Goal: Task Accomplishment & Management: Use online tool/utility

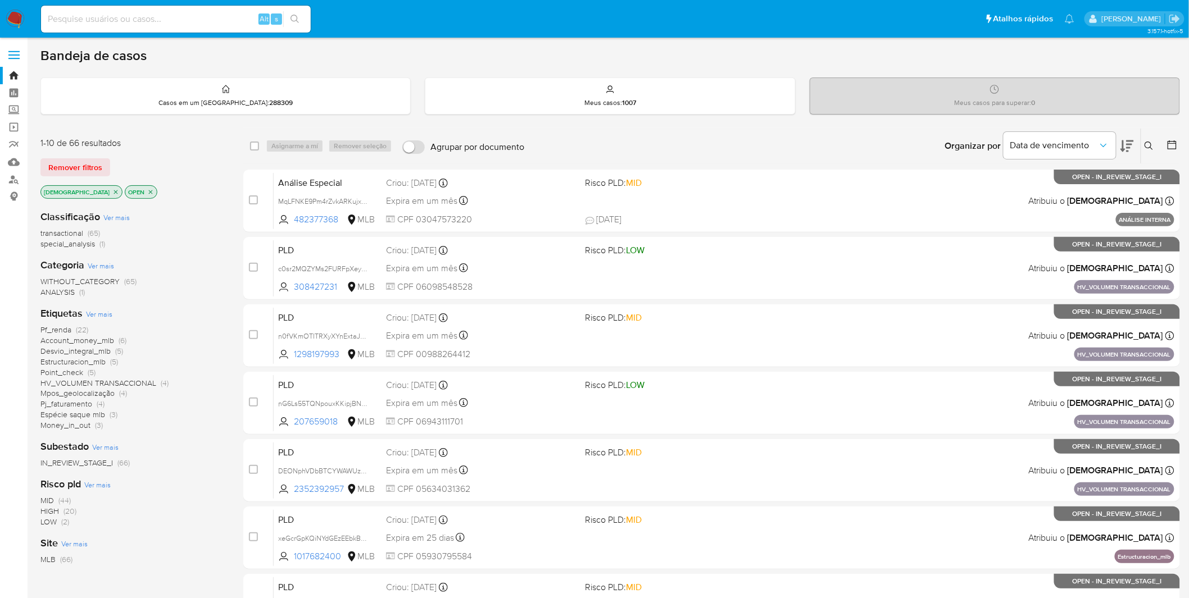
click at [104, 321] on div "Etiquetas Ver mais Pf_renda (22) Account_money_mlb (6) Desvio_integral_mlb (5) …" at bounding box center [132, 369] width 185 height 124
click at [102, 317] on span "Ver mais" at bounding box center [99, 314] width 26 height 10
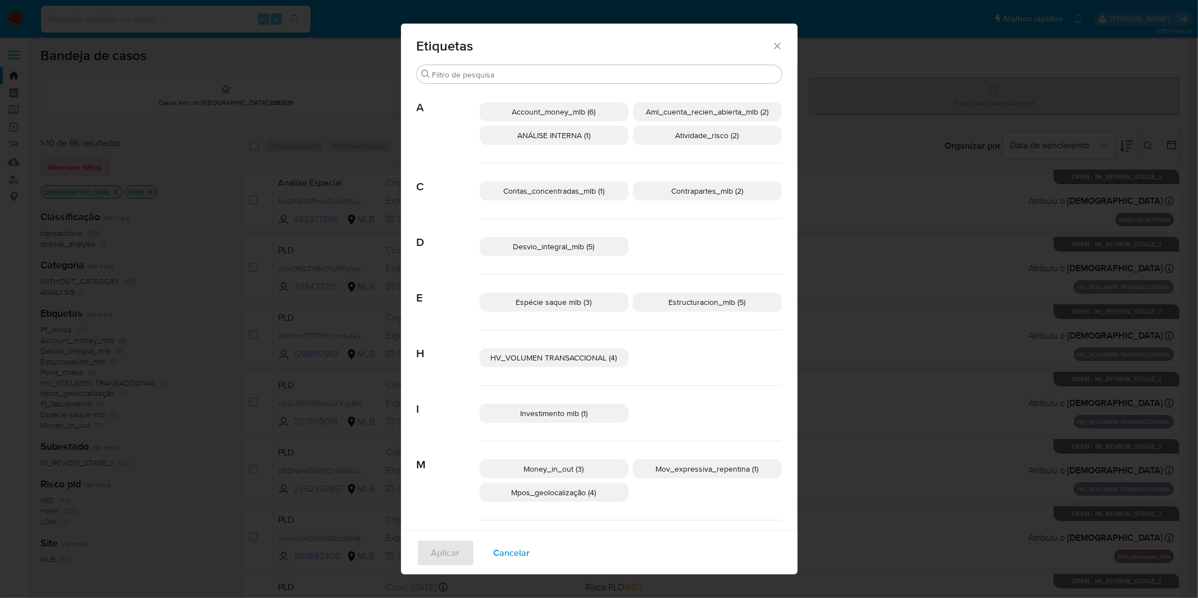
click at [102, 311] on div "Etiquetas Procurar A Account_money_mlb (6) Aml_cuenta_recien_abierta_mlb (2) AN…" at bounding box center [599, 299] width 1198 height 598
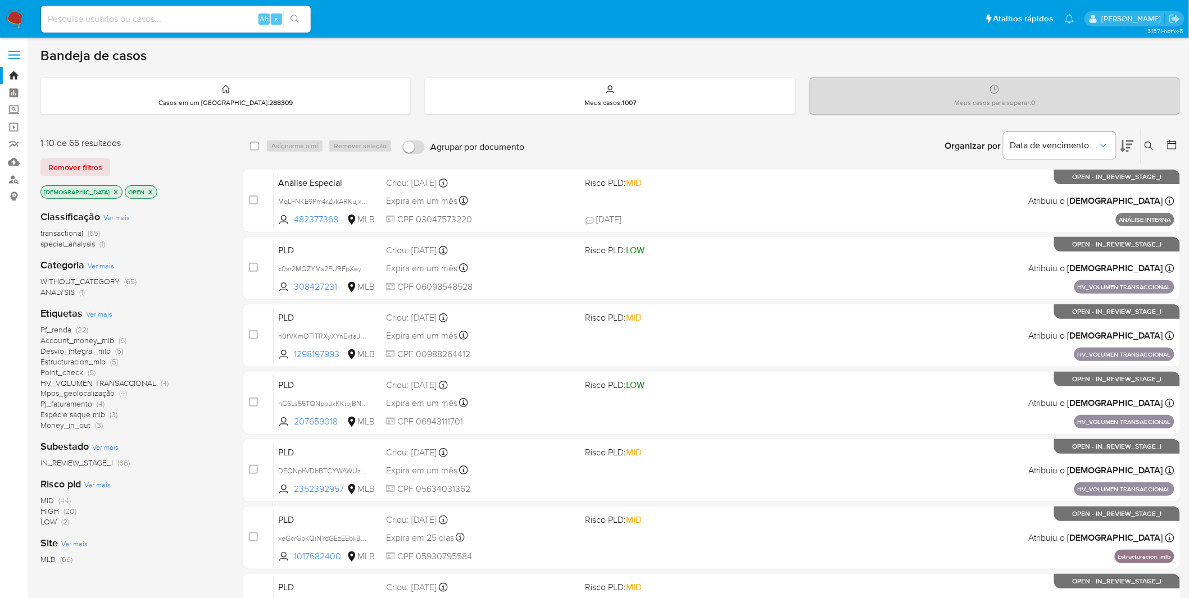
click at [102, 311] on span "Ver mais" at bounding box center [99, 314] width 26 height 10
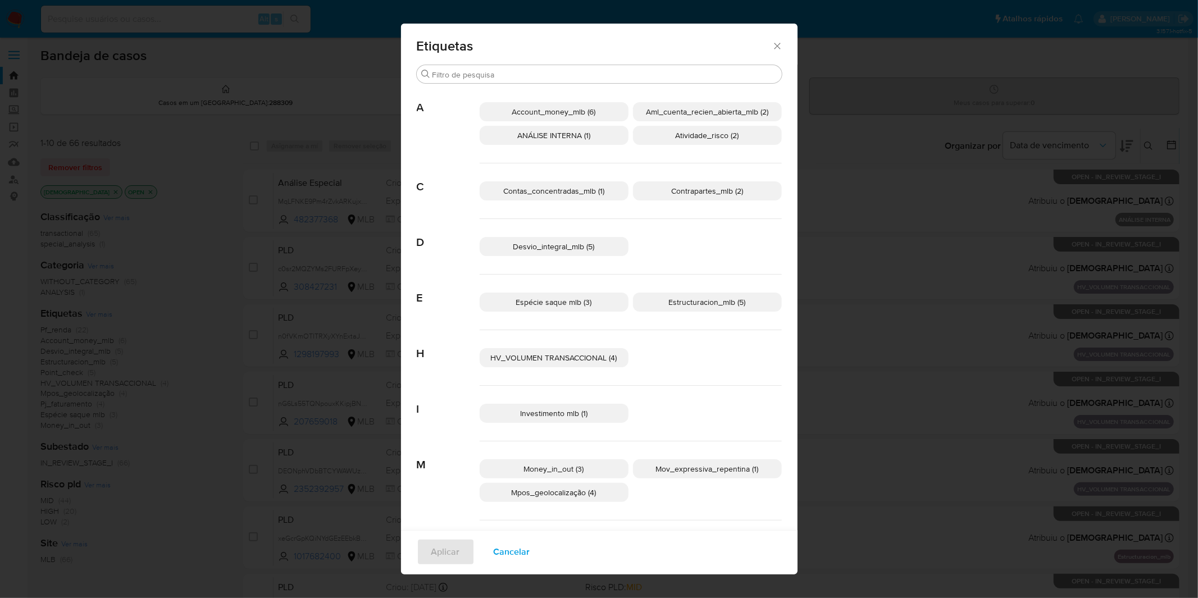
click at [684, 193] on span "Contrapartes_mlb (2)" at bounding box center [707, 190] width 72 height 11
click at [587, 189] on span "Contas_concentradas_mlb (1)" at bounding box center [553, 190] width 101 height 11
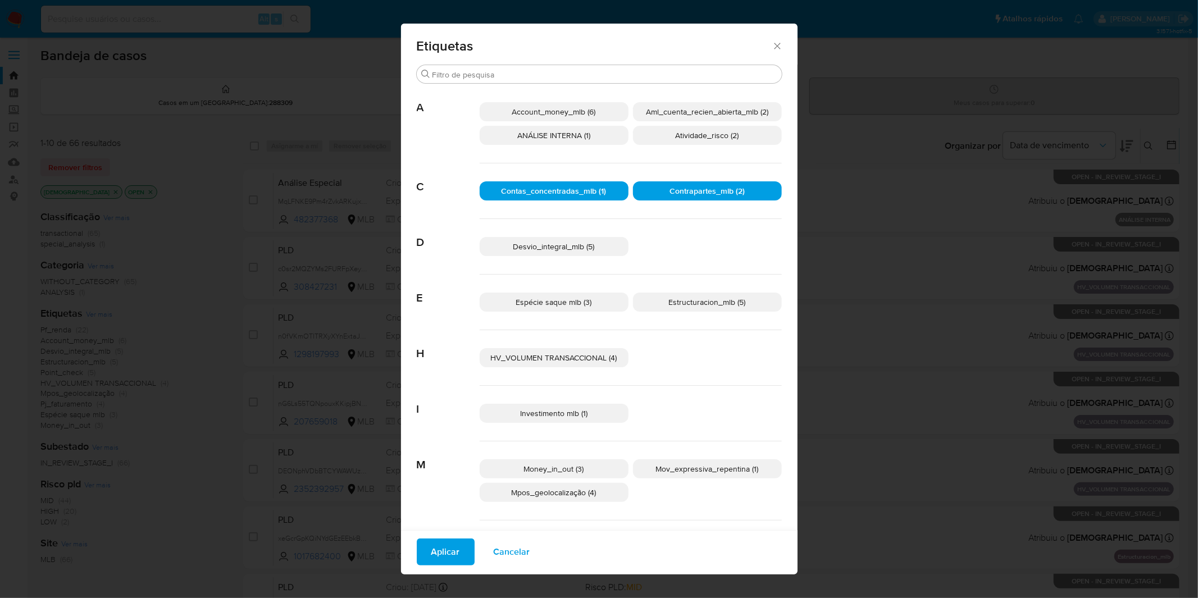
click at [694, 131] on span "Atividade_risco (2)" at bounding box center [707, 135] width 63 height 11
click at [682, 137] on span "Atividade_risco (2)" at bounding box center [707, 135] width 63 height 11
click at [678, 135] on span "Atividade_risco (2)" at bounding box center [707, 135] width 65 height 11
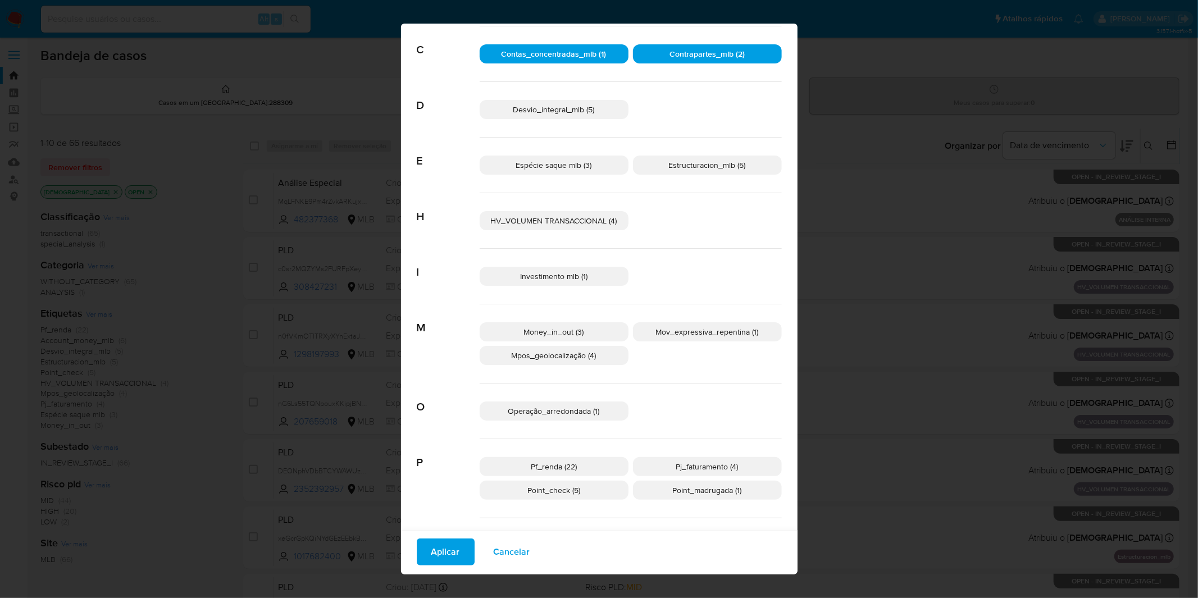
scroll to position [218, 0]
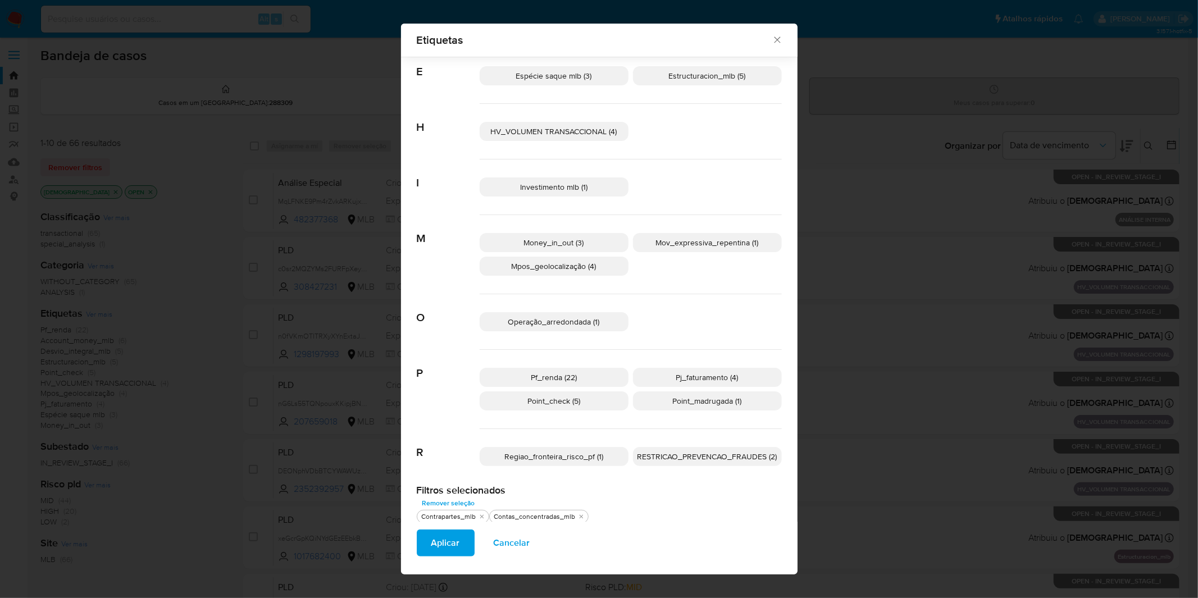
click at [518, 393] on span "Cancelar" at bounding box center [512, 543] width 37 height 25
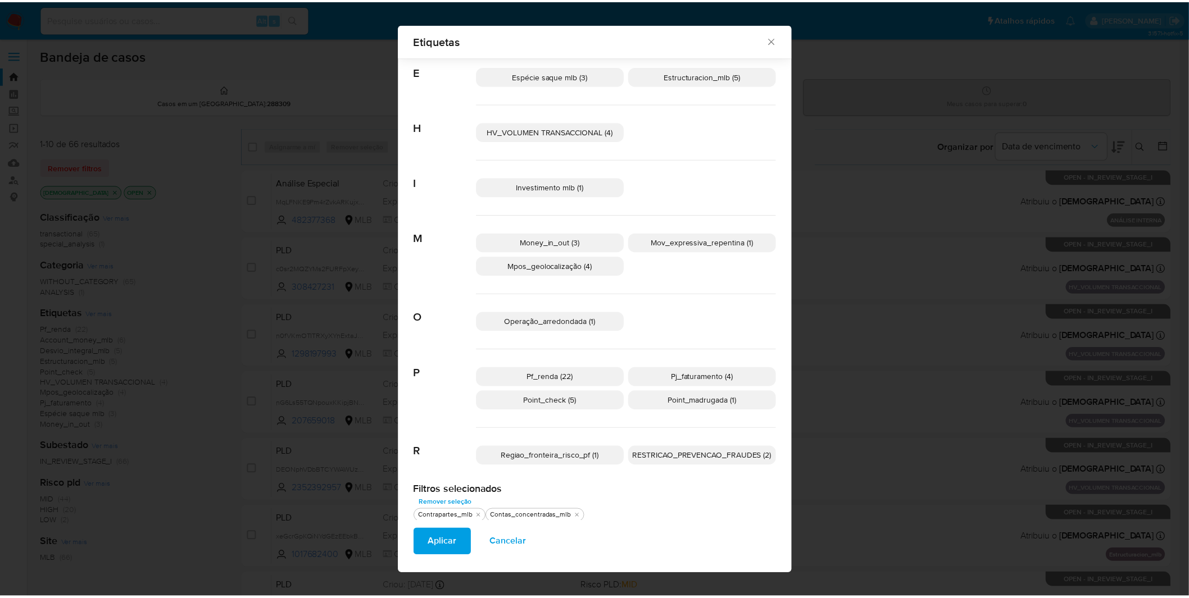
scroll to position [0, 0]
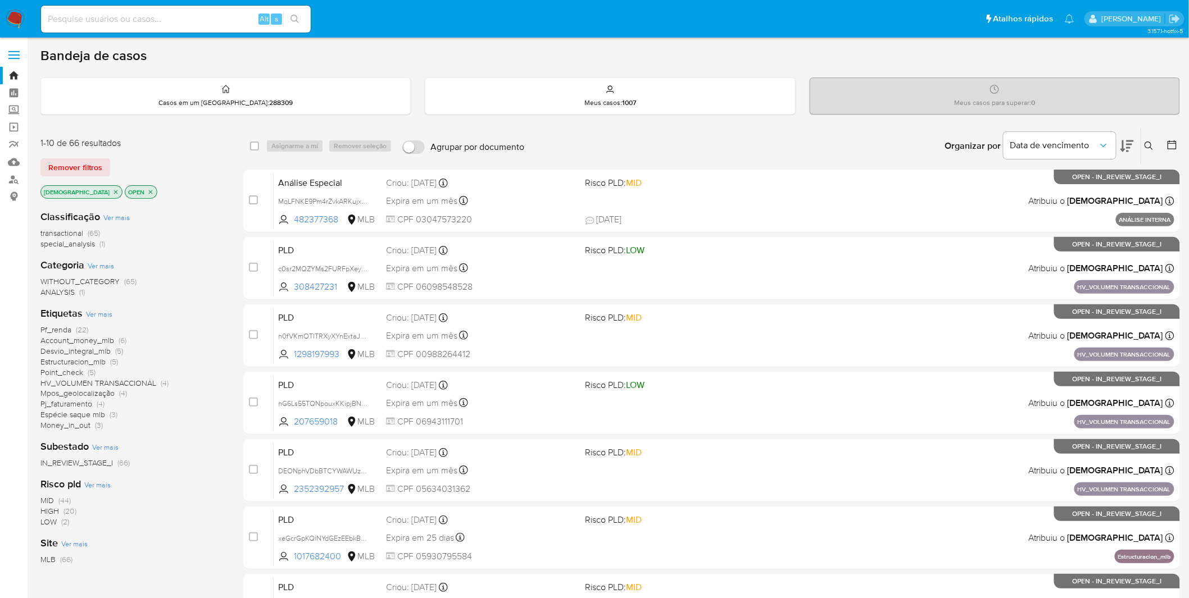
click at [13, 19] on img at bounding box center [15, 19] width 19 height 19
click at [96, 313] on span "Ver mais" at bounding box center [99, 314] width 26 height 10
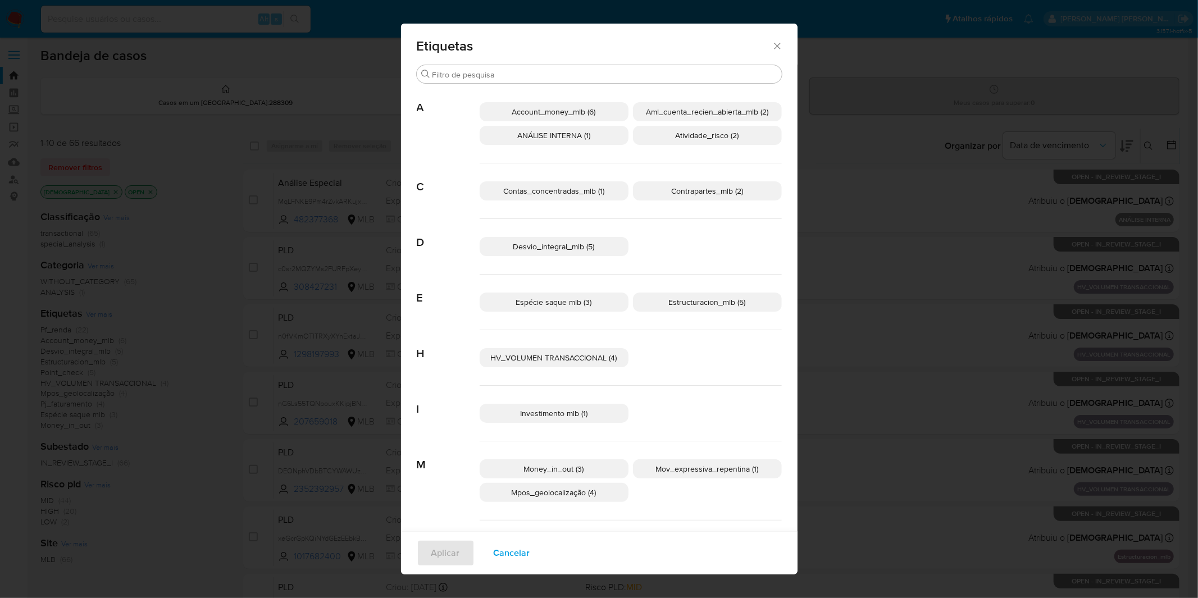
click at [889, 122] on div "Etiquetas Procurar A Account_money_mlb (6) Aml_cuenta_recien_abierta_mlb (2) AN…" at bounding box center [599, 299] width 1198 height 598
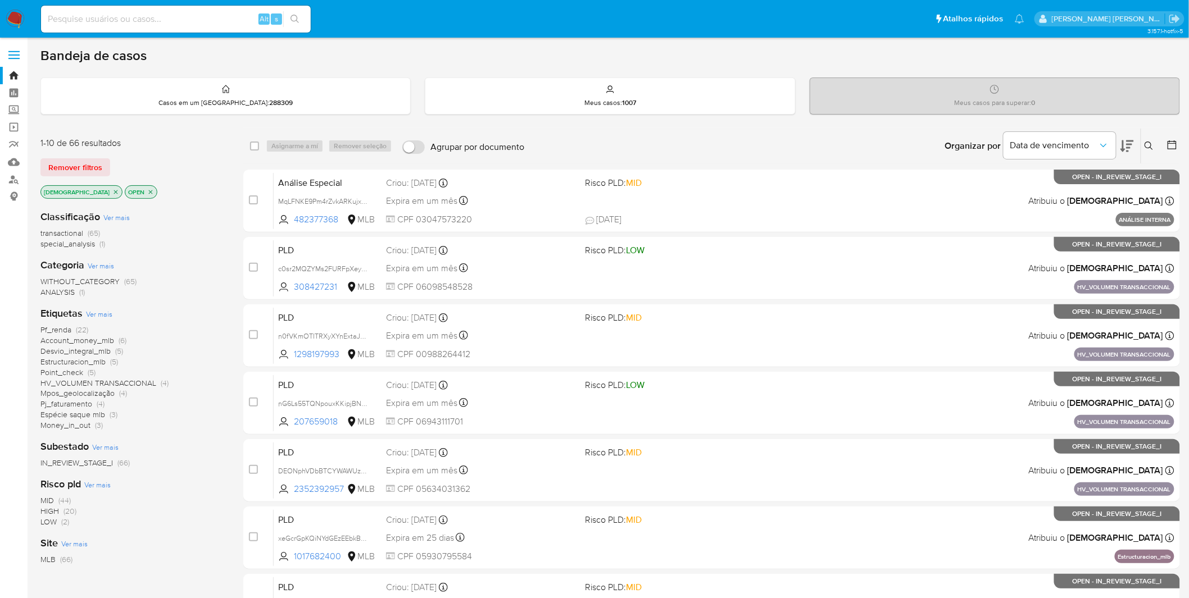
click at [183, 15] on input at bounding box center [176, 19] width 270 height 15
paste input "PiBIOsc1c912Ooq2l82yeCc1"
type input "PiBIOsc1c912Ooq2l82yeCc1"
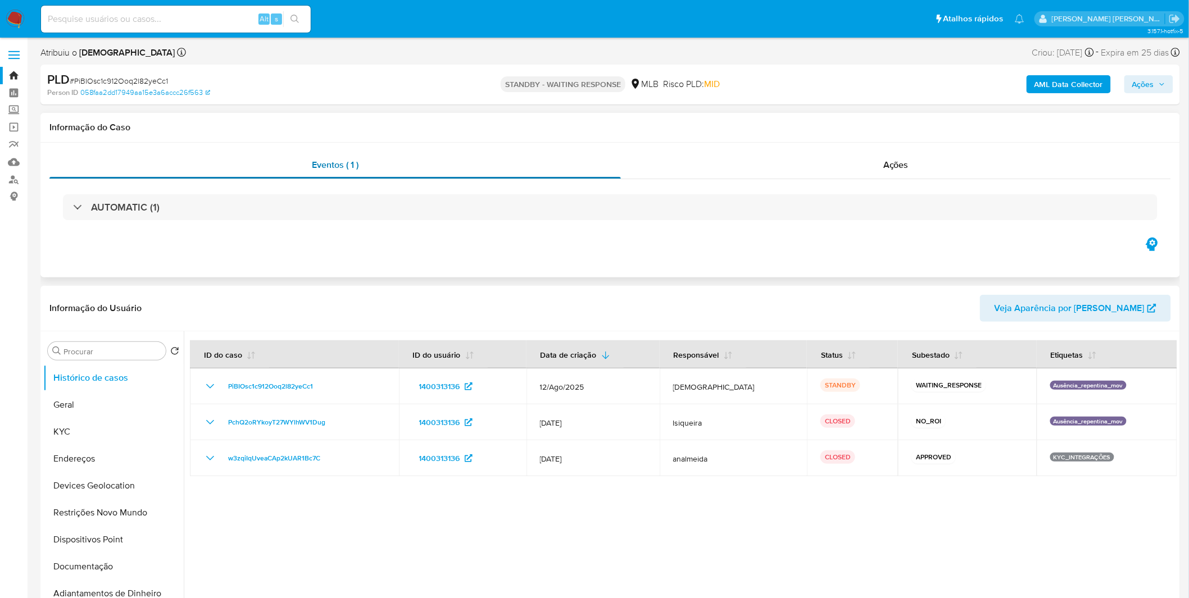
select select "10"
click at [15, 16] on img at bounding box center [15, 19] width 19 height 19
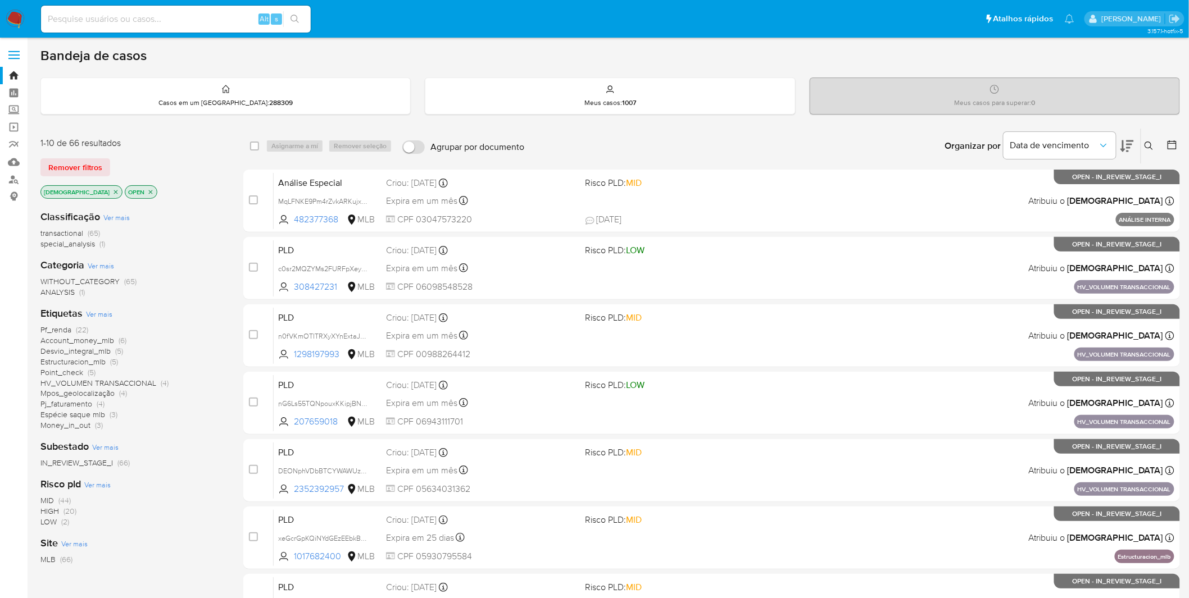
click at [107, 316] on span "Ver mais" at bounding box center [99, 314] width 26 height 10
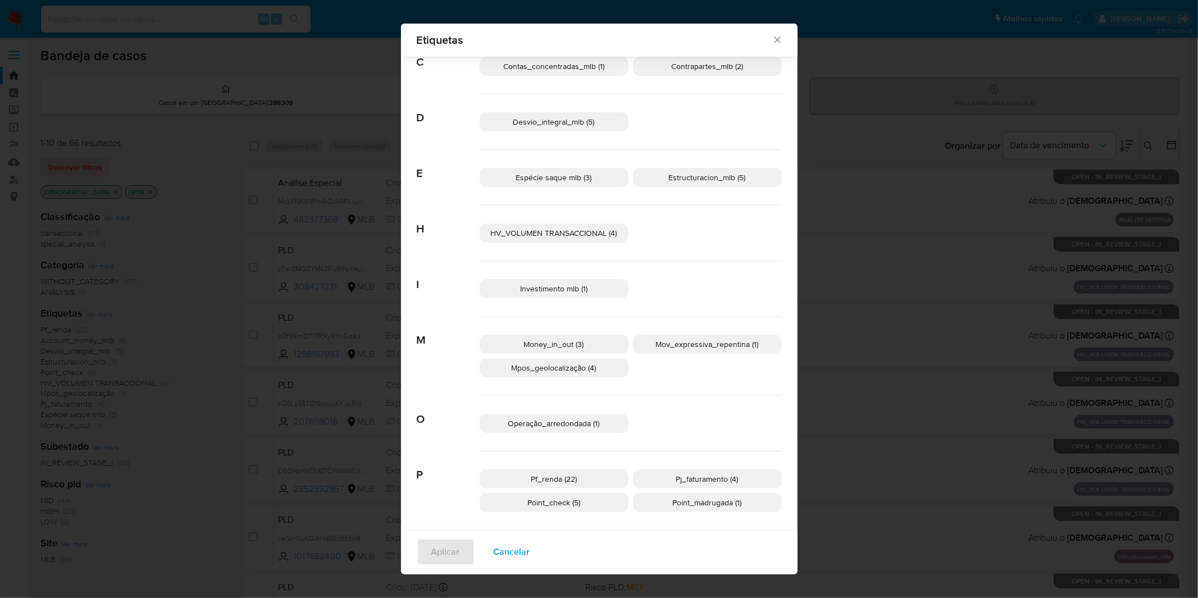
scroll to position [54, 0]
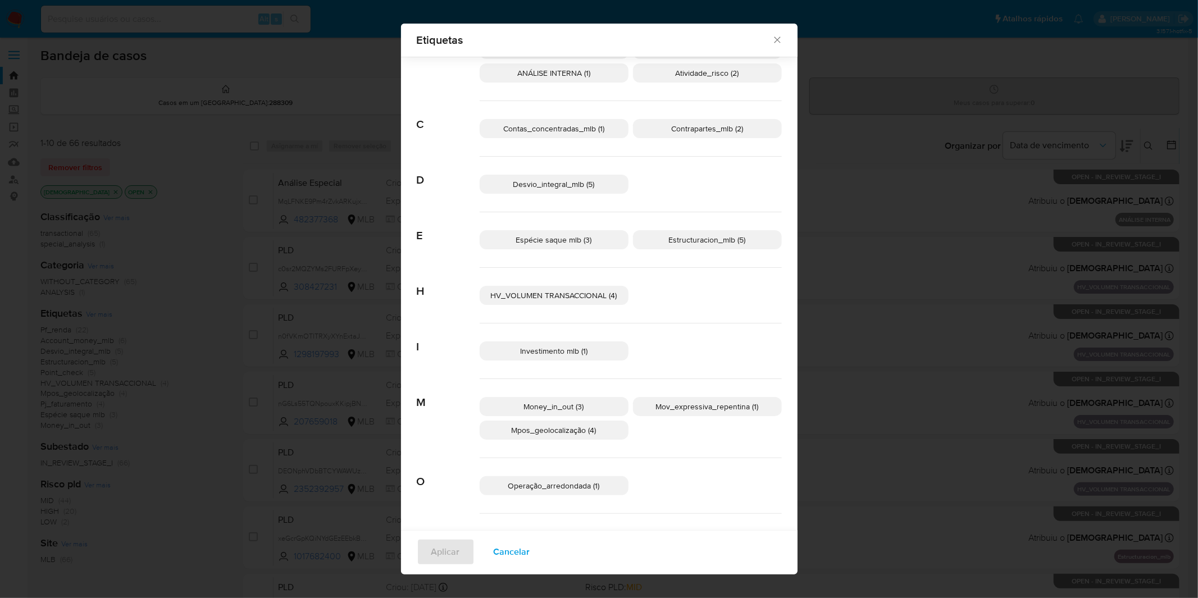
click at [569, 360] on p "Investimento mlb (1)" at bounding box center [554, 351] width 149 height 19
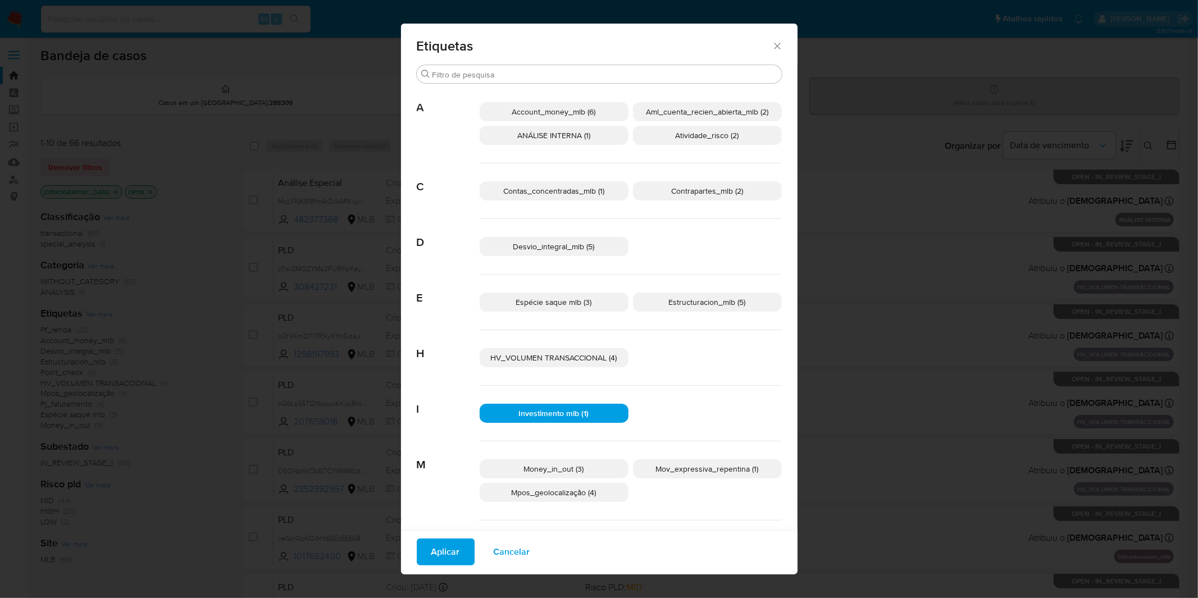
click at [683, 192] on span "Contrapartes_mlb (2)" at bounding box center [707, 190] width 72 height 11
click at [580, 188] on span "Contas_concentradas_mlb (1)" at bounding box center [553, 190] width 101 height 11
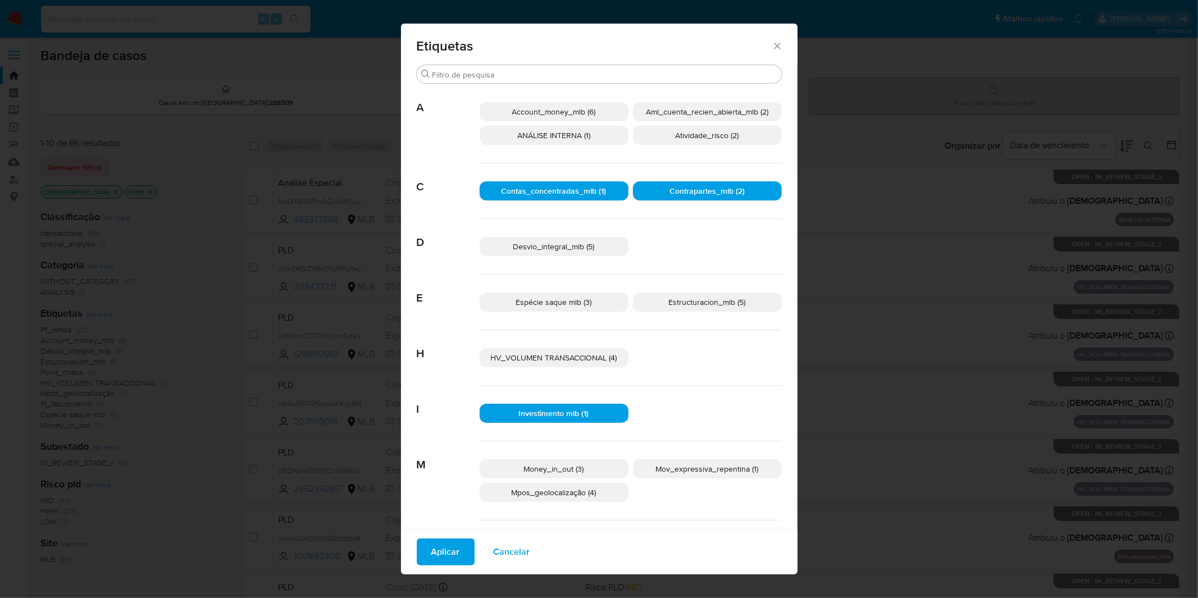
click at [590, 117] on p "Account_money_mlb (6)" at bounding box center [554, 111] width 149 height 19
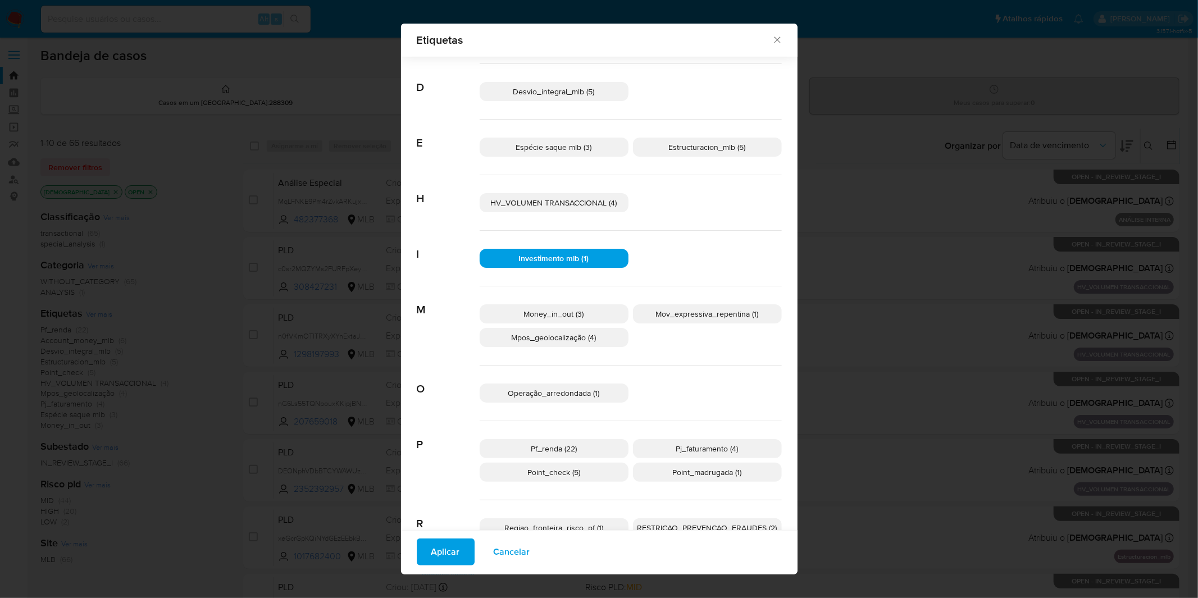
scroll to position [179, 0]
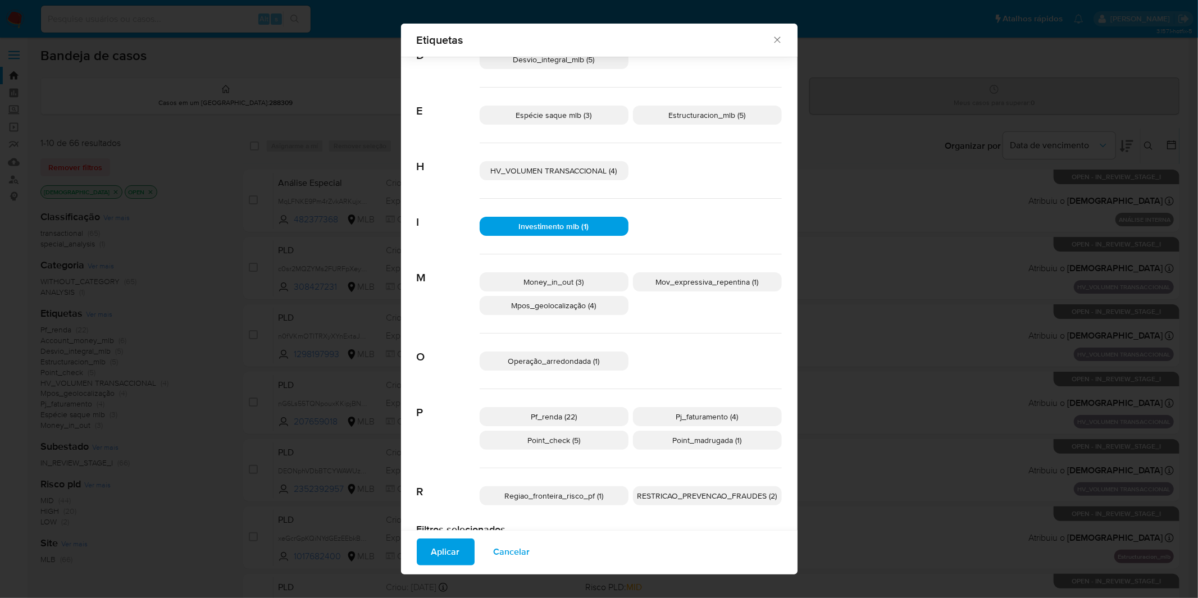
click at [558, 422] on span "Pf_renda (22)" at bounding box center [554, 416] width 46 height 11
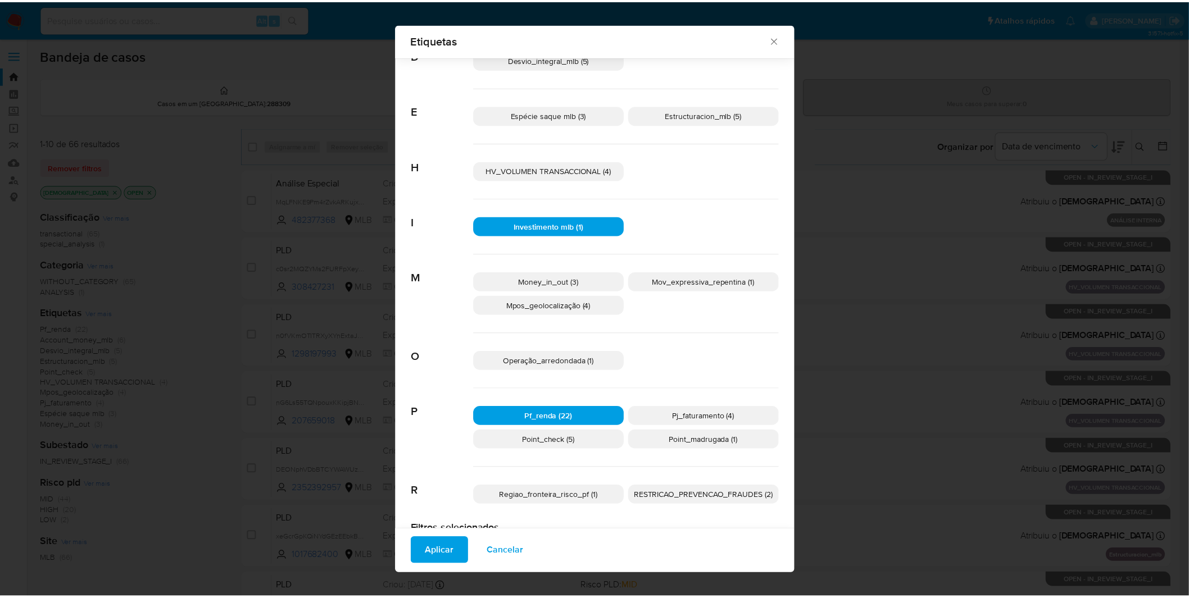
scroll to position [116, 0]
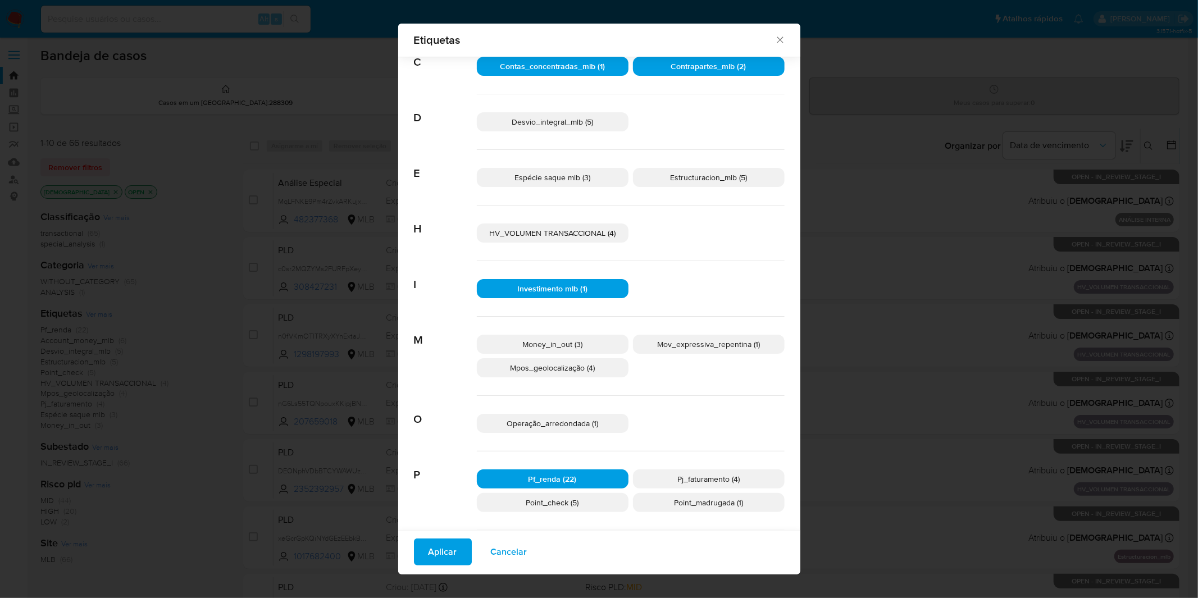
click at [440, 560] on span "Aplicar" at bounding box center [443, 552] width 29 height 25
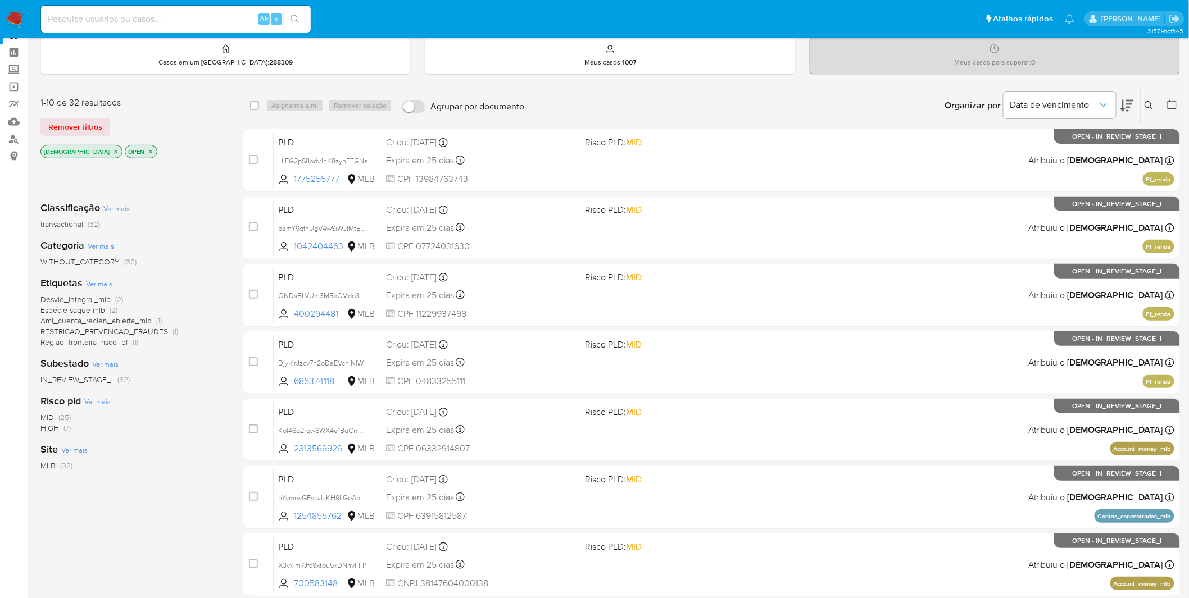
scroll to position [38, 0]
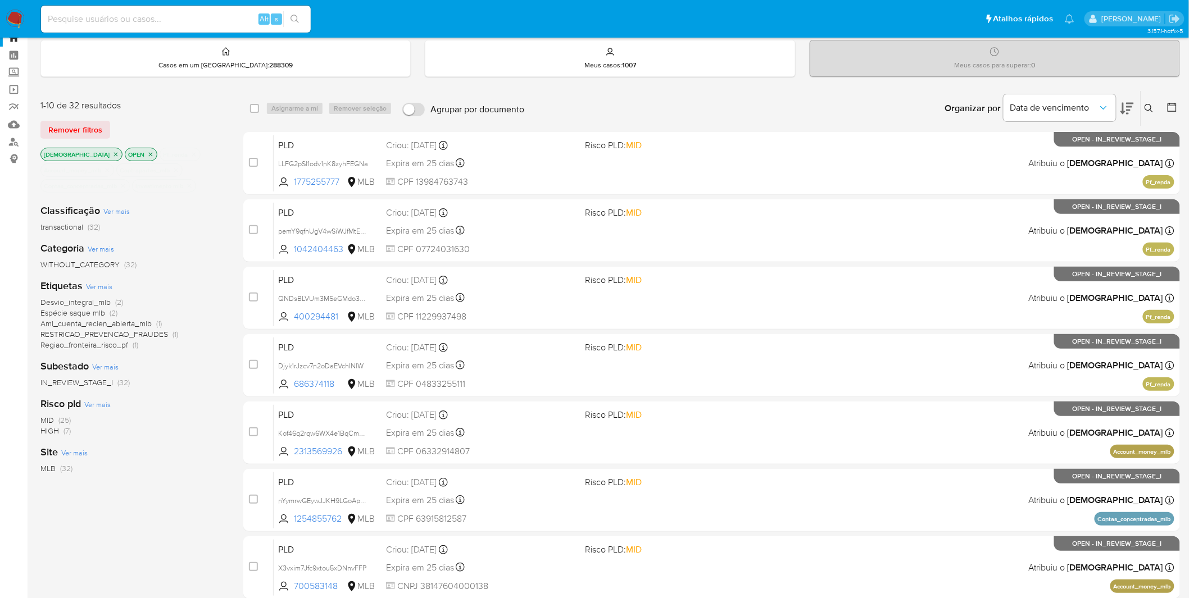
click at [190, 154] on icon "close-filter" at bounding box center [193, 154] width 7 height 7
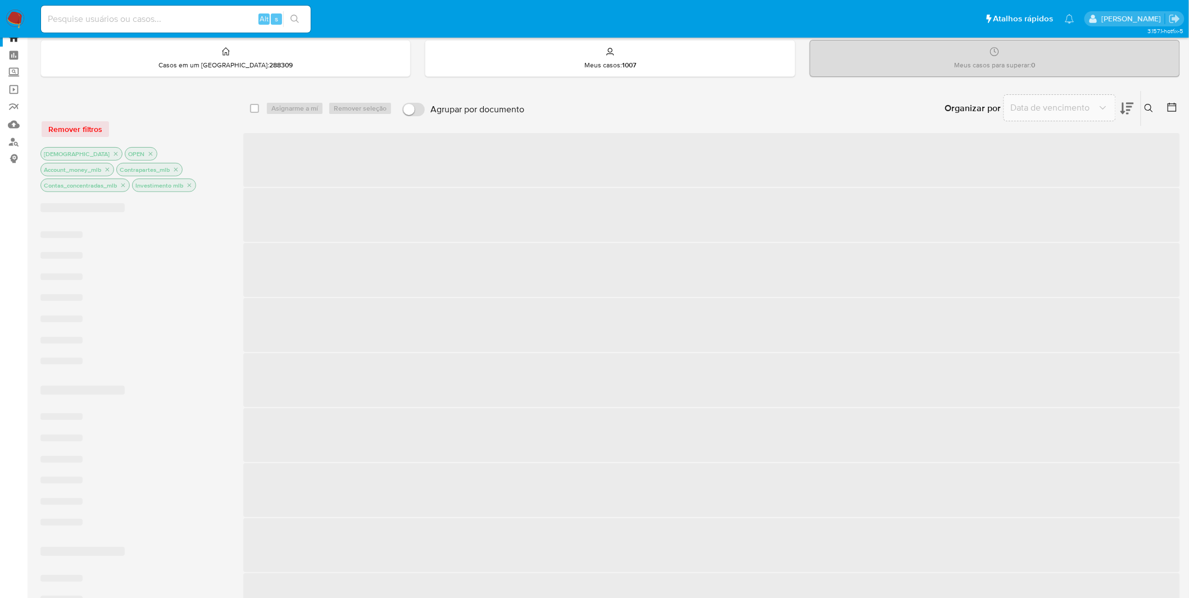
click at [113, 163] on p "Account_money_mlb" at bounding box center [77, 169] width 72 height 12
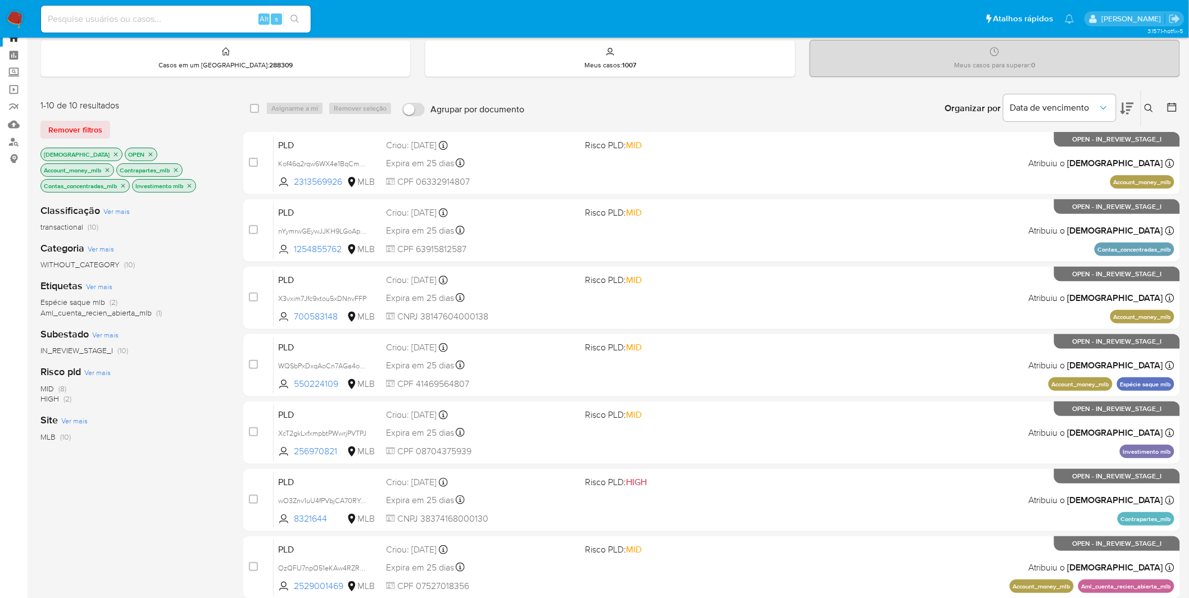
click at [111, 167] on icon "close-filter" at bounding box center [107, 170] width 7 height 7
click at [200, 153] on div "isadacostaes OPEN Account_money_mlb Contrapartes_mlb Contas_concentradas_mlb In…" at bounding box center [130, 171] width 180 height 47
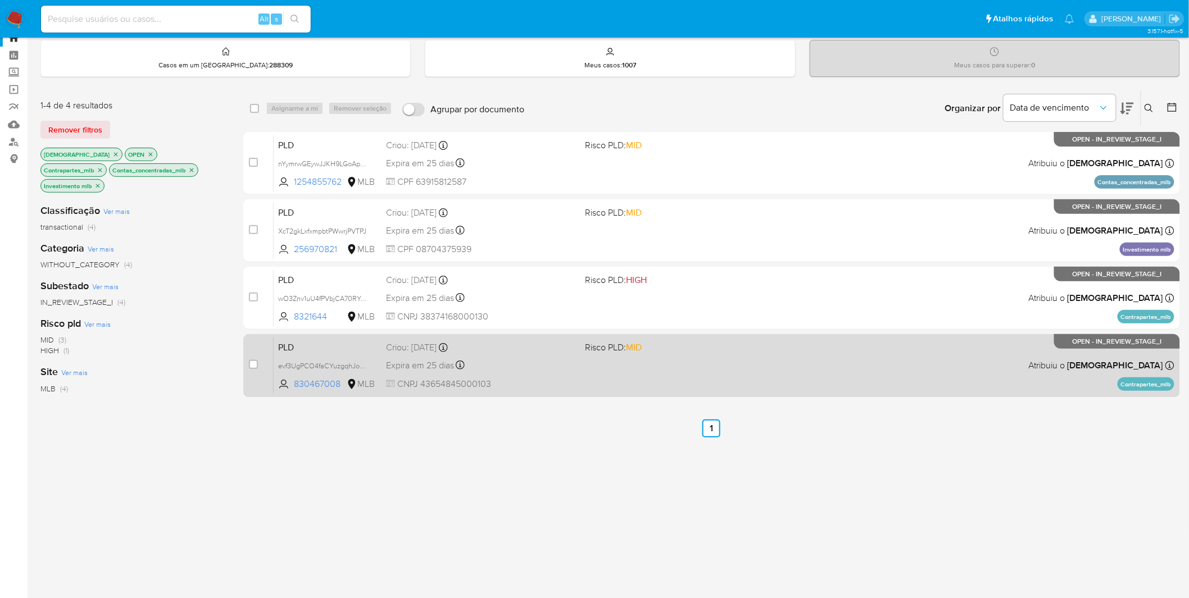
click at [528, 354] on div "PLD evf3UgPCO4faCYuzgqhJocht 830467008 MLB Risco PLD: MID Criou: 12/08/2025 Cri…" at bounding box center [724, 365] width 901 height 57
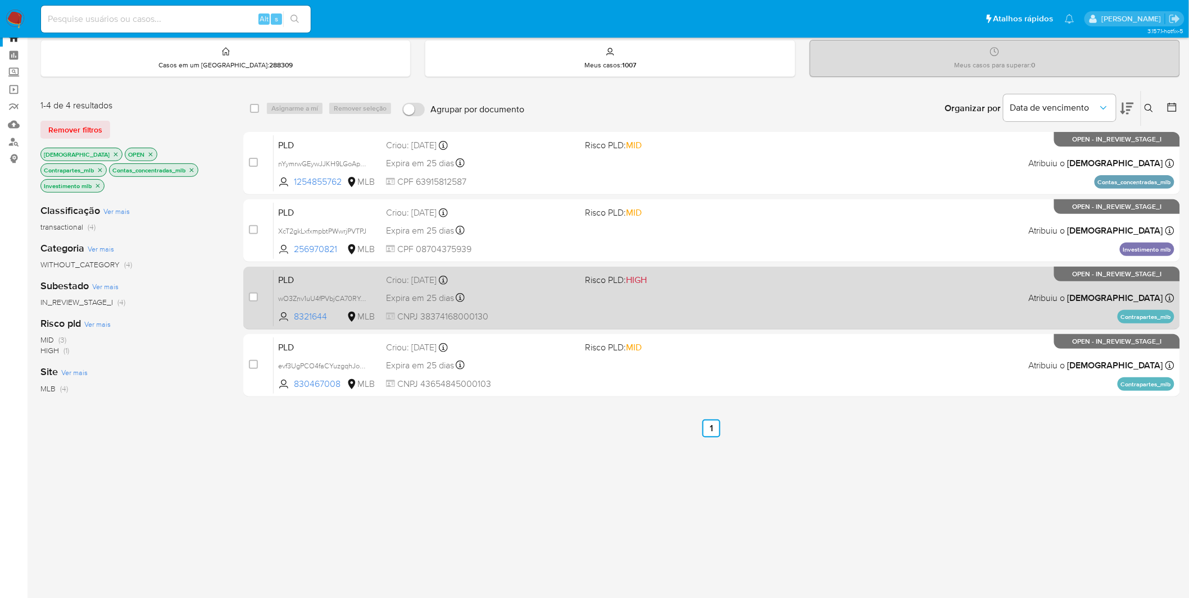
click at [569, 307] on div "PLD wO3Znv1uU4fPVbjCA70RYcqT 8321644 MLB Risco PLD: HIGH Criou: 12/08/2025 Crio…" at bounding box center [724, 298] width 901 height 57
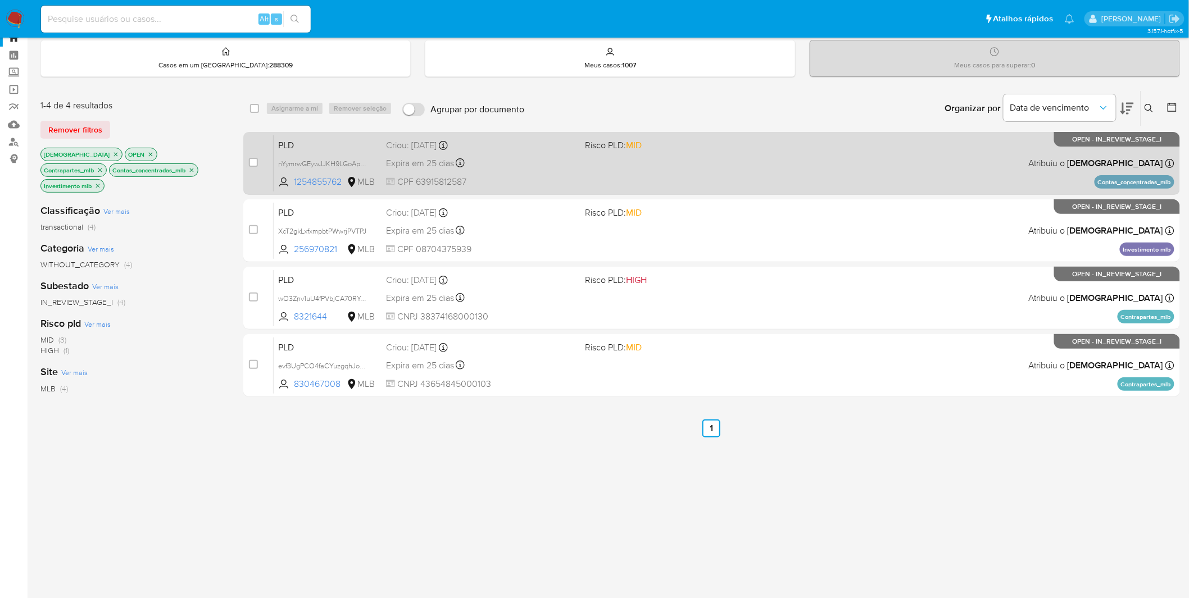
click at [584, 170] on div "PLD nYymrwGEywJJKH9LGoApZCbq 1254855762 MLB Risco PLD: MID Criou: 12/08/2025 Cr…" at bounding box center [724, 163] width 901 height 57
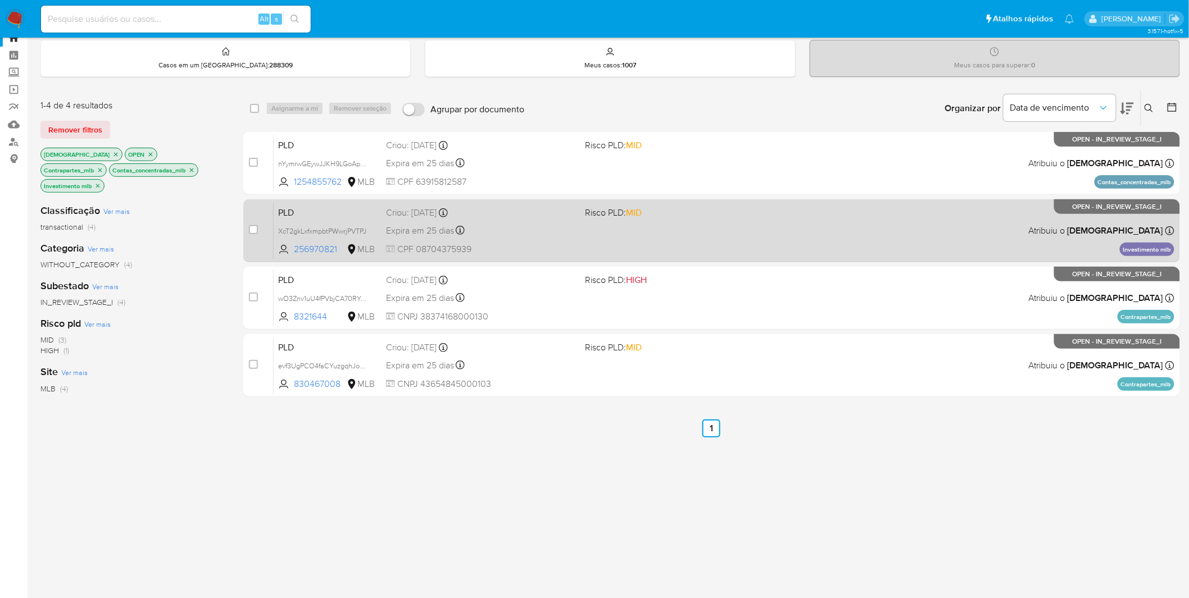
click at [525, 226] on div "Expira em 25 dias Expira em 26/09/2025 00:19:16" at bounding box center [481, 230] width 190 height 15
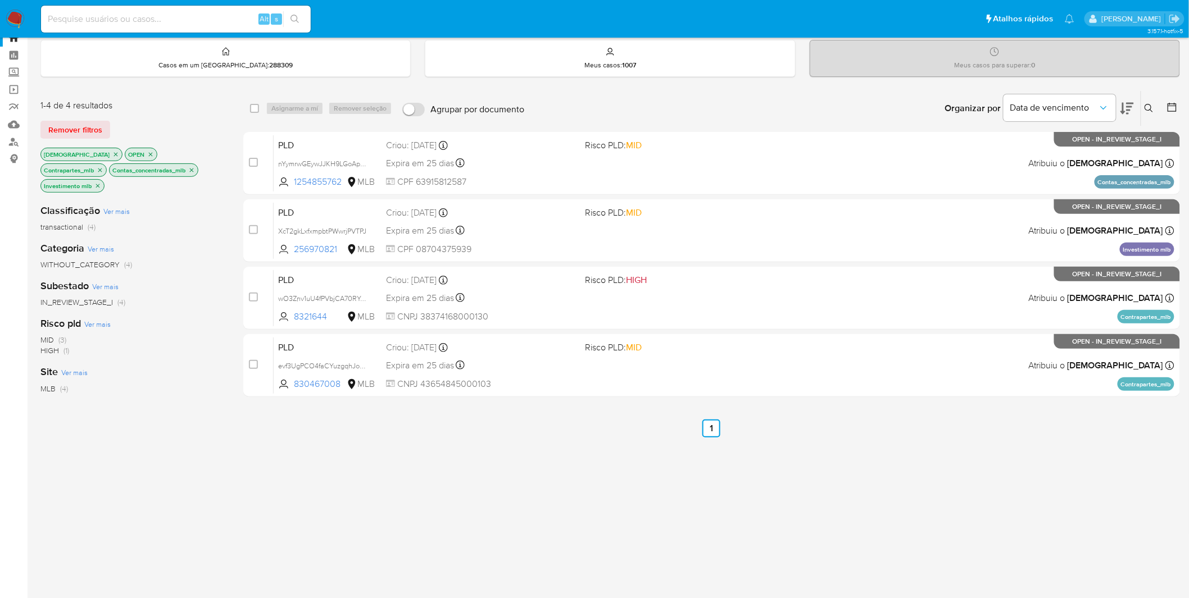
click at [101, 183] on icon "close-filter" at bounding box center [97, 186] width 7 height 7
click at [189, 169] on div "isadacostaes OPEN Contrapartes_mlb Contas_concentradas_mlb Investimento mlb" at bounding box center [130, 171] width 180 height 47
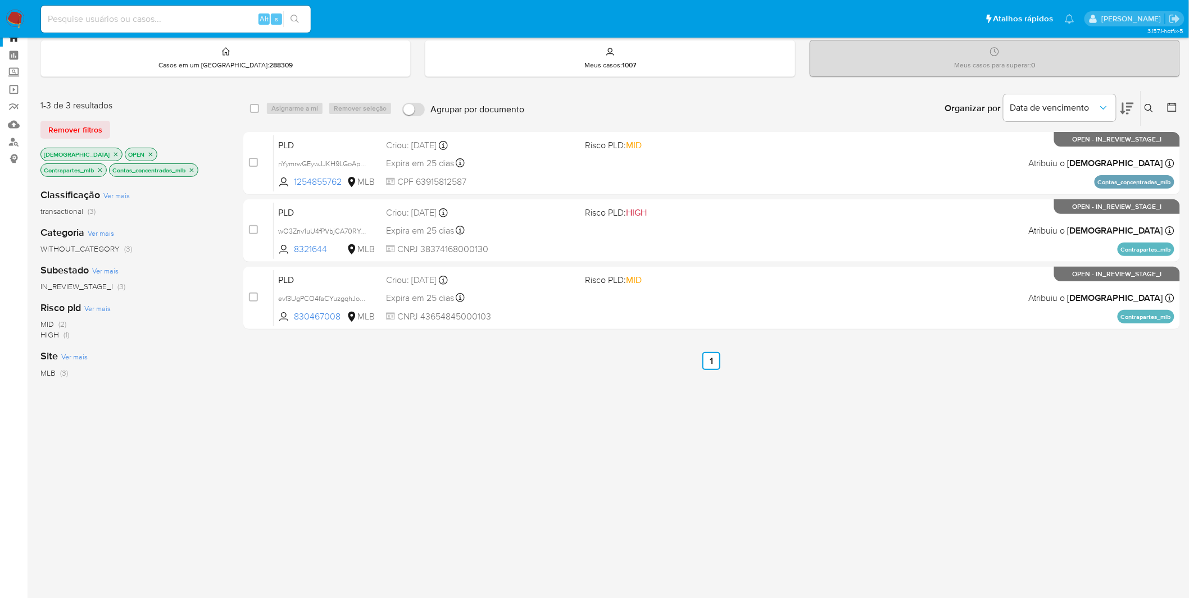
click at [103, 167] on icon "close-filter" at bounding box center [100, 170] width 7 height 7
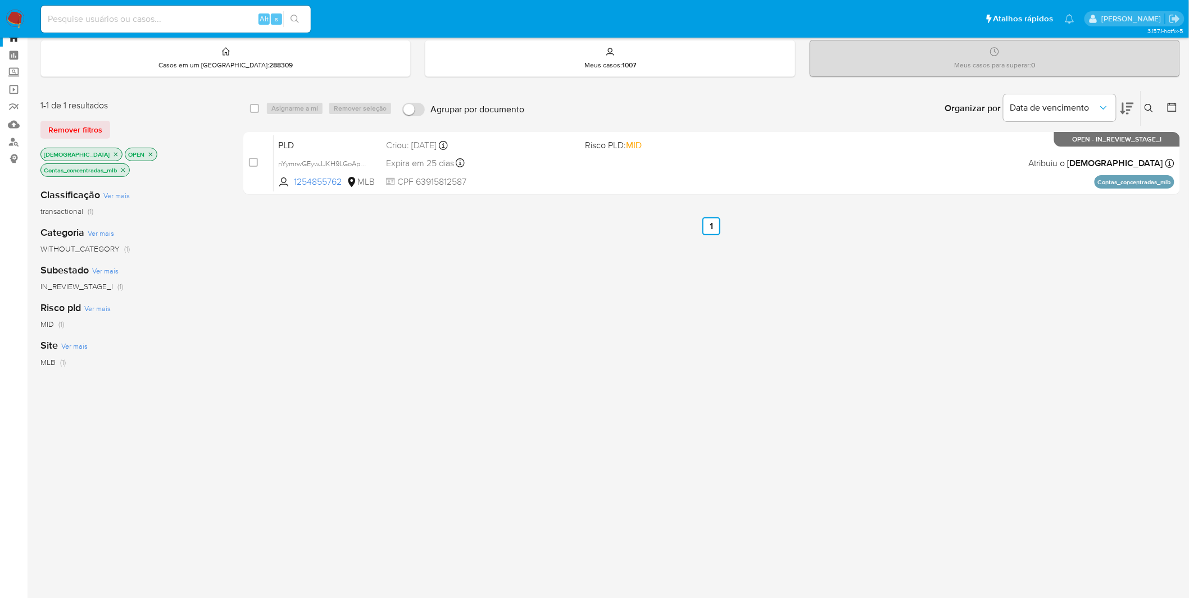
click at [122, 167] on icon "close-filter" at bounding box center [123, 170] width 7 height 7
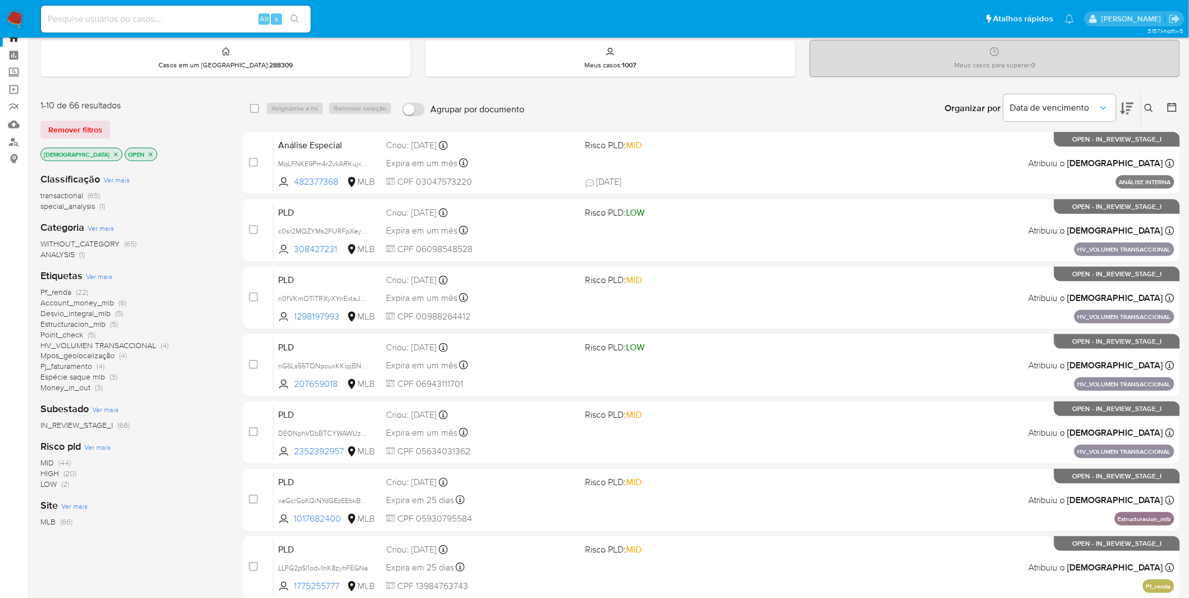
click at [70, 304] on span "Account_money_mlb" at bounding box center [77, 302] width 74 height 11
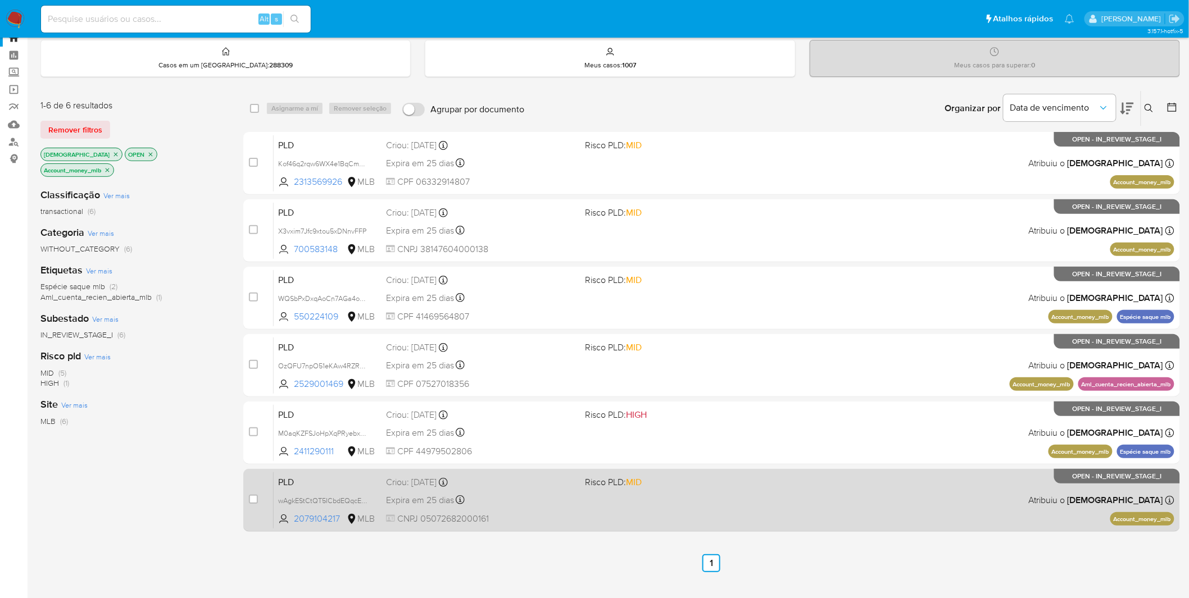
click at [625, 510] on div "PLD wAgkEStCtQT5ICbdEQqcEeNb 2079104217 MLB Risco PLD: MID Criou: 12/08/2025 Cr…" at bounding box center [724, 500] width 901 height 57
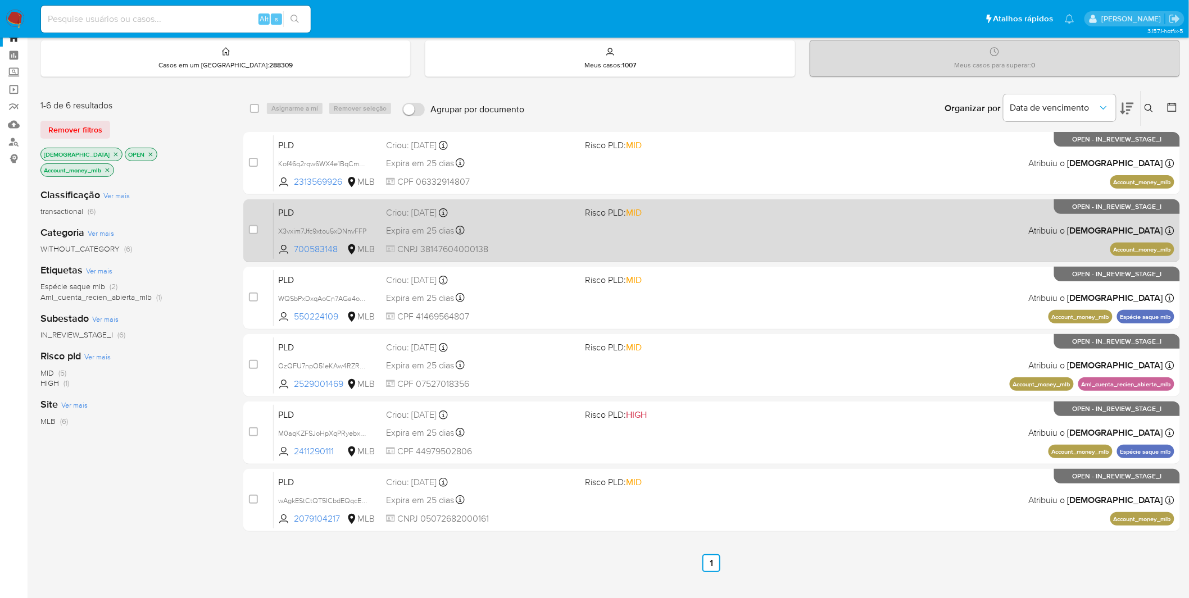
click at [540, 223] on div "Expira em 25 dias Expira em 26/09/2025 00:26:59" at bounding box center [481, 230] width 190 height 15
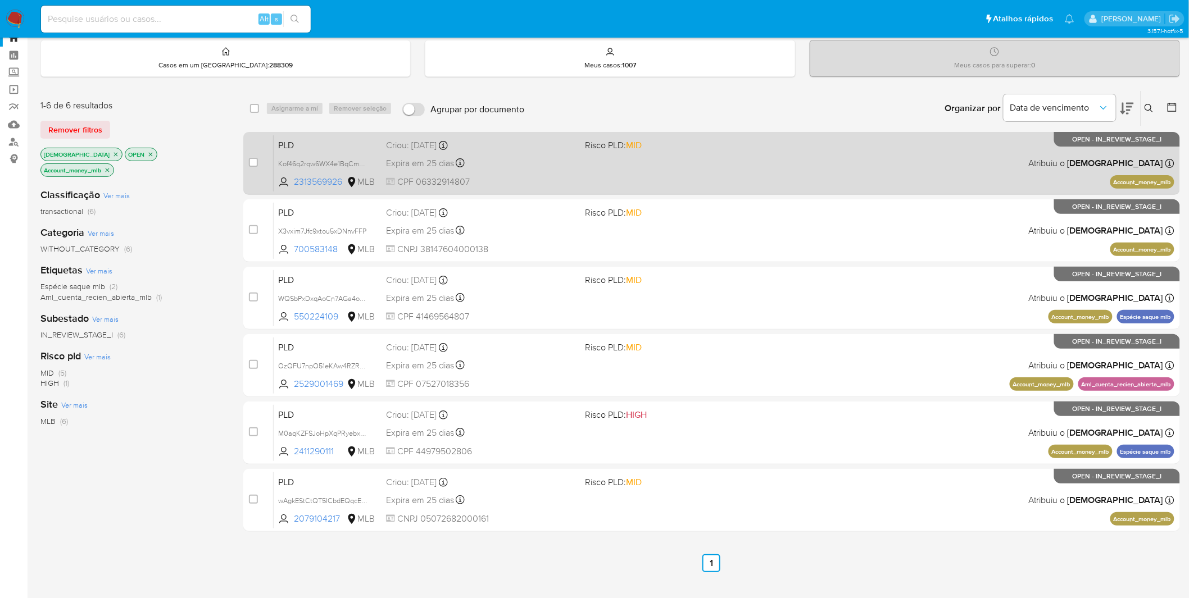
click at [521, 157] on div "Expira em 25 dias Expira em 26/09/2025 00:29:27" at bounding box center [481, 163] width 190 height 15
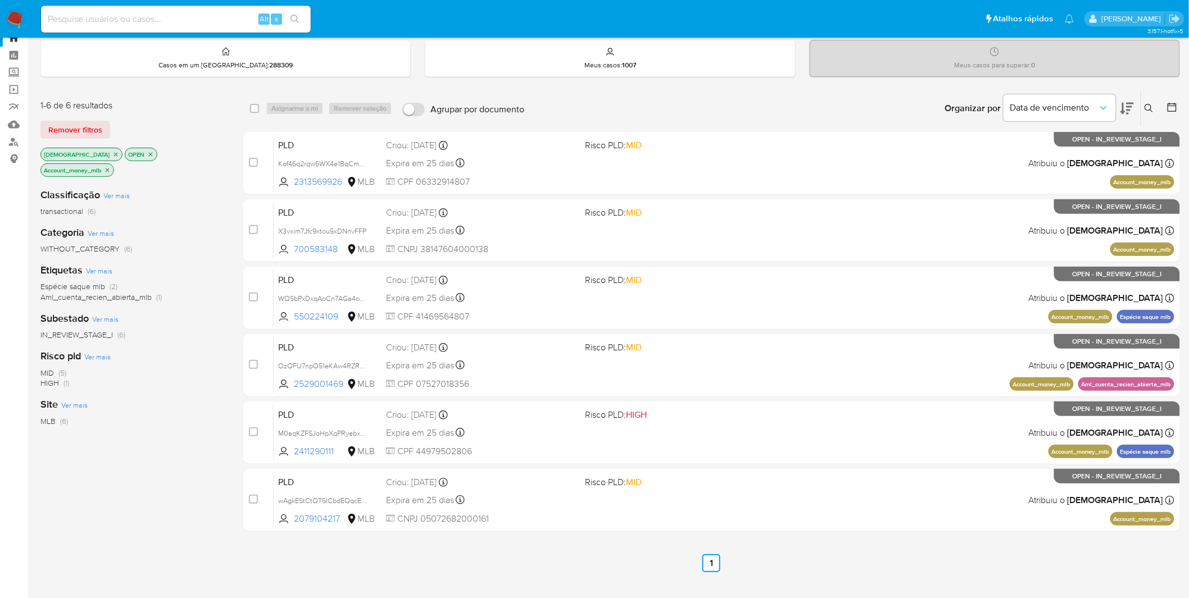
click at [111, 167] on icon "close-filter" at bounding box center [107, 170] width 7 height 7
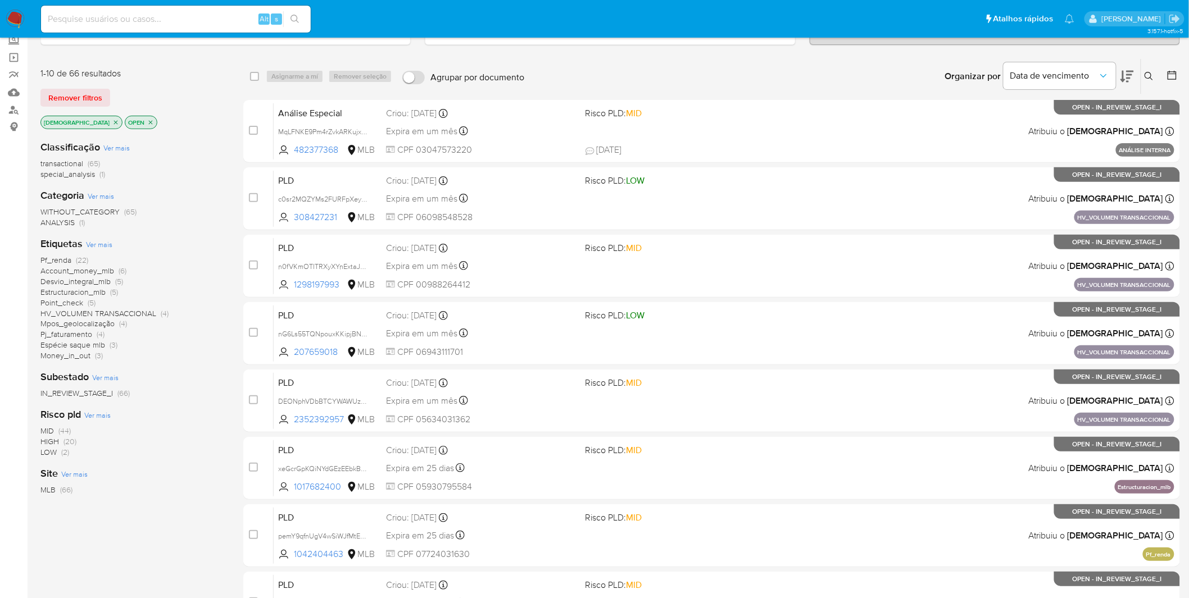
scroll to position [100, 0]
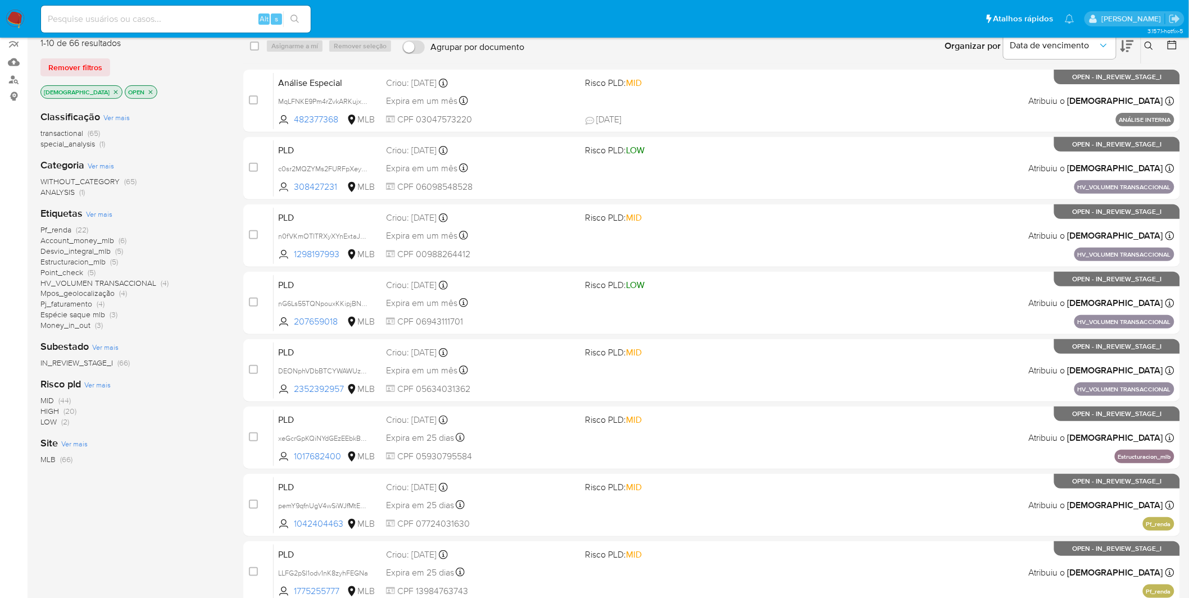
click at [59, 229] on span "Pf_renda" at bounding box center [55, 229] width 31 height 11
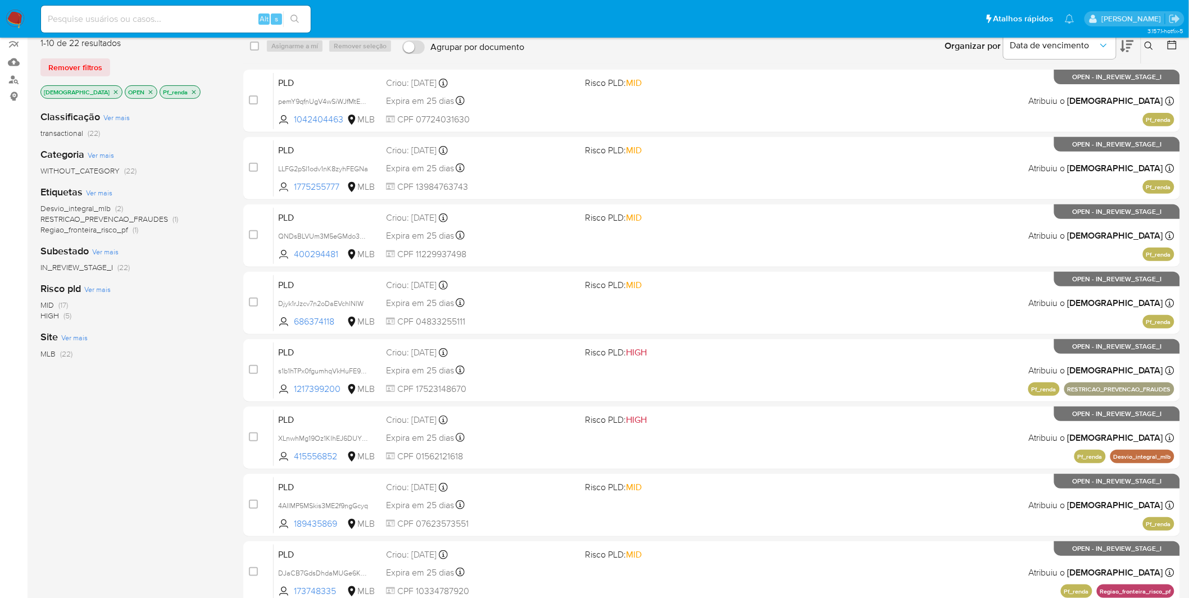
click at [190, 90] on icon "close-filter" at bounding box center [193, 92] width 7 height 7
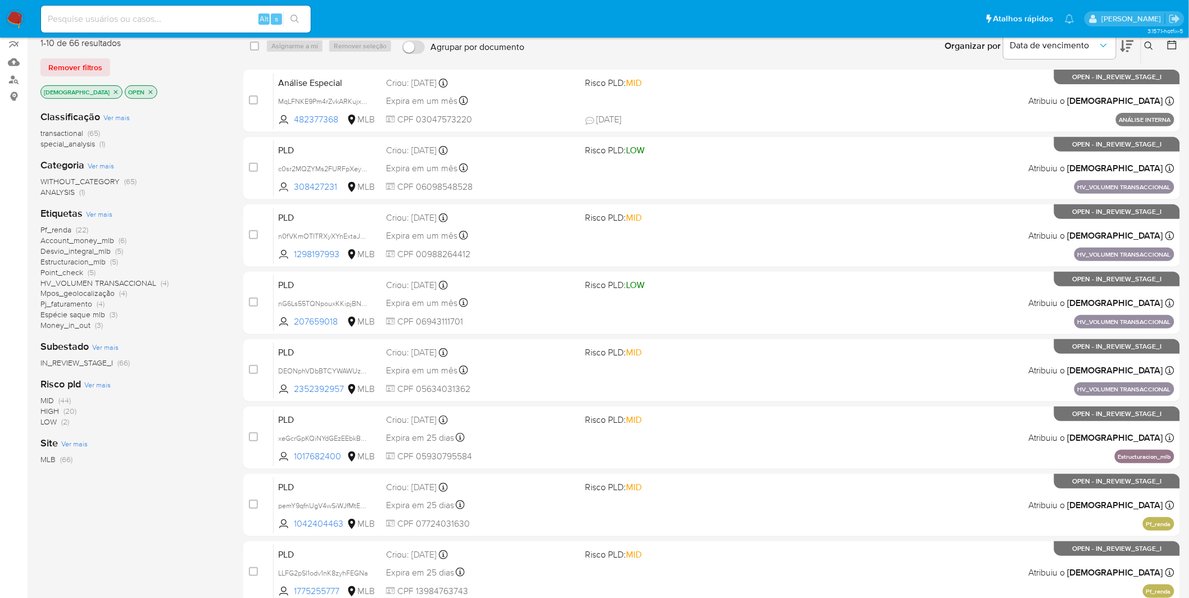
click at [79, 292] on span "Mpos_geolocalização" at bounding box center [77, 293] width 74 height 11
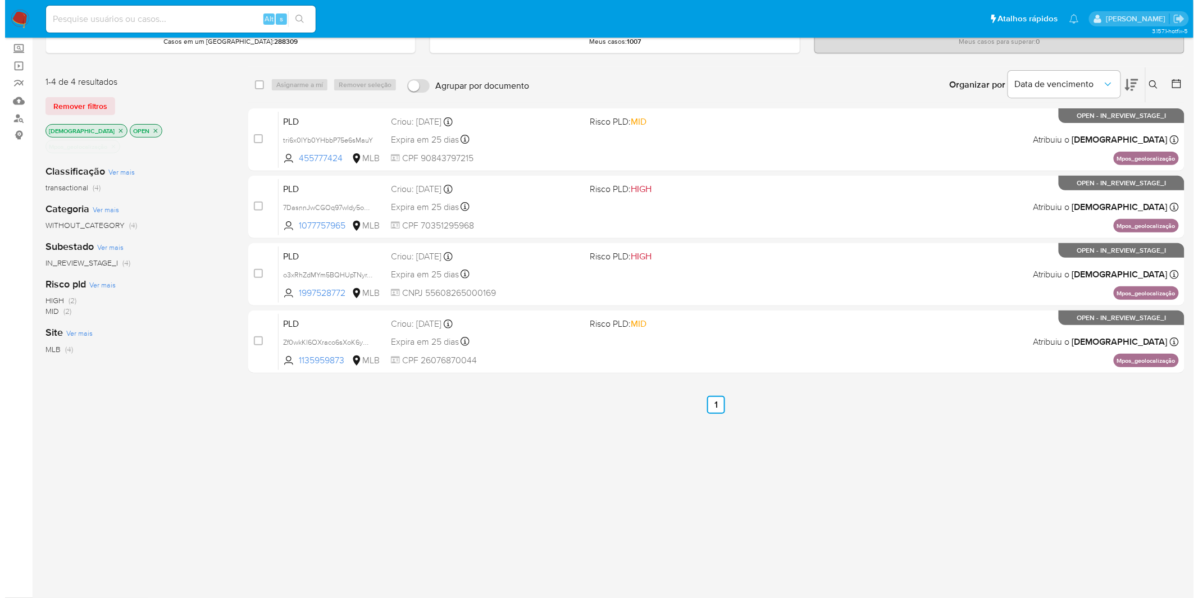
scroll to position [45, 0]
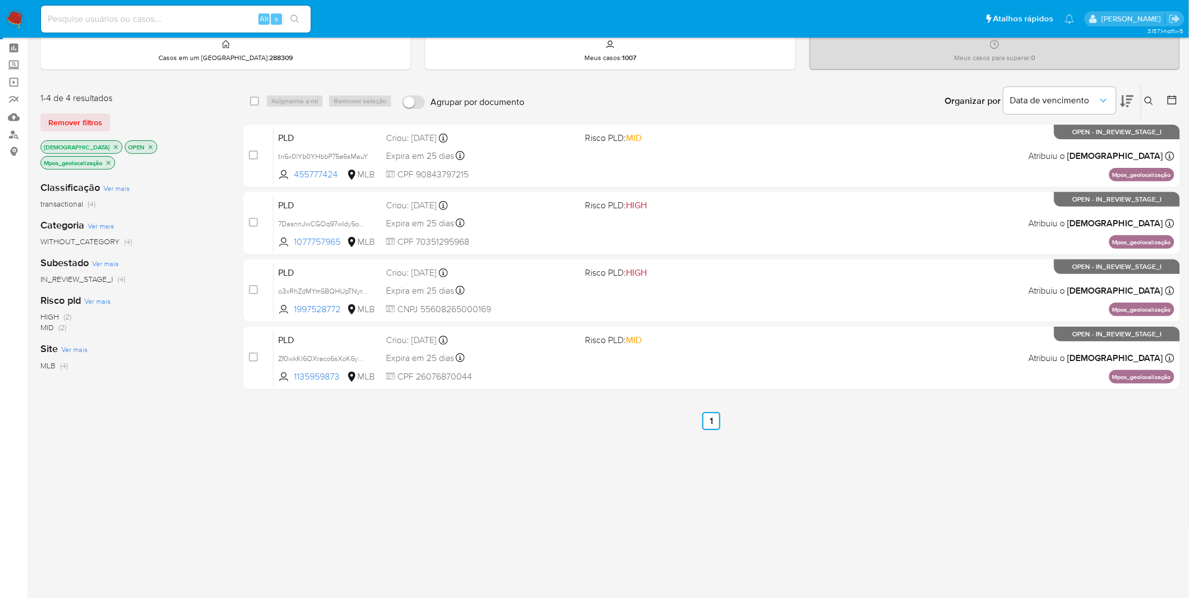
click at [112, 160] on icon "close-filter" at bounding box center [108, 163] width 7 height 7
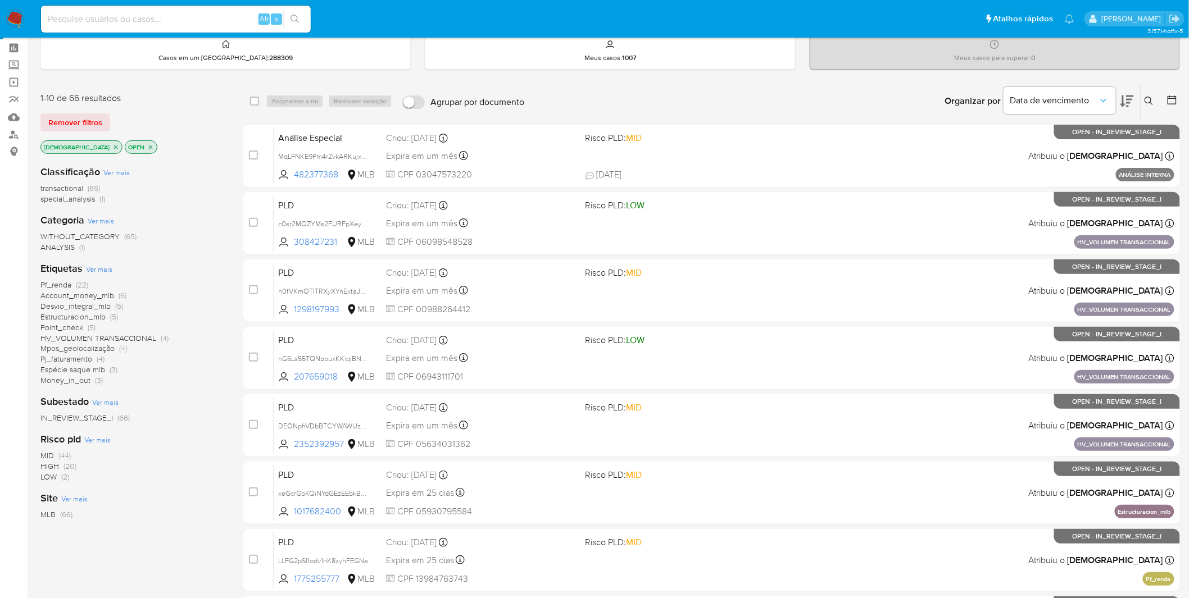
drag, startPoint x: 114, startPoint y: 261, endPoint x: 105, endPoint y: 264, distance: 9.6
click at [113, 262] on div "Etiquetas Ver mais Pf_renda (22) Account_money_mlb (6) Desvio_integral_mlb (5) …" at bounding box center [132, 324] width 185 height 124
click at [102, 265] on span "Ver mais" at bounding box center [99, 269] width 26 height 10
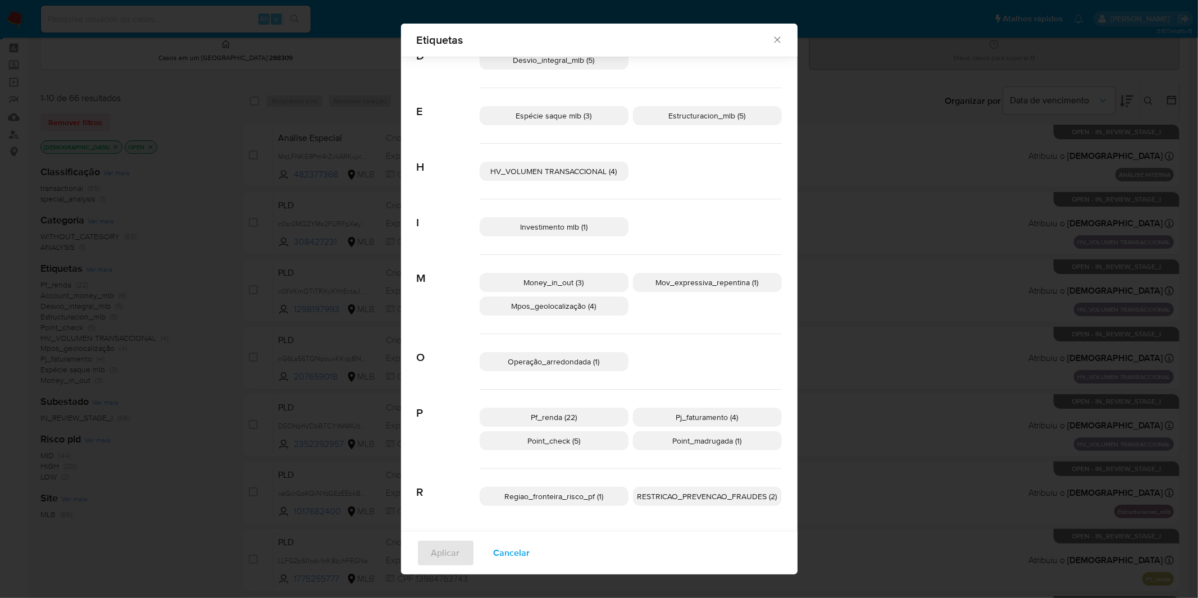
scroll to position [179, 0]
drag, startPoint x: 767, startPoint y: 47, endPoint x: 769, endPoint y: 42, distance: 5.9
click at [767, 47] on div "Etiquetas" at bounding box center [599, 40] width 397 height 33
click at [772, 39] on icon "Fechar" at bounding box center [777, 39] width 11 height 11
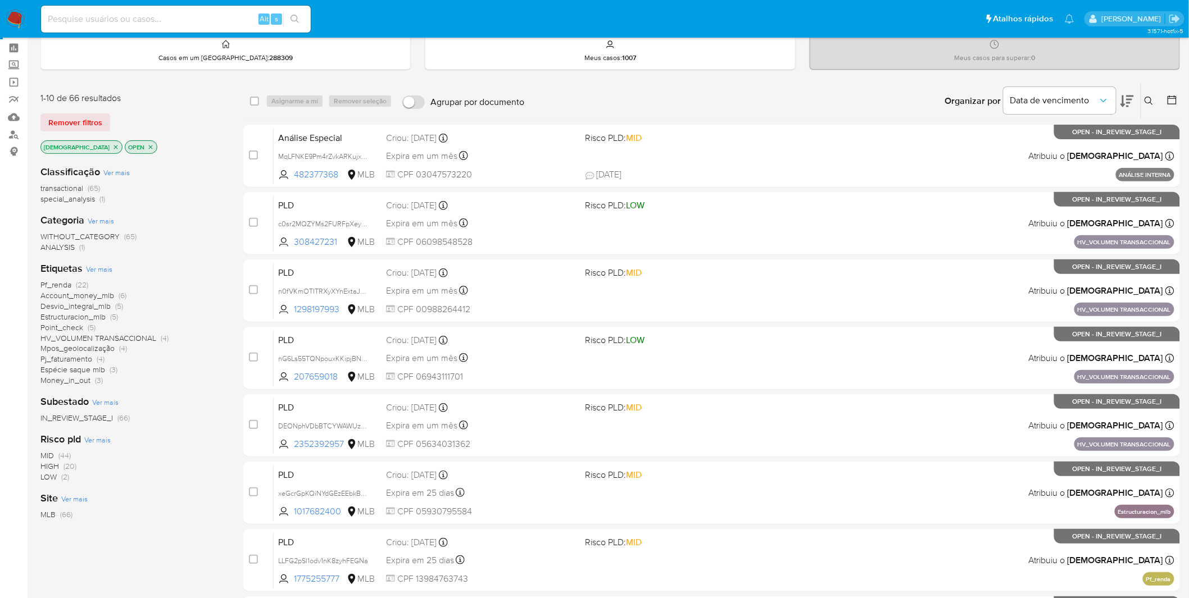
click at [76, 351] on span "Mpos_geolocalização" at bounding box center [77, 348] width 74 height 11
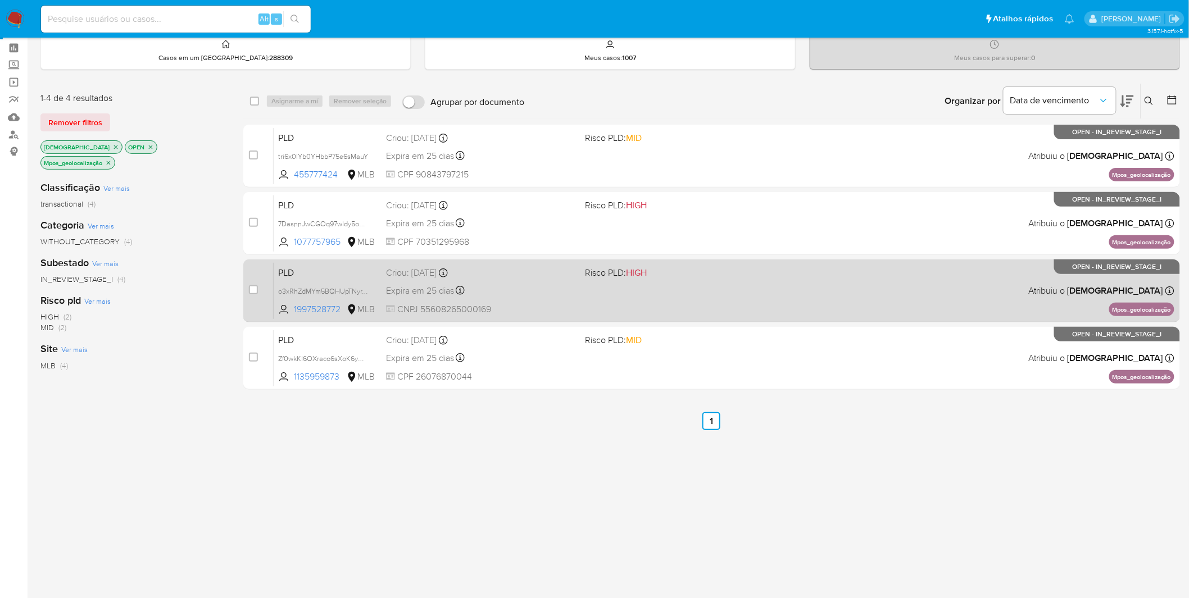
click at [543, 298] on div "PLD o3xRhZdMYm5BQHUpTNyrYgp2 1997528772 MLB Risco PLD: HIGH Criou: 12/08/2025 C…" at bounding box center [724, 290] width 901 height 57
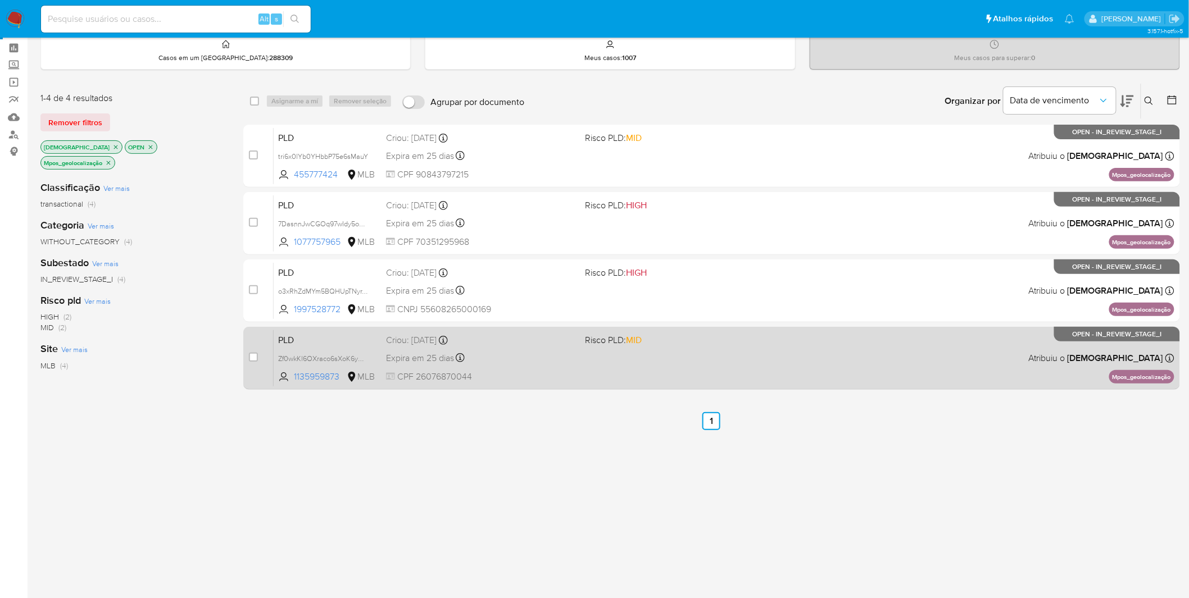
click at [535, 342] on div "Criou: 12/08/2025 Criou: 12/08/2025 00:10:27" at bounding box center [481, 340] width 190 height 12
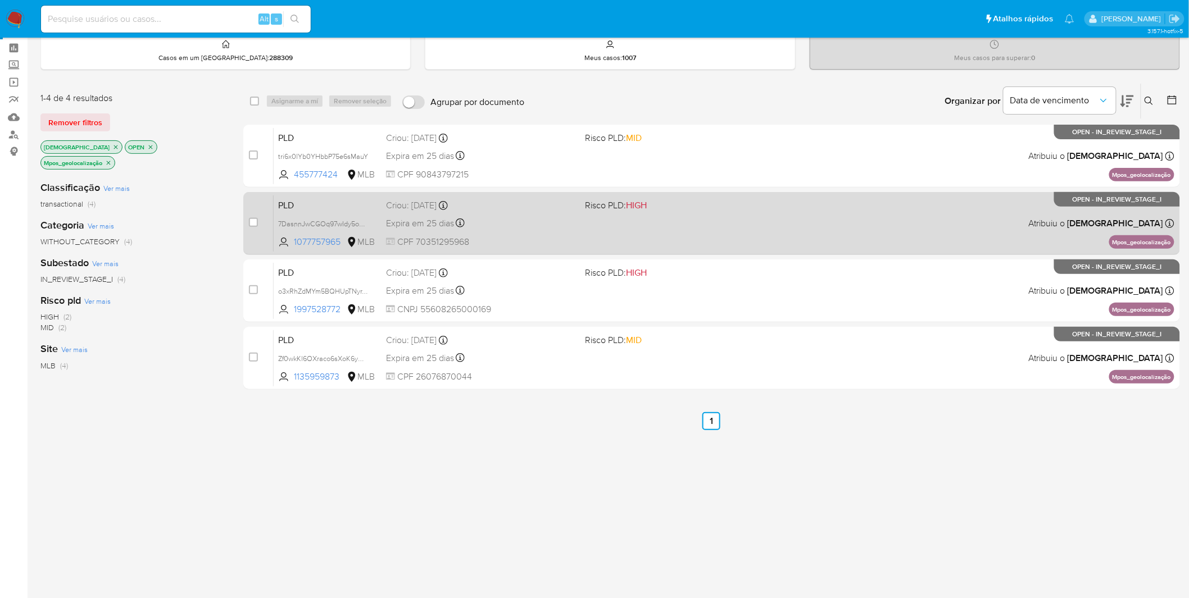
click at [515, 232] on div "PLD 7DasnnJwCGOq97wIdy5opq46 1077757965 MLB Risco PLD: HIGH Criou: 12/08/2025 C…" at bounding box center [724, 223] width 901 height 57
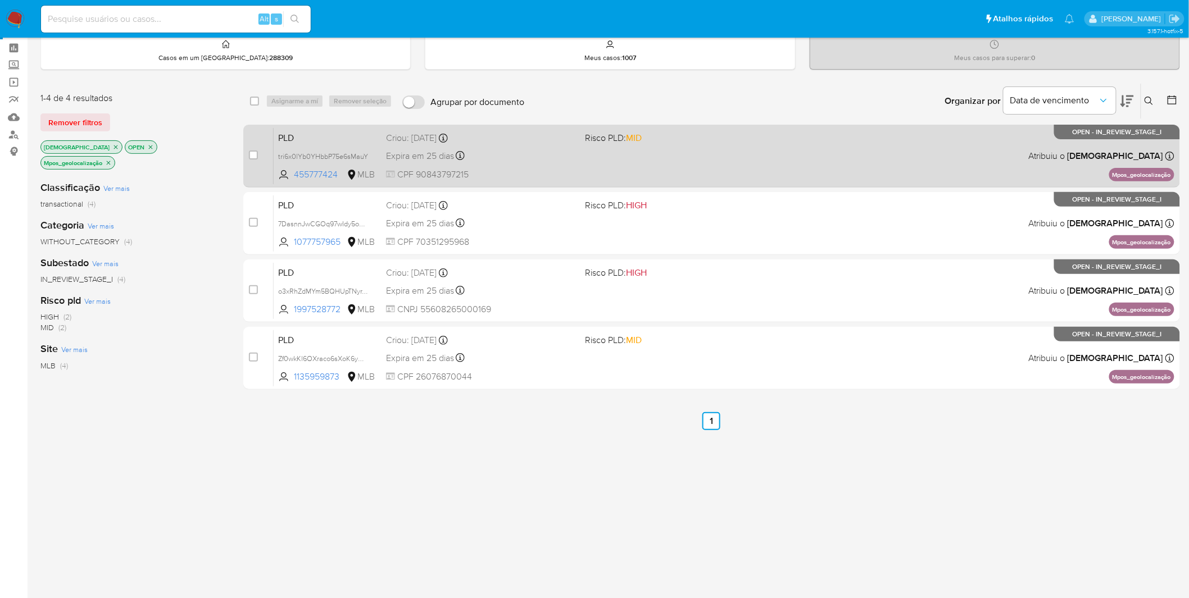
click at [573, 164] on div "PLD tri6x0lYb0YHbbP75e6sMauY 455777424 MLB Risco PLD: MID Criou: 12/08/2025 Cri…" at bounding box center [724, 156] width 901 height 57
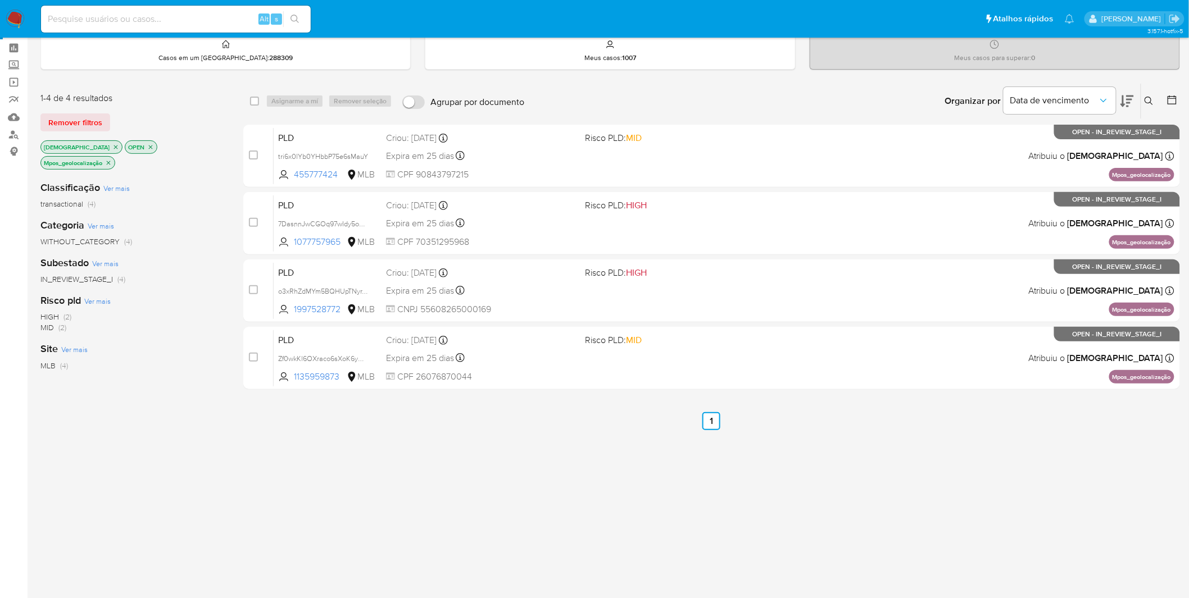
click at [115, 157] on p "Mpos_geolocalização" at bounding box center [78, 163] width 74 height 12
click at [112, 160] on icon "close-filter" at bounding box center [108, 163] width 7 height 7
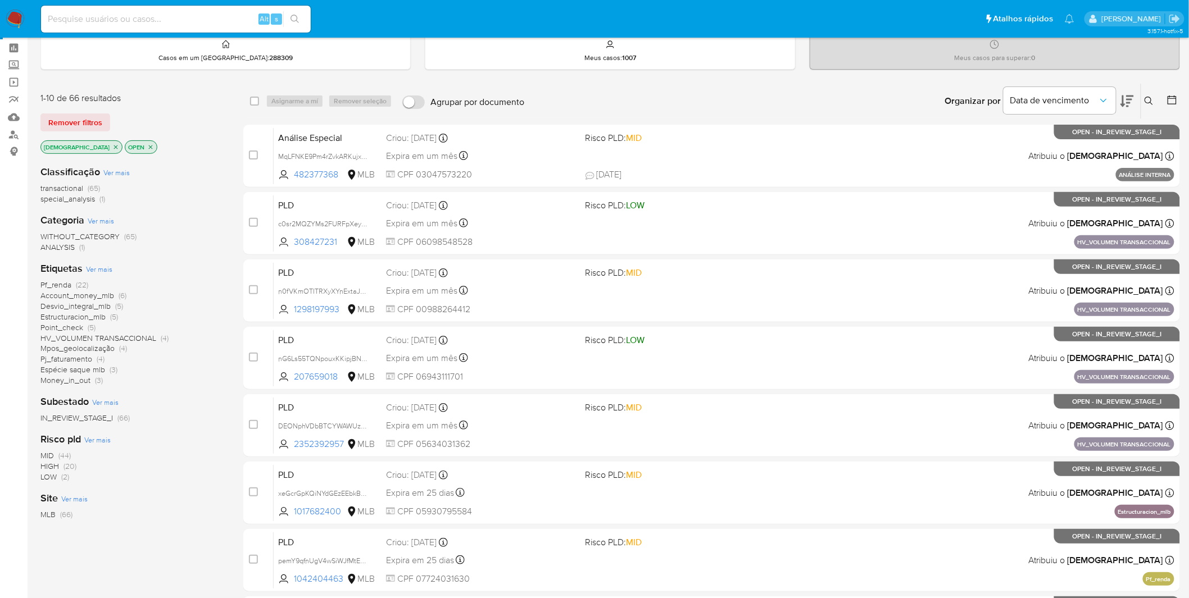
click at [93, 271] on span "Ver mais" at bounding box center [99, 269] width 26 height 10
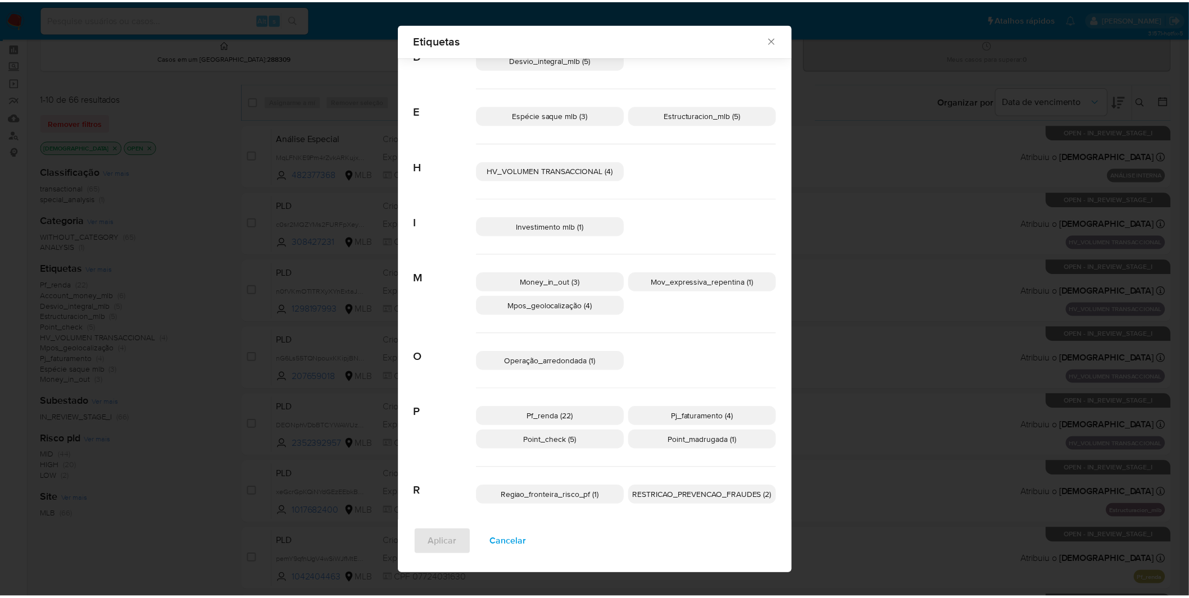
scroll to position [188, 0]
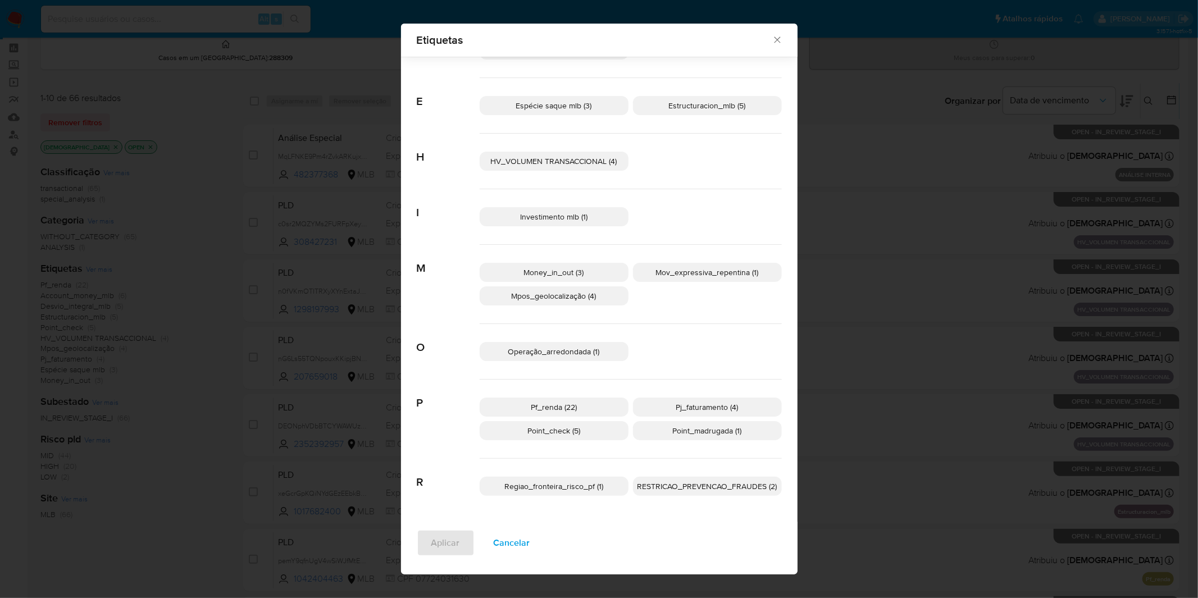
click at [704, 279] on p "Mov_expressiva_repentina (1)" at bounding box center [707, 272] width 149 height 19
click at [444, 546] on span "Aplicar" at bounding box center [445, 543] width 29 height 25
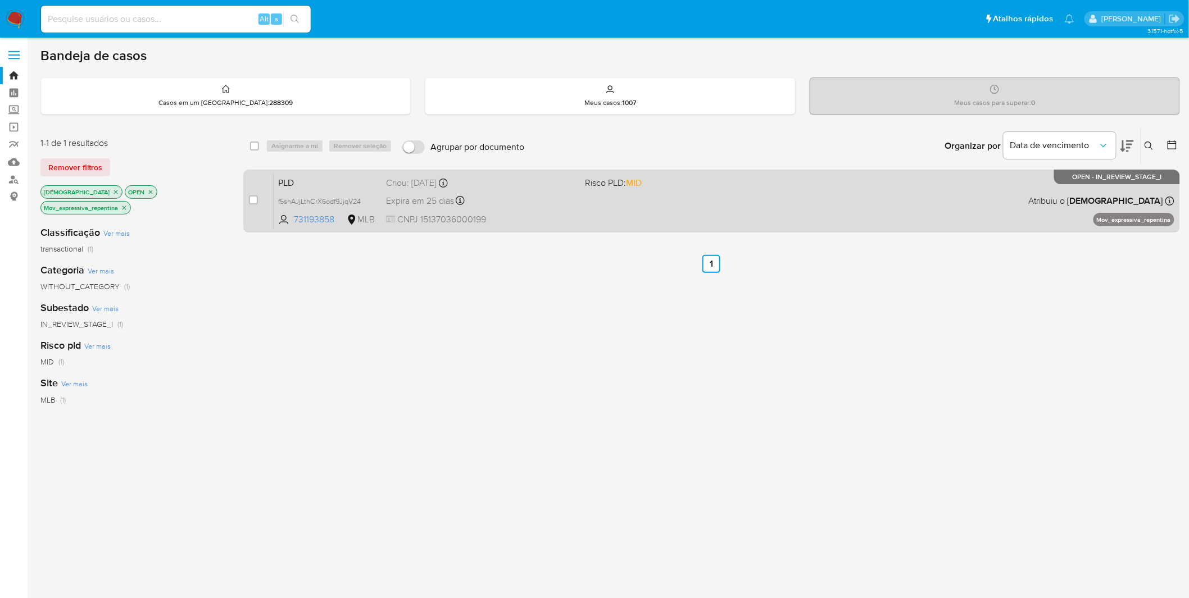
click at [560, 214] on span "CNPJ 15137036000199" at bounding box center [481, 220] width 190 height 12
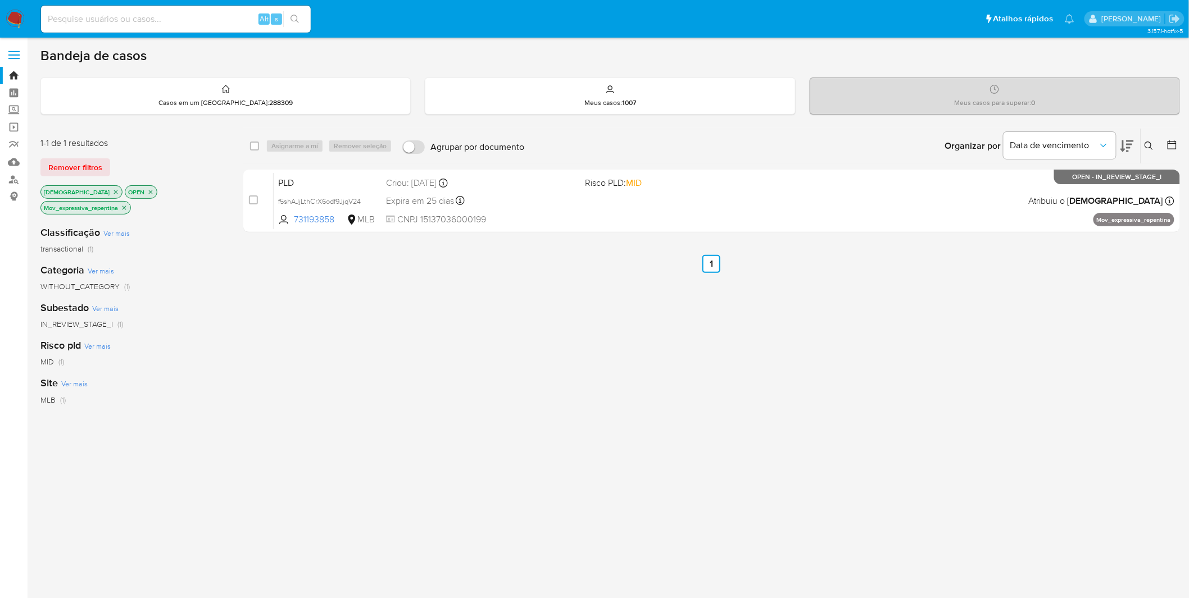
click at [126, 208] on icon "close-filter" at bounding box center [124, 208] width 7 height 7
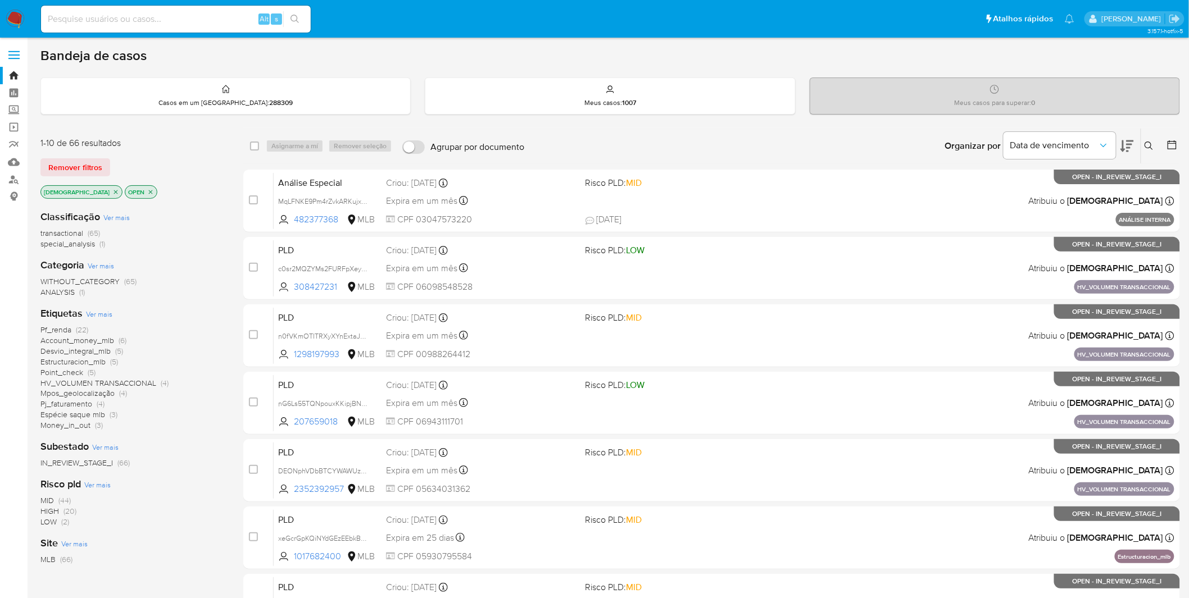
click at [102, 312] on span "Ver mais" at bounding box center [99, 314] width 26 height 10
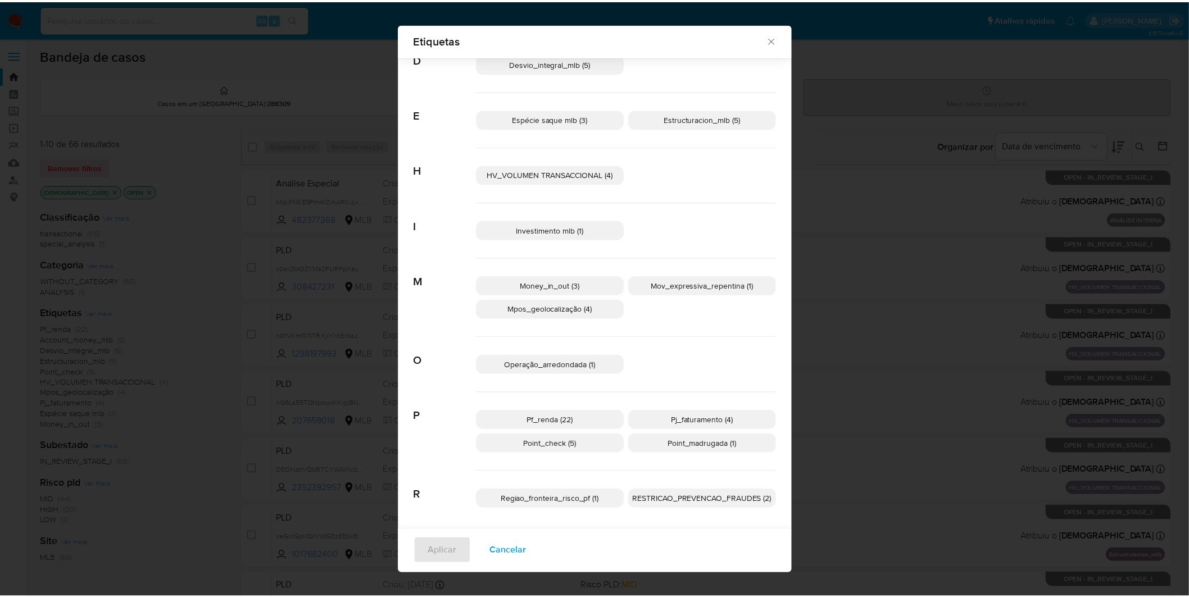
scroll to position [180, 0]
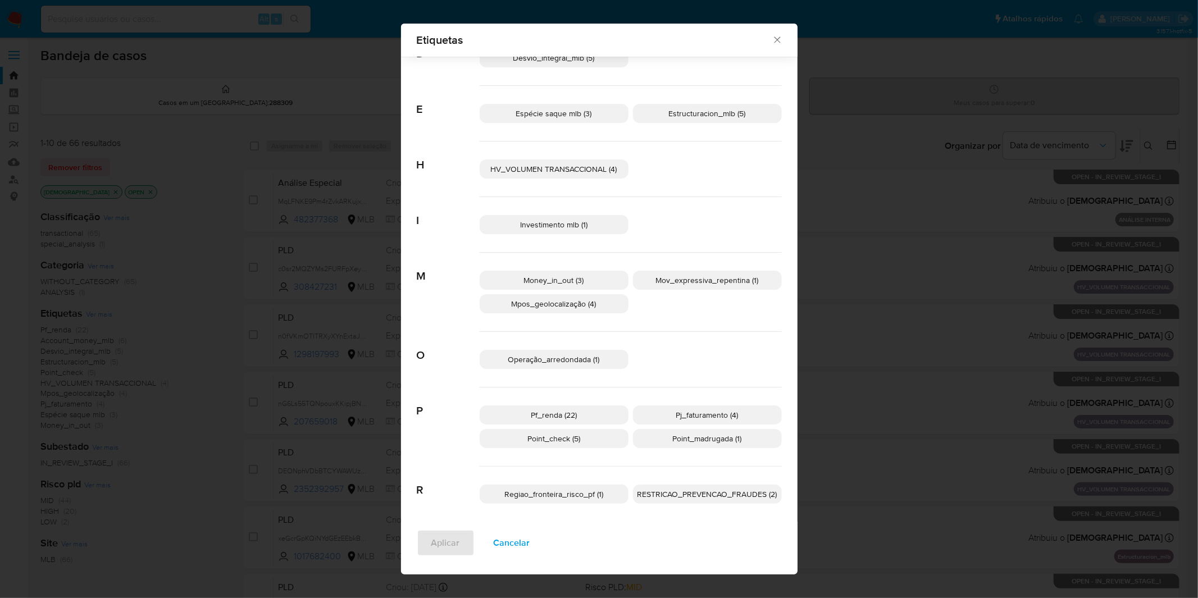
click at [560, 412] on span "Pf_renda (22)" at bounding box center [554, 415] width 46 height 11
click at [457, 529] on div "Aplicar Cancelar" at bounding box center [599, 548] width 397 height 53
click at [454, 537] on button "Aplicar" at bounding box center [446, 543] width 58 height 27
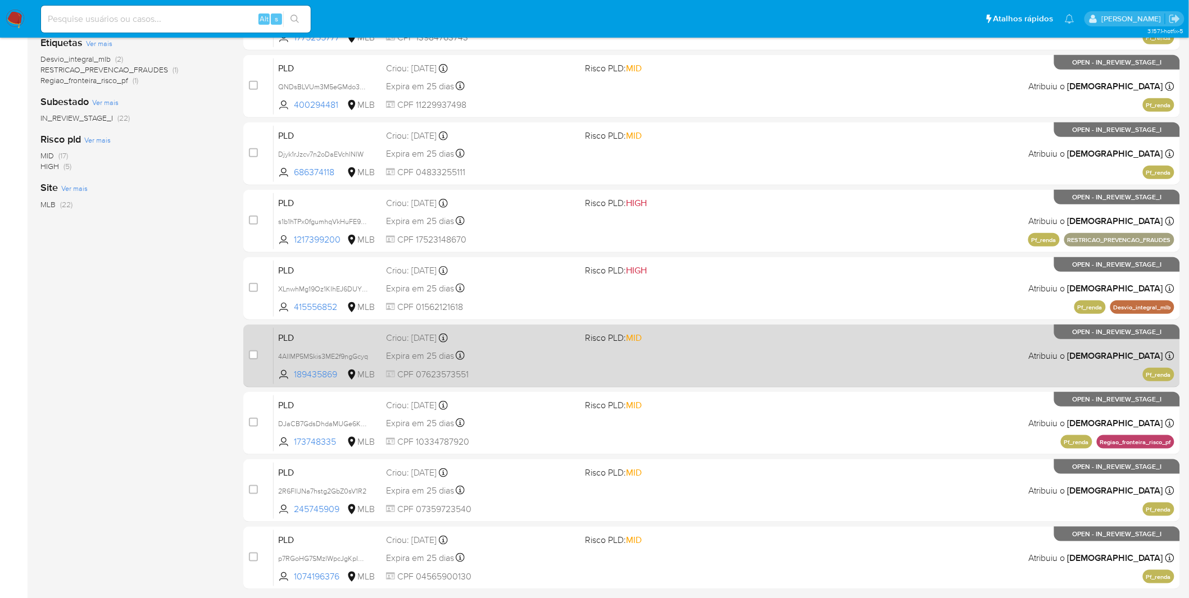
scroll to position [288, 0]
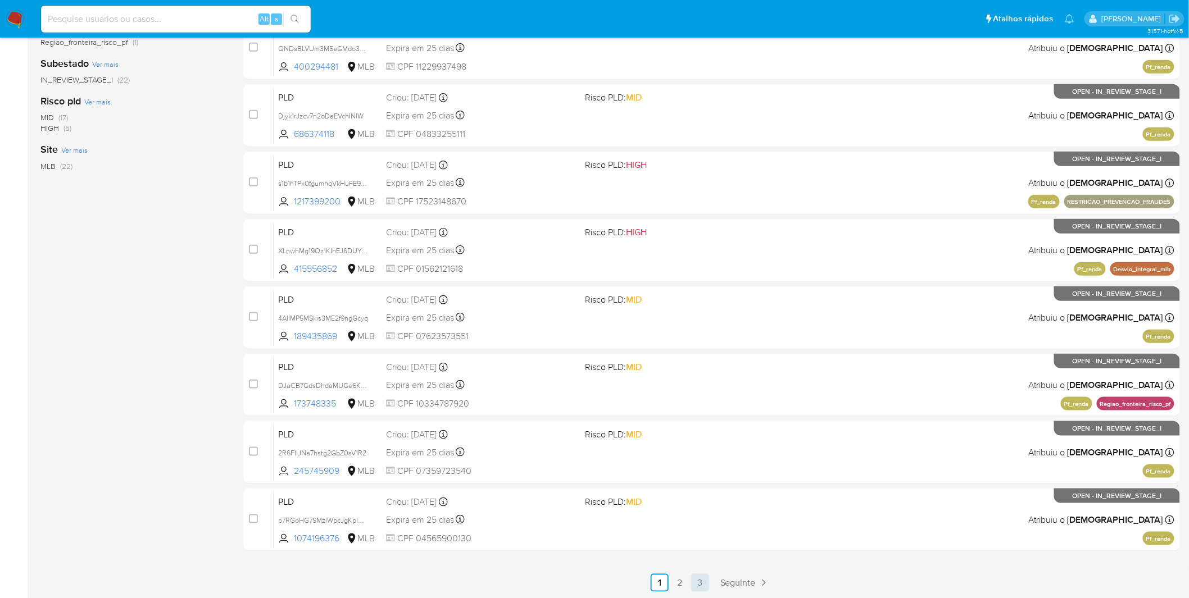
click at [703, 583] on link "3" at bounding box center [700, 583] width 18 height 18
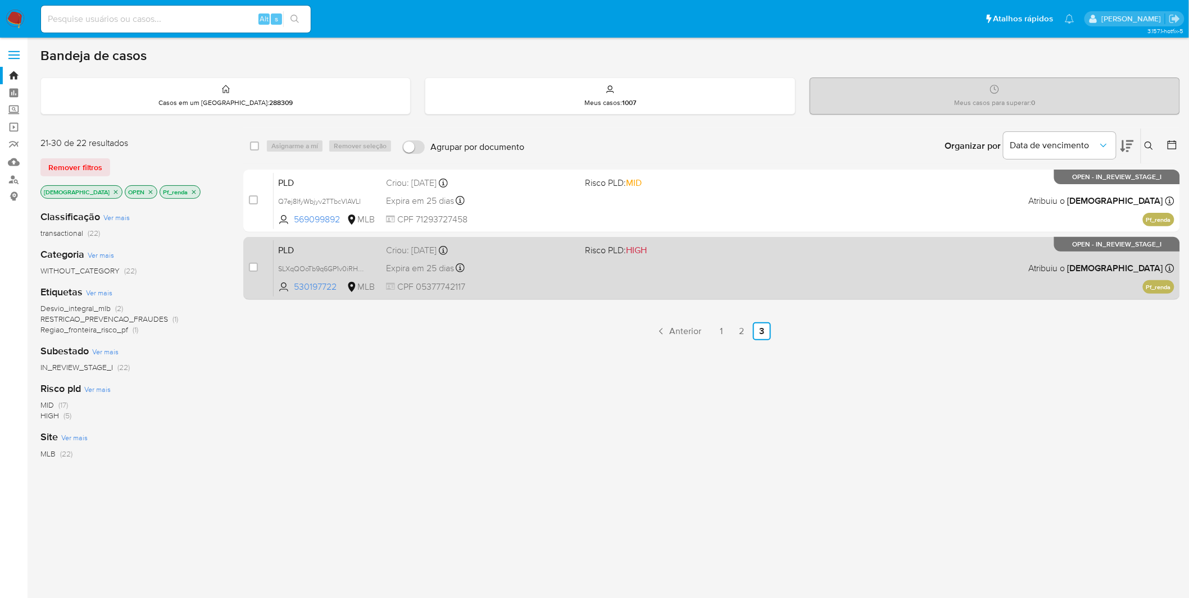
click at [562, 278] on div "PLD SLXqQOoTb9q6GP1v0iRHXpdO 530197722 MLB Risco PLD: HIGH Criou: 12/08/2025 Cr…" at bounding box center [724, 268] width 901 height 57
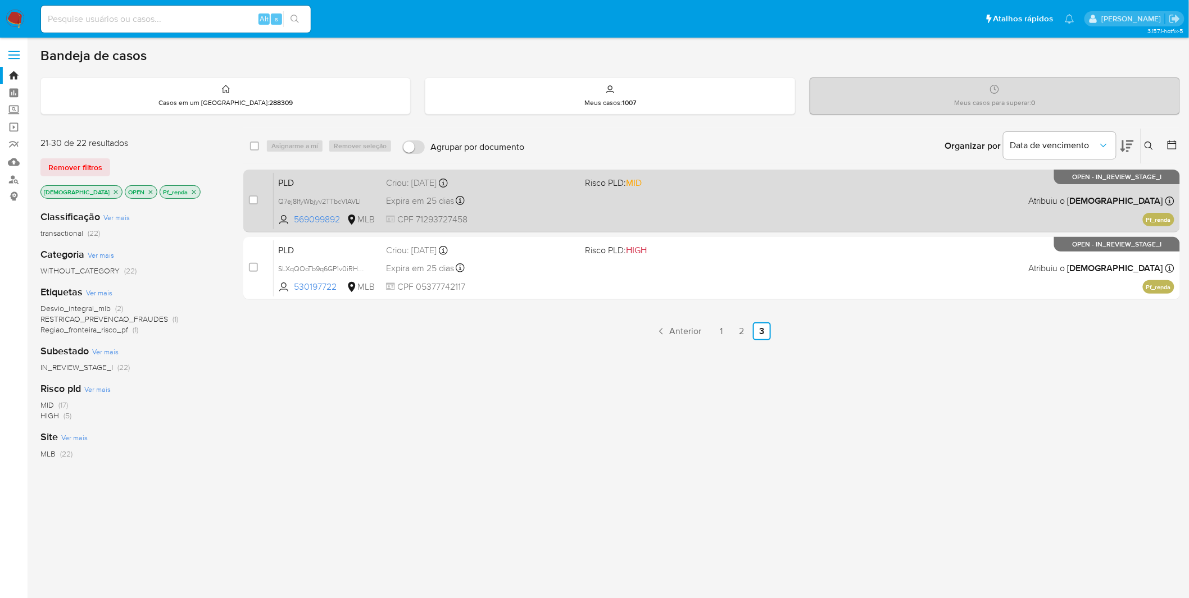
click at [543, 204] on div "Expira em 25 dias Expira em 26/09/2025 00:06:08" at bounding box center [481, 200] width 190 height 15
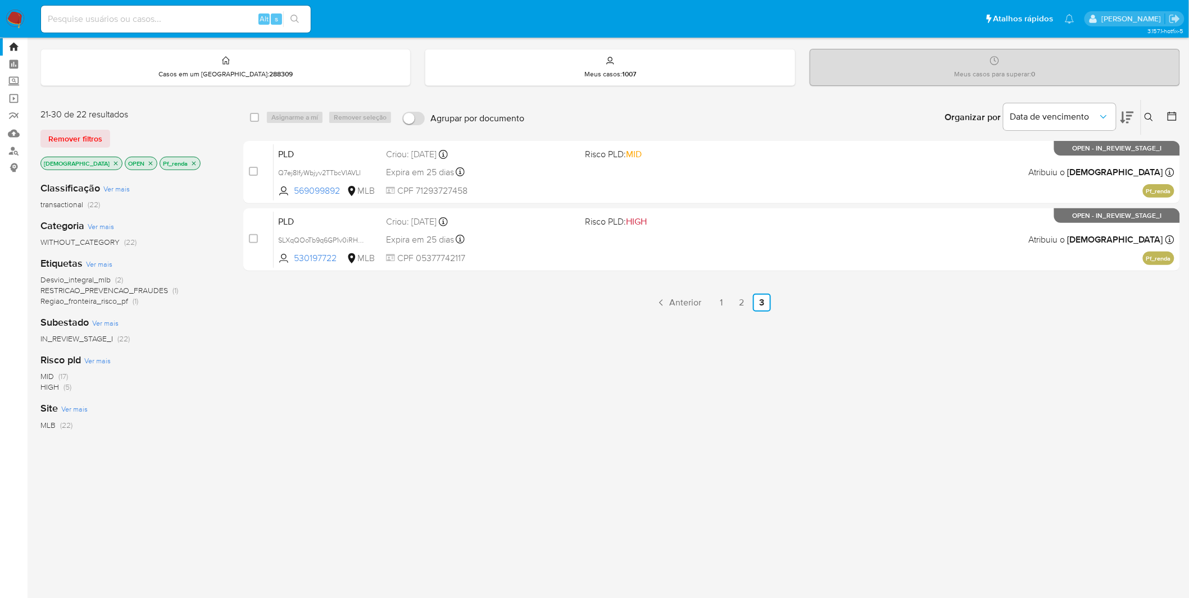
scroll to position [45, 0]
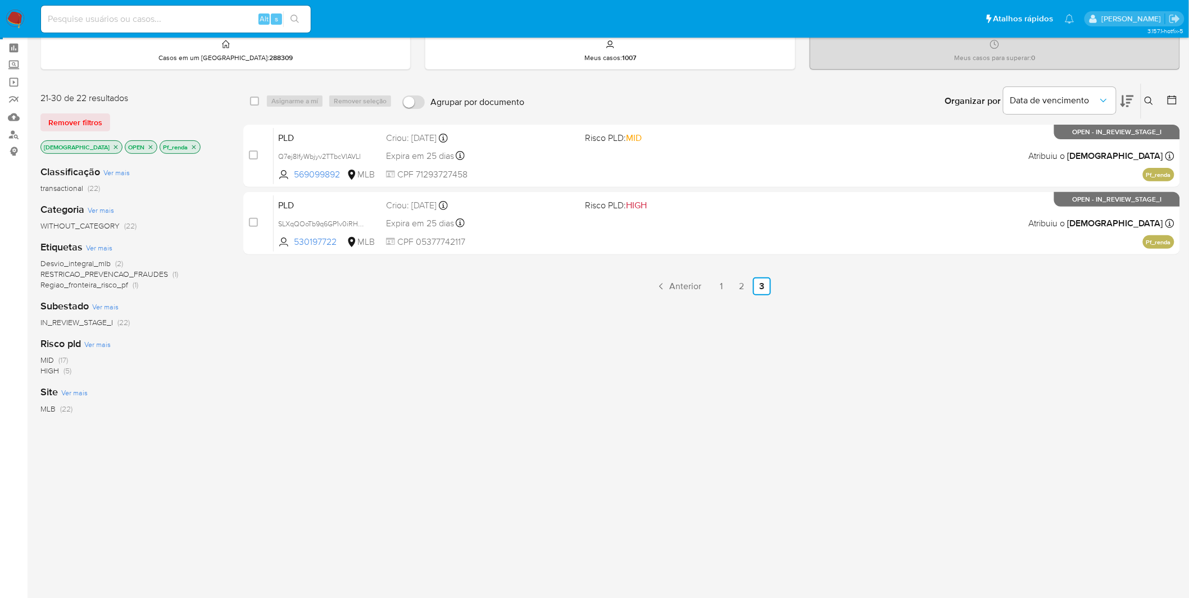
click at [731, 288] on ul "Anterior 1 2 3 Seguinte" at bounding box center [711, 287] width 937 height 18
click at [738, 287] on link "2" at bounding box center [742, 287] width 18 height 18
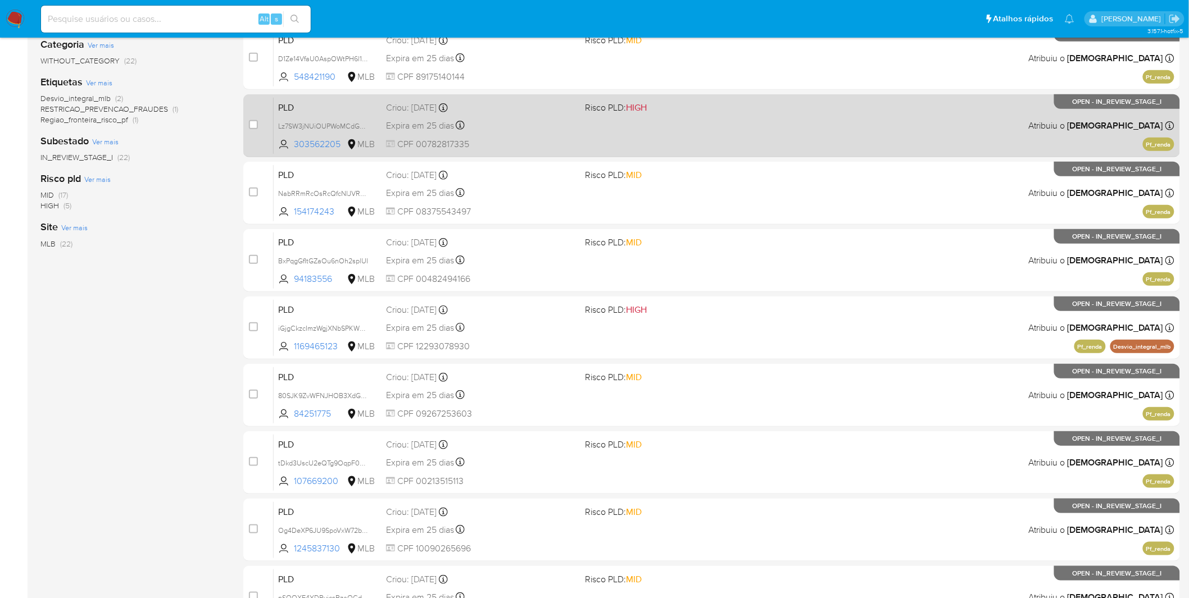
scroll to position [288, 0]
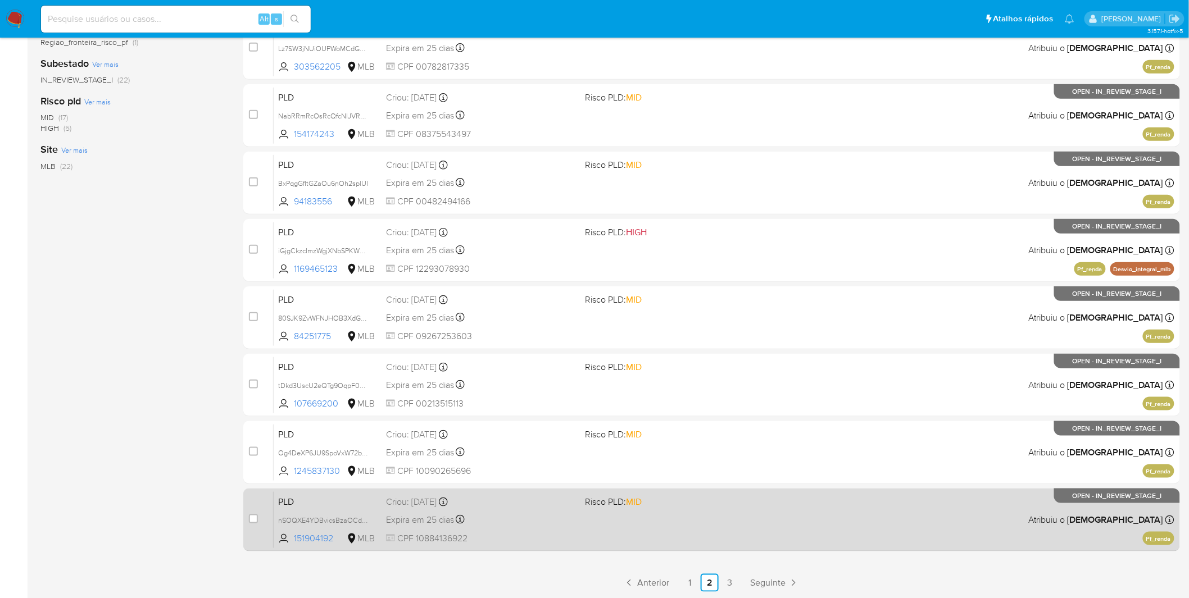
click at [560, 506] on div "Criou: 12/08/2025 Criou: 12/08/2025 00:07:13" at bounding box center [481, 502] width 190 height 12
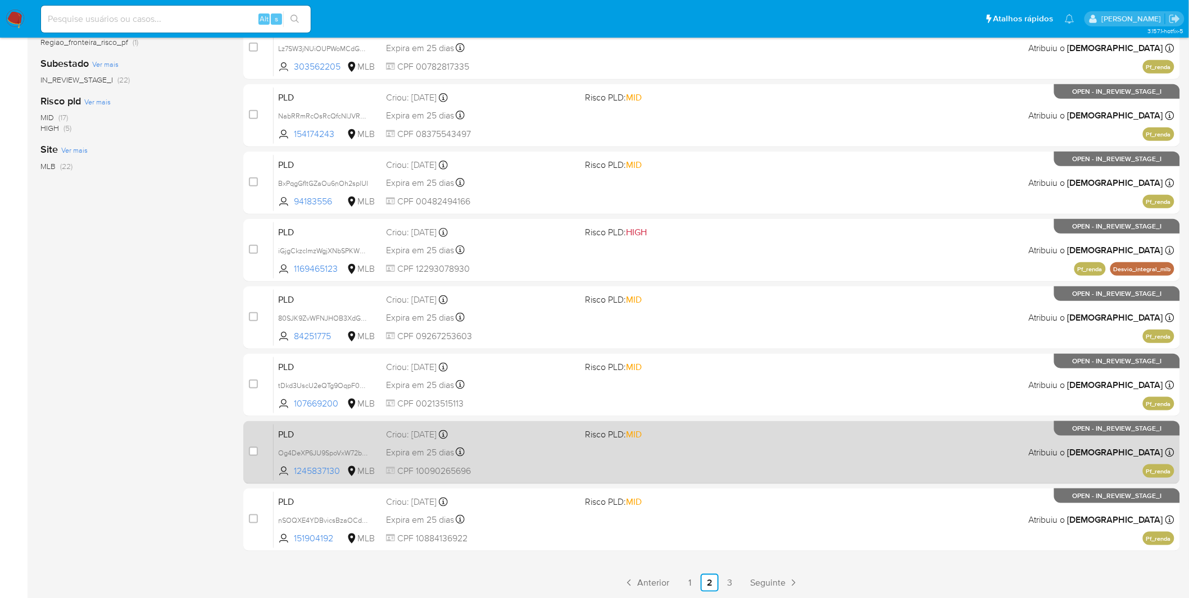
click at [537, 452] on div "Expira em 25 dias Expira em 26/09/2025 00:07:32" at bounding box center [481, 452] width 190 height 15
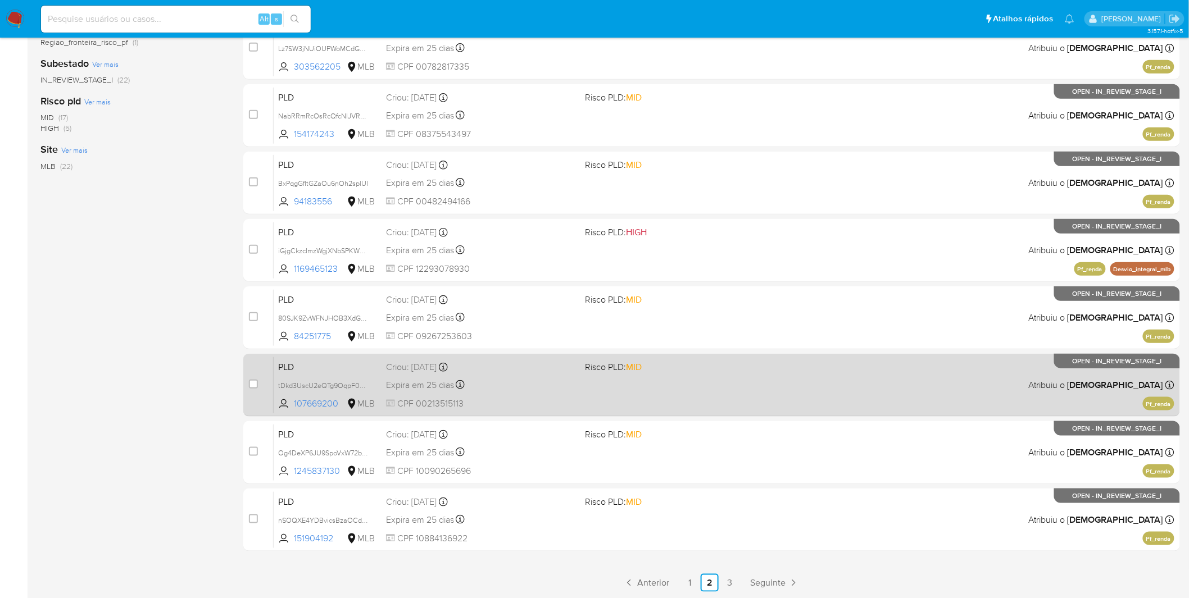
click at [535, 385] on div "Expira em 25 dias Expira em 26/09/2025 00:07:49" at bounding box center [481, 385] width 190 height 15
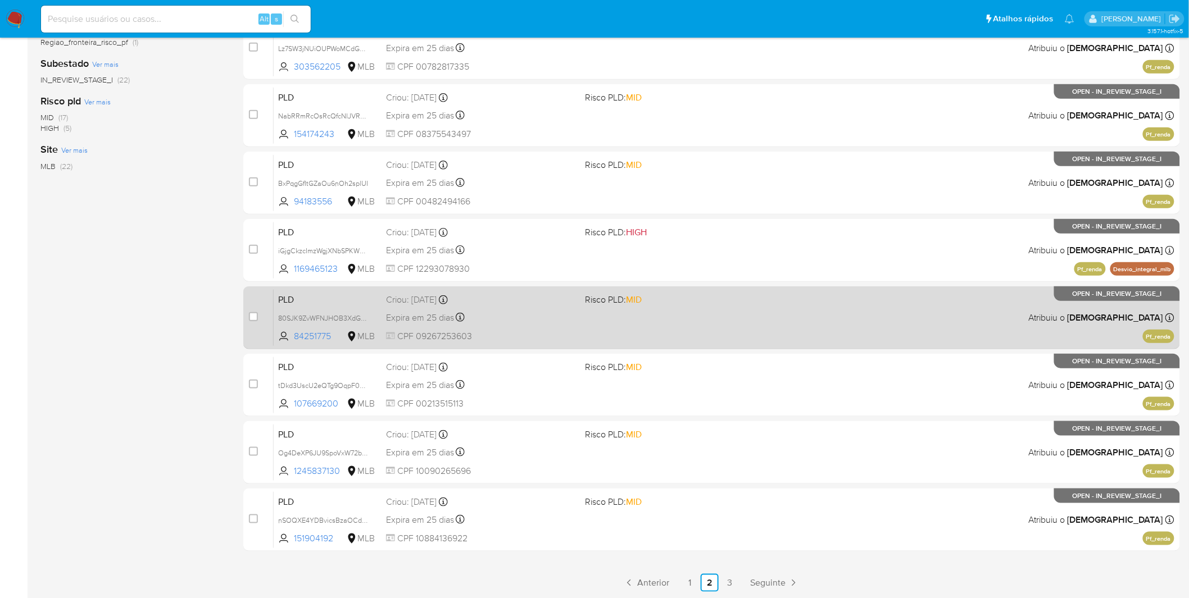
click at [546, 310] on div "Expira em 25 dias Expira em 26/09/2025 00:08:46" at bounding box center [481, 317] width 190 height 15
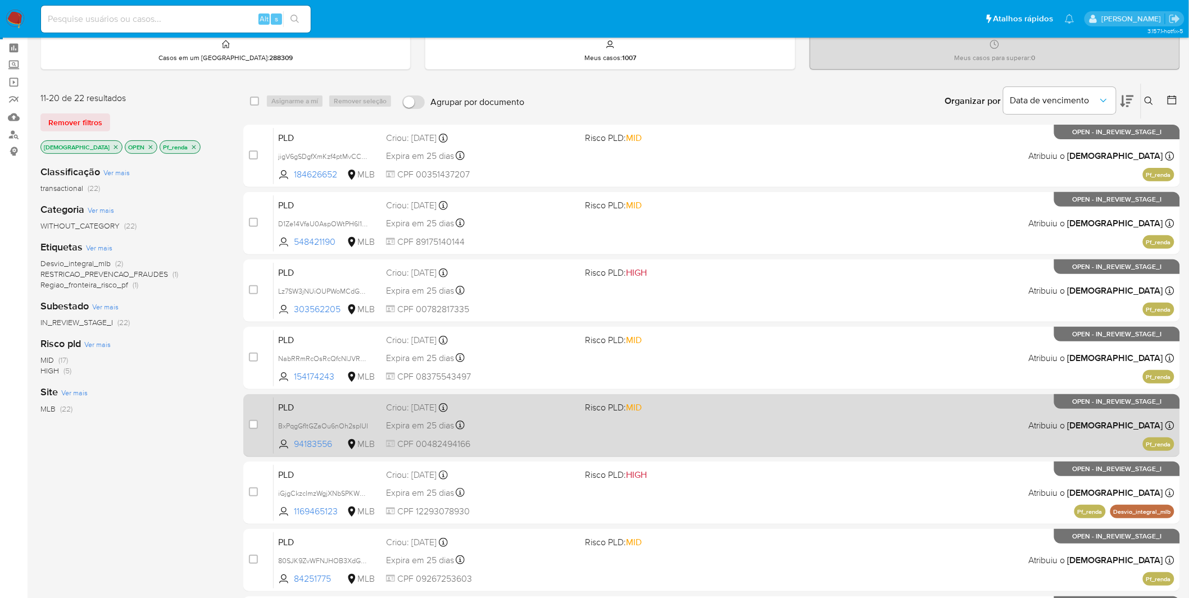
scroll to position [38, 0]
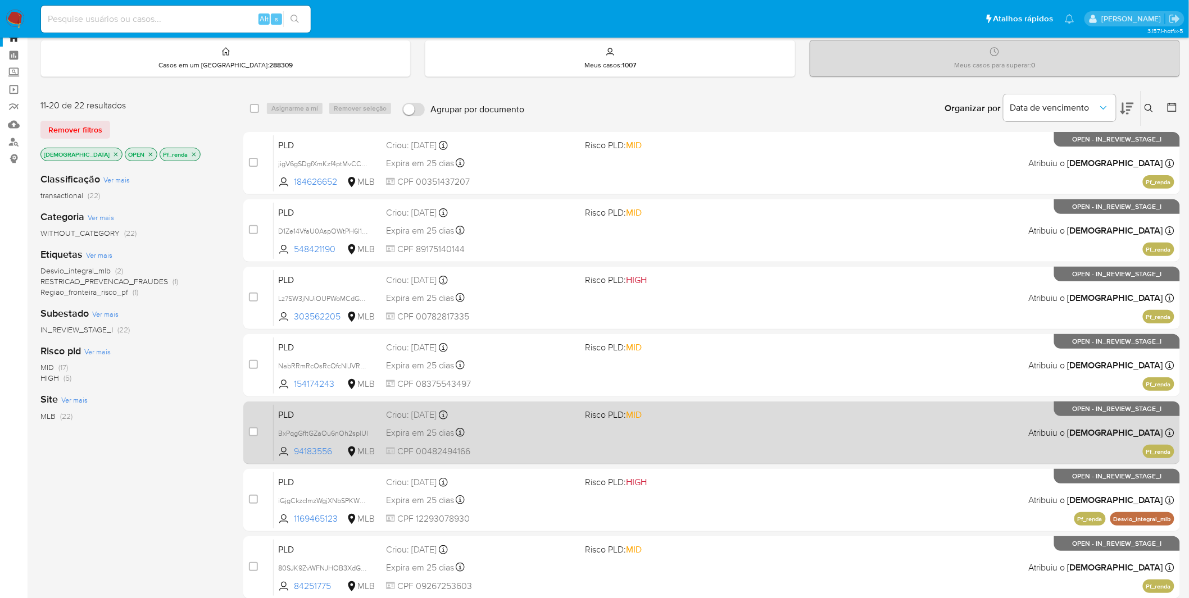
click at [543, 434] on div "Expira em 25 dias Expira em 26/09/2025 00:11:31" at bounding box center [481, 432] width 190 height 15
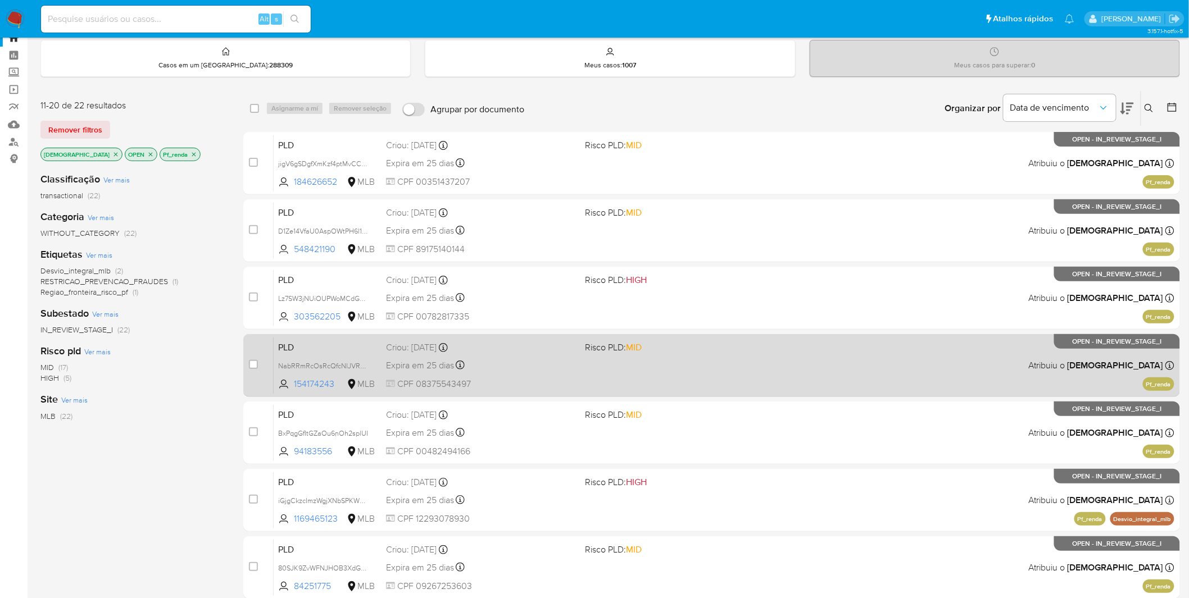
click at [526, 376] on div "PLD NabRRmRcOsRcQfcNIJVRoRHP 154174243 MLB Risco PLD: MID Criou: 12/08/2025 Cri…" at bounding box center [724, 365] width 901 height 57
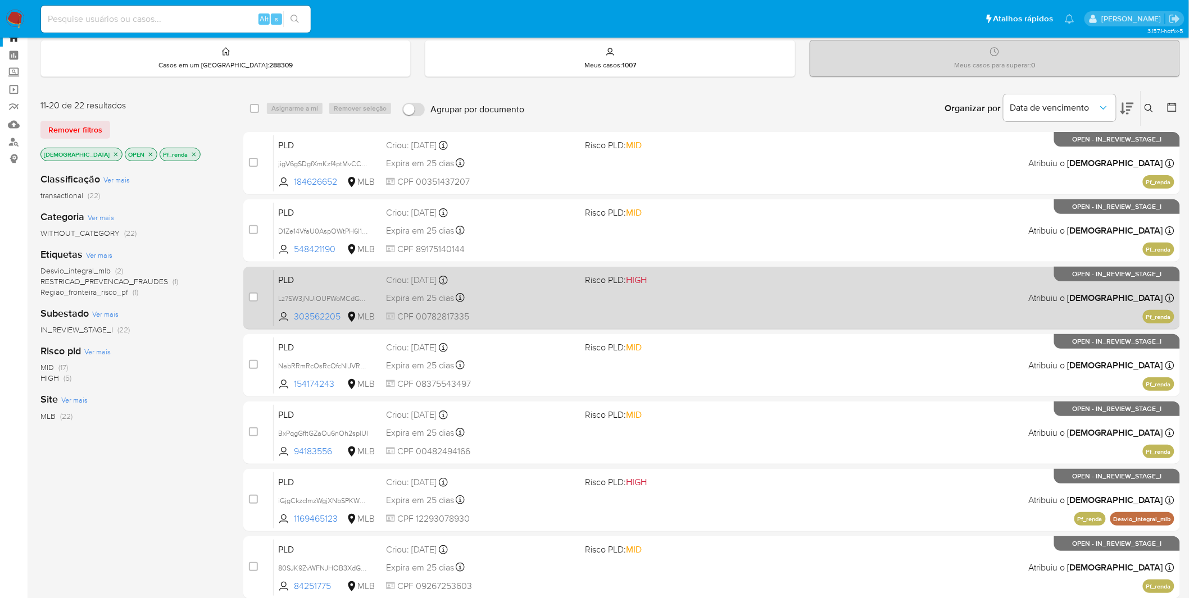
click at [515, 308] on div "PLD Lz7SW3jNUiOUPWoMCdGLu0o6 303562205 MLB Risco PLD: HIGH Criou: 12/08/2025 Cr…" at bounding box center [724, 298] width 901 height 57
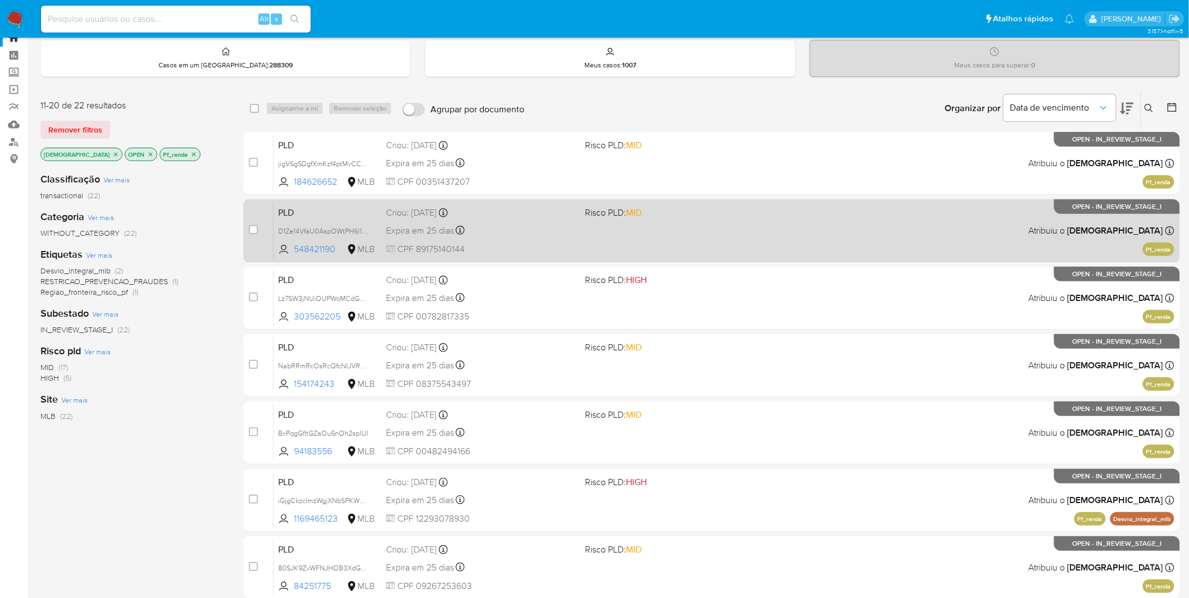
click at [517, 242] on div "PLD D1Ze14VfaU0AspOWtPH6l1um 548421190 MLB Risco PLD: MID Criou: 12/08/2025 Cri…" at bounding box center [724, 230] width 901 height 57
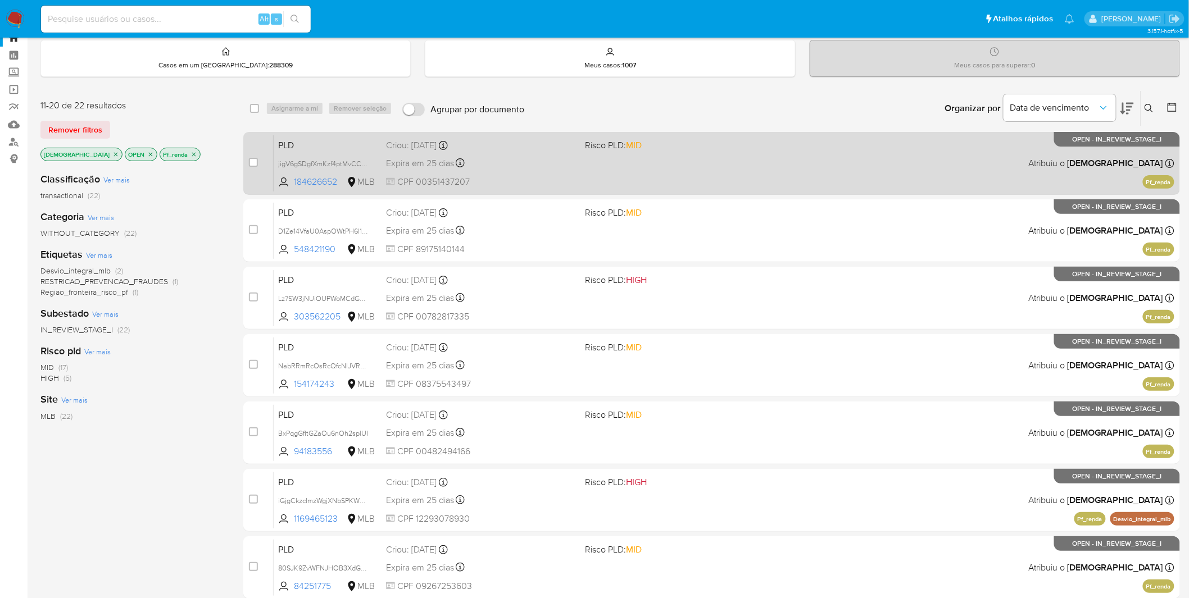
click at [520, 170] on div "PLD jigV6gSDgfXmKzf4ptMvCCdW 184626652 MLB Risco PLD: MID Criou: 12/08/2025 Cri…" at bounding box center [724, 163] width 901 height 57
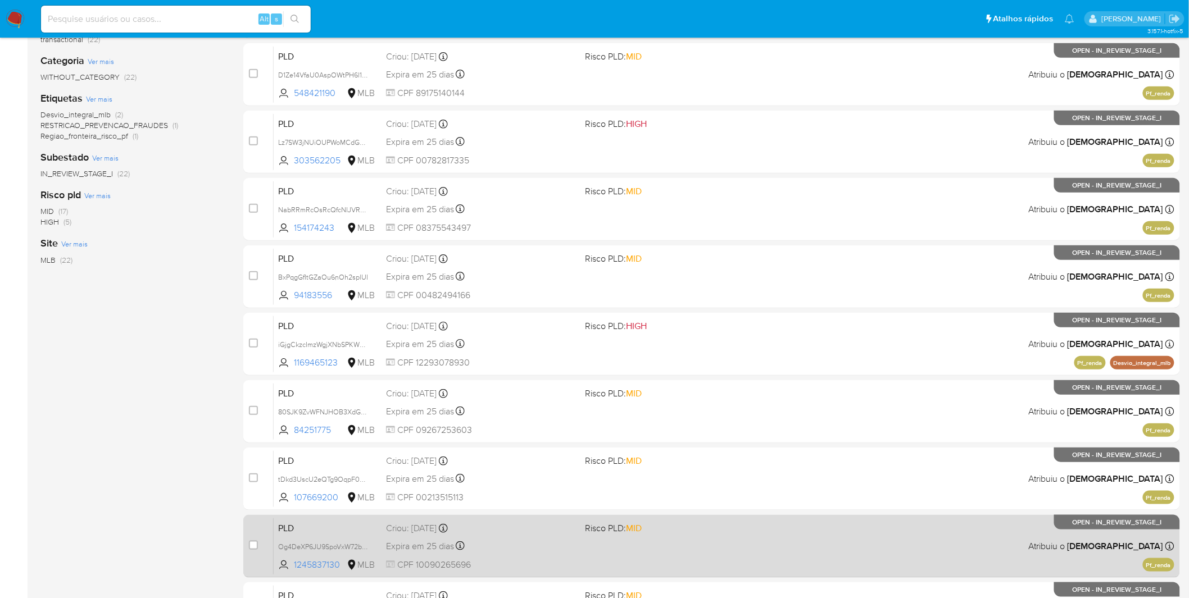
scroll to position [288, 0]
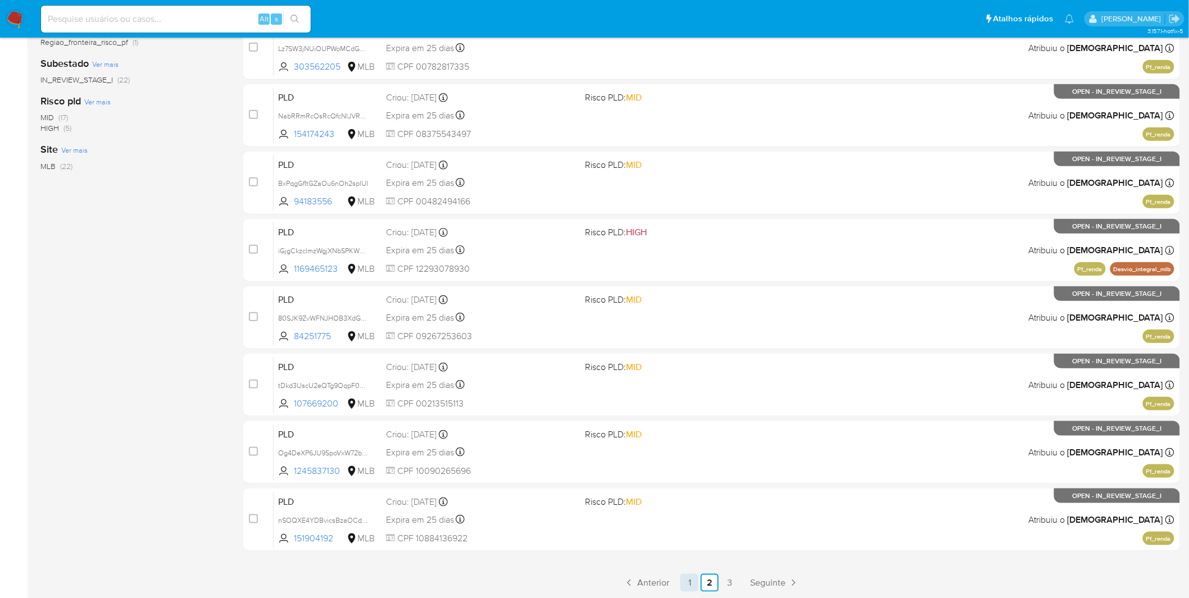
click at [682, 579] on link "1" at bounding box center [689, 583] width 18 height 18
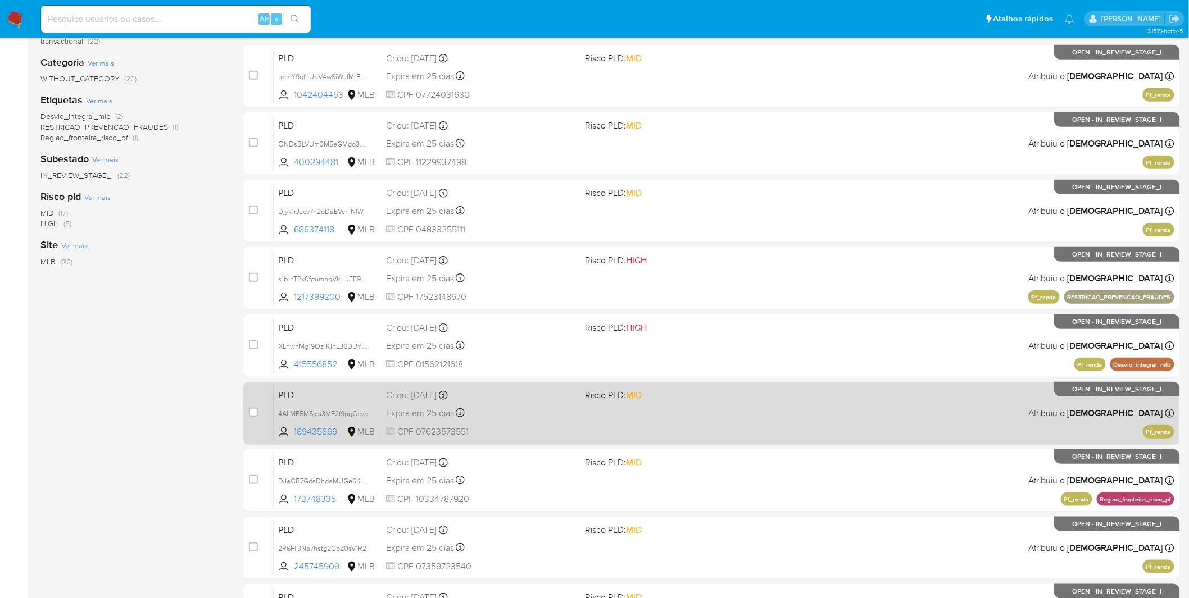
scroll to position [288, 0]
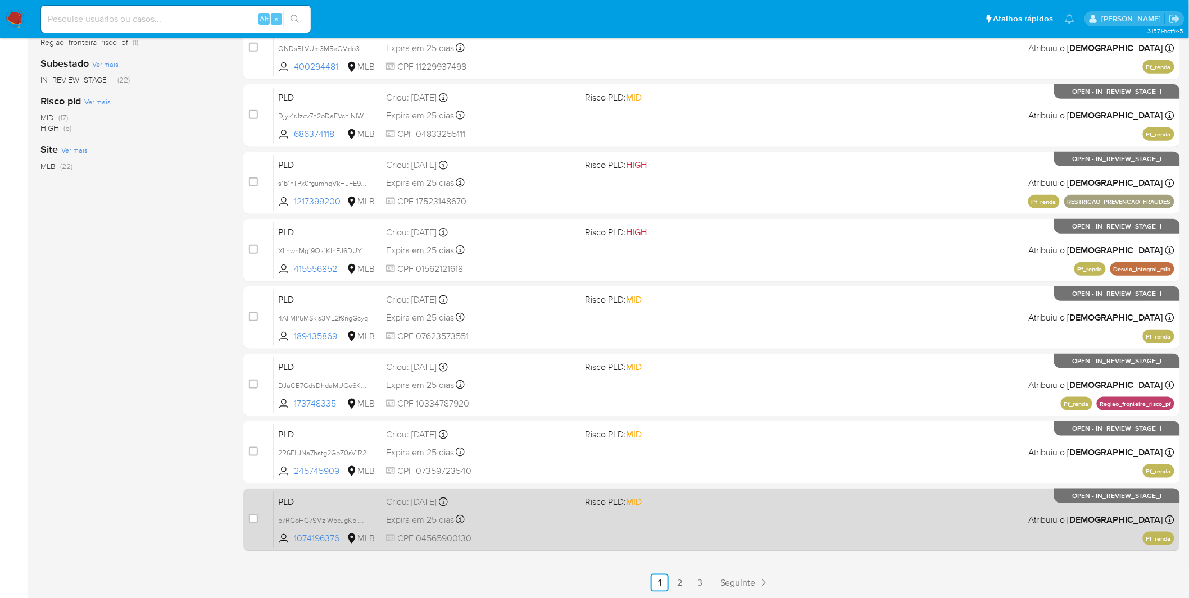
click at [615, 515] on div "PLD p7RGoHG7SMzlWpcJgKpI0QTz 1074196376 MLB Risco PLD: MID Criou: 12/08/2025 Cr…" at bounding box center [724, 520] width 901 height 57
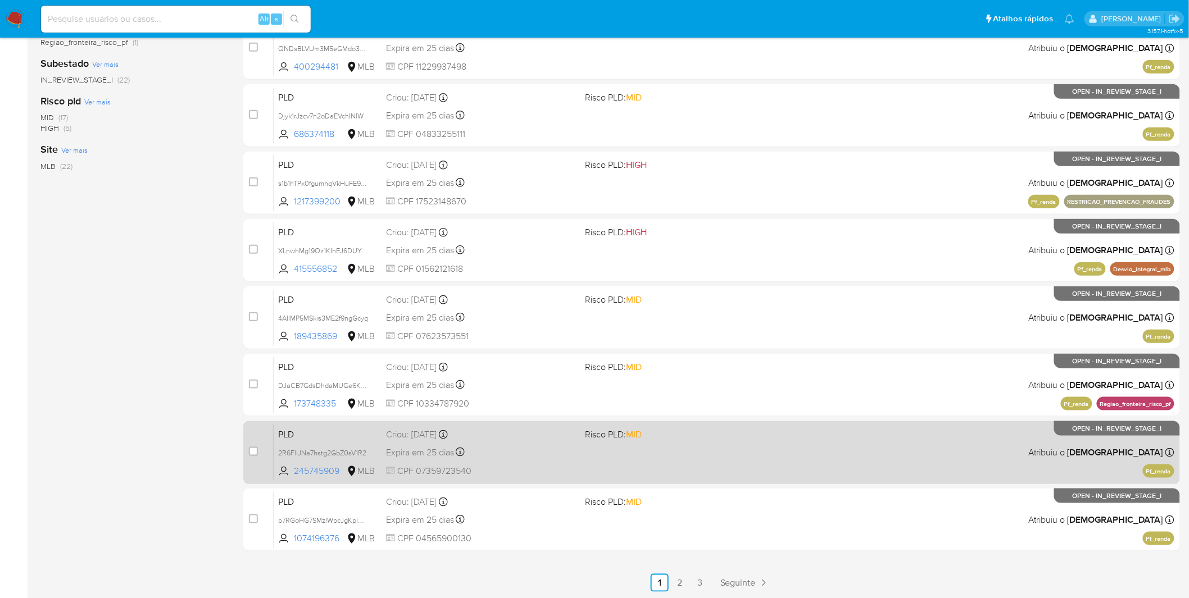
click at [541, 443] on div "PLD 2R6FllJNa7hstg2GbZ0sV1R2 245745909 MLB Risco PLD: MID Criou: 12/08/2025 Cri…" at bounding box center [724, 452] width 901 height 57
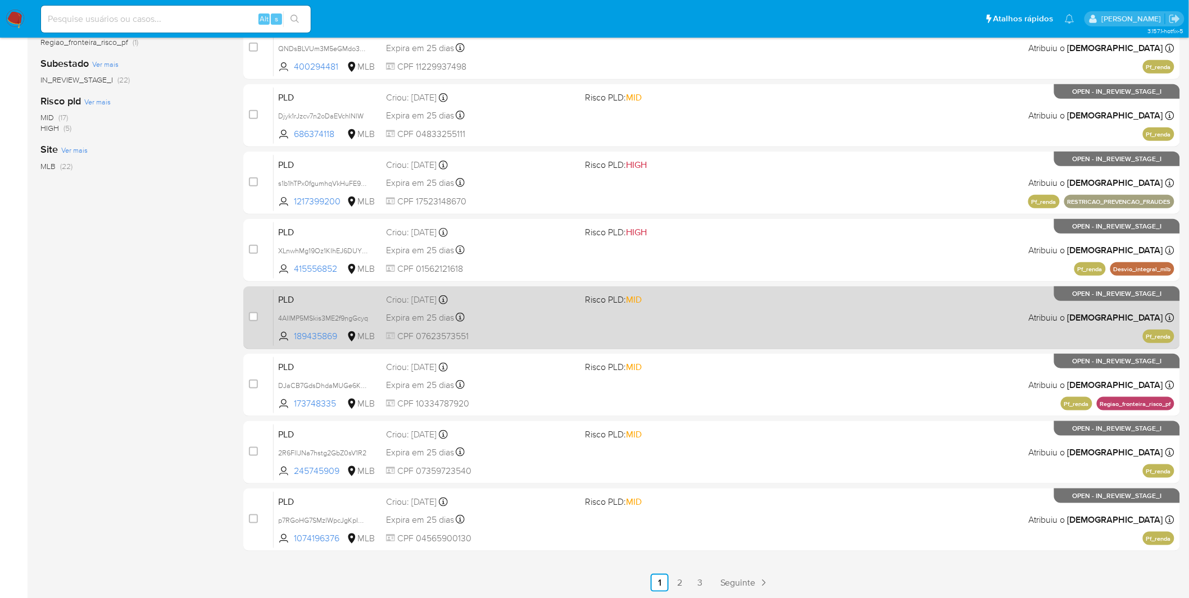
click at [535, 332] on span "CPF 07623573551" at bounding box center [481, 336] width 190 height 12
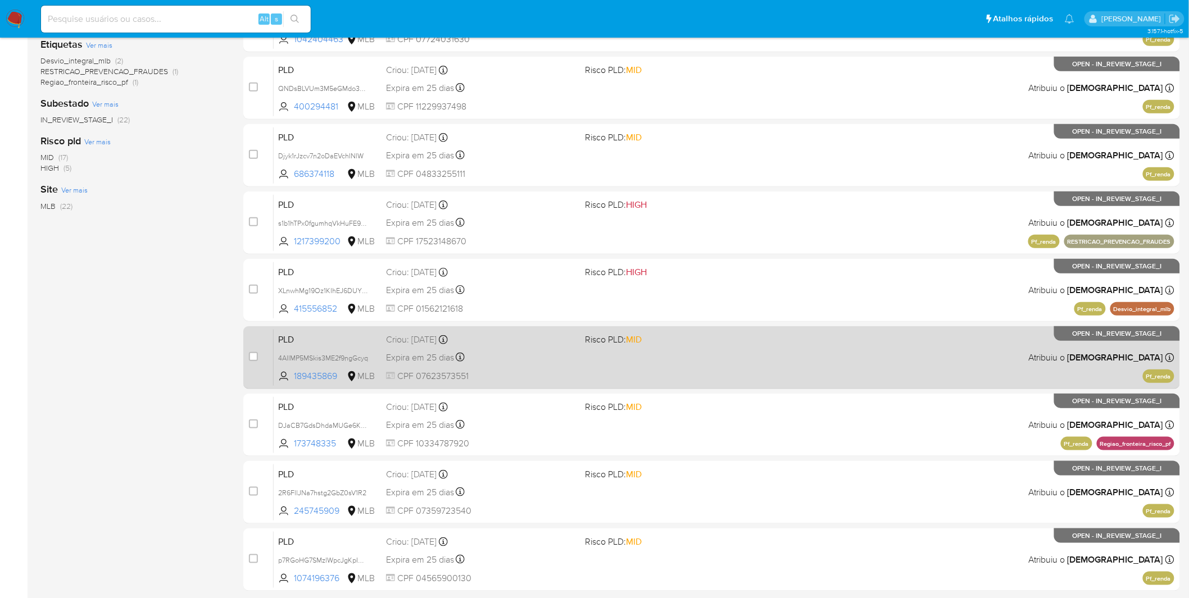
scroll to position [225, 0]
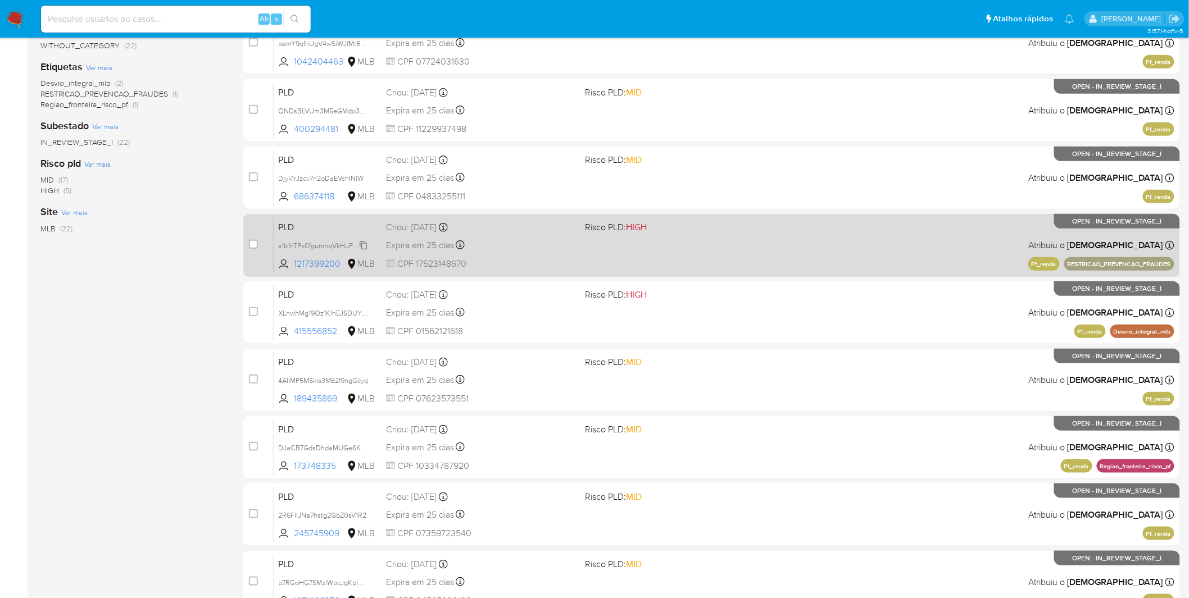
click at [328, 244] on span "s1b1hTPx0fgumhqVkHuFE94n" at bounding box center [323, 245] width 90 height 12
click at [574, 261] on span "CPF 17523148670" at bounding box center [481, 264] width 190 height 12
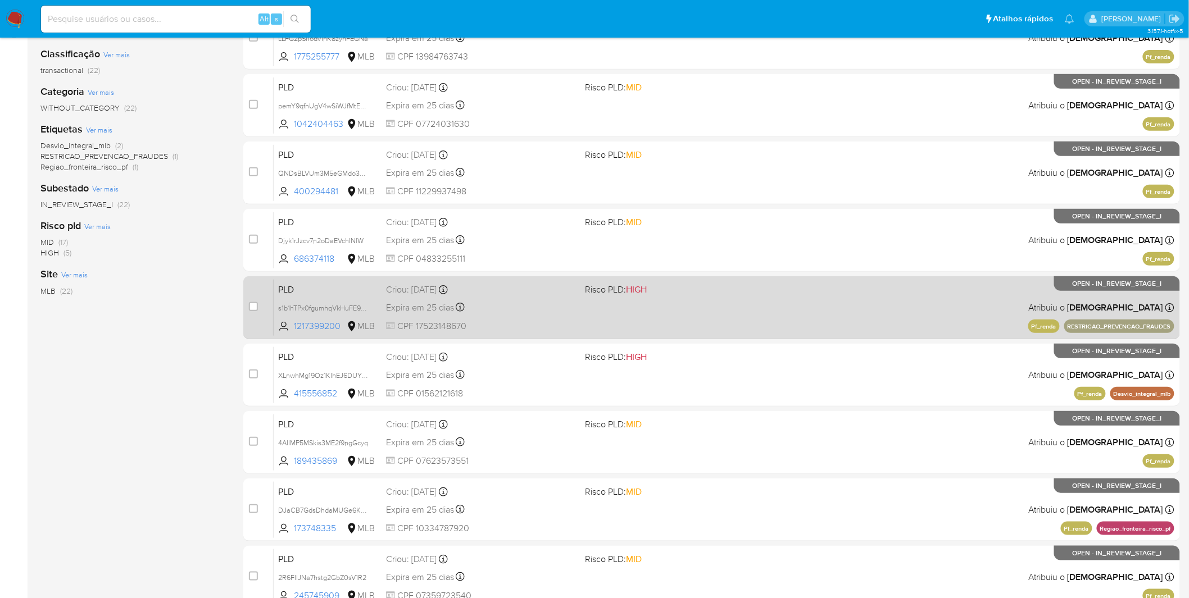
scroll to position [38, 0]
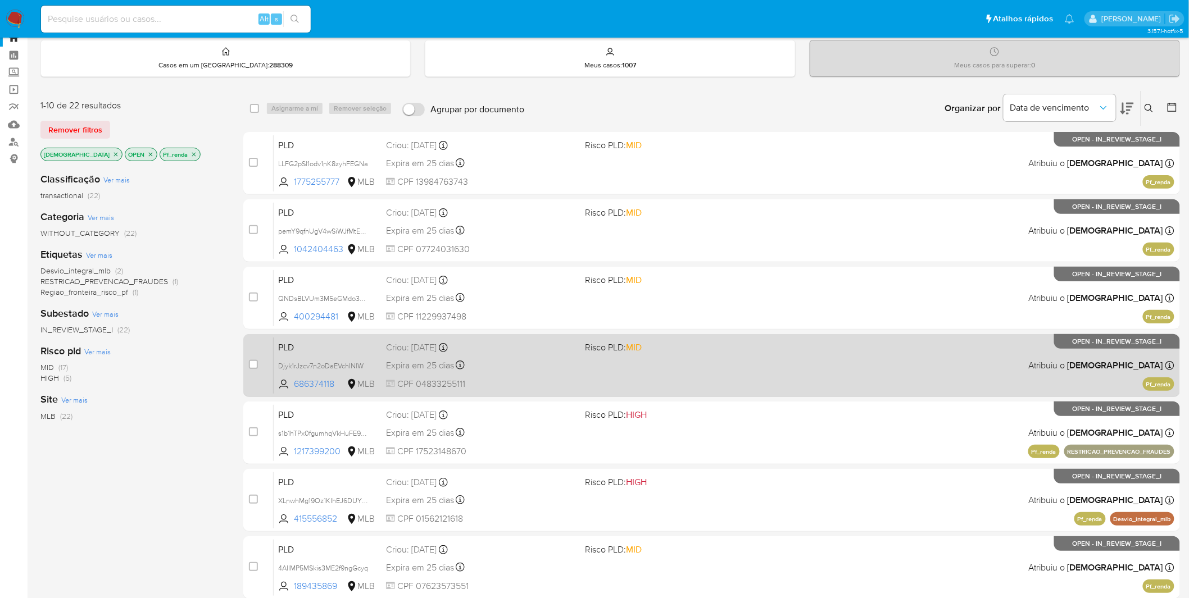
click at [565, 364] on div "Expira em 25 dias Expira em 26/09/2025 00:31:17" at bounding box center [481, 365] width 190 height 15
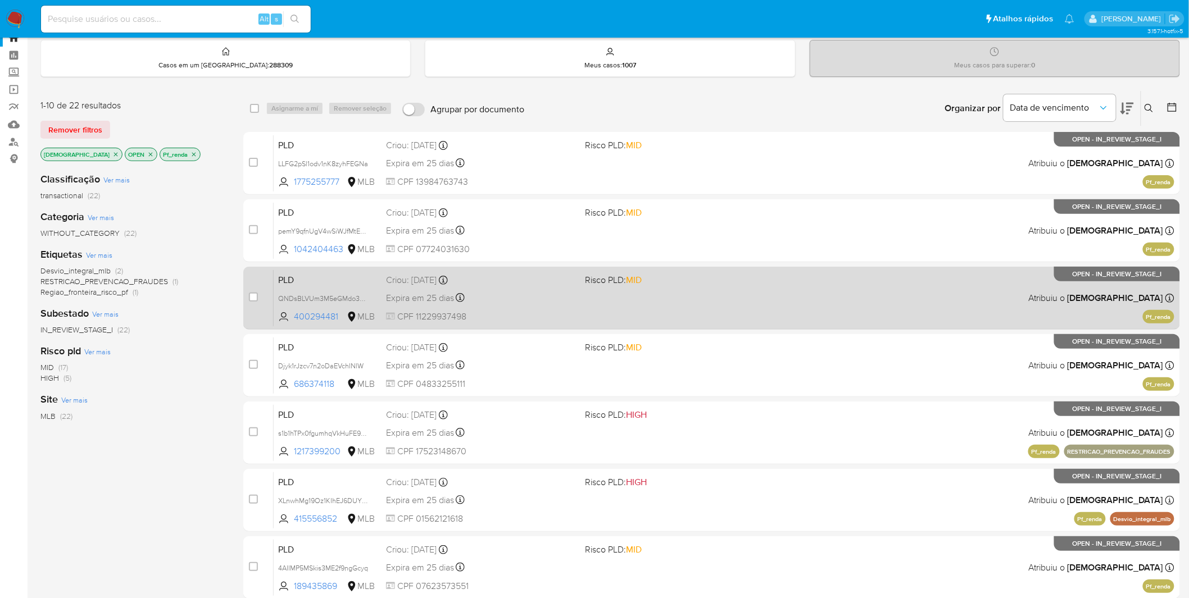
click at [512, 309] on div "PLD QNDsBLVUm3M5eGMdo3bpdj1o 400294481 MLB Risco PLD: MID Criou: 12/08/2025 Cri…" at bounding box center [724, 298] width 901 height 57
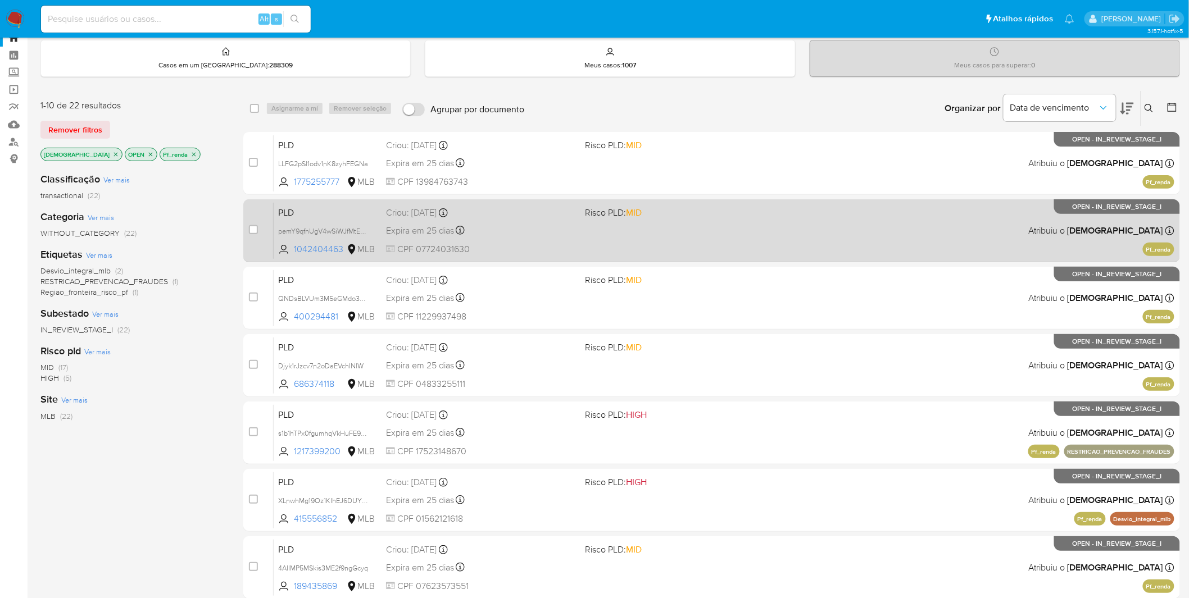
click at [508, 237] on div "PLD pemY9qfnUgV4wSiWJfMtEp2J 1042404463 MLB Risco PLD: MID Criou: 12/08/2025 Cr…" at bounding box center [724, 230] width 901 height 57
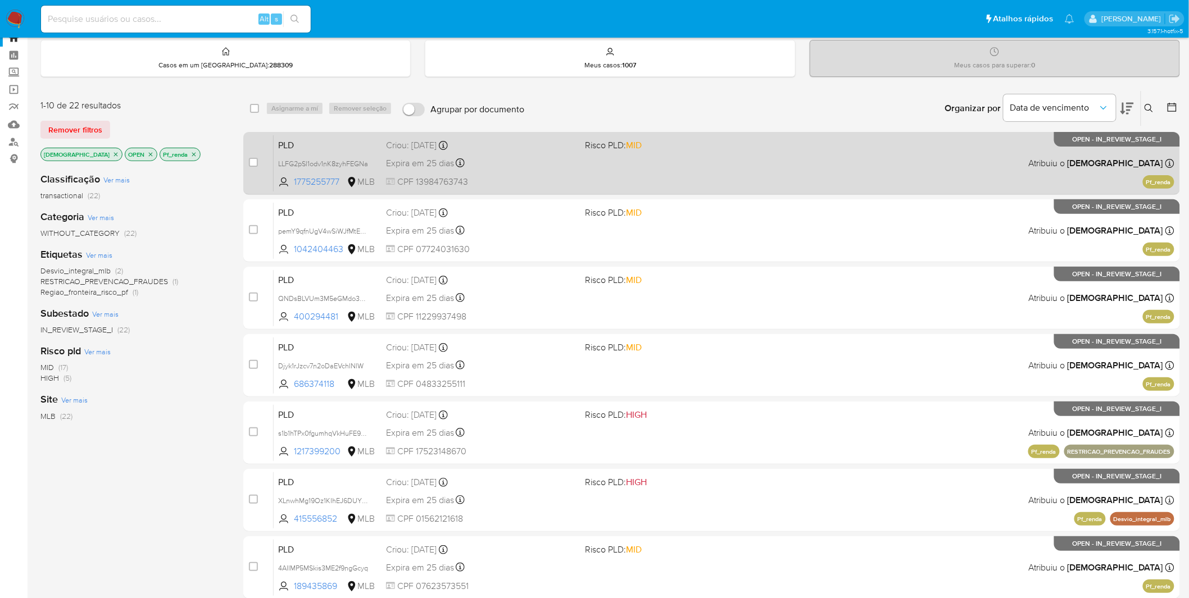
click at [538, 173] on div "PLD LLFG2pSl1odv1nK8zyhFEGNa 1775255777 MLB Risco PLD: MID Criou: 12/08/2025 Cr…" at bounding box center [724, 163] width 901 height 57
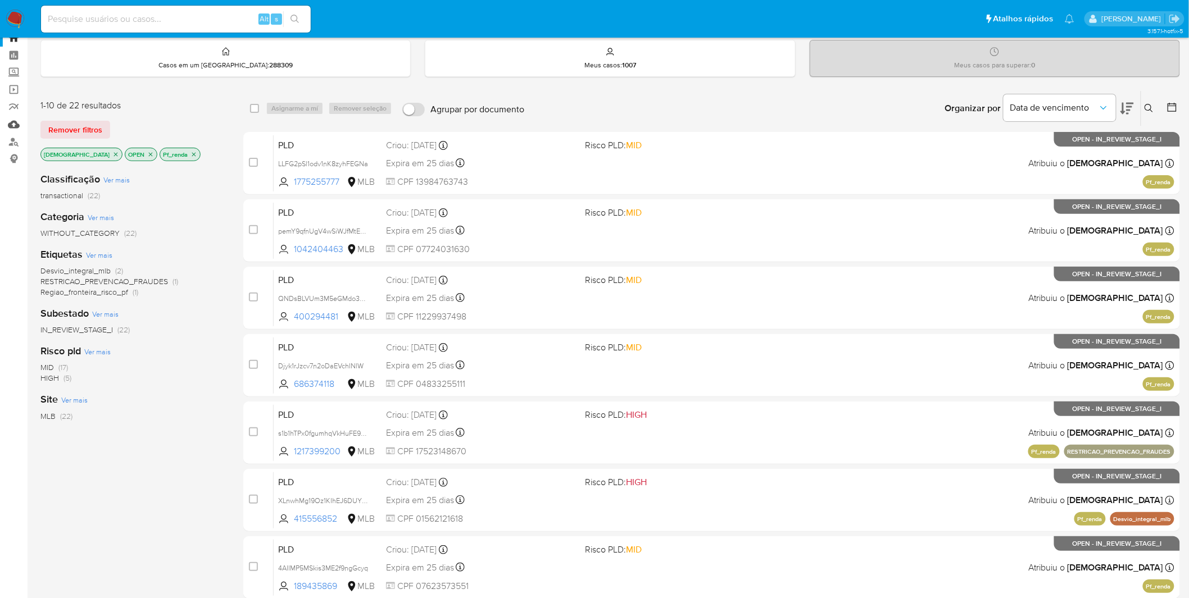
click at [7, 129] on link "Mulan" at bounding box center [67, 124] width 134 height 17
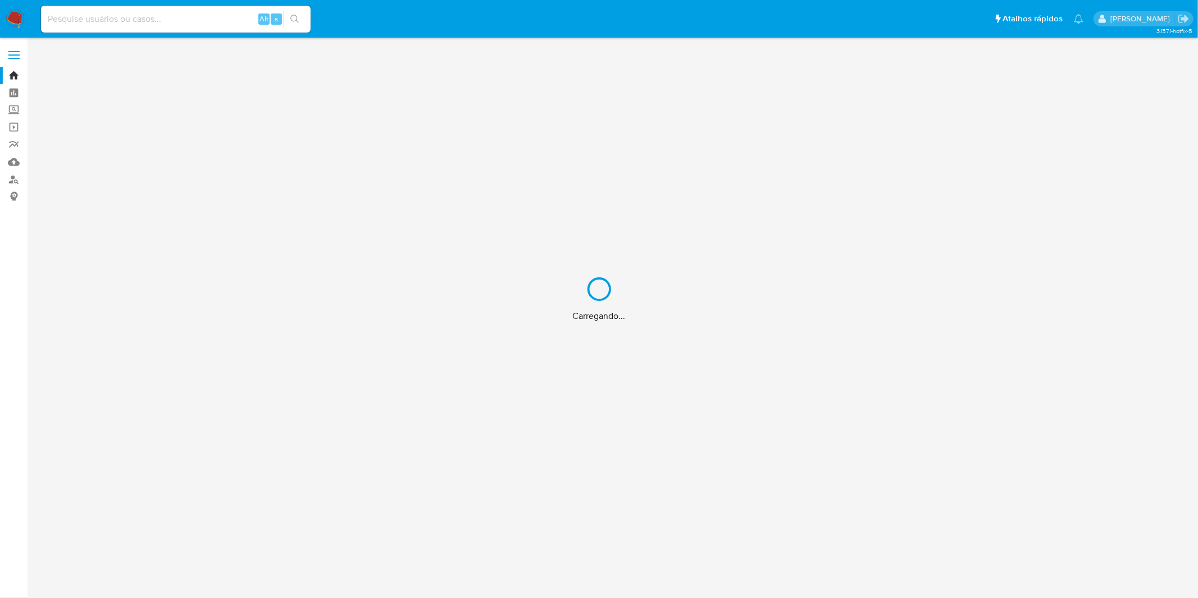
click at [197, 21] on div "Carregando..." at bounding box center [599, 299] width 1198 height 598
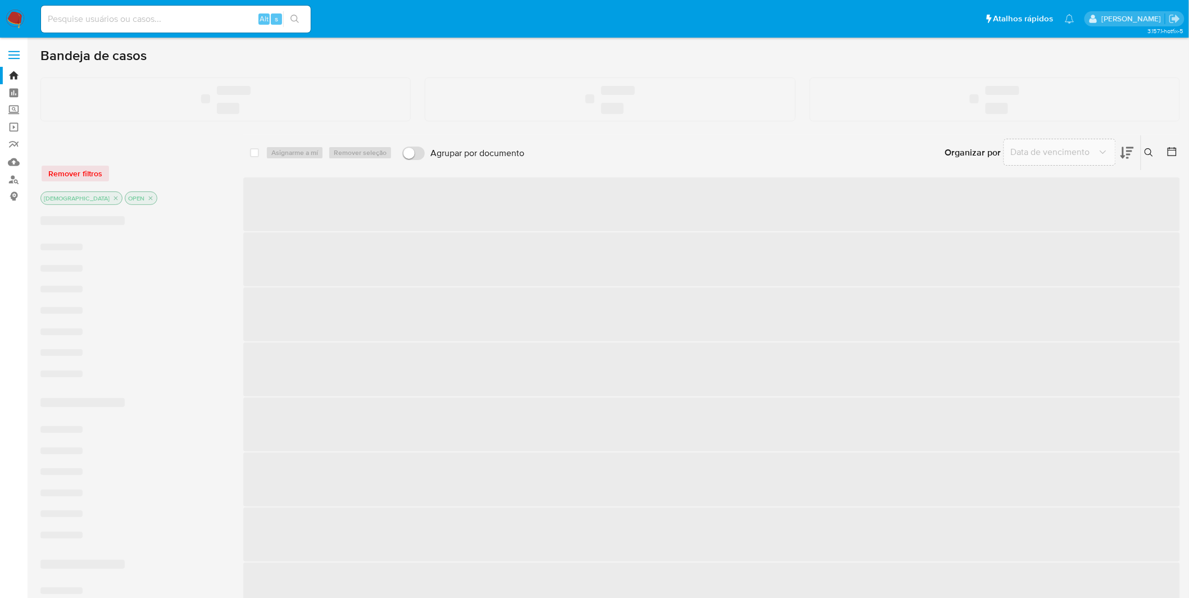
click at [152, 17] on input at bounding box center [176, 19] width 270 height 15
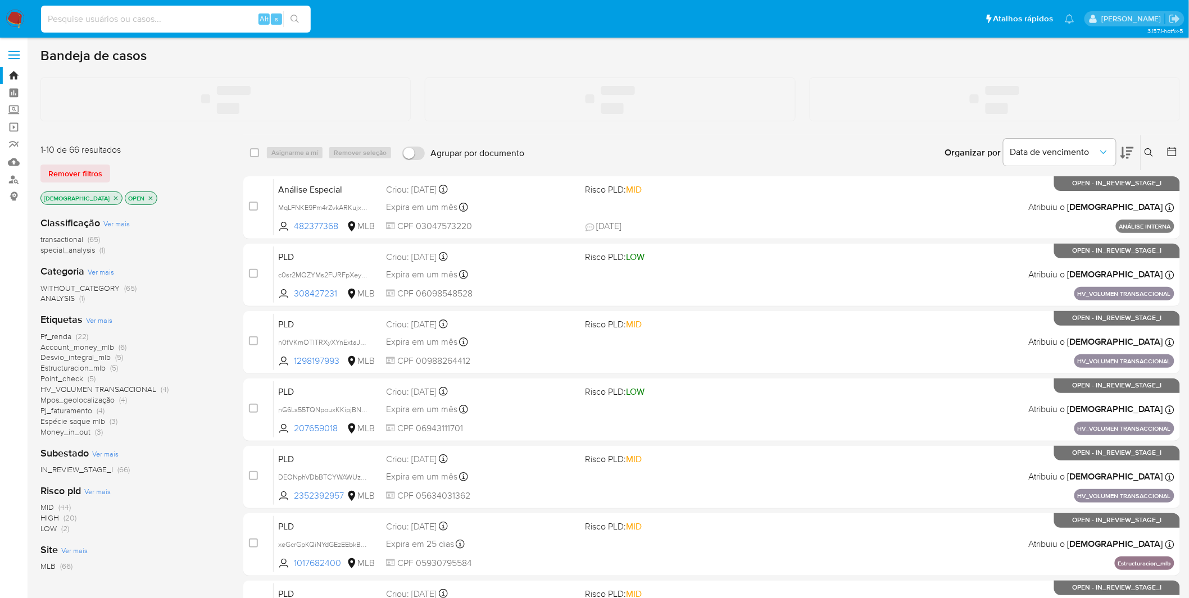
paste input "AJJemKhNYoZshnK6JG8Gxr9G"
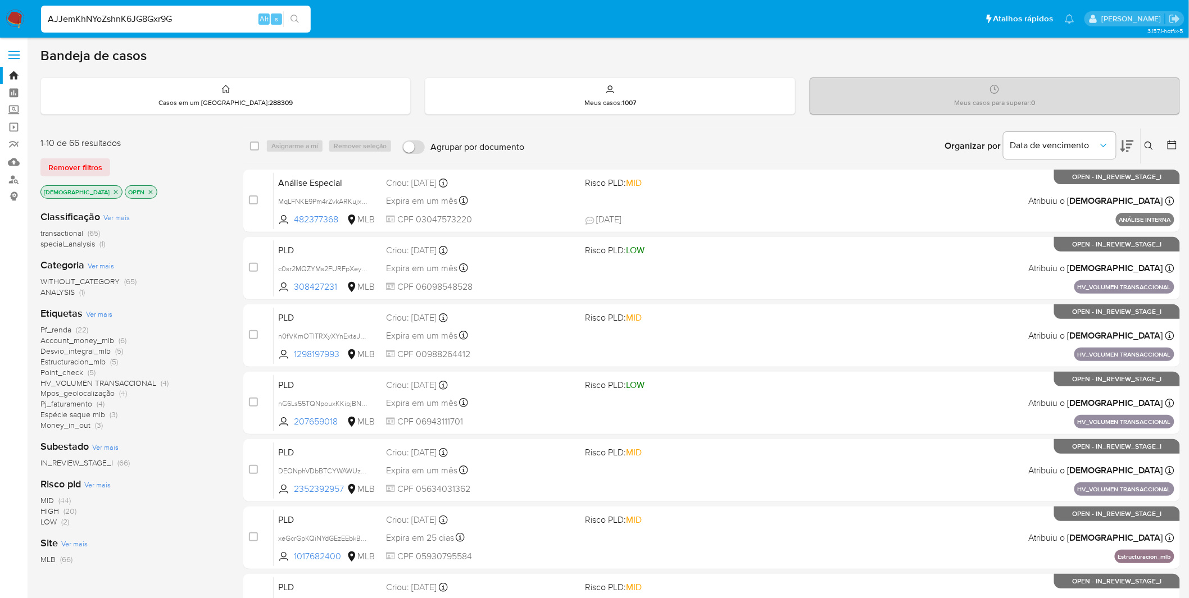
type input "AJJemKhNYoZshnK6JG8Gxr9G"
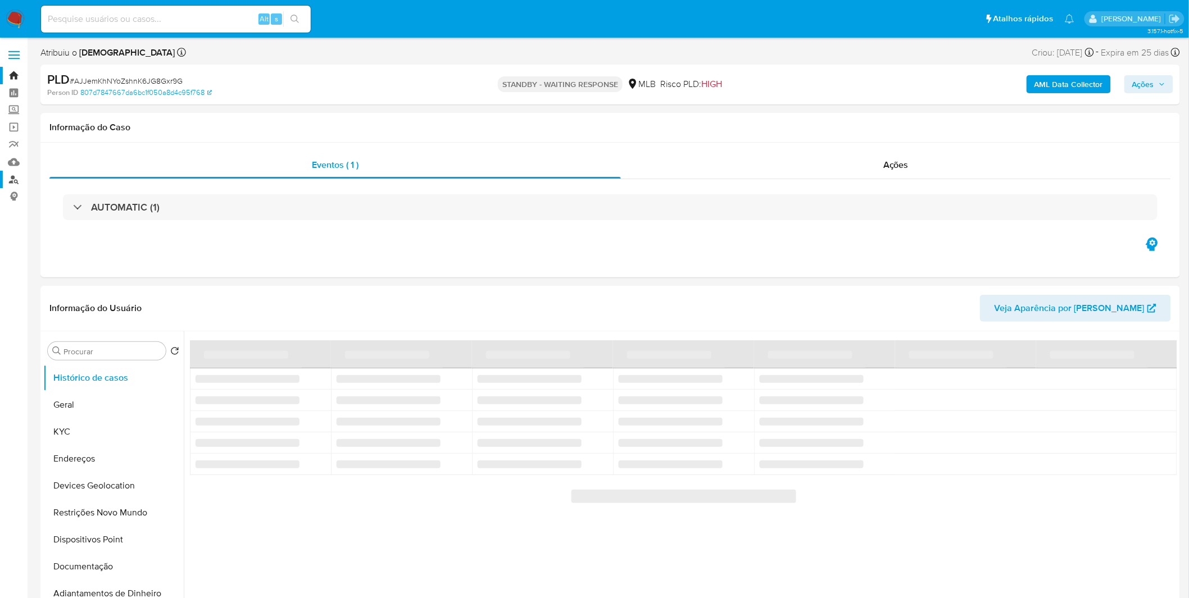
select select "10"
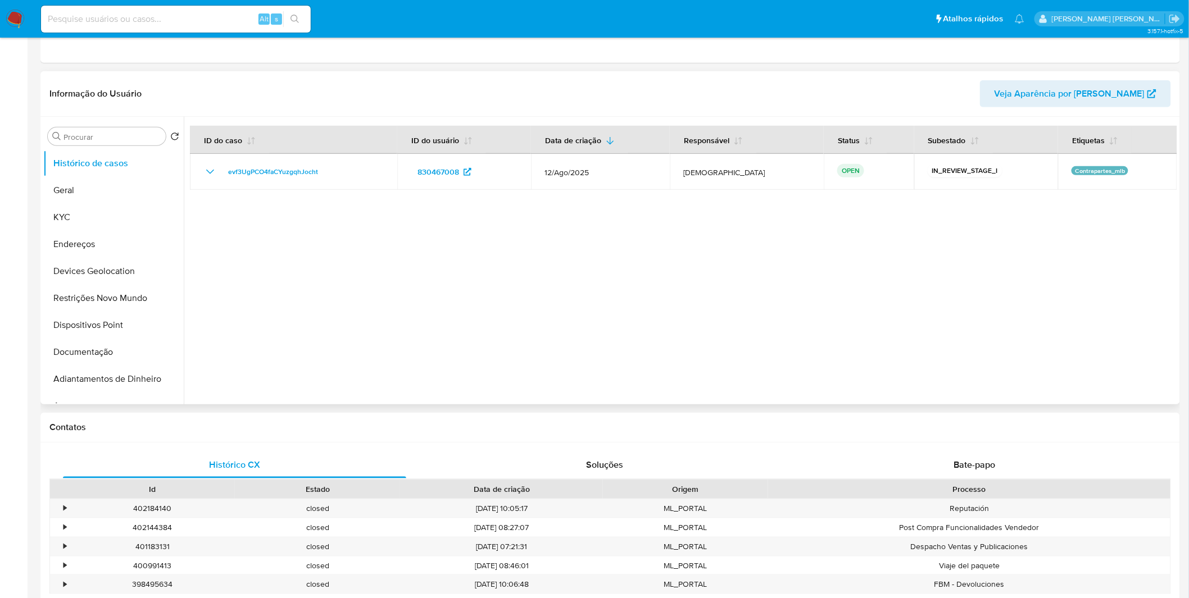
select select "10"
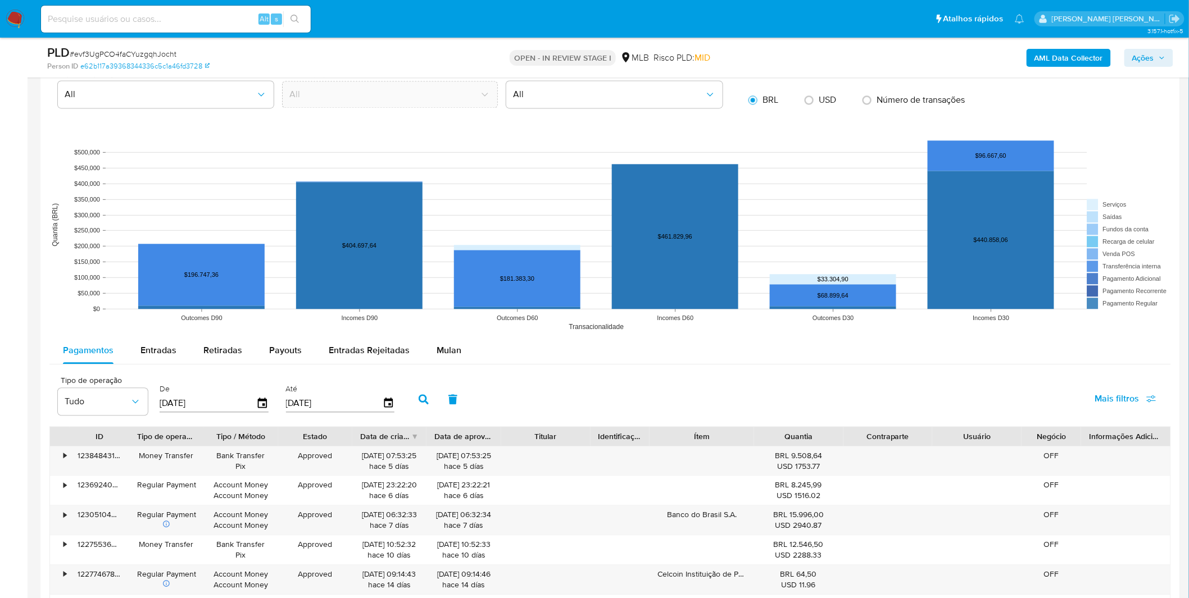
scroll to position [998, 0]
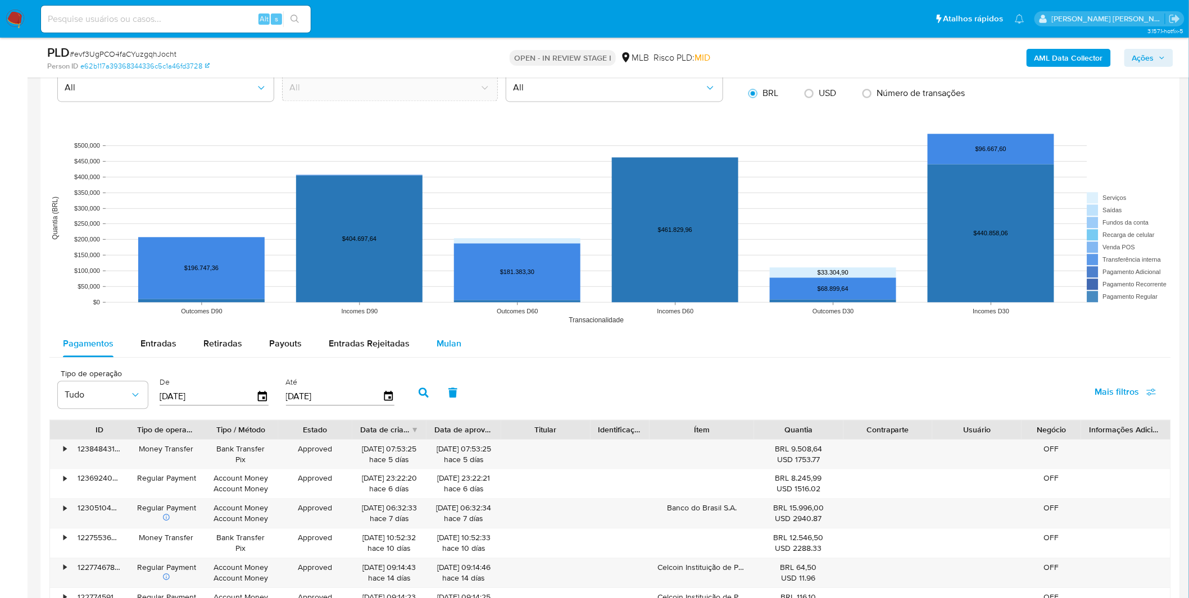
click at [450, 346] on span "Mulan" at bounding box center [449, 343] width 25 height 13
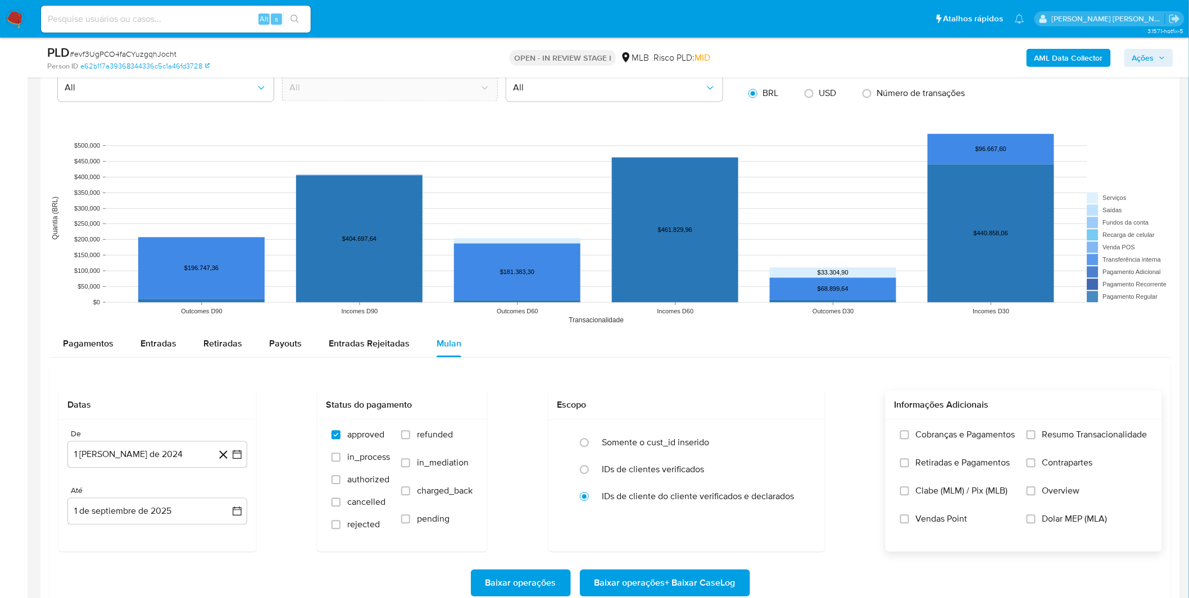
click at [975, 438] on span "Cobranças e Pagamentos" at bounding box center [965, 434] width 99 height 11
click at [909, 438] on input "Cobranças e Pagamentos" at bounding box center [904, 434] width 9 height 9
click at [973, 468] on span "Retiradas e Pagamentos" at bounding box center [963, 462] width 94 height 11
click at [909, 467] on input "Retiradas e Pagamentos" at bounding box center [904, 462] width 9 height 9
drag, startPoint x: 1049, startPoint y: 431, endPoint x: 1047, endPoint y: 470, distance: 38.3
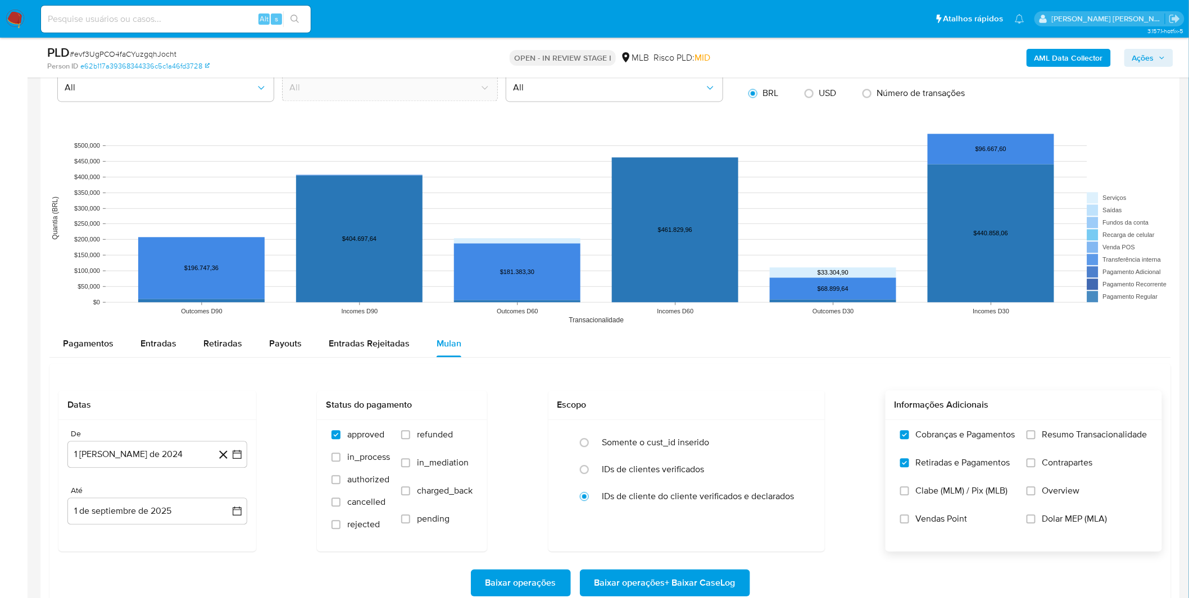
click at [1050, 431] on span "Resumo Transacionalidade" at bounding box center [1094, 434] width 105 height 11
click at [1046, 475] on label "Contrapartes" at bounding box center [1086, 471] width 121 height 28
click at [1035, 467] on input "Contrapartes" at bounding box center [1030, 462] width 9 height 9
click at [1043, 440] on span "Resumo Transacionalidade" at bounding box center [1094, 434] width 105 height 11
click at [1035, 439] on input "Resumo Transacionalidade" at bounding box center [1030, 434] width 9 height 9
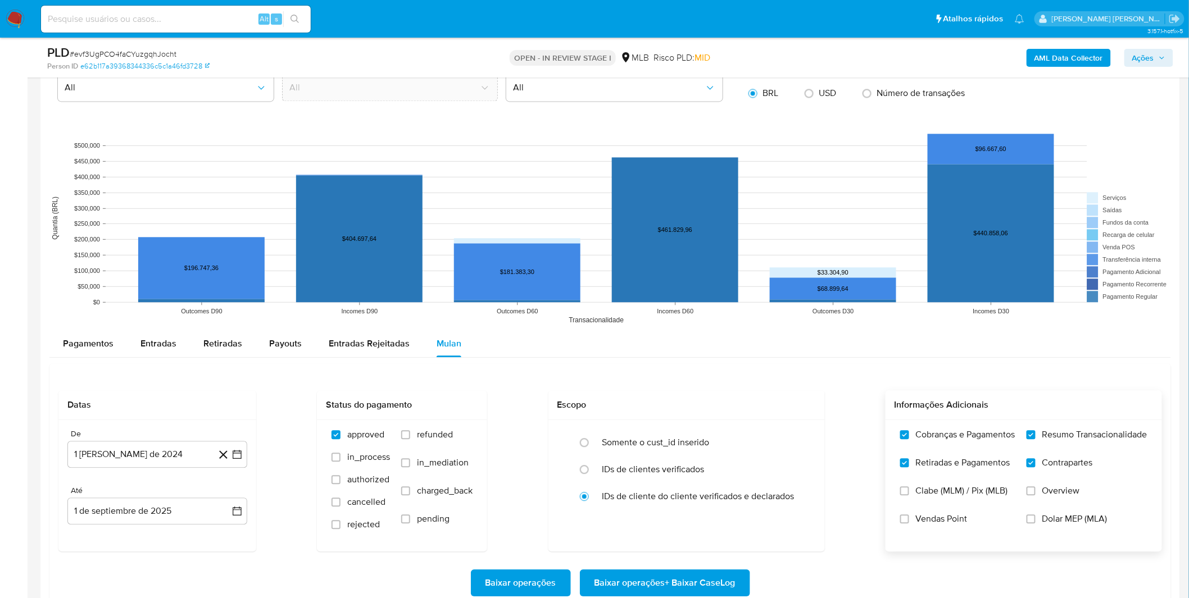
click at [1043, 440] on span "Resumo Transacionalidade" at bounding box center [1094, 434] width 105 height 11
click at [1035, 439] on input "Resumo Transacionalidade" at bounding box center [1030, 434] width 9 height 9
click at [1092, 446] on label "Resumo Transacionalidade" at bounding box center [1086, 443] width 121 height 28
click at [1035, 439] on input "Resumo Transacionalidade" at bounding box center [1030, 434] width 9 height 9
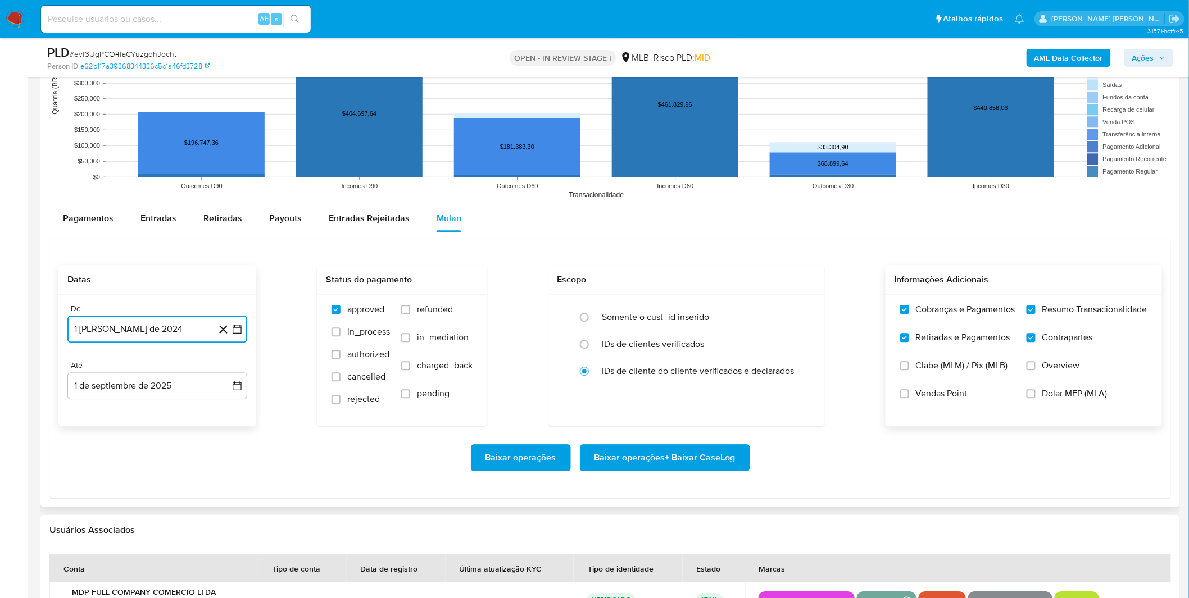
click at [88, 322] on button "1 [PERSON_NAME] de 2024" at bounding box center [157, 329] width 180 height 27
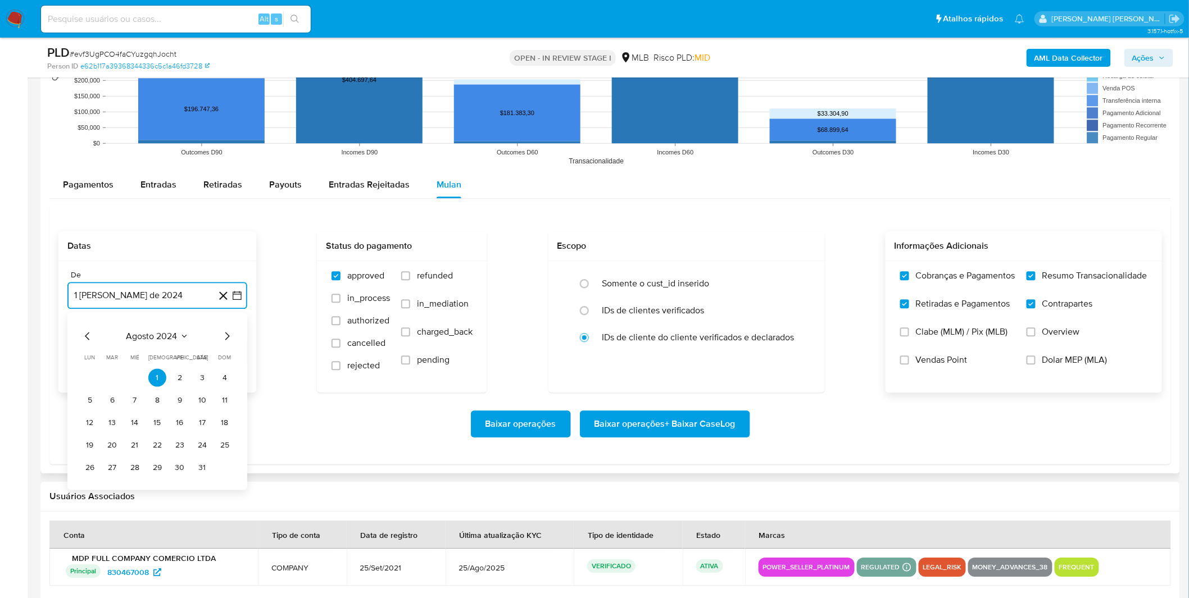
scroll to position [1186, 0]
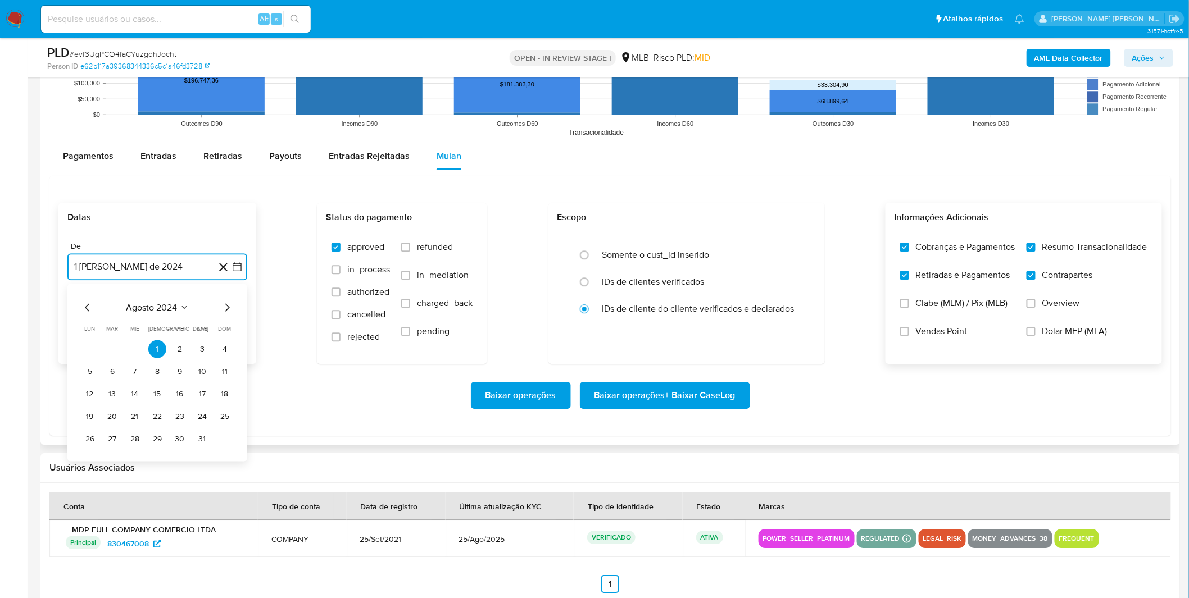
click at [143, 304] on span "agosto 2024" at bounding box center [151, 307] width 51 height 11
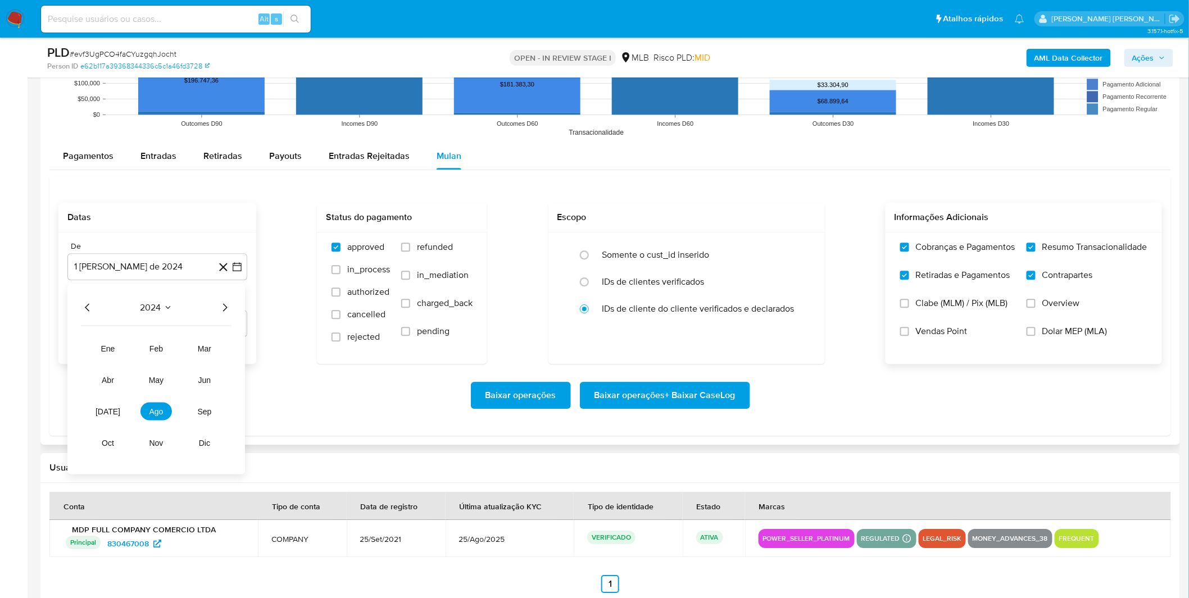
click at [233, 312] on div "2024 2024 ene feb mar abr may jun jul ago sep oct nov dic" at bounding box center [156, 379] width 178 height 190
click at [227, 310] on icon "Año siguiente" at bounding box center [224, 307] width 13 height 13
click at [113, 411] on button "[DATE]" at bounding box center [107, 411] width 31 height 18
click at [105, 349] on button "1" at bounding box center [112, 349] width 18 height 18
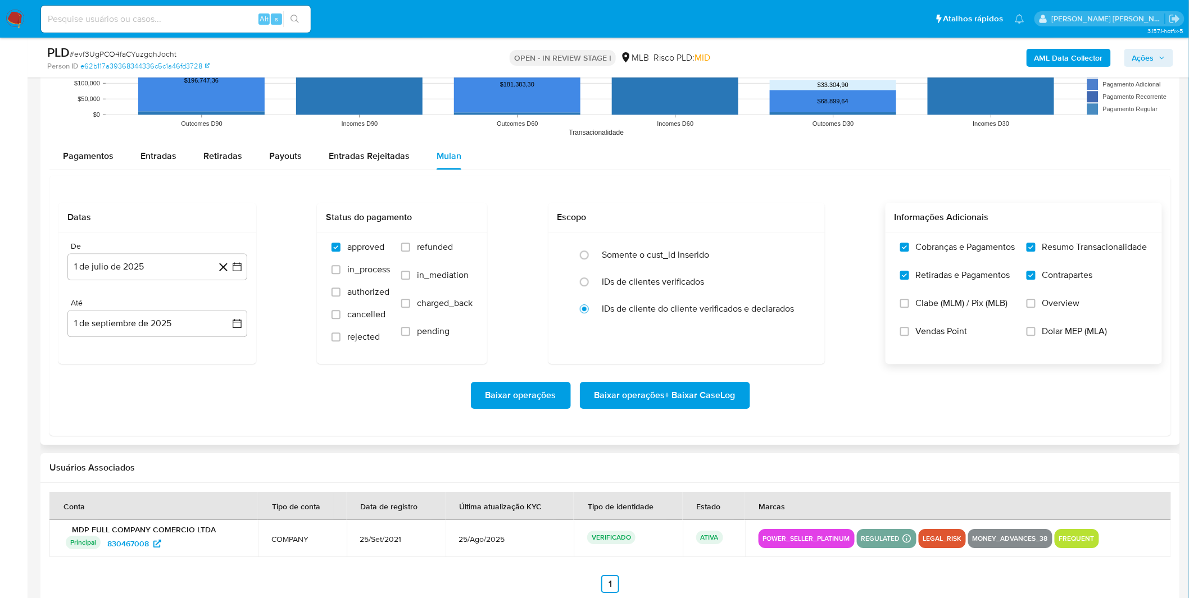
click at [198, 375] on div "Baixar operações Baixar operações + Baixar CaseLog" at bounding box center [609, 395] width 1103 height 63
click at [661, 402] on span "Baixar operações + Baixar CaseLog" at bounding box center [664, 395] width 141 height 25
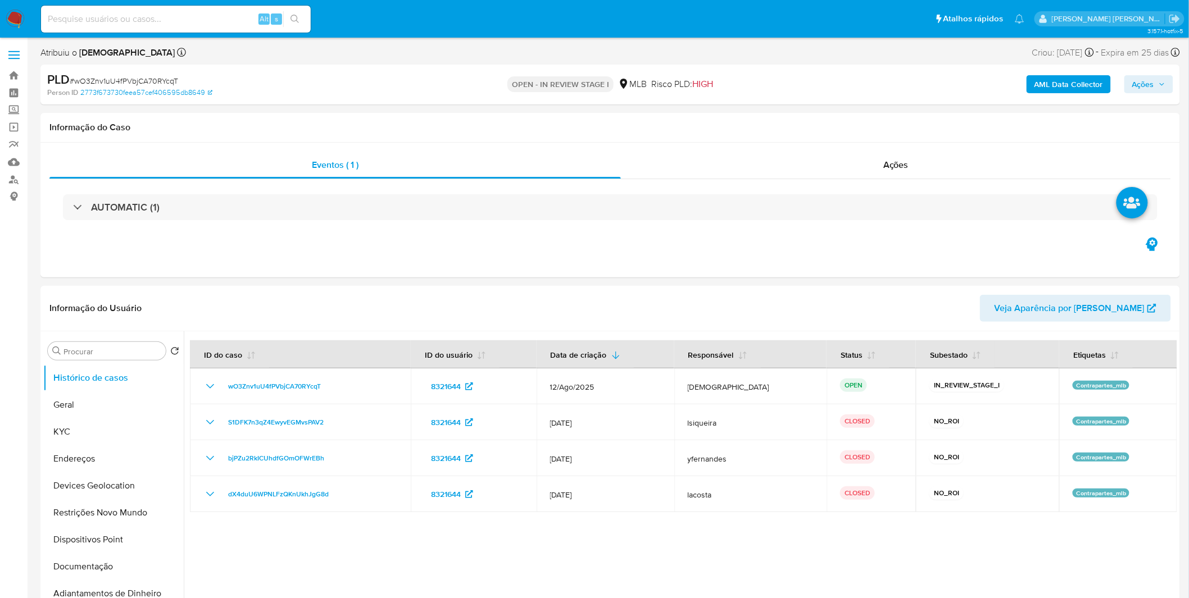
select select "10"
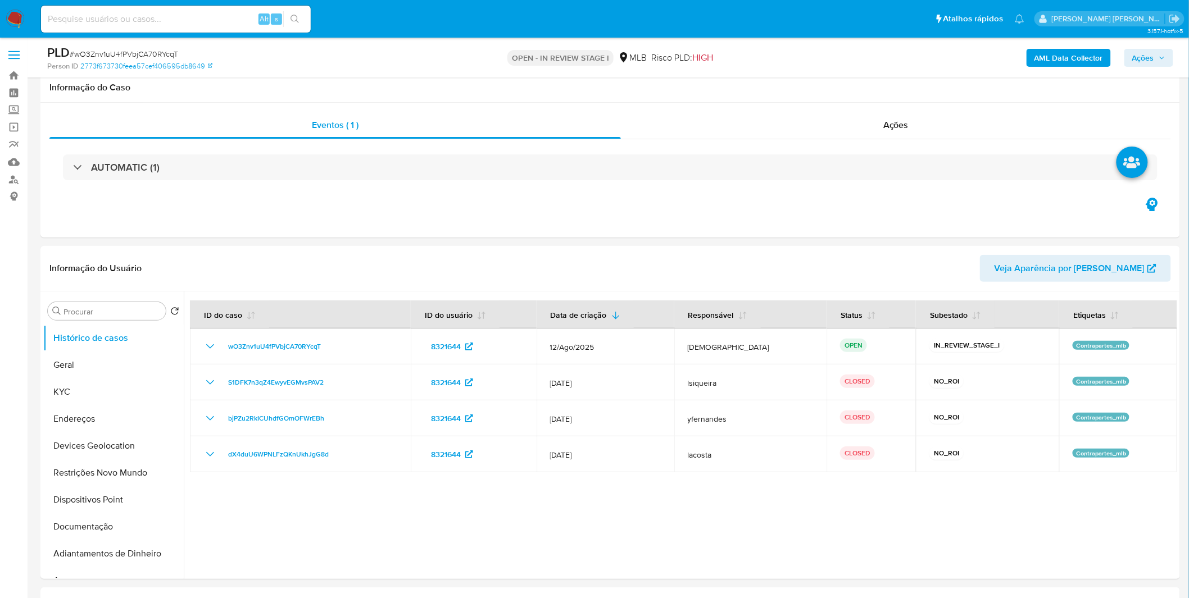
scroll to position [62, 0]
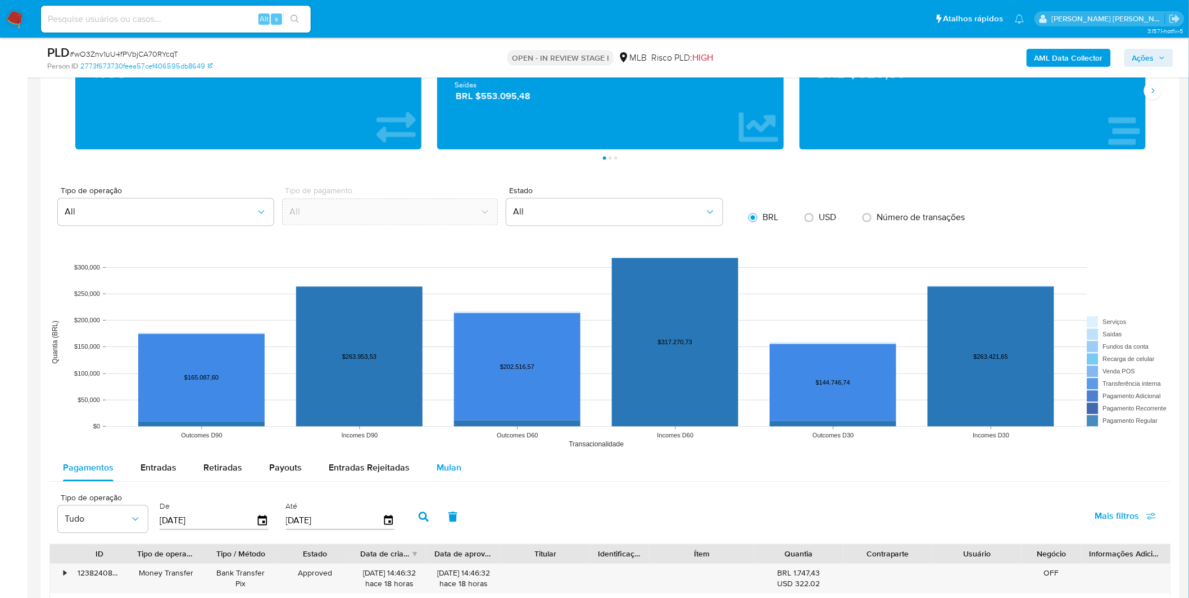
click at [456, 471] on span "Mulan" at bounding box center [449, 468] width 25 height 13
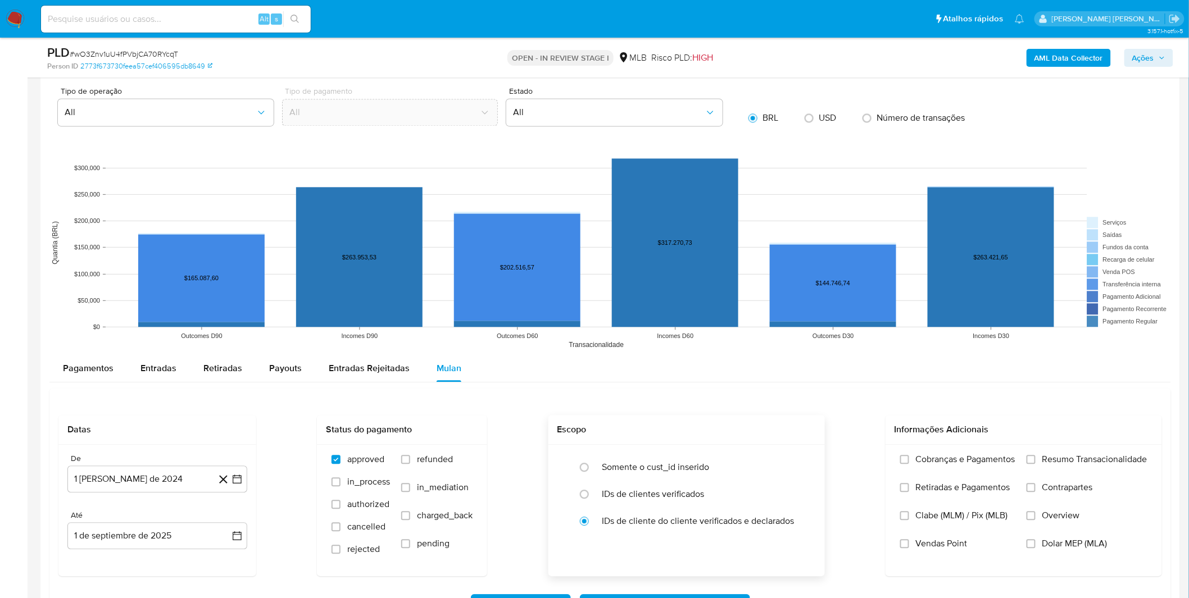
scroll to position [998, 0]
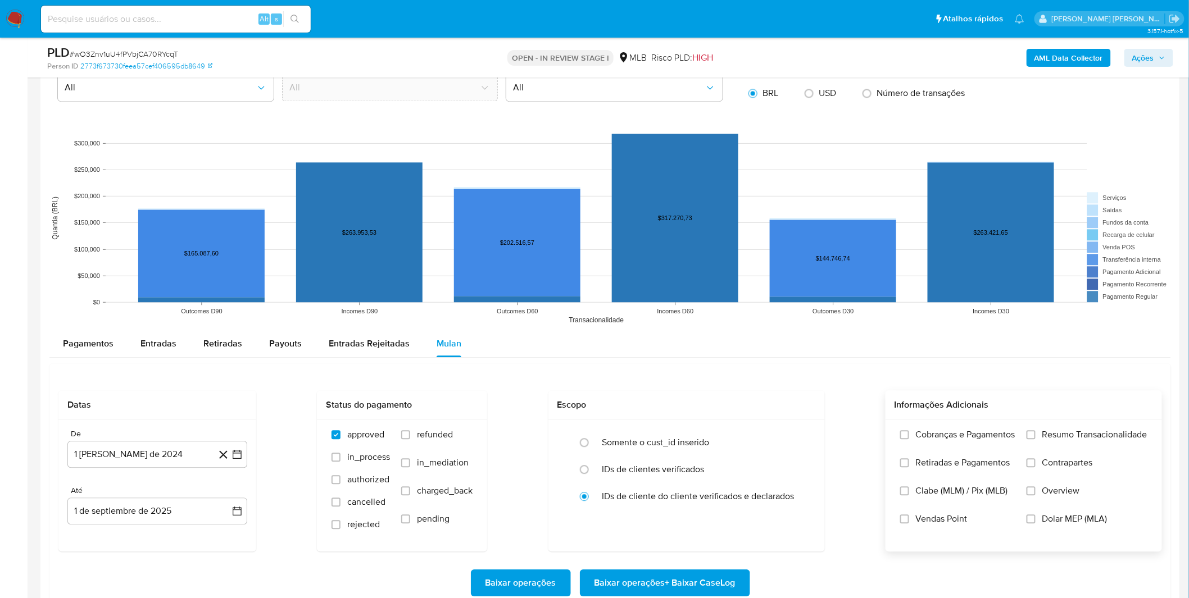
click at [919, 436] on span "Cobranças e Pagamentos" at bounding box center [965, 434] width 99 height 11
click at [909, 436] on input "Cobranças e Pagamentos" at bounding box center [904, 434] width 9 height 9
click at [924, 461] on span "Retiradas e Pagamentos" at bounding box center [963, 462] width 94 height 11
click at [909, 461] on input "Retiradas e Pagamentos" at bounding box center [904, 462] width 9 height 9
click at [1090, 452] on label "Resumo Transacionalidade" at bounding box center [1086, 443] width 121 height 28
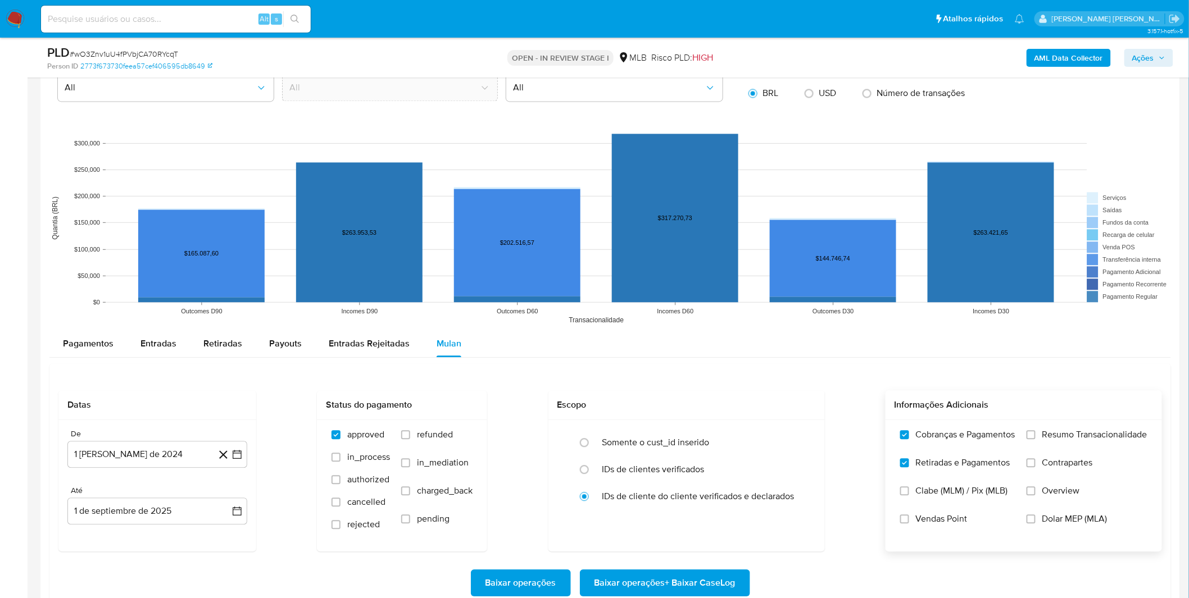
click at [1035, 439] on input "Resumo Transacionalidade" at bounding box center [1030, 434] width 9 height 9
click at [1085, 461] on span "Contrapartes" at bounding box center [1067, 462] width 51 height 11
click at [1035, 461] on input "Contrapartes" at bounding box center [1030, 462] width 9 height 9
click at [1071, 452] on label "Resumo Transacionalidade" at bounding box center [1086, 443] width 121 height 28
click at [1035, 439] on input "Resumo Transacionalidade" at bounding box center [1030, 434] width 9 height 9
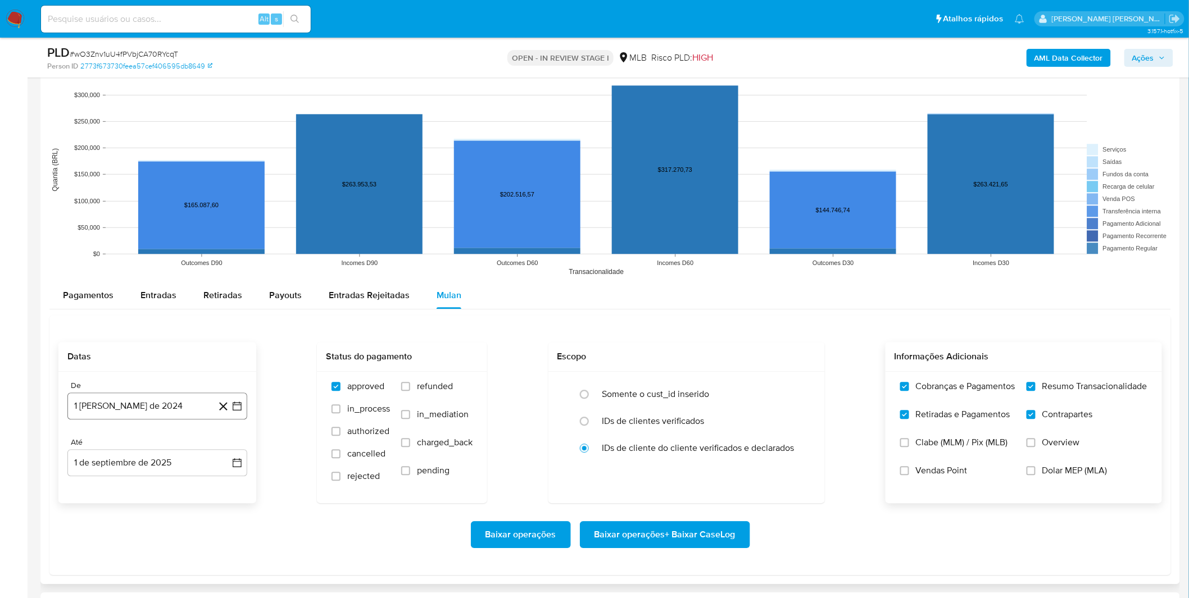
scroll to position [1061, 0]
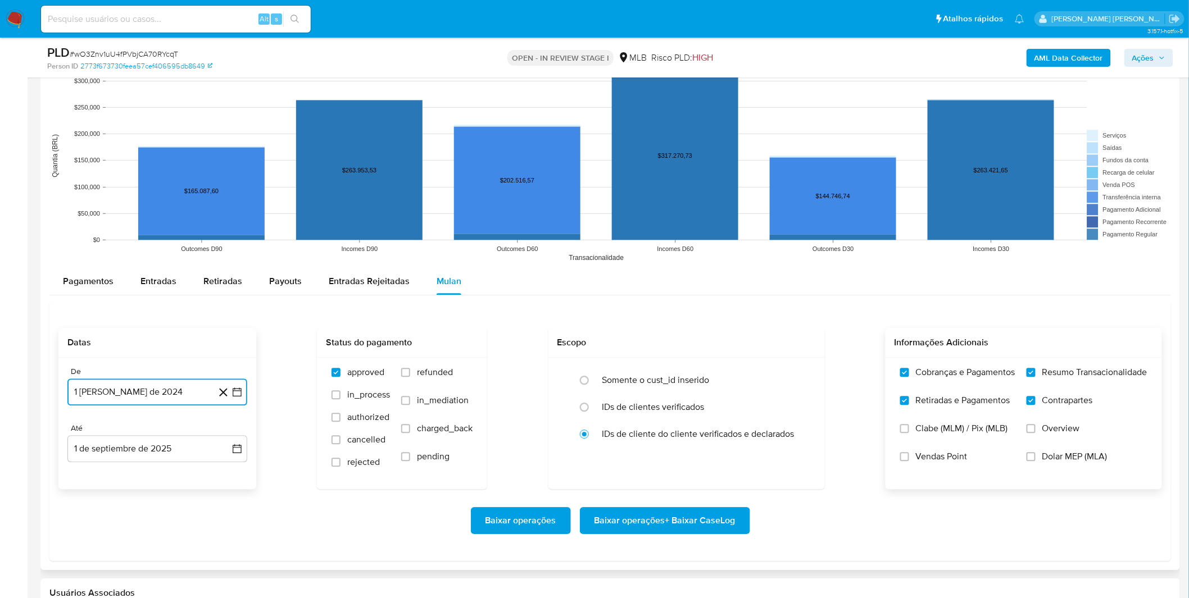
drag, startPoint x: 119, startPoint y: 388, endPoint x: 138, endPoint y: 390, distance: 19.2
click at [120, 388] on button "1 [PERSON_NAME] de 2024" at bounding box center [157, 392] width 180 height 27
click at [158, 435] on span "agosto 2024" at bounding box center [151, 432] width 51 height 11
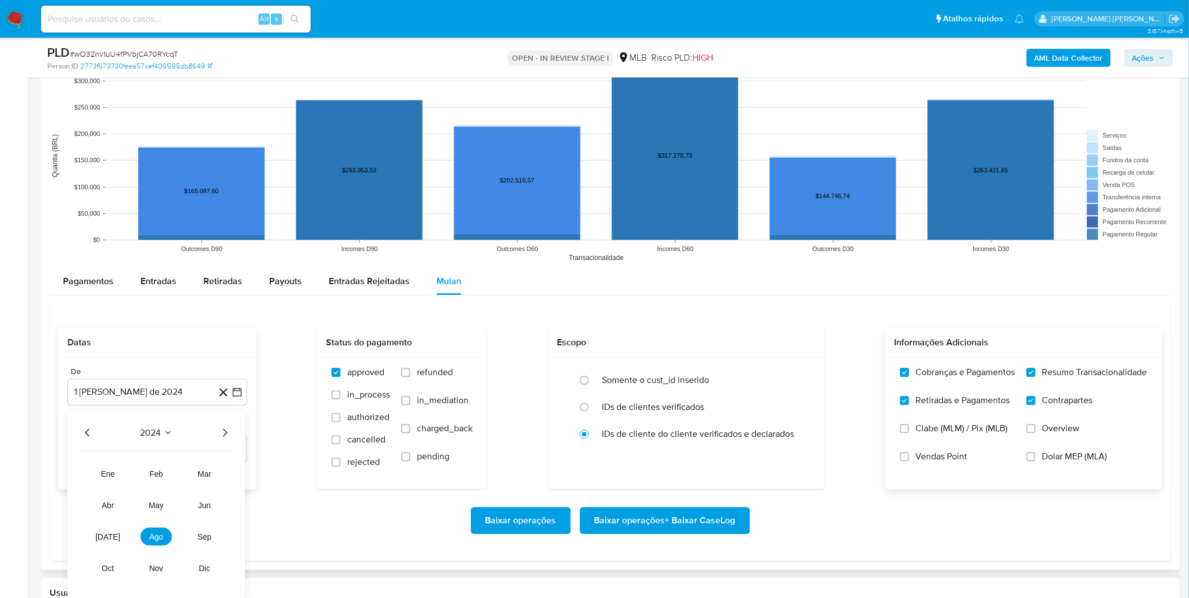
click at [226, 434] on icon "Año siguiente" at bounding box center [225, 433] width 4 height 8
click at [111, 539] on span "[DATE]" at bounding box center [108, 536] width 25 height 9
click at [107, 471] on button "1" at bounding box center [112, 474] width 18 height 18
click at [111, 501] on div "Baixar operações Baixar operações + Baixar CaseLog" at bounding box center [609, 520] width 1103 height 63
click at [703, 517] on span "Baixar operações + Baixar CaseLog" at bounding box center [664, 520] width 141 height 25
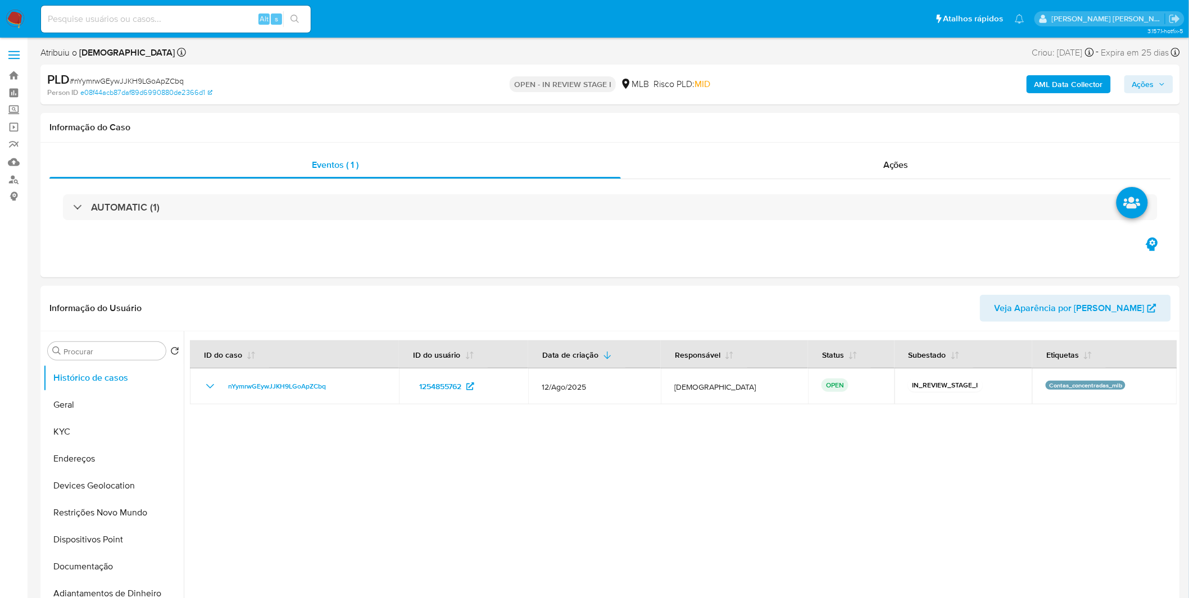
select select "10"
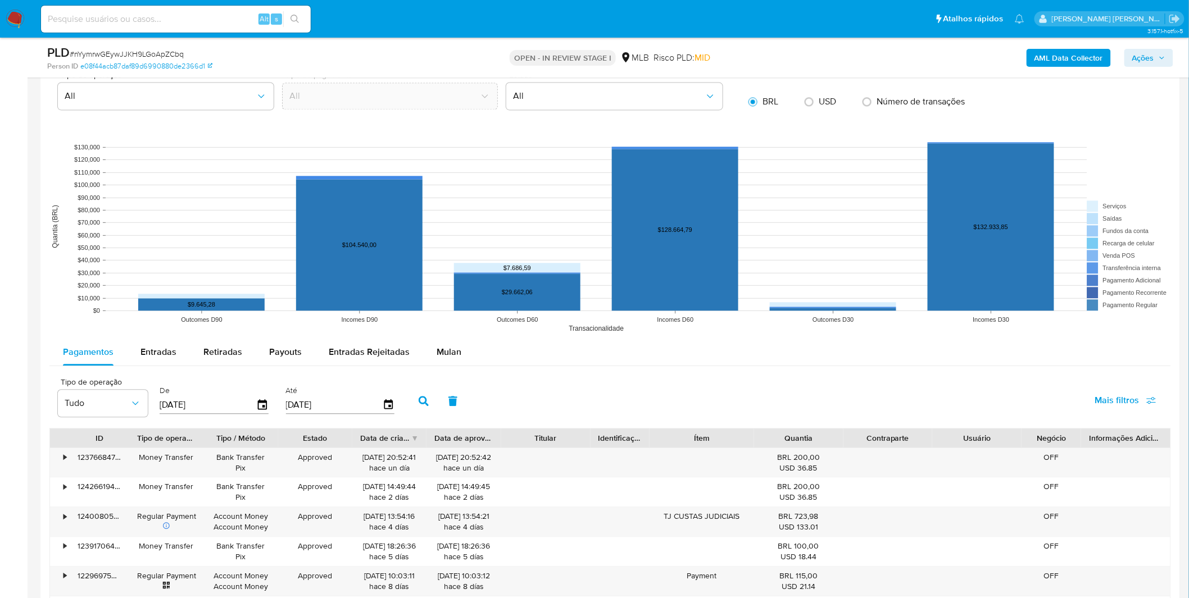
scroll to position [998, 0]
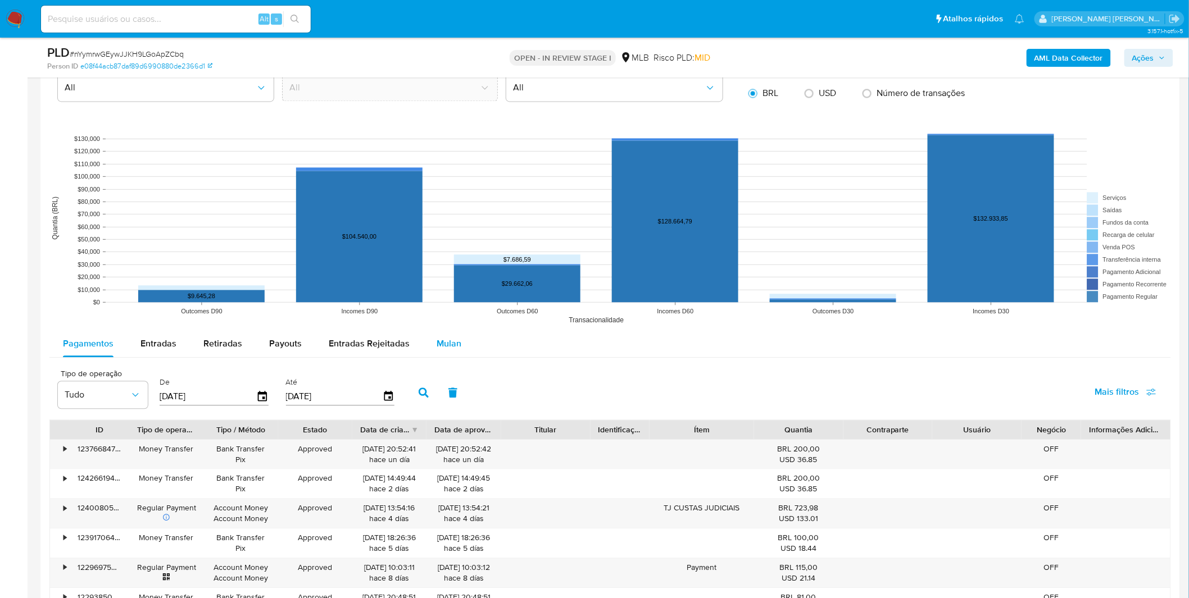
click at [446, 349] on span "Mulan" at bounding box center [449, 343] width 25 height 13
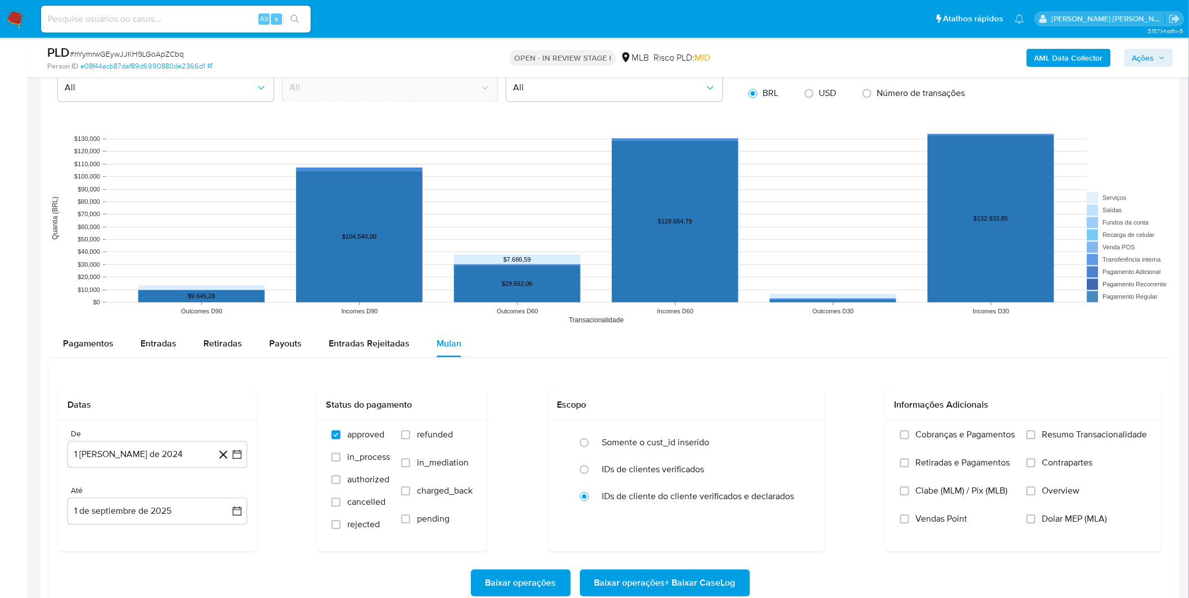
scroll to position [1061, 0]
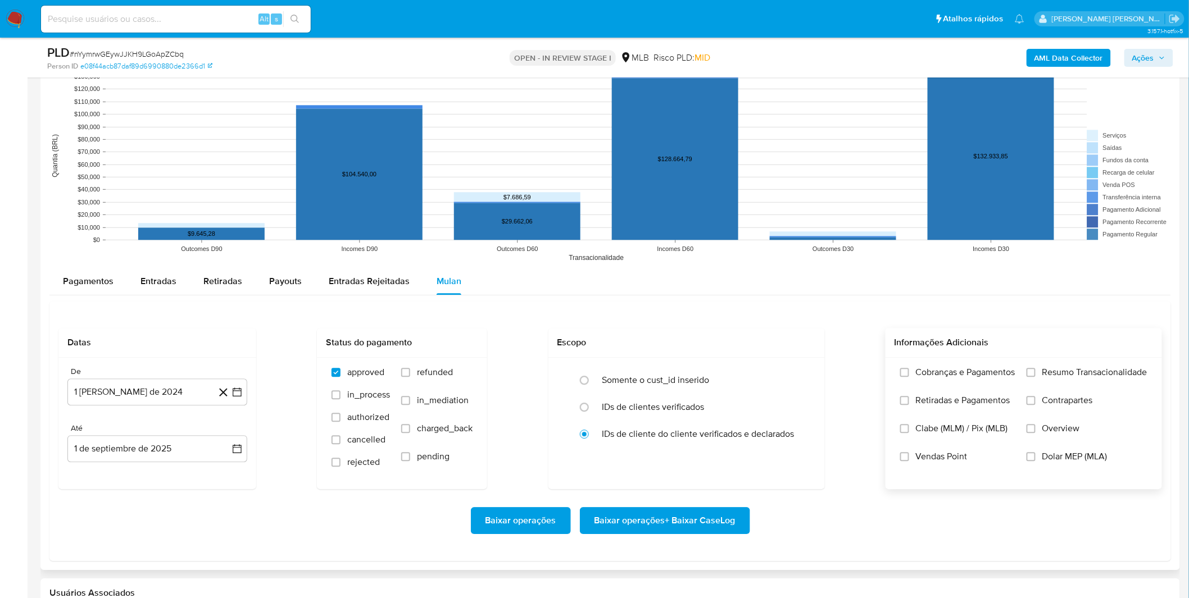
click at [932, 388] on label "Cobranças e Pagamentos" at bounding box center [957, 381] width 115 height 28
click at [909, 377] on input "Cobranças e Pagamentos" at bounding box center [904, 372] width 9 height 9
click at [927, 407] on label "Retiradas e Pagamentos" at bounding box center [957, 409] width 115 height 28
click at [909, 405] on input "Retiradas e Pagamentos" at bounding box center [904, 400] width 9 height 9
click at [1076, 389] on label "Resumo Transacionalidade" at bounding box center [1086, 381] width 121 height 28
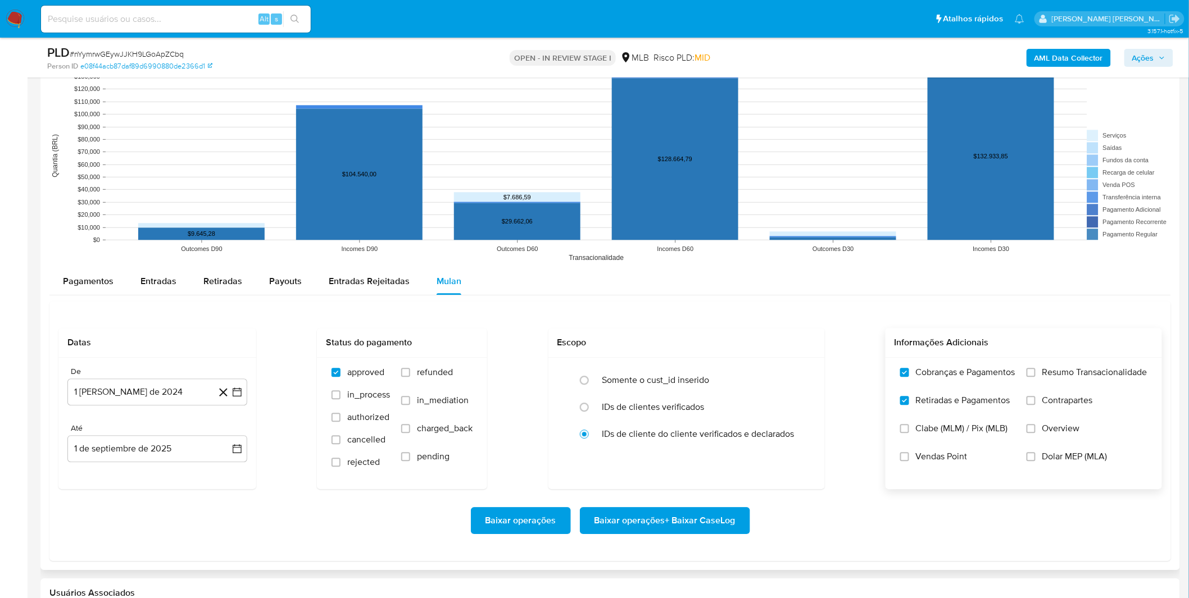
click at [1035, 377] on input "Resumo Transacionalidade" at bounding box center [1030, 372] width 9 height 9
click at [1064, 400] on span "Contrapartes" at bounding box center [1067, 400] width 51 height 11
click at [1035, 400] on input "Contrapartes" at bounding box center [1030, 400] width 9 height 9
click at [1090, 414] on label "Contrapartes" at bounding box center [1086, 409] width 121 height 28
click at [1035, 405] on input "Contrapartes" at bounding box center [1030, 400] width 9 height 9
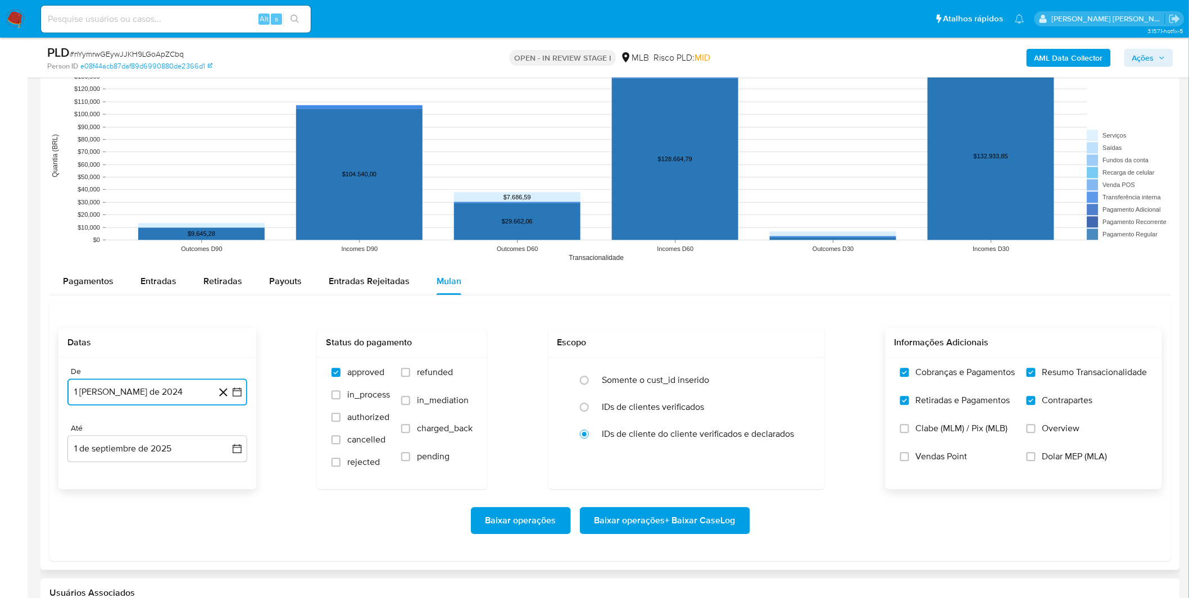
click at [167, 392] on button "1 [PERSON_NAME] de 2024" at bounding box center [157, 392] width 180 height 27
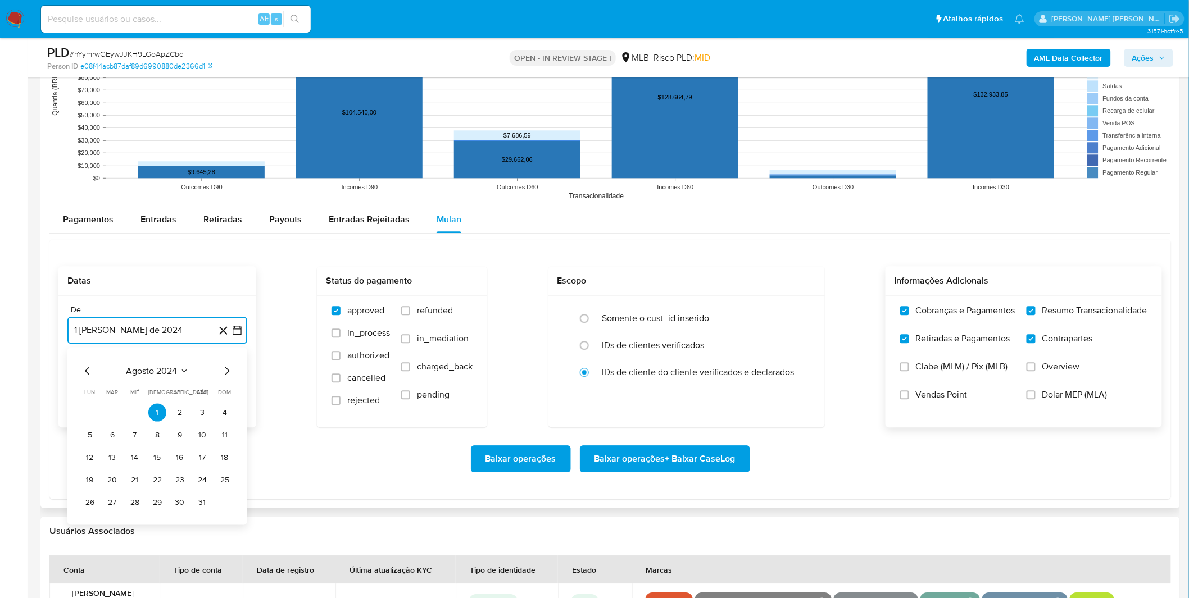
scroll to position [1124, 0]
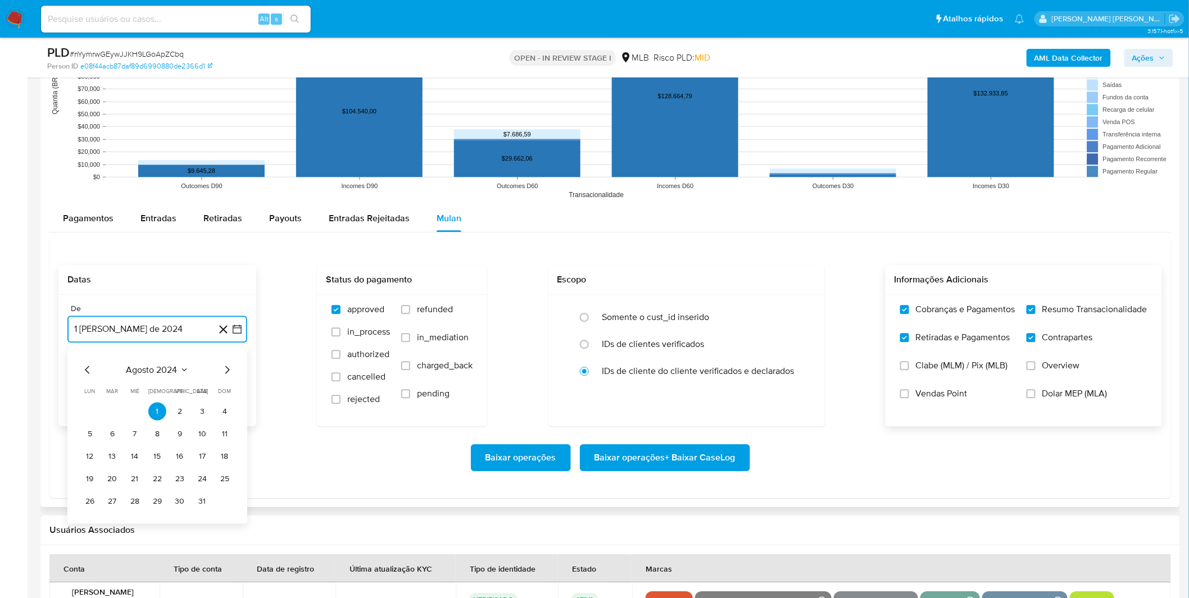
click at [166, 369] on span "agosto 2024" at bounding box center [151, 369] width 51 height 11
click at [169, 371] on span "agosto 2024" at bounding box center [151, 369] width 51 height 11
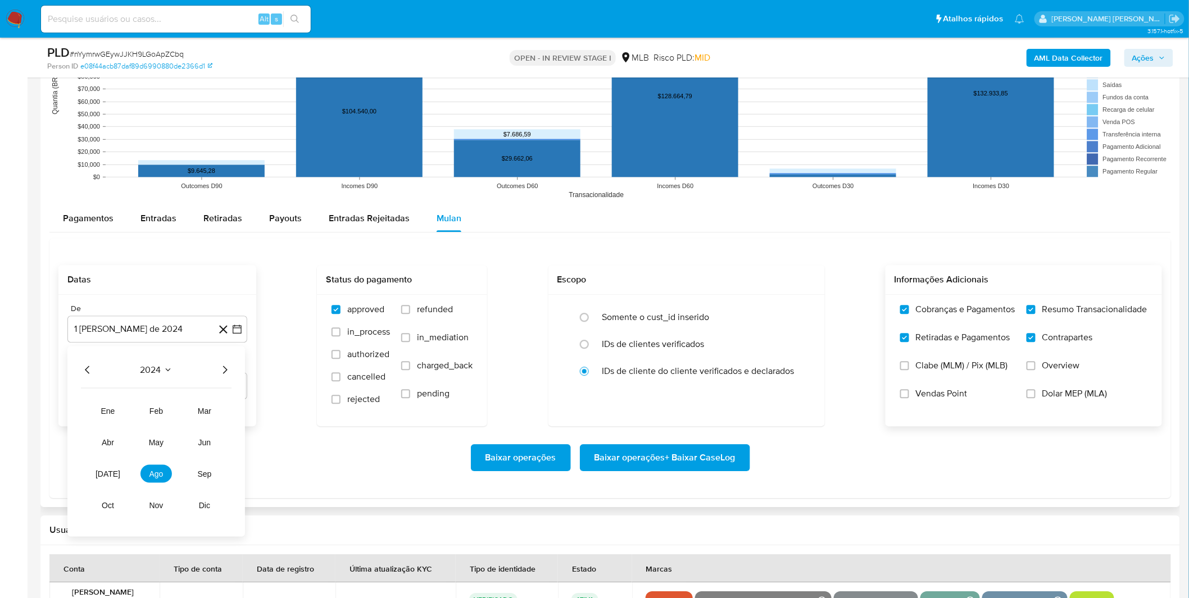
click at [223, 371] on icon "Año siguiente" at bounding box center [224, 369] width 13 height 13
click at [96, 478] on button "[DATE]" at bounding box center [107, 474] width 31 height 18
click at [115, 416] on button "1" at bounding box center [112, 411] width 18 height 18
click at [130, 439] on div "Baixar operações Baixar operações + Baixar CaseLog" at bounding box center [609, 457] width 1103 height 63
click at [671, 459] on span "Baixar operações + Baixar CaseLog" at bounding box center [664, 458] width 141 height 25
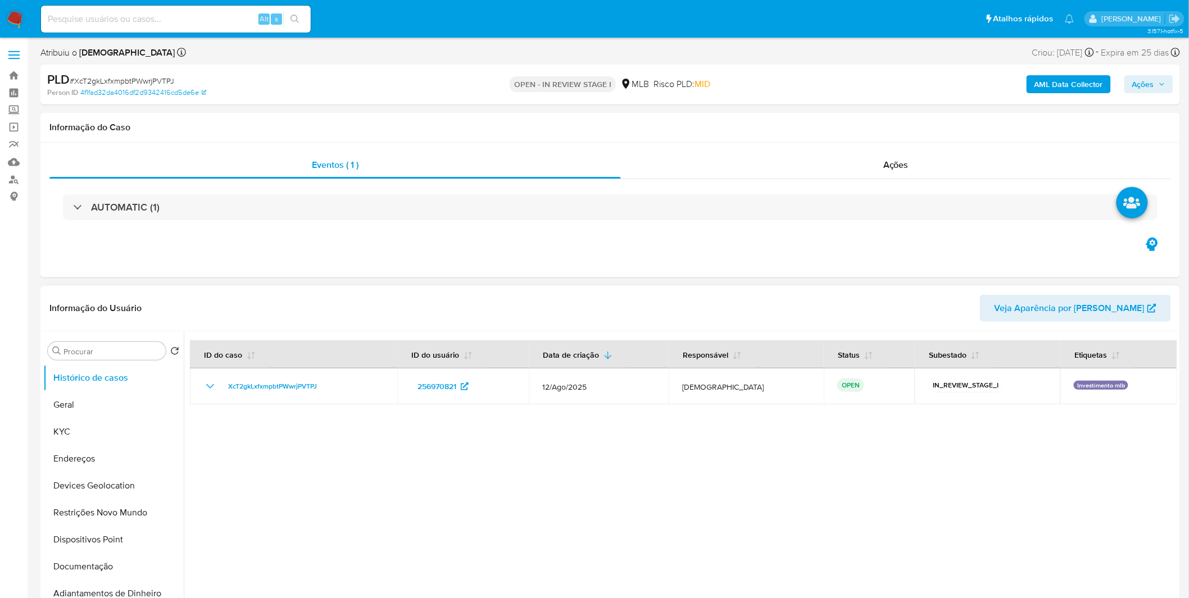
select select "10"
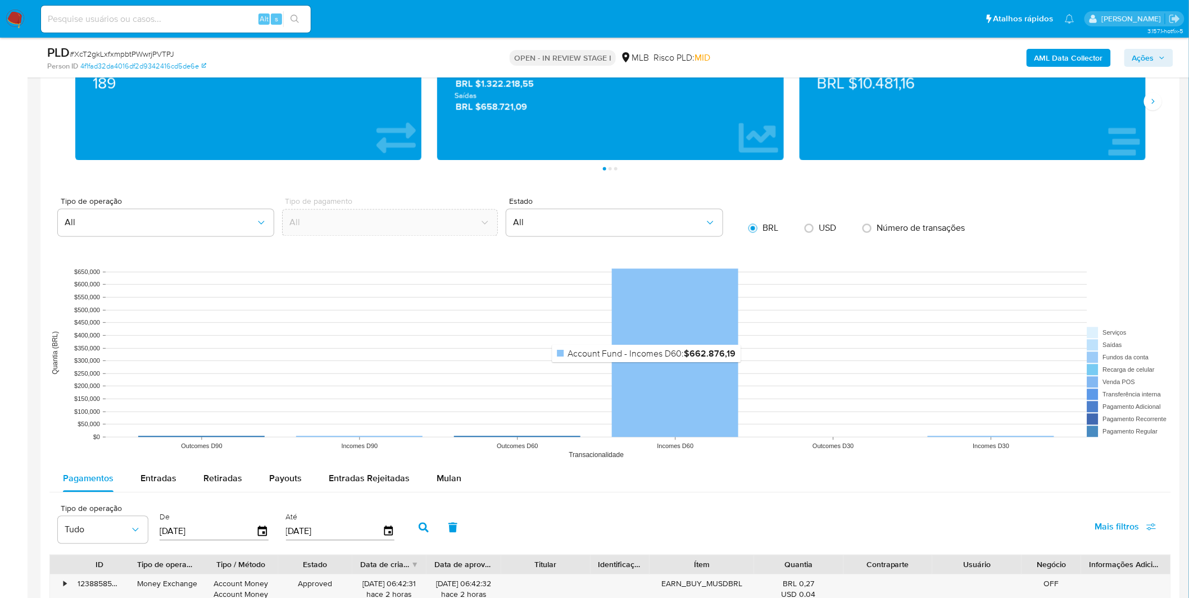
scroll to position [874, 0]
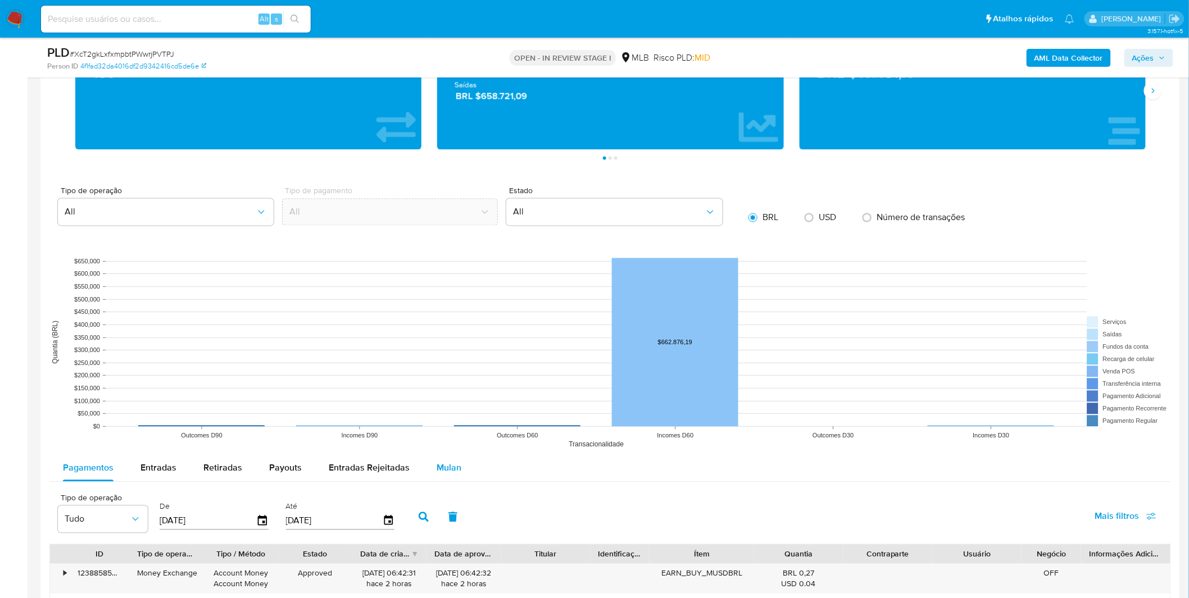
click at [451, 468] on span "Mulan" at bounding box center [449, 468] width 25 height 13
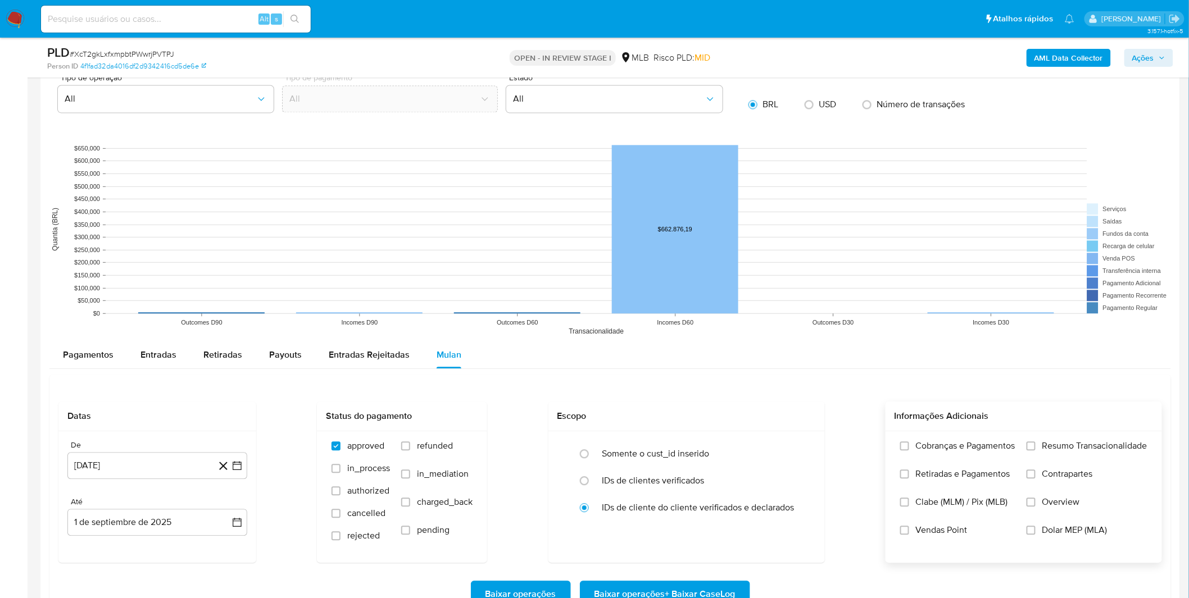
scroll to position [998, 0]
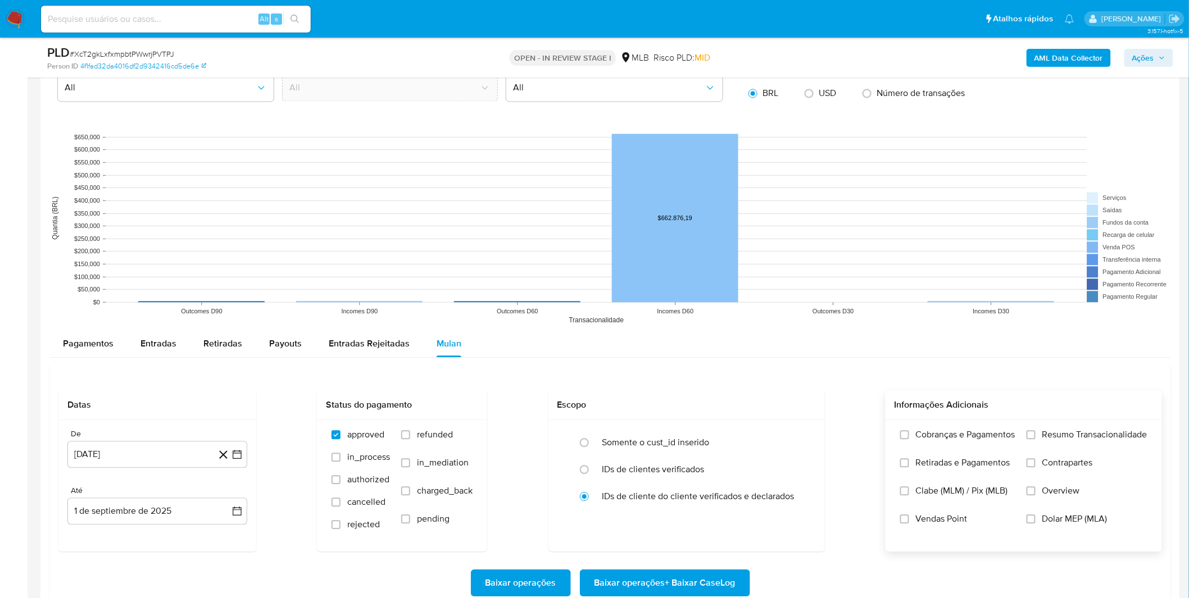
click at [961, 444] on label "Cobranças e Pagamentos" at bounding box center [957, 443] width 115 height 28
click at [909, 439] on input "Cobranças e Pagamentos" at bounding box center [904, 434] width 9 height 9
click at [967, 464] on span "Retiradas e Pagamentos" at bounding box center [963, 462] width 94 height 11
click at [909, 464] on input "Retiradas e Pagamentos" at bounding box center [904, 462] width 9 height 9
click at [1044, 447] on label "Resumo Transacionalidade" at bounding box center [1086, 443] width 121 height 28
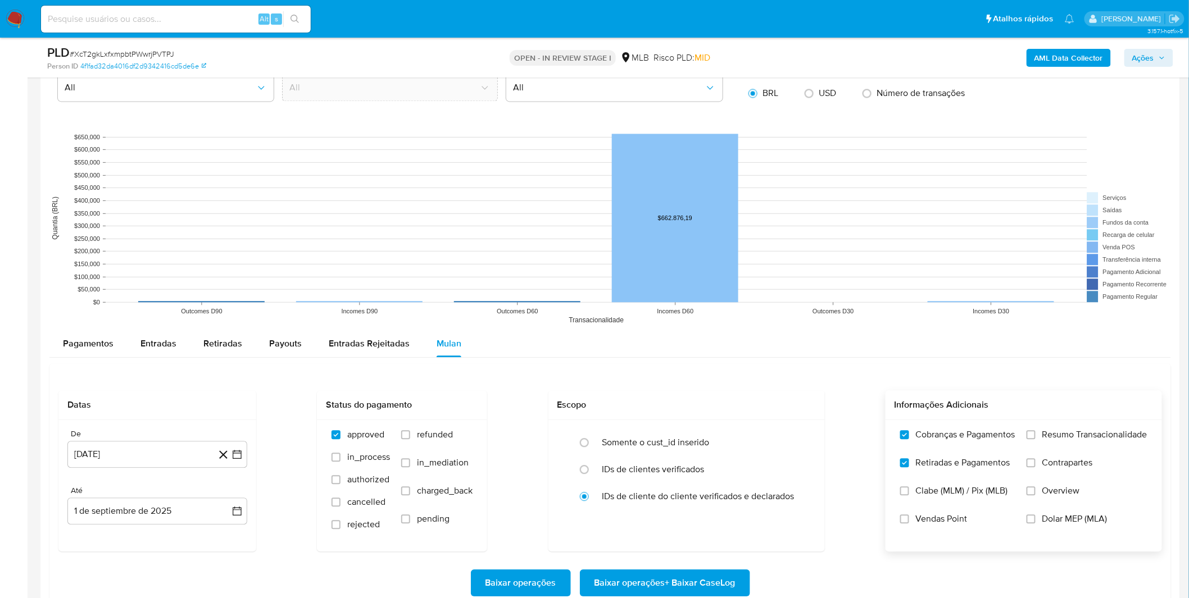
click at [1035, 439] on input "Resumo Transacionalidade" at bounding box center [1030, 434] width 9 height 9
click at [1048, 462] on span "Contrapartes" at bounding box center [1067, 462] width 51 height 11
click at [1035, 462] on input "Contrapartes" at bounding box center [1030, 462] width 9 height 9
click at [1037, 434] on label "Resumo Transacionalidade" at bounding box center [1086, 443] width 121 height 28
click at [1035, 434] on input "Resumo Transacionalidade" at bounding box center [1030, 434] width 9 height 9
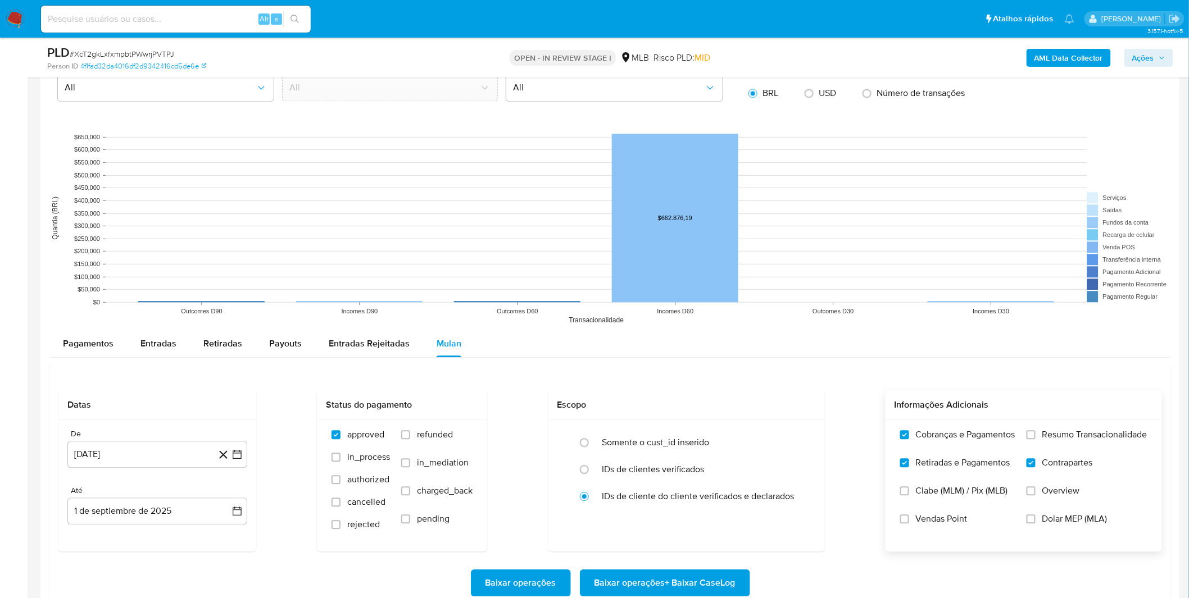
click at [1051, 440] on span "Resumo Transacionalidade" at bounding box center [1094, 434] width 105 height 11
click at [1035, 439] on input "Resumo Transacionalidade" at bounding box center [1030, 434] width 9 height 9
click at [1072, 430] on span "Resumo Transacionalidade" at bounding box center [1094, 434] width 105 height 11
click at [1035, 430] on input "Resumo Transacionalidade" at bounding box center [1030, 434] width 9 height 9
click at [1066, 433] on span "Resumo Transacionalidade" at bounding box center [1094, 434] width 105 height 11
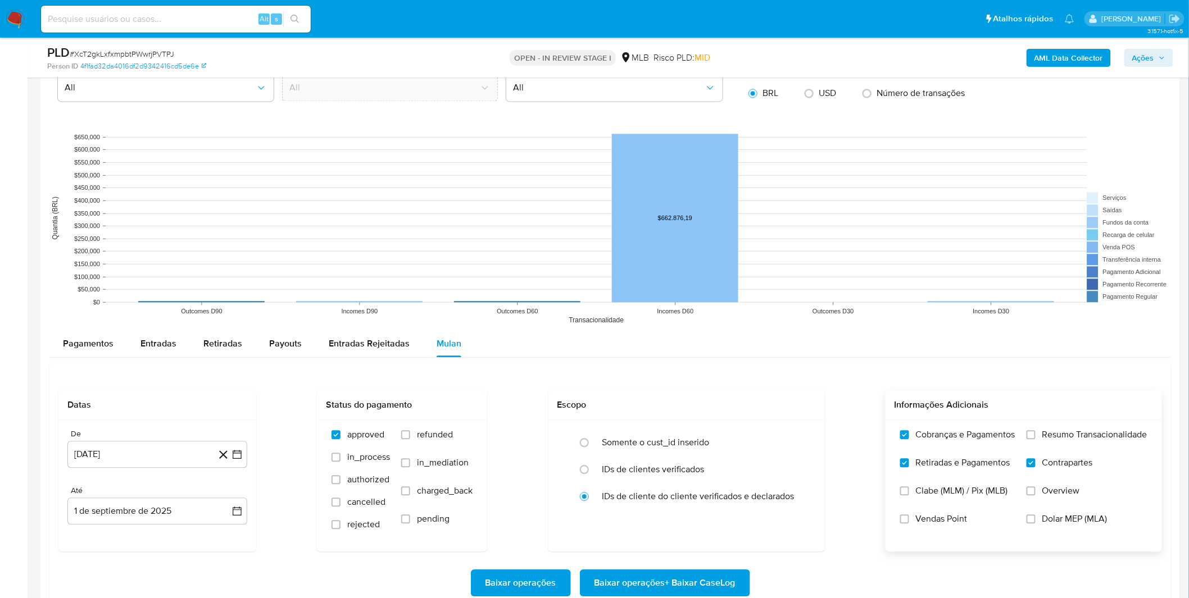
click at [1035, 433] on input "Resumo Transacionalidade" at bounding box center [1030, 434] width 9 height 9
click at [119, 469] on div "De 1 de agosto de 2024 1-08-2024 Até 1 de septiembre de 2025 1-09-2025" at bounding box center [157, 485] width 198 height 131
click at [119, 459] on button "1 [PERSON_NAME] de 2024" at bounding box center [157, 454] width 180 height 27
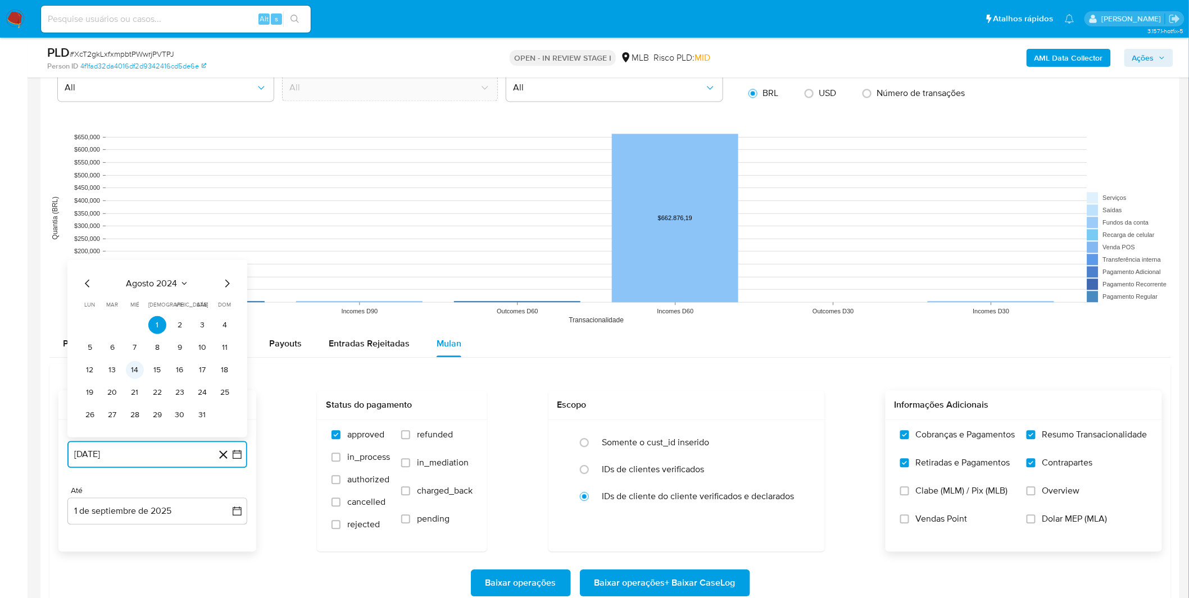
scroll to position [1061, 0]
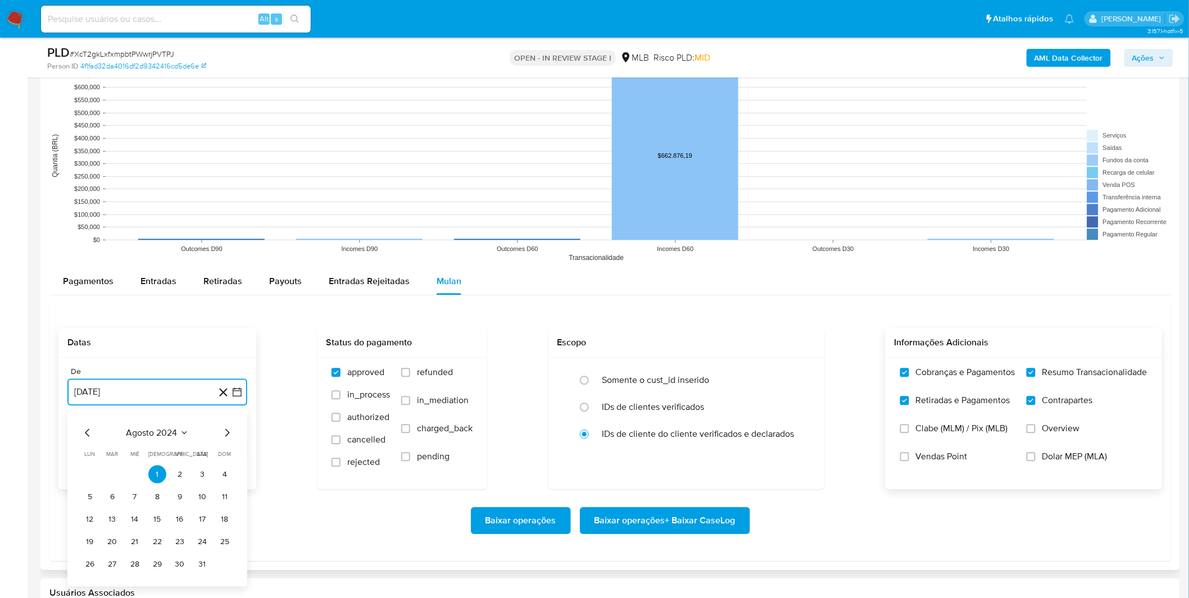
click at [150, 427] on span "agosto 2024" at bounding box center [151, 432] width 51 height 11
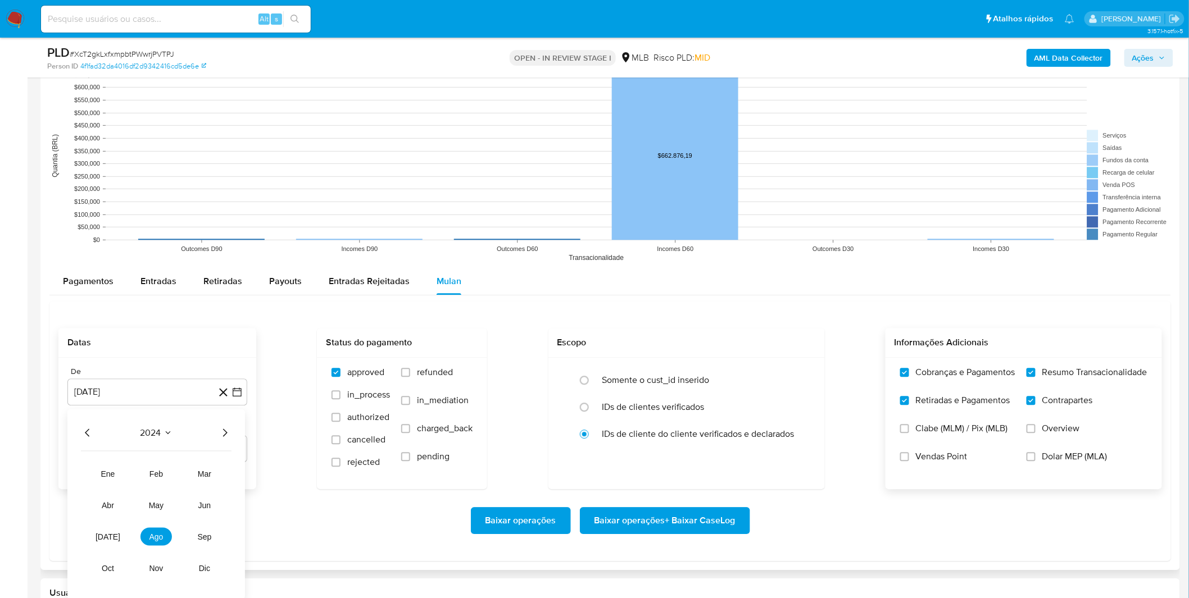
click at [236, 439] on div "2024 2024 ene feb mar abr may jun [DATE] ago sep oct nov dic" at bounding box center [156, 504] width 178 height 190
click at [221, 433] on icon "Año siguiente" at bounding box center [224, 432] width 13 height 13
click at [107, 537] on span "[DATE]" at bounding box center [108, 536] width 25 height 9
click at [107, 474] on button "1" at bounding box center [112, 474] width 18 height 18
click at [214, 506] on div "Baixar operações Baixar operações + Baixar CaseLog" at bounding box center [609, 520] width 1103 height 63
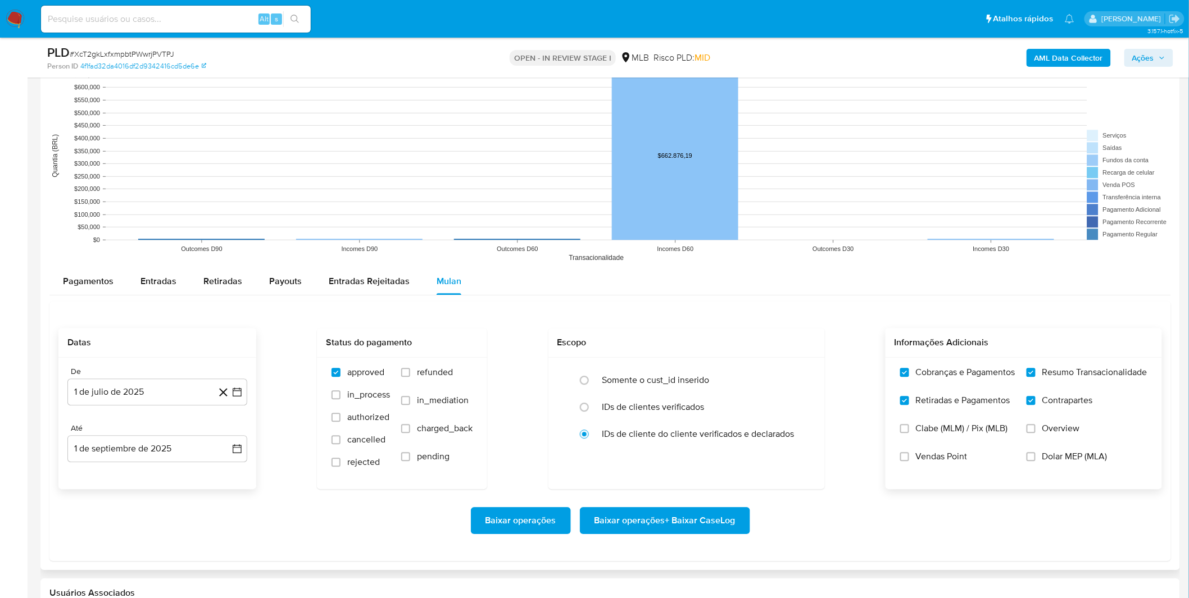
click at [712, 521] on span "Baixar operações + Baixar CaseLog" at bounding box center [664, 520] width 141 height 25
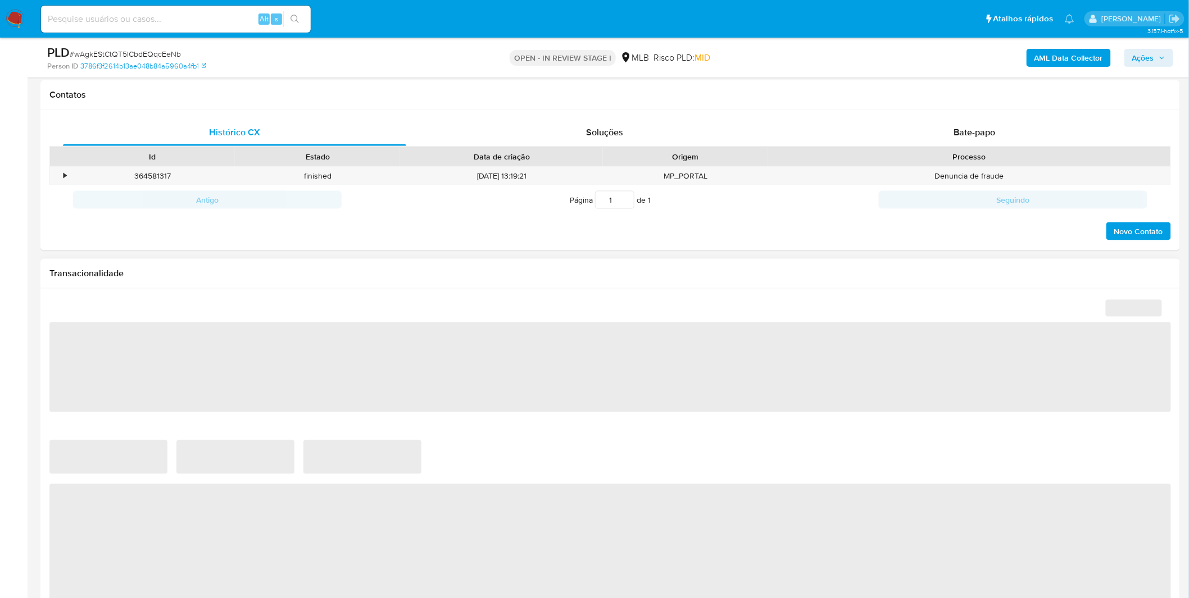
select select "10"
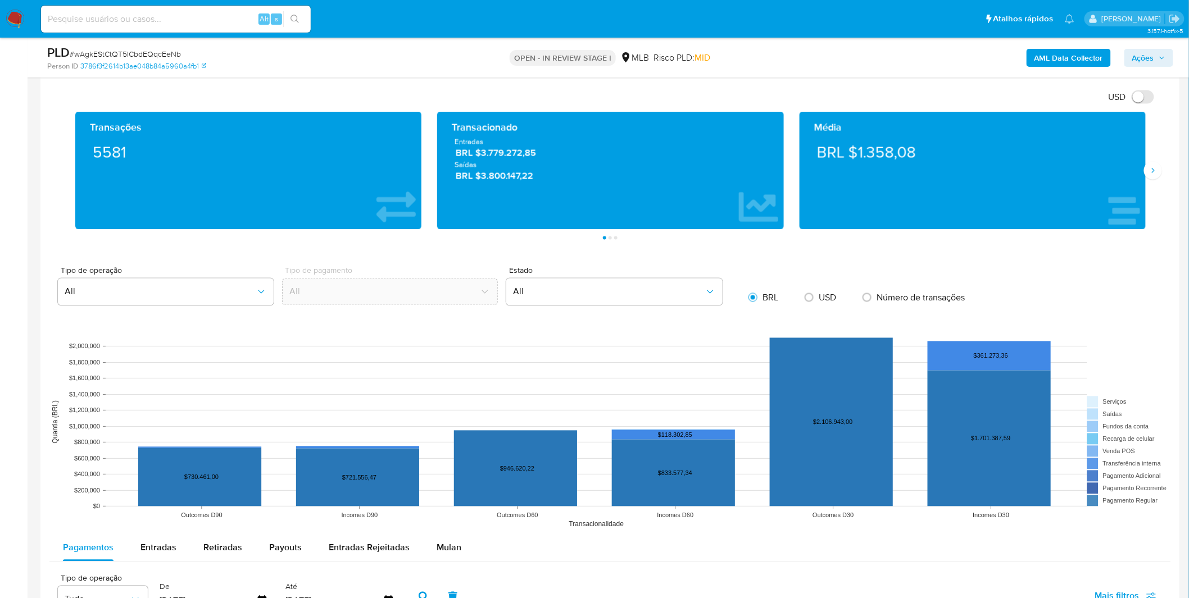
scroll to position [874, 0]
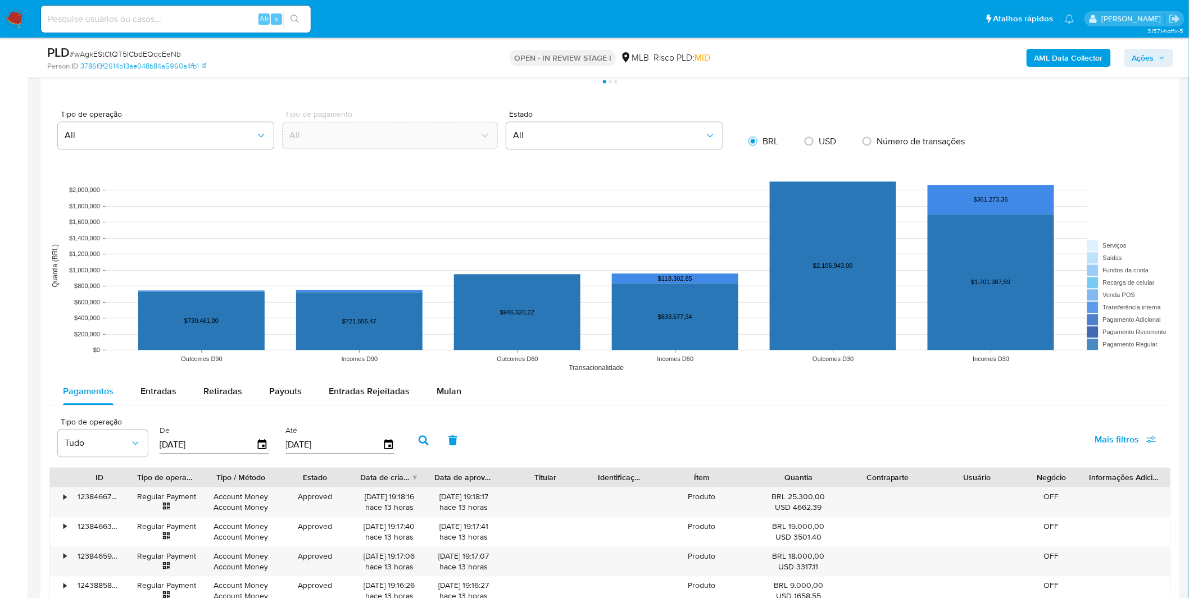
drag, startPoint x: 460, startPoint y: 400, endPoint x: 476, endPoint y: 392, distance: 18.3
click at [460, 400] on button "Mulan" at bounding box center [449, 392] width 52 height 27
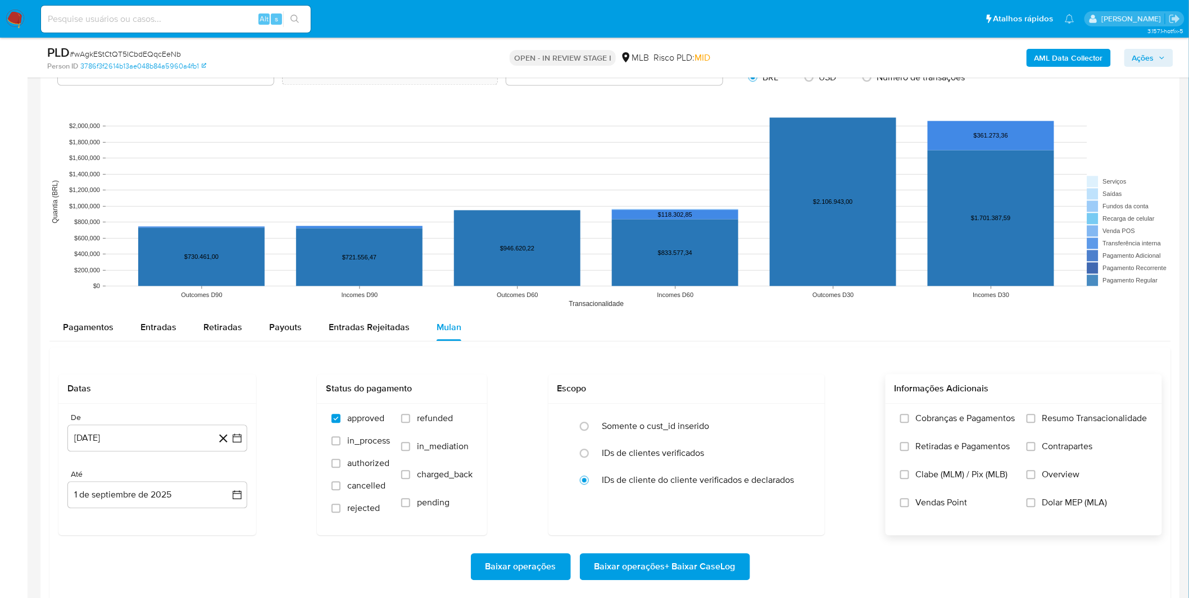
scroll to position [998, 0]
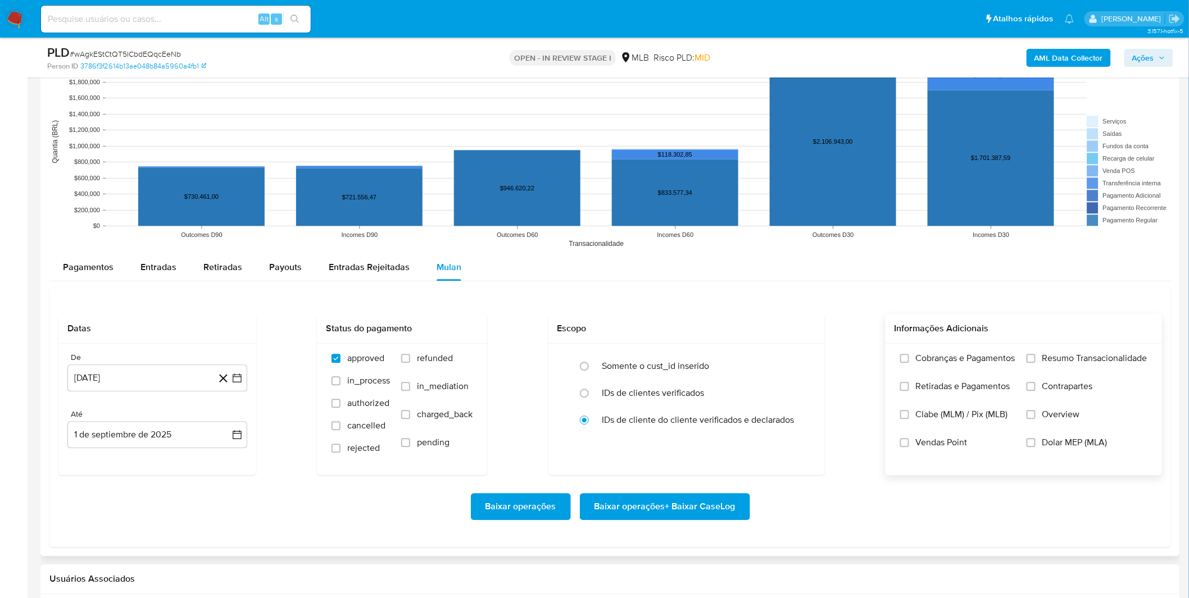
click at [928, 374] on label "Cobranças e Pagamentos" at bounding box center [957, 367] width 115 height 28
click at [909, 363] on input "Cobranças e Pagamentos" at bounding box center [904, 358] width 9 height 9
click at [930, 392] on span "Retiradas e Pagamentos" at bounding box center [963, 386] width 94 height 11
click at [909, 391] on input "Retiradas e Pagamentos" at bounding box center [904, 386] width 9 height 9
click at [1048, 357] on span "Resumo Transacionalidade" at bounding box center [1094, 358] width 105 height 11
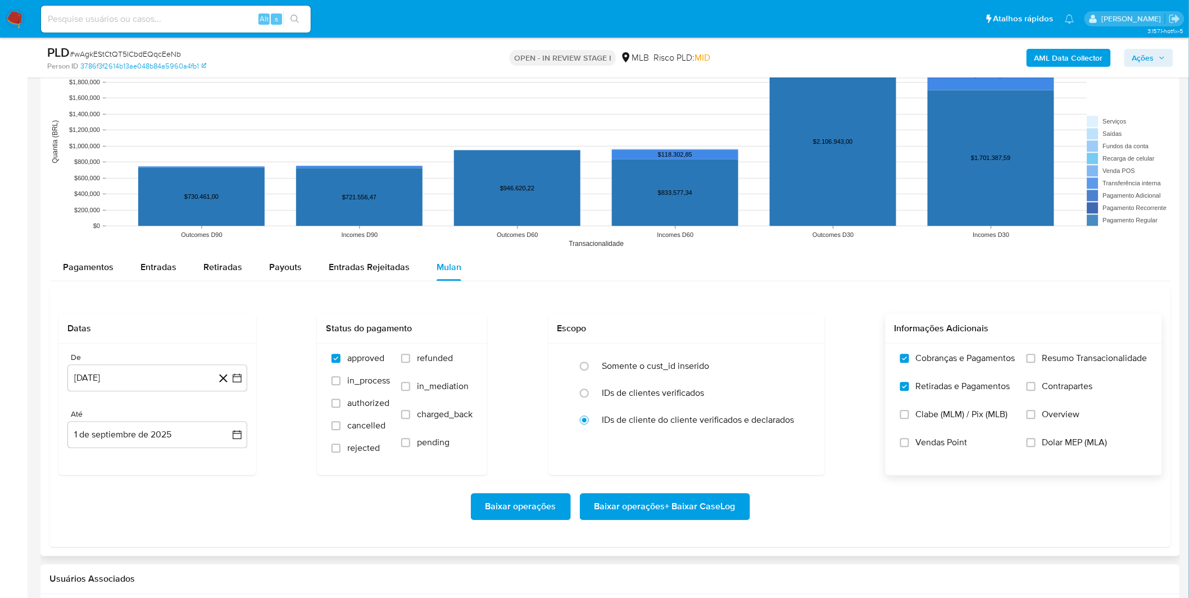
click at [1035, 357] on input "Resumo Transacionalidade" at bounding box center [1030, 358] width 9 height 9
click at [1045, 389] on span "Contrapartes" at bounding box center [1067, 386] width 51 height 11
click at [1035, 389] on input "Contrapartes" at bounding box center [1030, 386] width 9 height 9
click at [154, 389] on button "1 [PERSON_NAME] de 2024" at bounding box center [157, 378] width 180 height 27
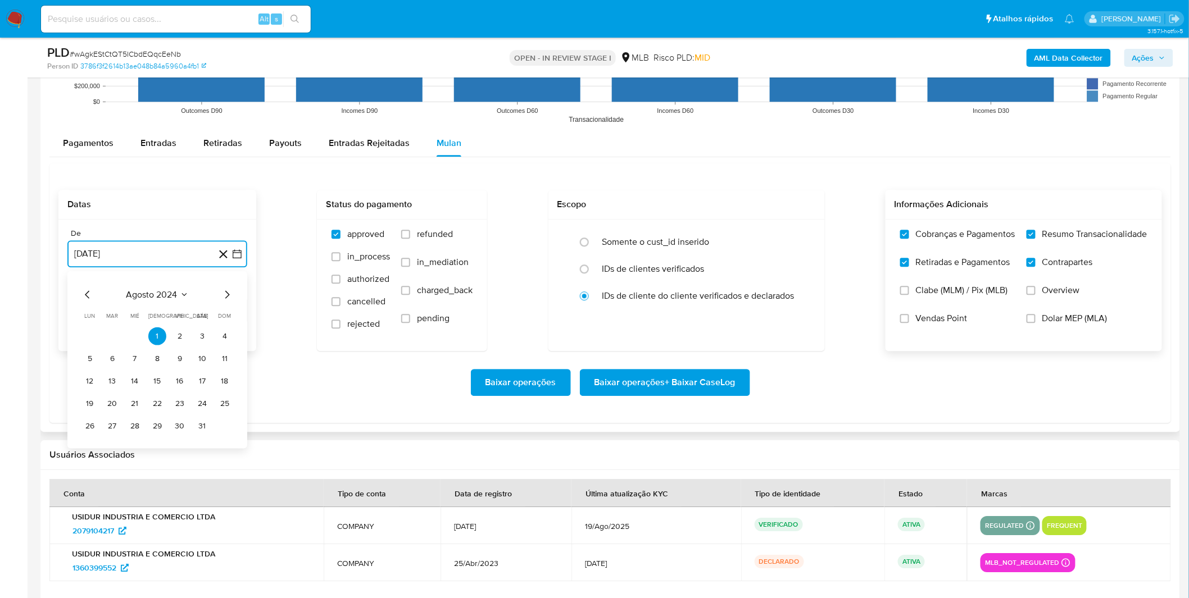
scroll to position [1124, 0]
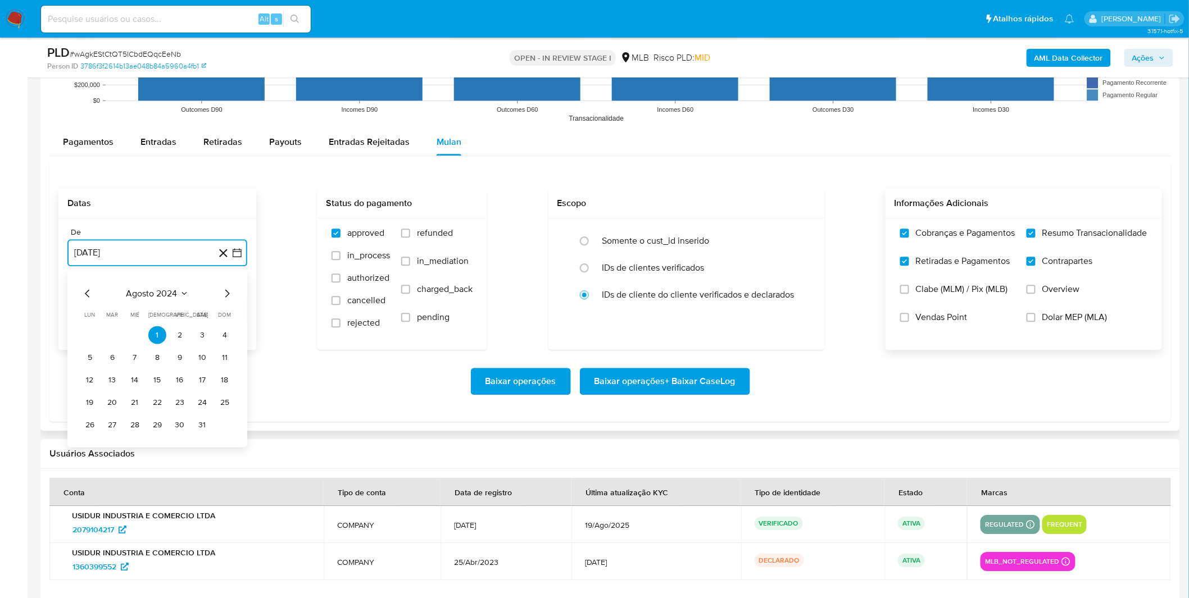
click at [172, 299] on span "agosto 2024" at bounding box center [151, 293] width 51 height 11
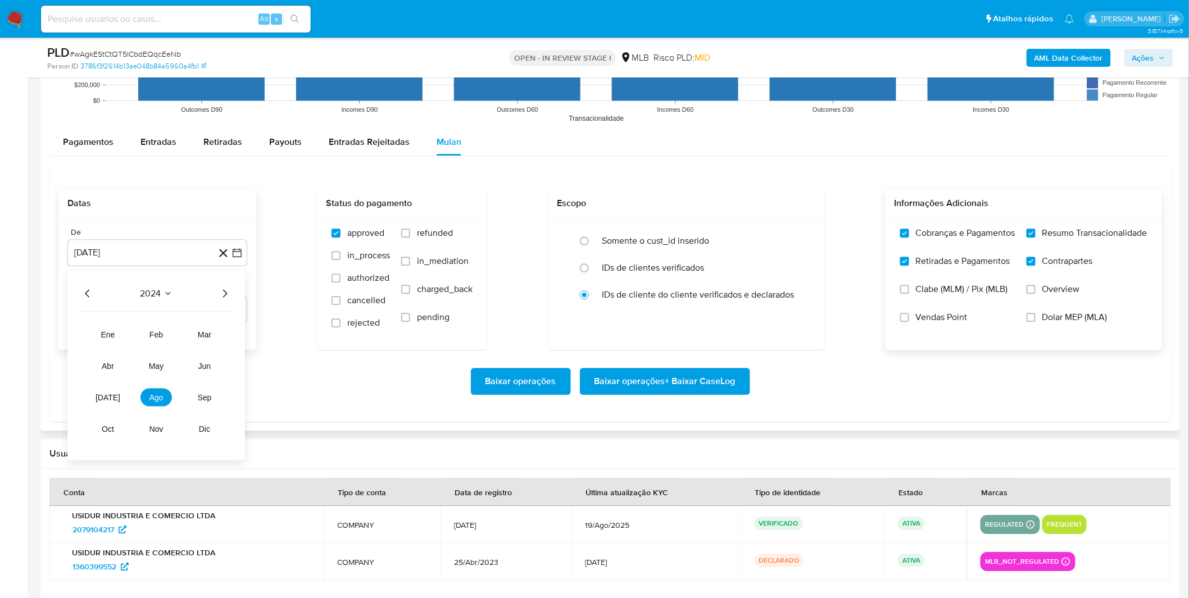
click at [220, 289] on icon "Año siguiente" at bounding box center [224, 293] width 13 height 13
click at [101, 391] on button "[DATE]" at bounding box center [107, 398] width 31 height 18
click at [117, 338] on button "1" at bounding box center [112, 335] width 18 height 18
click at [117, 338] on div "De 1 de agosto de 2024 julio 2025 julio 2025 lun lunes mar martes mié miércoles…" at bounding box center [157, 284] width 198 height 131
click at [119, 371] on div "Baixar operações Baixar operações + Baixar CaseLog" at bounding box center [609, 381] width 1103 height 27
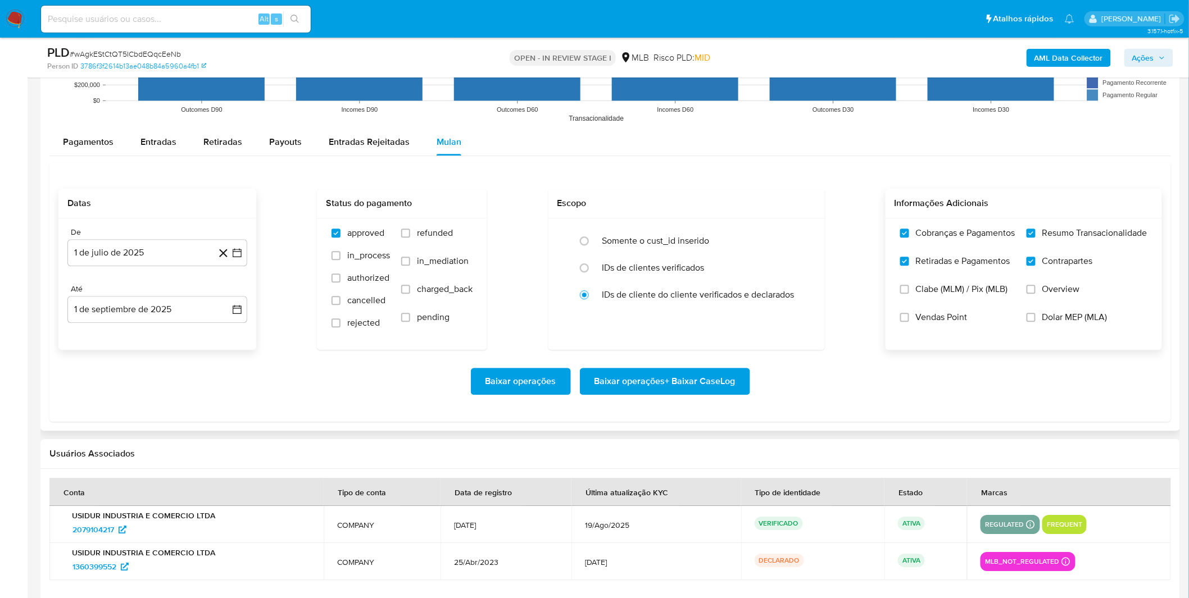
click at [722, 384] on span "Baixar operações + Baixar CaseLog" at bounding box center [664, 381] width 141 height 25
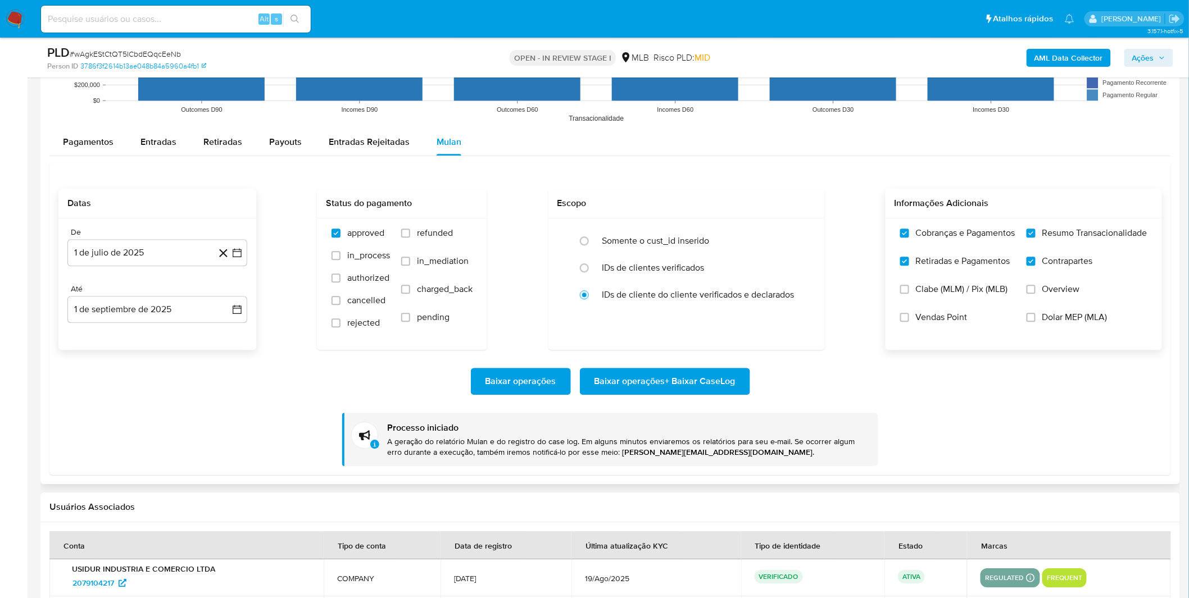
click at [294, 392] on div "Baixar operações Baixar operações + Baixar CaseLog" at bounding box center [609, 381] width 1103 height 27
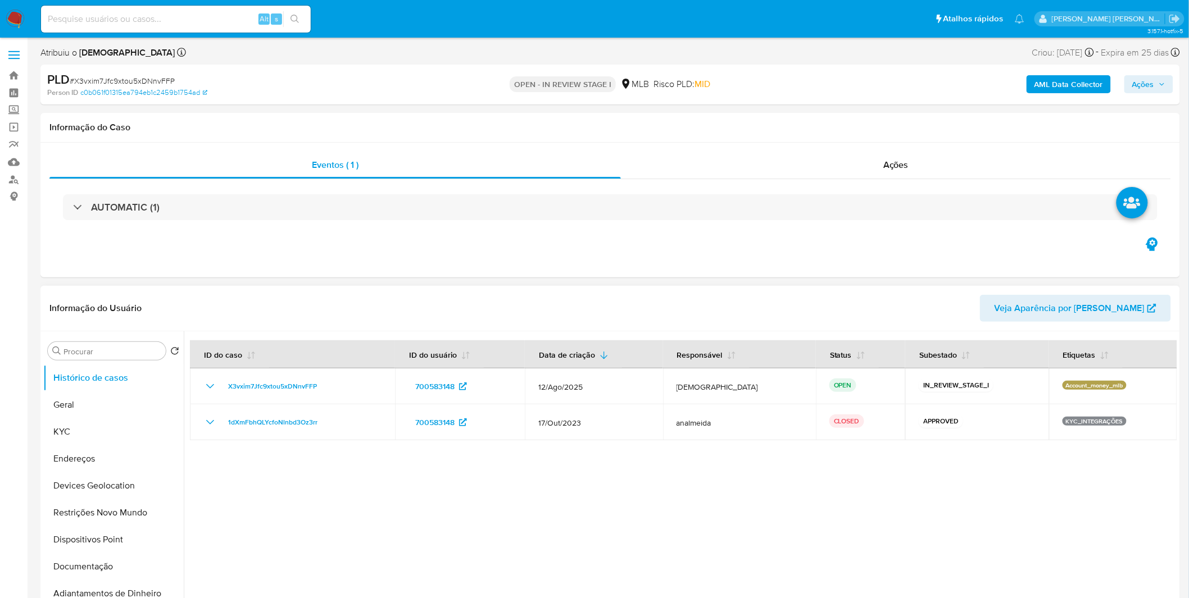
select select "10"
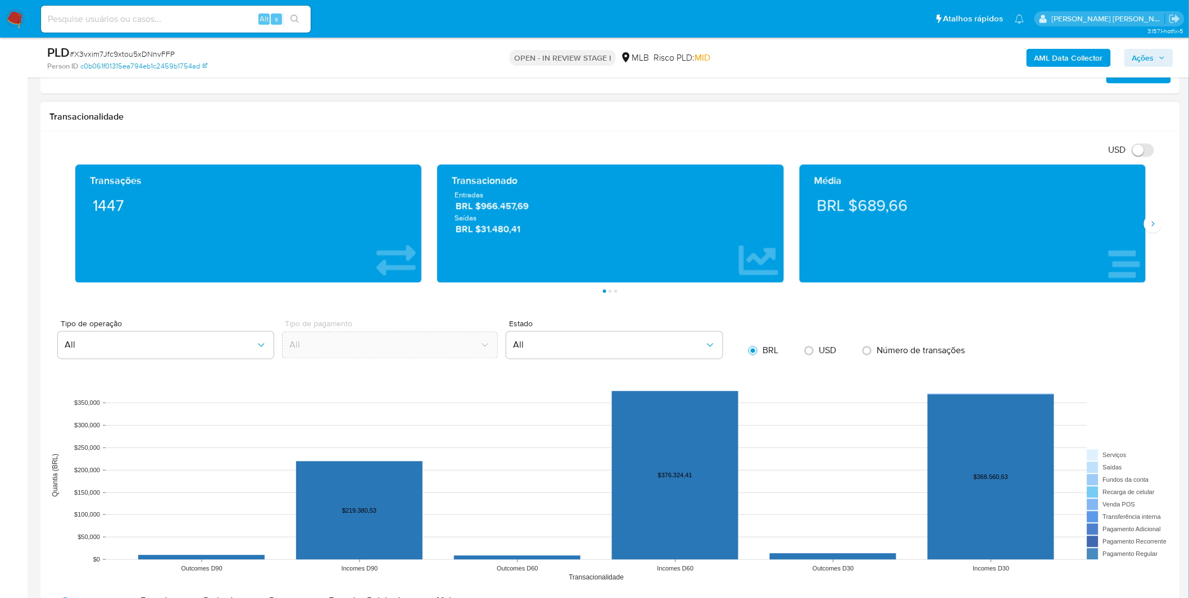
scroll to position [749, 0]
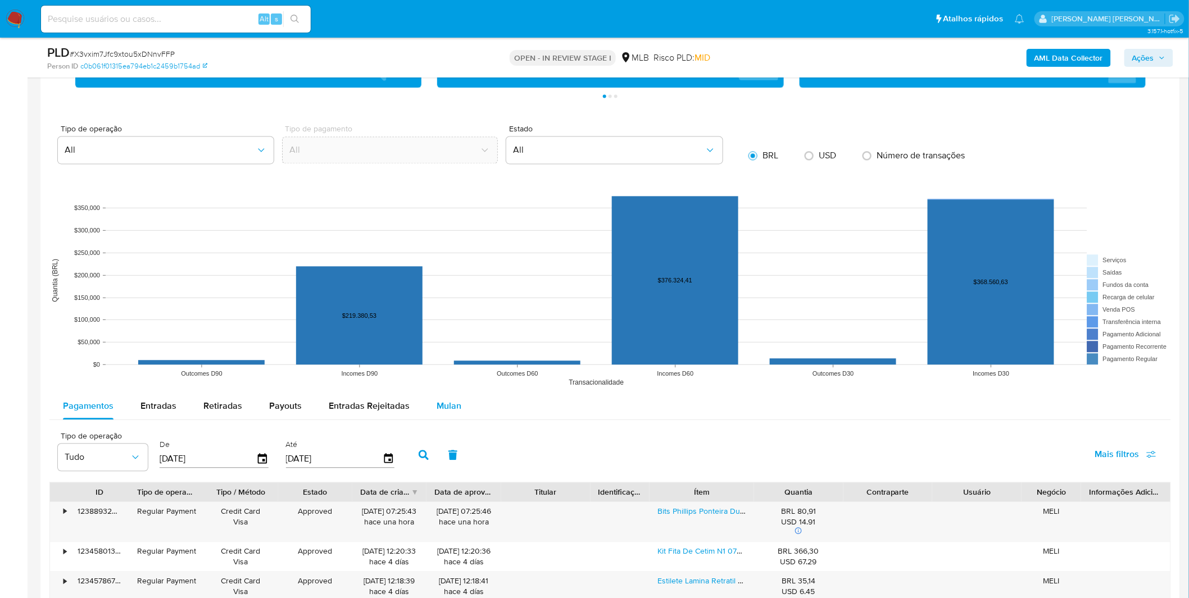
click at [424, 407] on button "Mulan" at bounding box center [449, 406] width 52 height 27
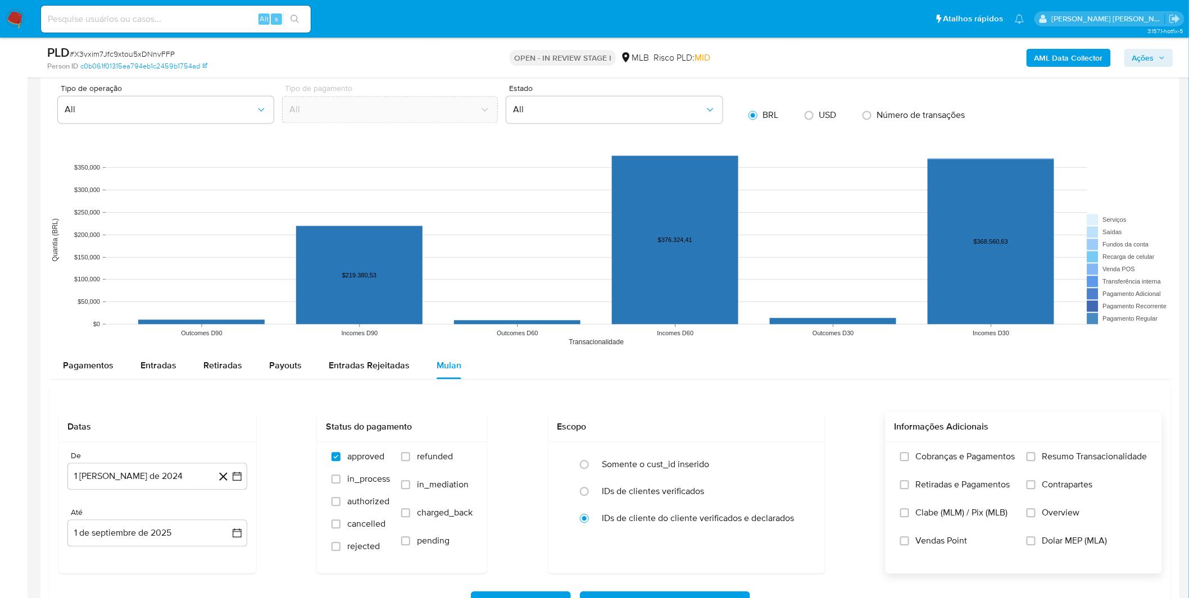
scroll to position [998, 0]
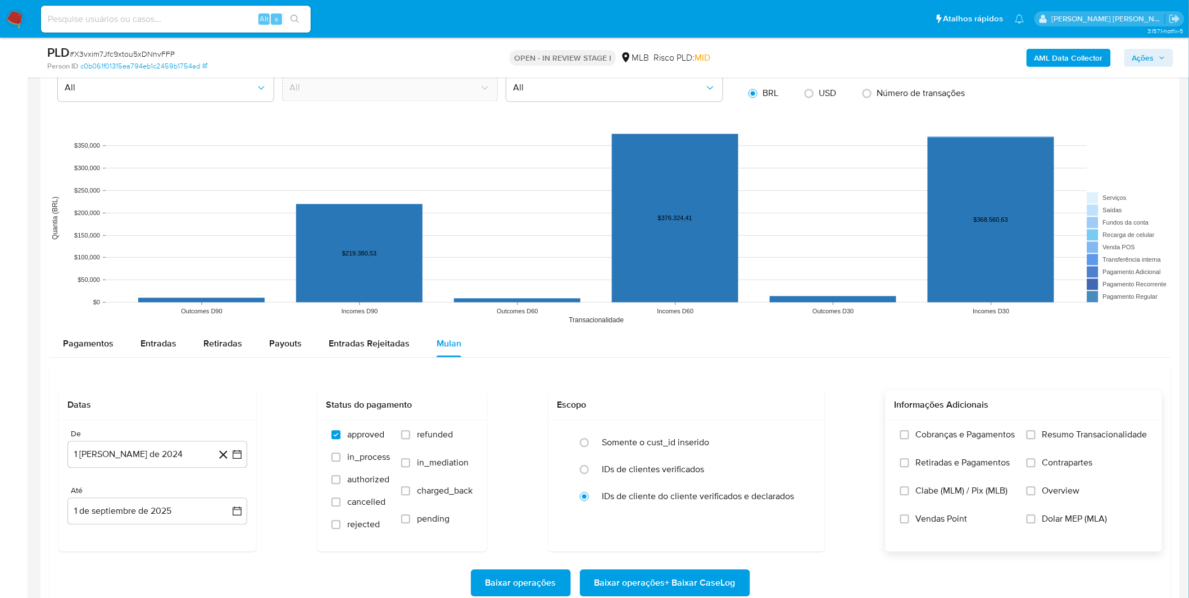
click at [998, 451] on label "Cobranças e Pagamentos" at bounding box center [957, 443] width 115 height 28
click at [909, 439] on input "Cobranças e Pagamentos" at bounding box center [904, 434] width 9 height 9
click at [993, 465] on span "Retiradas e Pagamentos" at bounding box center [963, 462] width 94 height 11
click at [909, 465] on input "Retiradas e Pagamentos" at bounding box center [904, 462] width 9 height 9
click at [1066, 448] on label "Resumo Transacionalidade" at bounding box center [1086, 443] width 121 height 28
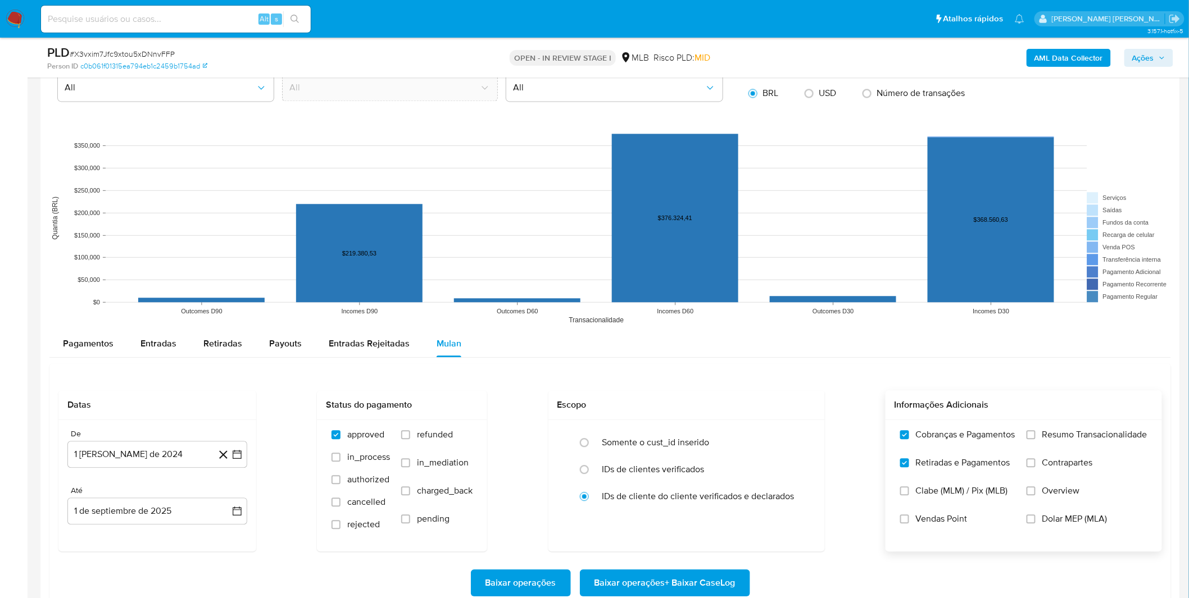
click at [1035, 439] on input "Resumo Transacionalidade" at bounding box center [1030, 434] width 9 height 9
click at [1062, 472] on label "Contrapartes" at bounding box center [1086, 471] width 121 height 28
click at [1035, 467] on input "Contrapartes" at bounding box center [1030, 462] width 9 height 9
click at [126, 450] on button "1 [PERSON_NAME] de 2024" at bounding box center [157, 454] width 180 height 27
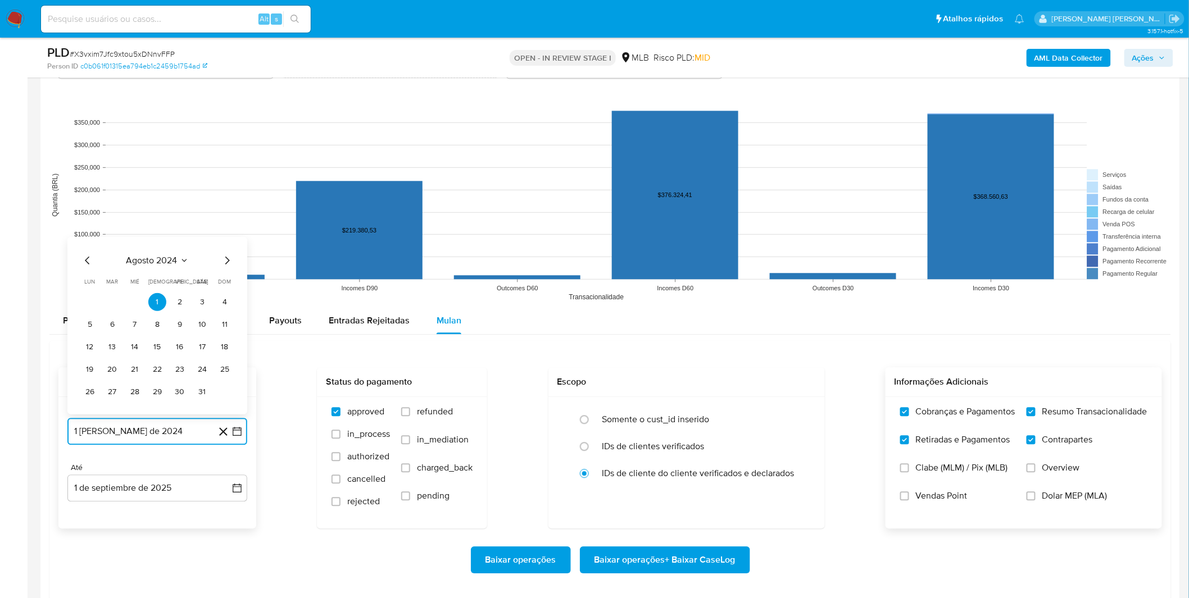
scroll to position [1061, 0]
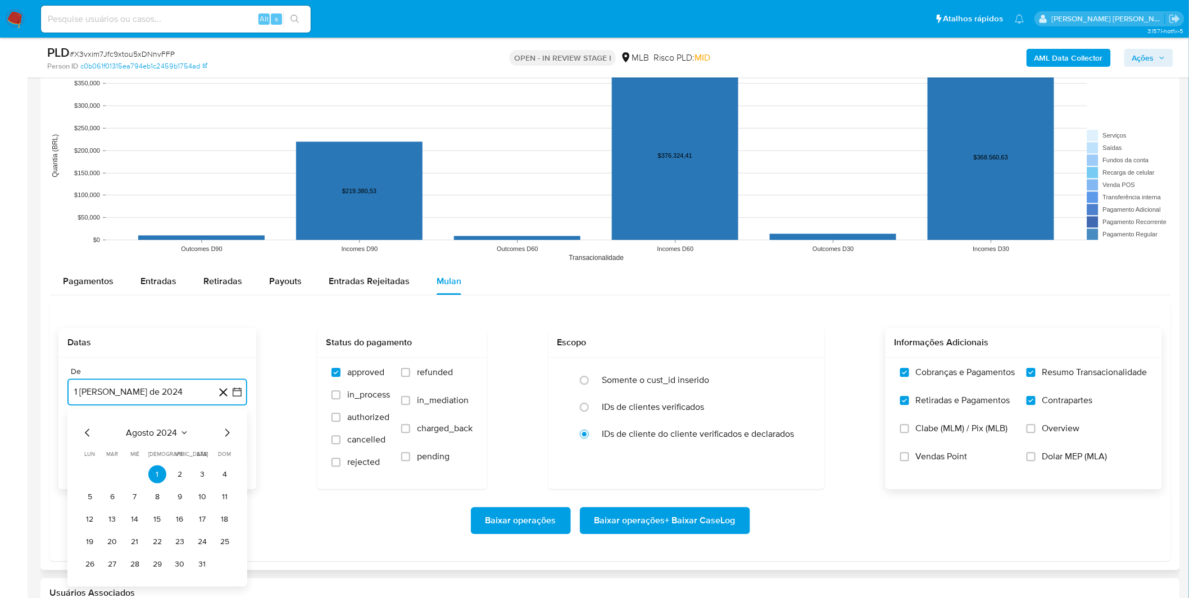
click at [132, 436] on span "agosto 2024" at bounding box center [151, 432] width 51 height 11
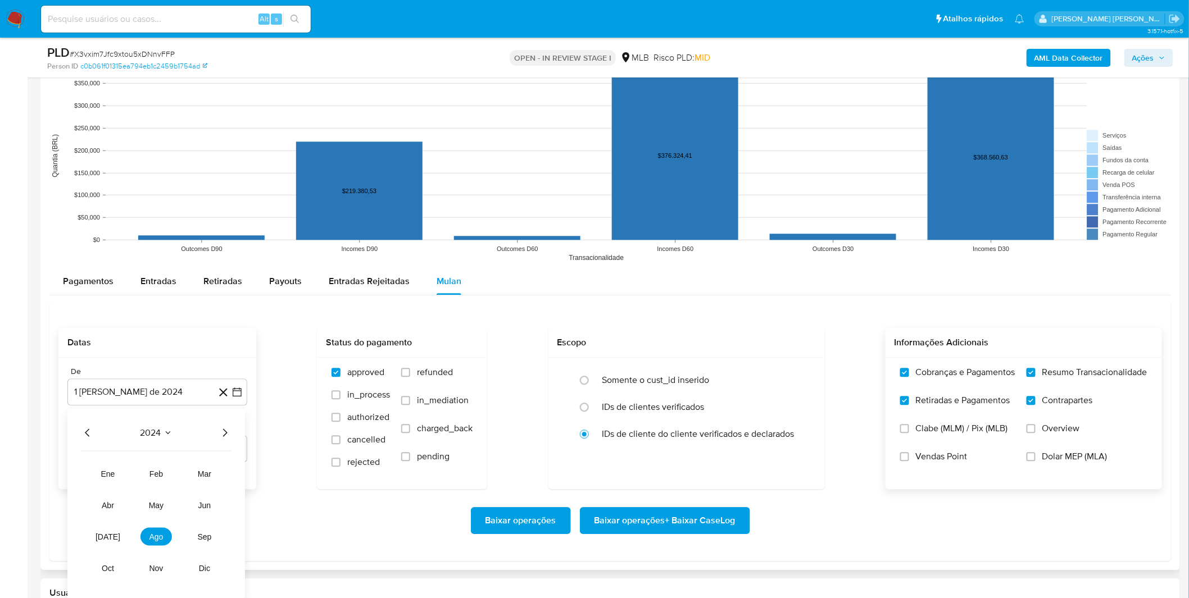
click at [232, 433] on div "2024 2024 ene feb mar abr may jun [DATE] ago sep oct nov dic" at bounding box center [156, 504] width 178 height 190
click at [223, 437] on icon "Año siguiente" at bounding box center [224, 432] width 13 height 13
click at [115, 538] on button "[DATE]" at bounding box center [107, 537] width 31 height 18
click at [116, 480] on button "1" at bounding box center [112, 474] width 18 height 18
click at [215, 502] on div "Baixar operações Baixar operações + Baixar CaseLog" at bounding box center [609, 520] width 1103 height 63
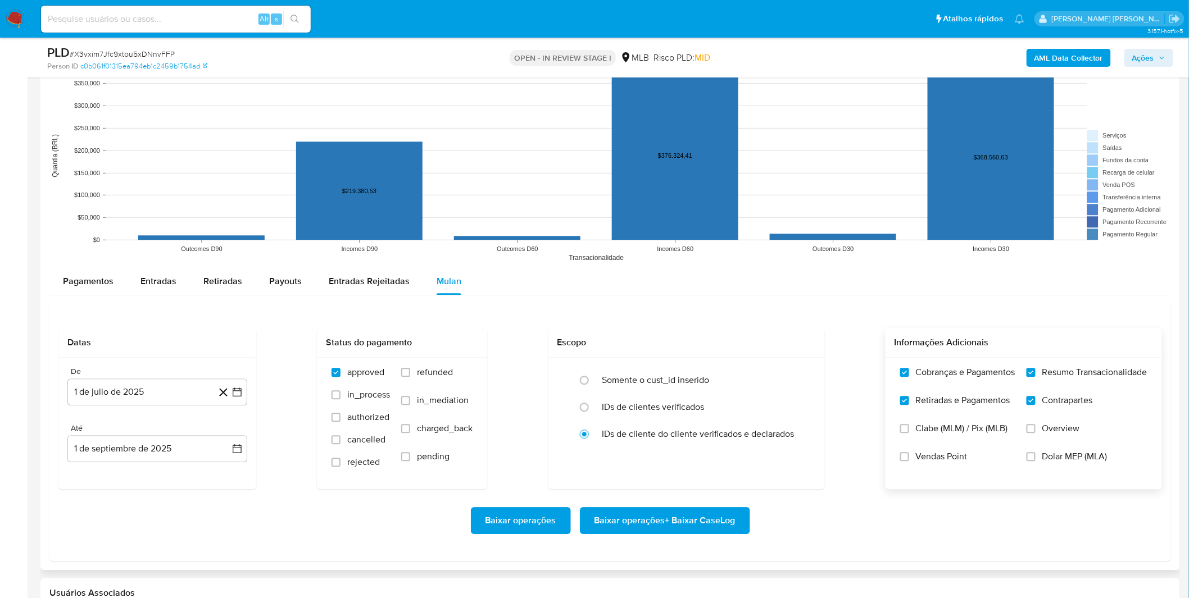
click at [215, 502] on div "Baixar operações Baixar operações + Baixar CaseLog" at bounding box center [609, 520] width 1103 height 63
click at [655, 521] on span "Baixar operações + Baixar CaseLog" at bounding box center [664, 520] width 141 height 25
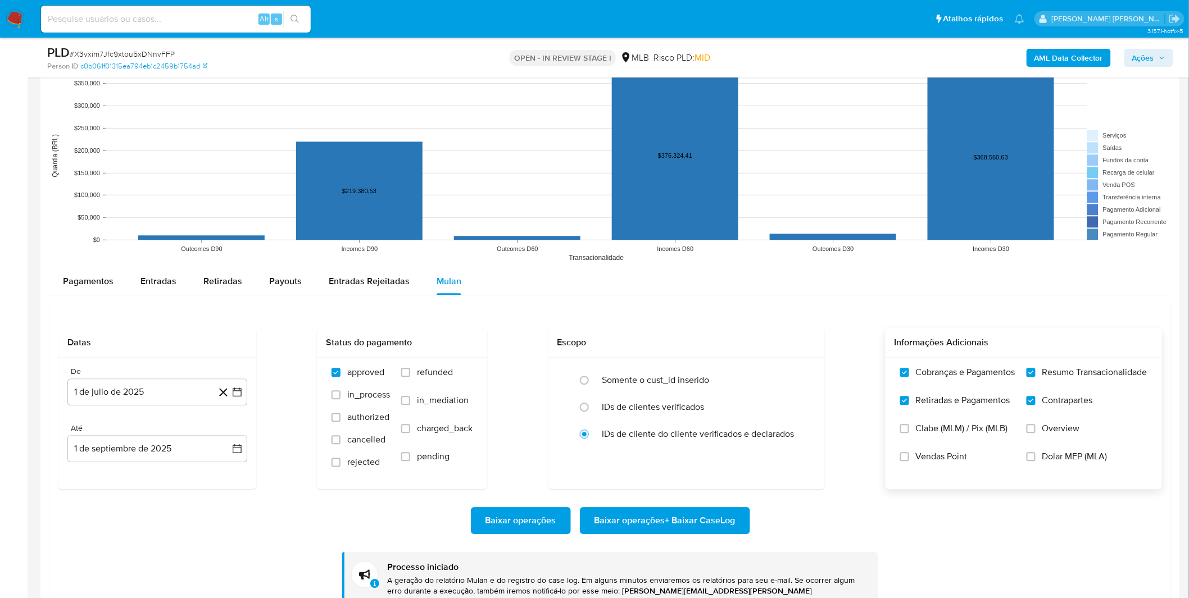
click at [349, 503] on div "Baixar operações Baixar operações + Baixar CaseLog Processo iniciado A geração …" at bounding box center [609, 552] width 1103 height 127
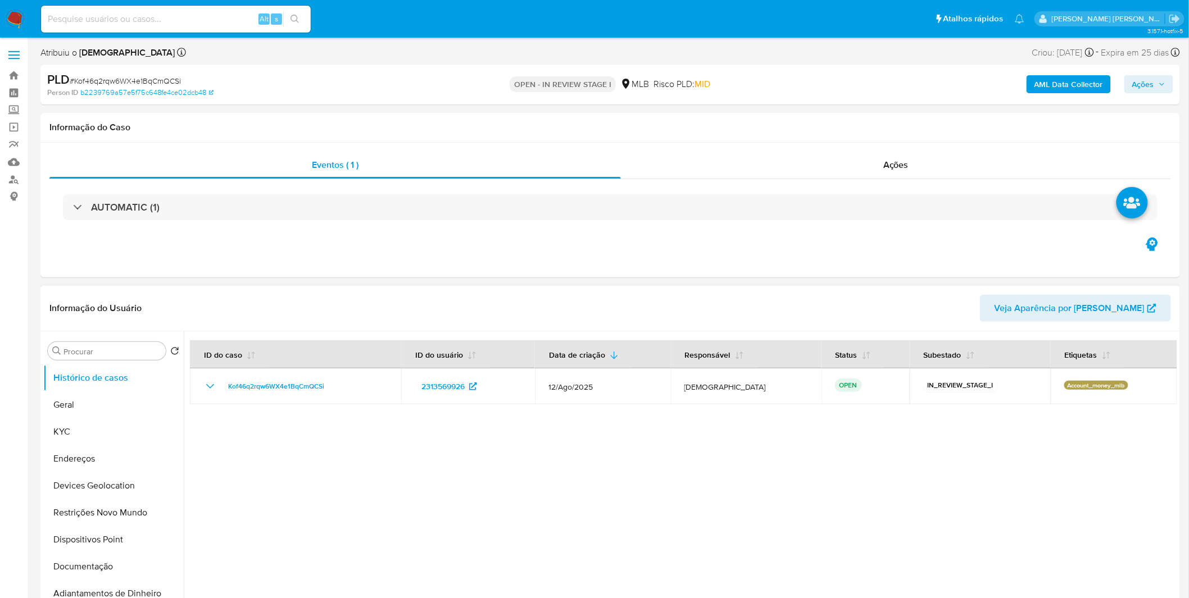
select select "10"
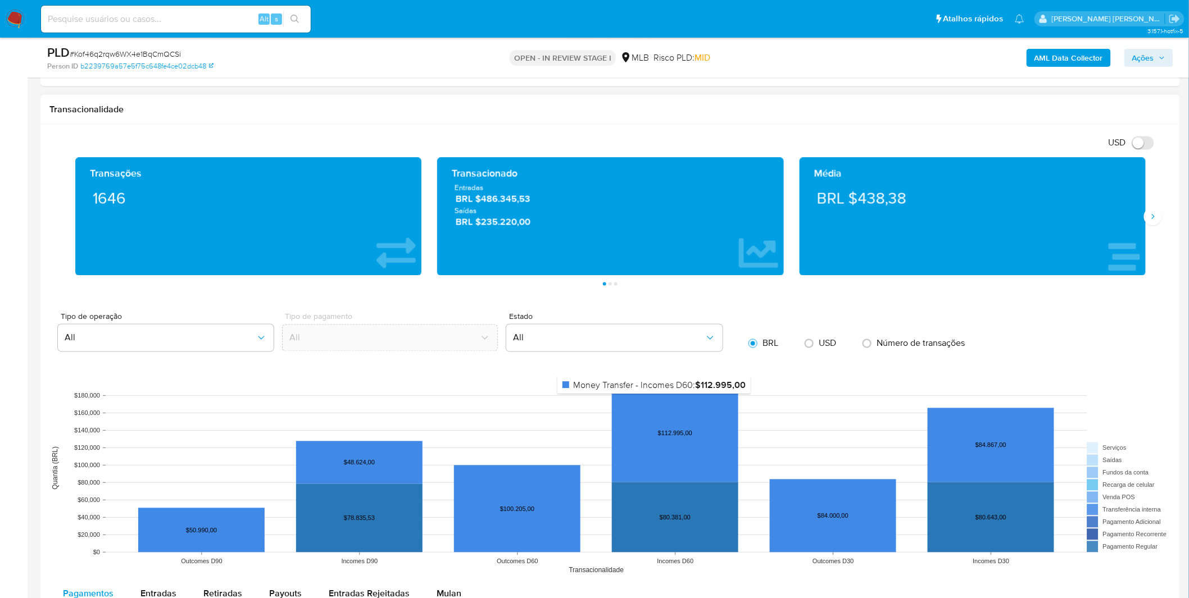
scroll to position [749, 0]
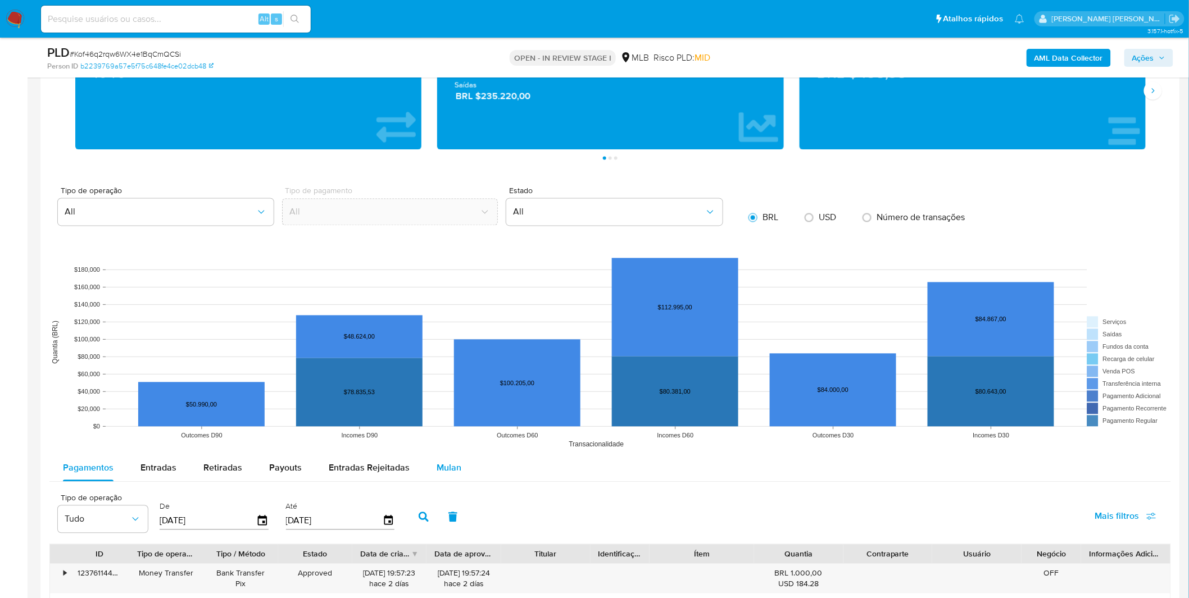
click at [441, 473] on span "Mulan" at bounding box center [449, 468] width 25 height 13
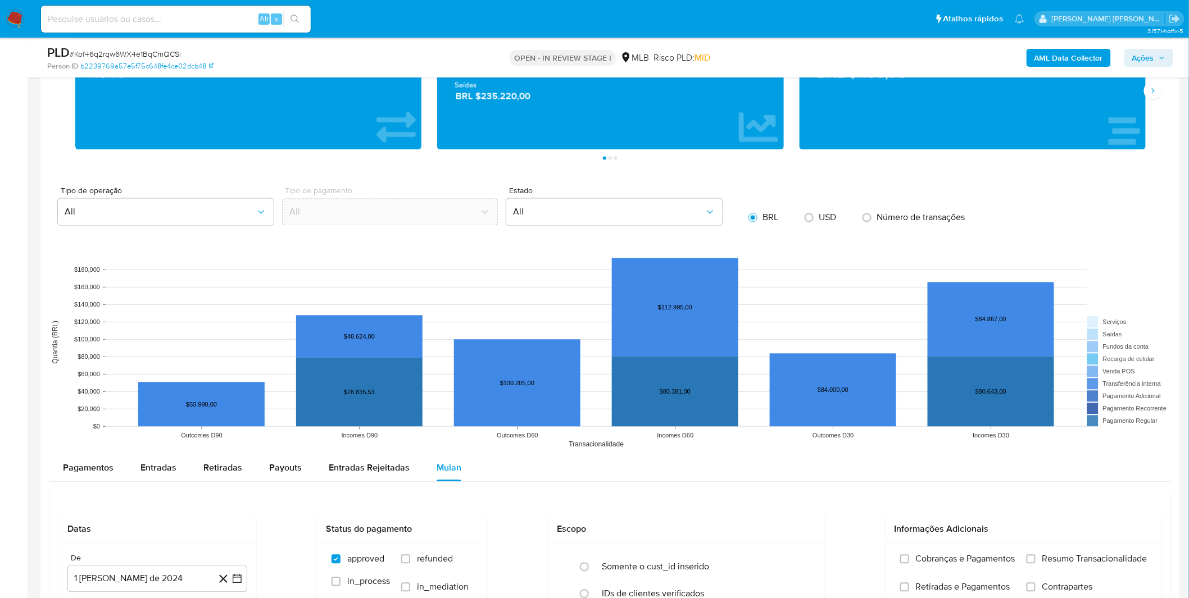
scroll to position [936, 0]
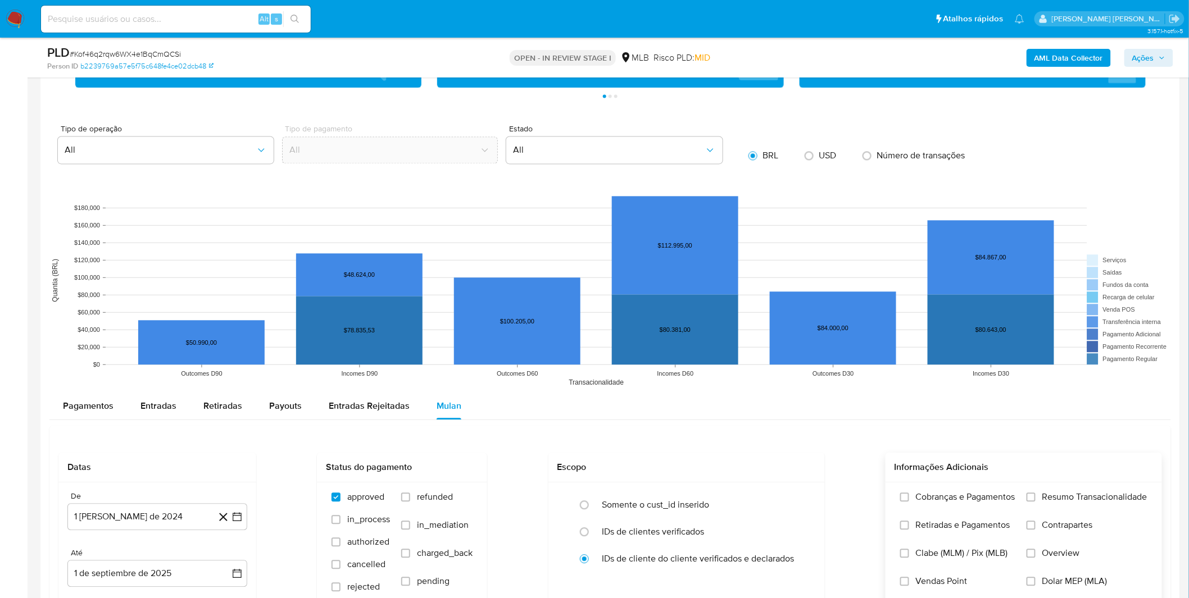
click at [933, 500] on span "Cobranças e Pagamentos" at bounding box center [965, 497] width 99 height 11
click at [909, 500] on input "Cobranças e Pagamentos" at bounding box center [904, 497] width 9 height 9
click at [938, 536] on label "Retiradas e Pagamentos" at bounding box center [957, 534] width 115 height 28
click at [909, 530] on input "Retiradas e Pagamentos" at bounding box center [904, 525] width 9 height 9
click at [1076, 512] on label "Resumo Transacionalidade" at bounding box center [1086, 506] width 121 height 28
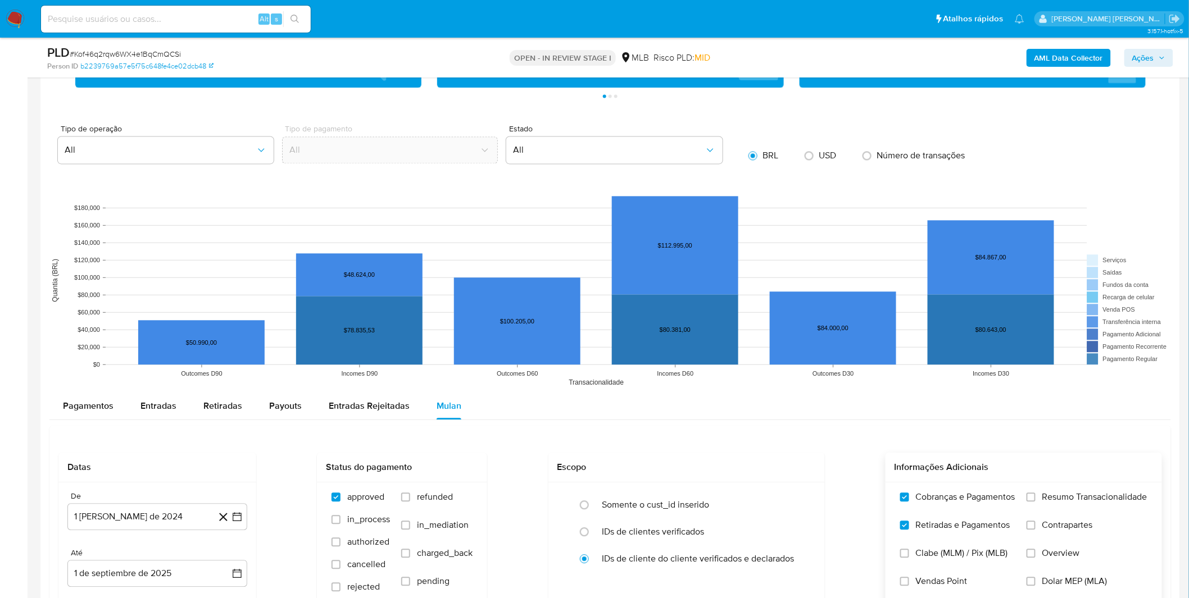
click at [1035, 502] on input "Resumo Transacionalidade" at bounding box center [1030, 497] width 9 height 9
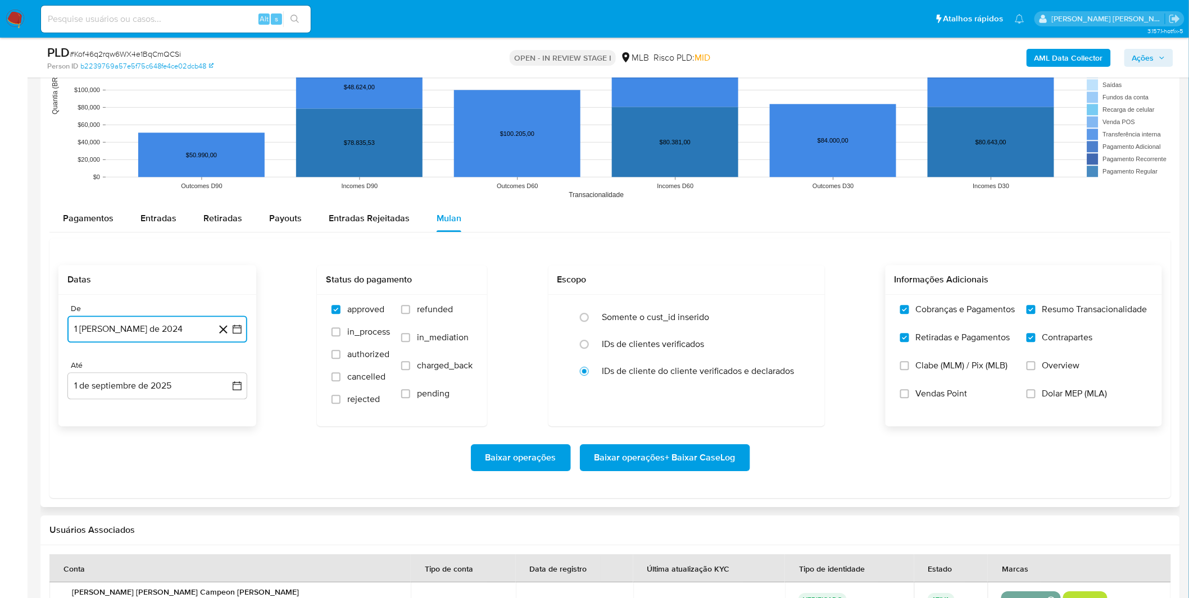
click at [126, 328] on button "1 [PERSON_NAME] de 2024" at bounding box center [157, 329] width 180 height 27
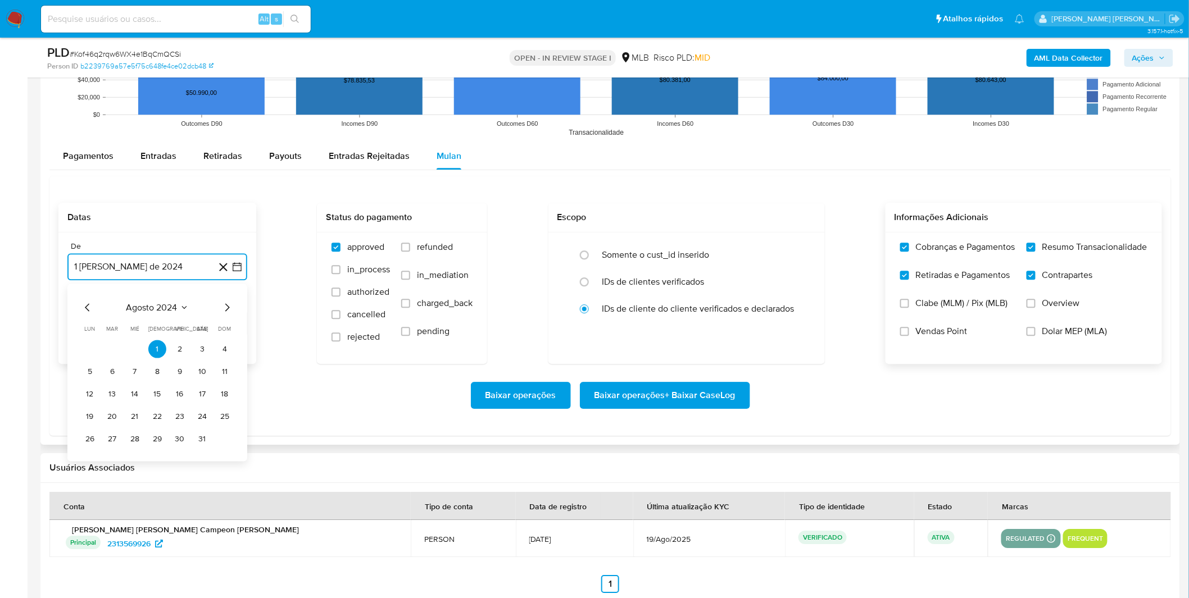
click at [142, 310] on span "agosto 2024" at bounding box center [151, 307] width 51 height 11
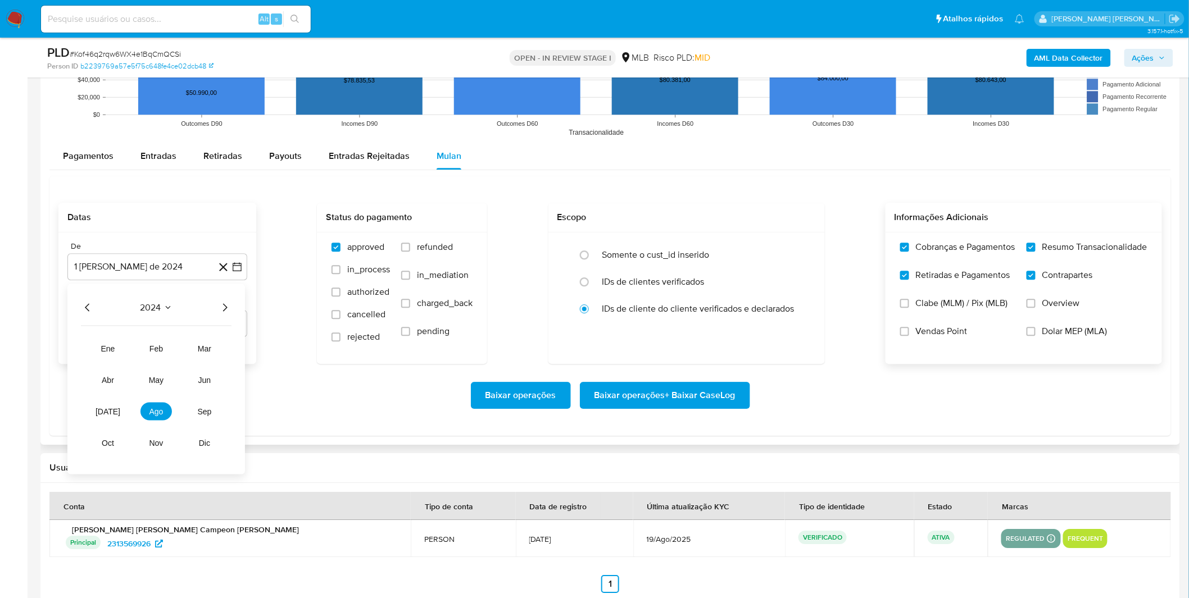
click at [221, 307] on icon "Año siguiente" at bounding box center [224, 307] width 13 height 13
click at [105, 408] on span "[DATE]" at bounding box center [108, 411] width 25 height 9
click at [108, 356] on button "1" at bounding box center [112, 349] width 18 height 18
click at [173, 403] on div "Baixar operações Baixar operações + Baixar CaseLog" at bounding box center [609, 395] width 1103 height 27
click at [628, 396] on span "Baixar operações + Baixar CaseLog" at bounding box center [664, 395] width 141 height 25
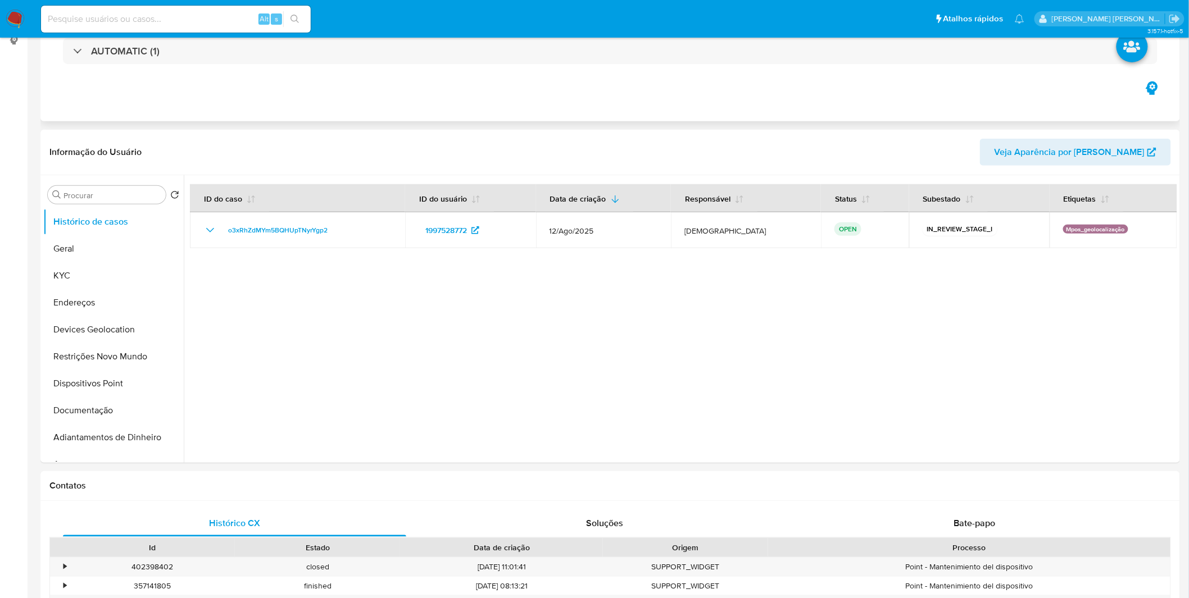
select select "10"
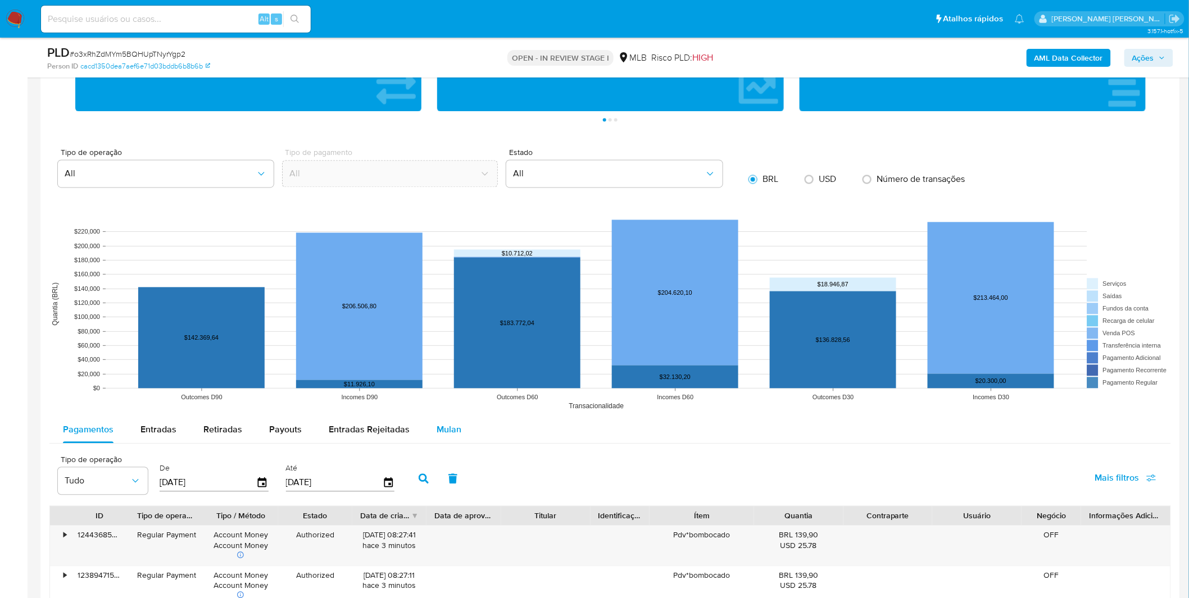
click at [455, 437] on div "Mulan" at bounding box center [449, 430] width 25 height 27
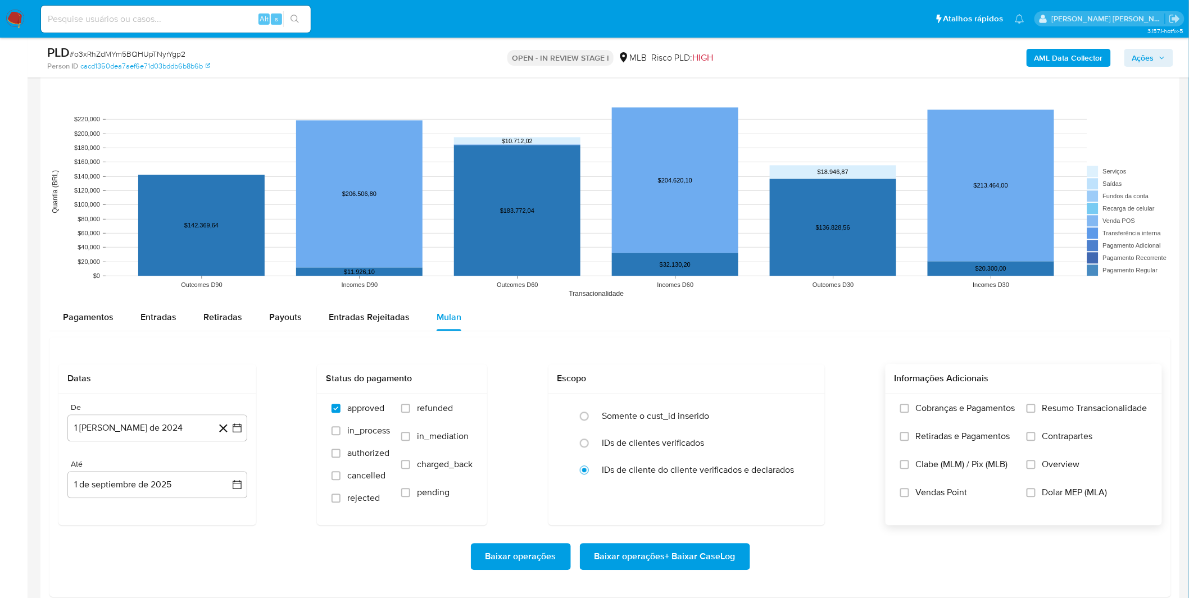
scroll to position [998, 0]
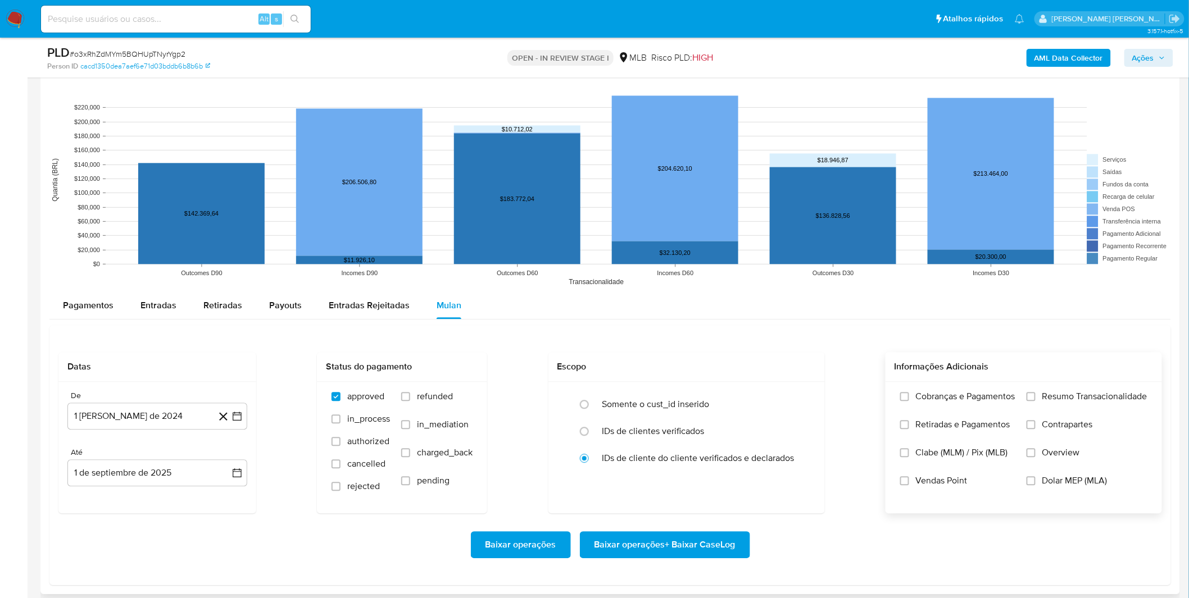
click at [927, 408] on label "Cobranças e Pagamentos" at bounding box center [957, 405] width 115 height 28
click at [909, 401] on input "Cobranças e Pagamentos" at bounding box center [904, 396] width 9 height 9
click at [928, 428] on span "Retiradas e Pagamentos" at bounding box center [963, 424] width 94 height 11
click at [909, 428] on input "Retiradas e Pagamentos" at bounding box center [904, 424] width 9 height 9
click at [970, 406] on label "Cobranças e Pagamentos" at bounding box center [957, 405] width 115 height 28
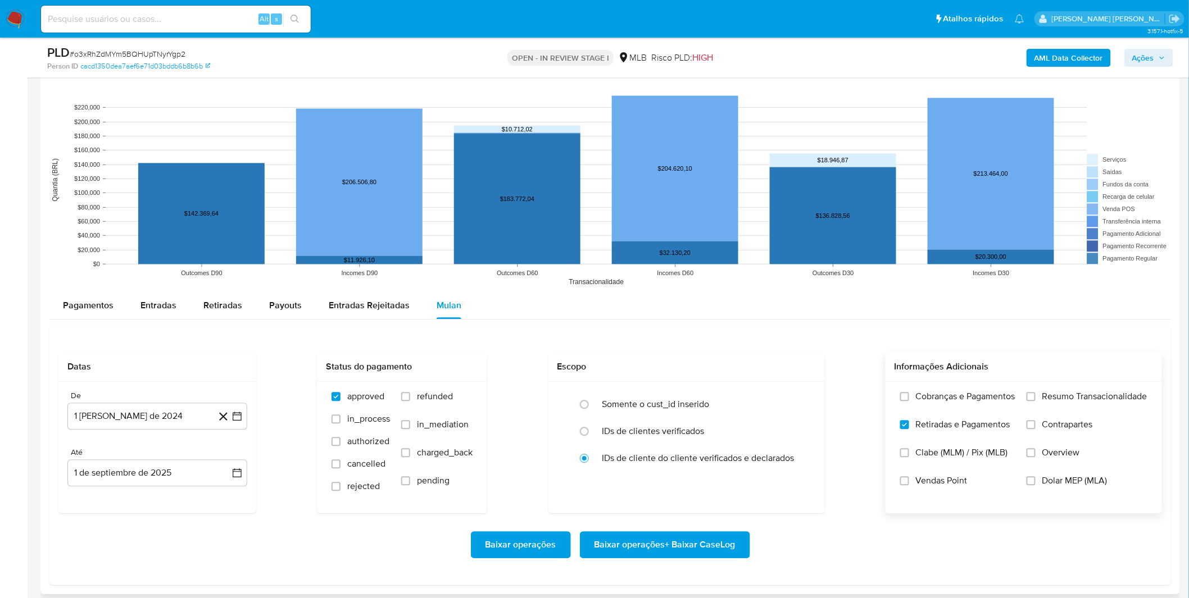
click at [909, 401] on input "Cobranças e Pagamentos" at bounding box center [904, 396] width 9 height 9
click at [1049, 398] on span "Resumo Transacionalidade" at bounding box center [1094, 396] width 105 height 11
click at [1035, 398] on input "Resumo Transacionalidade" at bounding box center [1030, 396] width 9 height 9
click at [1046, 428] on span "Contrapartes" at bounding box center [1067, 424] width 51 height 11
click at [1035, 428] on input "Contrapartes" at bounding box center [1030, 424] width 9 height 9
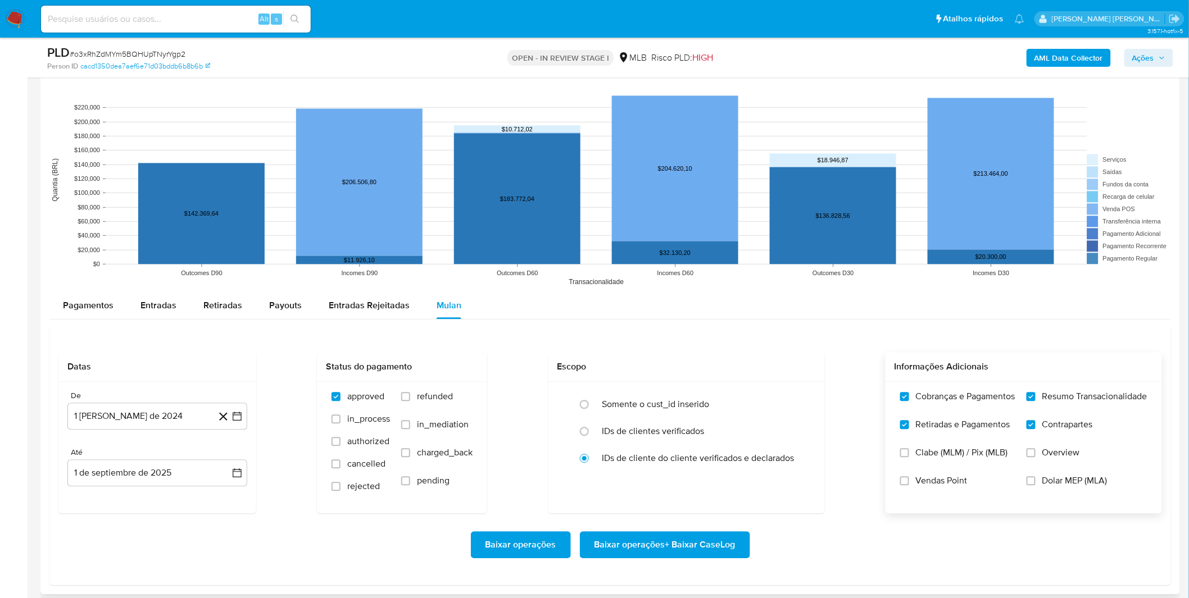
click at [978, 478] on label "Vendas Point" at bounding box center [957, 489] width 115 height 28
click at [909, 478] on input "Vendas Point" at bounding box center [904, 480] width 9 height 9
click at [165, 425] on button "1 [PERSON_NAME] de 2024" at bounding box center [157, 416] width 180 height 27
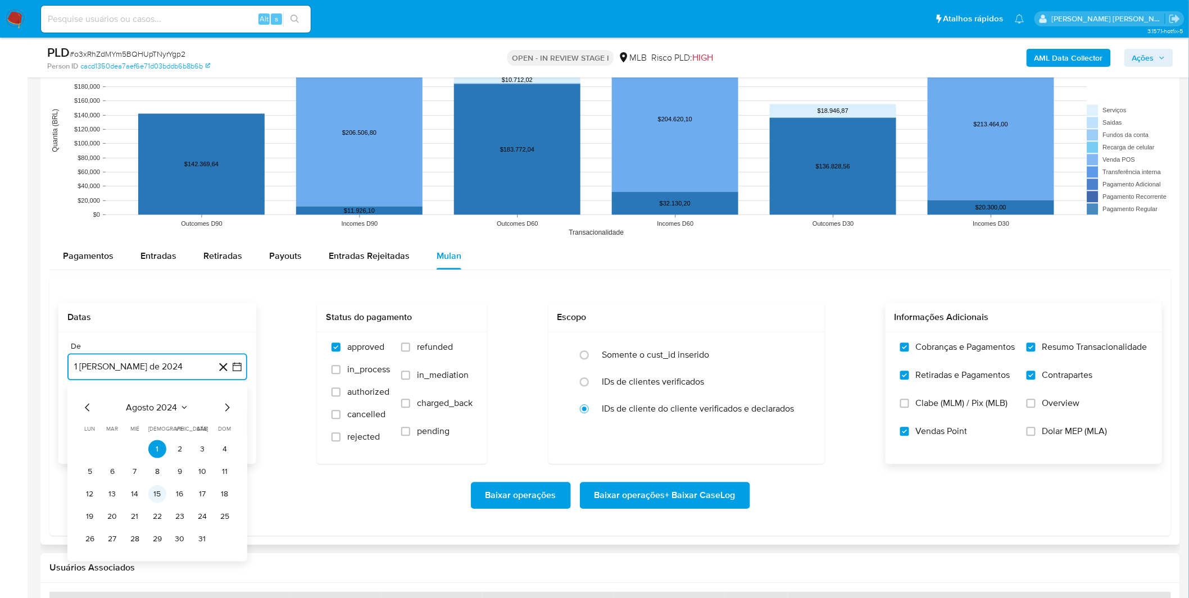
scroll to position [1124, 0]
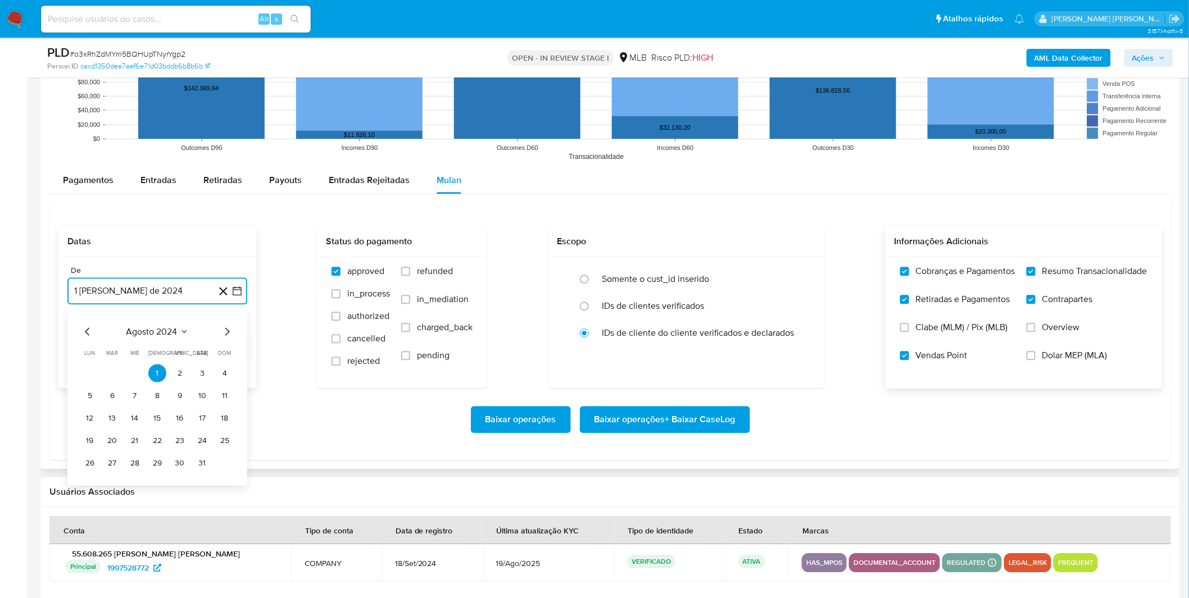
click at [163, 334] on span "agosto 2024" at bounding box center [151, 331] width 51 height 11
click at [231, 334] on icon "Mes siguiente" at bounding box center [226, 331] width 13 height 13
click at [172, 335] on span "septiembre 2024" at bounding box center [151, 331] width 69 height 11
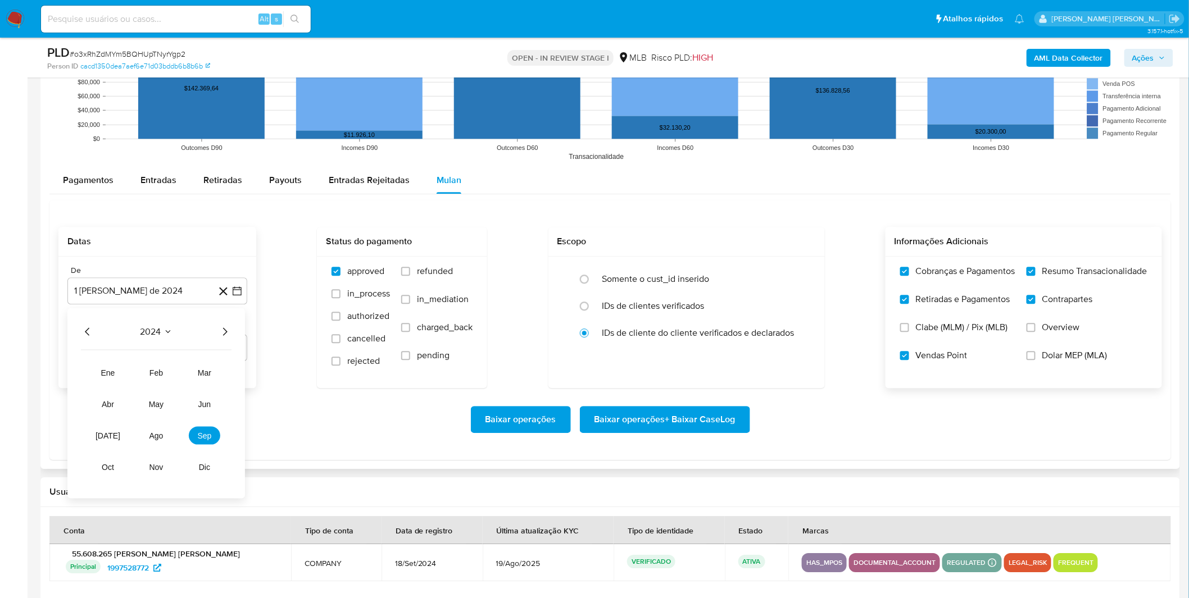
click at [231, 336] on icon "Año siguiente" at bounding box center [224, 331] width 13 height 13
click at [116, 437] on button "[DATE]" at bounding box center [107, 435] width 31 height 18
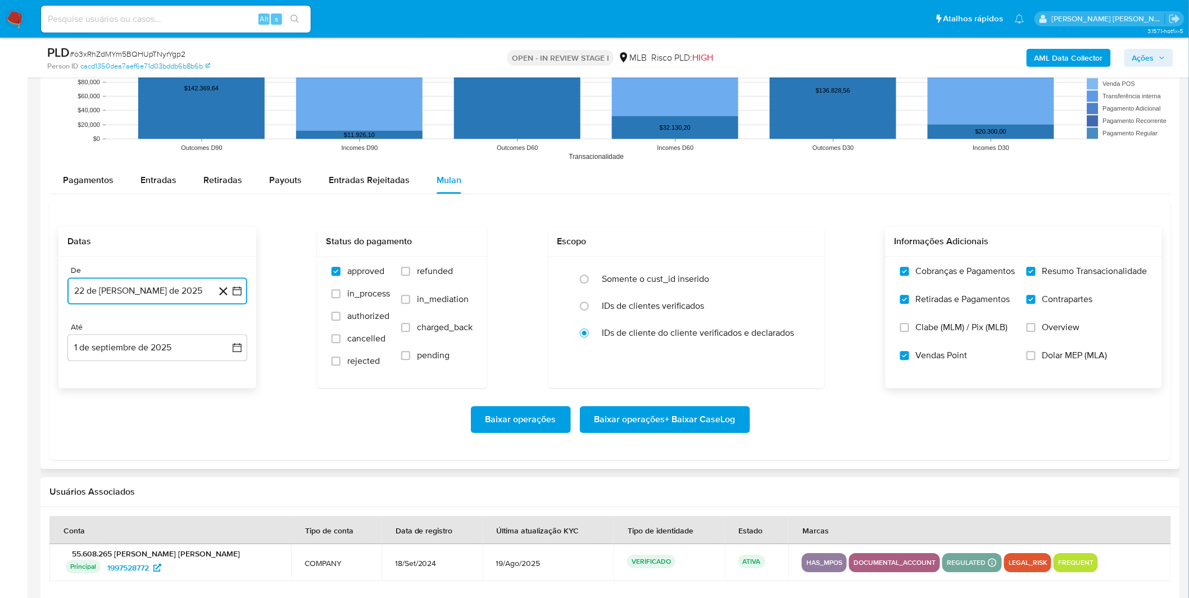
click at [137, 298] on button "22 de julio de 2025" at bounding box center [157, 291] width 180 height 27
click at [113, 375] on button "1" at bounding box center [112, 373] width 18 height 18
click at [193, 414] on div "Baixar operações Baixar operações + Baixar CaseLog" at bounding box center [609, 419] width 1103 height 27
click at [684, 425] on span "Baixar operações + Baixar CaseLog" at bounding box center [664, 419] width 141 height 25
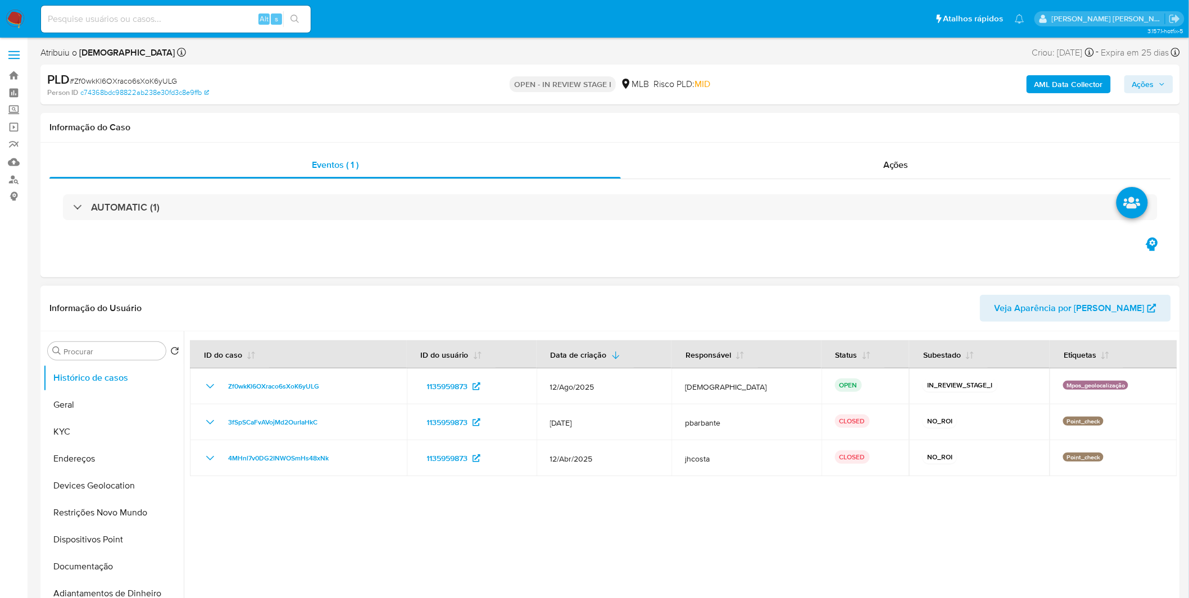
select select "10"
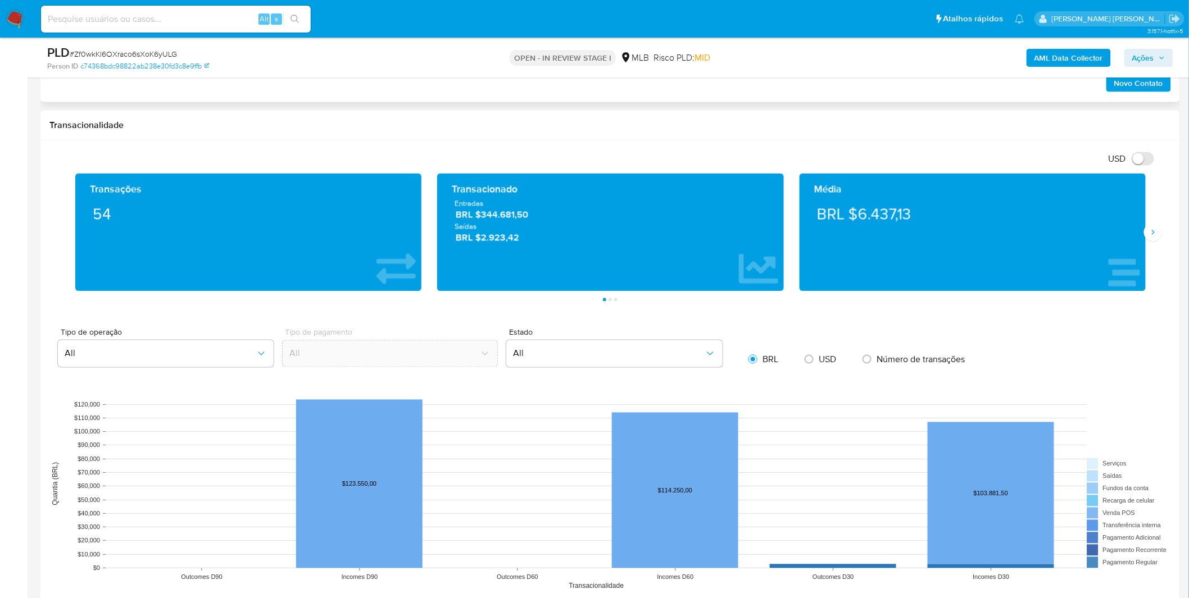
scroll to position [687, 0]
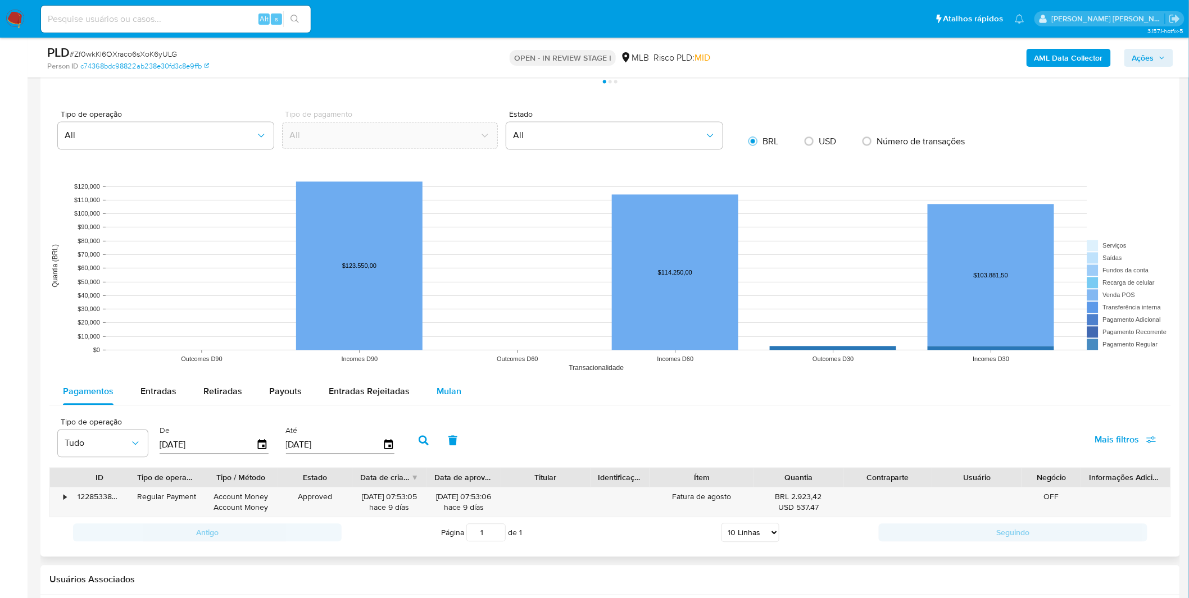
click at [448, 397] on span "Mulan" at bounding box center [449, 391] width 25 height 13
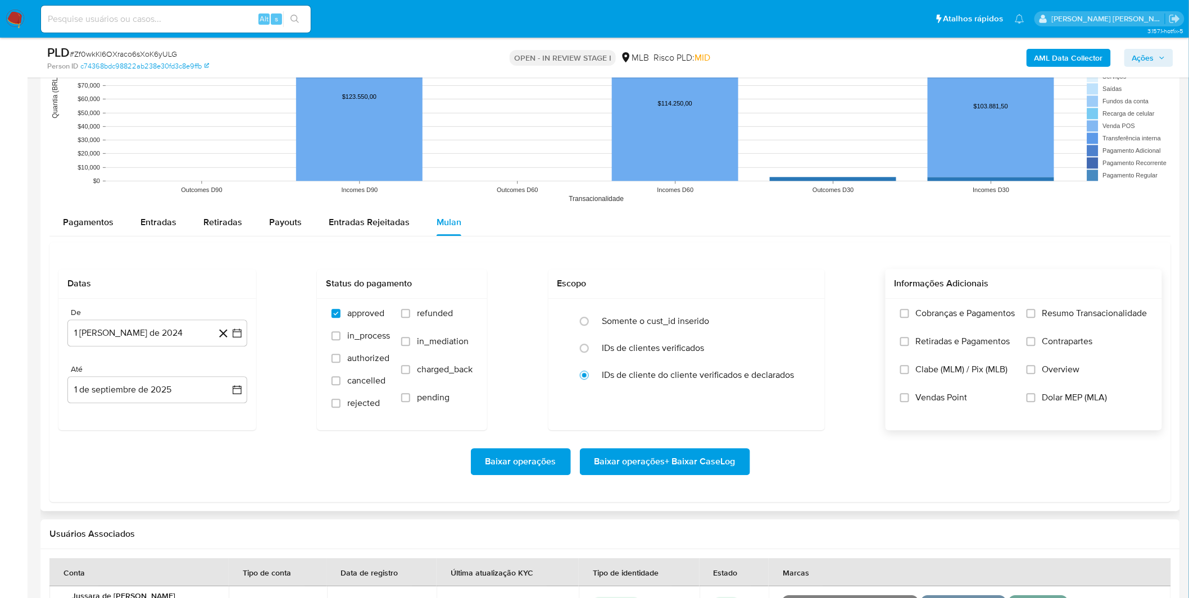
scroll to position [1061, 0]
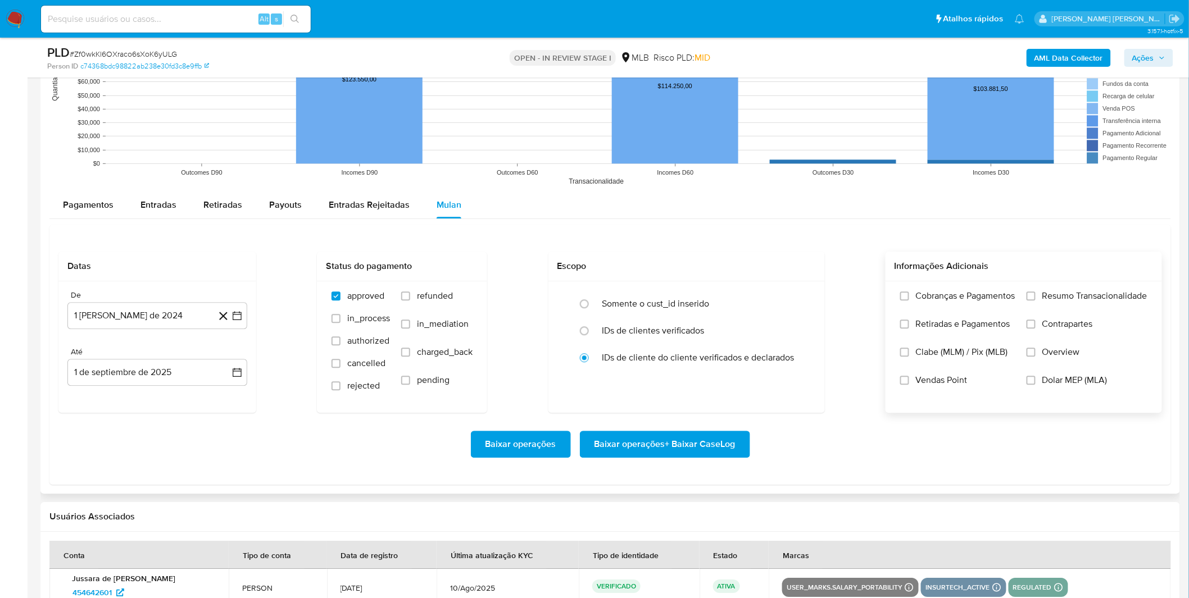
click at [933, 306] on label "Cobranças e Pagamentos" at bounding box center [957, 304] width 115 height 28
click at [909, 301] on input "Cobranças e Pagamentos" at bounding box center [904, 296] width 9 height 9
click at [921, 320] on span "Retiradas e Pagamentos" at bounding box center [963, 324] width 94 height 11
click at [909, 320] on input "Retiradas e Pagamentos" at bounding box center [904, 324] width 9 height 9
click at [1020, 301] on div "Cobranças e Pagamentos Retiradas e Pagamentos Clabe (MLM) / Pix (MLB) Vendas Po…" at bounding box center [1023, 346] width 258 height 112
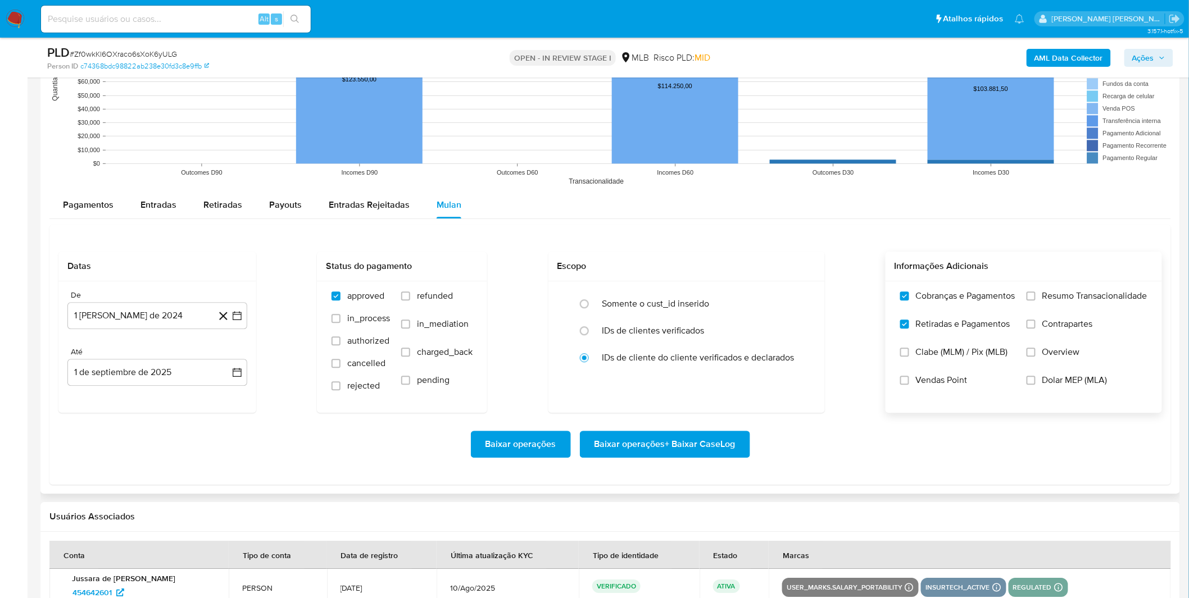
click at [1033, 313] on label "Resumo Transacionalidade" at bounding box center [1086, 304] width 121 height 28
click at [1033, 301] on input "Resumo Transacionalidade" at bounding box center [1030, 296] width 9 height 9
click at [1037, 324] on label "Contrapartes" at bounding box center [1086, 333] width 121 height 28
click at [1035, 324] on input "Contrapartes" at bounding box center [1030, 324] width 9 height 9
click at [939, 386] on span "Vendas Point" at bounding box center [942, 380] width 52 height 11
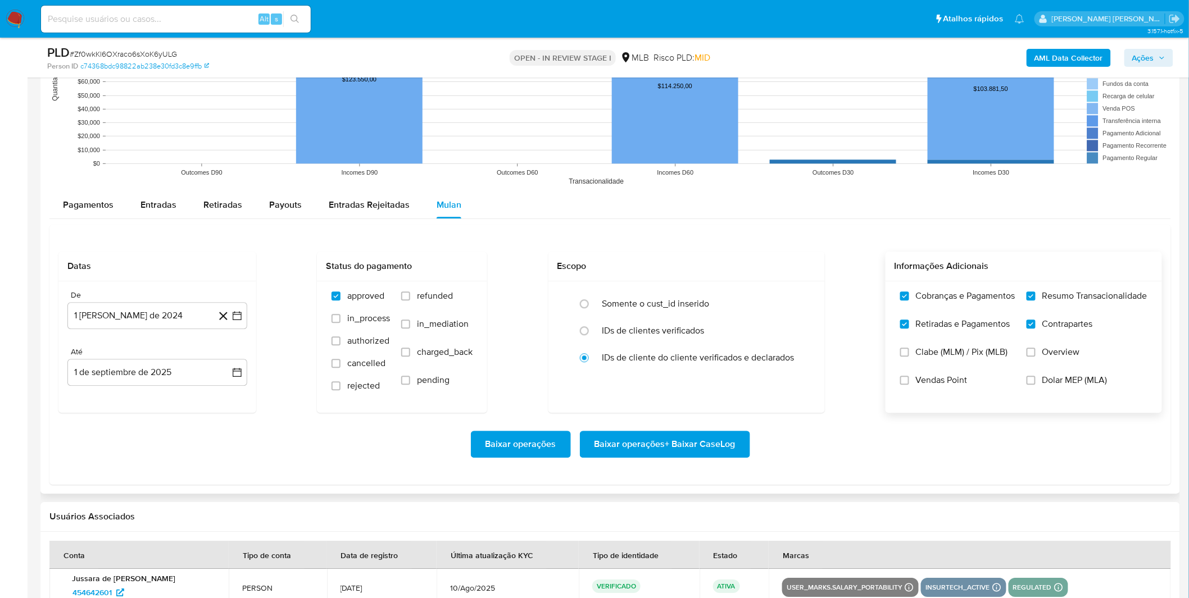
click at [909, 385] on input "Vendas Point" at bounding box center [904, 380] width 9 height 9
click at [109, 315] on button "1 [PERSON_NAME] de 2024" at bounding box center [157, 315] width 180 height 27
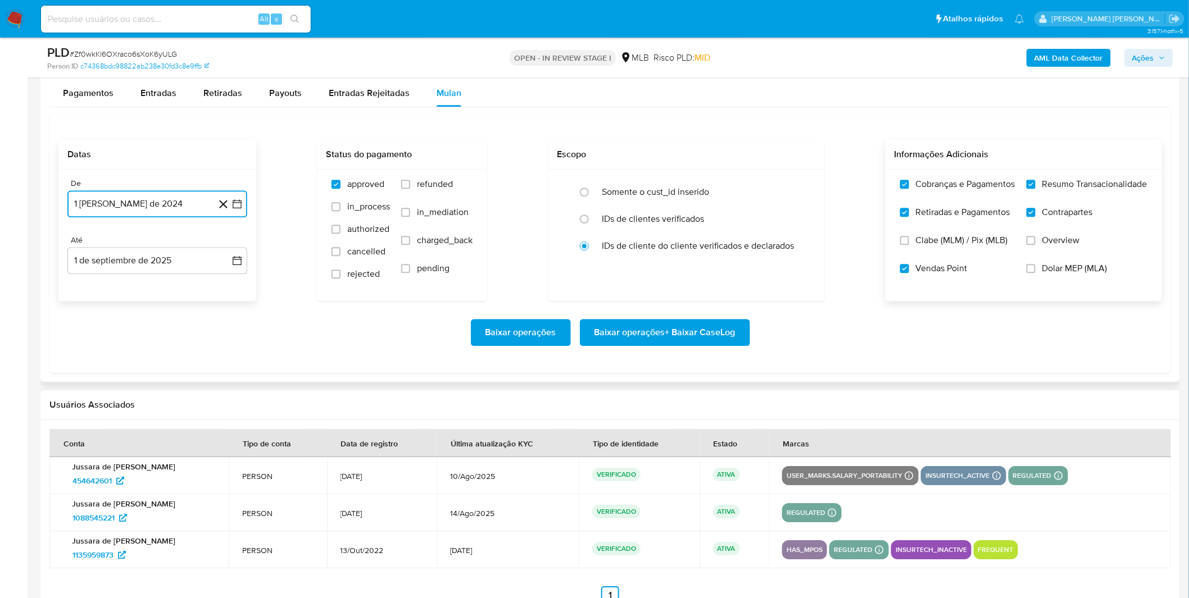
scroll to position [1186, 0]
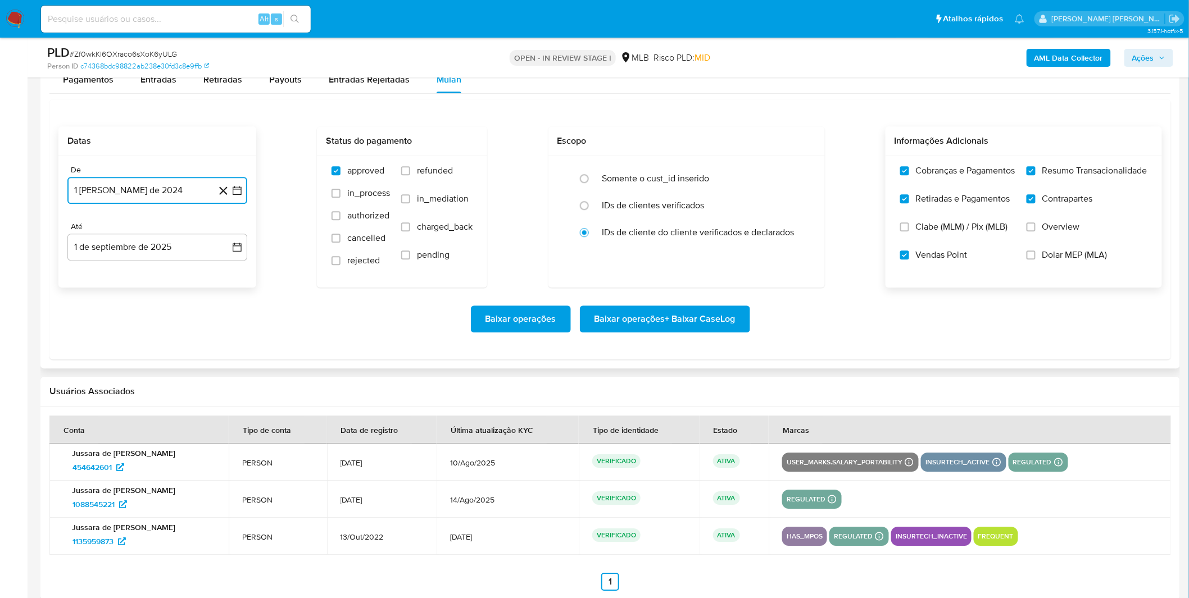
click at [145, 192] on button "1 [PERSON_NAME] de 2024" at bounding box center [157, 190] width 180 height 27
click at [156, 234] on span "agosto 2024" at bounding box center [151, 231] width 51 height 11
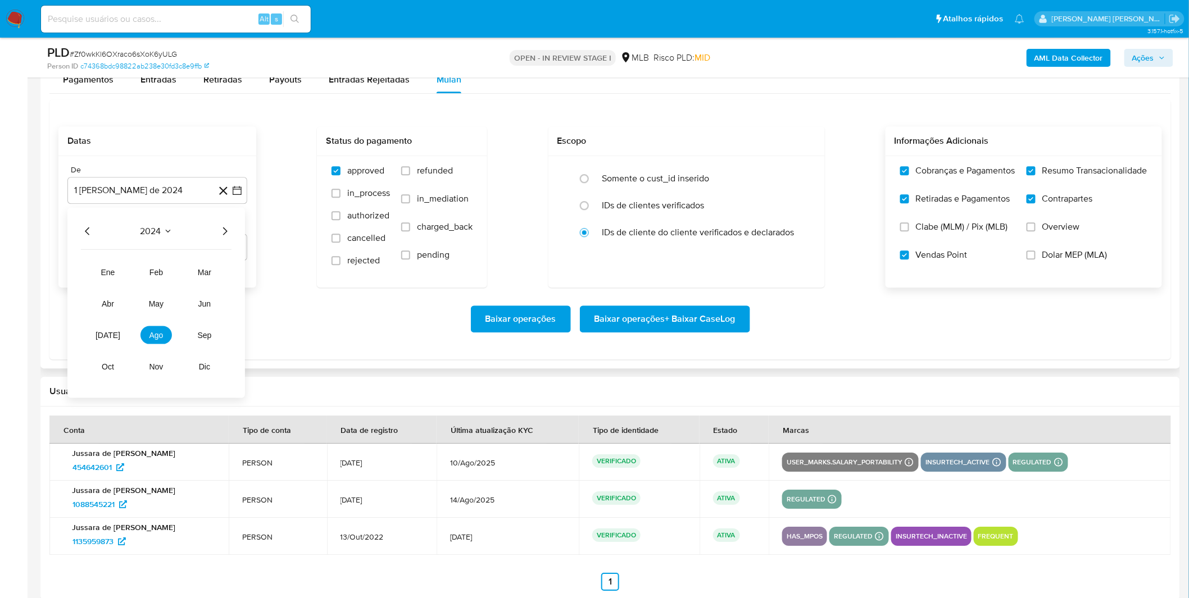
click at [222, 233] on icon "Año siguiente" at bounding box center [224, 231] width 13 height 13
click at [103, 338] on span "[DATE]" at bounding box center [108, 335] width 25 height 9
click at [118, 276] on button "1" at bounding box center [112, 273] width 18 height 18
click at [117, 312] on div "Baixar operações Baixar operações + Baixar CaseLog" at bounding box center [609, 319] width 1103 height 27
click at [701, 321] on span "Baixar operações + Baixar CaseLog" at bounding box center [664, 319] width 141 height 25
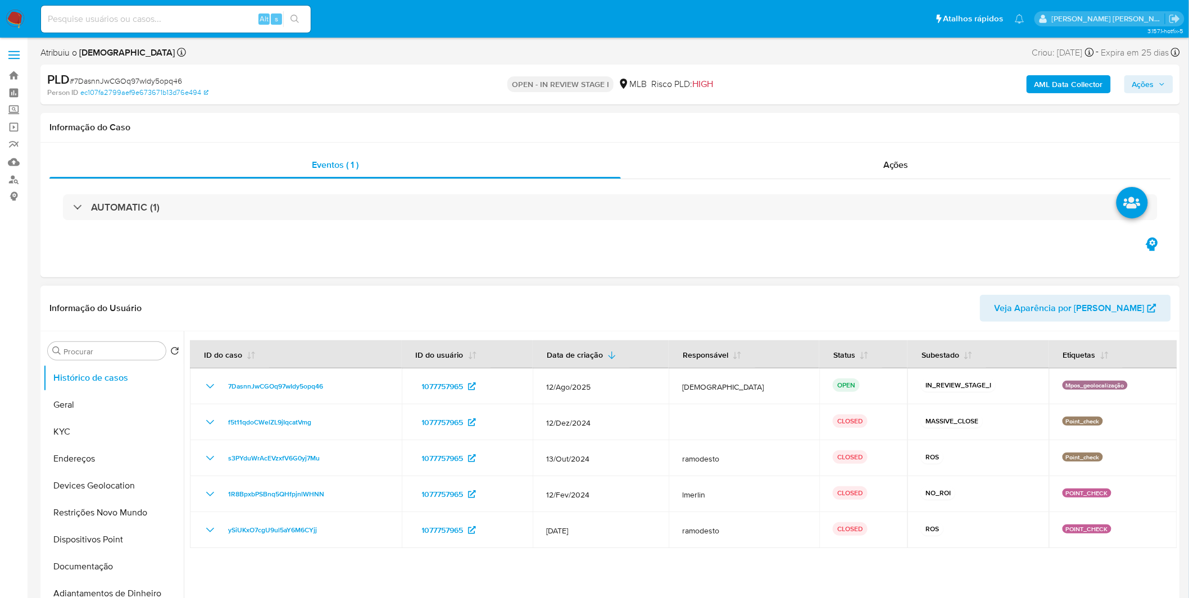
select select "10"
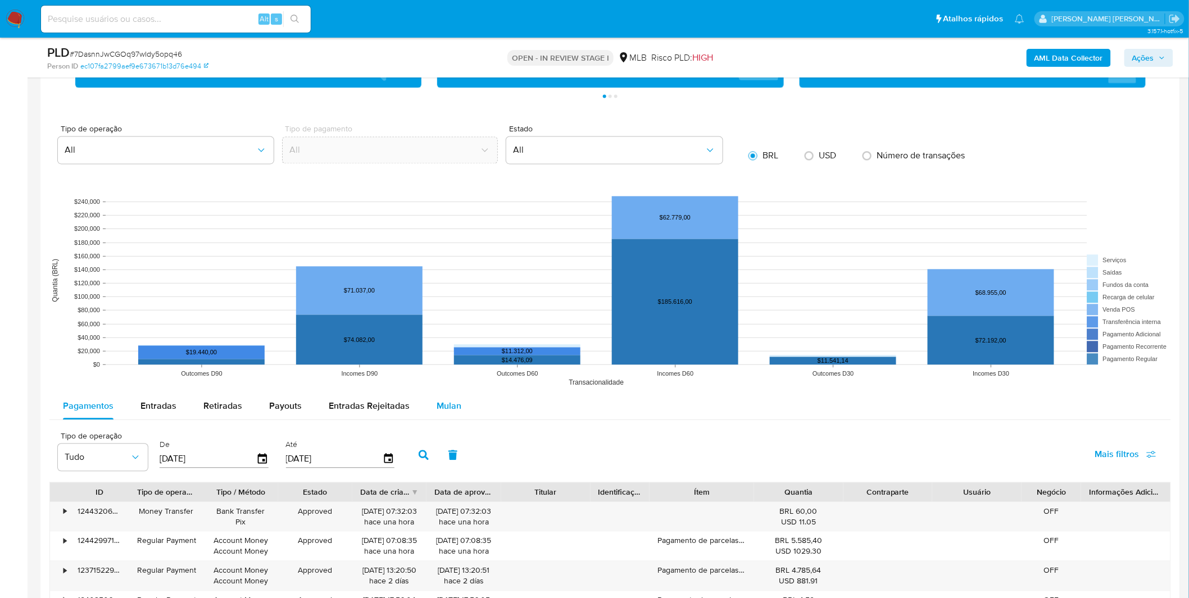
click at [439, 405] on span "Mulan" at bounding box center [449, 405] width 25 height 13
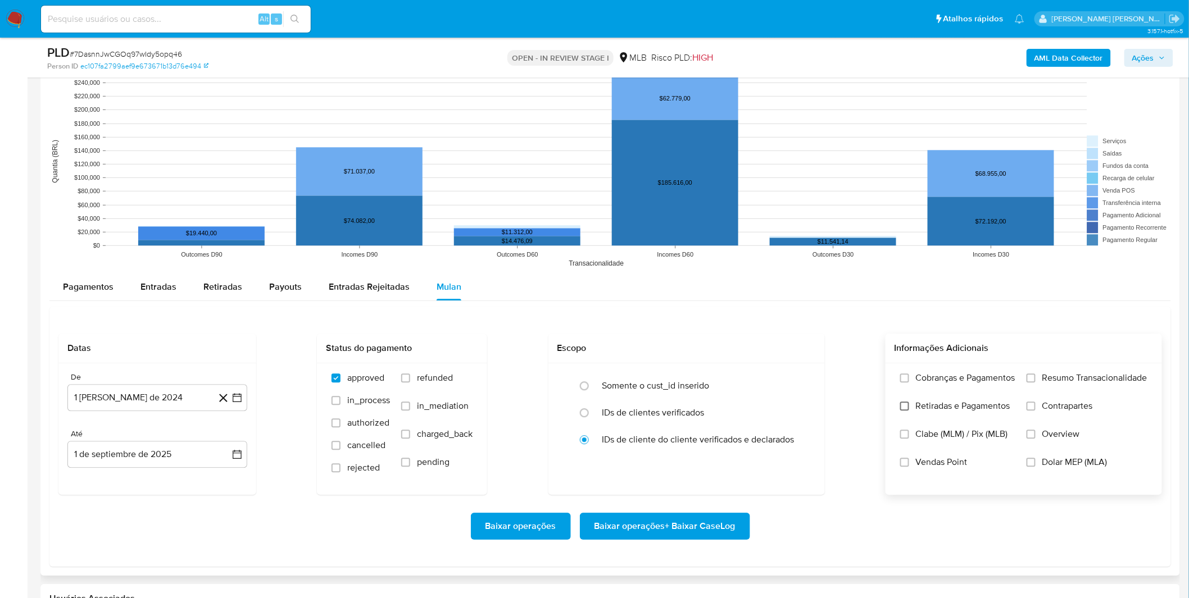
scroll to position [1061, 0]
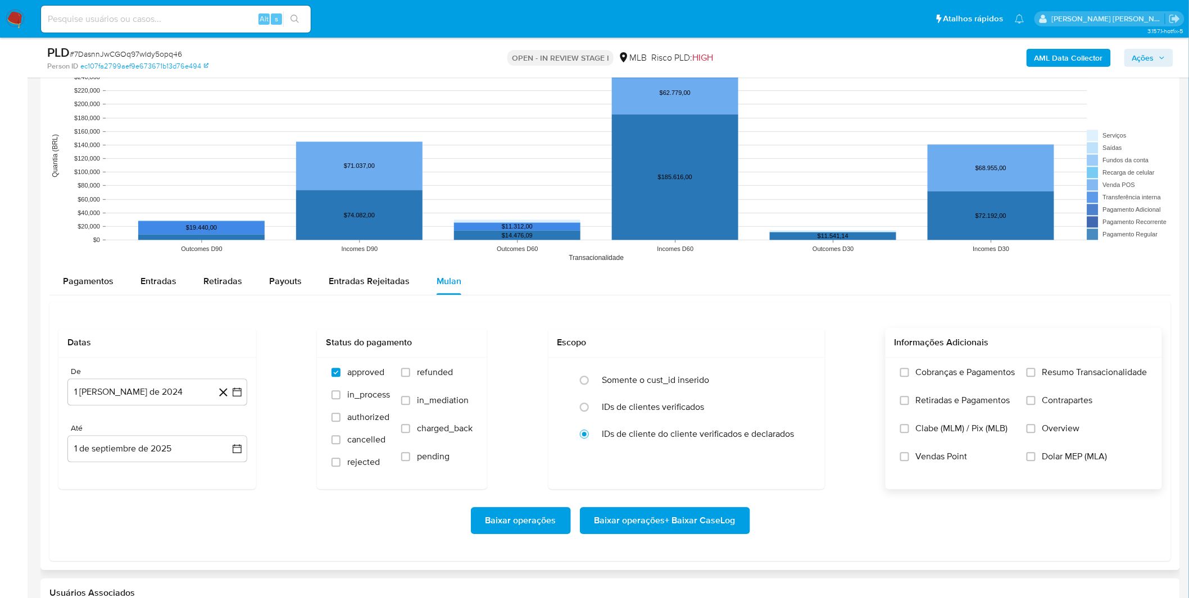
click at [928, 378] on span "Cobranças e Pagamentos" at bounding box center [965, 372] width 99 height 11
click at [909, 377] on input "Cobranças e Pagamentos" at bounding box center [904, 372] width 9 height 9
click at [932, 399] on span "Retiradas e Pagamentos" at bounding box center [963, 400] width 94 height 11
click at [909, 399] on input "Retiradas e Pagamentos" at bounding box center [904, 400] width 9 height 9
click at [1034, 370] on input "Resumo Transacionalidade" at bounding box center [1030, 372] width 9 height 9
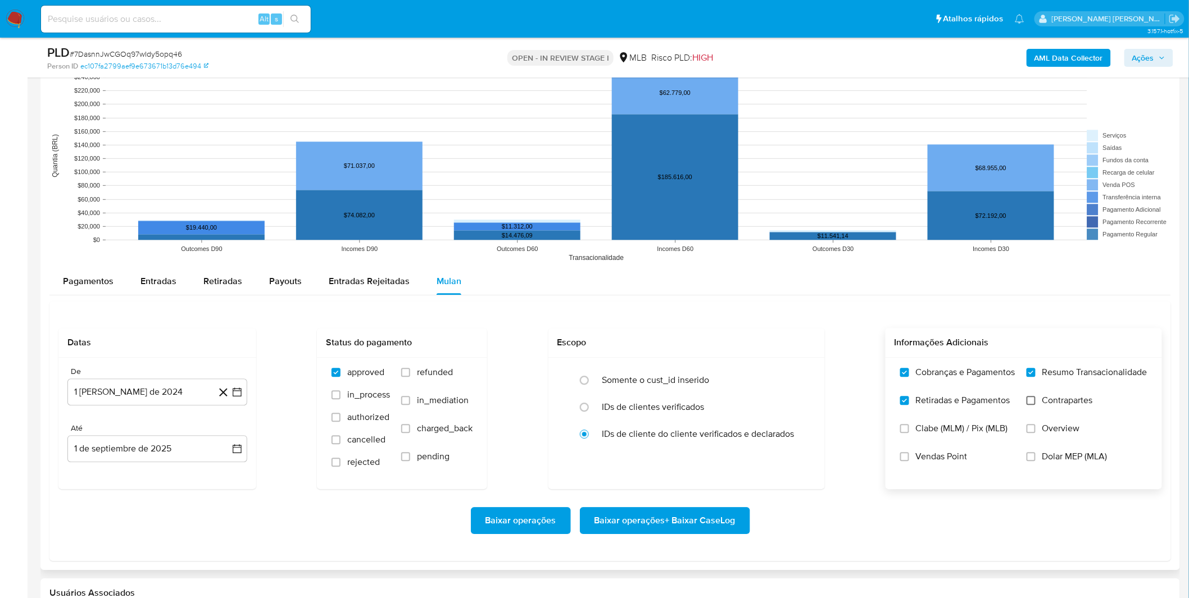
click at [1034, 401] on input "Contrapartes" at bounding box center [1030, 400] width 9 height 9
click at [128, 392] on button "1 [PERSON_NAME] de 2024" at bounding box center [157, 392] width 180 height 27
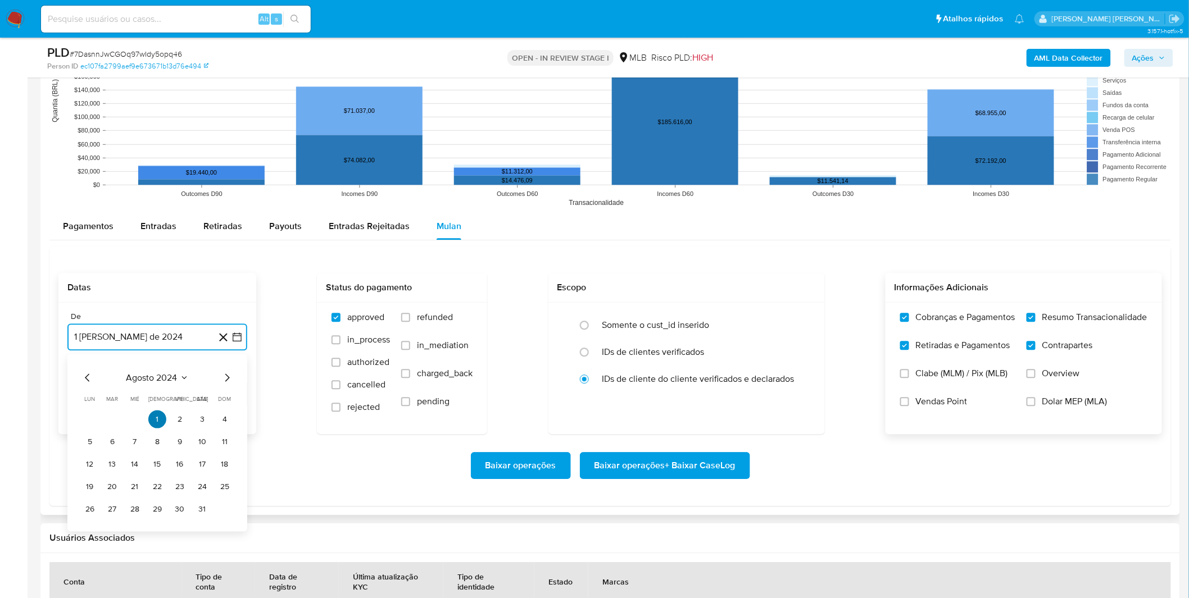
scroll to position [1186, 0]
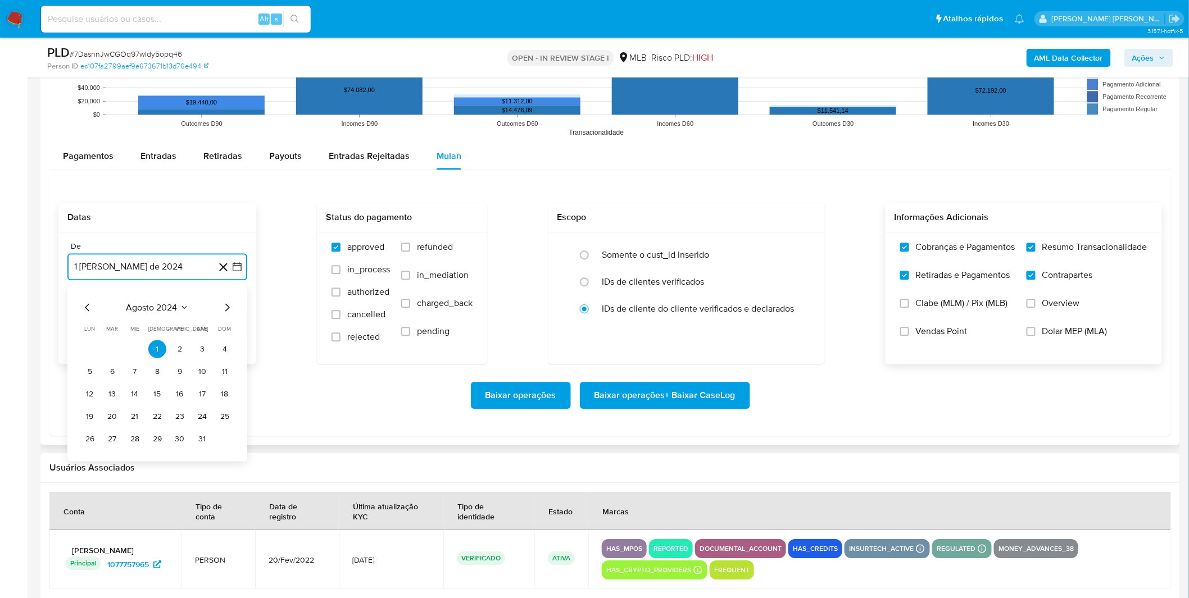
click at [156, 312] on span "agosto 2024" at bounding box center [151, 307] width 51 height 11
click at [163, 306] on span "agosto 2024" at bounding box center [151, 307] width 51 height 11
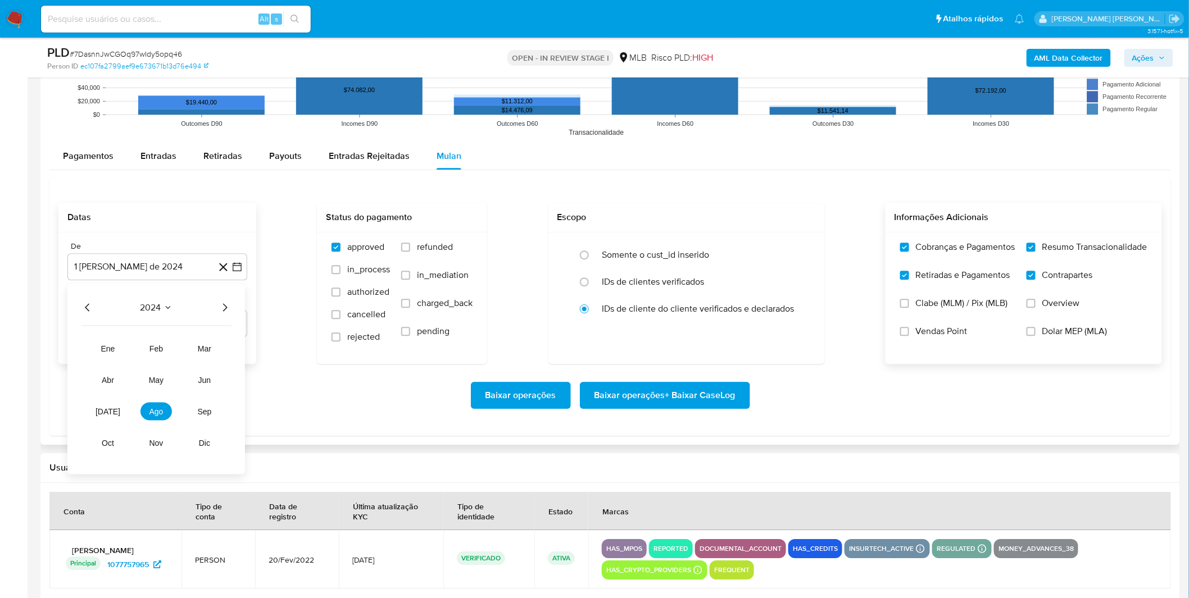
click at [220, 311] on icon "Año siguiente" at bounding box center [224, 307] width 13 height 13
click at [111, 417] on button "[DATE]" at bounding box center [107, 411] width 31 height 18
click at [115, 353] on button "1" at bounding box center [112, 349] width 18 height 18
click at [171, 378] on div "Baixar operações Baixar operações + Baixar CaseLog" at bounding box center [609, 395] width 1103 height 63
click at [689, 402] on span "Baixar operações + Baixar CaseLog" at bounding box center [664, 395] width 141 height 25
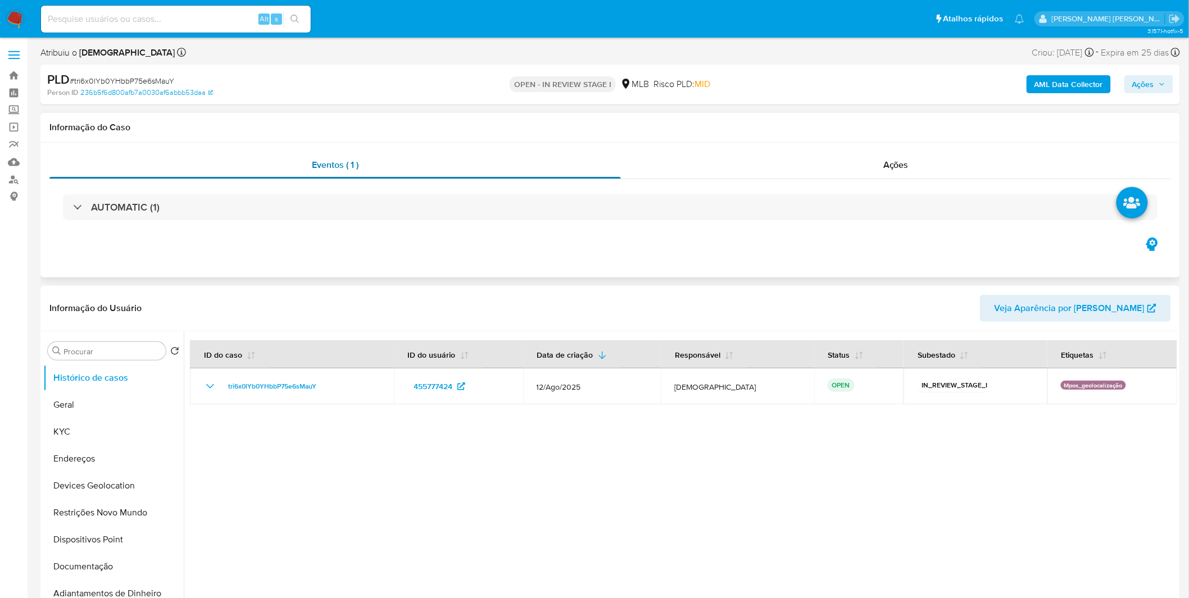
select select "10"
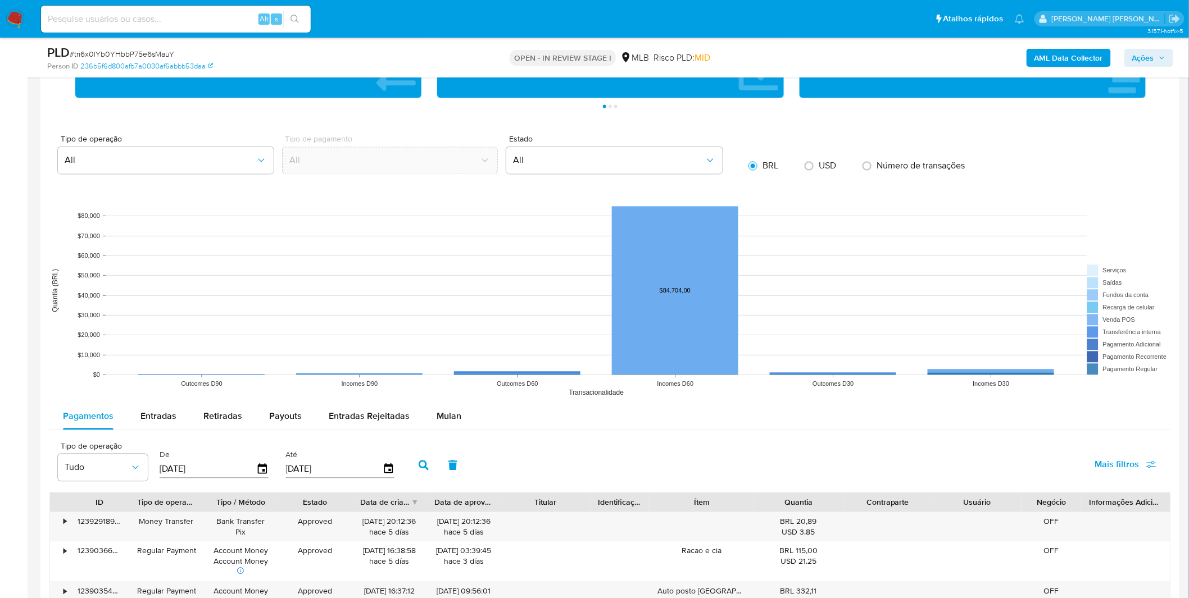
scroll to position [998, 0]
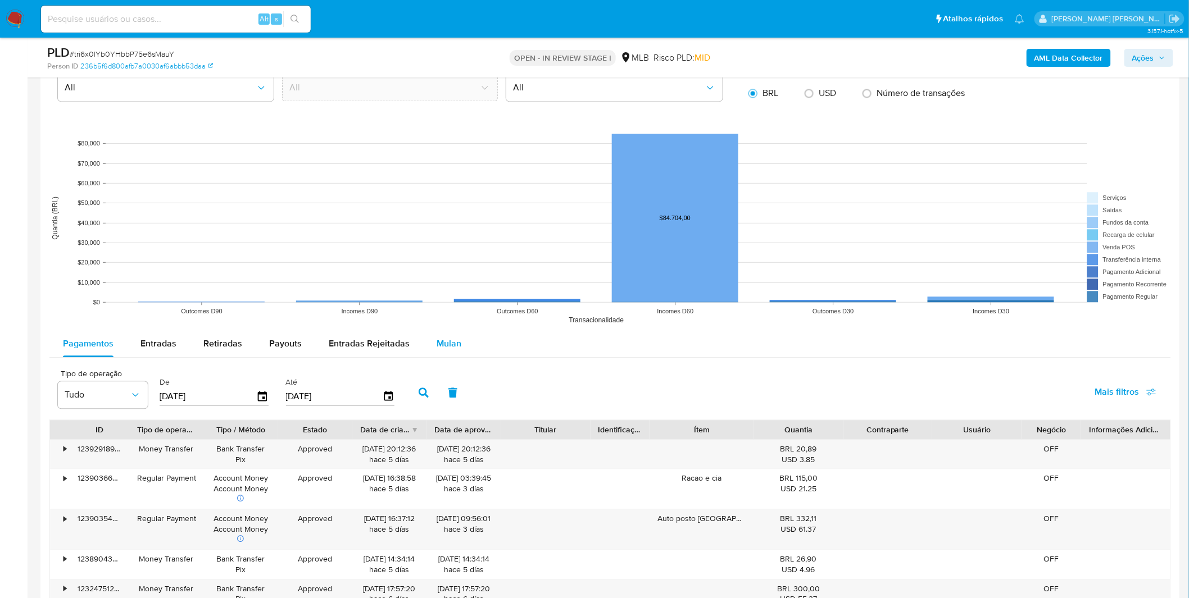
click at [444, 340] on span "Mulan" at bounding box center [449, 343] width 25 height 13
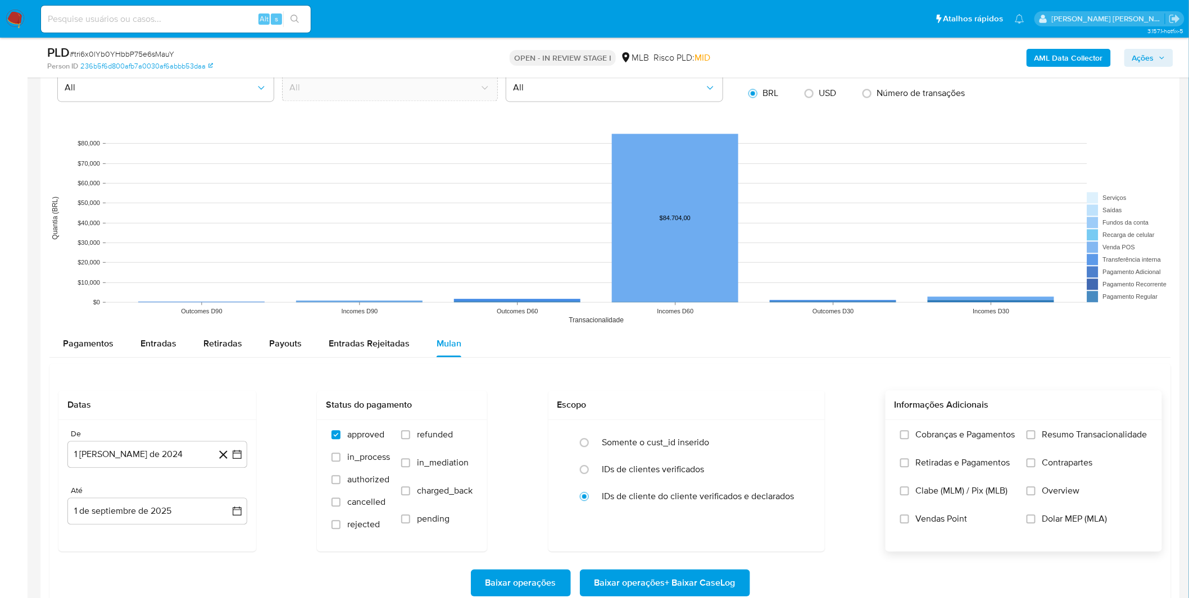
click at [995, 457] on span "Retiradas e Pagamentos" at bounding box center [963, 462] width 94 height 11
click at [909, 458] on input "Retiradas e Pagamentos" at bounding box center [904, 462] width 9 height 9
click at [979, 444] on label "Cobranças e Pagamentos" at bounding box center [957, 443] width 115 height 28
click at [909, 439] on input "Cobranças e Pagamentos" at bounding box center [904, 434] width 9 height 9
click at [1034, 444] on label "Resumo Transacionalidade" at bounding box center [1086, 443] width 121 height 28
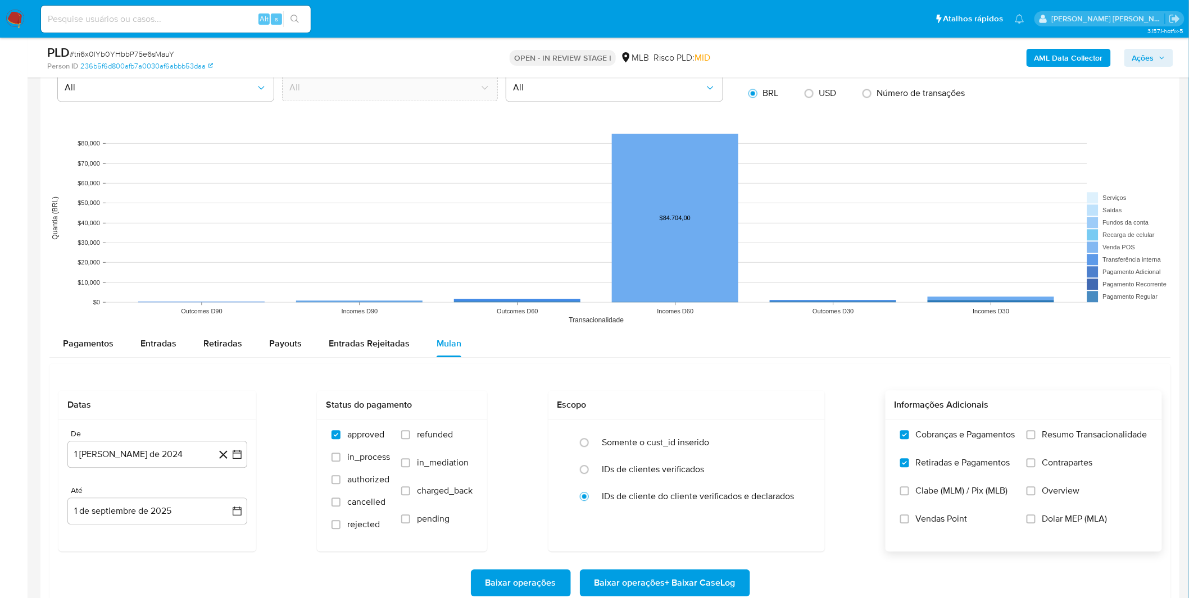
click at [1034, 439] on input "Resumo Transacionalidade" at bounding box center [1030, 434] width 9 height 9
click at [1041, 465] on label "Contrapartes" at bounding box center [1086, 471] width 121 height 28
click at [1035, 465] on input "Contrapartes" at bounding box center [1030, 462] width 9 height 9
click at [959, 523] on span "Vendas Point" at bounding box center [942, 519] width 52 height 11
click at [909, 523] on input "Vendas Point" at bounding box center [904, 519] width 9 height 9
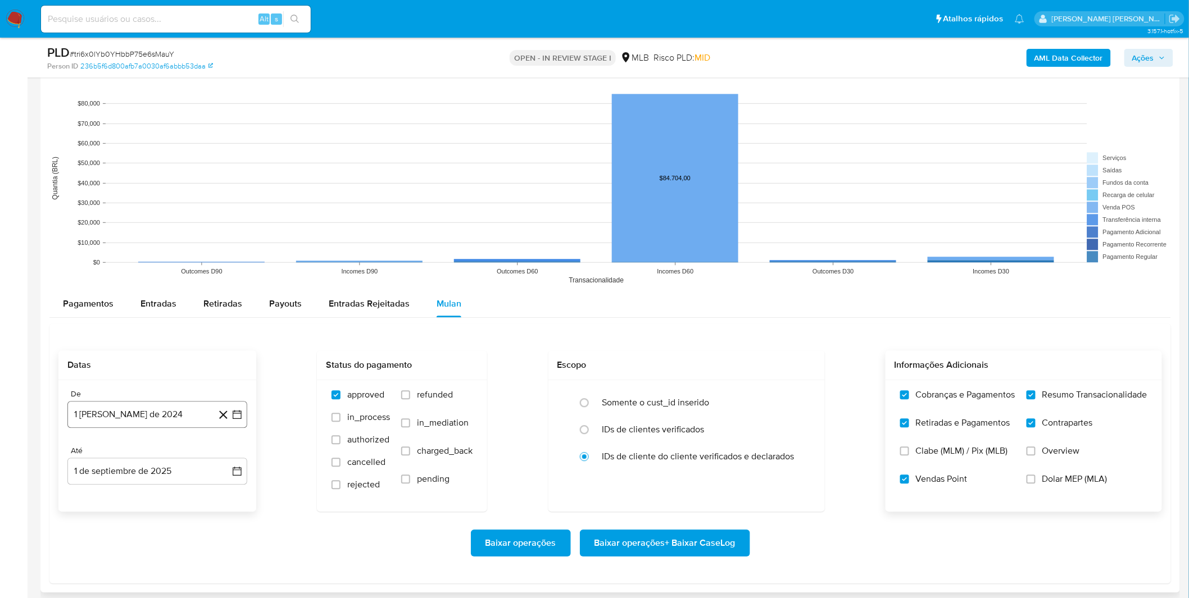
scroll to position [1061, 0]
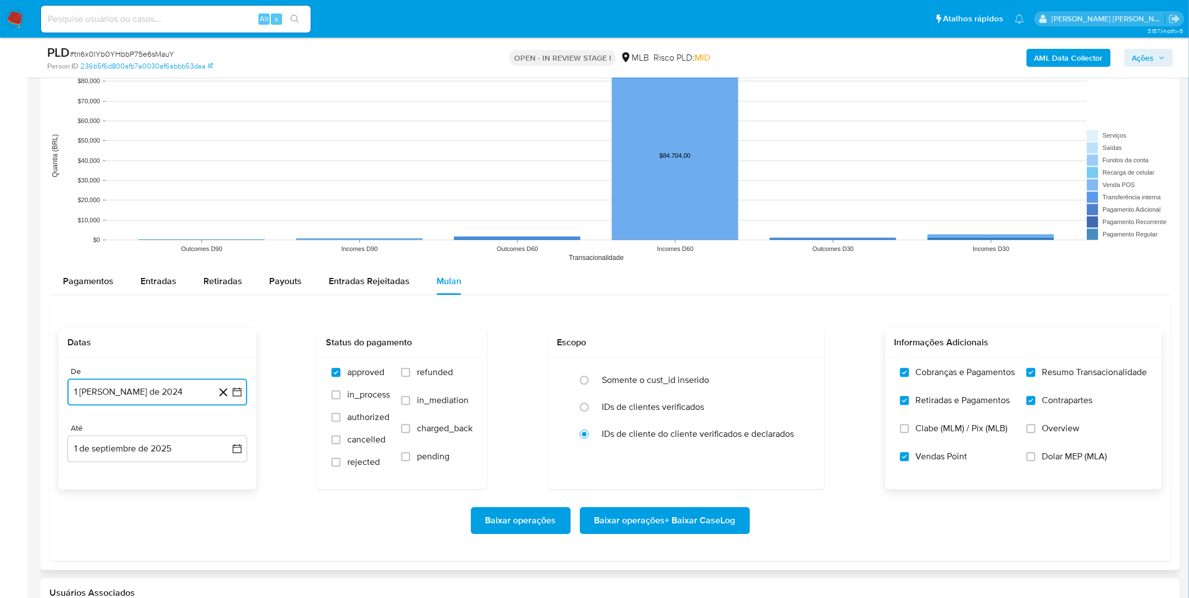
click at [156, 392] on button "[DATE][PERSON_NAME]" at bounding box center [157, 392] width 180 height 27
click at [155, 435] on span "agosto 2024" at bounding box center [151, 432] width 51 height 11
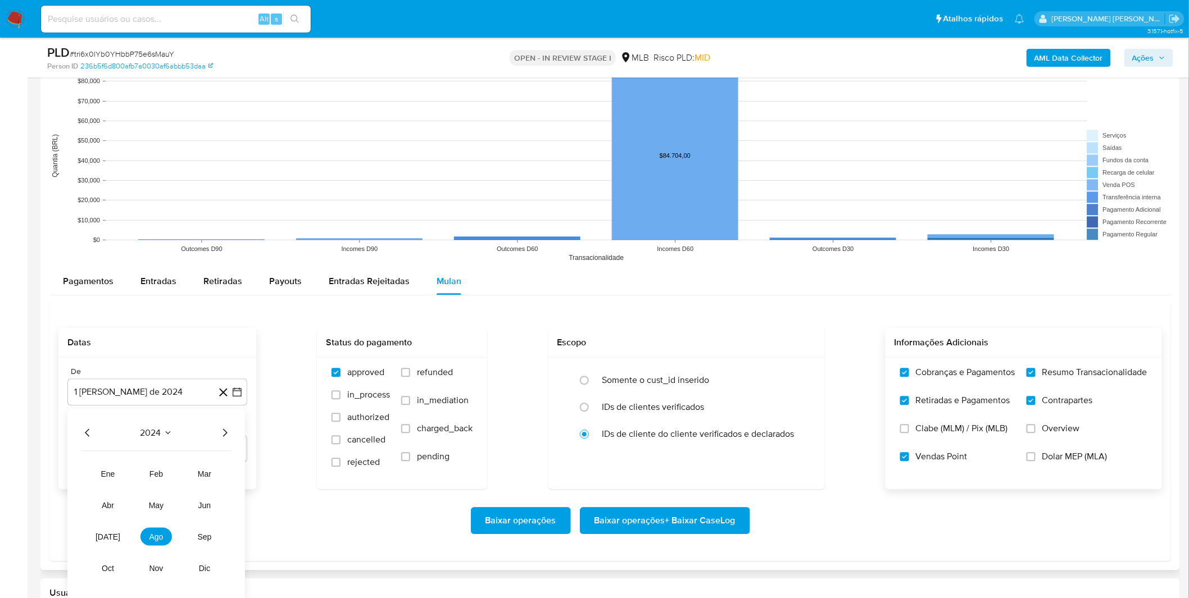
click at [222, 431] on icon "Año siguiente" at bounding box center [224, 432] width 13 height 13
click at [103, 532] on button "[DATE]" at bounding box center [107, 537] width 31 height 18
click at [111, 473] on button "1" at bounding box center [112, 474] width 18 height 18
click at [190, 497] on div "Baixar operações Baixar operações + Baixar CaseLog" at bounding box center [609, 520] width 1103 height 63
click at [675, 529] on span "Baixar operações + Baixar CaseLog" at bounding box center [664, 520] width 141 height 25
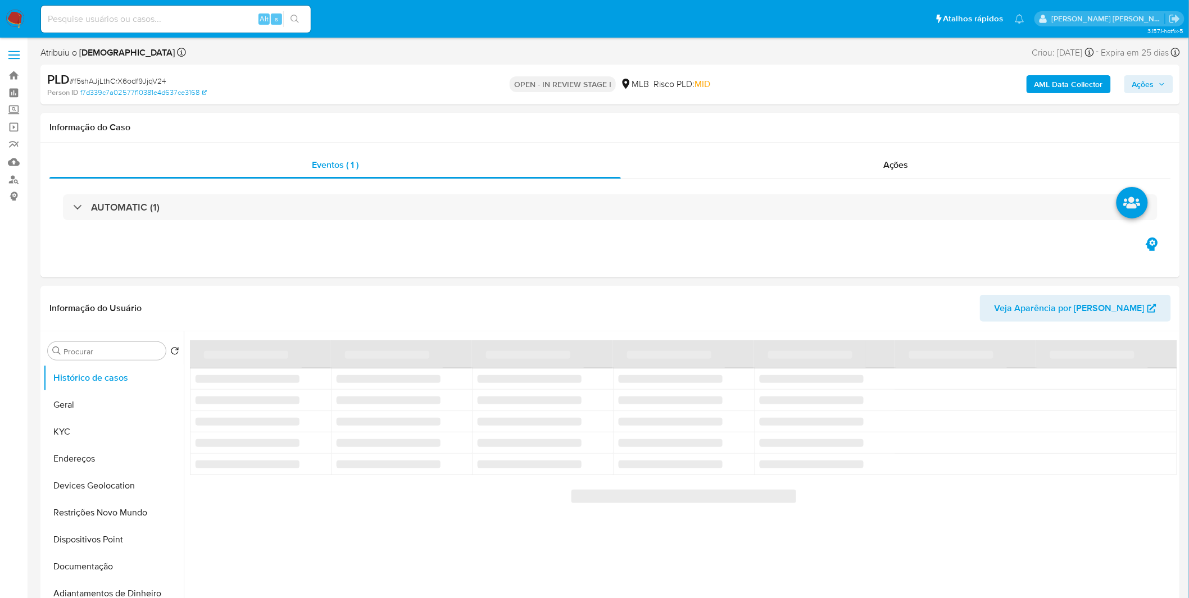
select select "10"
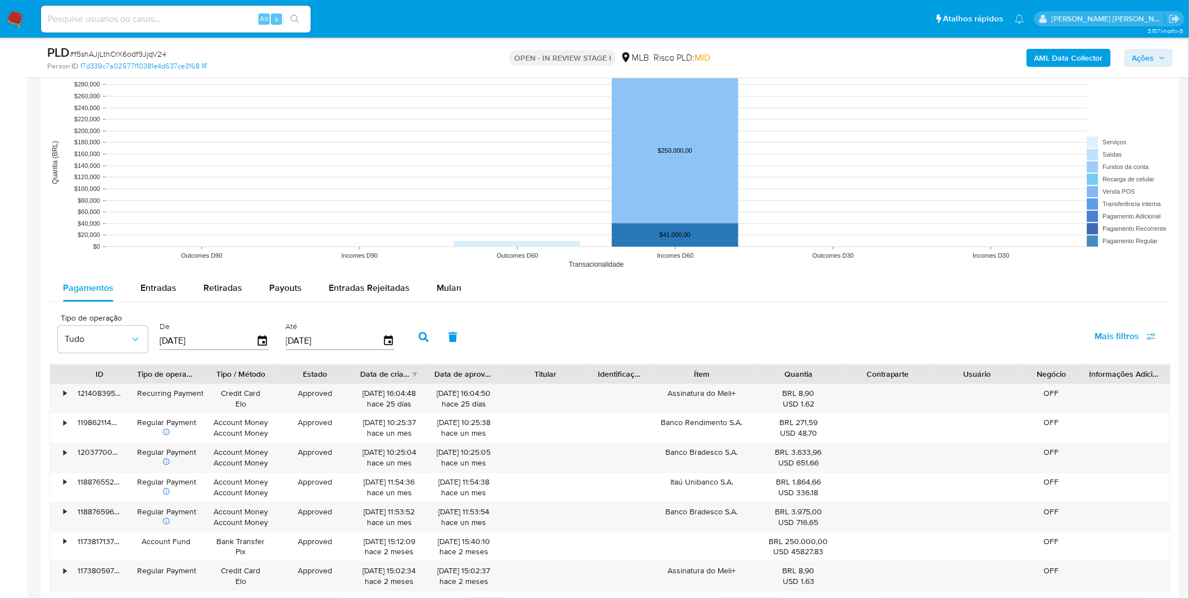
scroll to position [1061, 0]
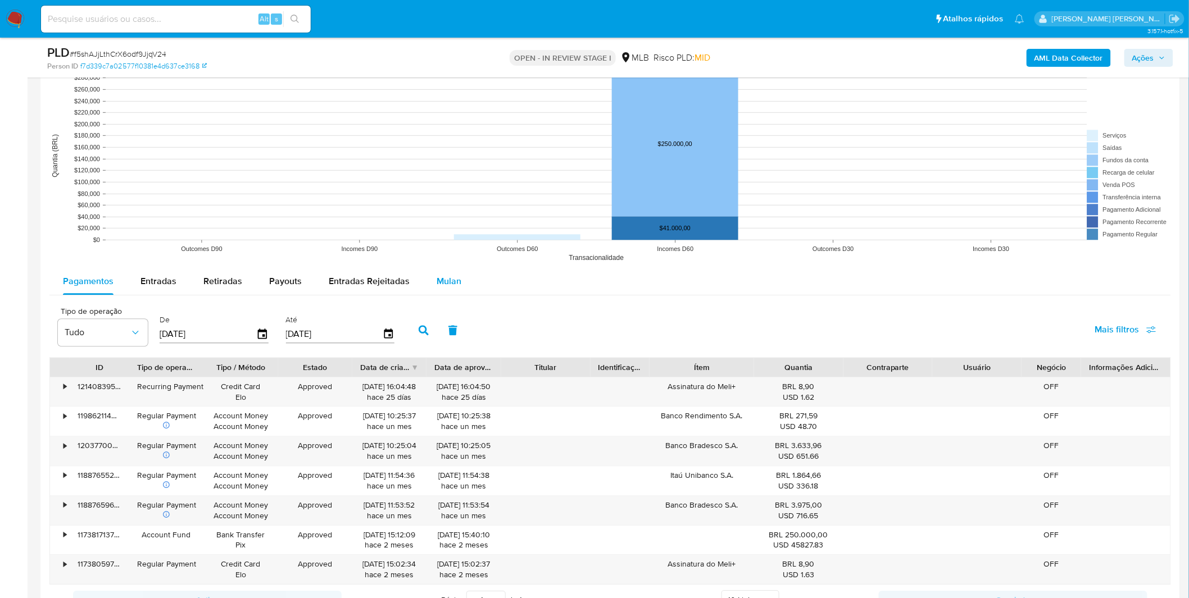
click at [452, 288] on div "Mulan" at bounding box center [449, 281] width 25 height 27
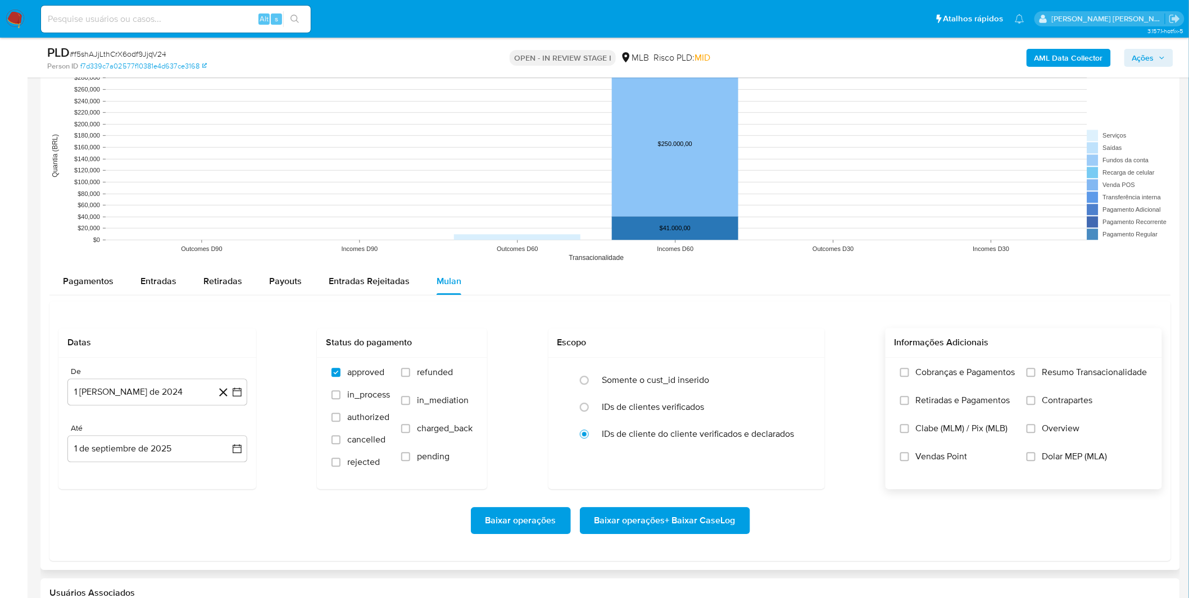
click at [960, 367] on span "Cobranças e Pagamentos" at bounding box center [965, 372] width 99 height 11
click at [909, 368] on input "Cobranças e Pagamentos" at bounding box center [904, 372] width 9 height 9
click at [957, 397] on span "Retiradas e Pagamentos" at bounding box center [963, 400] width 94 height 11
click at [909, 397] on input "Retiradas e Pagamentos" at bounding box center [904, 400] width 9 height 9
click at [1038, 389] on label "Resumo Transacionalidade" at bounding box center [1086, 381] width 121 height 28
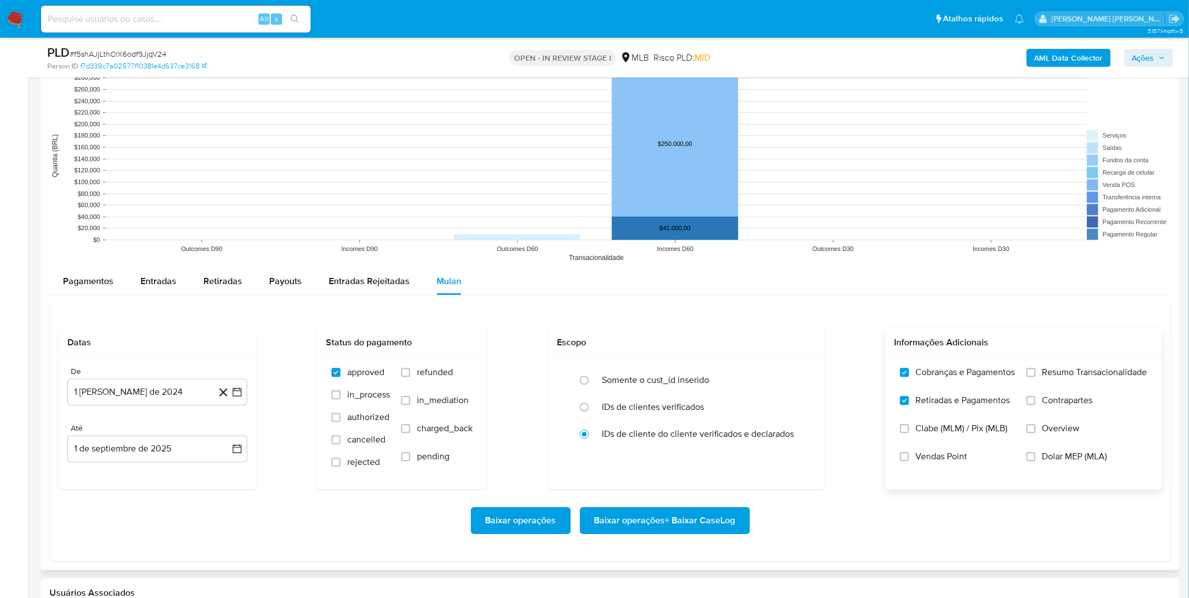
click at [1035, 377] on input "Resumo Transacionalidade" at bounding box center [1030, 372] width 9 height 9
click at [1043, 406] on span "Contrapartes" at bounding box center [1067, 400] width 51 height 11
click at [1035, 405] on input "Contrapartes" at bounding box center [1030, 400] width 9 height 9
click at [1042, 382] on label "Resumo Transacionalidade" at bounding box center [1086, 381] width 121 height 28
click at [1035, 377] on input "Resumo Transacionalidade" at bounding box center [1030, 372] width 9 height 9
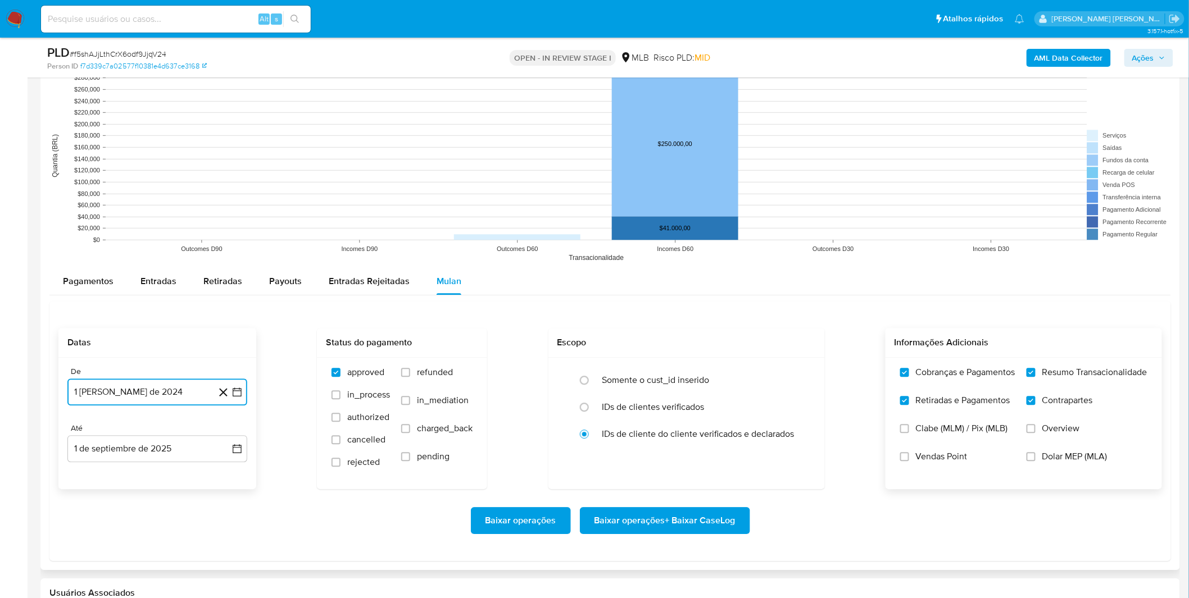
click at [107, 388] on button "1 [PERSON_NAME] de 2024" at bounding box center [157, 392] width 180 height 27
click at [157, 433] on span "agosto 2024" at bounding box center [151, 432] width 51 height 11
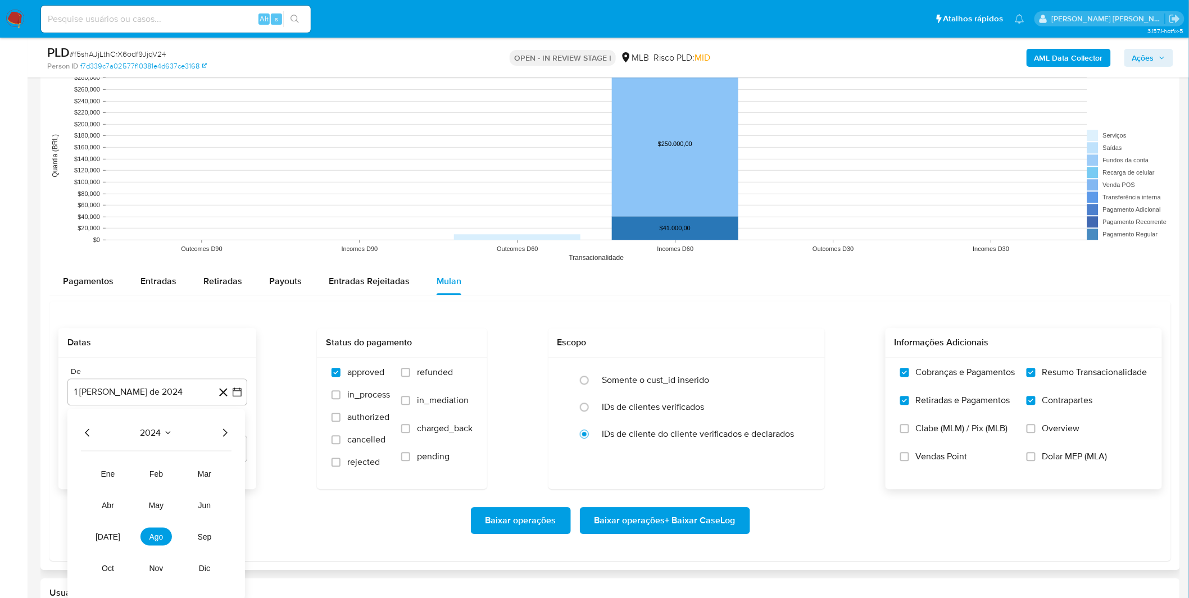
click at [222, 434] on icon "Año siguiente" at bounding box center [224, 432] width 13 height 13
click at [200, 469] on button "mar" at bounding box center [204, 474] width 31 height 18
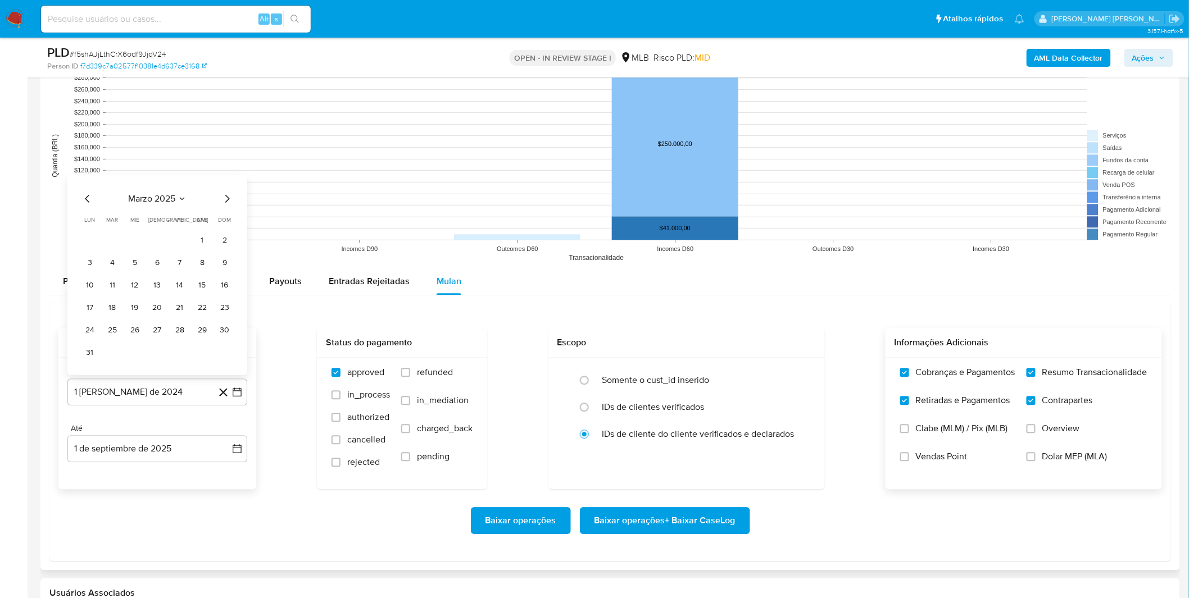
click at [198, 243] on button "1" at bounding box center [202, 240] width 18 height 18
click at [198, 243] on rect at bounding box center [610, 155] width 1122 height 225
click at [709, 519] on span "Baixar operações + Baixar CaseLog" at bounding box center [664, 520] width 141 height 25
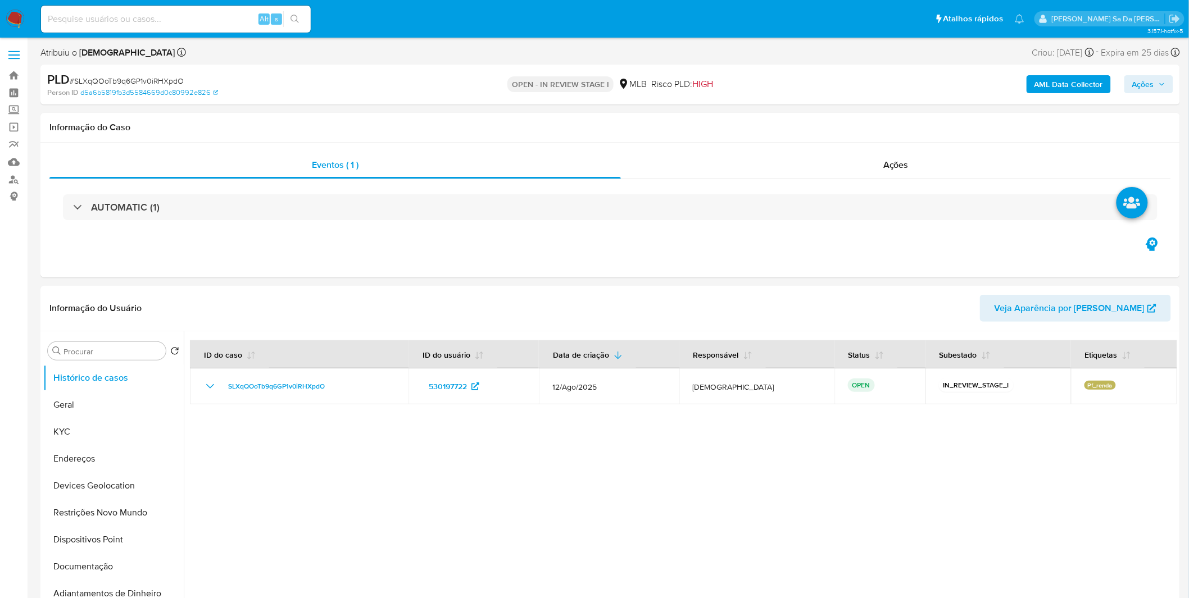
select select "10"
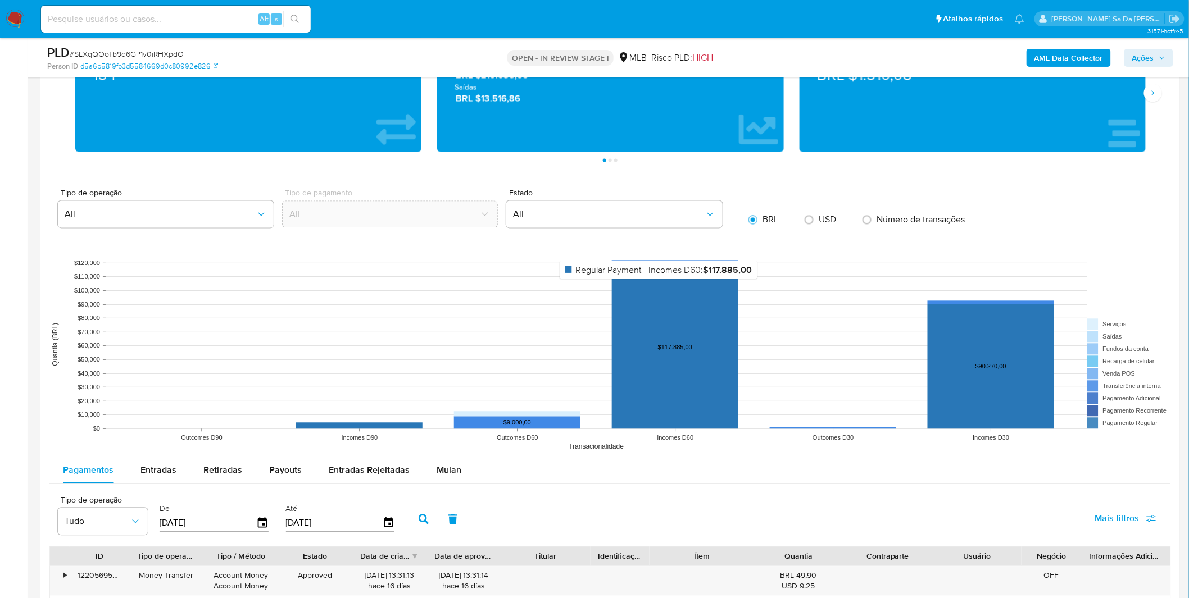
scroll to position [1061, 0]
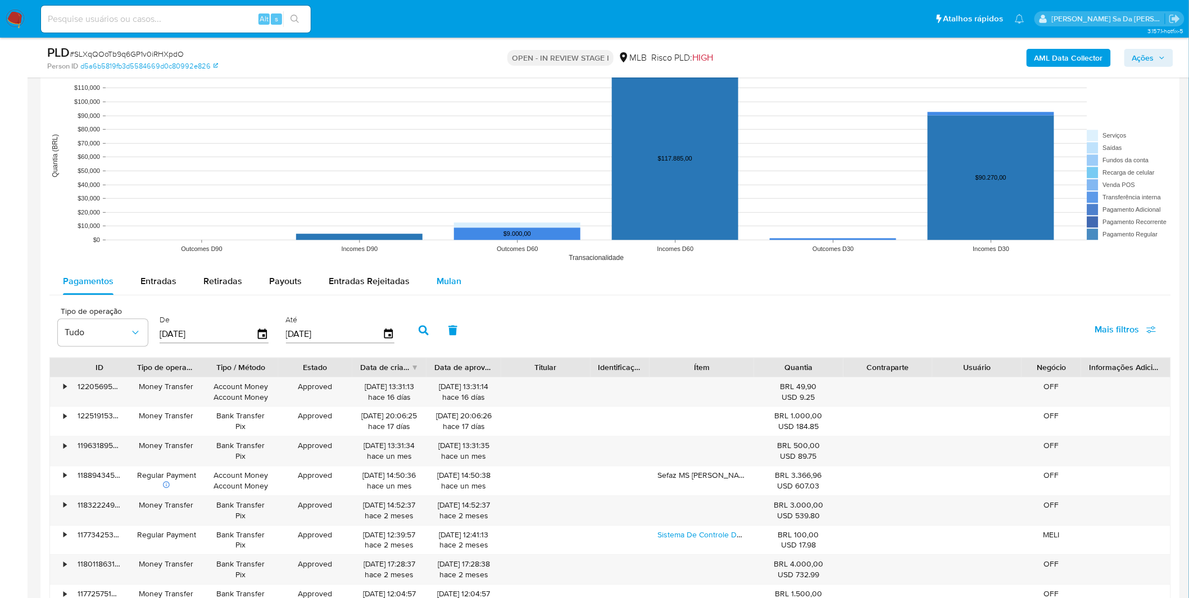
click at [446, 278] on span "Mulan" at bounding box center [449, 281] width 25 height 13
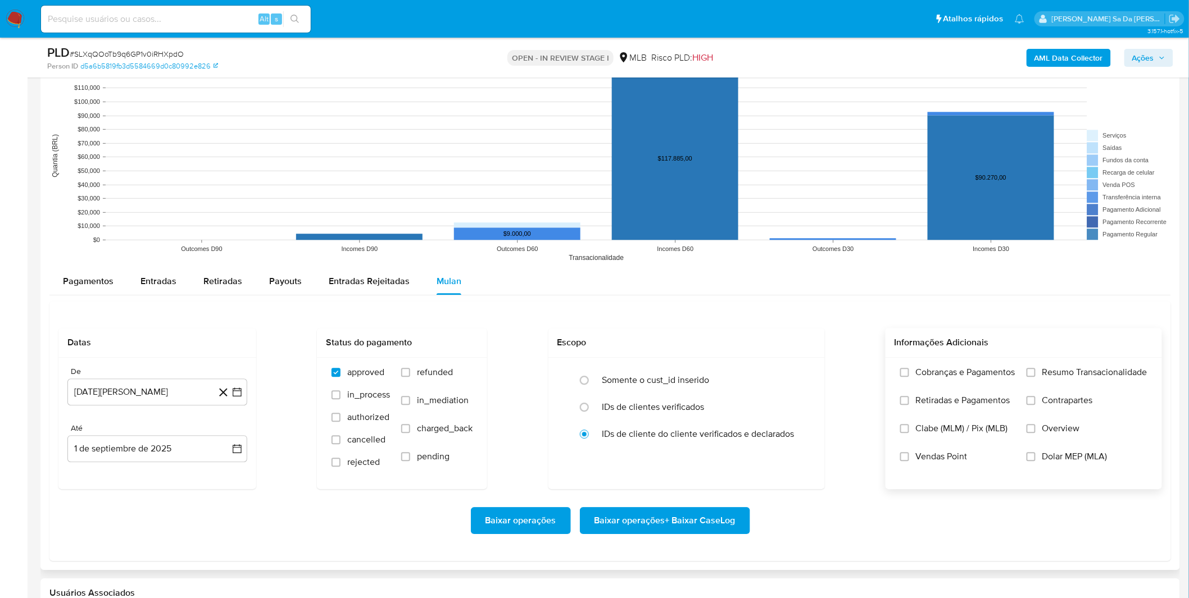
click at [960, 380] on label "Cobranças e Pagamentos" at bounding box center [957, 381] width 115 height 28
click at [909, 377] on input "Cobranças e Pagamentos" at bounding box center [904, 372] width 9 height 9
click at [953, 403] on span "Retiradas e Pagamentos" at bounding box center [963, 400] width 94 height 11
click at [909, 403] on input "Retiradas e Pagamentos" at bounding box center [904, 400] width 9 height 9
click at [1043, 394] on label "Resumo Transacionalidade" at bounding box center [1086, 381] width 121 height 28
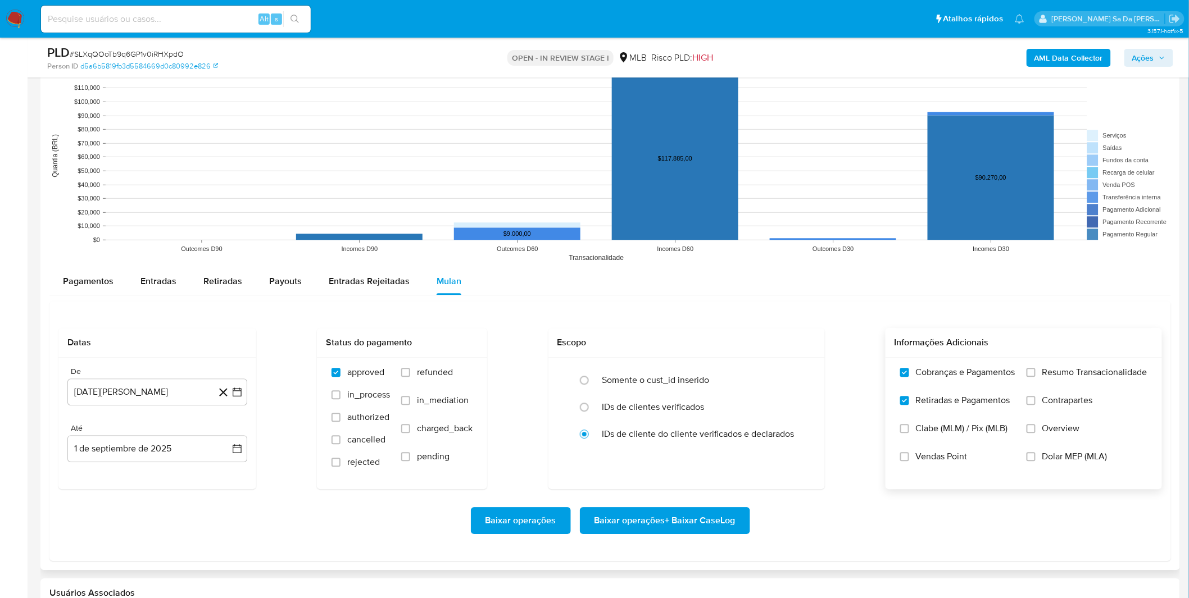
click at [1035, 377] on input "Resumo Transacionalidade" at bounding box center [1030, 372] width 9 height 9
click at [1035, 411] on label "Contrapartes" at bounding box center [1086, 409] width 121 height 28
click at [1035, 405] on input "Contrapartes" at bounding box center [1030, 400] width 9 height 9
click at [1032, 403] on input "Contrapartes" at bounding box center [1030, 400] width 9 height 9
click at [1051, 394] on label "Resumo Transacionalidade" at bounding box center [1086, 381] width 121 height 28
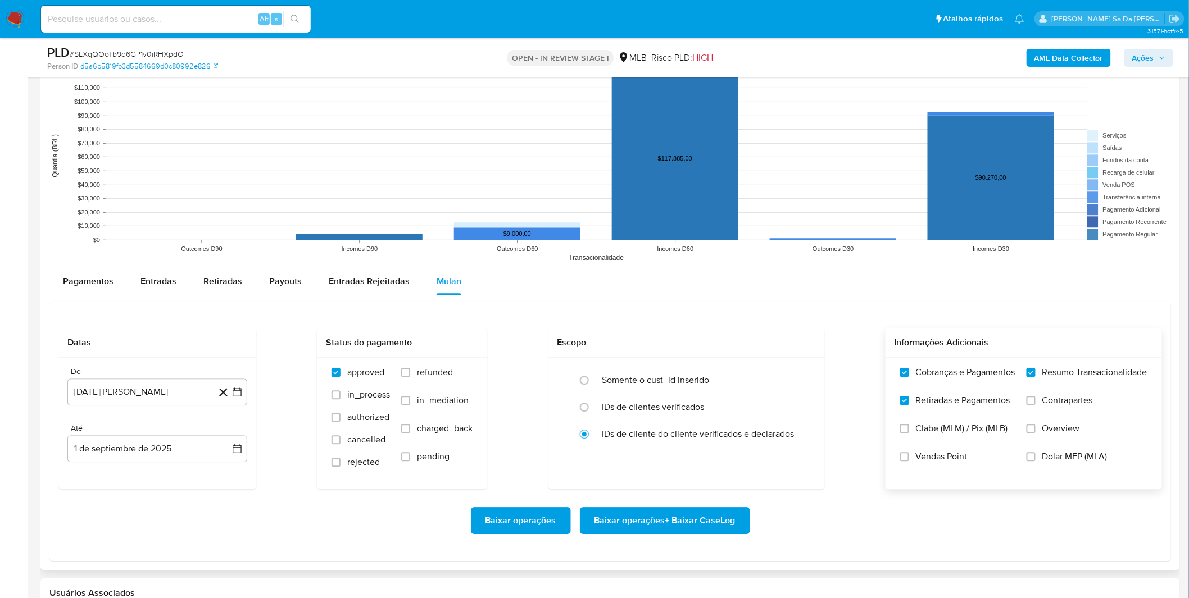
click at [1035, 377] on input "Resumo Transacionalidade" at bounding box center [1030, 372] width 9 height 9
click at [1049, 375] on span "Resumo Transacionalidade" at bounding box center [1094, 372] width 105 height 11
click at [1035, 375] on input "Resumo Transacionalidade" at bounding box center [1030, 372] width 9 height 9
click at [1042, 393] on label "Resumo Transacionalidade" at bounding box center [1086, 381] width 121 height 28
click at [1035, 377] on input "Resumo Transacionalidade" at bounding box center [1030, 372] width 9 height 9
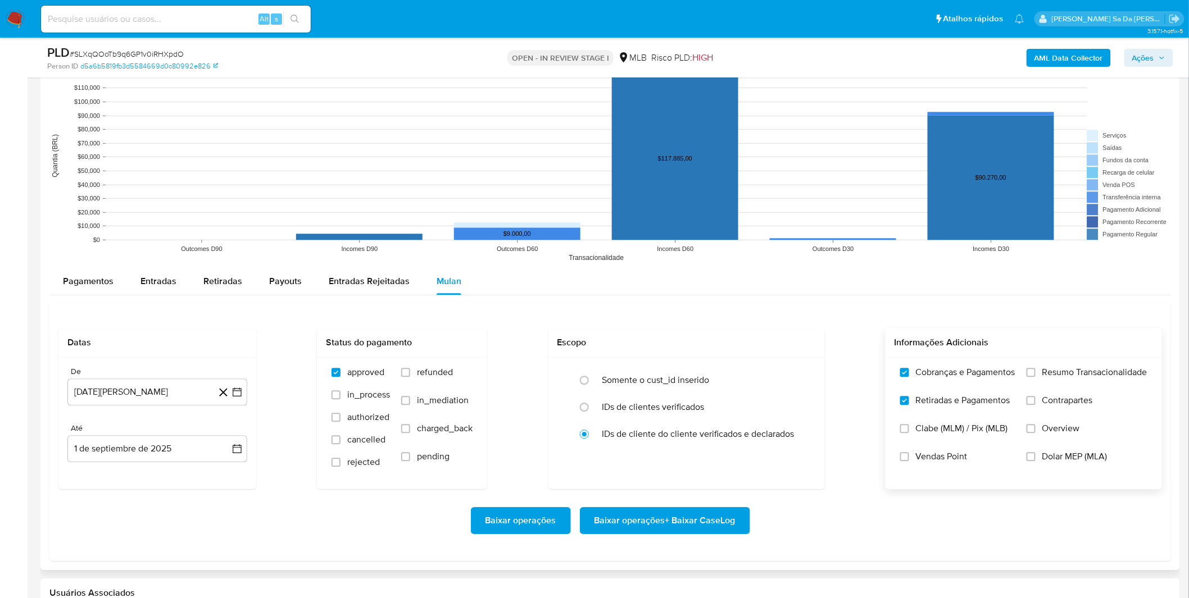
click at [1049, 383] on label "Resumo Transacionalidade" at bounding box center [1086, 381] width 121 height 28
click at [1035, 377] on input "Resumo Transacionalidade" at bounding box center [1030, 372] width 9 height 9
click at [1050, 401] on span "Contrapartes" at bounding box center [1067, 400] width 51 height 11
click at [1035, 401] on input "Contrapartes" at bounding box center [1030, 400] width 9 height 9
click at [160, 400] on button "1 [PERSON_NAME] de 2024" at bounding box center [157, 392] width 180 height 27
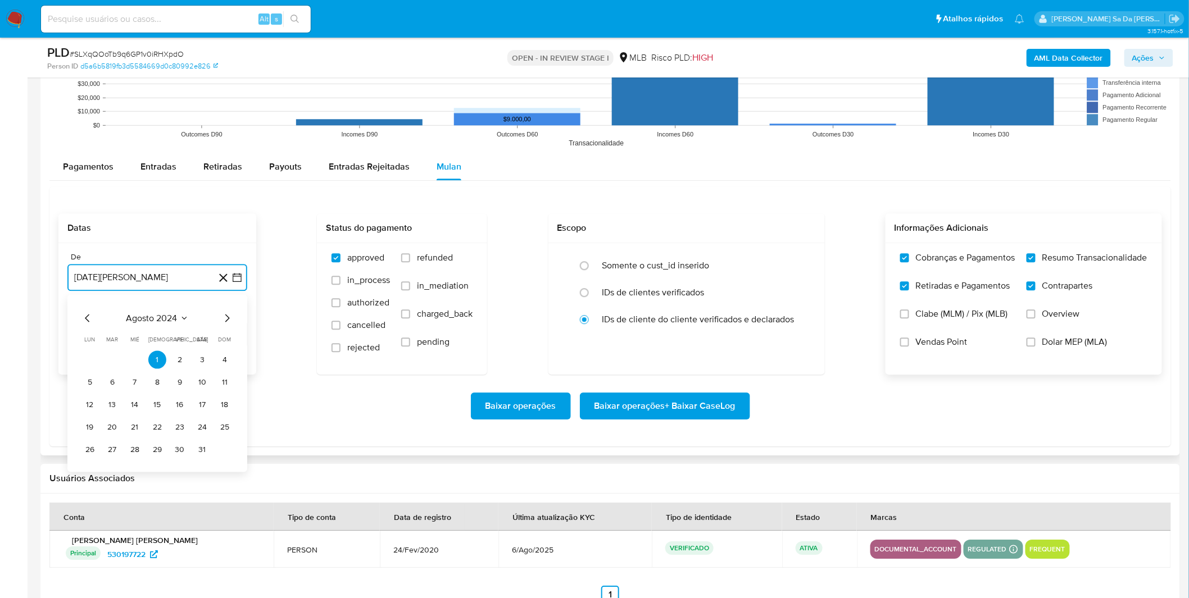
scroll to position [1186, 0]
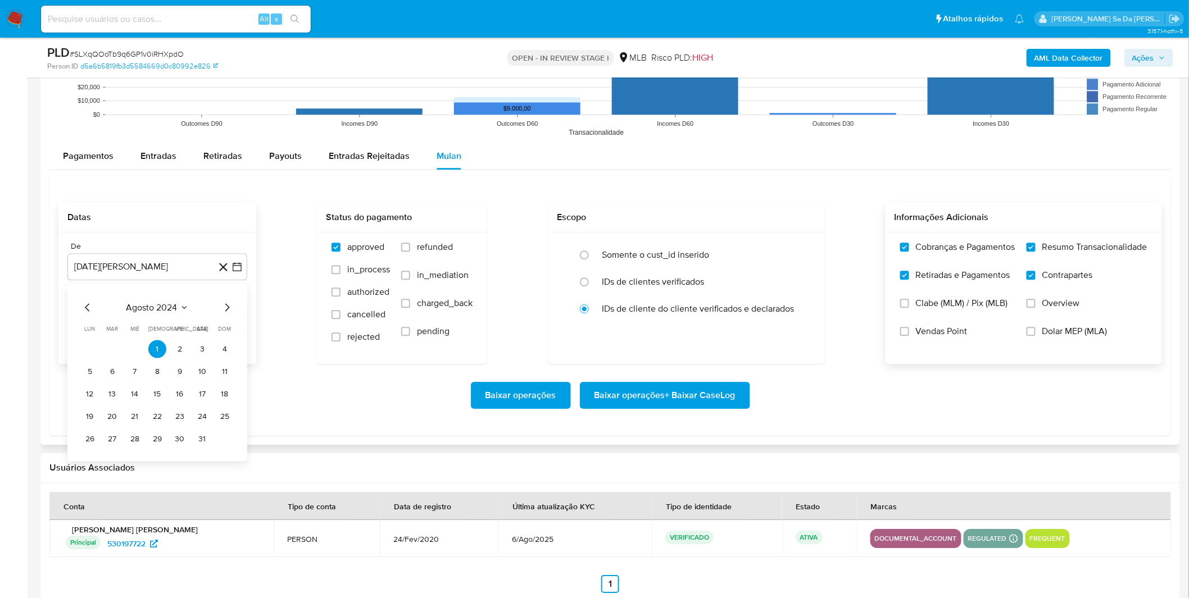
click at [141, 299] on div "agosto 2024 agosto 2024 lun lunes mar martes mié miércoles jue jueves vie viern…" at bounding box center [157, 373] width 180 height 178
click at [150, 303] on span "agosto 2024" at bounding box center [151, 307] width 51 height 11
click at [226, 311] on icon "Año siguiente" at bounding box center [224, 307] width 13 height 13
click at [116, 408] on button "[DATE]" at bounding box center [107, 411] width 31 height 18
click at [113, 356] on button "1" at bounding box center [112, 349] width 18 height 18
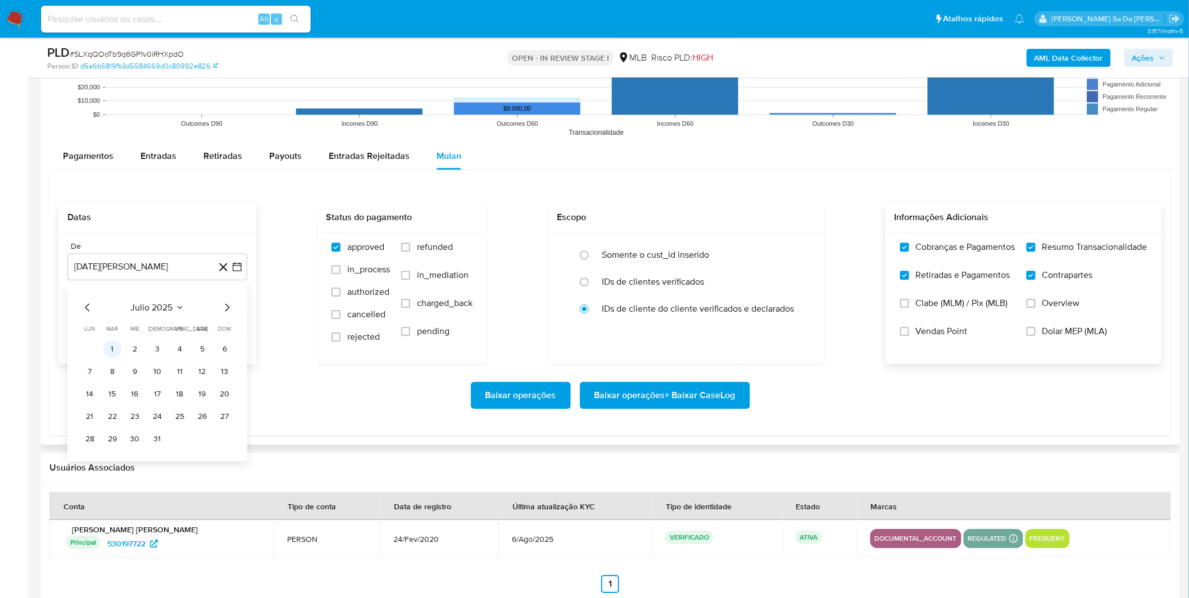
click at [113, 356] on div "De 1 de agosto de 2024 julio 2025 julio 2025 lun lunes mar martes mié miércoles…" at bounding box center [157, 298] width 198 height 131
click at [116, 390] on div "Baixar operações Baixar operações + Baixar CaseLog" at bounding box center [609, 395] width 1103 height 27
click at [715, 390] on span "Baixar operações + Baixar CaseLog" at bounding box center [664, 395] width 141 height 25
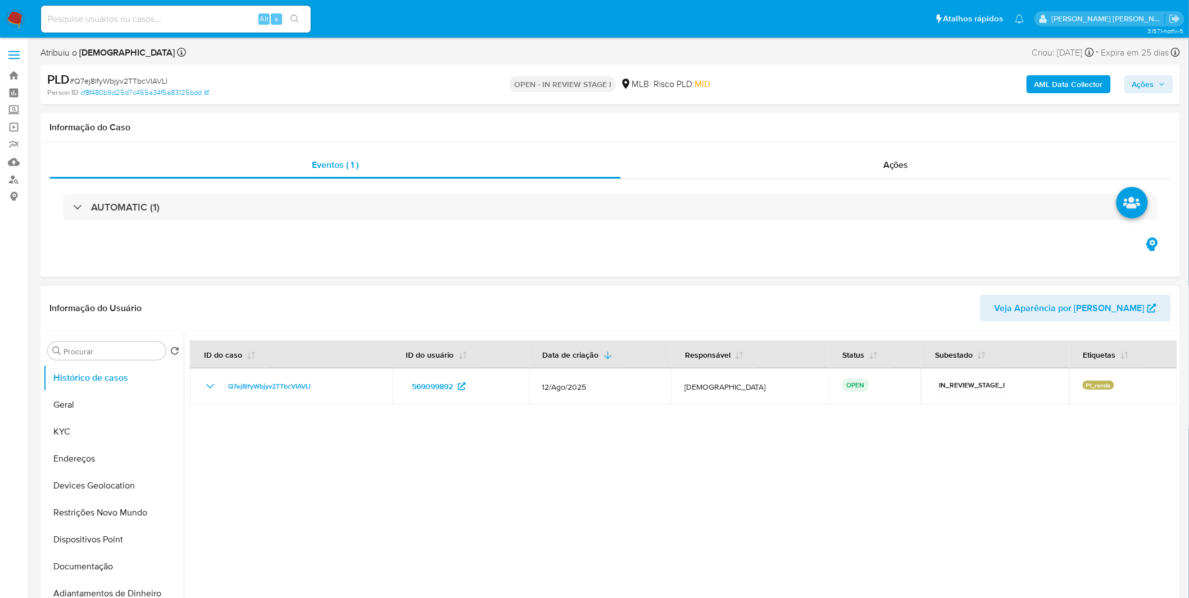
select select "10"
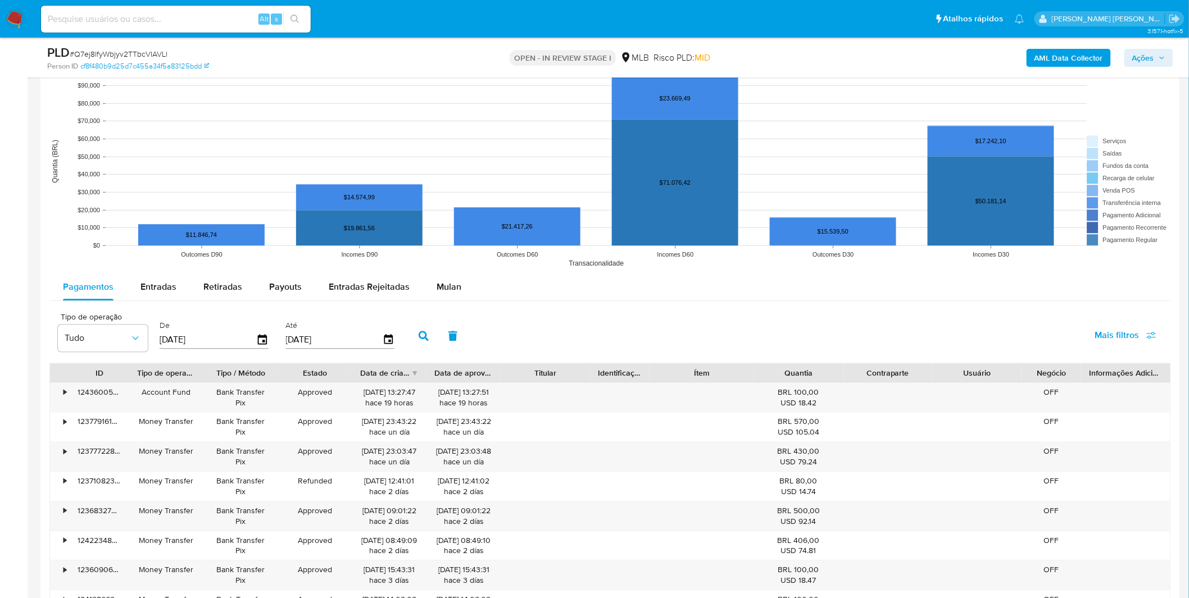
scroll to position [1061, 0]
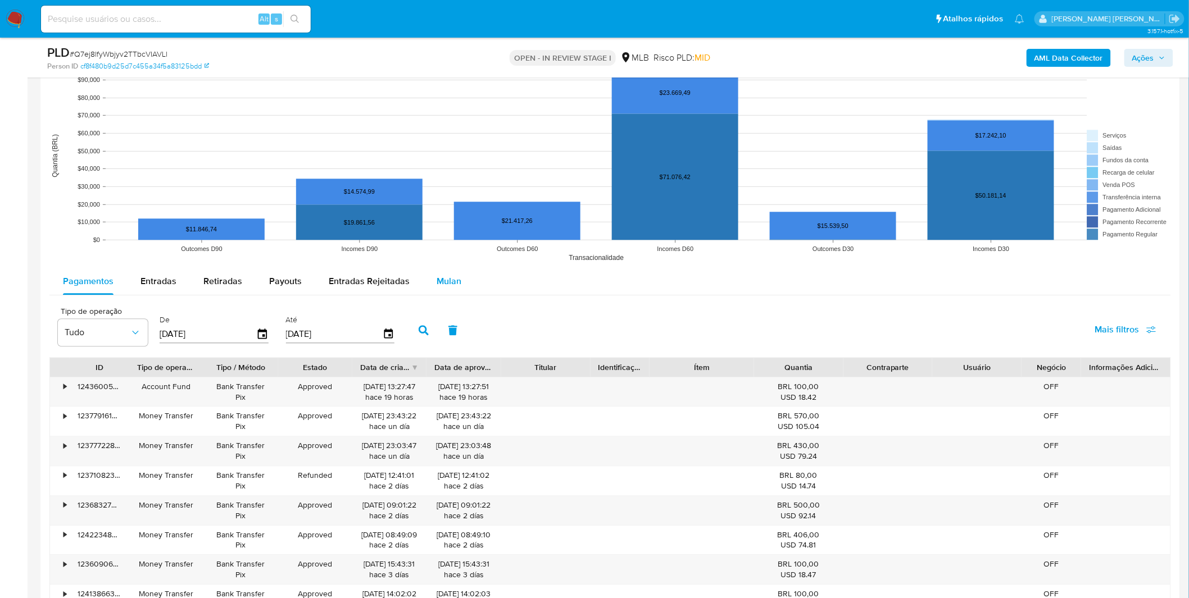
click at [437, 295] on div "Mulan" at bounding box center [449, 281] width 25 height 27
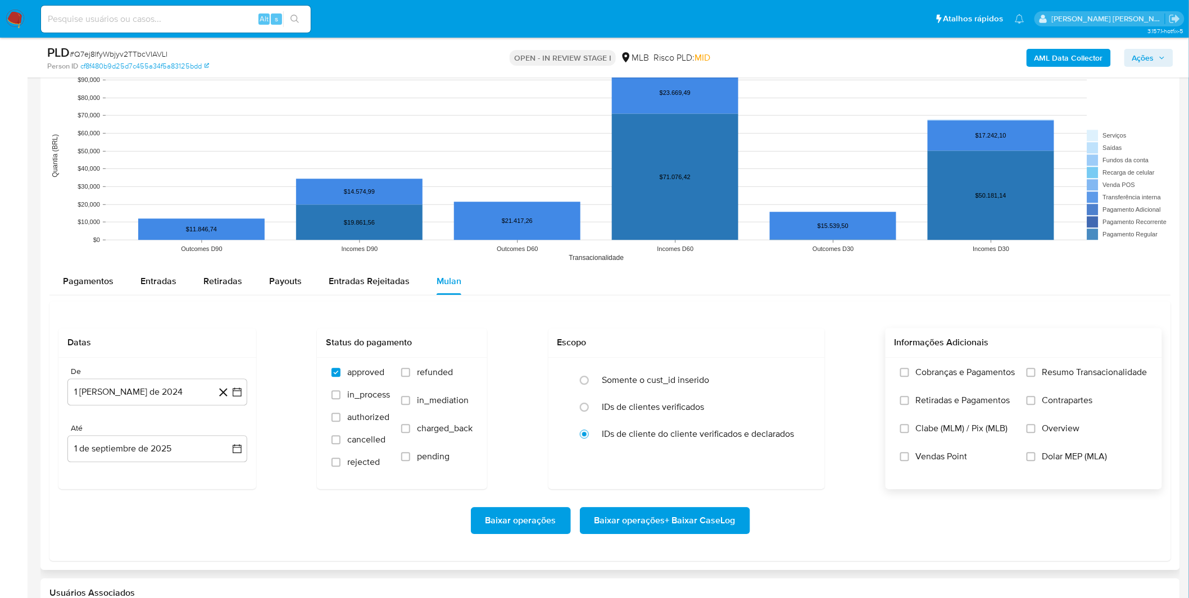
click at [927, 387] on label "Cobranças e Pagamentos" at bounding box center [957, 381] width 115 height 28
click at [909, 377] on input "Cobranças e Pagamentos" at bounding box center [904, 372] width 9 height 9
click at [917, 406] on span "Retiradas e Pagamentos" at bounding box center [963, 400] width 94 height 11
click at [909, 405] on input "Retiradas e Pagamentos" at bounding box center [904, 400] width 9 height 9
click at [1083, 375] on span "Resumo Transacionalidade" at bounding box center [1094, 372] width 105 height 11
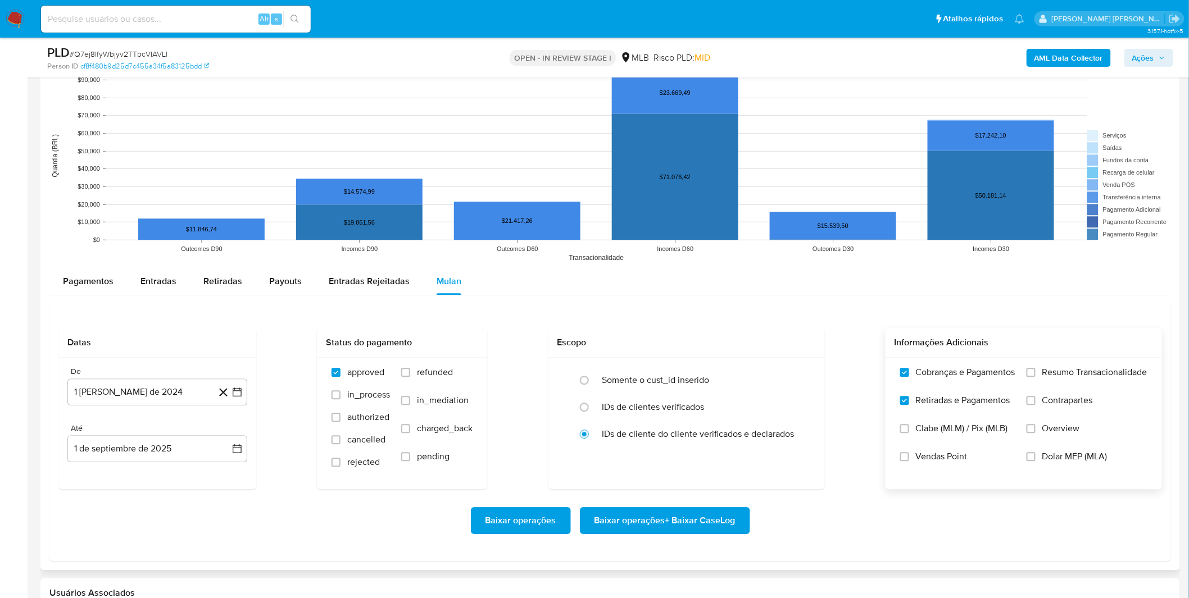
click at [1035, 375] on input "Resumo Transacionalidade" at bounding box center [1030, 372] width 9 height 9
click at [1051, 406] on span "Contrapartes" at bounding box center [1067, 400] width 51 height 11
click at [1035, 405] on input "Contrapartes" at bounding box center [1030, 400] width 9 height 9
click at [149, 383] on button "1 [PERSON_NAME] de 2024" at bounding box center [157, 392] width 180 height 27
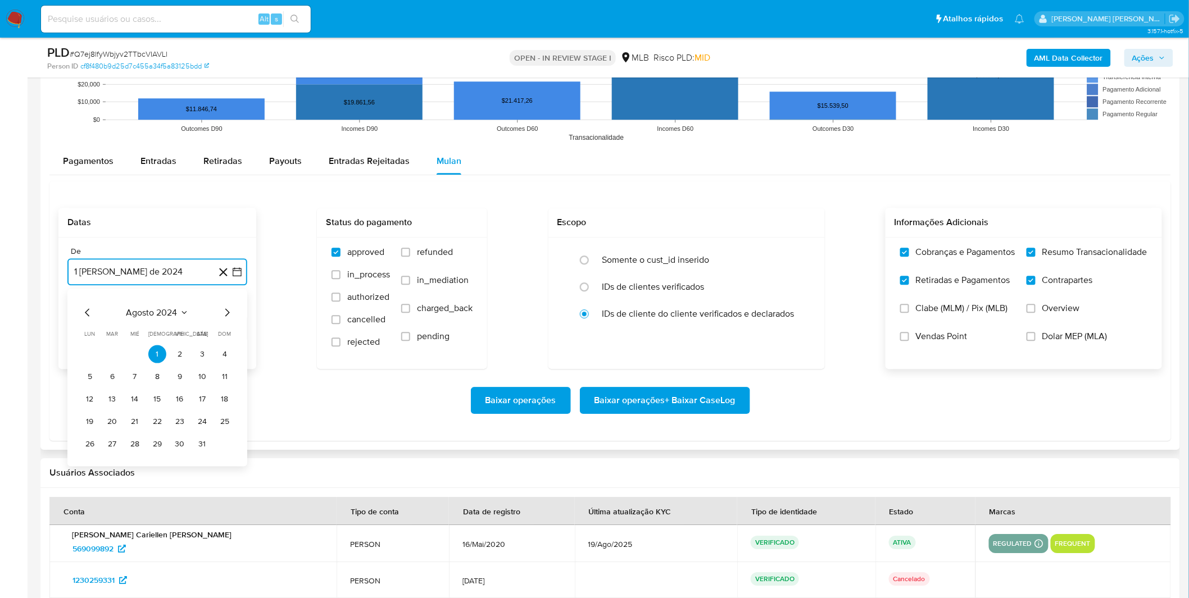
scroll to position [1186, 0]
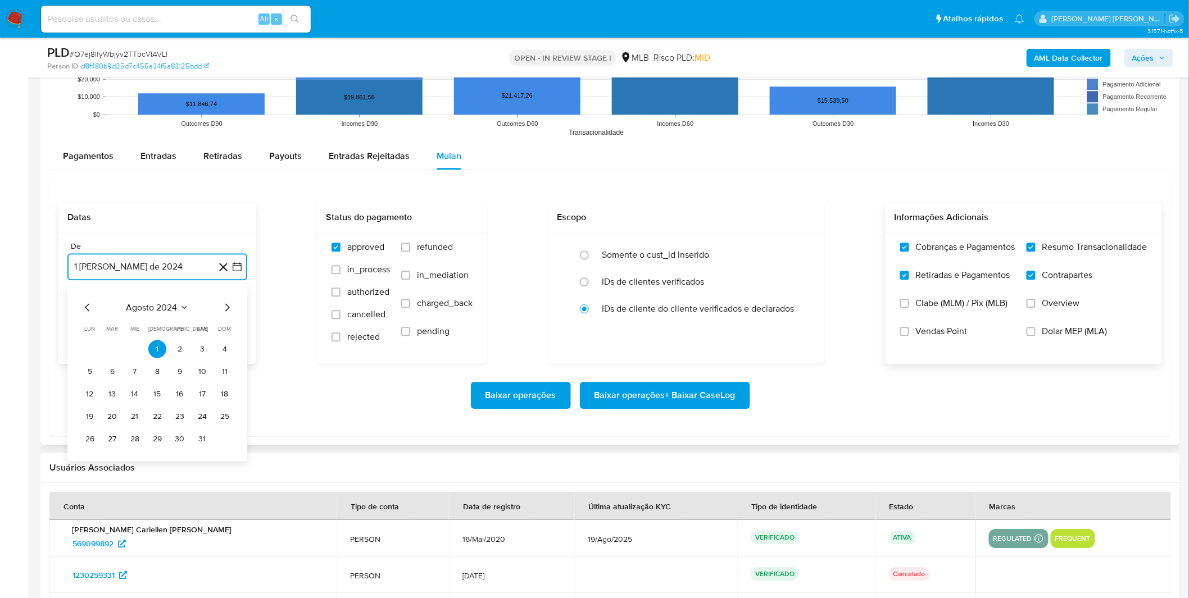
click at [166, 304] on span "agosto 2024" at bounding box center [151, 307] width 51 height 11
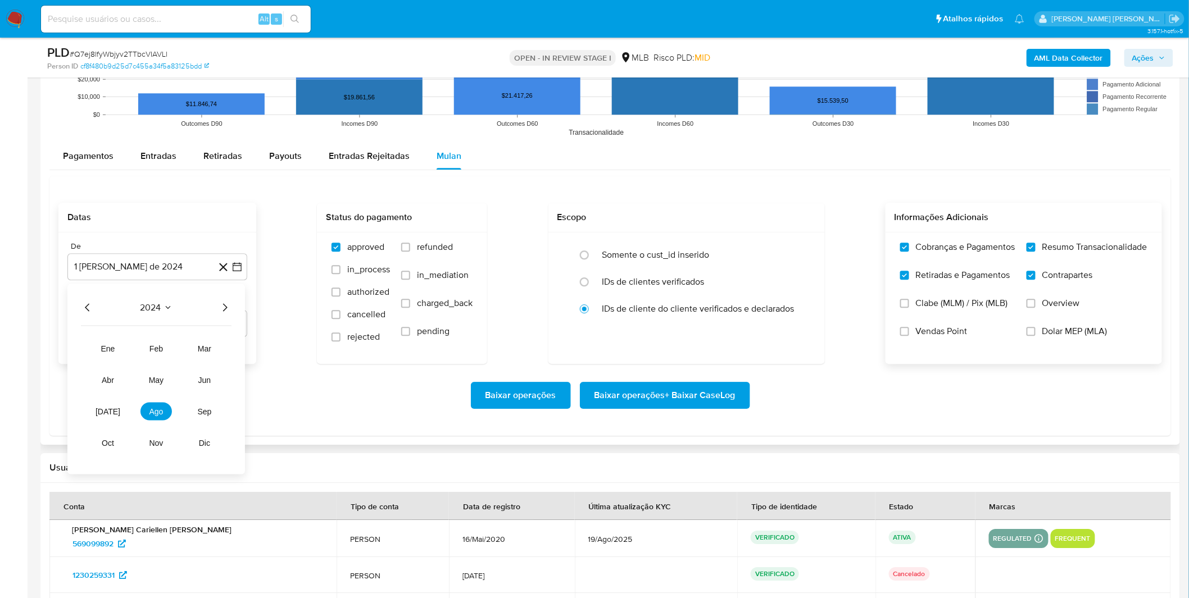
click at [217, 306] on div "2024" at bounding box center [156, 307] width 151 height 13
click at [221, 317] on div "2024 2024 ene feb mar abr may jun jul ago sep oct nov dic" at bounding box center [156, 379] width 178 height 190
click at [224, 312] on icon "Año siguiente" at bounding box center [224, 307] width 13 height 13
click at [102, 406] on button "[DATE]" at bounding box center [107, 411] width 31 height 18
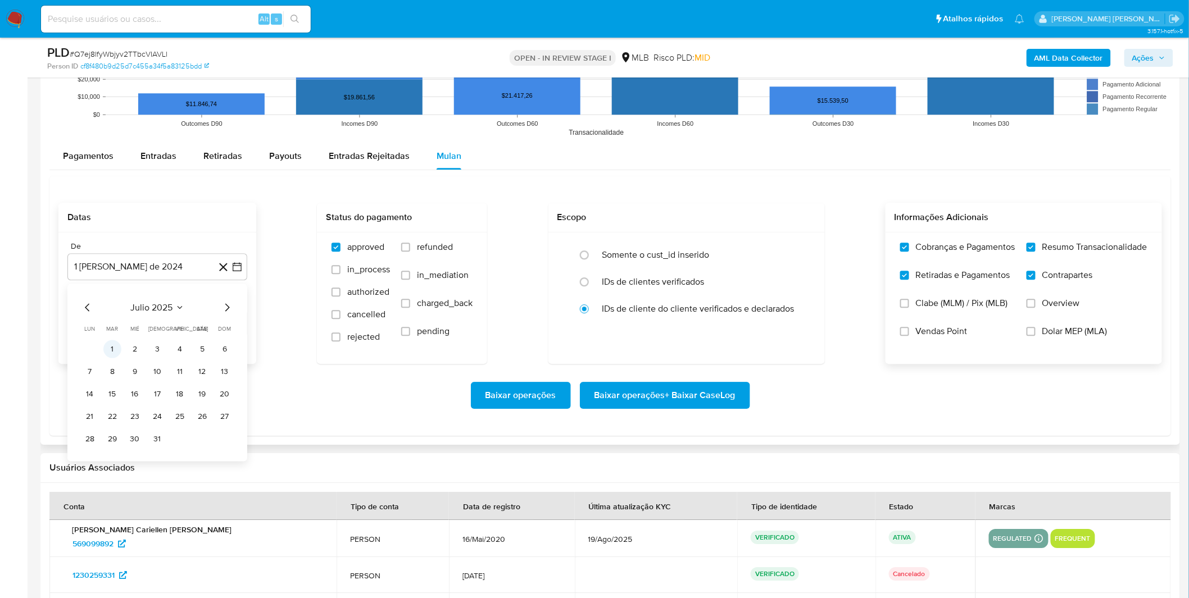
click at [110, 349] on button "1" at bounding box center [112, 349] width 18 height 18
click at [234, 392] on div "Baixar operações Baixar operações + Baixar CaseLog" at bounding box center [609, 395] width 1103 height 27
click at [728, 391] on span "Baixar operações + Baixar CaseLog" at bounding box center [664, 395] width 141 height 25
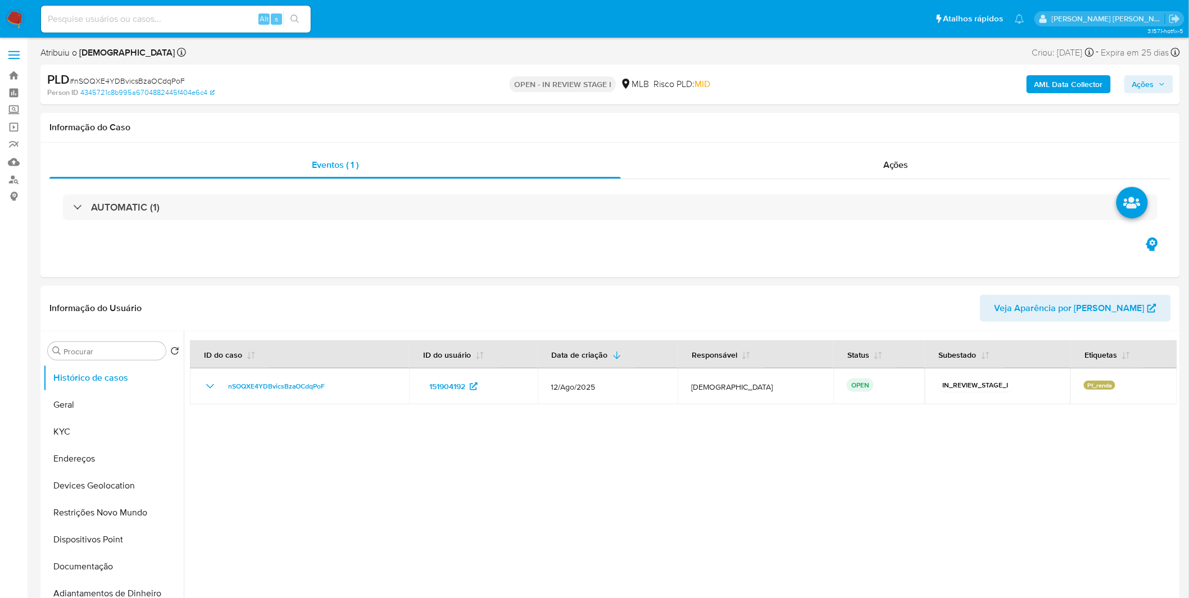
select select "10"
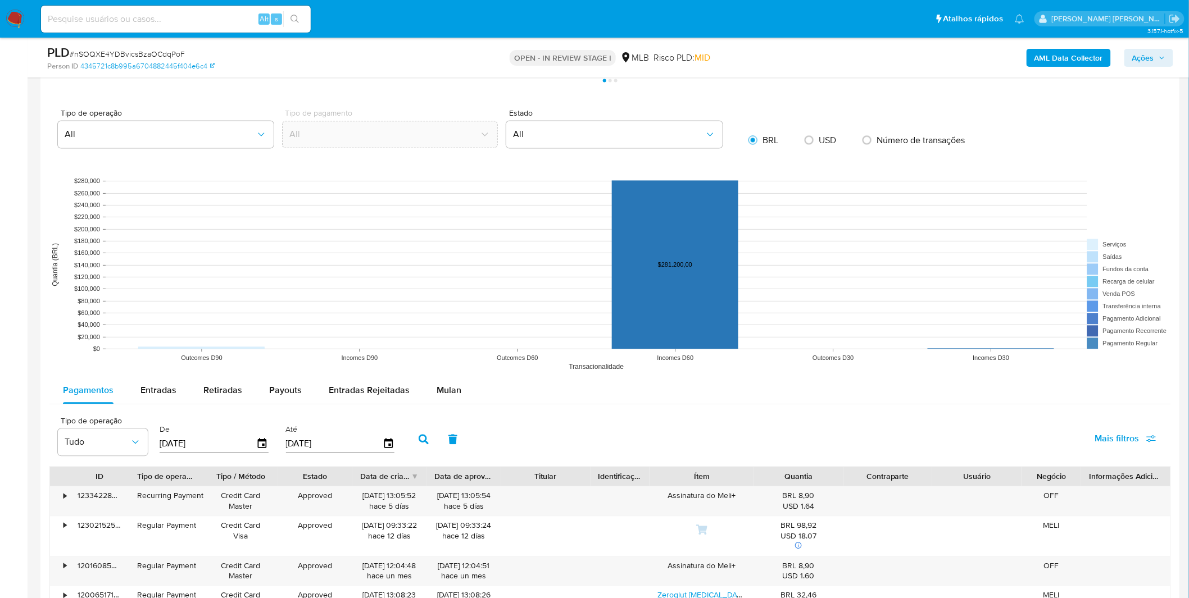
scroll to position [936, 0]
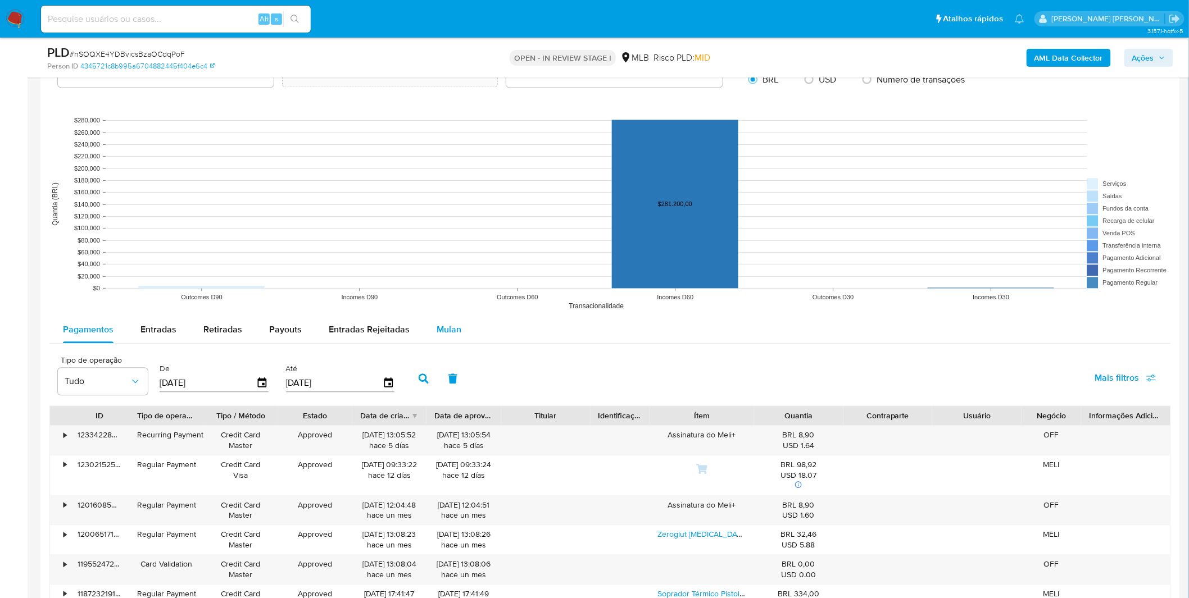
click at [452, 329] on span "Mulan" at bounding box center [449, 329] width 25 height 13
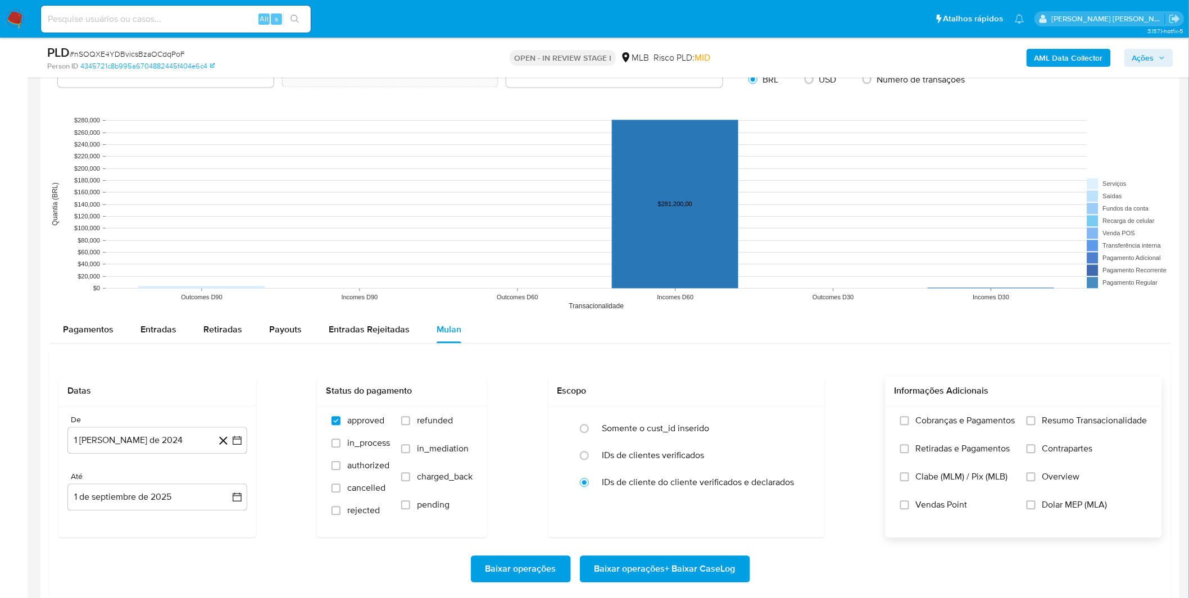
click at [979, 439] on label "Cobranças e Pagamentos" at bounding box center [957, 429] width 115 height 28
click at [909, 425] on input "Cobranças e Pagamentos" at bounding box center [904, 420] width 9 height 9
click at [974, 457] on label "Retiradas e Pagamentos" at bounding box center [957, 457] width 115 height 28
click at [909, 453] on input "Retiradas e Pagamentos" at bounding box center [904, 448] width 9 height 9
click at [1036, 424] on label "Resumo Transacionalidade" at bounding box center [1086, 429] width 121 height 28
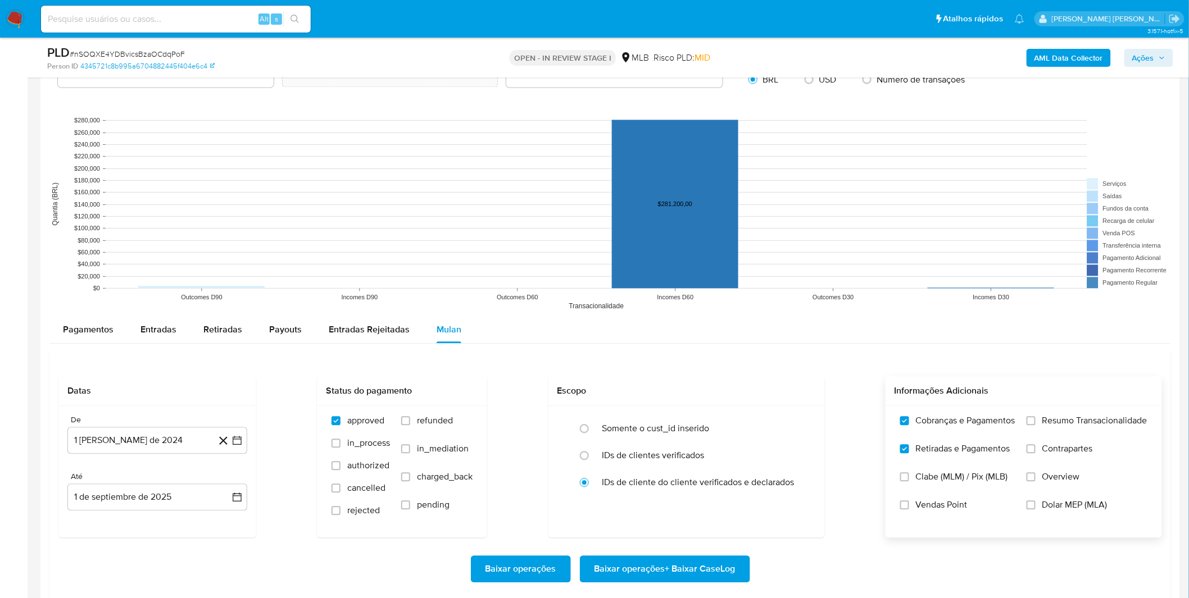
click at [1035, 424] on input "Resumo Transacionalidade" at bounding box center [1030, 420] width 9 height 9
click at [1037, 447] on label "Contrapartes" at bounding box center [1086, 457] width 121 height 28
click at [1035, 447] on input "Contrapartes" at bounding box center [1030, 448] width 9 height 9
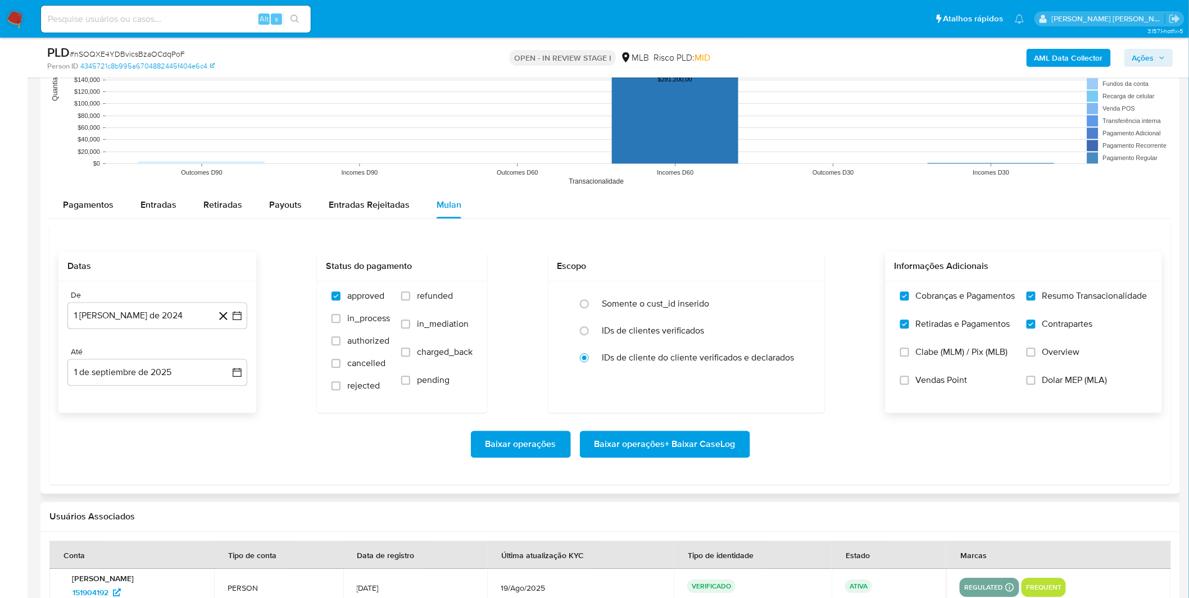
click at [100, 330] on div "De 1 de agosto de 2024 1-08-2024 Até 1 de septiembre de 2025 1-09-2025" at bounding box center [157, 346] width 198 height 131
click at [112, 323] on button "[DATE]" at bounding box center [157, 315] width 180 height 27
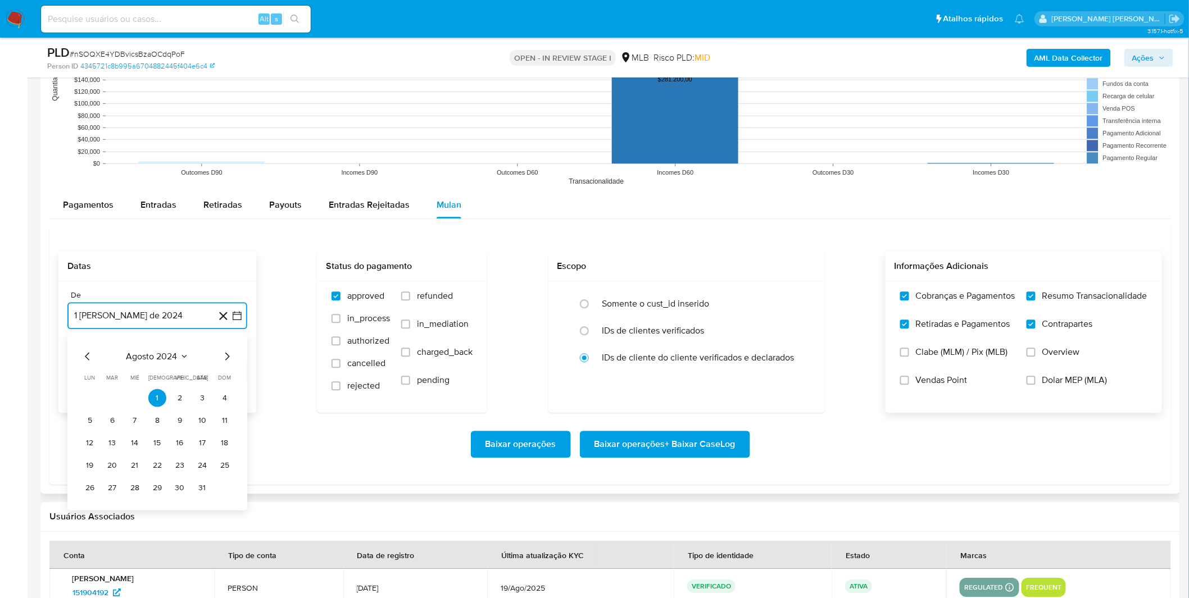
scroll to position [1124, 0]
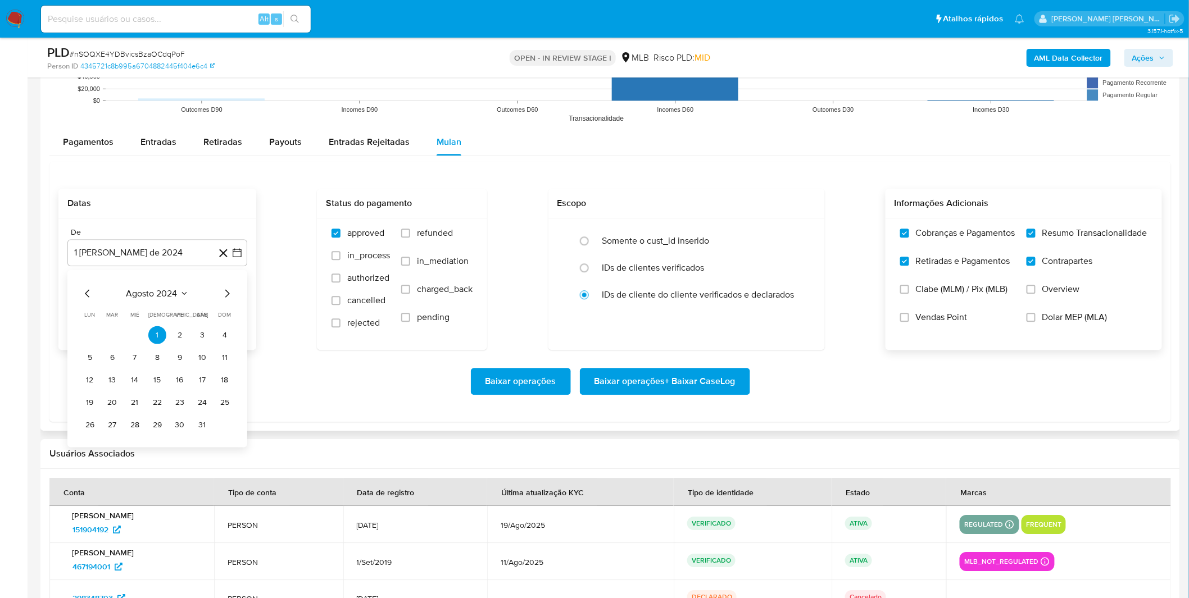
click at [147, 304] on div "agosto 2024 agosto 2024 lun lunes mar martes mié miércoles jue jueves vie viern…" at bounding box center [157, 360] width 153 height 147
click at [164, 296] on span "agosto 2024" at bounding box center [151, 293] width 51 height 11
click at [228, 297] on icon "Año siguiente" at bounding box center [224, 293] width 13 height 13
click at [108, 389] on button "[DATE]" at bounding box center [107, 398] width 31 height 18
click at [114, 338] on button "1" at bounding box center [112, 335] width 18 height 18
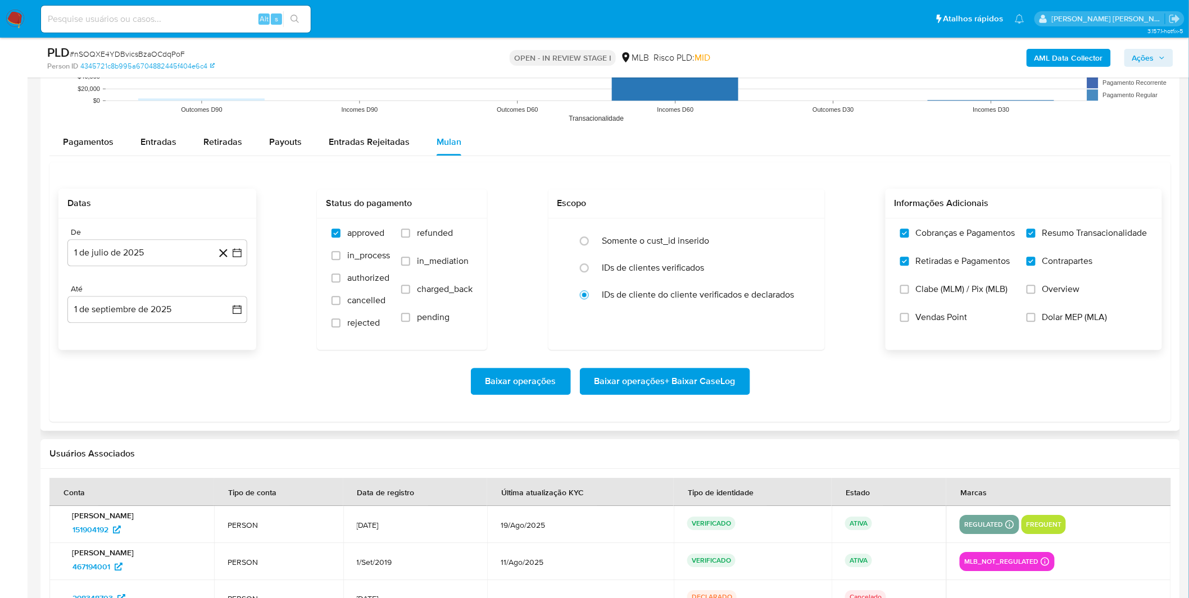
click at [172, 364] on div "Baixar operações Baixar operações + Baixar CaseLog" at bounding box center [609, 381] width 1103 height 63
click at [710, 378] on span "Baixar operações + Baixar CaseLog" at bounding box center [664, 381] width 141 height 25
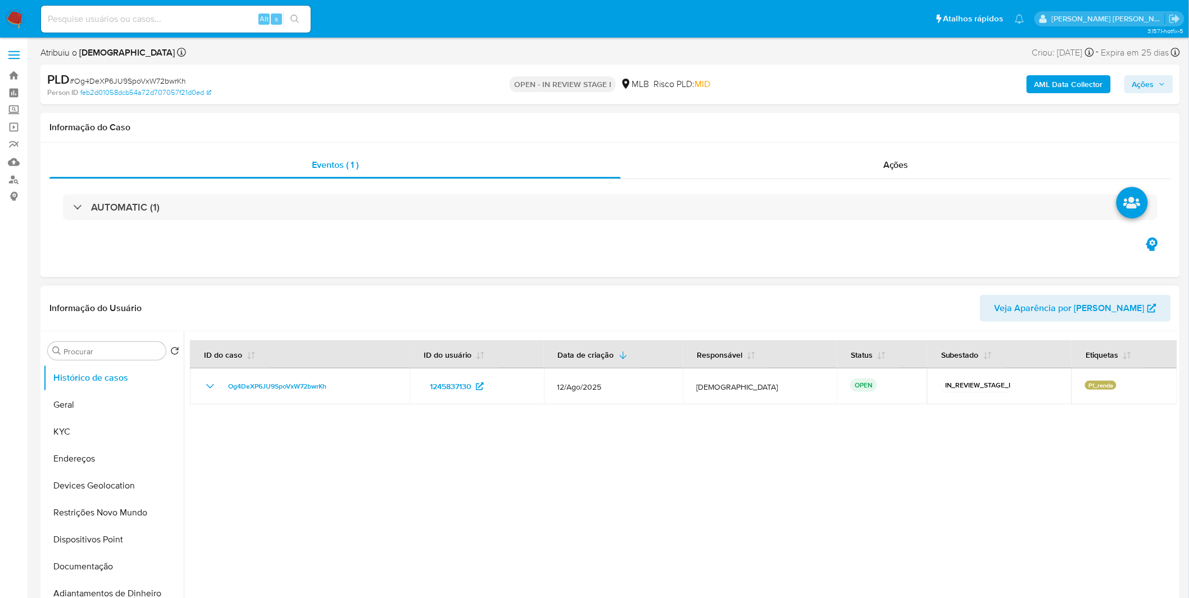
select select "10"
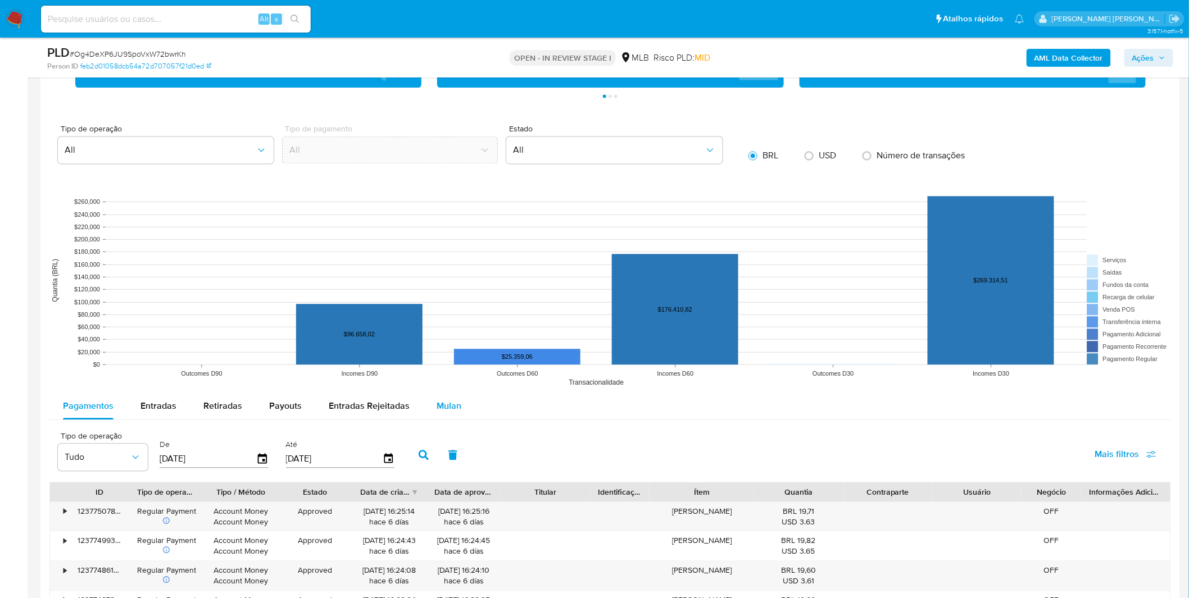
click at [457, 406] on button "Mulan" at bounding box center [449, 406] width 52 height 27
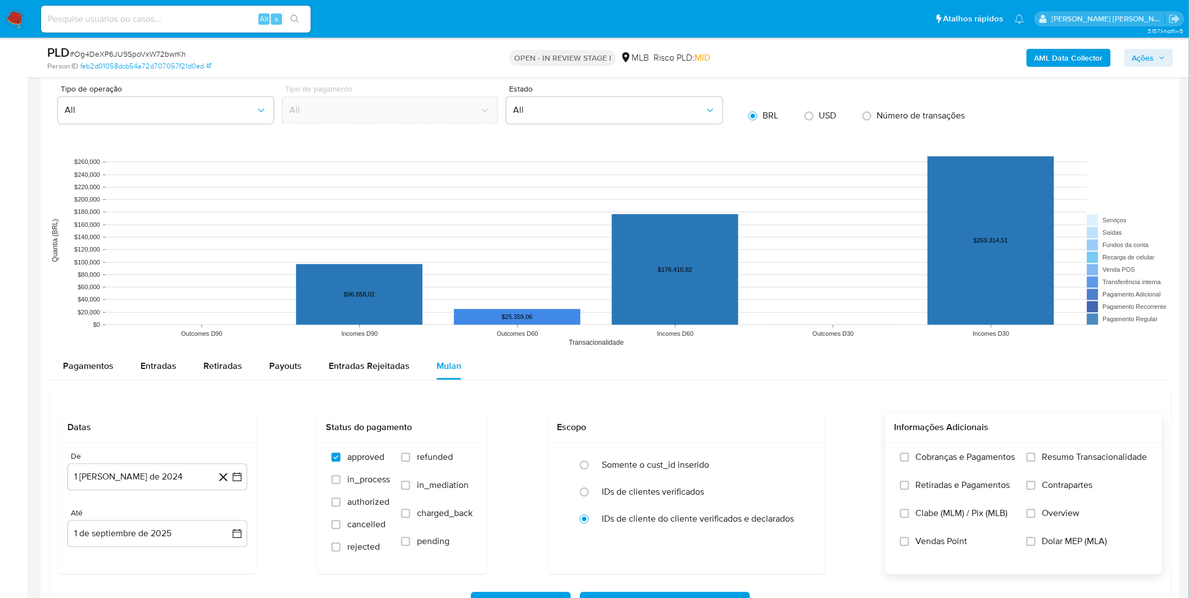
scroll to position [998, 0]
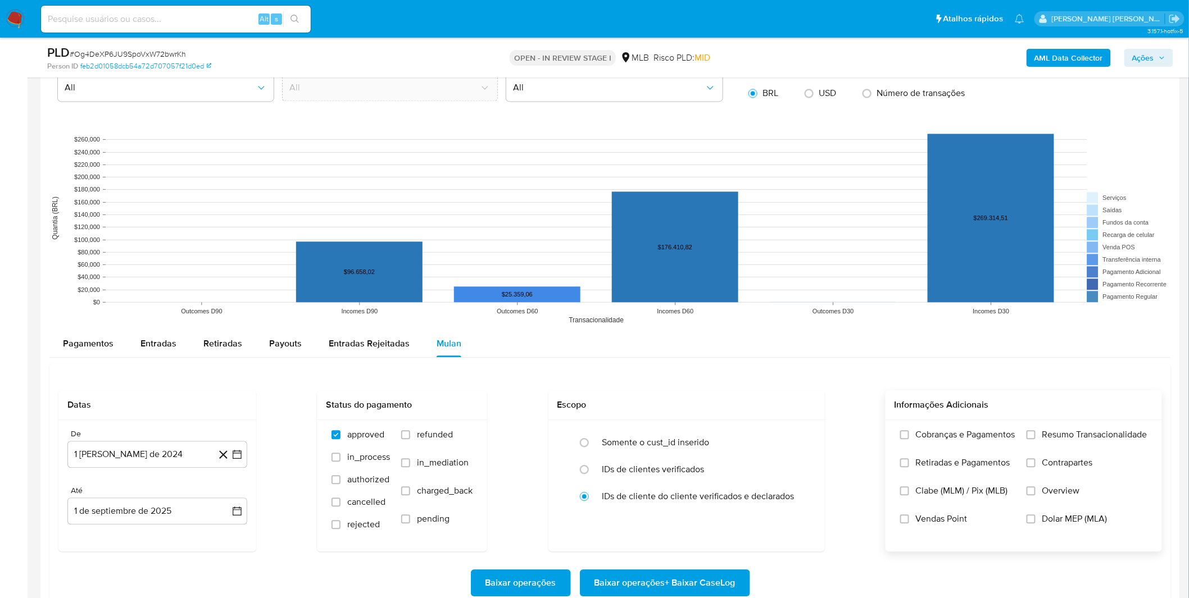
click at [944, 437] on span "Cobranças e Pagamentos" at bounding box center [965, 434] width 99 height 11
click at [909, 437] on input "Cobranças e Pagamentos" at bounding box center [904, 434] width 9 height 9
click at [945, 461] on span "Retiradas e Pagamentos" at bounding box center [963, 462] width 94 height 11
click at [909, 461] on input "Retiradas e Pagamentos" at bounding box center [904, 462] width 9 height 9
click at [1048, 447] on label "Resumo Transacionalidade" at bounding box center [1086, 443] width 121 height 28
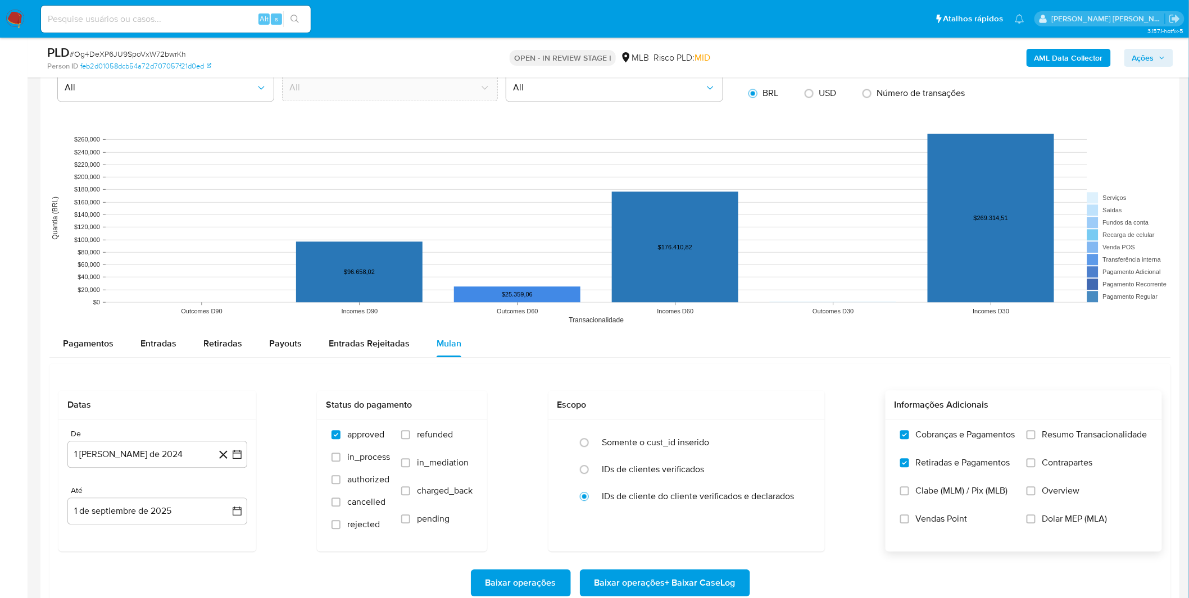
click at [1035, 439] on input "Resumo Transacionalidade" at bounding box center [1030, 434] width 9 height 9
click at [1045, 465] on span "Contrapartes" at bounding box center [1067, 462] width 51 height 11
click at [1035, 465] on input "Contrapartes" at bounding box center [1030, 462] width 9 height 9
click at [1052, 439] on span "Resumo Transacionalidade" at bounding box center [1094, 434] width 105 height 11
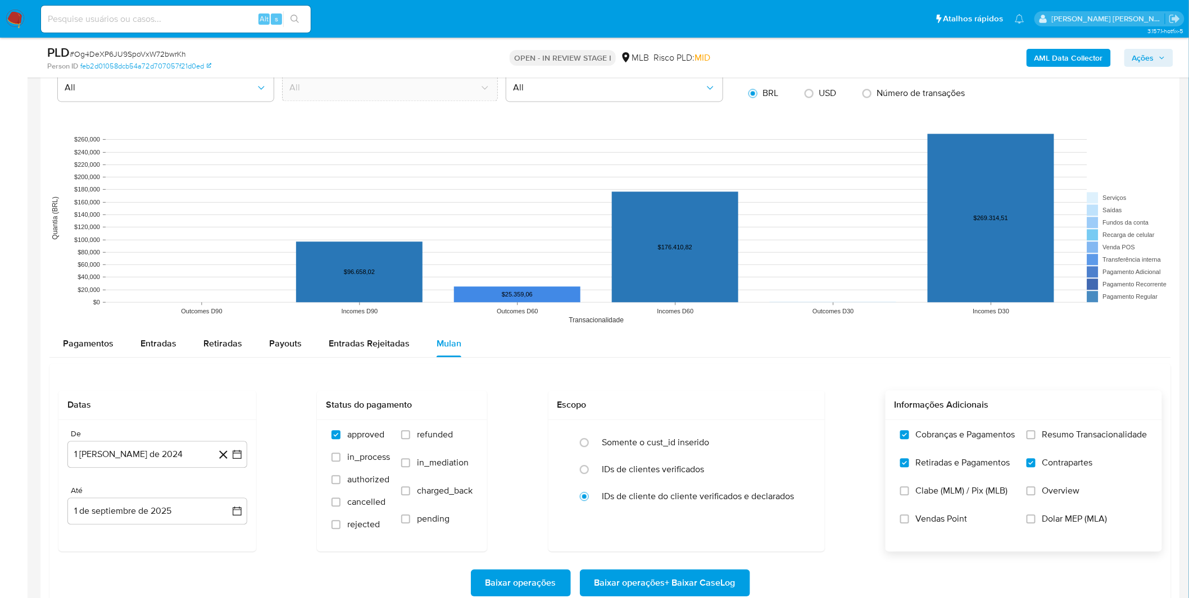
click at [1035, 439] on input "Resumo Transacionalidade" at bounding box center [1030, 434] width 9 height 9
click at [1036, 435] on label "Resumo Transacionalidade" at bounding box center [1086, 443] width 121 height 28
click at [1035, 435] on input "Resumo Transacionalidade" at bounding box center [1030, 434] width 9 height 9
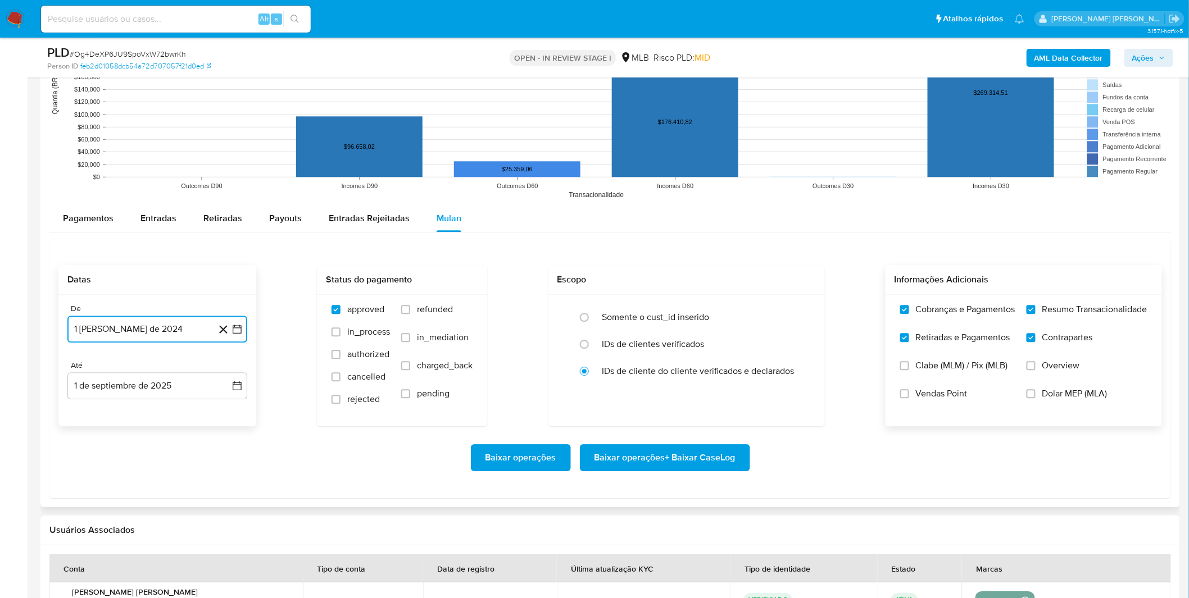
click at [154, 339] on button "1 [PERSON_NAME] de 2024" at bounding box center [157, 329] width 180 height 27
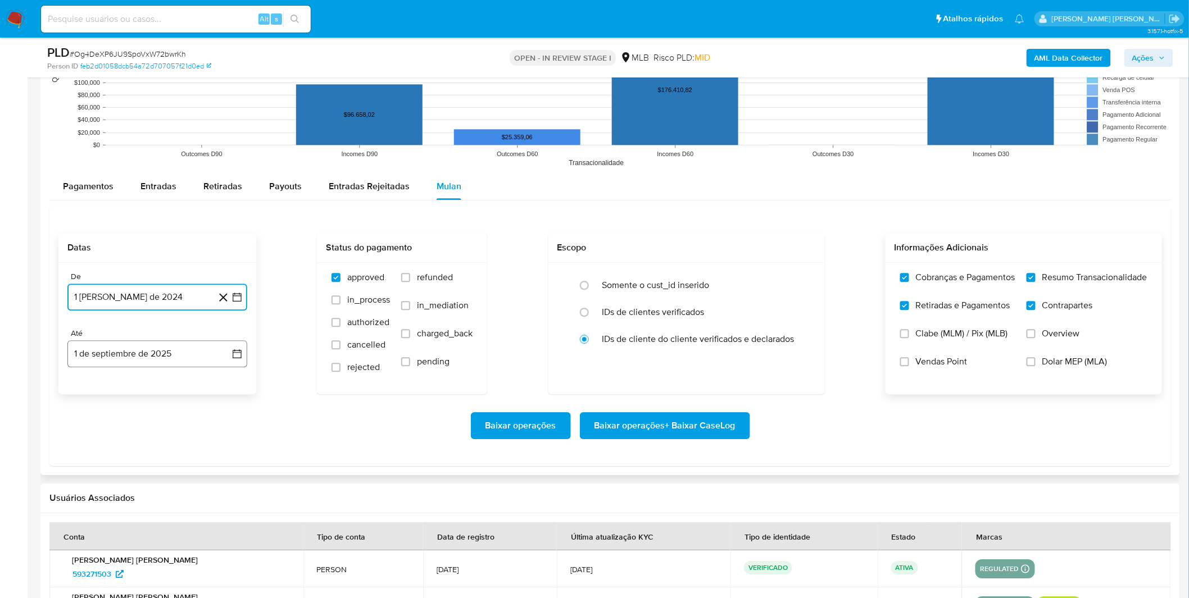
scroll to position [1186, 0]
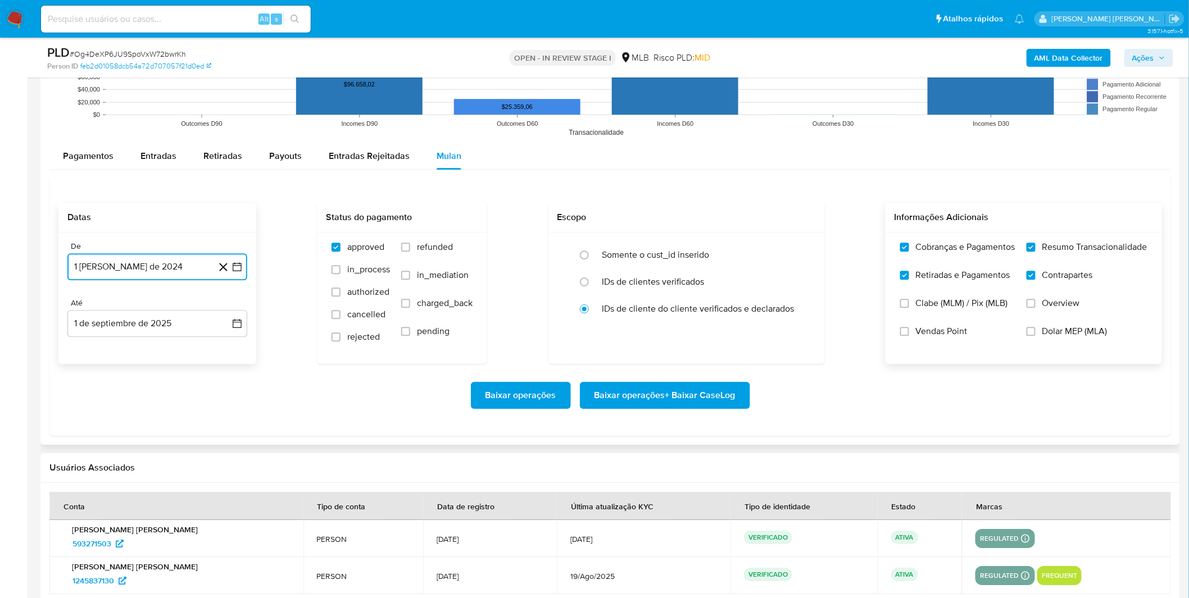
click at [163, 269] on button "[DATE]" at bounding box center [157, 266] width 180 height 27
click at [143, 302] on span "agosto 2024" at bounding box center [151, 307] width 51 height 11
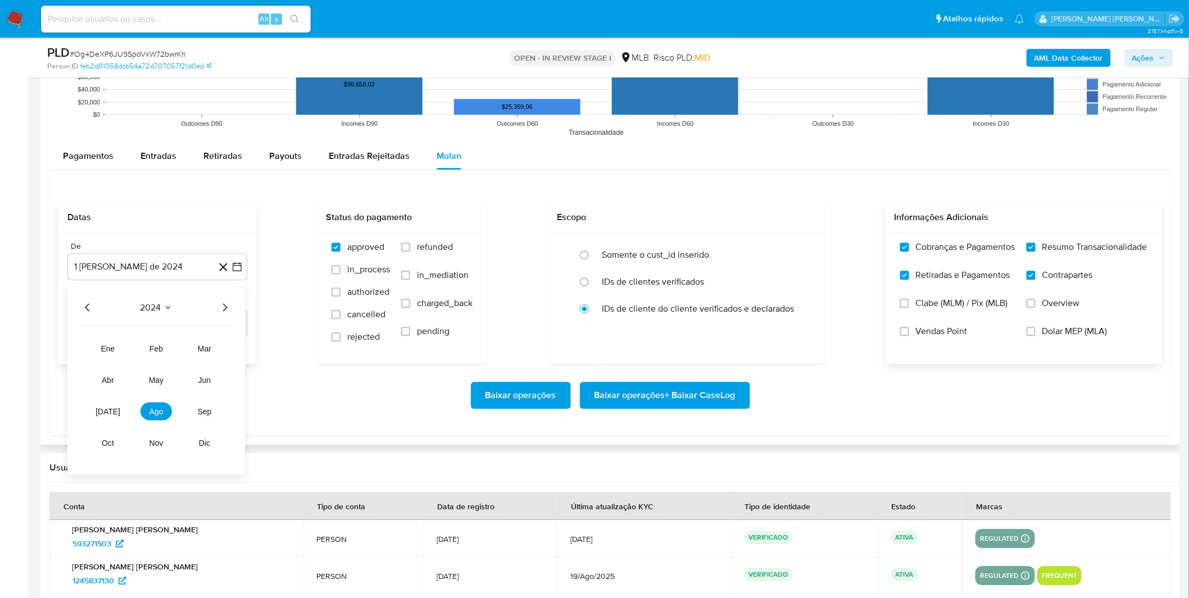
click at [227, 310] on icon "Año siguiente" at bounding box center [224, 307] width 13 height 13
click at [119, 405] on td "[DATE]" at bounding box center [107, 411] width 31 height 18
click at [113, 409] on button "[DATE]" at bounding box center [107, 411] width 31 height 18
click at [113, 350] on button "1" at bounding box center [112, 349] width 18 height 18
click at [126, 382] on div "Baixar operações Baixar operações + Baixar CaseLog" at bounding box center [609, 395] width 1103 height 63
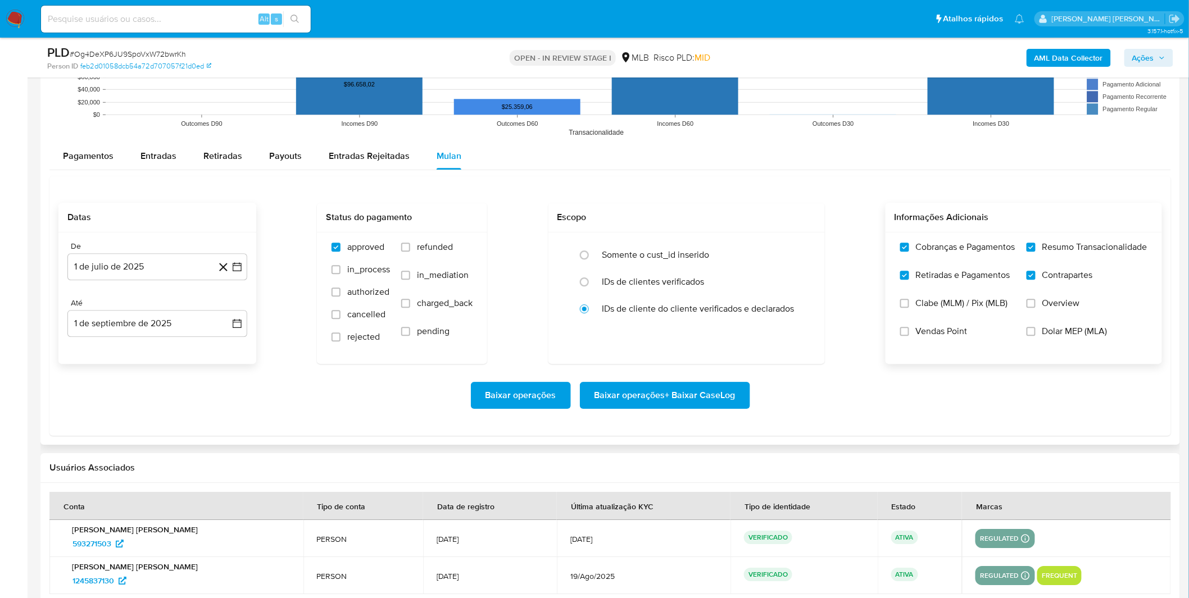
click at [695, 399] on span "Baixar operações + Baixar CaseLog" at bounding box center [664, 395] width 141 height 25
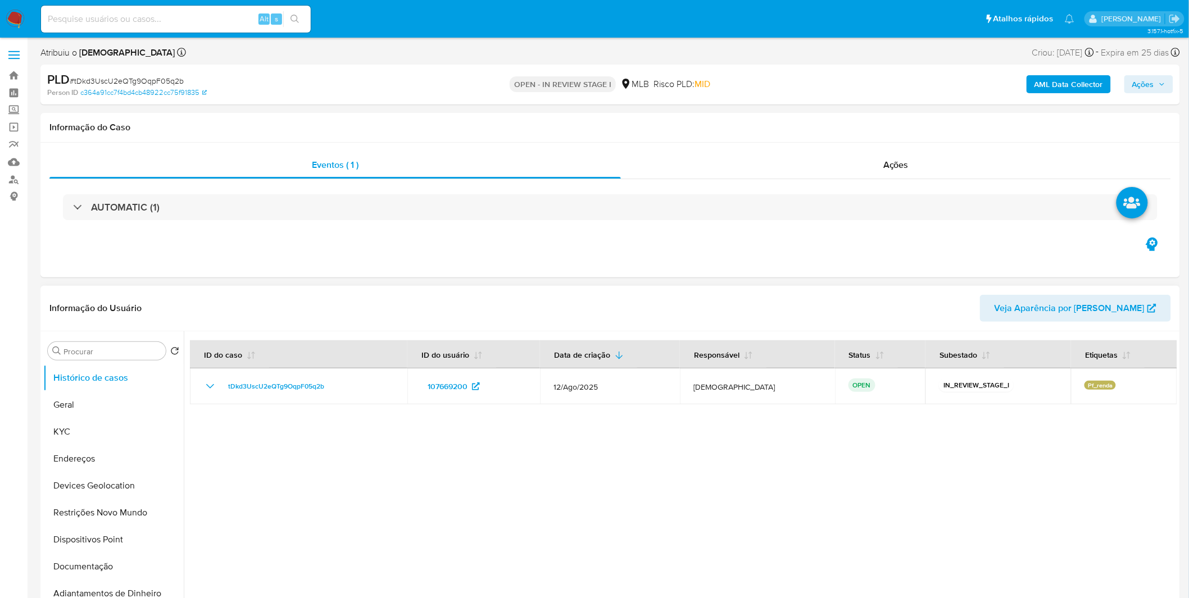
select select "10"
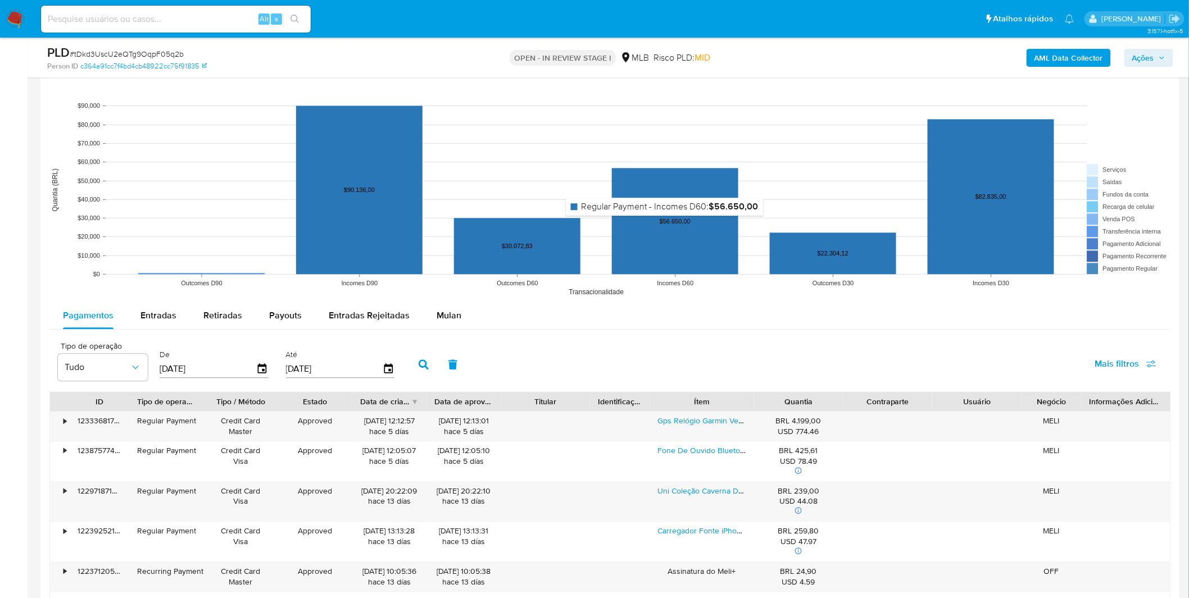
scroll to position [998, 0]
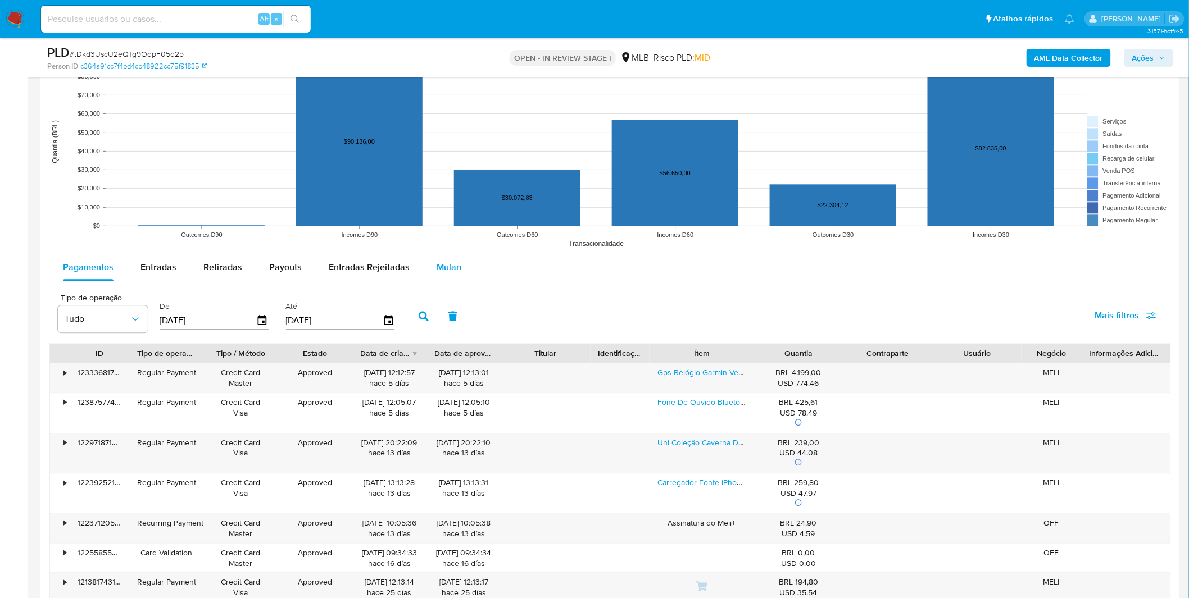
click at [463, 262] on button "Mulan" at bounding box center [449, 267] width 52 height 27
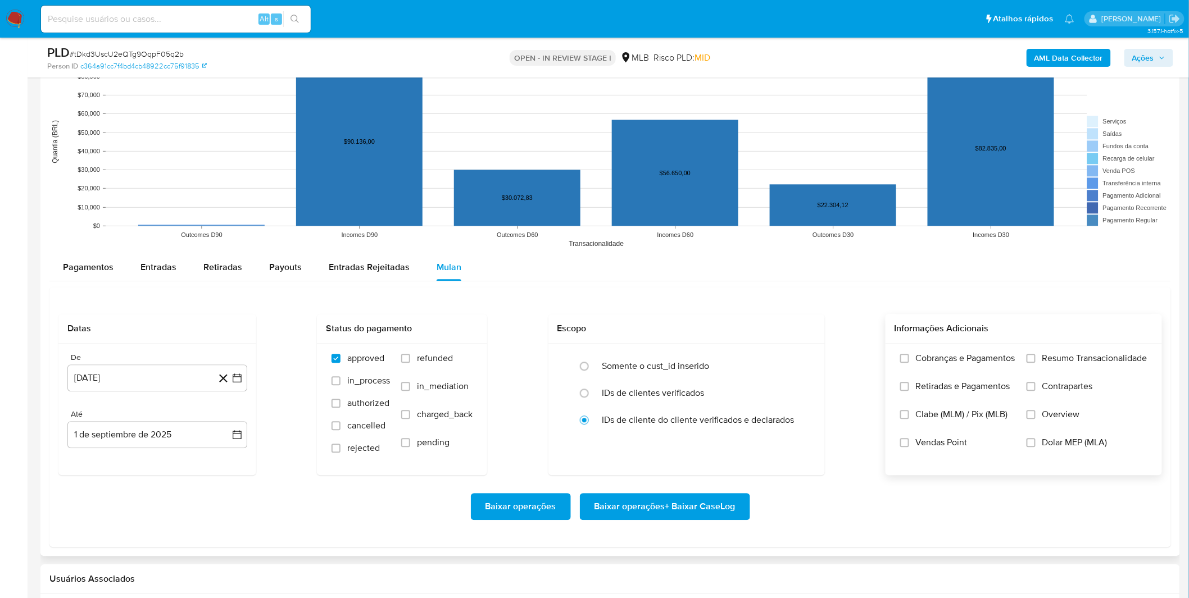
click at [906, 364] on label "Cobranças e Pagamentos" at bounding box center [957, 367] width 115 height 28
click at [906, 363] on input "Cobranças e Pagamentos" at bounding box center [904, 358] width 9 height 9
click at [918, 401] on label "Retiradas e Pagamentos" at bounding box center [957, 395] width 115 height 28
click at [909, 391] on input "Retiradas e Pagamentos" at bounding box center [904, 386] width 9 height 9
click at [1053, 368] on label "Resumo Transacionalidade" at bounding box center [1086, 367] width 121 height 28
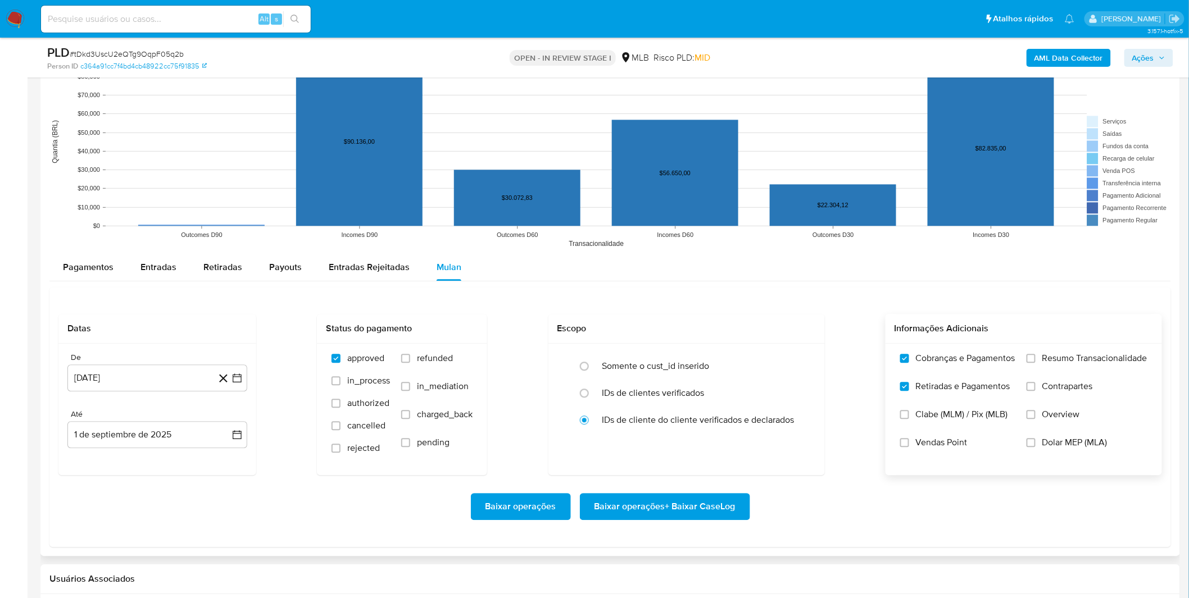
click at [1035, 363] on input "Resumo Transacionalidade" at bounding box center [1030, 358] width 9 height 9
click at [1052, 397] on label "Contrapartes" at bounding box center [1086, 395] width 121 height 28
click at [1035, 391] on input "Contrapartes" at bounding box center [1030, 386] width 9 height 9
click at [160, 394] on div "De 1 de agosto de 2024 1-08-2024 Até 1 de septiembre de 2025 1-09-2025" at bounding box center [157, 409] width 198 height 131
click at [161, 388] on button "1 [PERSON_NAME] de 2024" at bounding box center [157, 378] width 180 height 27
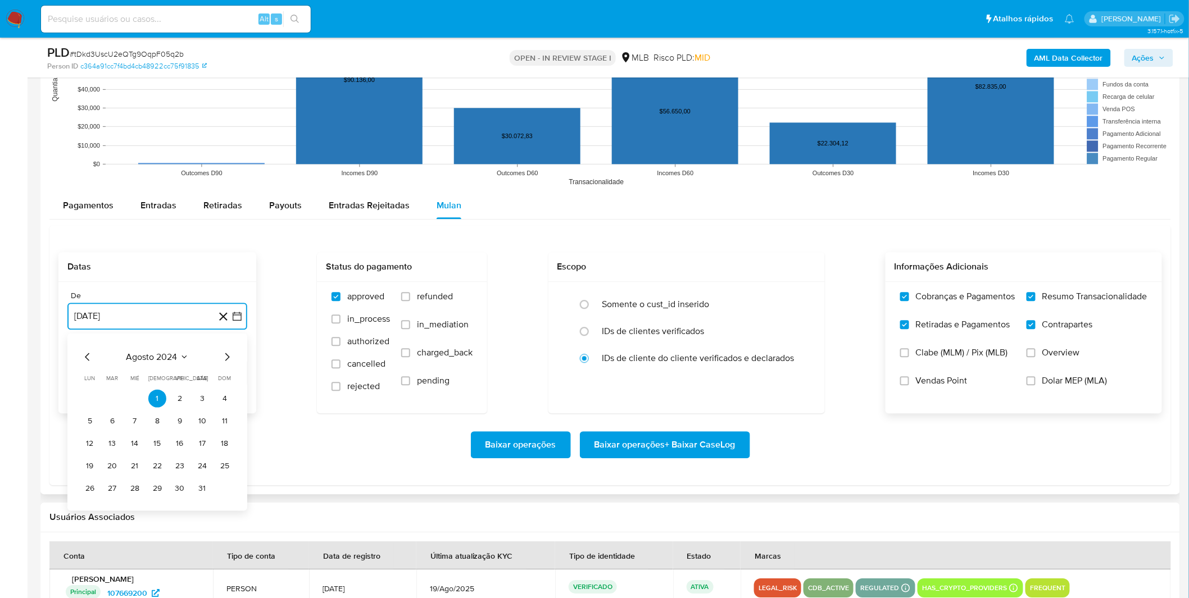
scroll to position [1061, 0]
click at [162, 355] on span "agosto 2024" at bounding box center [151, 356] width 51 height 11
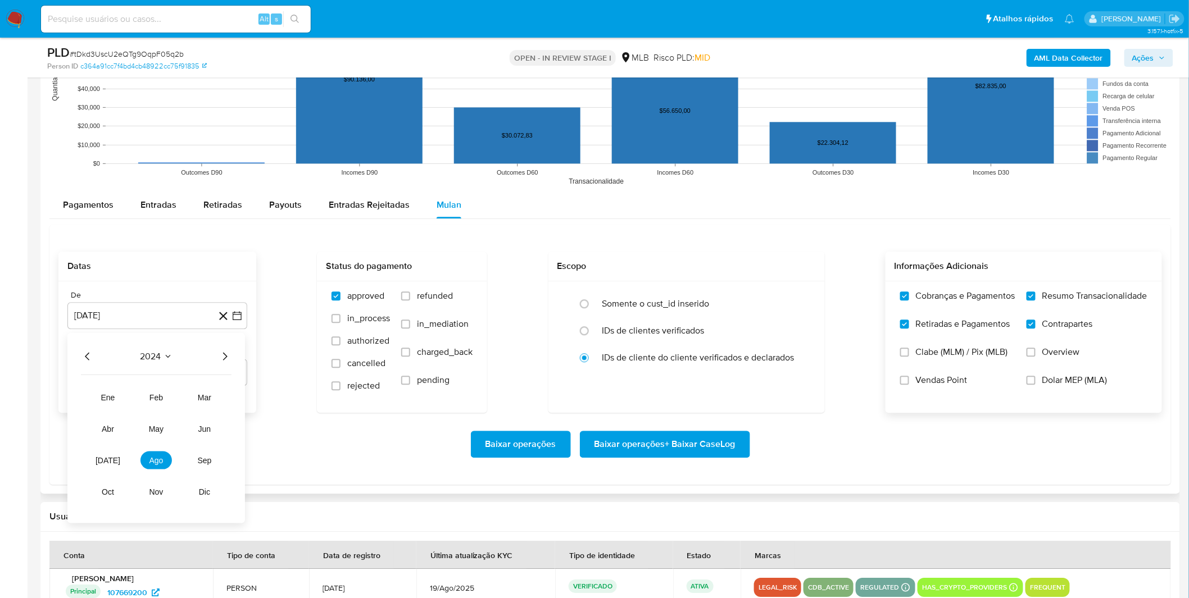
click at [227, 360] on icon "Año siguiente" at bounding box center [224, 356] width 13 height 13
click at [106, 457] on span "[DATE]" at bounding box center [108, 460] width 25 height 9
click at [119, 405] on button "1" at bounding box center [112, 398] width 18 height 18
drag, startPoint x: 194, startPoint y: 433, endPoint x: 201, endPoint y: 435, distance: 6.8
click at [194, 433] on div "Baixar operações Baixar operações + Baixar CaseLog" at bounding box center [609, 444] width 1103 height 27
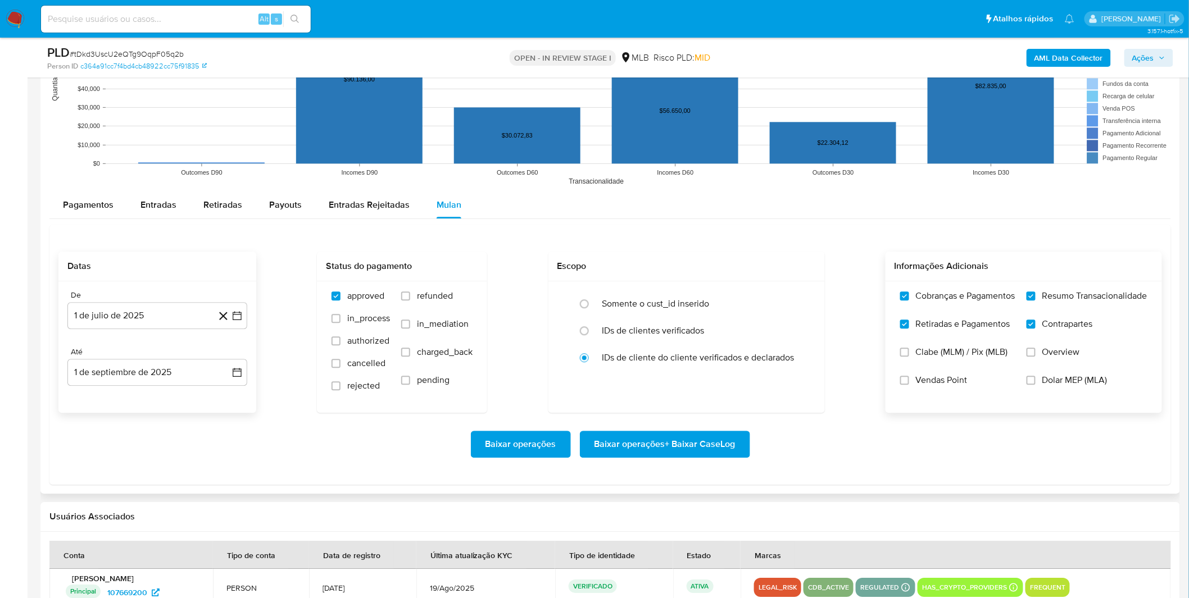
click at [667, 446] on span "Baixar operações + Baixar CaseLog" at bounding box center [664, 444] width 141 height 25
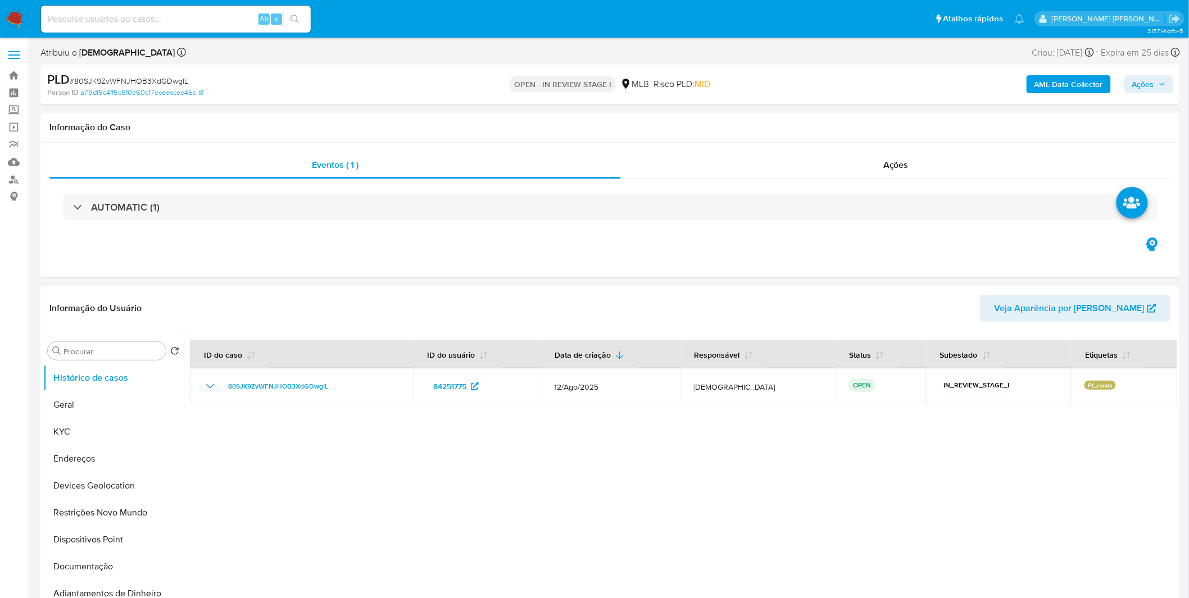
select select "10"
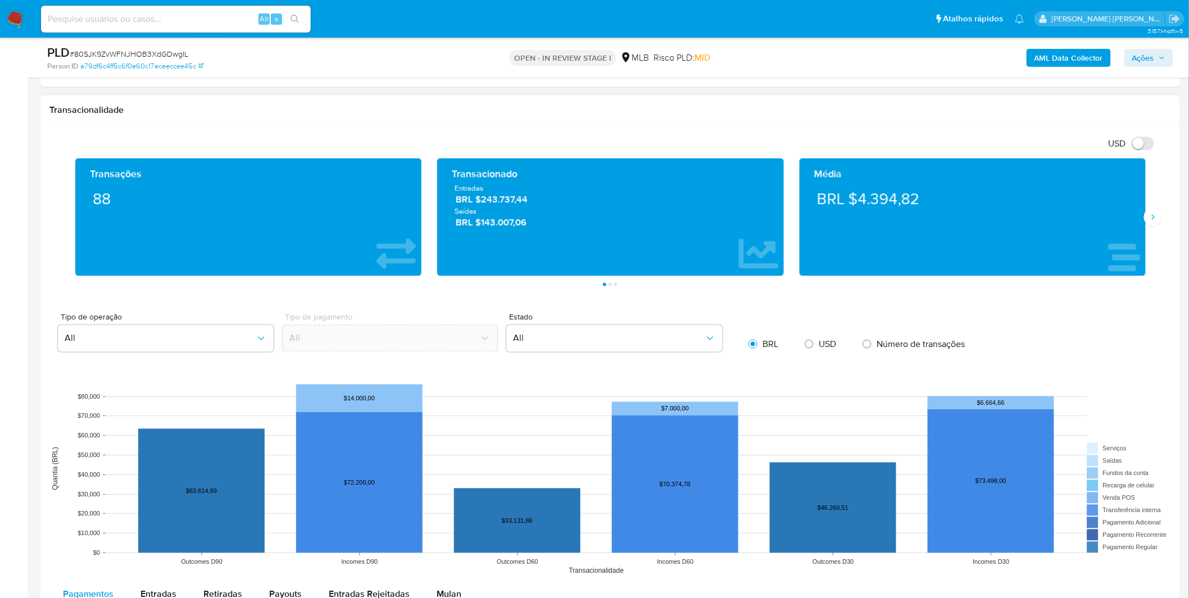
scroll to position [687, 0]
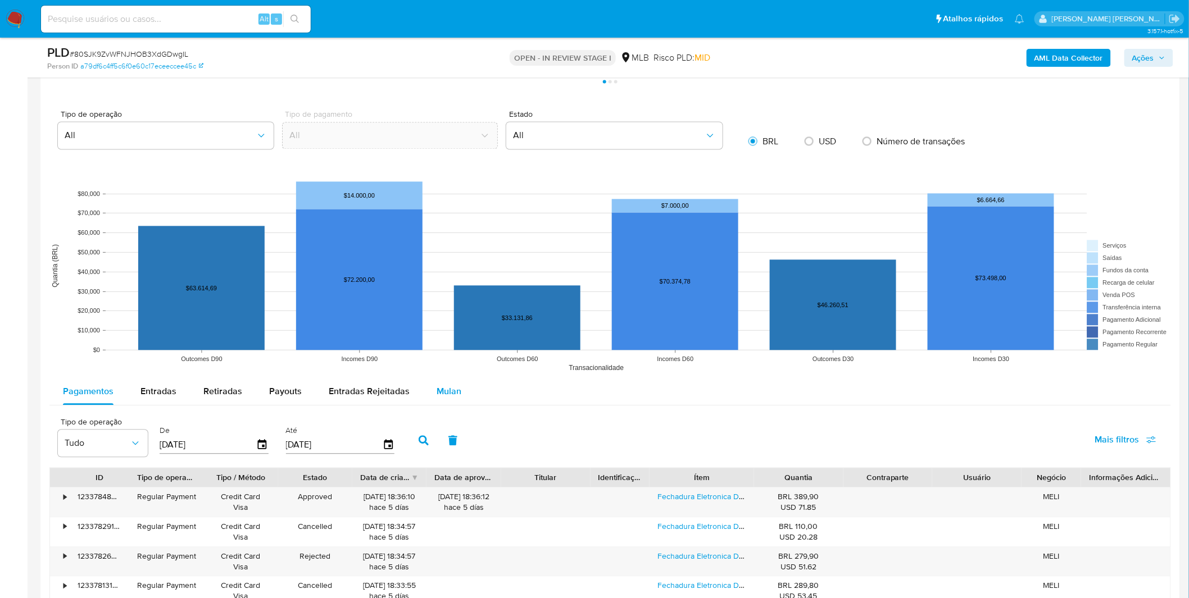
click at [427, 387] on button "Mulan" at bounding box center [449, 392] width 52 height 27
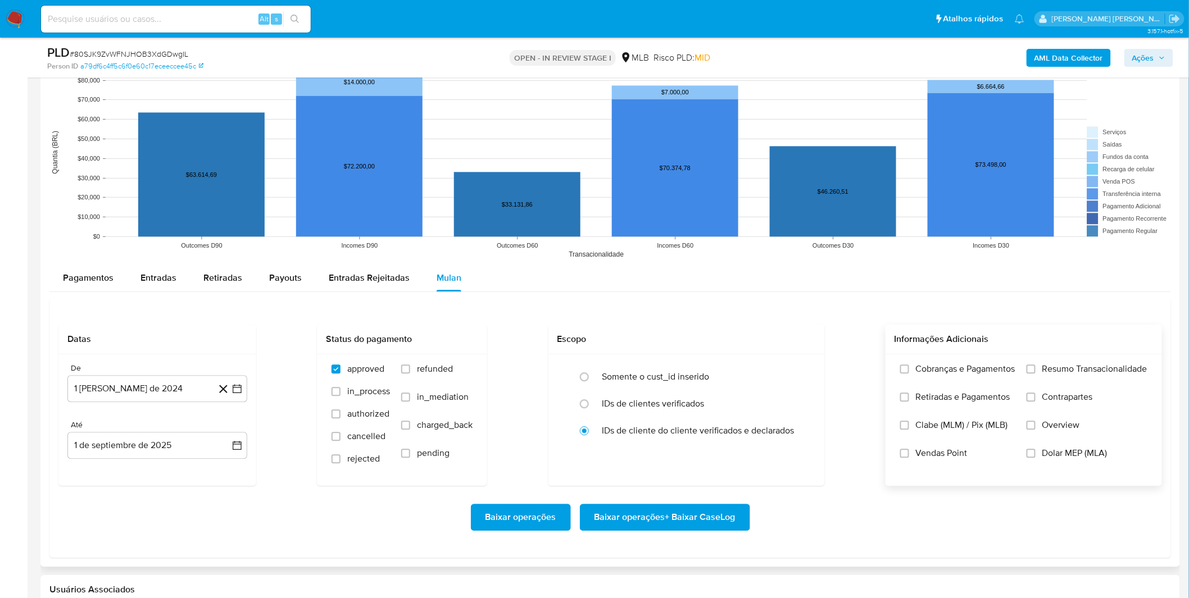
scroll to position [998, 0]
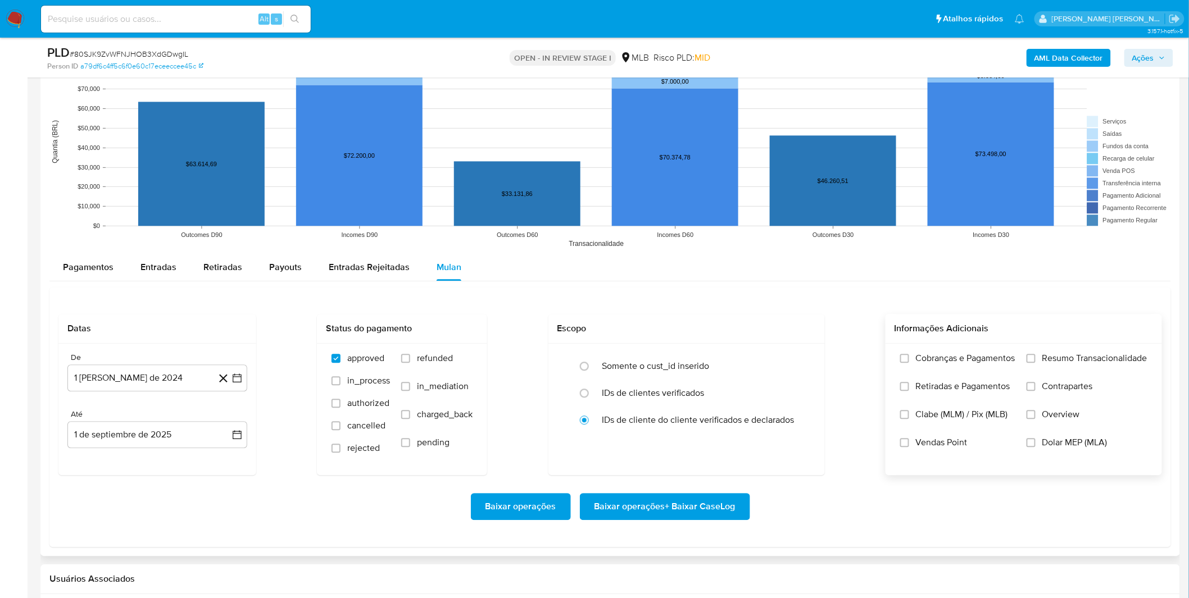
click at [975, 381] on span "Retiradas e Pagamentos" at bounding box center [963, 386] width 94 height 11
click at [909, 382] on input "Retiradas e Pagamentos" at bounding box center [904, 386] width 9 height 9
click at [964, 358] on span "Cobranças e Pagamentos" at bounding box center [965, 358] width 99 height 11
click at [909, 358] on input "Cobranças e Pagamentos" at bounding box center [904, 358] width 9 height 9
click at [965, 381] on span "Retiradas e Pagamentos" at bounding box center [963, 386] width 94 height 11
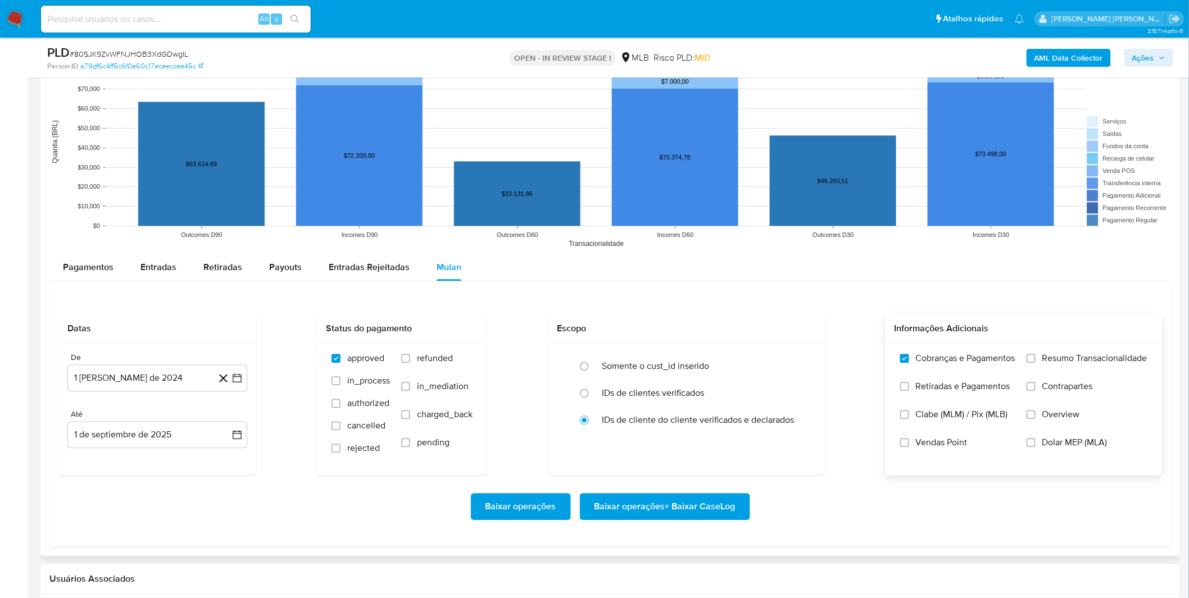
click at [909, 382] on input "Retiradas e Pagamentos" at bounding box center [904, 386] width 9 height 9
click at [1032, 367] on label "Resumo Transacionalidade" at bounding box center [1086, 367] width 121 height 28
click at [1032, 363] on input "Resumo Transacionalidade" at bounding box center [1030, 358] width 9 height 9
click at [1038, 388] on label "Contrapartes" at bounding box center [1086, 395] width 121 height 28
click at [1035, 388] on input "Contrapartes" at bounding box center [1030, 386] width 9 height 9
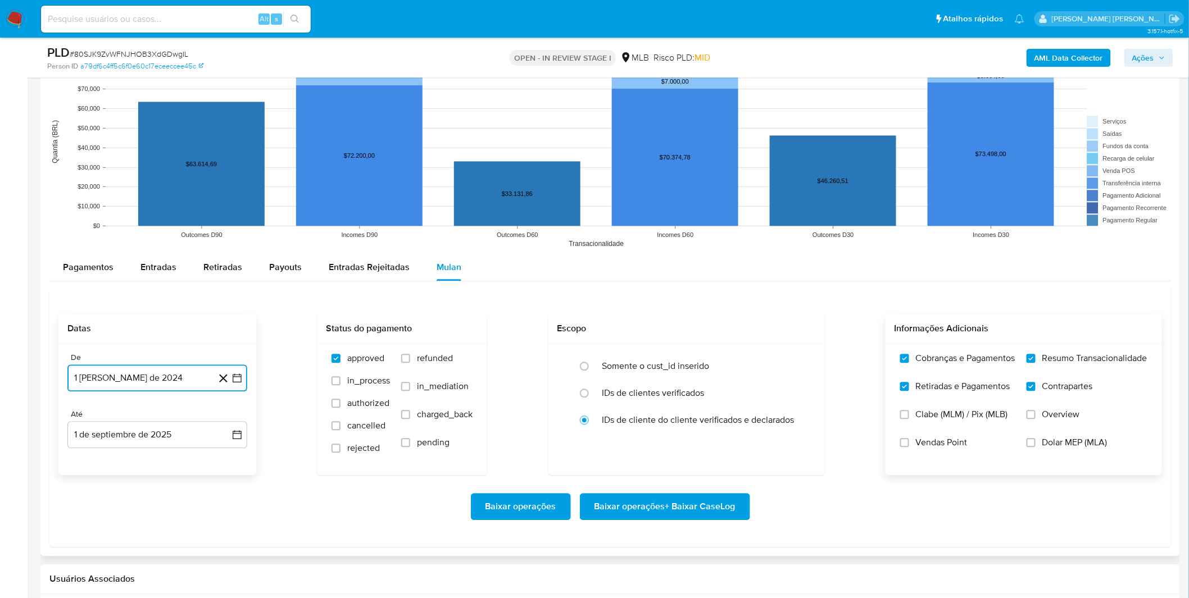
click at [144, 383] on button "[DATE]" at bounding box center [157, 378] width 180 height 27
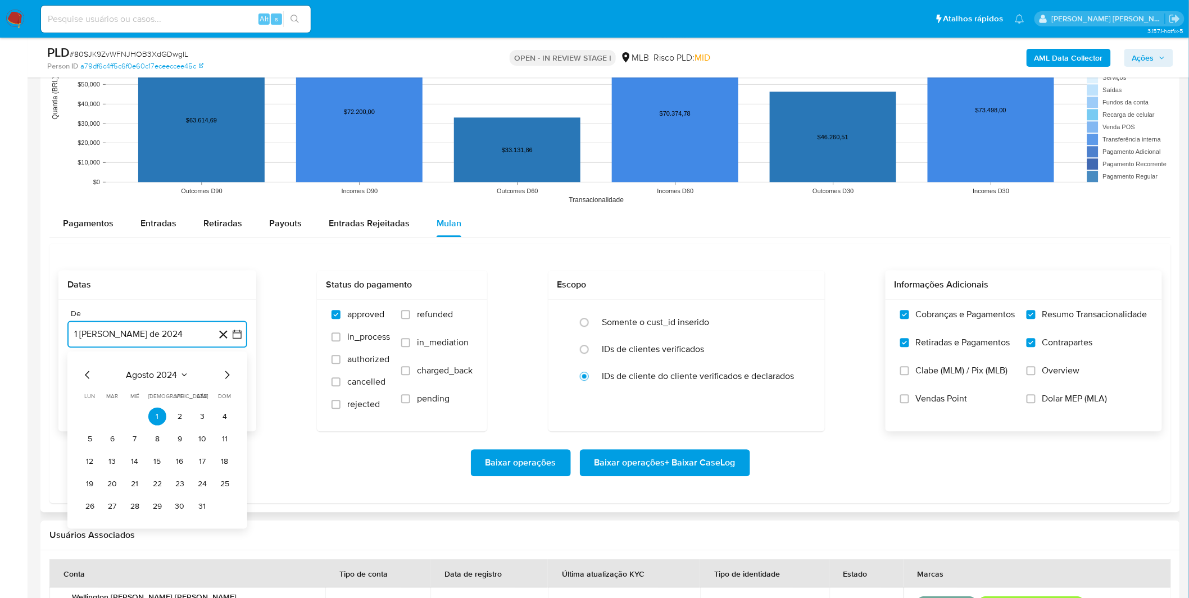
scroll to position [1061, 0]
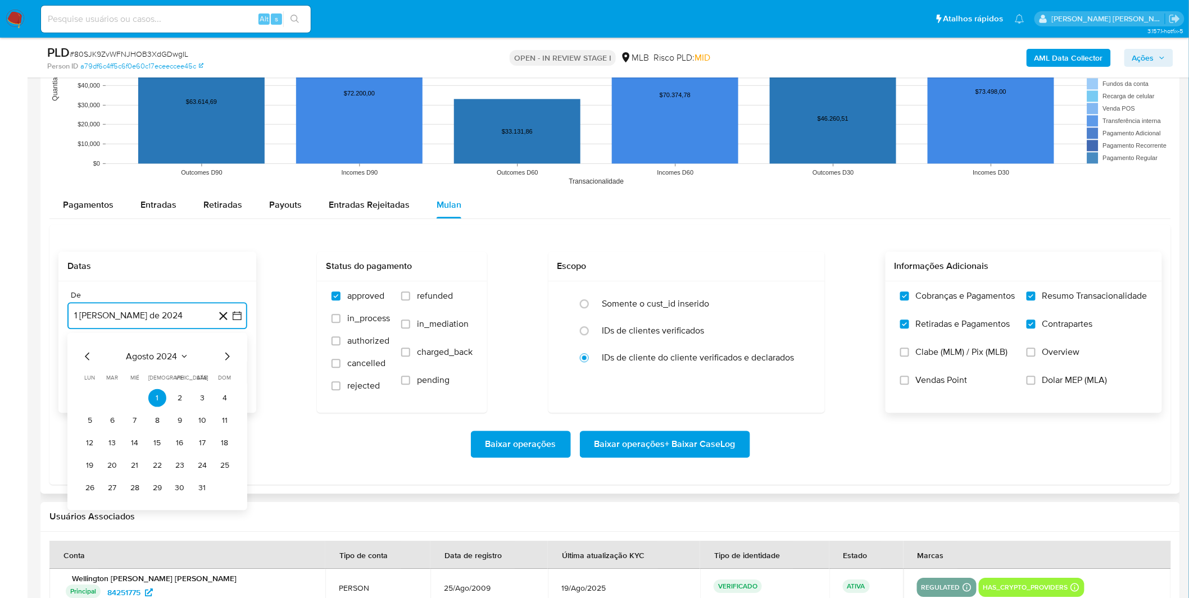
click at [153, 358] on span "agosto 2024" at bounding box center [151, 356] width 51 height 11
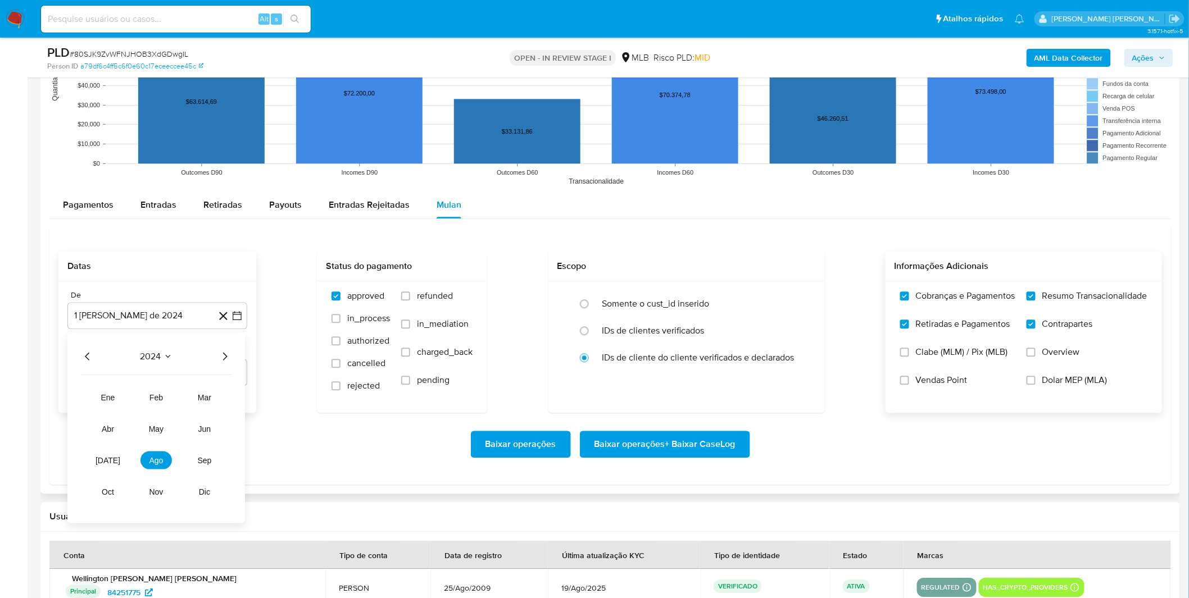
click at [223, 356] on icon "Año siguiente" at bounding box center [224, 356] width 13 height 13
click at [108, 461] on span "[DATE]" at bounding box center [108, 460] width 25 height 9
click at [110, 403] on button "1" at bounding box center [112, 398] width 18 height 18
click at [115, 434] on div "Baixar operações Baixar operações + Baixar CaseLog" at bounding box center [609, 444] width 1103 height 63
click at [683, 451] on span "Baixar operações + Baixar CaseLog" at bounding box center [664, 444] width 141 height 25
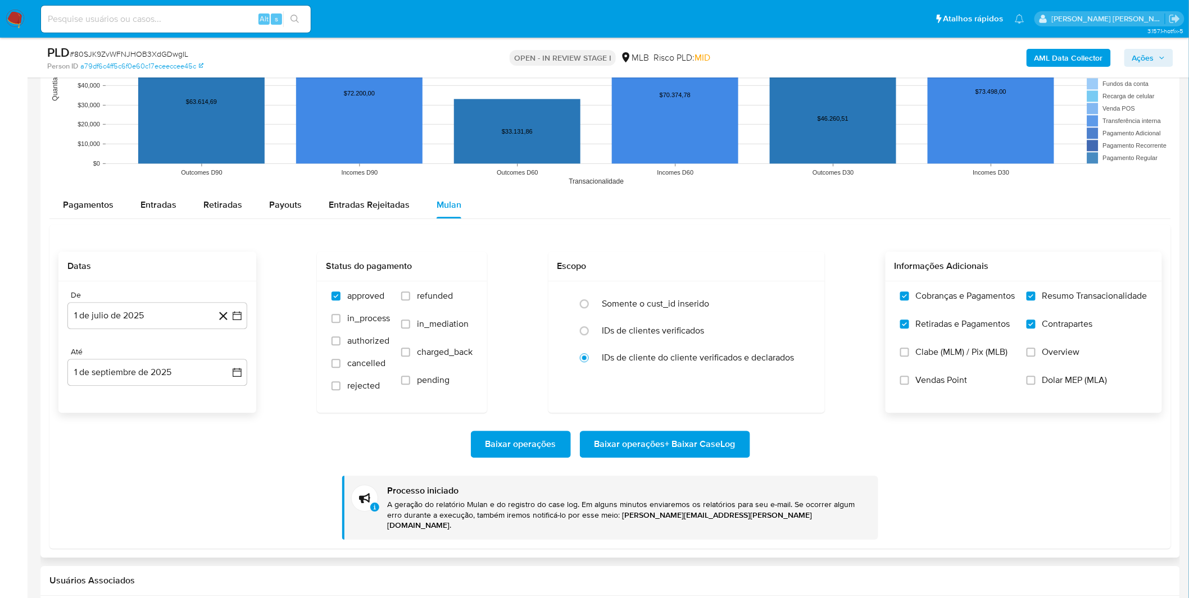
click at [278, 437] on div "Baixar operações Baixar operações + Baixar CaseLog" at bounding box center [609, 444] width 1103 height 27
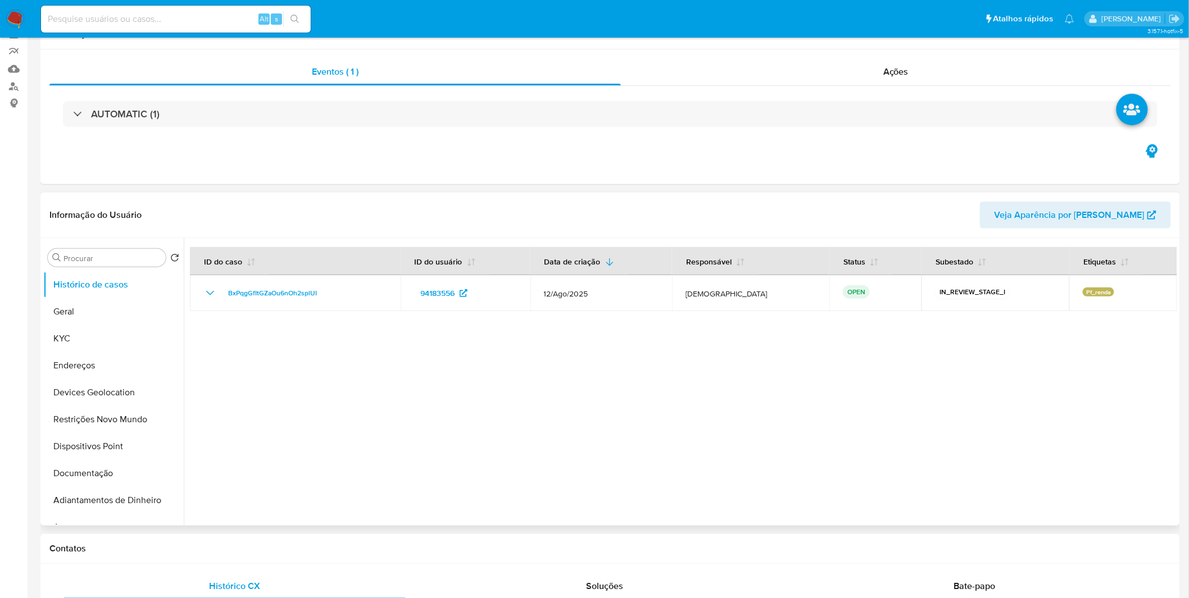
select select "10"
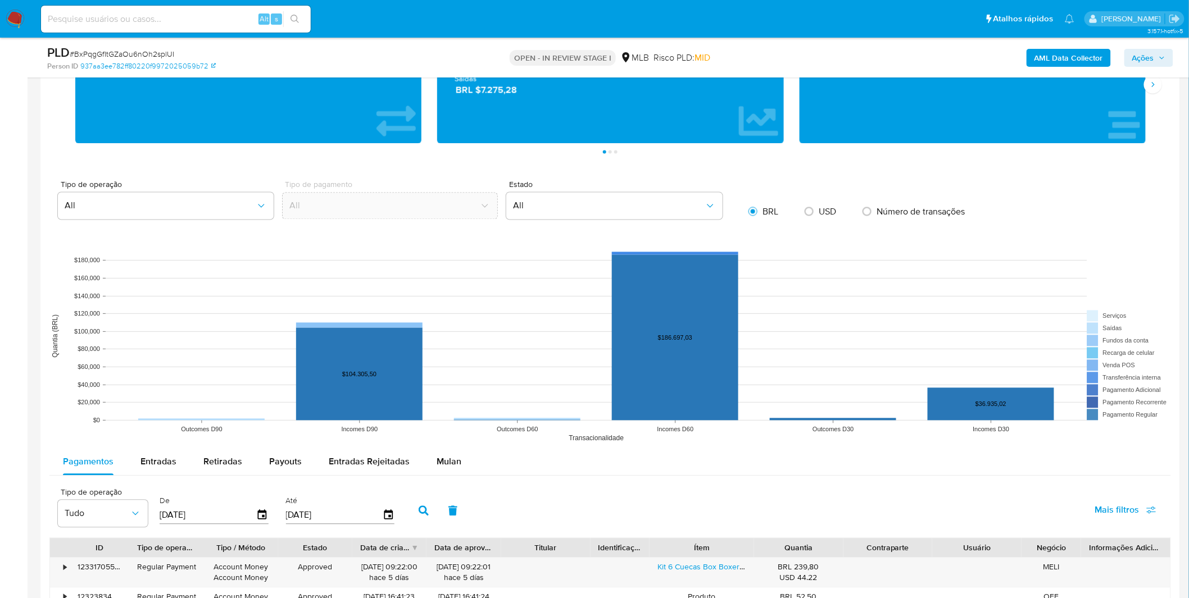
scroll to position [874, 0]
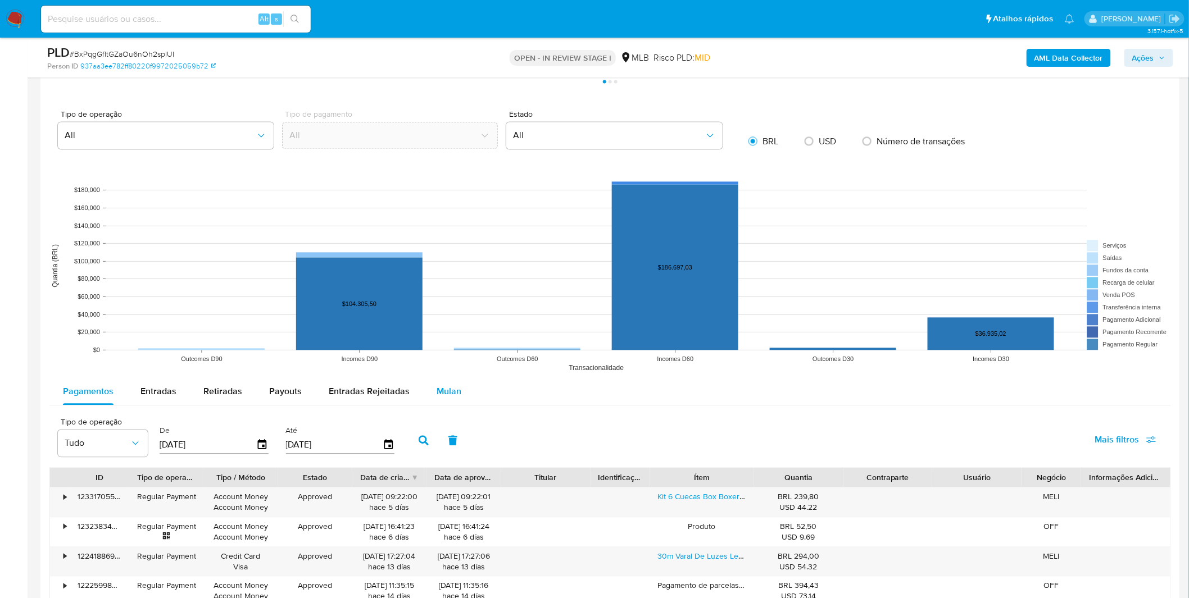
click at [437, 396] on span "Mulan" at bounding box center [449, 391] width 25 height 13
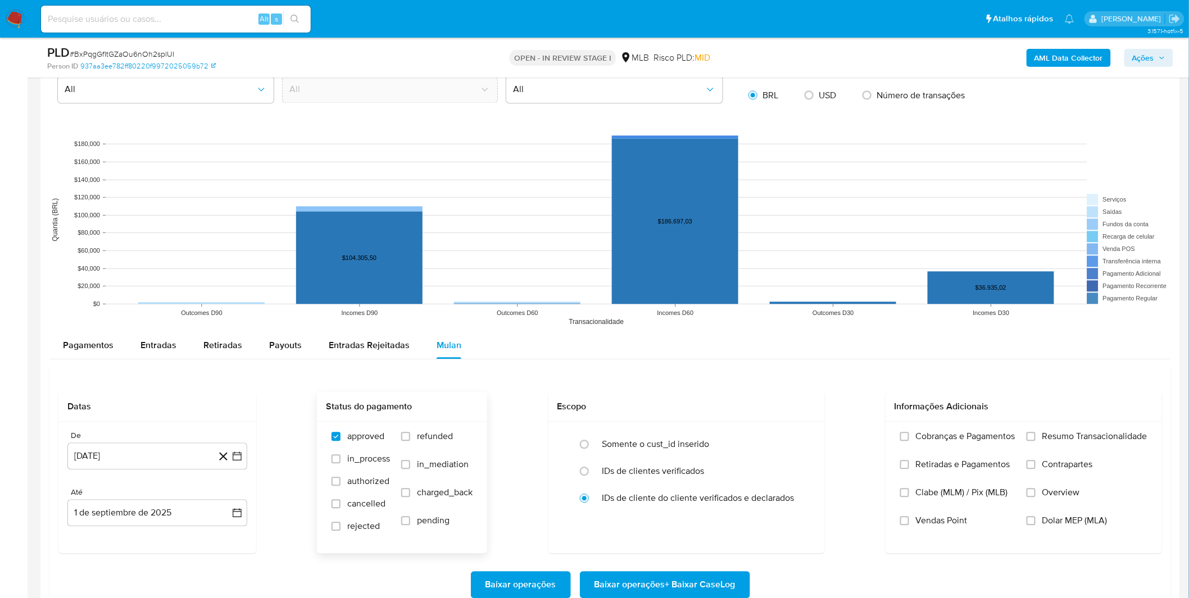
scroll to position [998, 0]
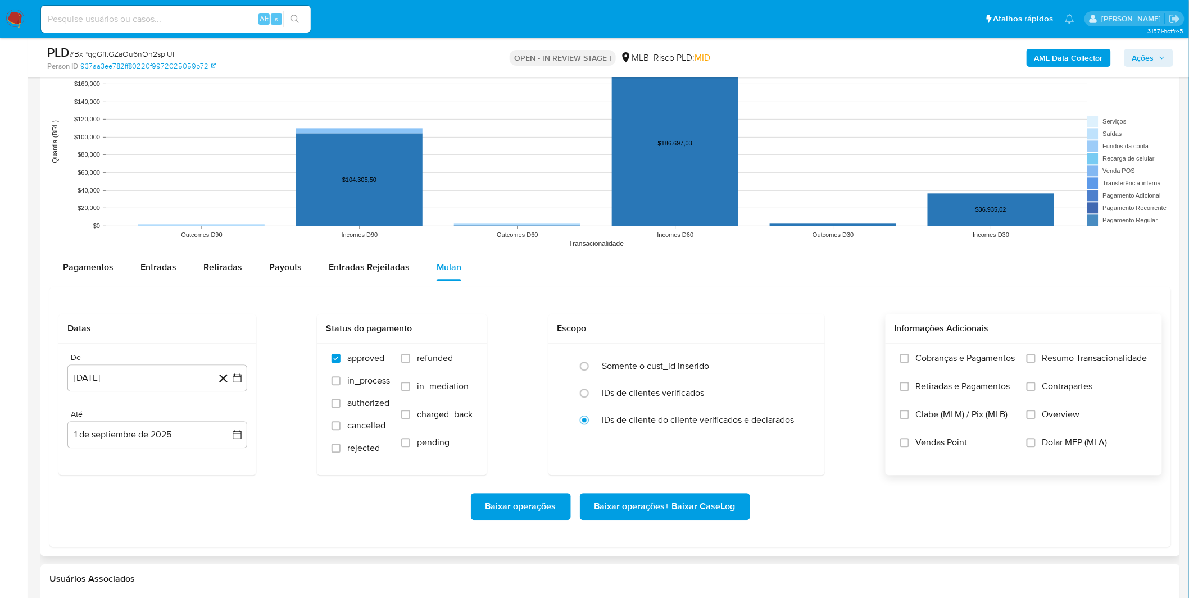
click at [926, 355] on span "Cobranças e Pagamentos" at bounding box center [965, 358] width 99 height 11
click at [909, 355] on input "Cobranças e Pagamentos" at bounding box center [904, 358] width 9 height 9
click at [925, 386] on span "Retiradas e Pagamentos" at bounding box center [963, 386] width 94 height 11
click at [909, 386] on input "Retiradas e Pagamentos" at bounding box center [904, 386] width 9 height 9
click at [1032, 367] on label "Resumo Transacionalidade" at bounding box center [1086, 367] width 121 height 28
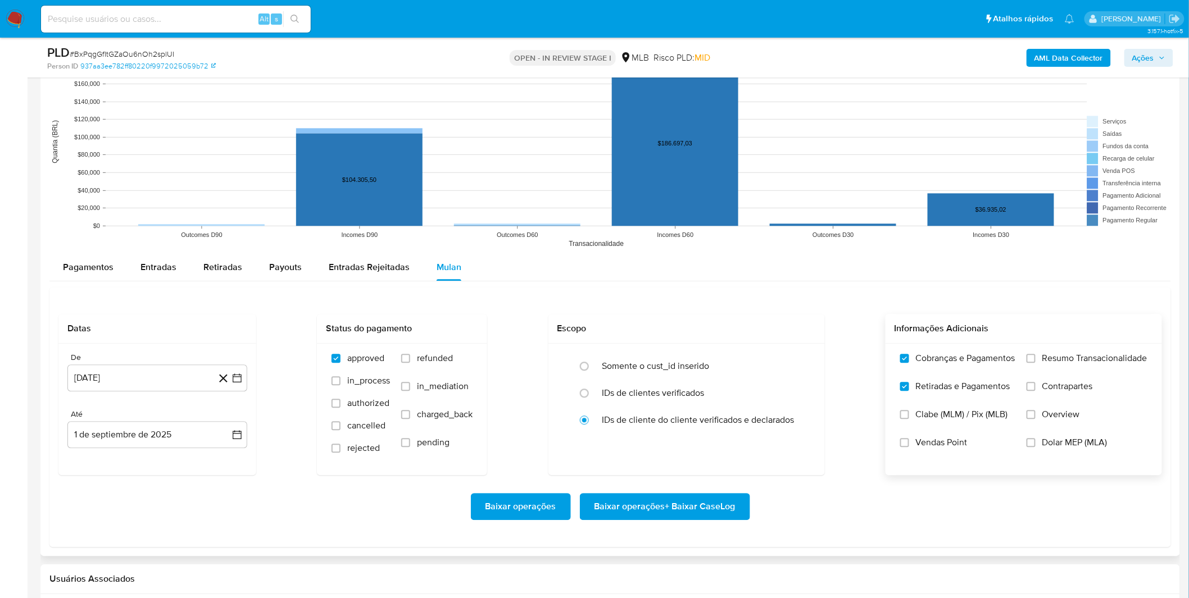
click at [1032, 363] on input "Resumo Transacionalidade" at bounding box center [1030, 358] width 9 height 9
click at [1036, 388] on label "Contrapartes" at bounding box center [1086, 395] width 121 height 28
click at [1035, 388] on input "Contrapartes" at bounding box center [1030, 386] width 9 height 9
click at [157, 373] on button "1 [PERSON_NAME] de 2024" at bounding box center [157, 378] width 180 height 27
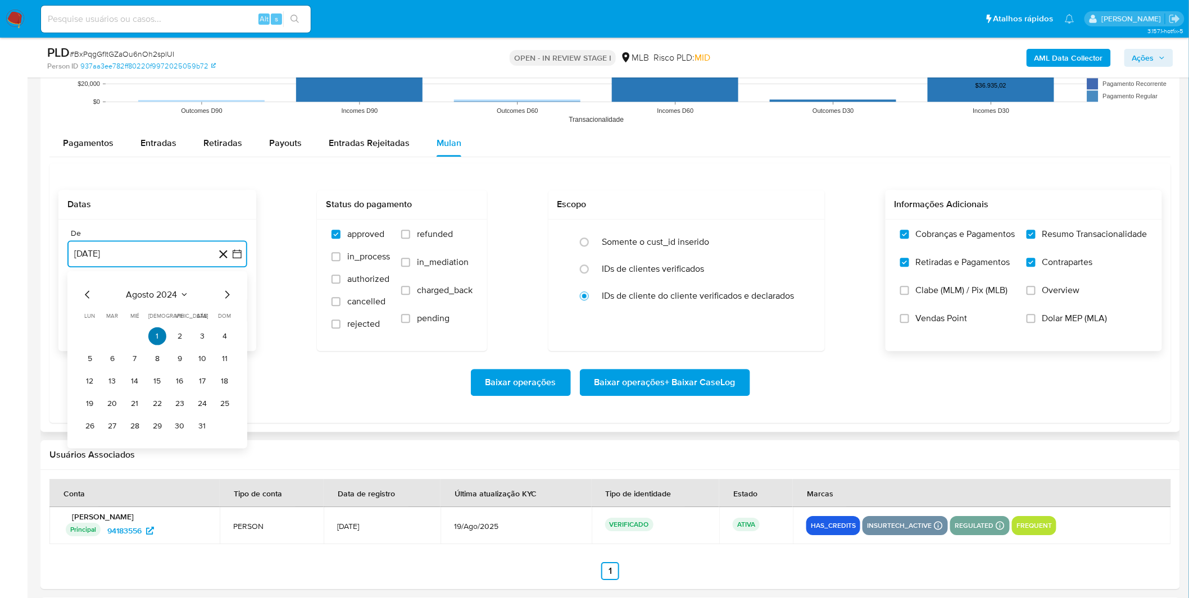
scroll to position [1124, 0]
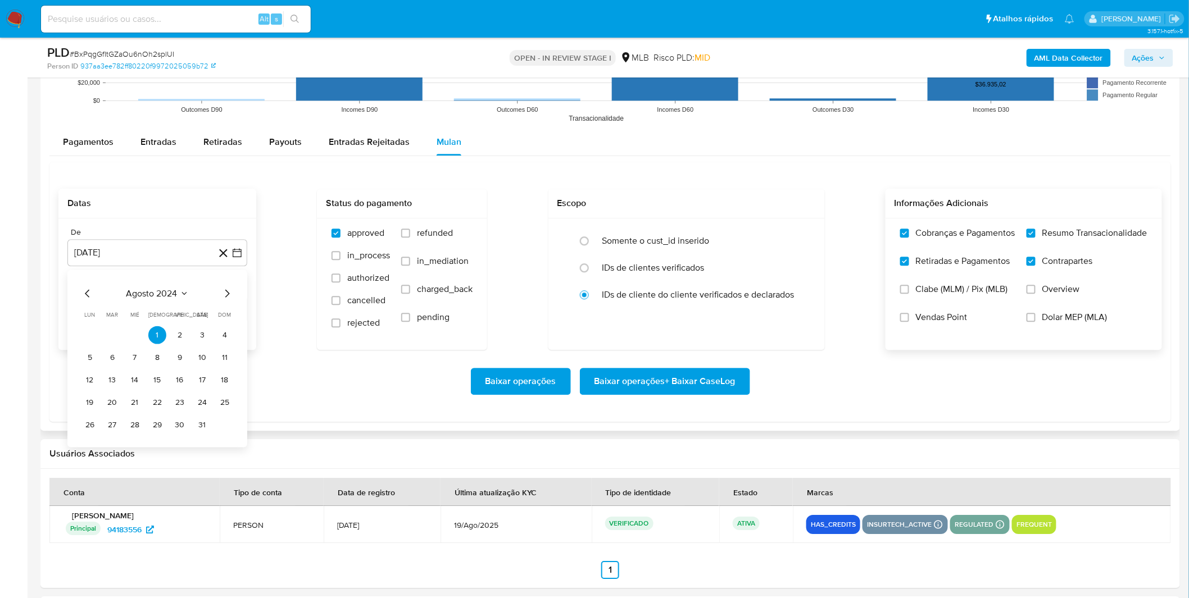
click at [160, 302] on div "agosto 2024 agosto 2024 lun lunes mar martes mié miércoles jue jueves vie viern…" at bounding box center [157, 360] width 153 height 147
click at [163, 296] on span "agosto 2024" at bounding box center [151, 293] width 51 height 11
click at [219, 298] on icon "Año siguiente" at bounding box center [224, 293] width 13 height 13
click at [100, 399] on button "[DATE]" at bounding box center [107, 398] width 31 height 18
click at [111, 334] on button "1" at bounding box center [112, 335] width 18 height 18
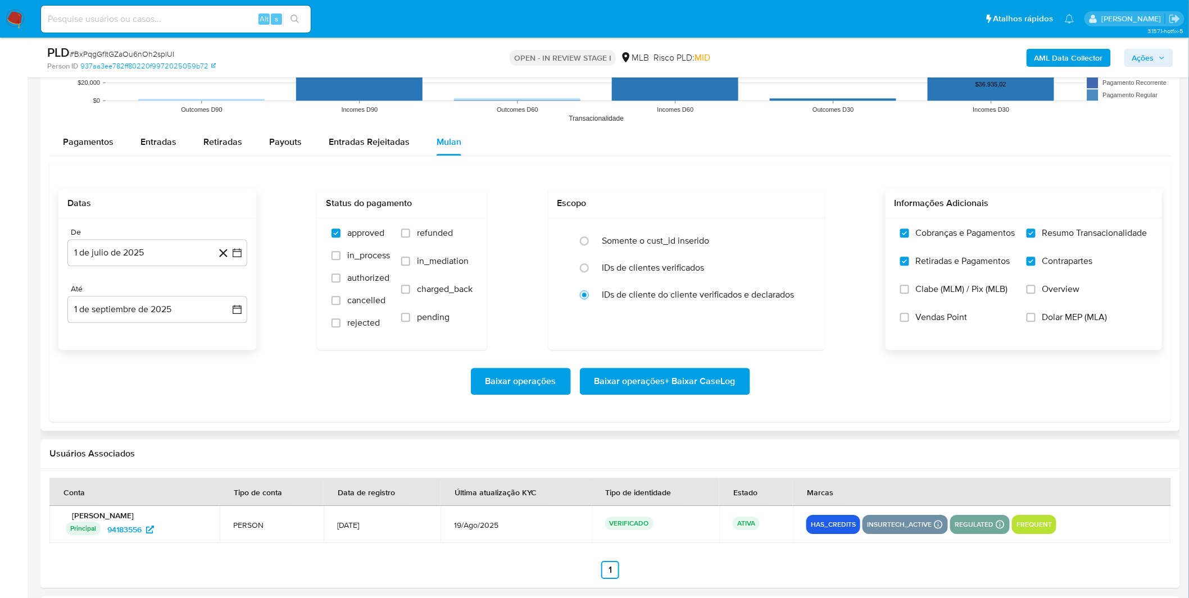
click at [163, 369] on div "Baixar operações Baixar operações + Baixar CaseLog" at bounding box center [609, 381] width 1103 height 63
click at [716, 391] on span "Baixar operações + Baixar CaseLog" at bounding box center [664, 381] width 141 height 25
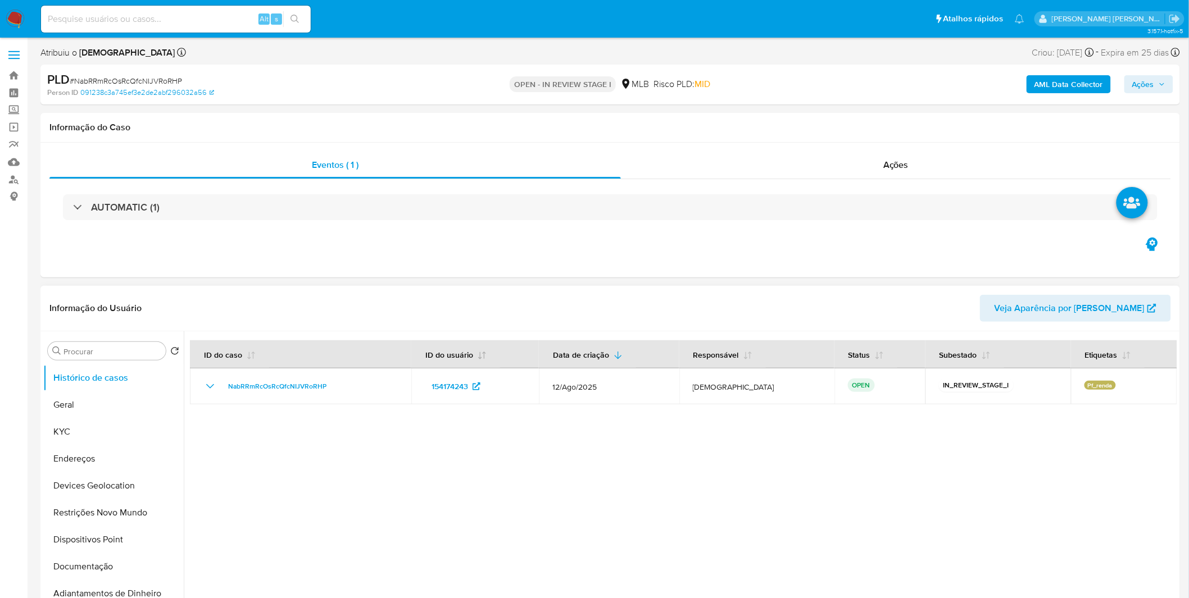
select select "10"
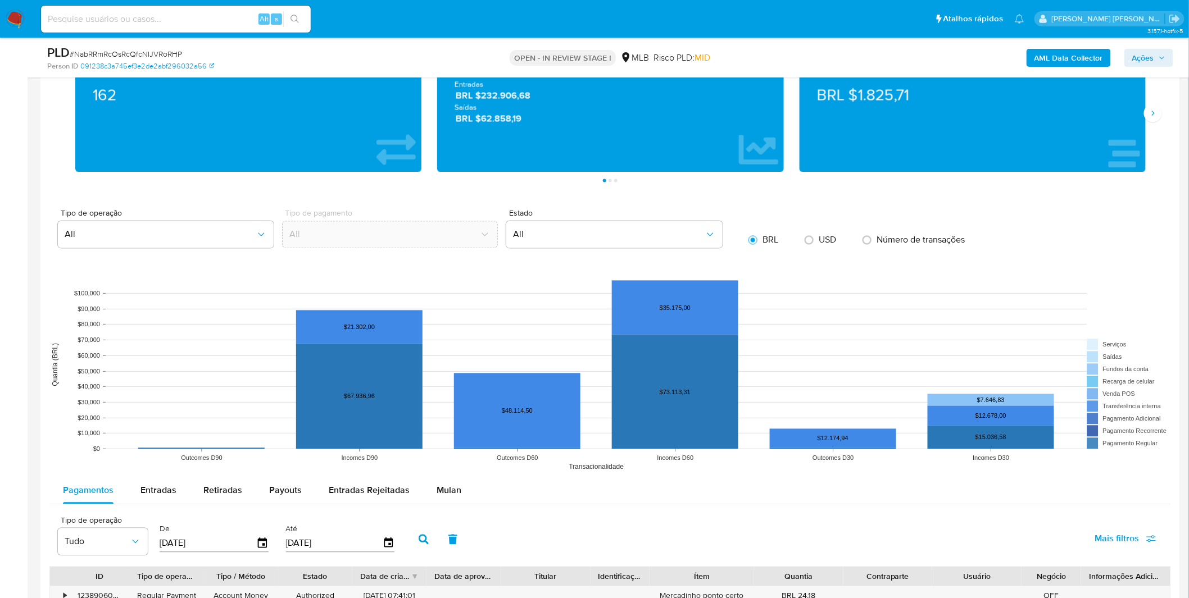
scroll to position [874, 0]
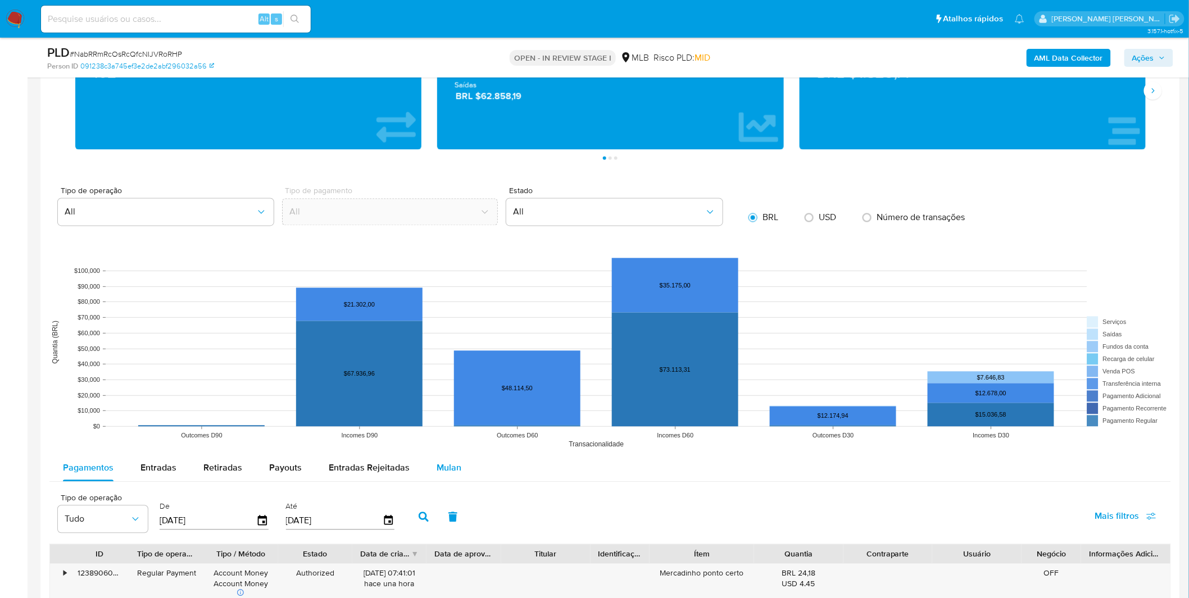
click at [453, 461] on div "Mulan" at bounding box center [449, 468] width 25 height 27
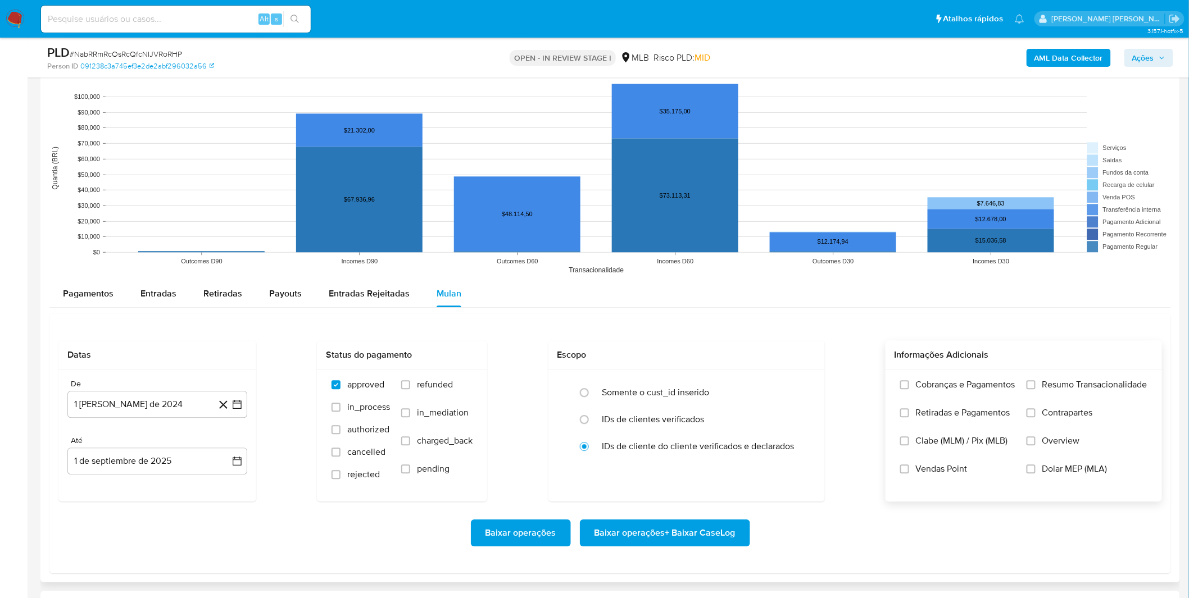
scroll to position [1061, 0]
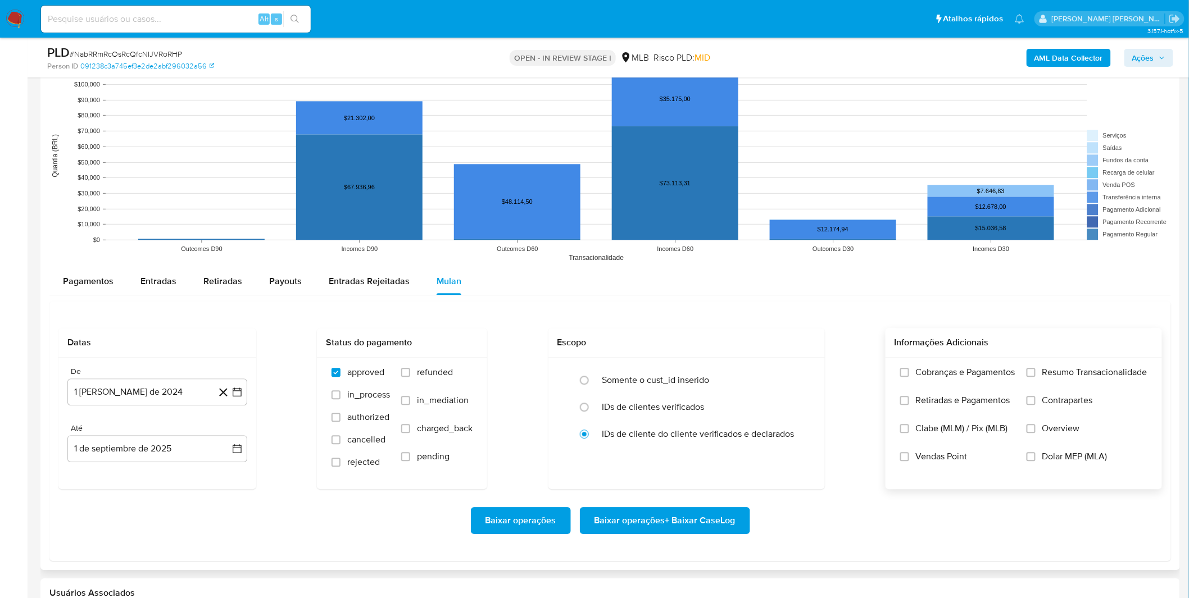
click at [948, 378] on span "Cobranças e Pagamentos" at bounding box center [965, 372] width 99 height 11
click at [909, 377] on input "Cobranças e Pagamentos" at bounding box center [904, 372] width 9 height 9
click at [969, 401] on span "Retiradas e Pagamentos" at bounding box center [963, 400] width 94 height 11
click at [909, 401] on input "Retiradas e Pagamentos" at bounding box center [904, 400] width 9 height 9
click at [1063, 379] on label "Resumo Transacionalidade" at bounding box center [1086, 381] width 121 height 28
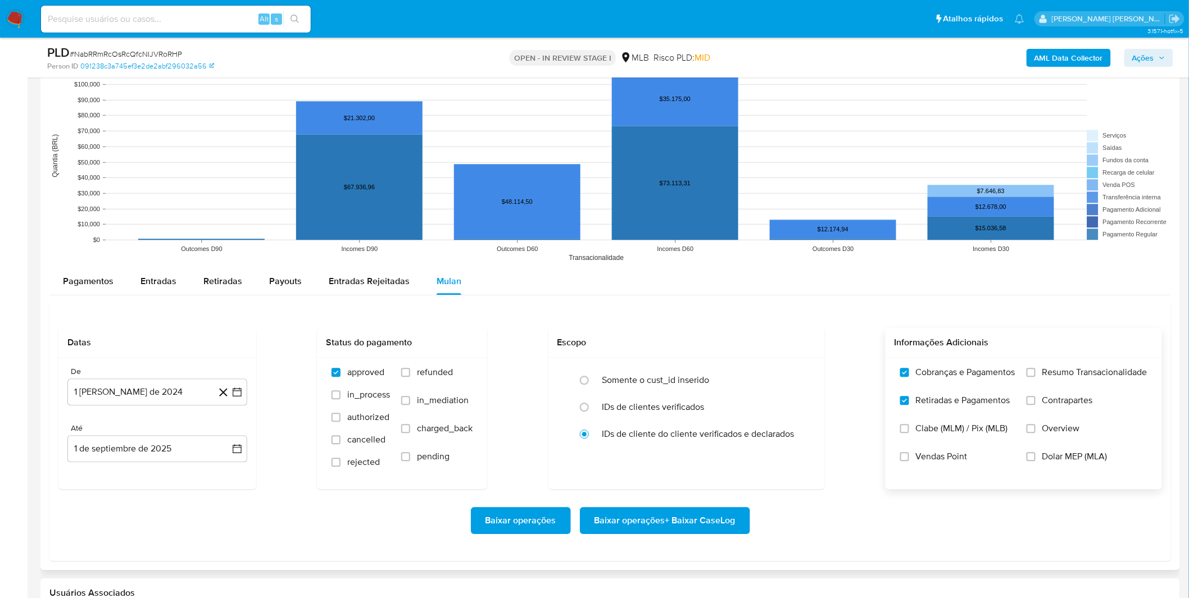
click at [1035, 377] on input "Resumo Transacionalidade" at bounding box center [1030, 372] width 9 height 9
click at [1057, 406] on span "Contrapartes" at bounding box center [1067, 400] width 51 height 11
click at [1035, 405] on input "Contrapartes" at bounding box center [1030, 400] width 9 height 9
click at [1053, 406] on span "Contrapartes" at bounding box center [1067, 400] width 51 height 11
click at [1035, 405] on input "Contrapartes" at bounding box center [1030, 400] width 9 height 9
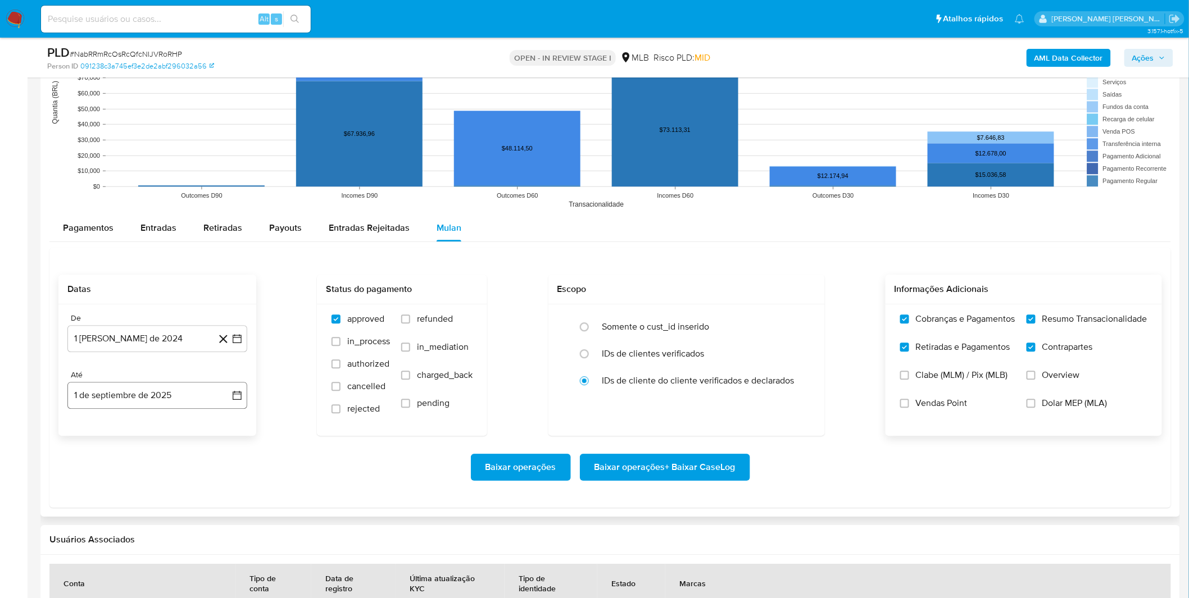
scroll to position [1186, 0]
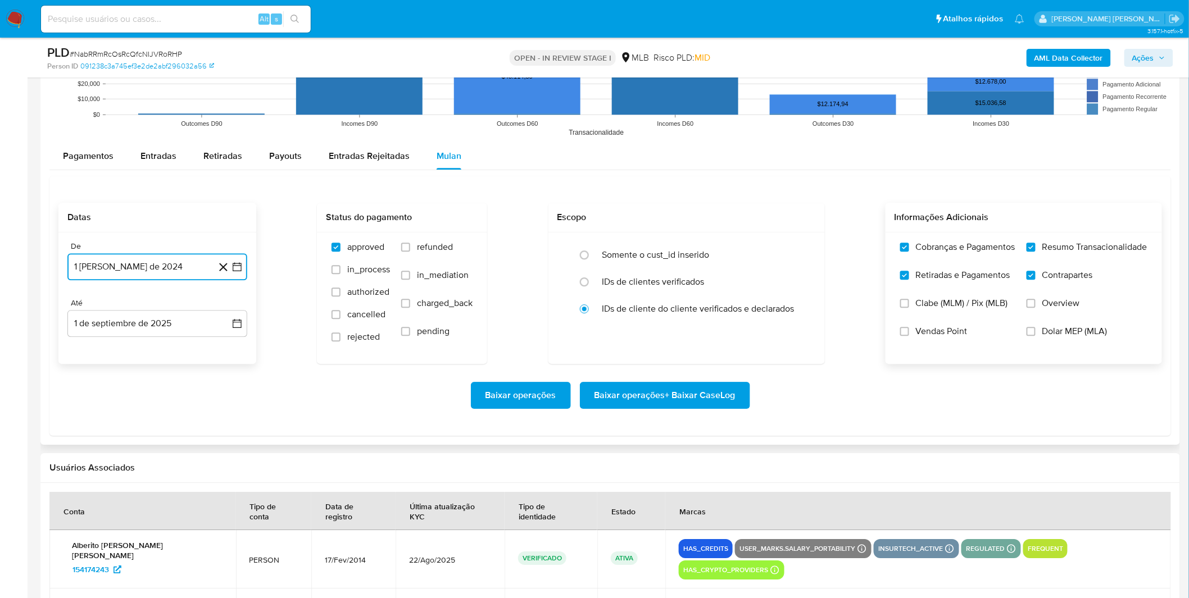
click at [129, 268] on button "1 [PERSON_NAME] de 2024" at bounding box center [157, 266] width 180 height 27
click at [148, 310] on span "agosto 2024" at bounding box center [151, 307] width 51 height 11
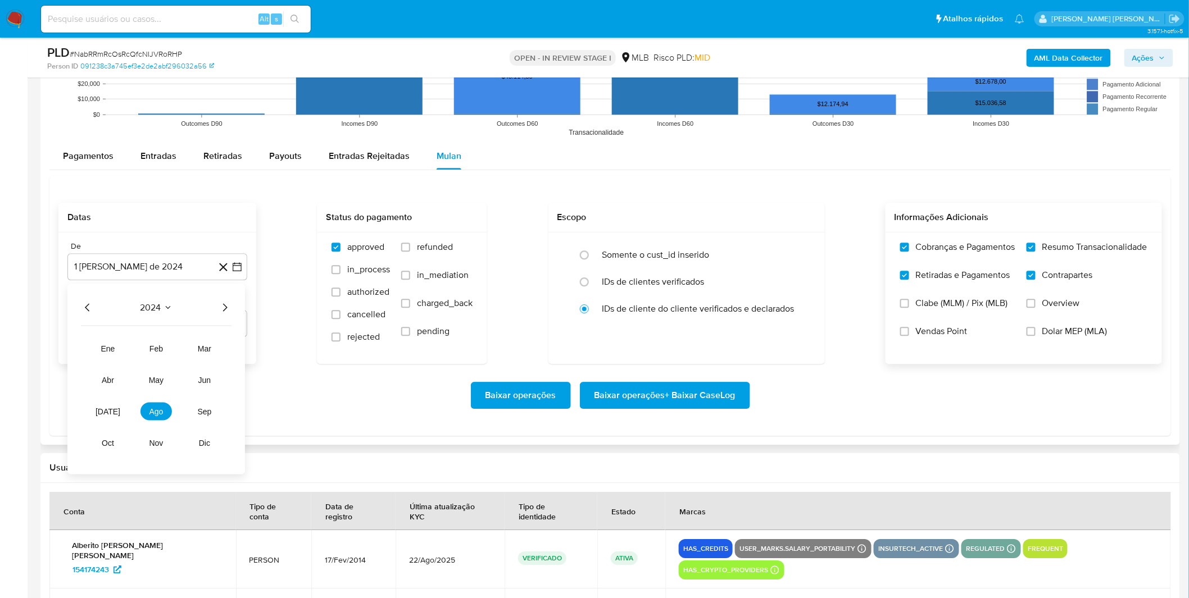
click at [225, 315] on div "2024 2024 ene feb mar abr may jun [DATE] ago sep oct nov dic" at bounding box center [156, 379] width 178 height 190
click at [219, 311] on icon "Año siguiente" at bounding box center [224, 307] width 13 height 13
click at [110, 416] on span "[DATE]" at bounding box center [108, 411] width 25 height 9
click at [113, 353] on button "1" at bounding box center [112, 349] width 18 height 18
drag, startPoint x: 160, startPoint y: 372, endPoint x: 198, endPoint y: 384, distance: 40.0
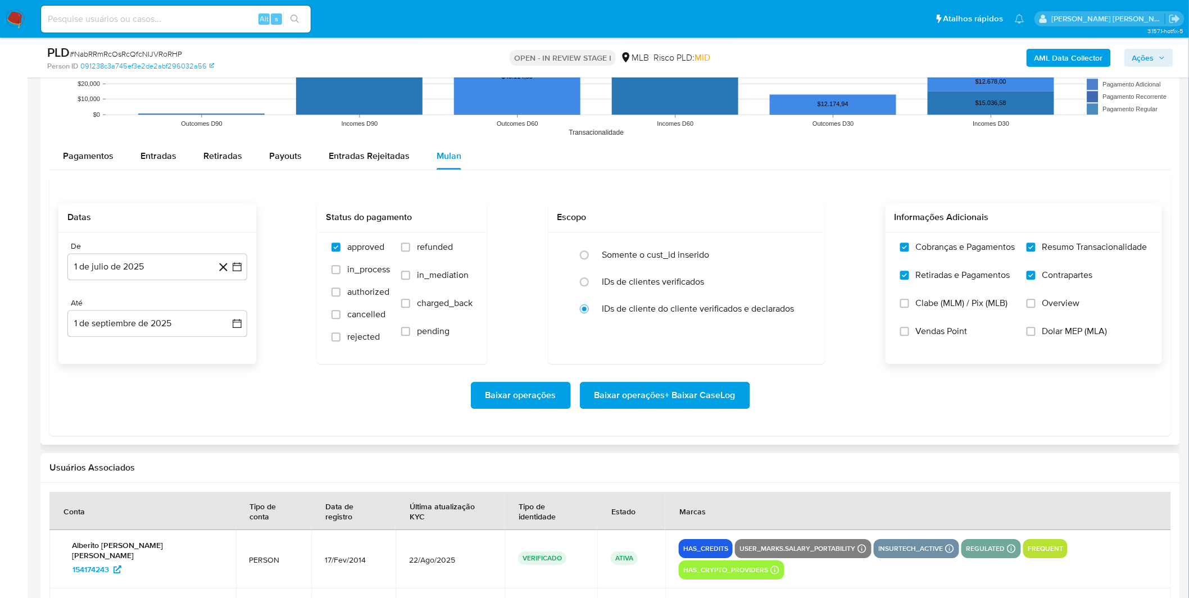
click at [160, 373] on div "Baixar operações Baixar operações + Baixar CaseLog" at bounding box center [609, 395] width 1103 height 63
click at [714, 394] on span "Baixar operações + Baixar CaseLog" at bounding box center [664, 395] width 141 height 25
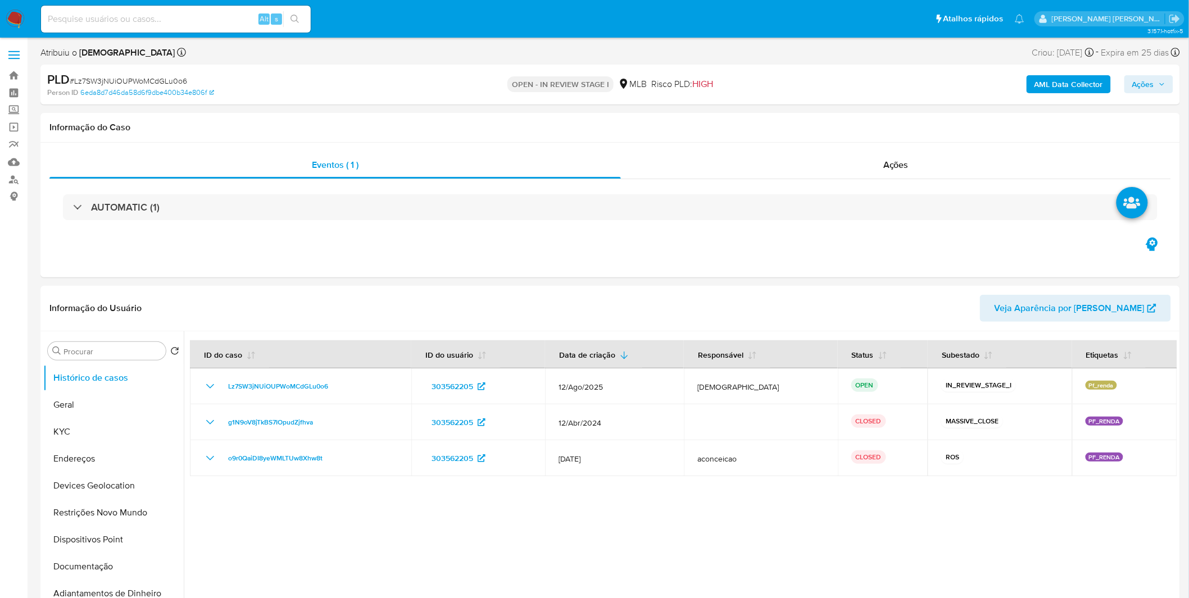
select select "10"
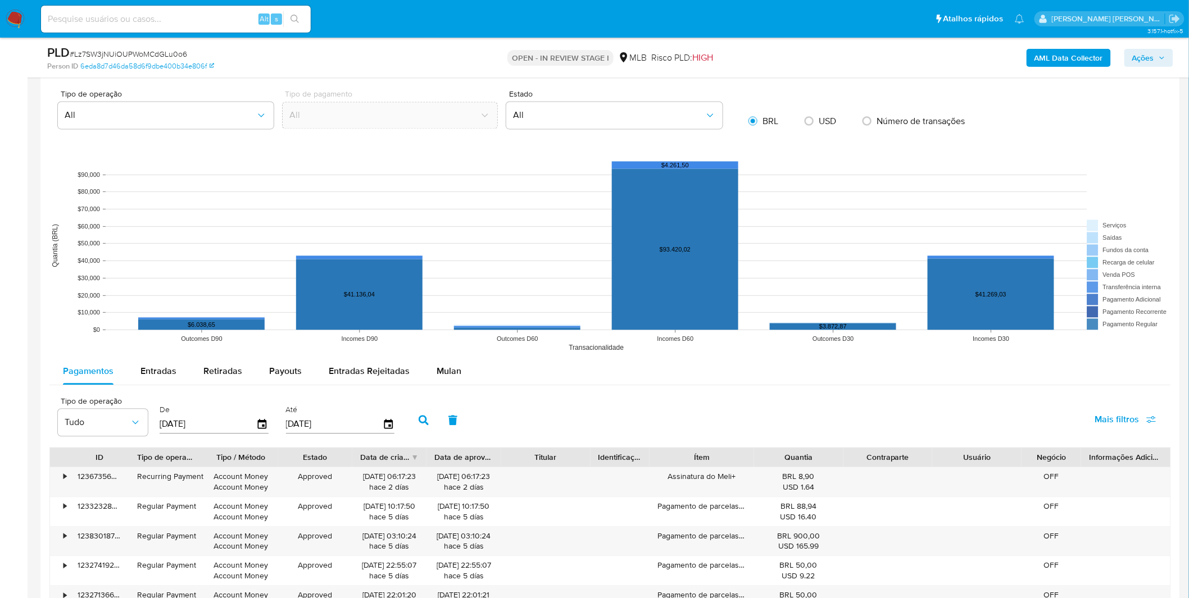
scroll to position [936, 0]
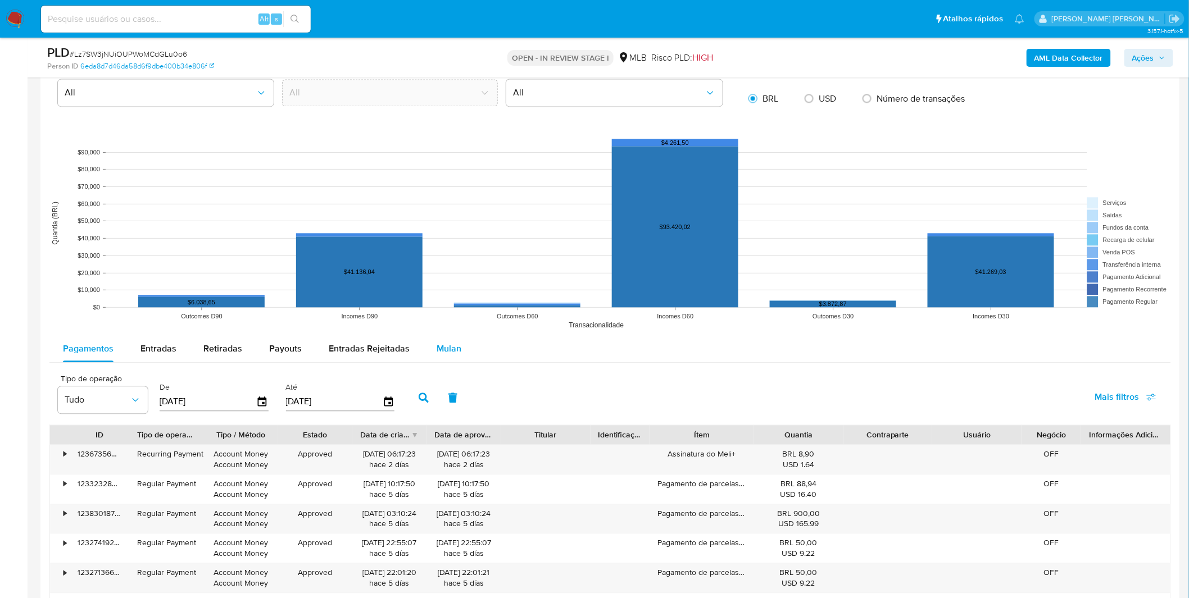
click at [458, 356] on button "Mulan" at bounding box center [449, 348] width 52 height 27
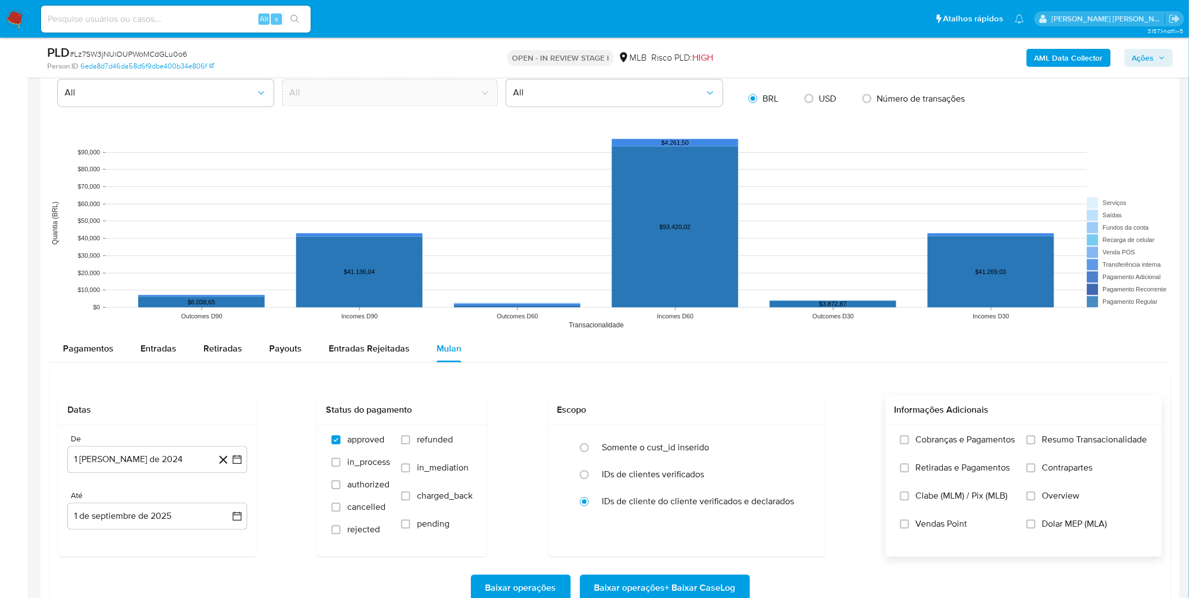
click at [968, 444] on span "Cobranças e Pagamentos" at bounding box center [965, 439] width 99 height 11
click at [909, 444] on input "Cobranças e Pagamentos" at bounding box center [904, 439] width 9 height 9
click at [961, 468] on span "Retiradas e Pagamentos" at bounding box center [963, 467] width 94 height 11
click at [909, 468] on input "Retiradas e Pagamentos" at bounding box center [904, 468] width 9 height 9
click at [963, 449] on label "Cobranças e Pagamentos" at bounding box center [957, 448] width 115 height 28
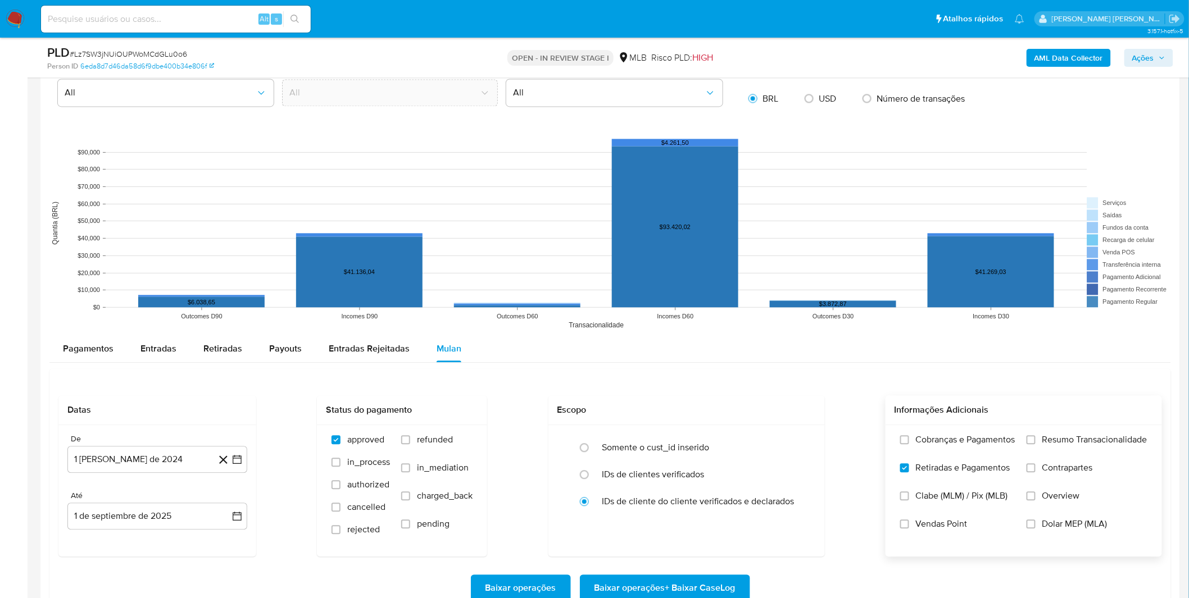
click at [909, 444] on input "Cobranças e Pagamentos" at bounding box center [904, 439] width 9 height 9
click at [1053, 453] on label "Resumo Transacionalidade" at bounding box center [1086, 448] width 121 height 28
click at [1035, 444] on input "Resumo Transacionalidade" at bounding box center [1030, 439] width 9 height 9
click at [1055, 471] on span "Contrapartes" at bounding box center [1067, 467] width 51 height 11
click at [1035, 471] on input "Contrapartes" at bounding box center [1030, 468] width 9 height 9
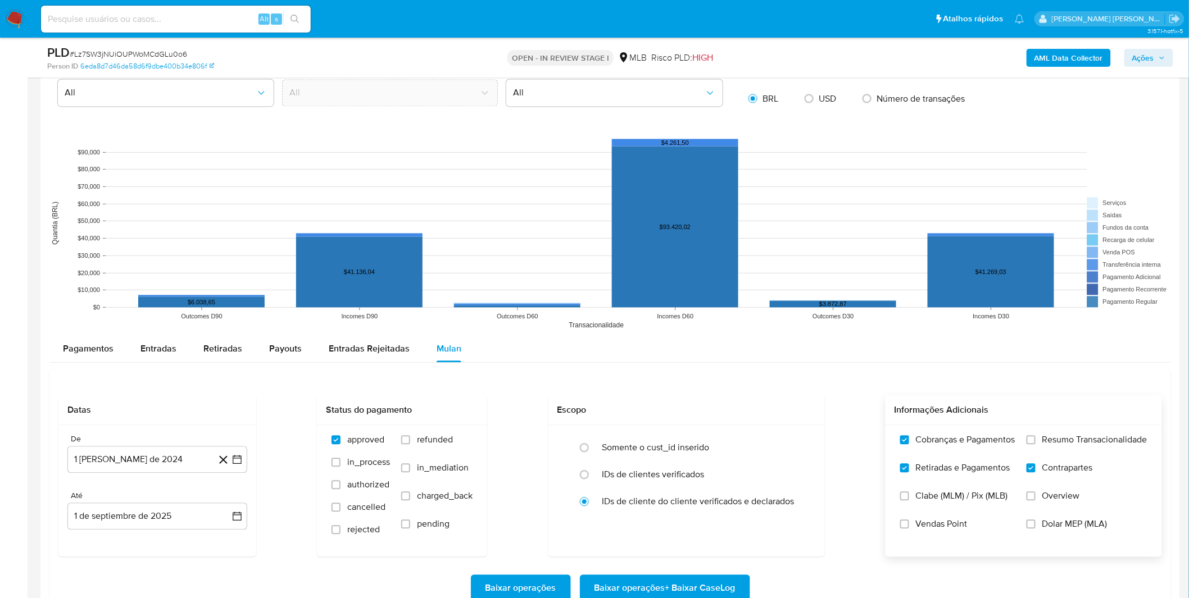
click at [1046, 444] on span "Resumo Transacionalidade" at bounding box center [1094, 439] width 105 height 11
click at [1035, 444] on input "Resumo Transacionalidade" at bounding box center [1030, 439] width 9 height 9
click at [1045, 446] on span "Resumo Transacionalidade" at bounding box center [1094, 439] width 105 height 11
click at [1030, 444] on input "Resumo Transacionalidade" at bounding box center [1030, 439] width 9 height 9
click at [154, 464] on button "1 [PERSON_NAME] de 2024" at bounding box center [157, 459] width 180 height 27
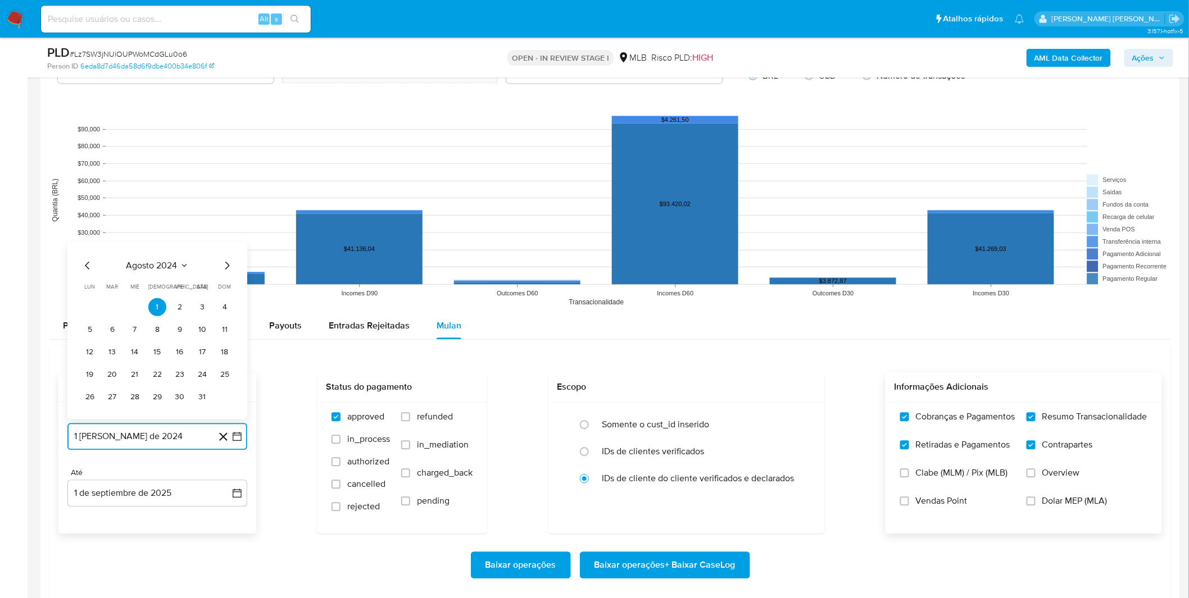
scroll to position [998, 0]
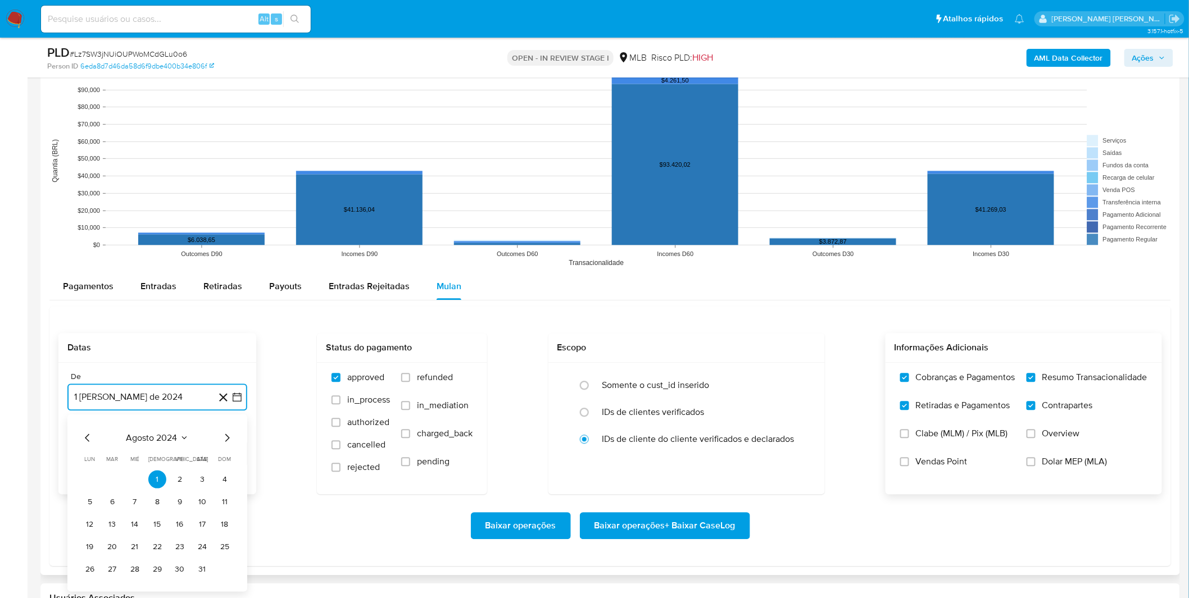
click at [147, 435] on span "agosto 2024" at bounding box center [151, 437] width 51 height 11
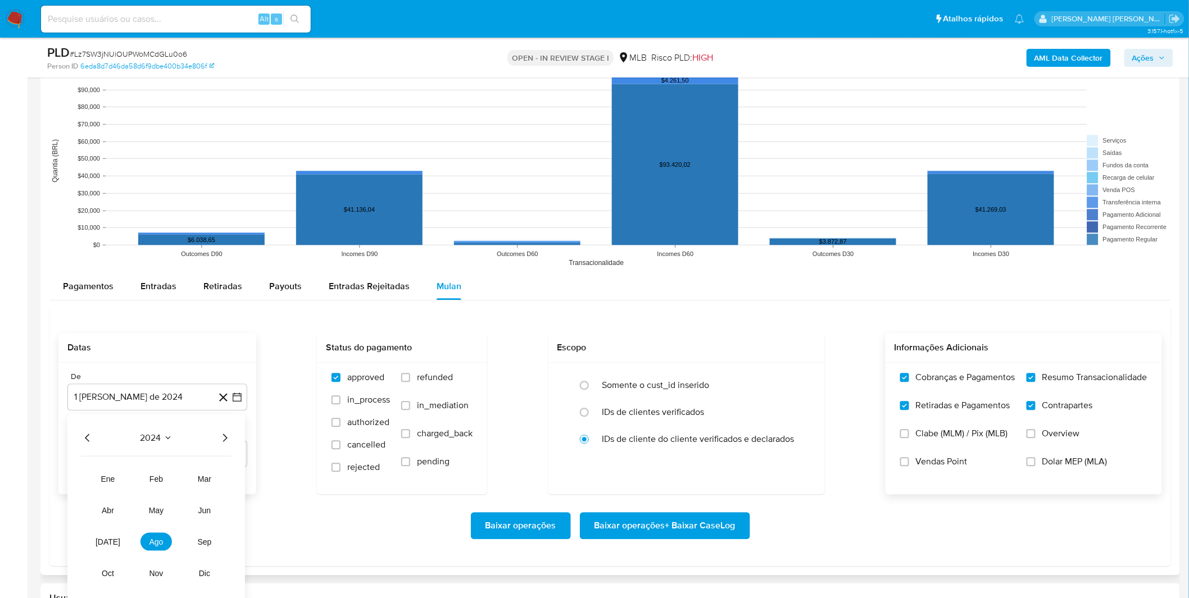
click at [232, 441] on div "2024 2024 ene feb mar abr may jun jul ago sep oct nov dic" at bounding box center [156, 509] width 178 height 190
click at [210, 444] on div "2024" at bounding box center [156, 437] width 151 height 13
click at [221, 439] on icon "Año siguiente" at bounding box center [224, 437] width 13 height 13
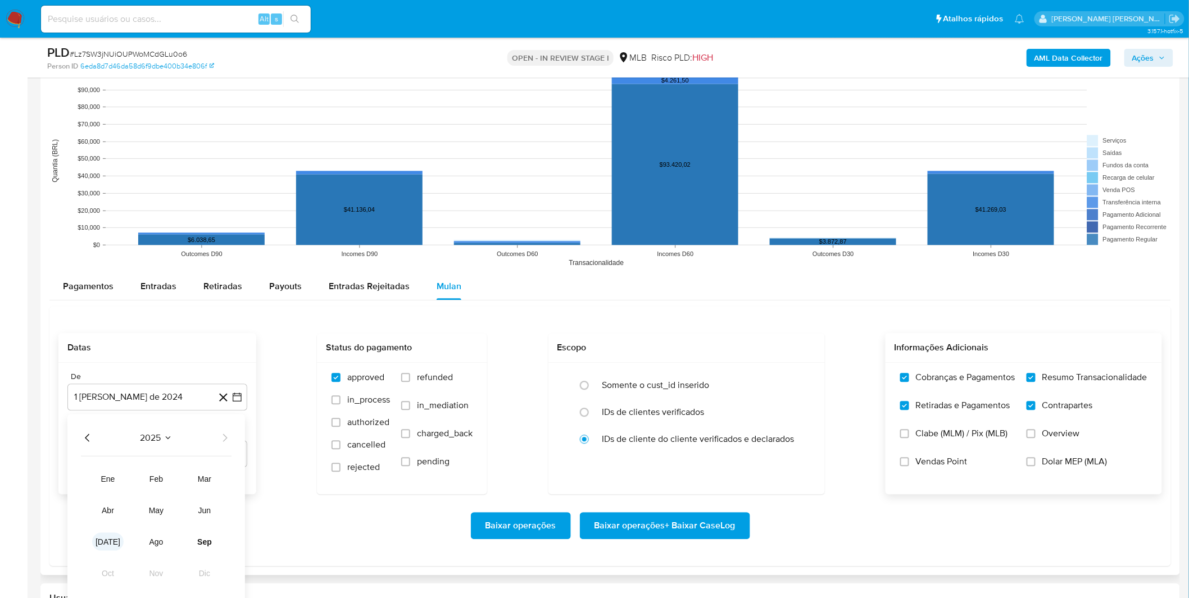
click at [111, 538] on button "[DATE]" at bounding box center [107, 542] width 31 height 18
click at [115, 482] on button "1" at bounding box center [112, 479] width 18 height 18
click at [240, 502] on div "Baixar operações Baixar operações + Baixar CaseLog" at bounding box center [609, 525] width 1103 height 63
click at [692, 521] on span "Baixar operações + Baixar CaseLog" at bounding box center [664, 526] width 141 height 25
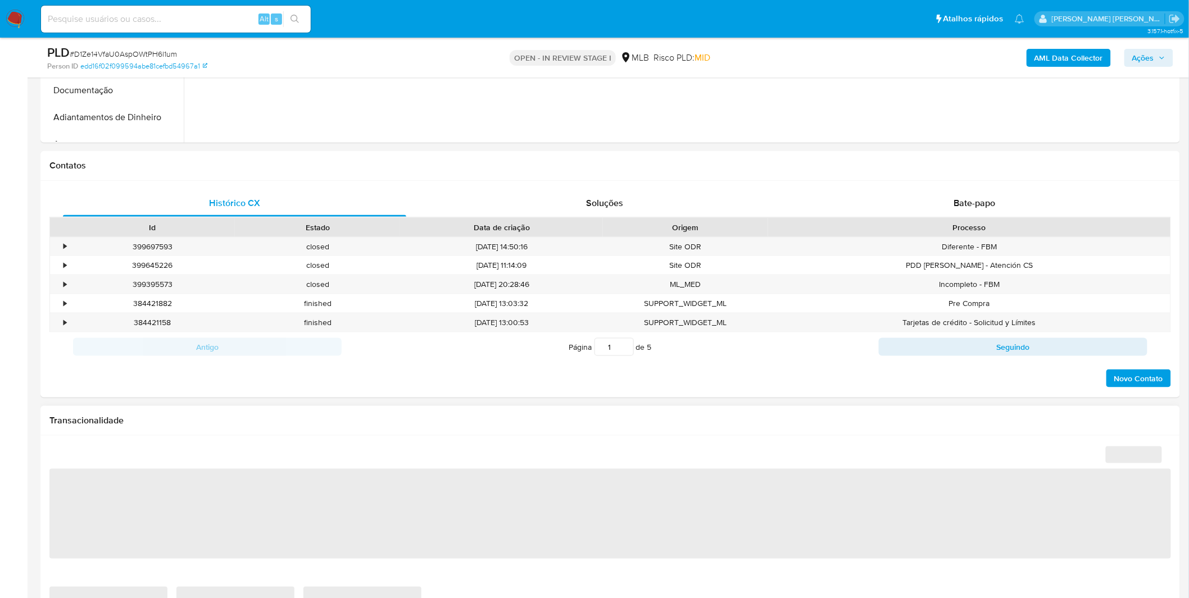
select select "10"
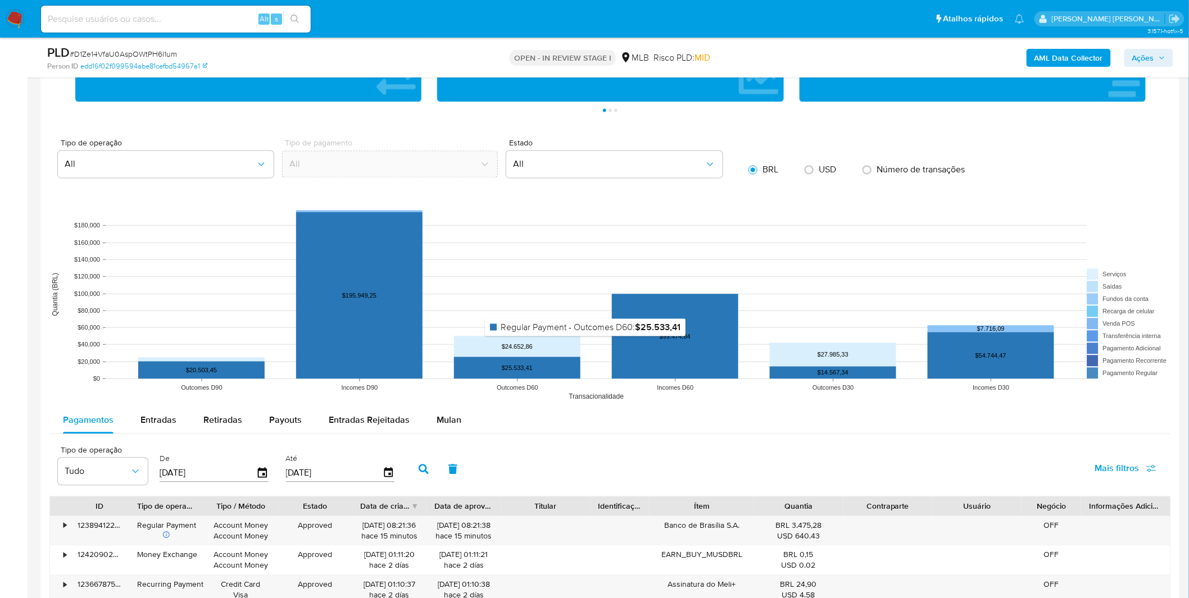
scroll to position [936, 0]
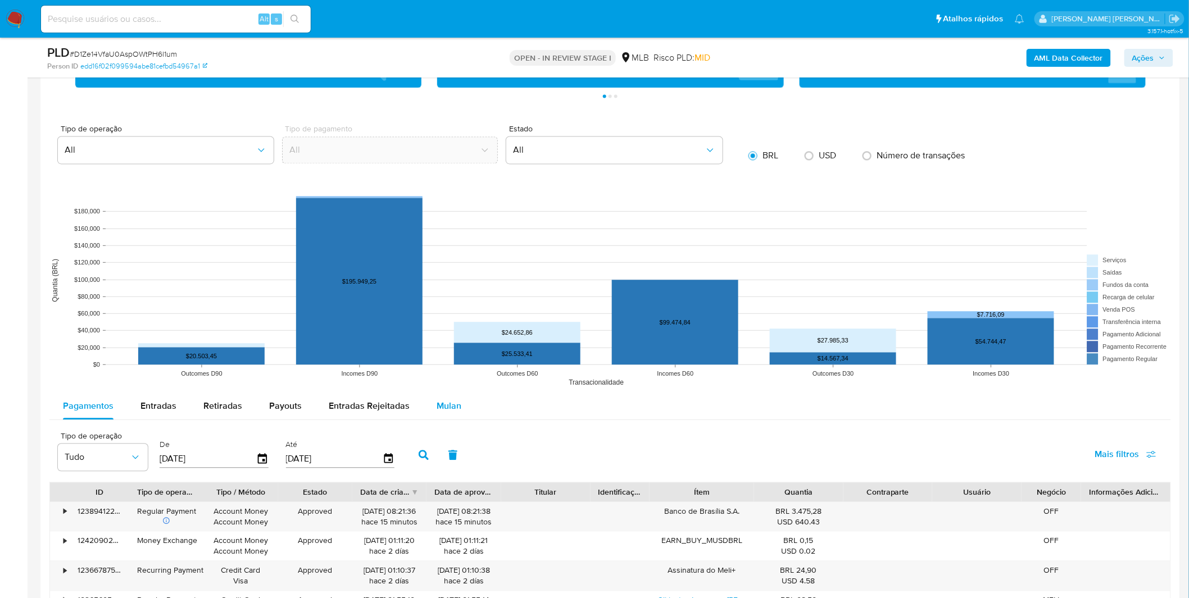
click at [442, 403] on span "Mulan" at bounding box center [449, 405] width 25 height 13
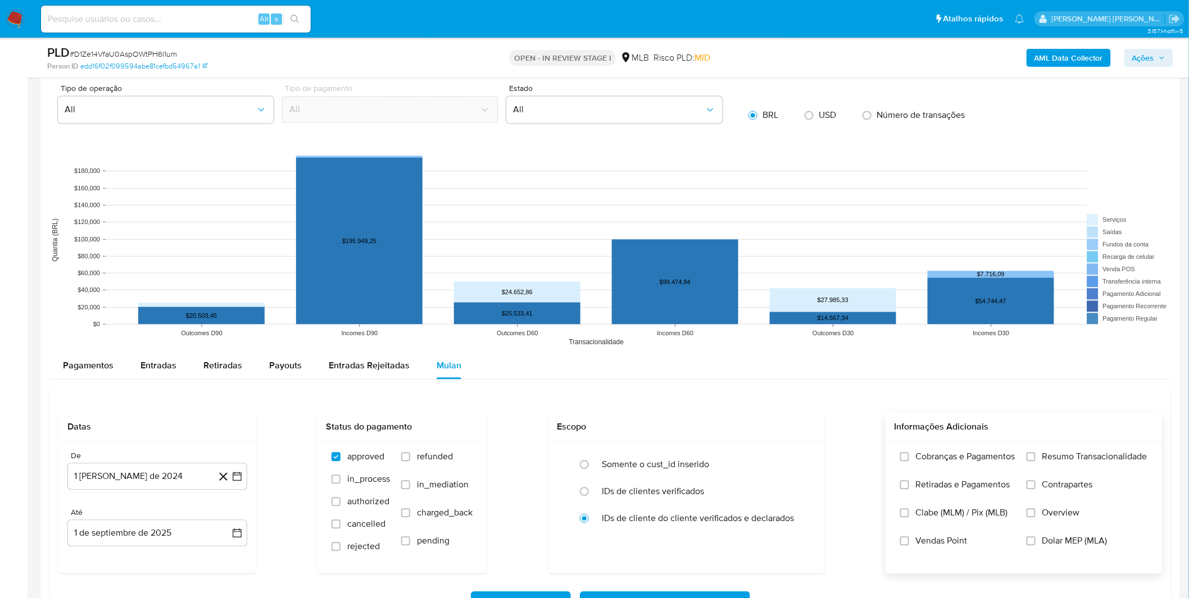
scroll to position [998, 0]
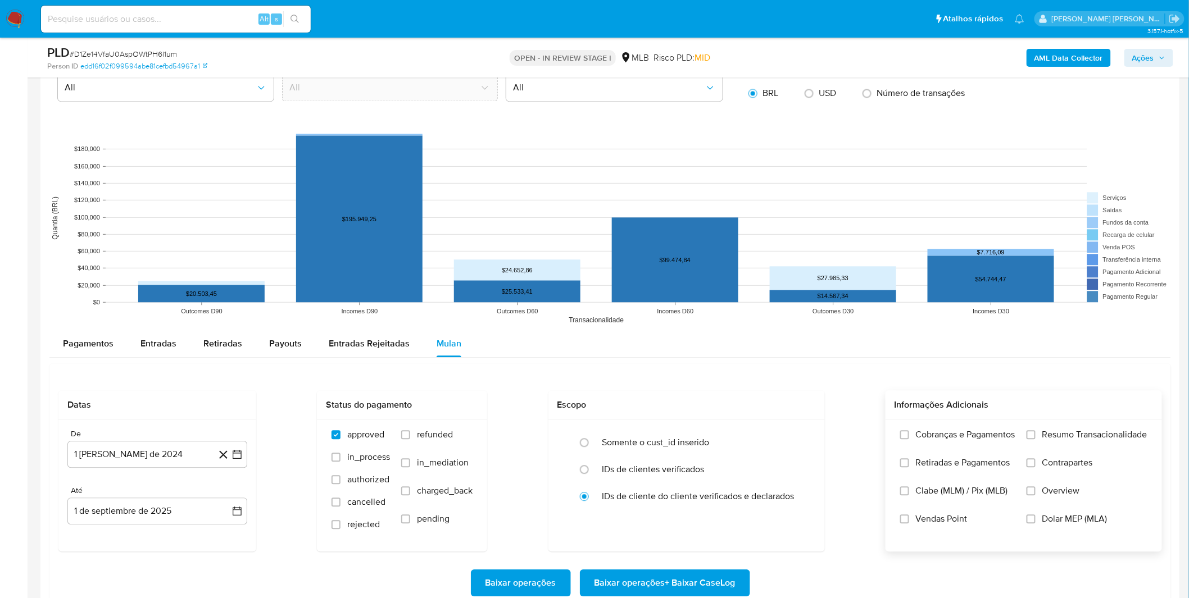
click at [986, 452] on label "Cobranças e Pagamentos" at bounding box center [957, 443] width 115 height 28
click at [909, 439] on input "Cobranças e Pagamentos" at bounding box center [904, 434] width 9 height 9
click at [975, 469] on span "Retiradas e Pagamentos" at bounding box center [963, 462] width 94 height 11
click at [909, 467] on input "Retiradas e Pagamentos" at bounding box center [904, 462] width 9 height 9
click at [967, 446] on label "Cobranças e Pagamentos" at bounding box center [957, 443] width 115 height 28
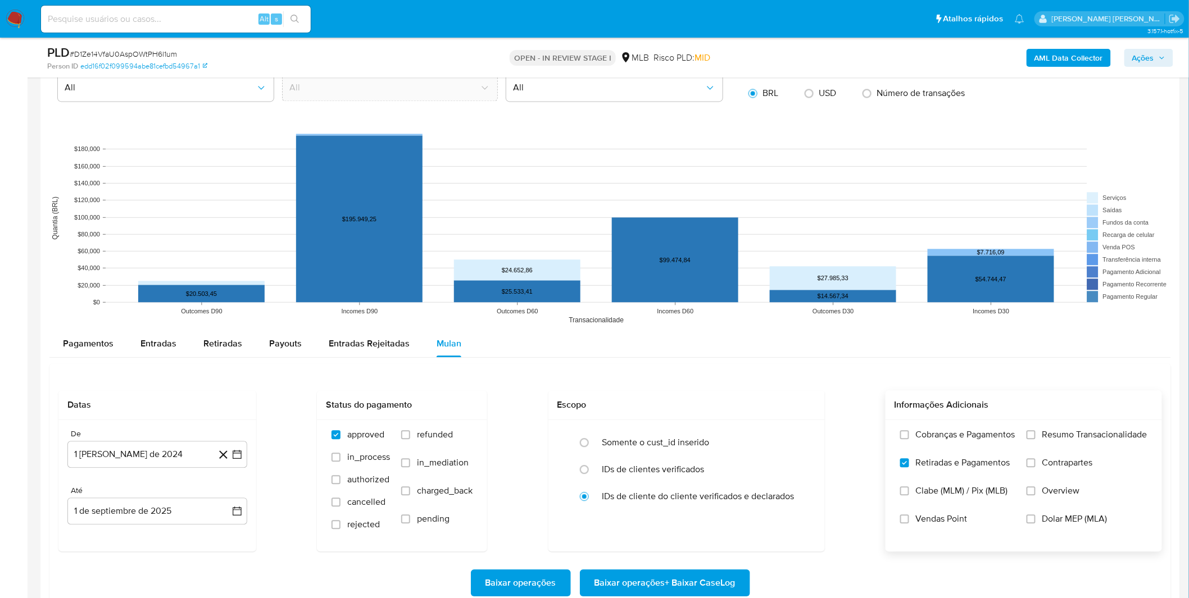
click at [909, 439] on input "Cobranças e Pagamentos" at bounding box center [904, 434] width 9 height 9
click at [1041, 442] on label "Resumo Transacionalidade" at bounding box center [1086, 443] width 121 height 28
click at [1035, 439] on input "Resumo Transacionalidade" at bounding box center [1030, 434] width 9 height 9
click at [1038, 472] on label "Contrapartes" at bounding box center [1086, 471] width 121 height 28
click at [1035, 467] on input "Contrapartes" at bounding box center [1030, 462] width 9 height 9
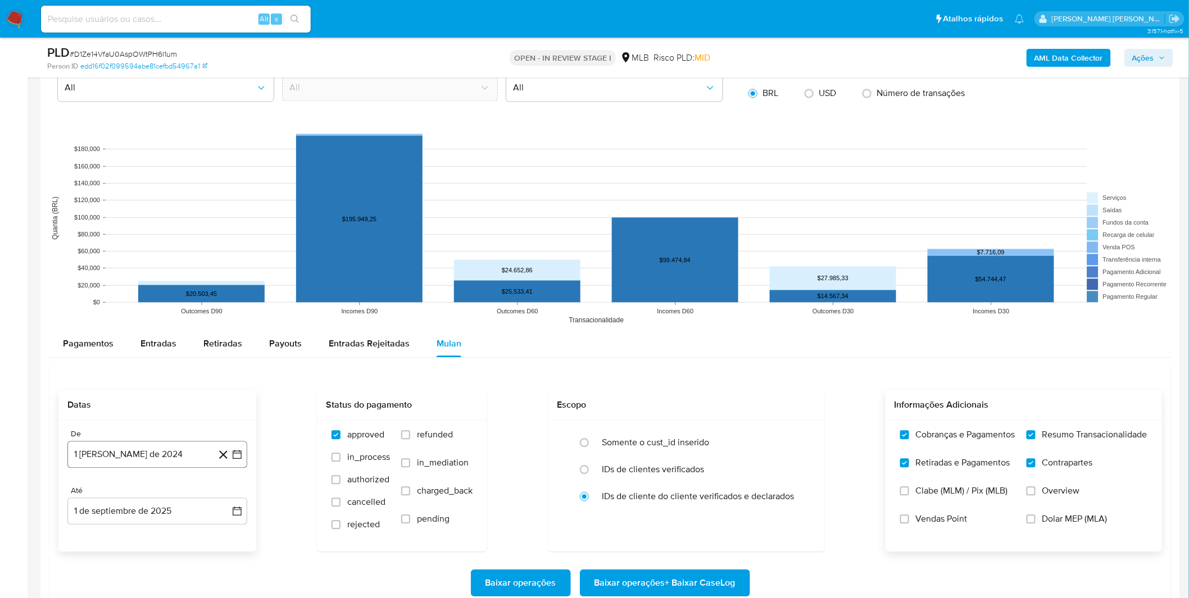
scroll to position [1061, 0]
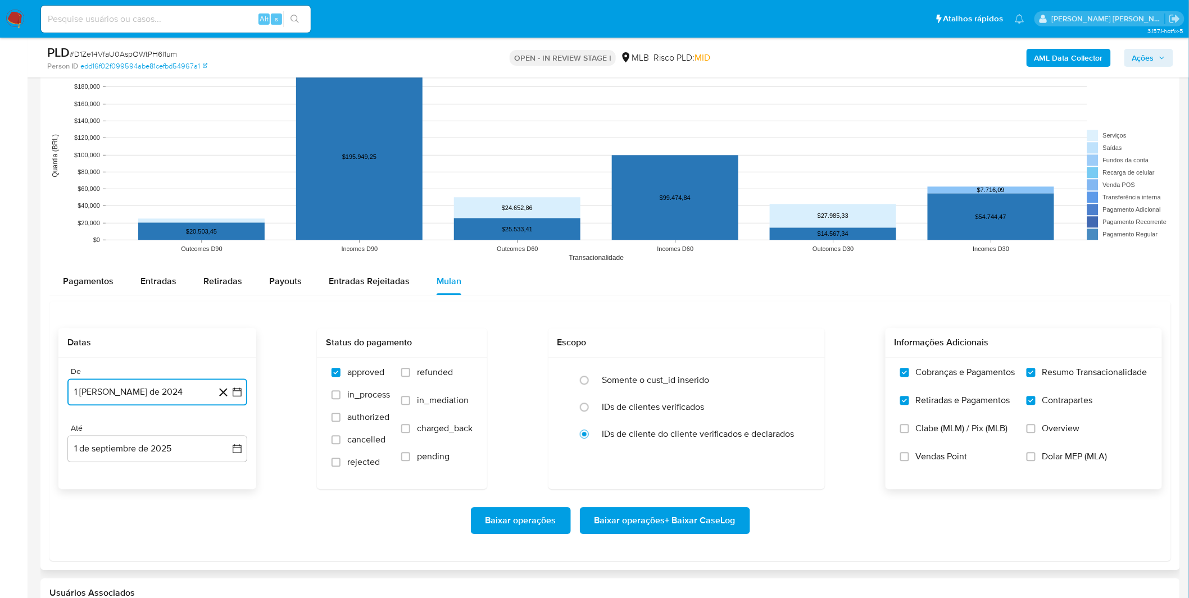
click at [170, 395] on button "1 [PERSON_NAME] de 2024" at bounding box center [157, 392] width 180 height 27
click at [170, 434] on span "agosto 2024" at bounding box center [151, 432] width 51 height 11
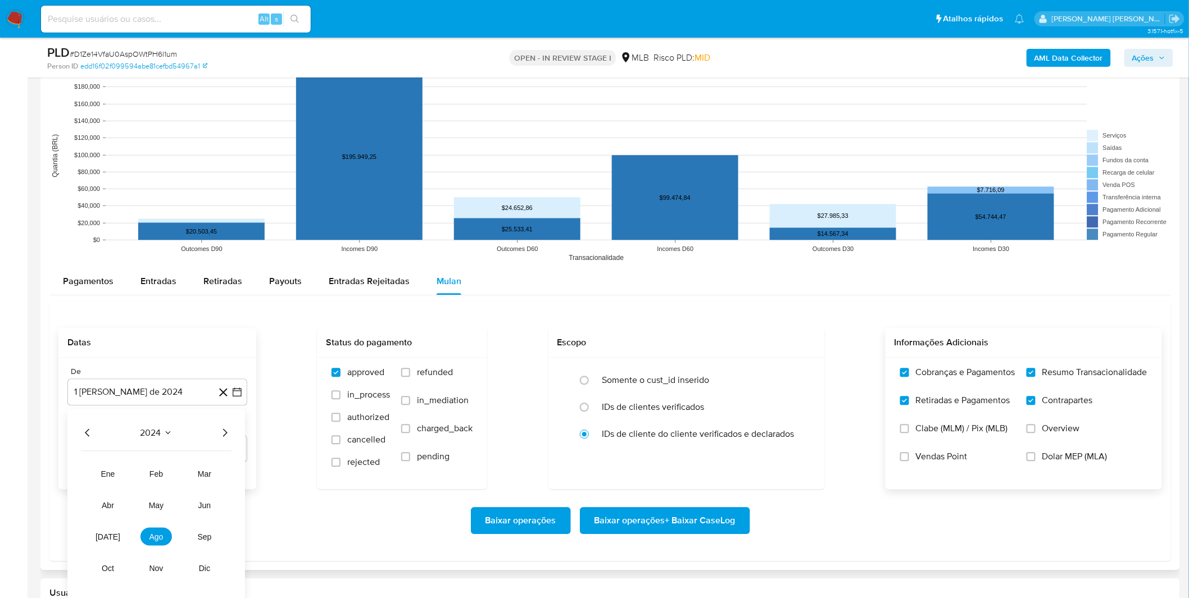
click at [220, 430] on icon "Año siguiente" at bounding box center [224, 432] width 13 height 13
click at [108, 529] on tr "ene feb mar abr may jun jul ago sep oct nov dic" at bounding box center [156, 521] width 128 height 112
click at [107, 531] on button "[DATE]" at bounding box center [107, 537] width 31 height 18
click at [105, 476] on button "1" at bounding box center [112, 474] width 18 height 18
click at [125, 517] on div "Baixar operações Baixar operações + Baixar CaseLog" at bounding box center [609, 520] width 1103 height 27
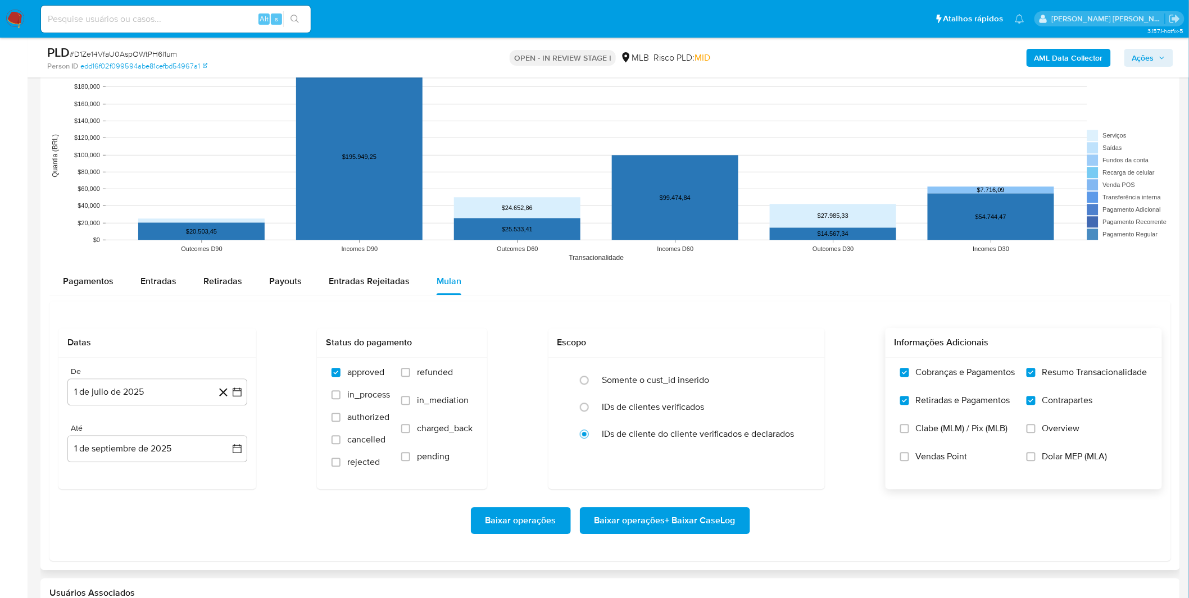
click at [125, 517] on div "Baixar operações Baixar operações + Baixar CaseLog" at bounding box center [609, 520] width 1103 height 27
click at [806, 511] on div "Baixar operações Baixar operações + Baixar CaseLog" at bounding box center [609, 520] width 1103 height 27
click at [694, 526] on span "Baixar operações + Baixar CaseLog" at bounding box center [664, 520] width 141 height 25
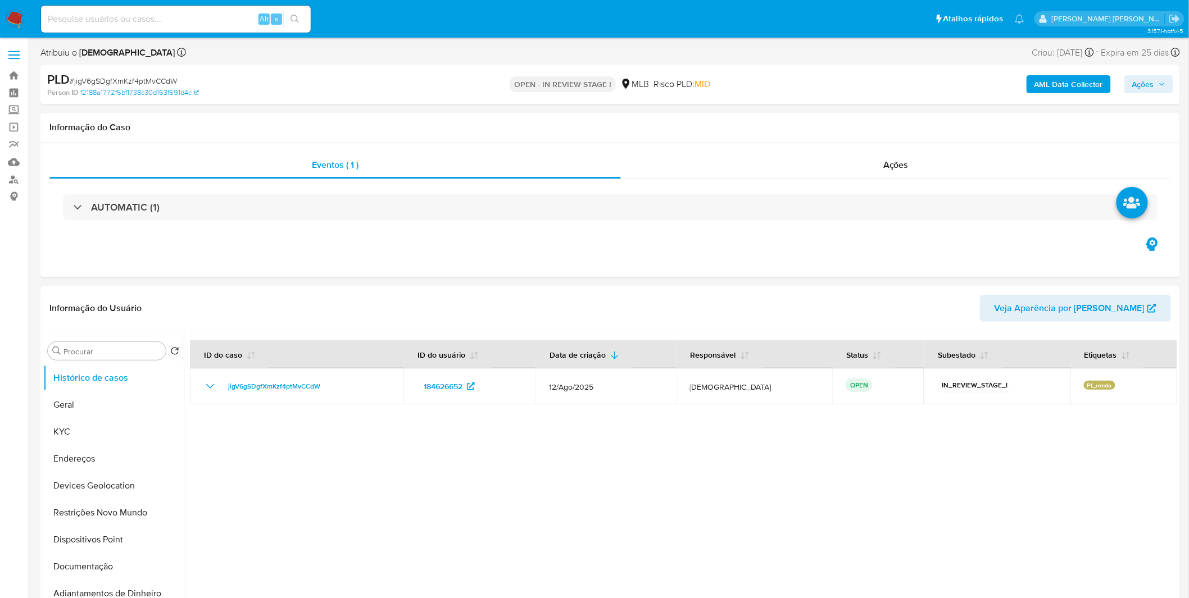
select select "10"
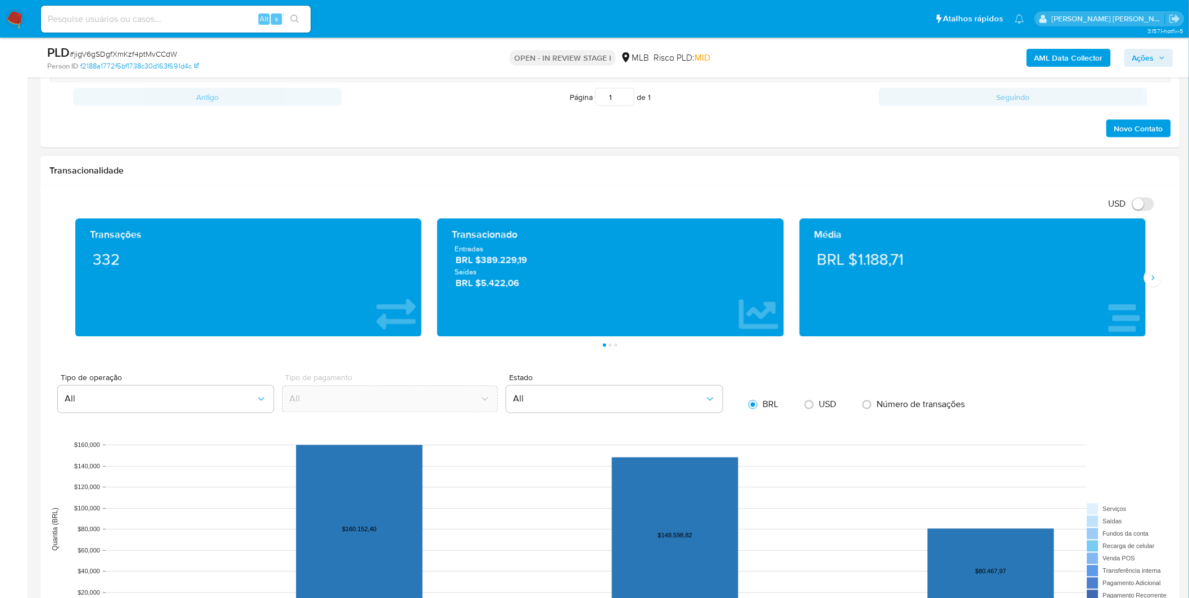
scroll to position [811, 0]
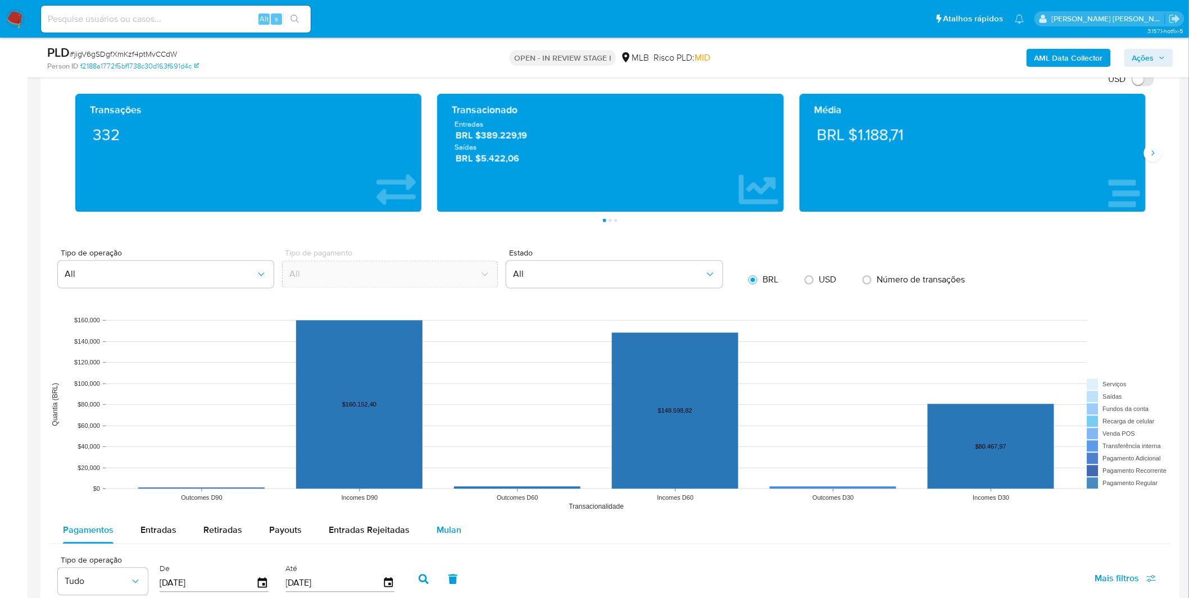
click at [463, 535] on button "Mulan" at bounding box center [449, 530] width 52 height 27
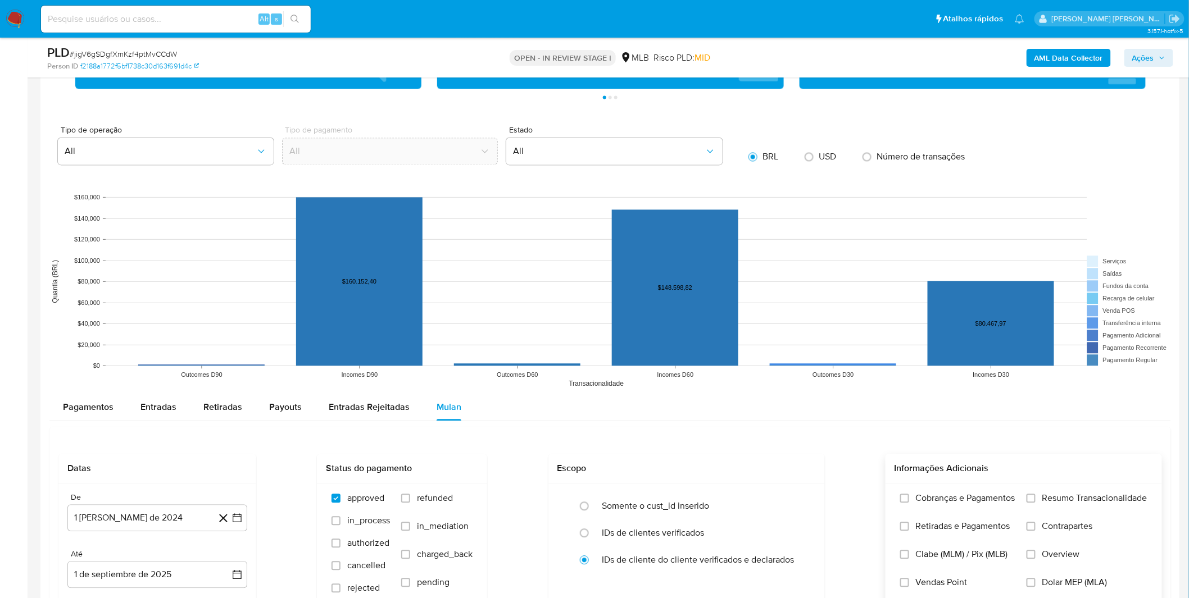
scroll to position [936, 0]
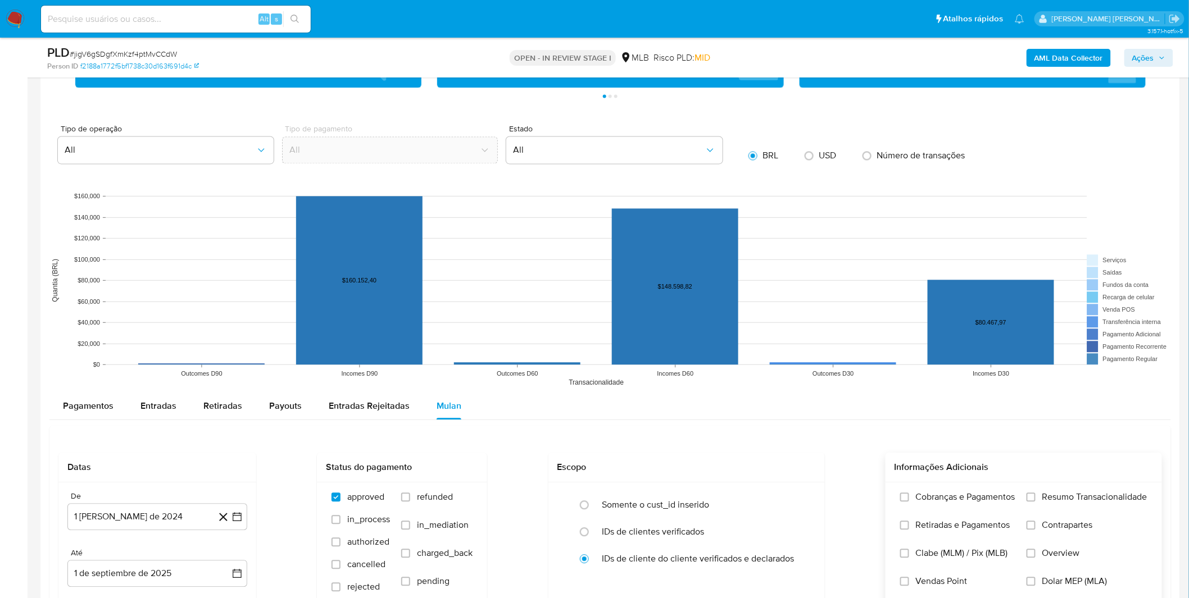
click at [948, 510] on label "Cobranças e Pagamentos" at bounding box center [957, 506] width 115 height 28
click at [909, 502] on input "Cobranças e Pagamentos" at bounding box center [904, 497] width 9 height 9
click at [950, 526] on span "Retiradas e Pagamentos" at bounding box center [963, 525] width 94 height 11
click at [909, 526] on input "Retiradas e Pagamentos" at bounding box center [904, 525] width 9 height 9
click at [1043, 503] on span "Resumo Transacionalidade" at bounding box center [1094, 497] width 105 height 11
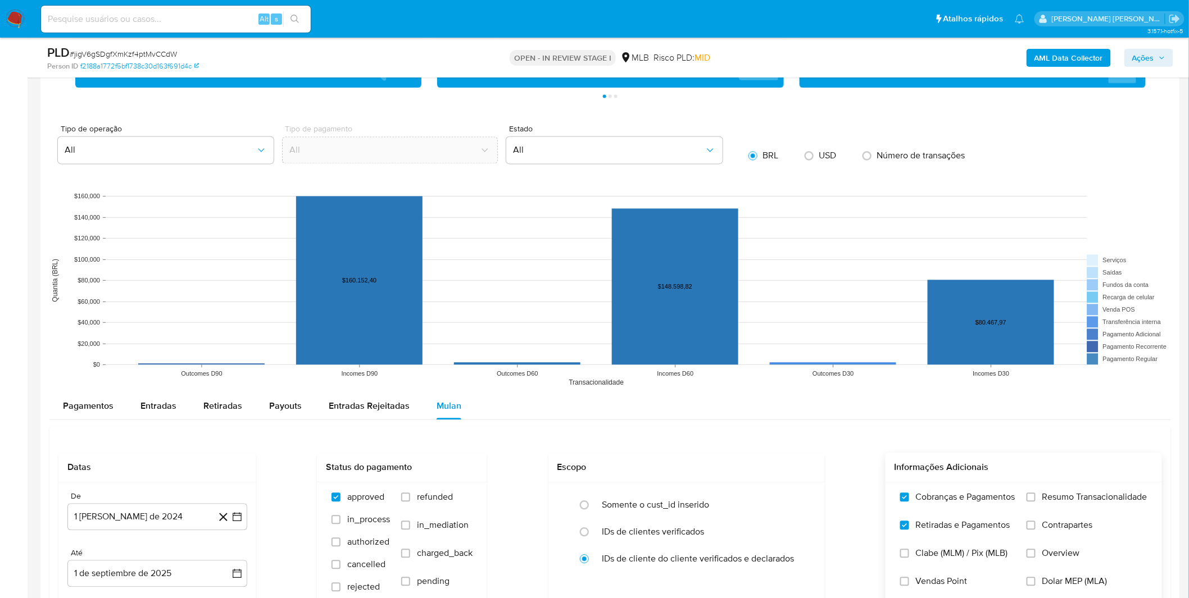
click at [1035, 502] on input "Resumo Transacionalidade" at bounding box center [1030, 497] width 9 height 9
click at [1038, 532] on label "Contrapartes" at bounding box center [1086, 534] width 121 height 28
click at [1035, 530] on input "Contrapartes" at bounding box center [1030, 525] width 9 height 9
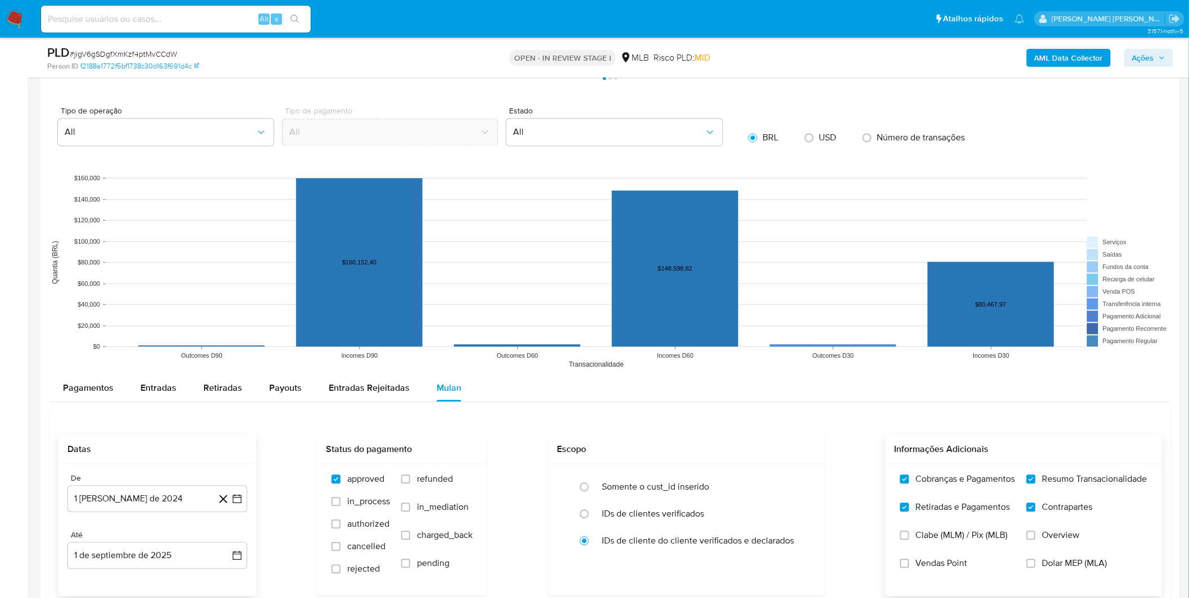
scroll to position [1061, 0]
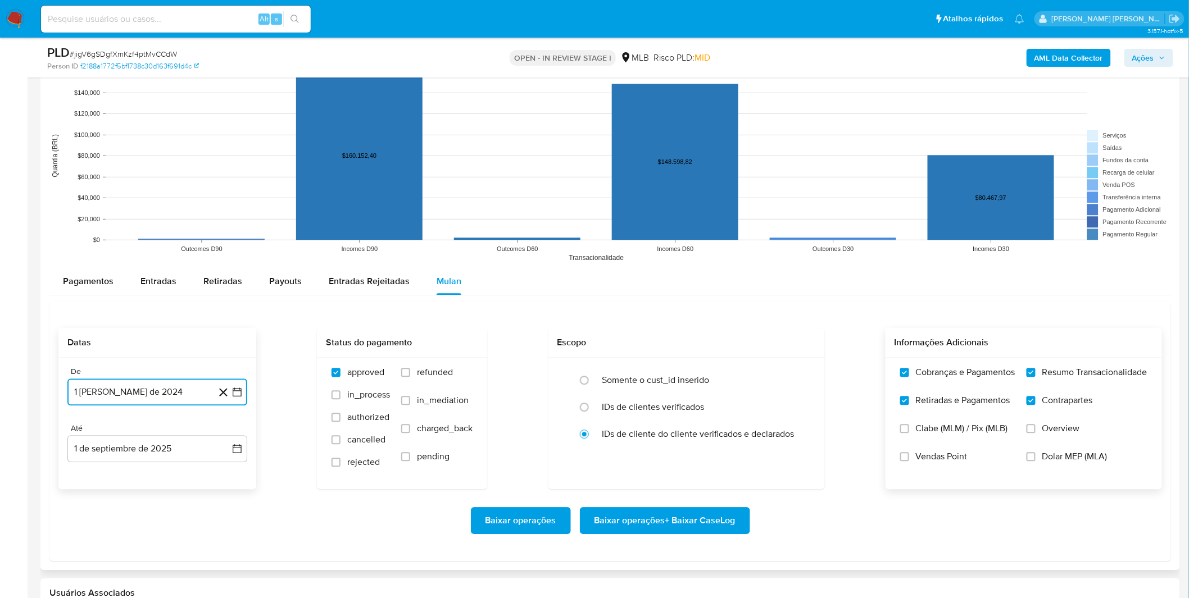
click at [135, 390] on button "1 [PERSON_NAME] de 2024" at bounding box center [157, 392] width 180 height 27
click at [149, 399] on button "1 [PERSON_NAME] de 2024" at bounding box center [157, 392] width 180 height 27
click at [148, 433] on span "agosto 2024" at bounding box center [151, 432] width 51 height 11
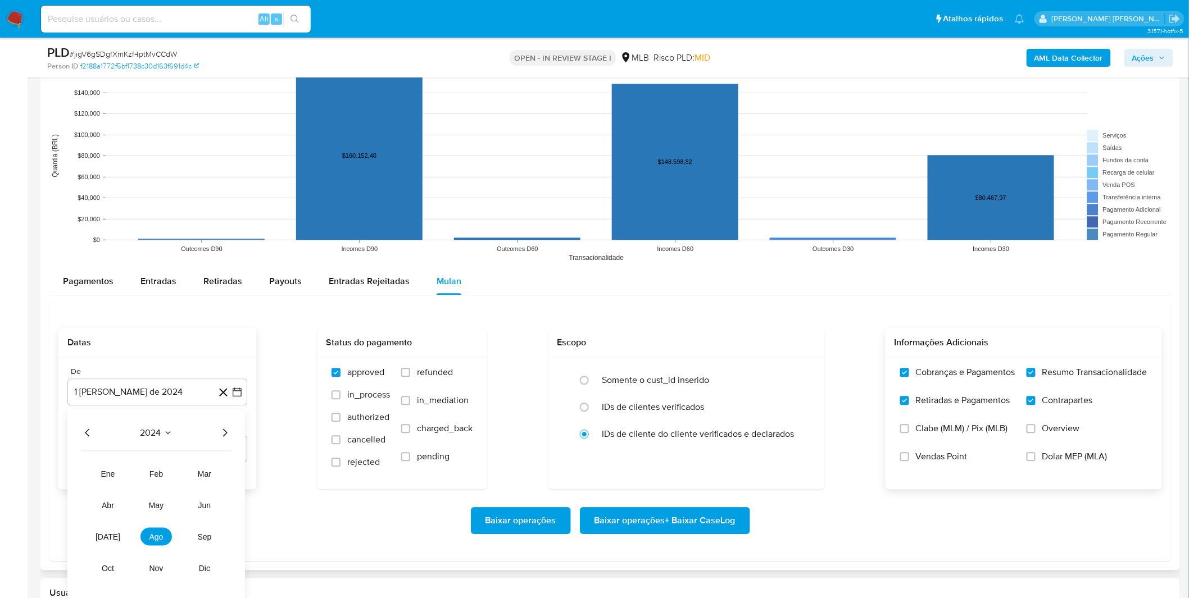
click at [233, 437] on div "2024 2024 ene feb mar abr may jun jul ago sep oct nov dic" at bounding box center [156, 504] width 178 height 190
click at [226, 435] on icon "Año siguiente" at bounding box center [224, 432] width 13 height 13
click at [115, 532] on button "[DATE]" at bounding box center [107, 537] width 31 height 18
click at [112, 476] on button "1" at bounding box center [112, 474] width 18 height 18
click at [138, 508] on div "Baixar operações Baixar operações + Baixar CaseLog" at bounding box center [609, 520] width 1103 height 27
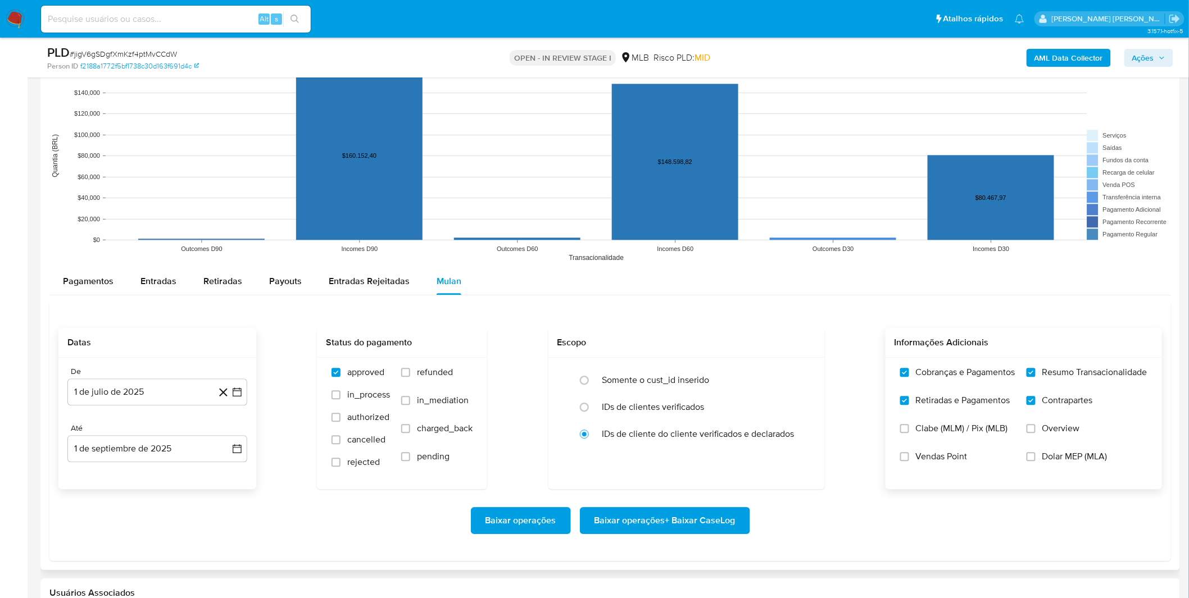
click at [692, 525] on span "Baixar operações + Baixar CaseLog" at bounding box center [664, 520] width 141 height 25
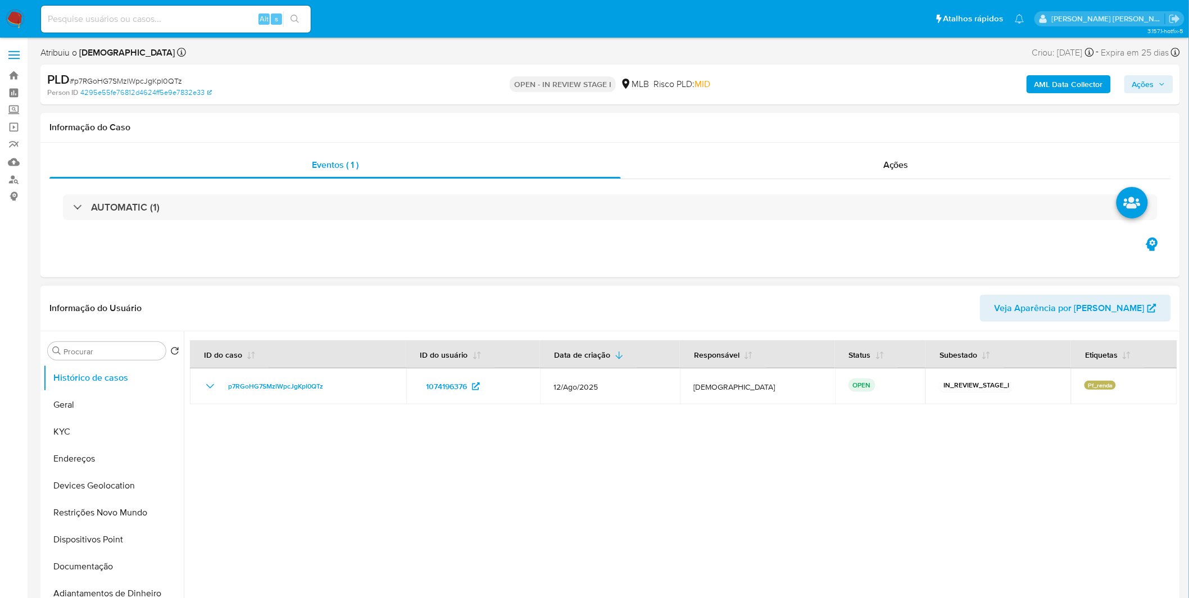
select select "10"
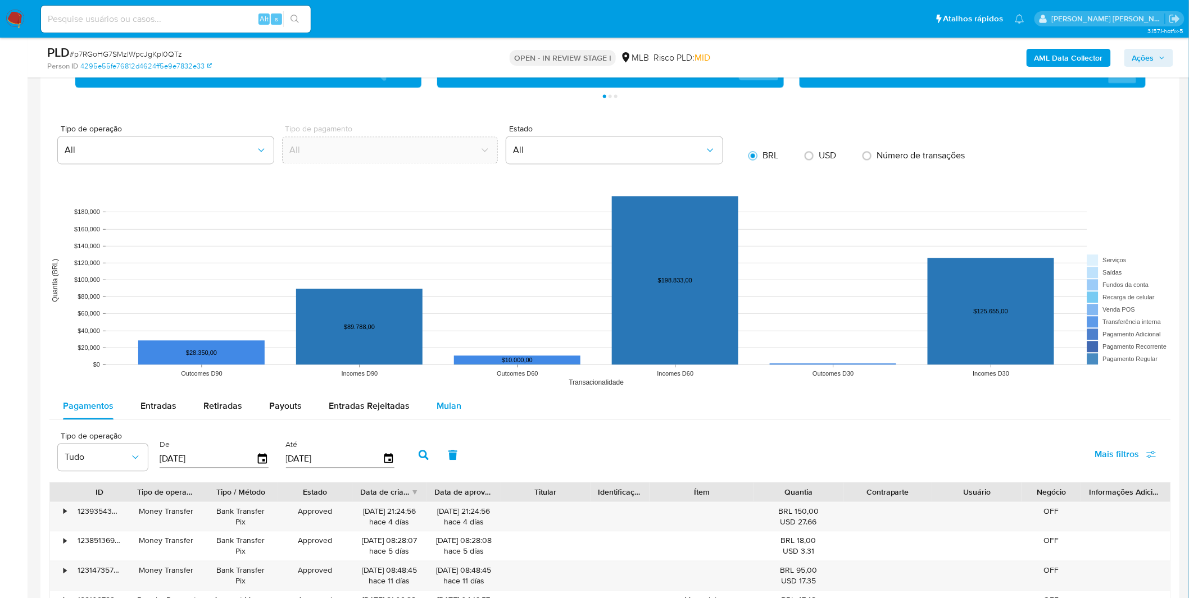
click at [451, 405] on span "Mulan" at bounding box center [449, 405] width 25 height 13
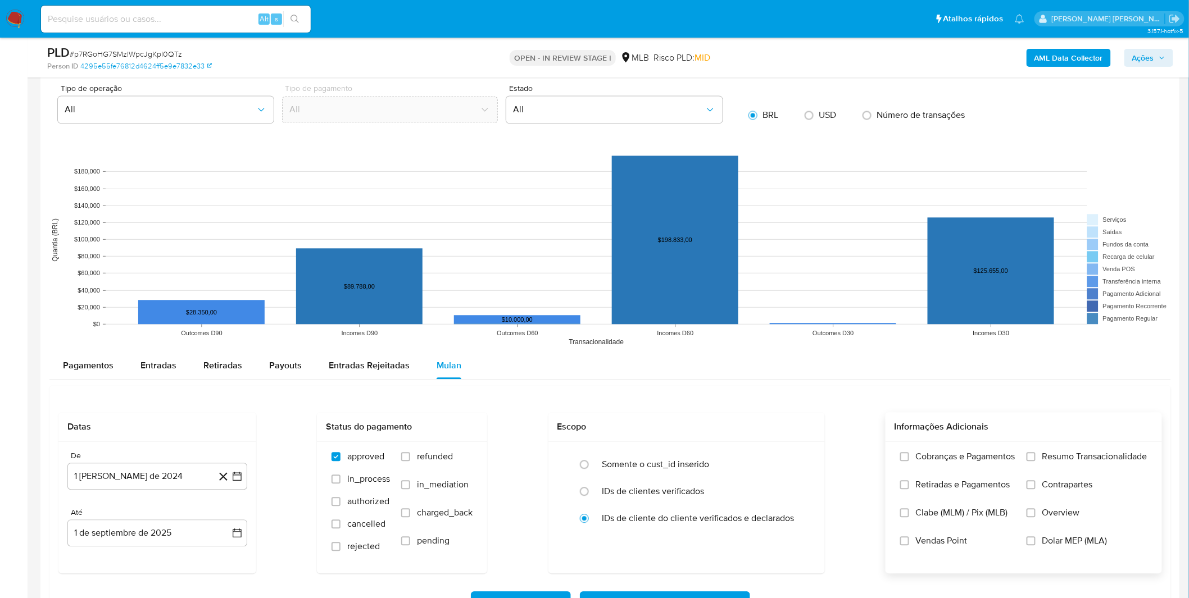
scroll to position [998, 0]
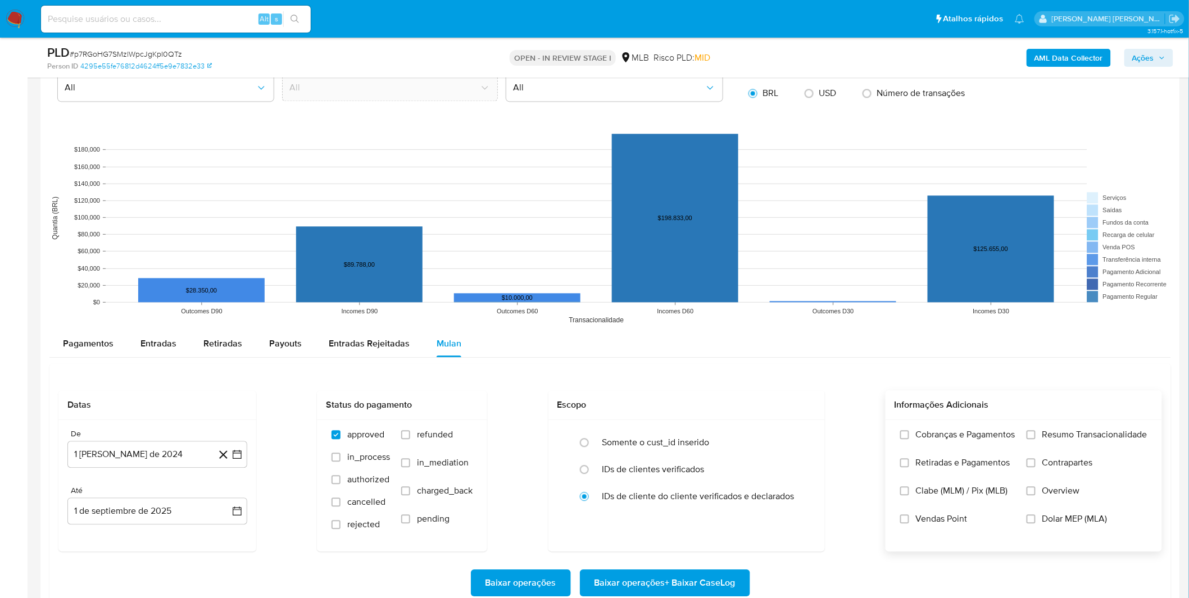
click at [934, 431] on span "Cobranças e Pagamentos" at bounding box center [965, 434] width 99 height 11
click at [909, 431] on input "Cobranças e Pagamentos" at bounding box center [904, 434] width 9 height 9
click at [929, 469] on span "Retiradas e Pagamentos" at bounding box center [963, 462] width 94 height 11
click at [909, 467] on input "Retiradas e Pagamentos" at bounding box center [904, 462] width 9 height 9
click at [1071, 444] on label "Resumo Transacionalidade" at bounding box center [1086, 443] width 121 height 28
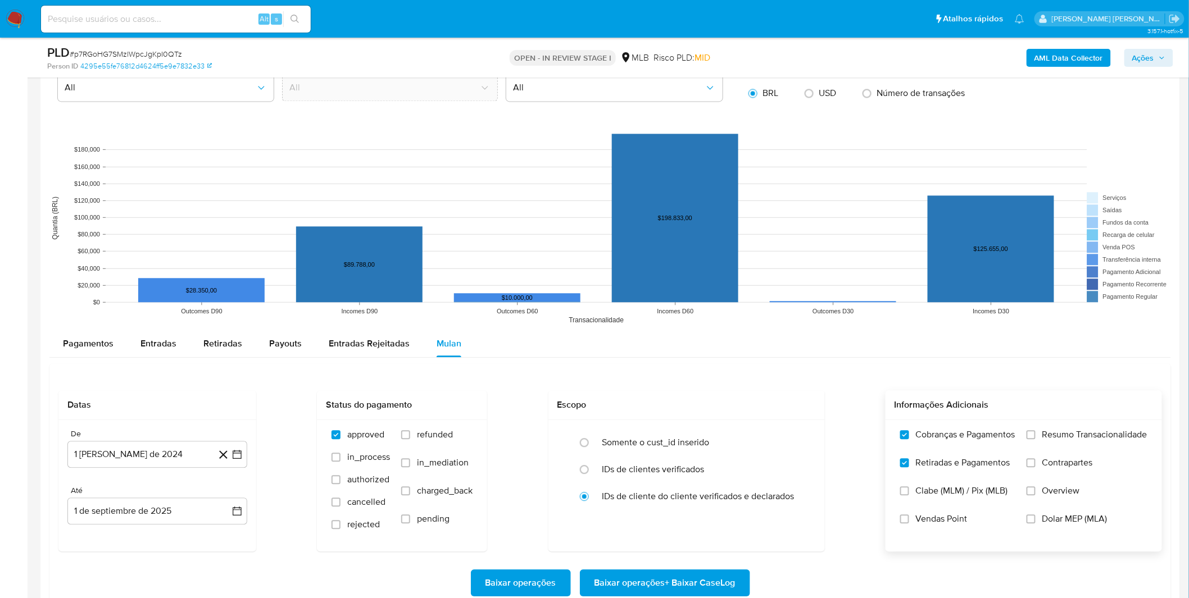
click at [1035, 439] on input "Resumo Transacionalidade" at bounding box center [1030, 434] width 9 height 9
click at [1070, 463] on span "Contrapartes" at bounding box center [1067, 462] width 51 height 11
click at [1035, 463] on input "Contrapartes" at bounding box center [1030, 462] width 9 height 9
click at [174, 464] on button "1 [PERSON_NAME] de 2024" at bounding box center [157, 454] width 180 height 27
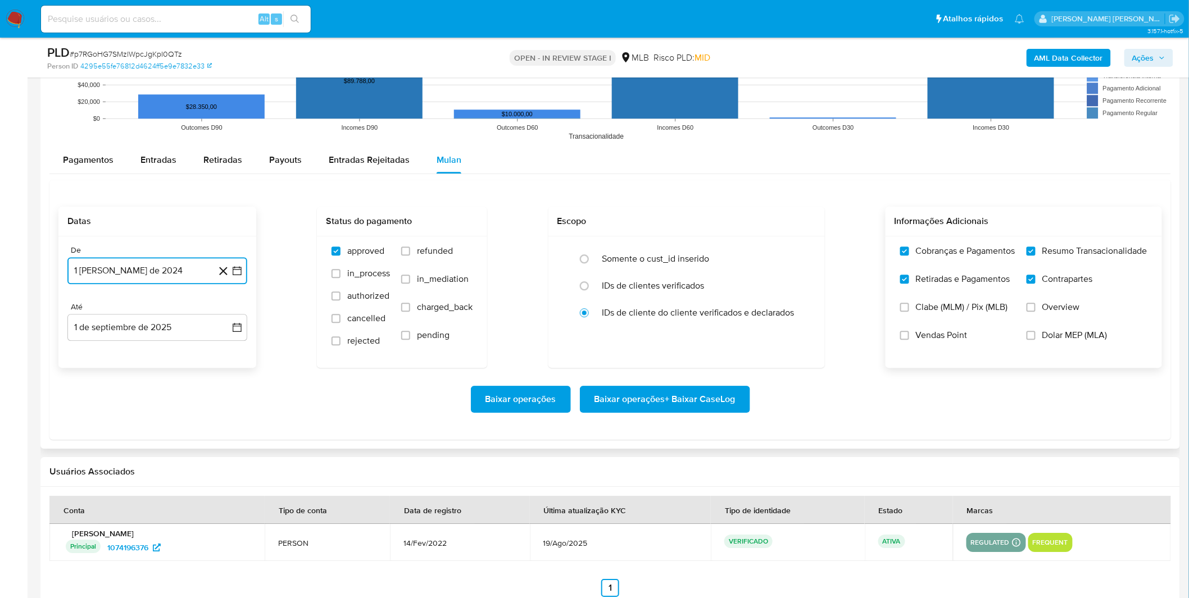
scroll to position [1186, 0]
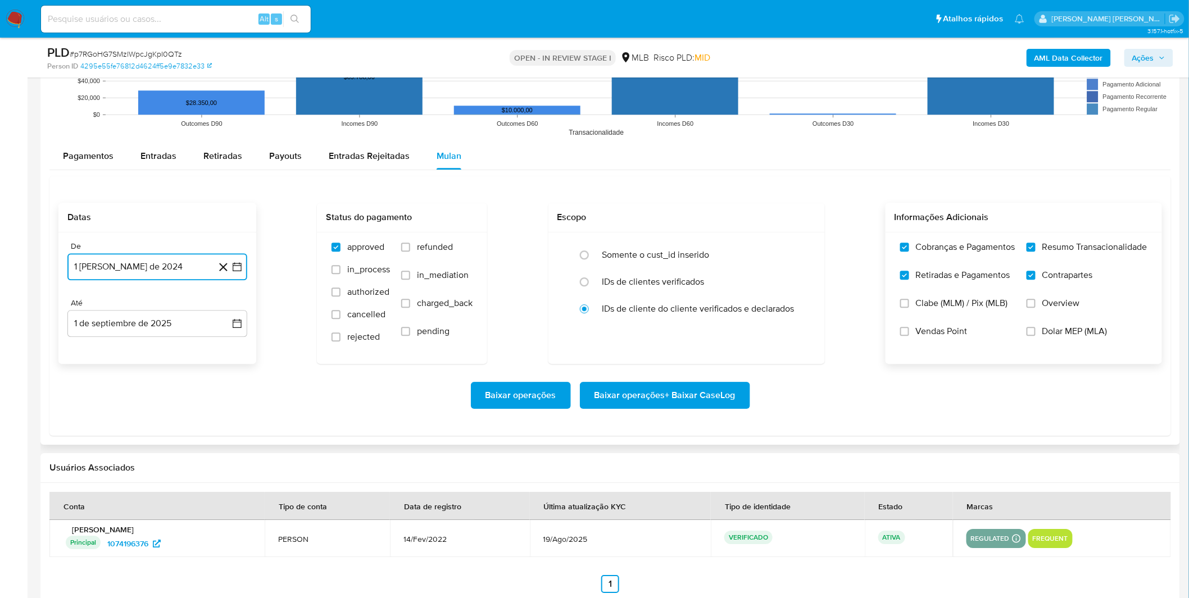
click at [172, 271] on button "1 [PERSON_NAME] de 2024" at bounding box center [157, 266] width 180 height 27
click at [162, 305] on span "agosto 2024" at bounding box center [151, 307] width 51 height 11
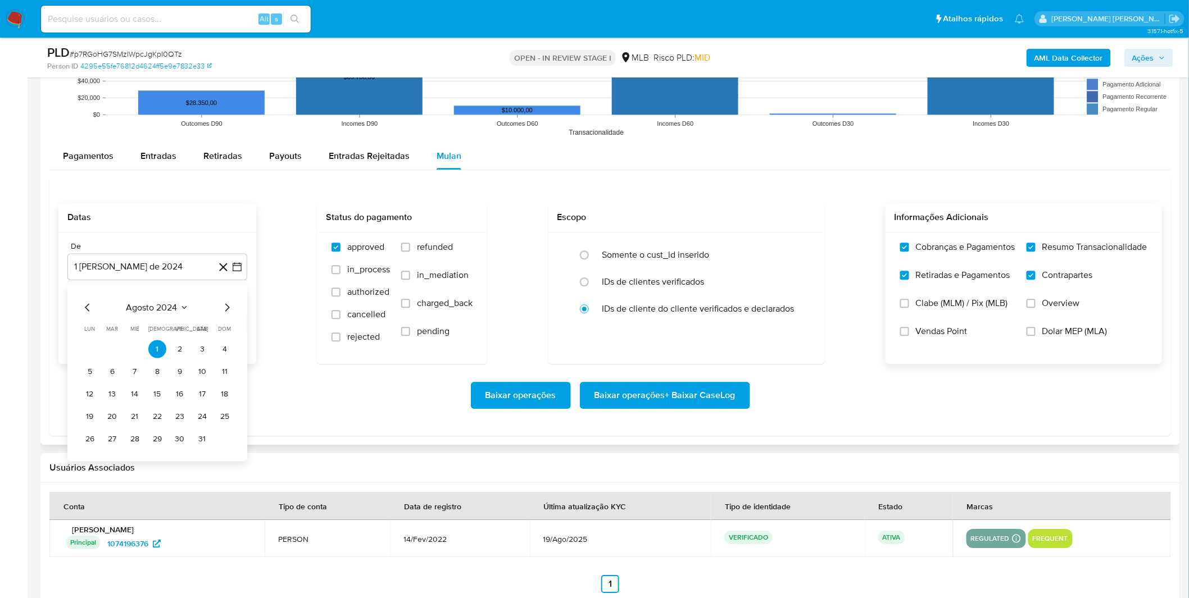
click at [165, 305] on span "agosto 2024" at bounding box center [151, 307] width 51 height 11
click at [221, 310] on icon "Año siguiente" at bounding box center [224, 307] width 13 height 13
click at [103, 415] on span "[DATE]" at bounding box center [108, 411] width 25 height 9
click at [103, 339] on table "lun lunes mar martes mié miércoles jue jueves vie viernes sáb sábado dom doming…" at bounding box center [157, 386] width 153 height 124
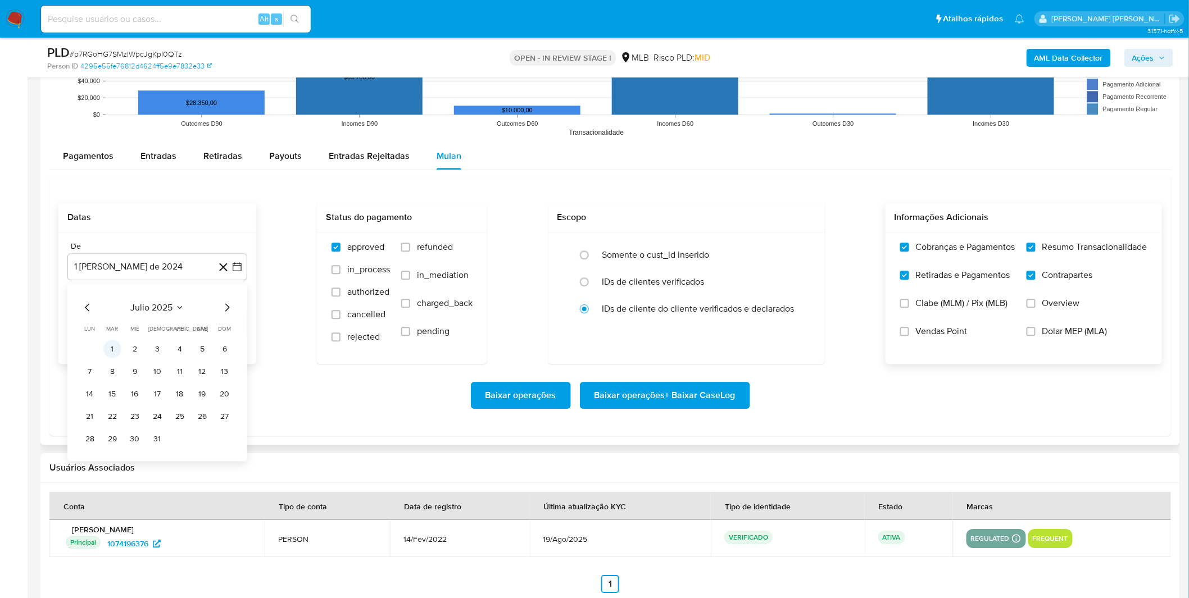
click at [108, 346] on button "1" at bounding box center [112, 349] width 18 height 18
click at [101, 382] on div "Baixar operações Baixar operações + Baixar CaseLog" at bounding box center [609, 395] width 1103 height 63
click at [722, 400] on span "Baixar operações + Baixar CaseLog" at bounding box center [664, 395] width 141 height 25
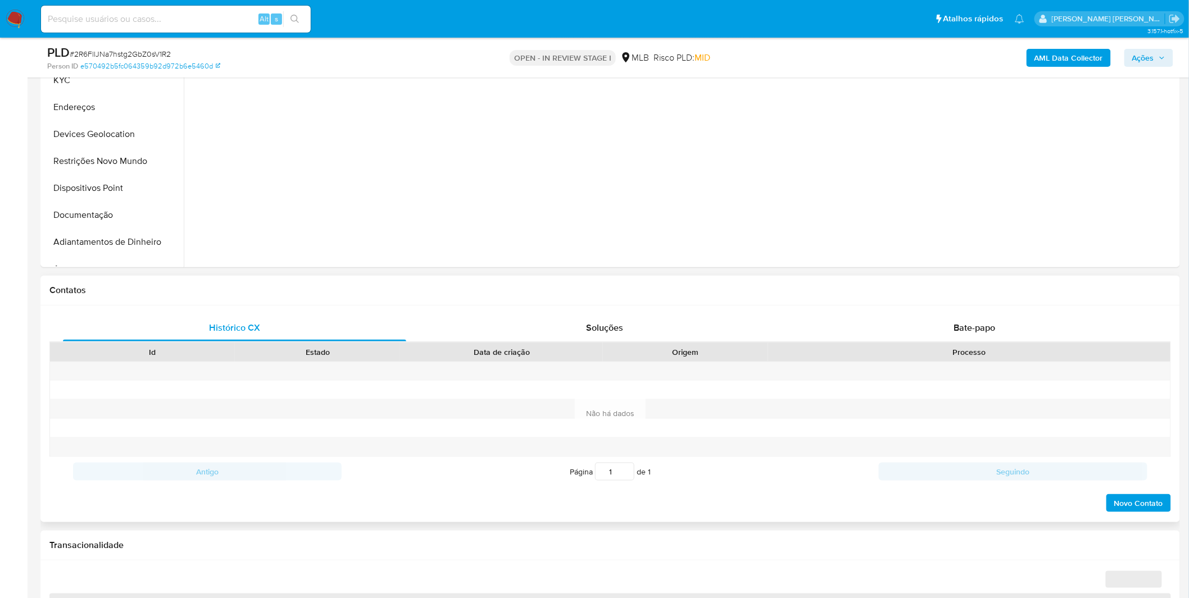
select select "10"
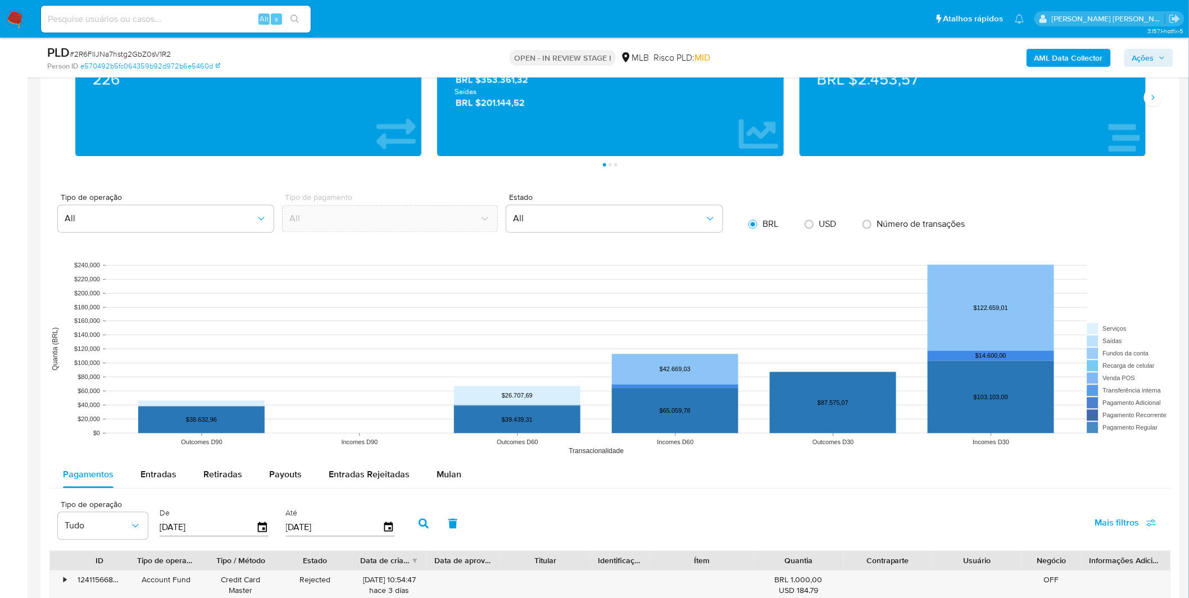
scroll to position [874, 0]
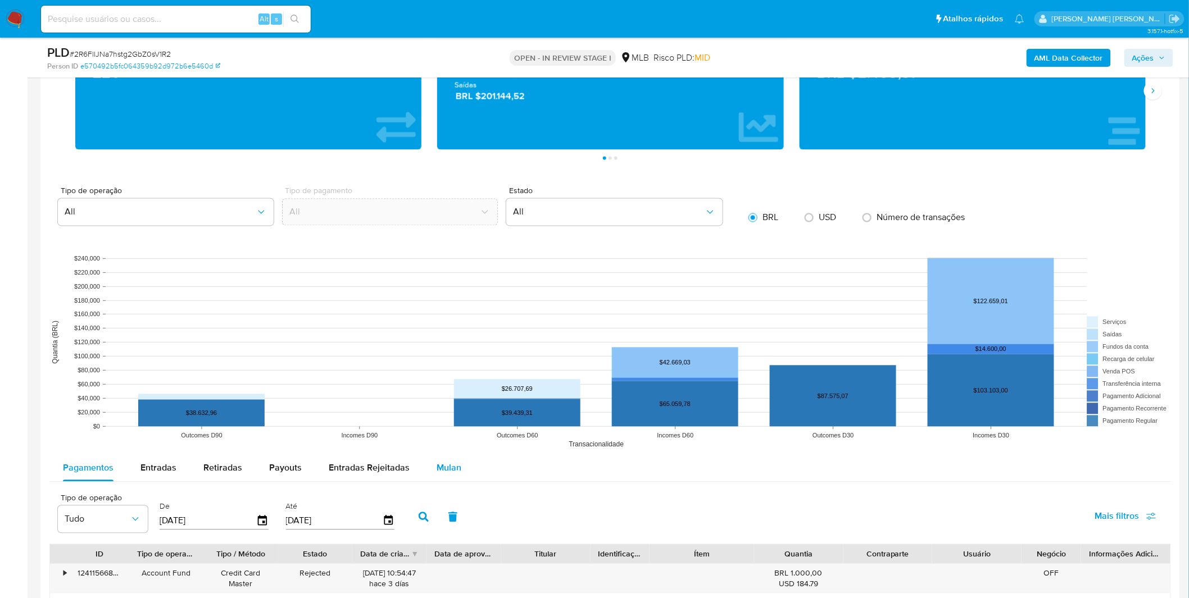
click at [433, 459] on button "Mulan" at bounding box center [449, 468] width 52 height 27
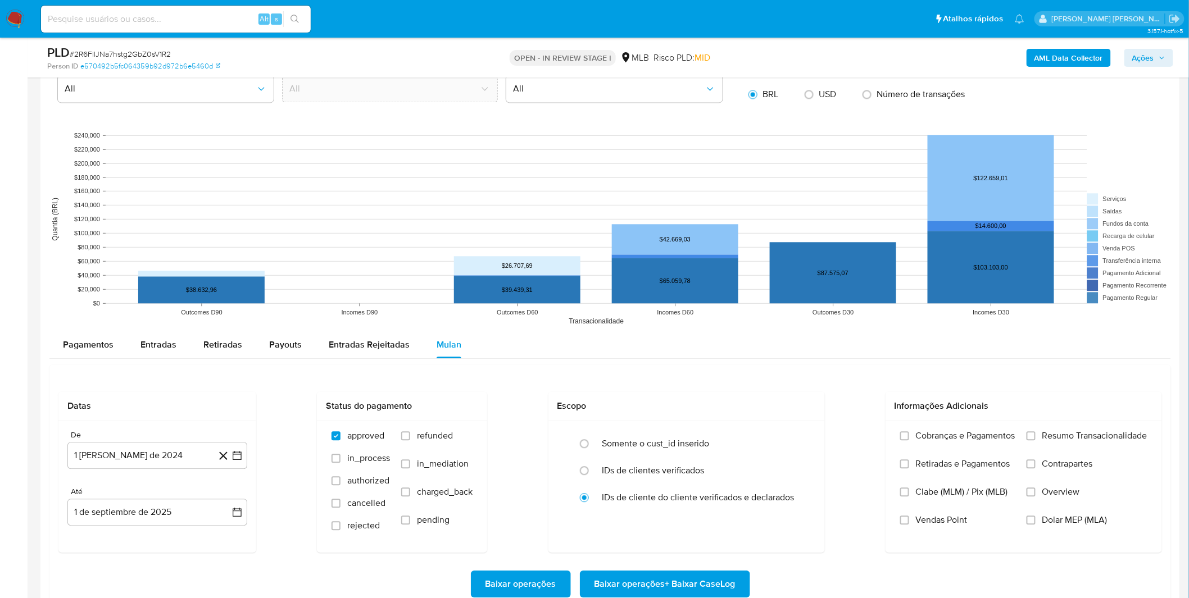
scroll to position [998, 0]
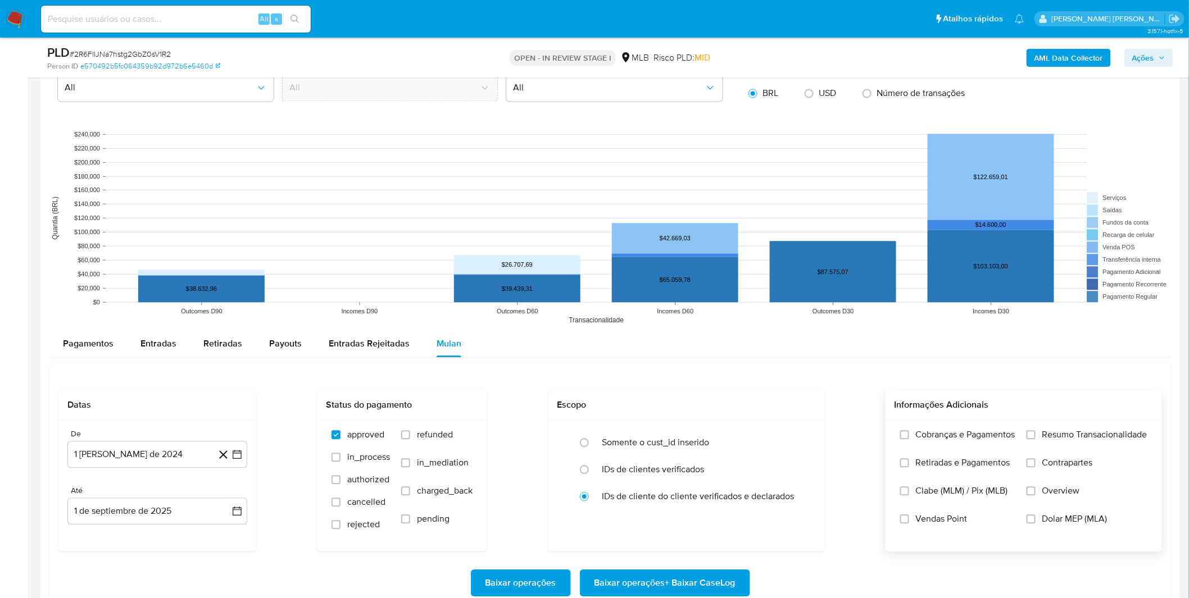
click at [957, 443] on label "Cobranças e Pagamentos" at bounding box center [957, 443] width 115 height 28
click at [909, 439] on input "Cobranças e Pagamentos" at bounding box center [904, 434] width 9 height 9
click at [959, 461] on span "Retiradas e Pagamentos" at bounding box center [963, 462] width 94 height 11
click at [909, 461] on input "Retiradas e Pagamentos" at bounding box center [904, 462] width 9 height 9
click at [1053, 452] on label "Resumo Transacionalidade" at bounding box center [1086, 443] width 121 height 28
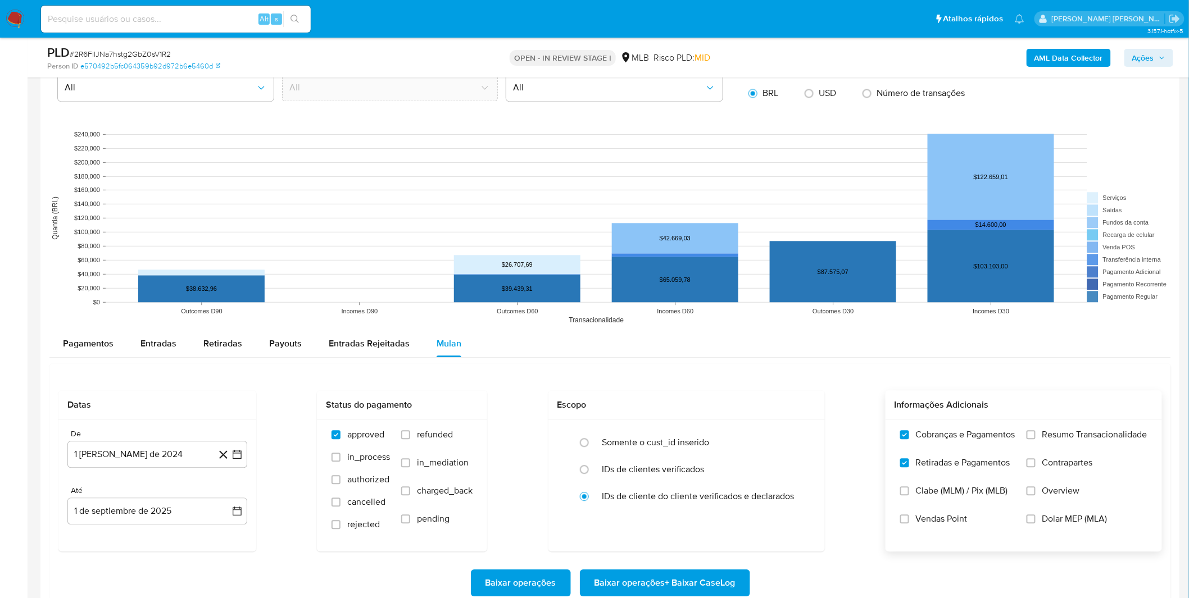
click at [1035, 439] on input "Resumo Transacionalidade" at bounding box center [1030, 434] width 9 height 9
click at [1056, 472] on label "Contrapartes" at bounding box center [1086, 471] width 121 height 28
click at [1047, 462] on span "Contrapartes" at bounding box center [1067, 462] width 51 height 11
click at [1035, 462] on input "Contrapartes" at bounding box center [1030, 462] width 9 height 9
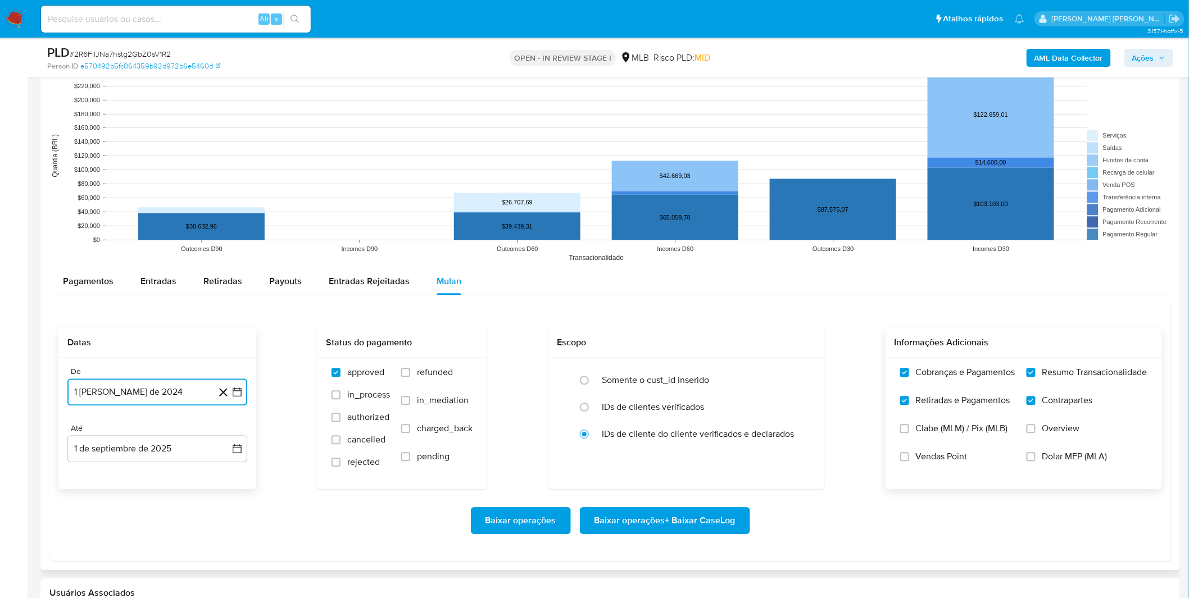
click at [104, 395] on button "1 [PERSON_NAME] de 2024" at bounding box center [157, 392] width 180 height 27
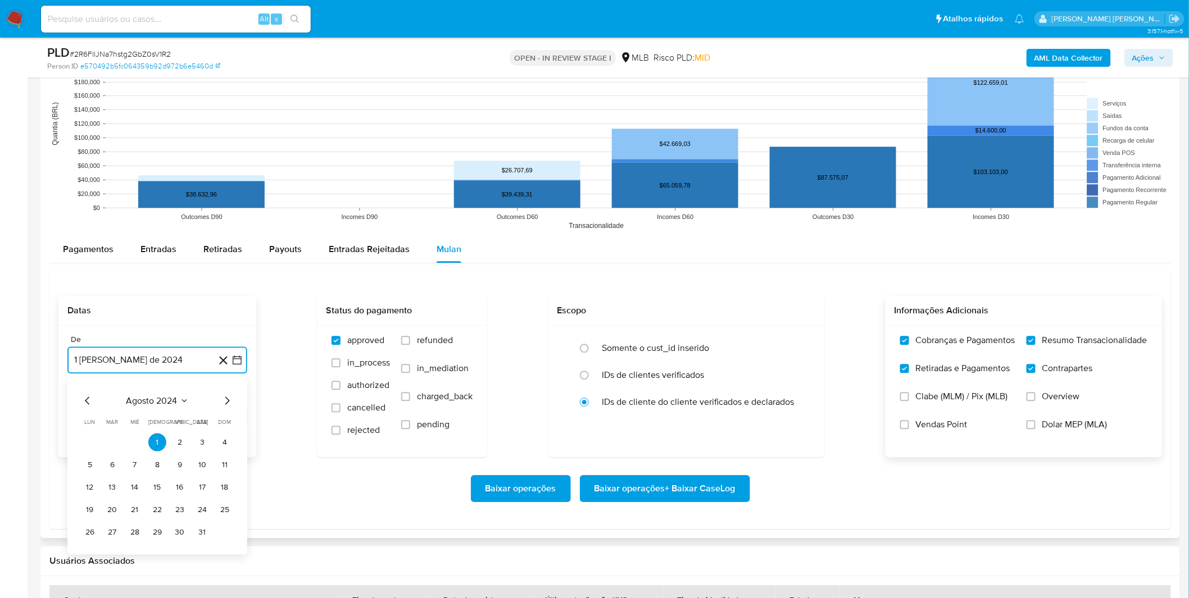
scroll to position [1124, 0]
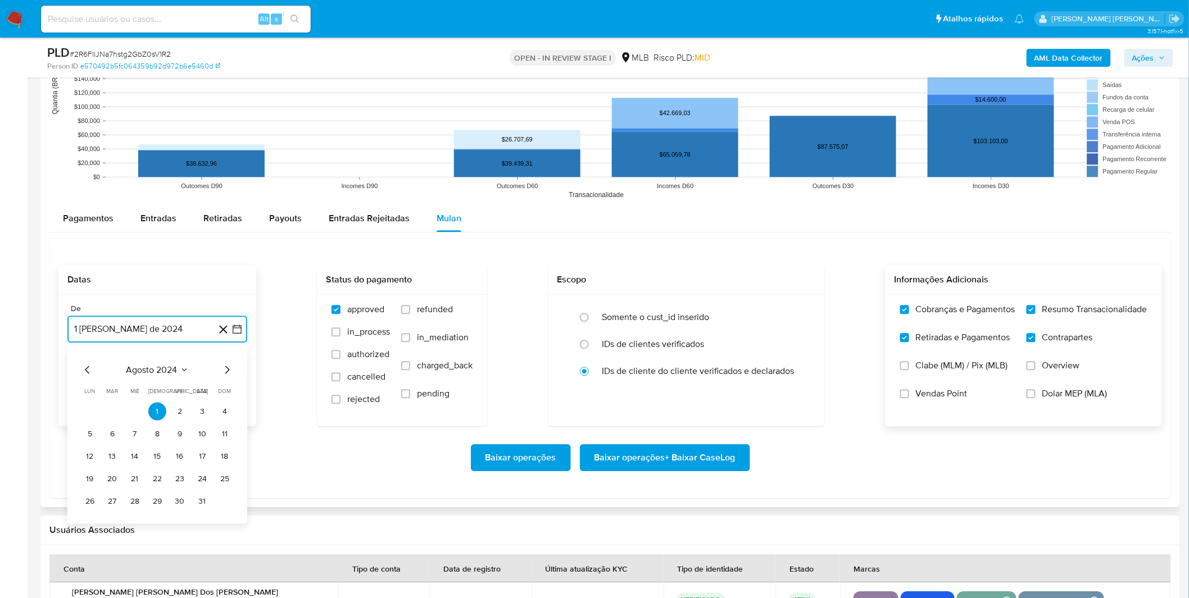
click at [143, 364] on span "agosto 2024" at bounding box center [151, 369] width 51 height 11
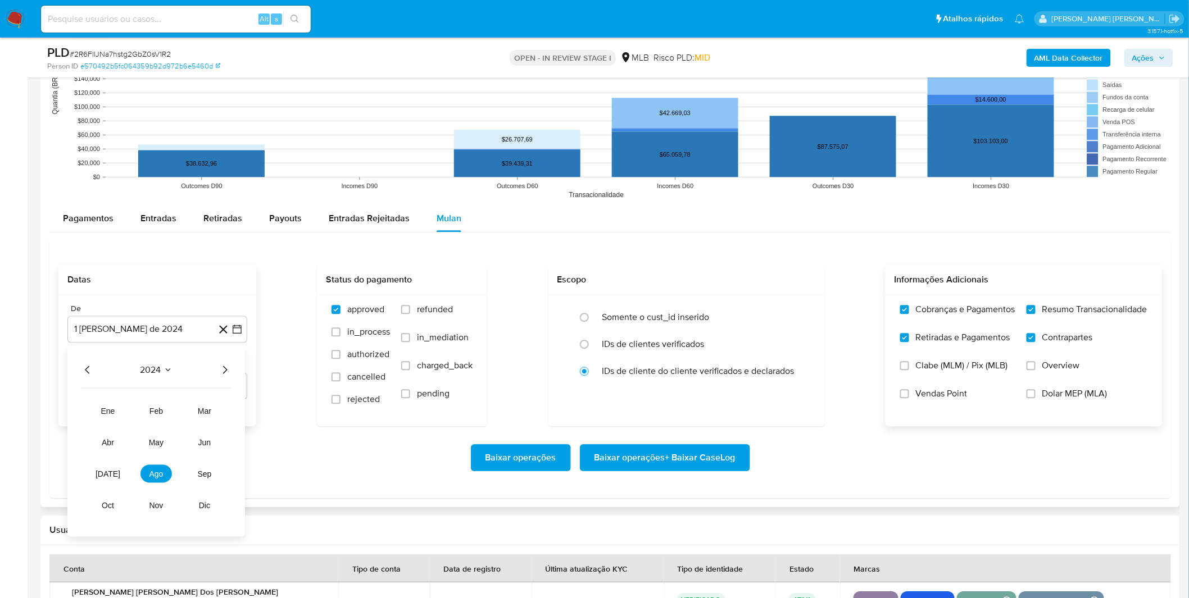
click at [227, 370] on icon "Año siguiente" at bounding box center [224, 369] width 13 height 13
click at [108, 478] on span "[DATE]" at bounding box center [108, 473] width 25 height 9
click at [113, 412] on button "1" at bounding box center [112, 411] width 18 height 18
click at [113, 449] on div "Baixar operações Baixar operações + Baixar CaseLog" at bounding box center [609, 457] width 1103 height 27
click at [719, 461] on span "Baixar operações + Baixar CaseLog" at bounding box center [664, 458] width 141 height 25
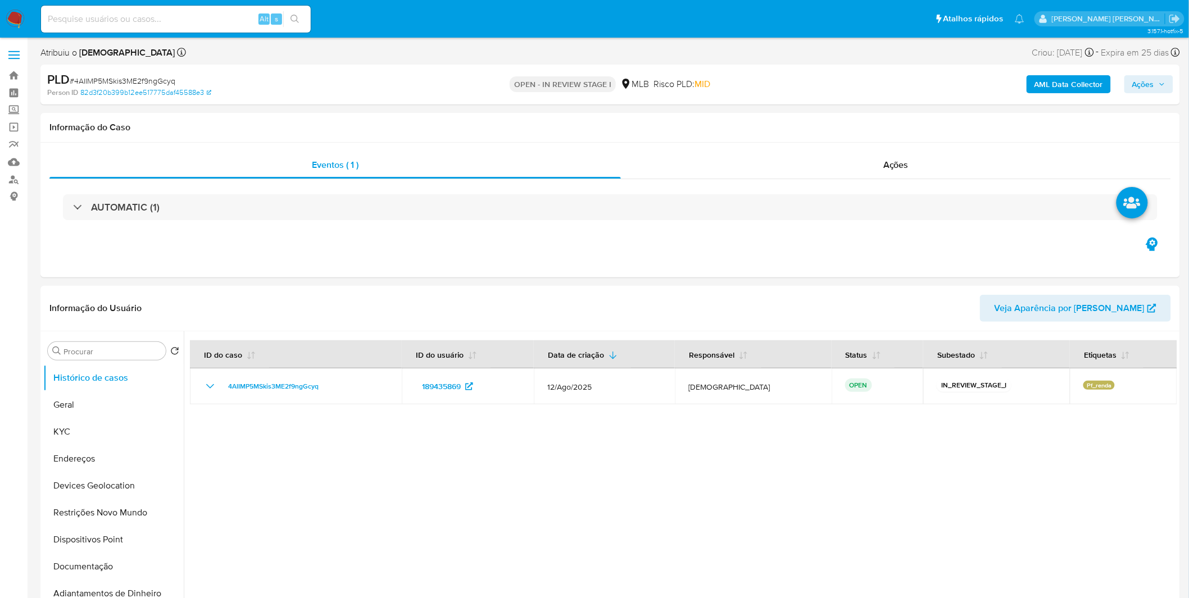
select select "10"
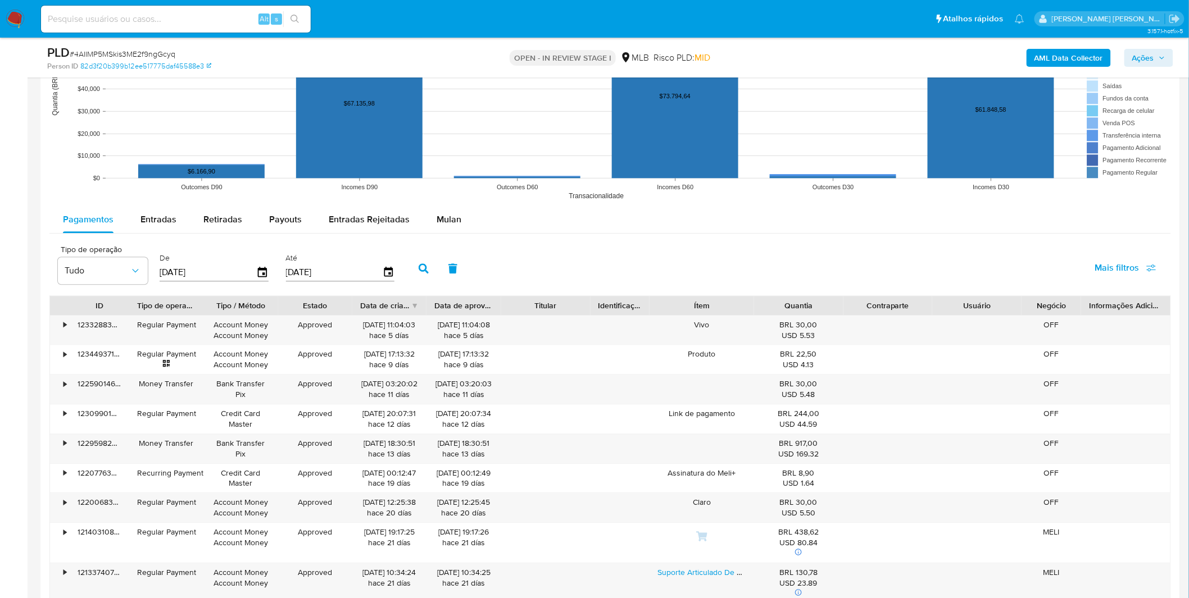
scroll to position [1186, 0]
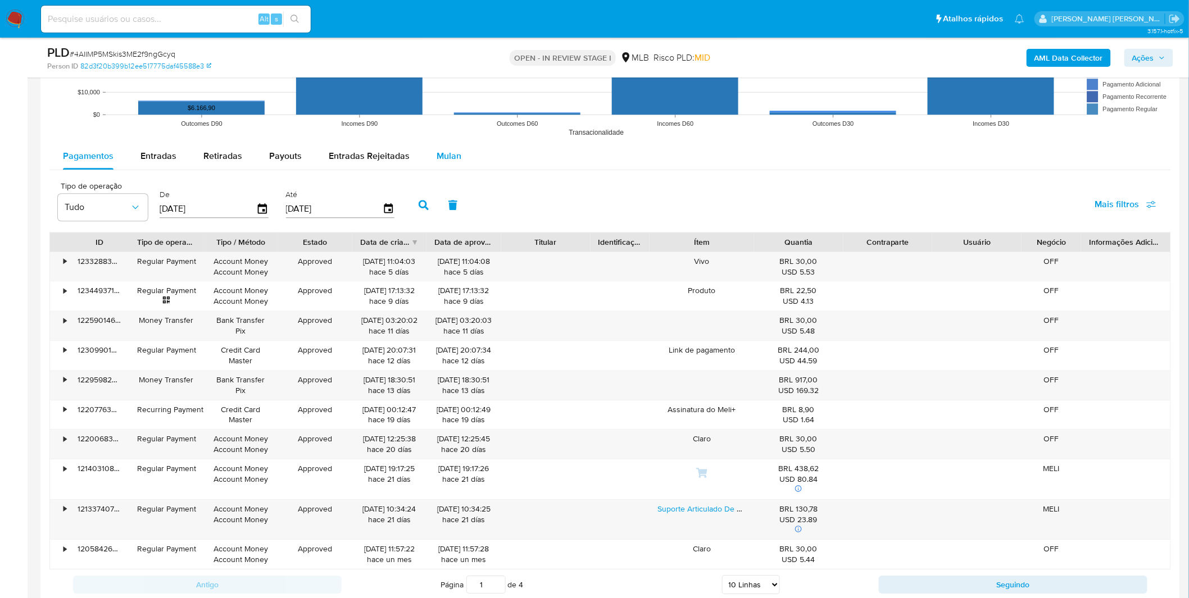
click at [452, 157] on span "Mulan" at bounding box center [449, 155] width 25 height 13
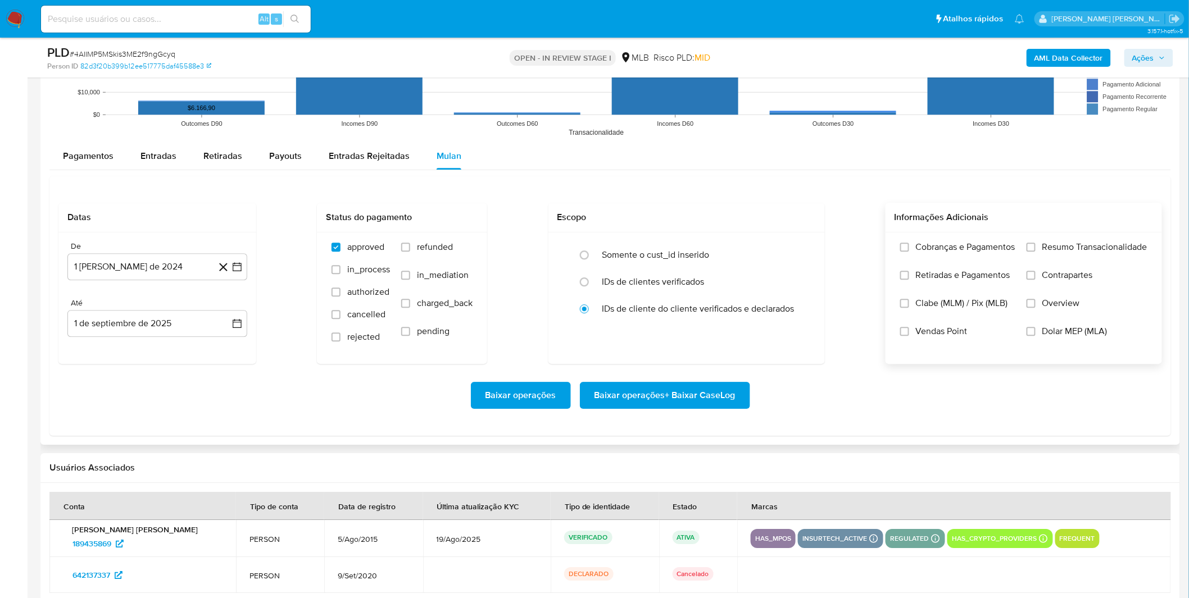
click at [928, 257] on label "Cobranças e Pagamentos" at bounding box center [957, 256] width 115 height 28
click at [909, 252] on input "Cobranças e Pagamentos" at bounding box center [904, 247] width 9 height 9
click at [928, 281] on span "Retiradas e Pagamentos" at bounding box center [963, 275] width 94 height 11
click at [909, 280] on input "Retiradas e Pagamentos" at bounding box center [904, 275] width 9 height 9
click at [969, 266] on label "Cobranças e Pagamentos" at bounding box center [957, 256] width 115 height 28
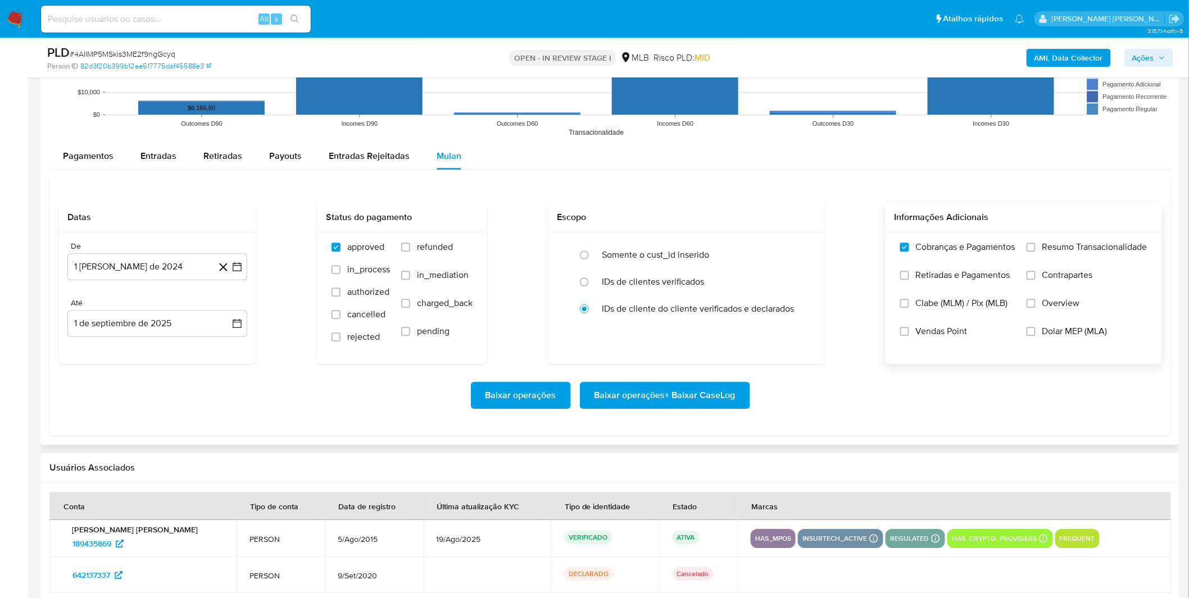
click at [909, 252] on input "Cobranças e Pagamentos" at bounding box center [904, 247] width 9 height 9
click at [975, 264] on label "Cobranças e Pagamentos" at bounding box center [957, 256] width 115 height 28
click at [909, 252] on input "Cobranças e Pagamentos" at bounding box center [904, 247] width 9 height 9
click at [975, 264] on label "Cobranças e Pagamentos" at bounding box center [957, 256] width 115 height 28
click at [909, 252] on input "Cobranças e Pagamentos" at bounding box center [904, 247] width 9 height 9
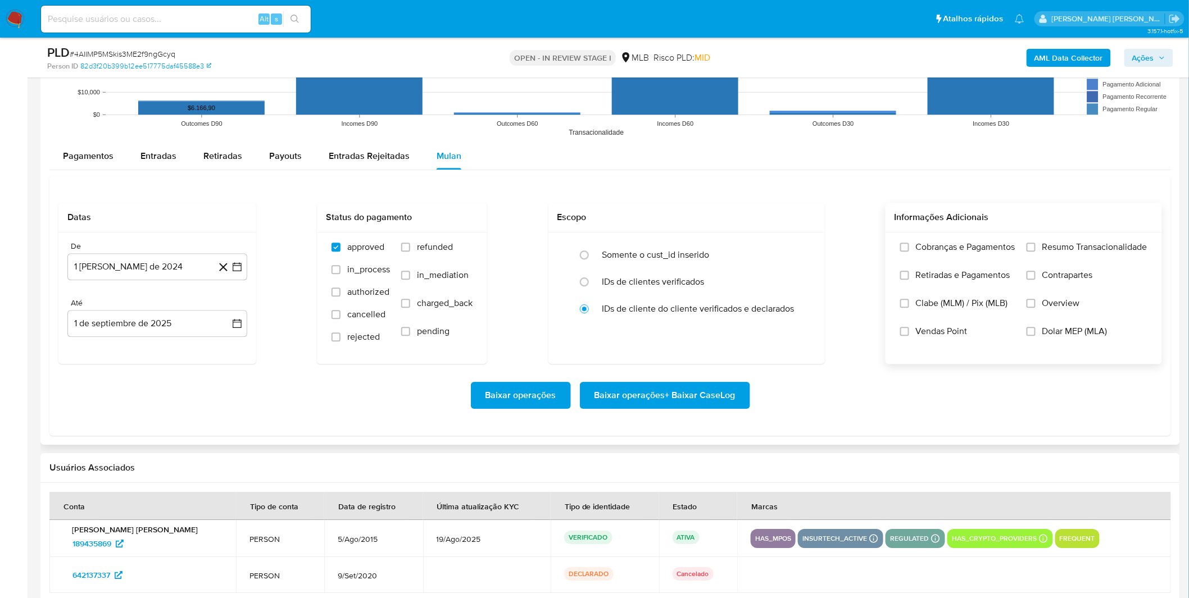
click at [980, 259] on label "Cobranças e Pagamentos" at bounding box center [957, 256] width 115 height 28
click at [909, 252] on input "Cobranças e Pagamentos" at bounding box center [904, 247] width 9 height 9
click at [975, 275] on span "Retiradas e Pagamentos" at bounding box center [963, 275] width 94 height 11
click at [909, 275] on input "Retiradas e Pagamentos" at bounding box center [904, 275] width 9 height 9
click at [1037, 262] on label "Resumo Transacionalidade" at bounding box center [1086, 256] width 121 height 28
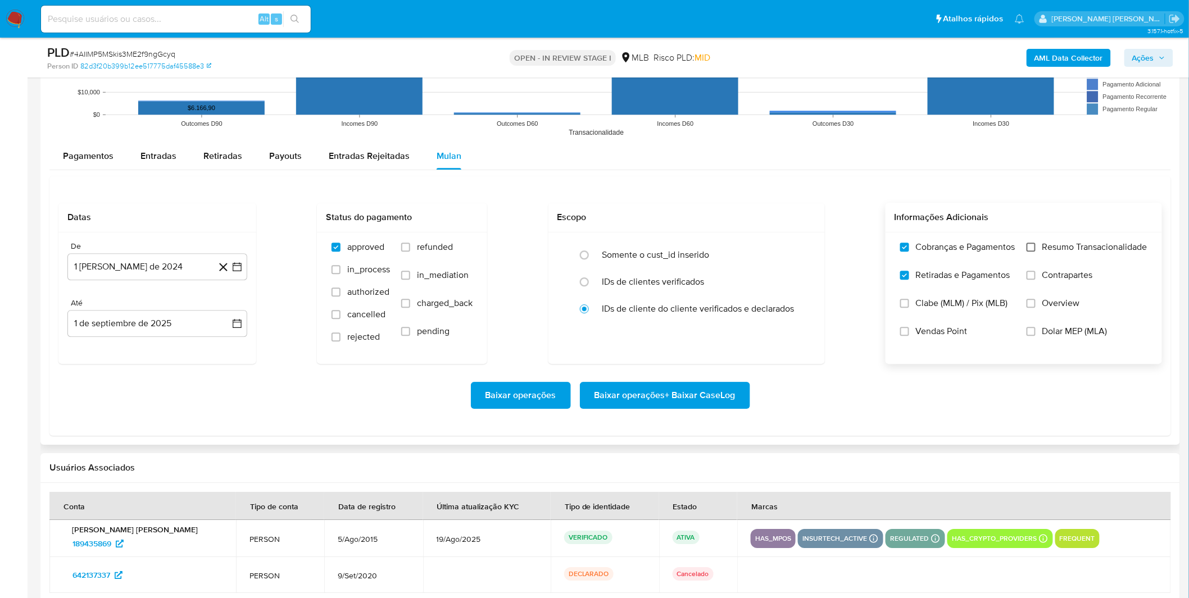
click at [1029, 251] on input "Resumo Transacionalidade" at bounding box center [1030, 247] width 9 height 9
click at [1029, 272] on input "Contrapartes" at bounding box center [1030, 275] width 9 height 9
click at [1034, 250] on input "Resumo Transacionalidade" at bounding box center [1030, 247] width 9 height 9
click at [120, 271] on button "1 [PERSON_NAME] de 2024" at bounding box center [157, 266] width 180 height 27
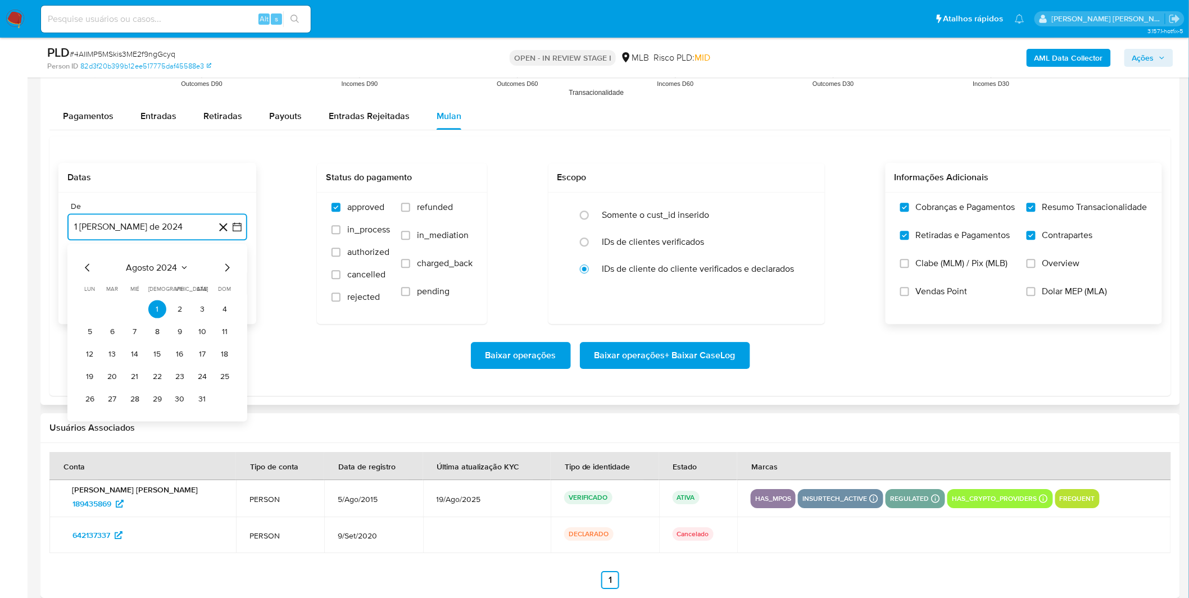
scroll to position [1248, 0]
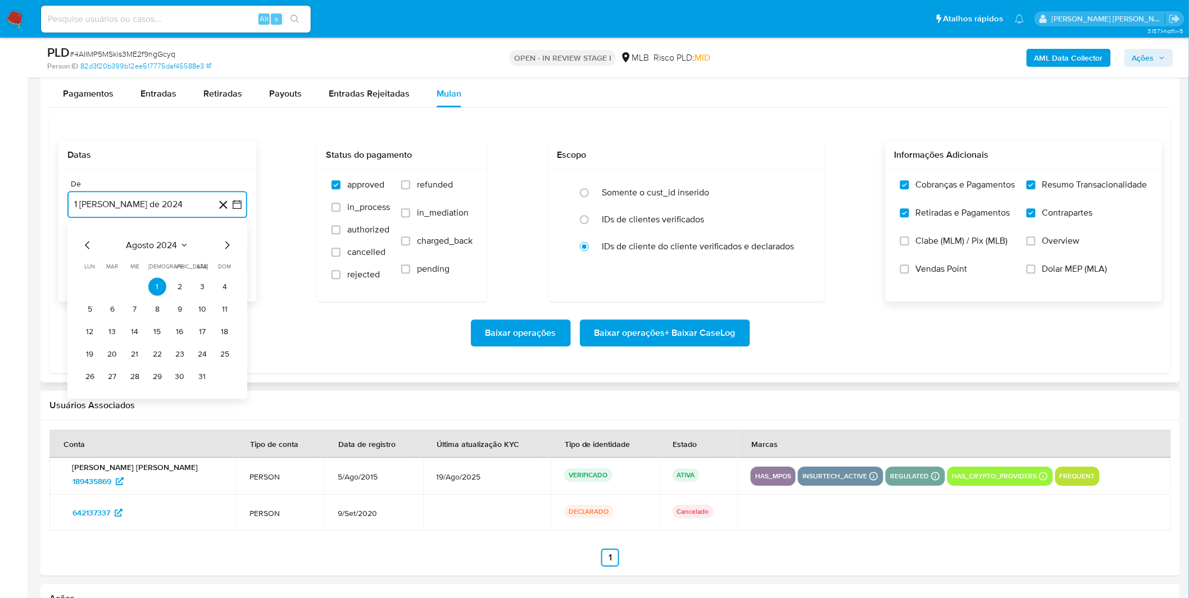
click at [144, 242] on span "agosto 2024" at bounding box center [151, 244] width 51 height 11
click at [171, 242] on span "agosto 2024" at bounding box center [151, 244] width 51 height 11
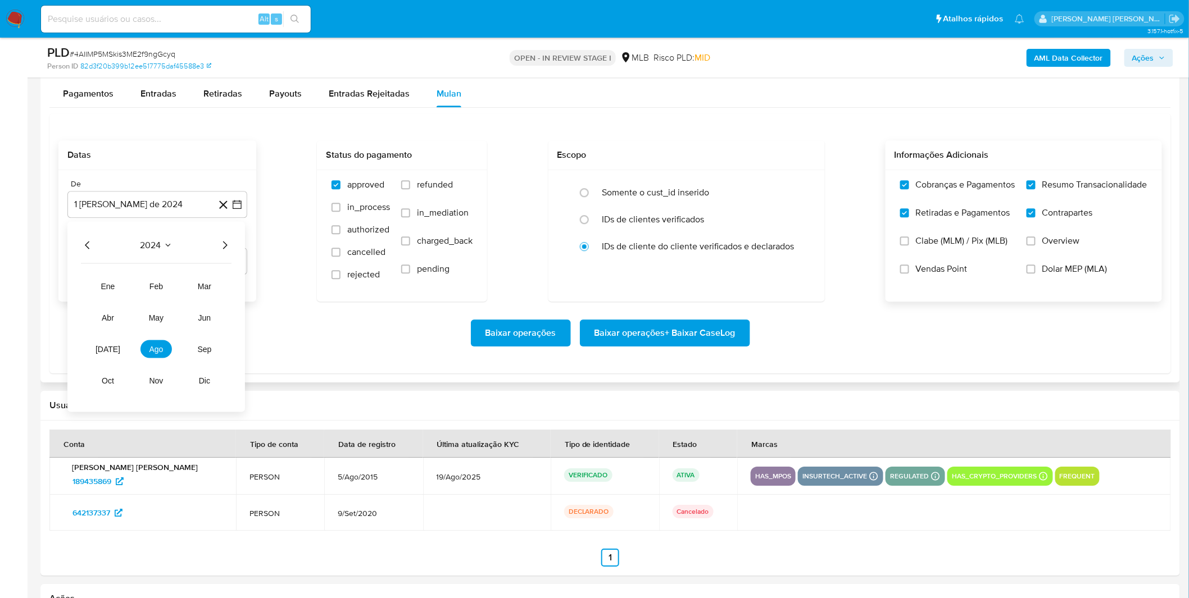
click at [219, 243] on icon "Año siguiente" at bounding box center [224, 244] width 13 height 13
click at [108, 347] on span "[DATE]" at bounding box center [108, 348] width 25 height 9
click at [118, 290] on button "1" at bounding box center [112, 287] width 18 height 18
click at [113, 308] on div "Baixar operações Baixar operações + Baixar CaseLog" at bounding box center [609, 333] width 1103 height 63
click at [700, 340] on span "Baixar operações + Baixar CaseLog" at bounding box center [664, 333] width 141 height 25
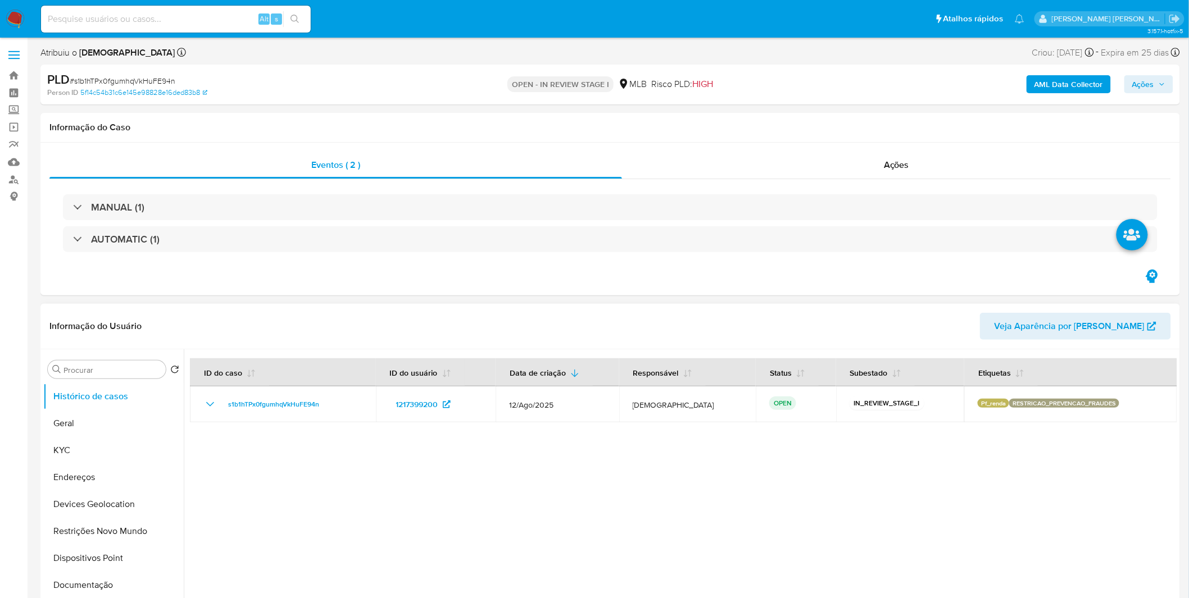
select select "10"
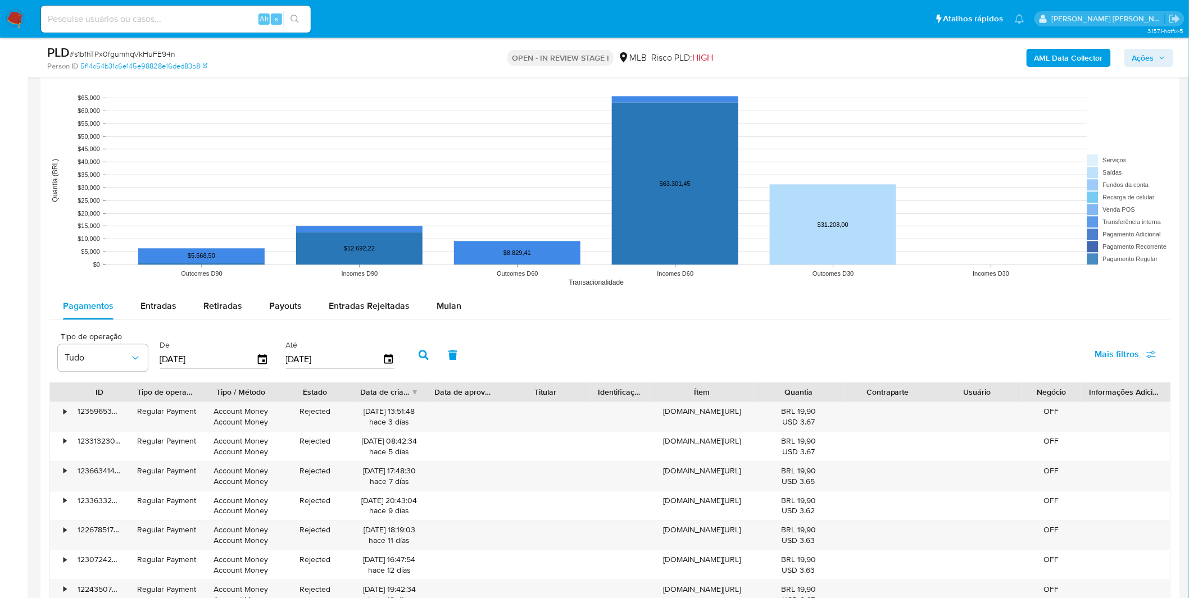
scroll to position [1061, 0]
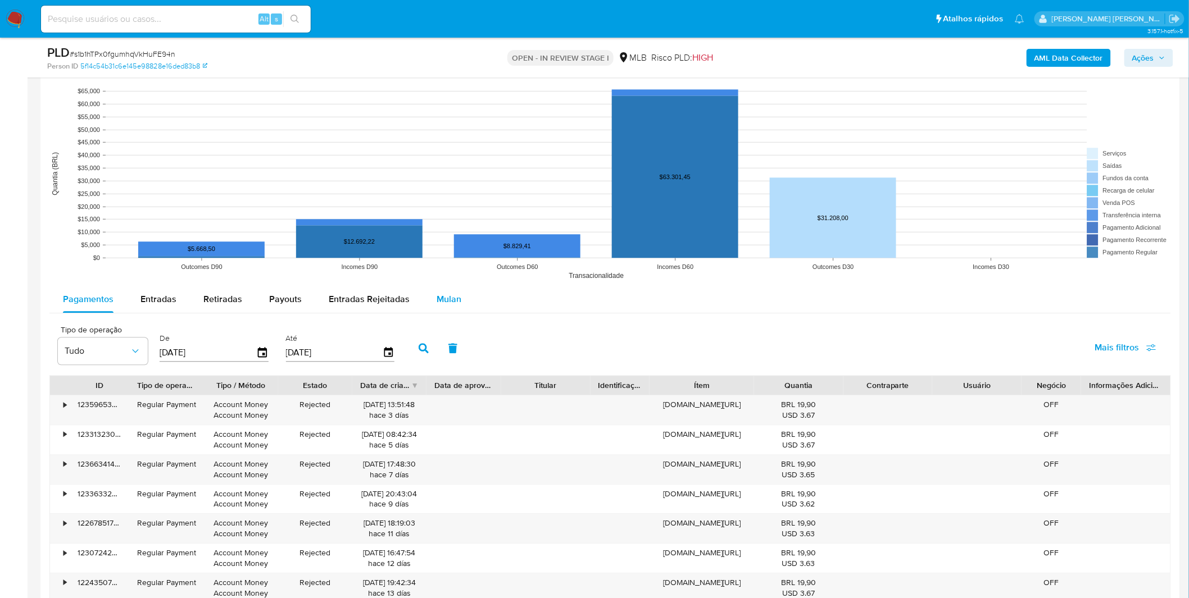
click at [446, 309] on div "Mulan" at bounding box center [449, 299] width 25 height 27
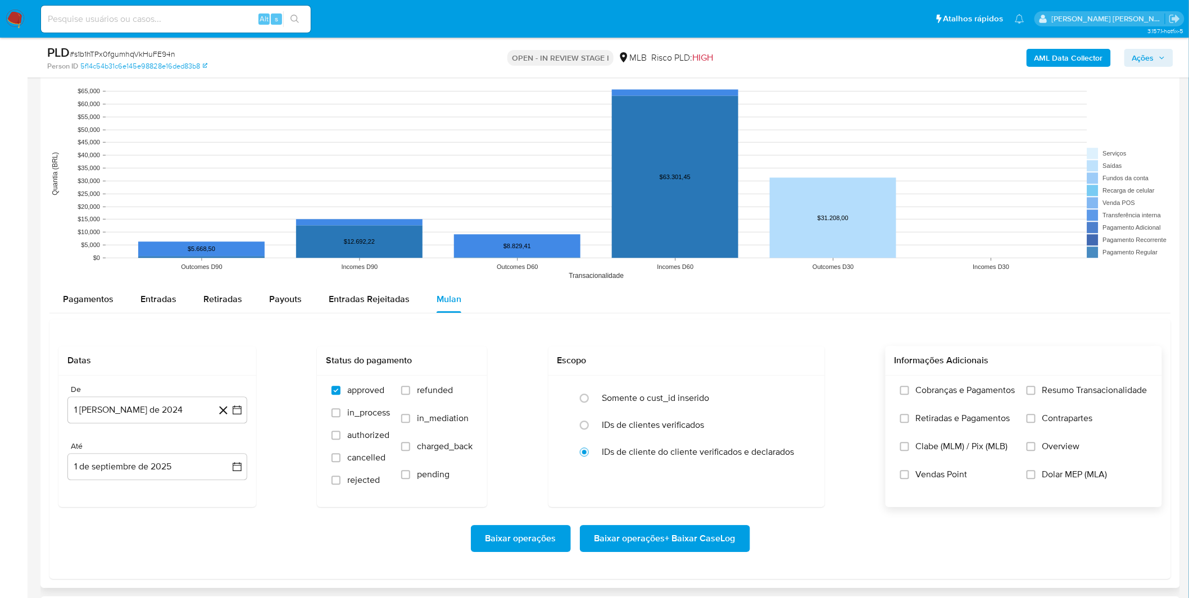
click at [987, 412] on label "Cobranças e Pagamentos" at bounding box center [957, 399] width 115 height 28
click at [909, 395] on input "Cobranças e Pagamentos" at bounding box center [904, 390] width 9 height 9
click at [980, 427] on label "Retiradas e Pagamentos" at bounding box center [957, 427] width 115 height 28
click at [909, 423] on input "Retiradas e Pagamentos" at bounding box center [904, 418] width 9 height 9
click at [1044, 399] on label "Resumo Transacionalidade" at bounding box center [1086, 399] width 121 height 28
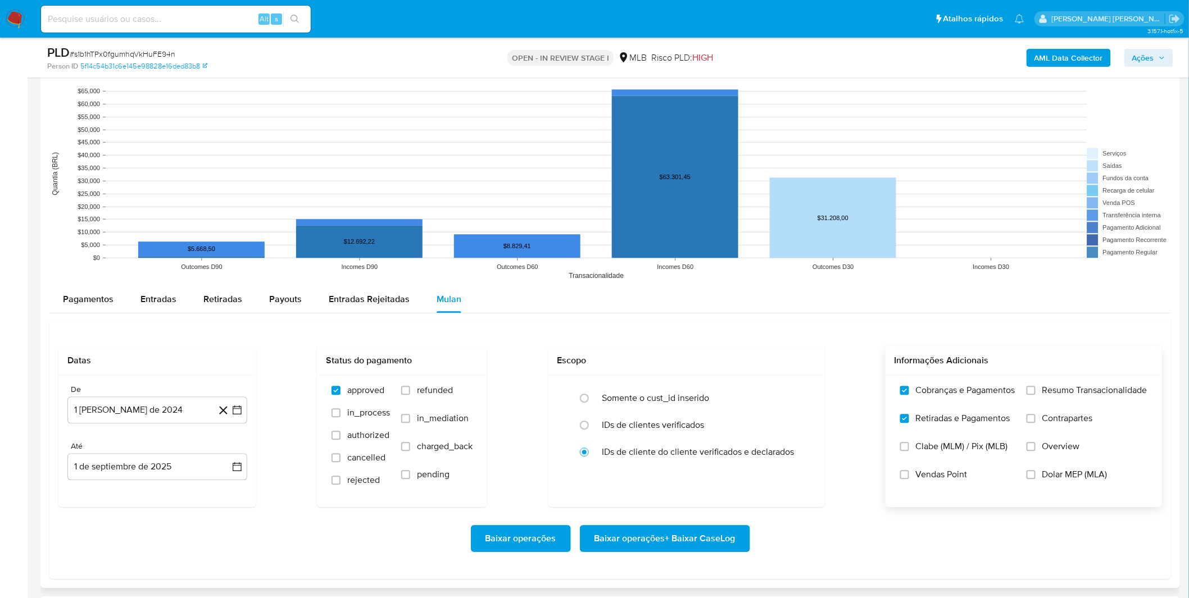
click at [1035, 395] on input "Resumo Transacionalidade" at bounding box center [1030, 390] width 9 height 9
click at [1047, 426] on label "Contrapartes" at bounding box center [1086, 427] width 121 height 28
click at [1035, 423] on input "Contrapartes" at bounding box center [1030, 418] width 9 height 9
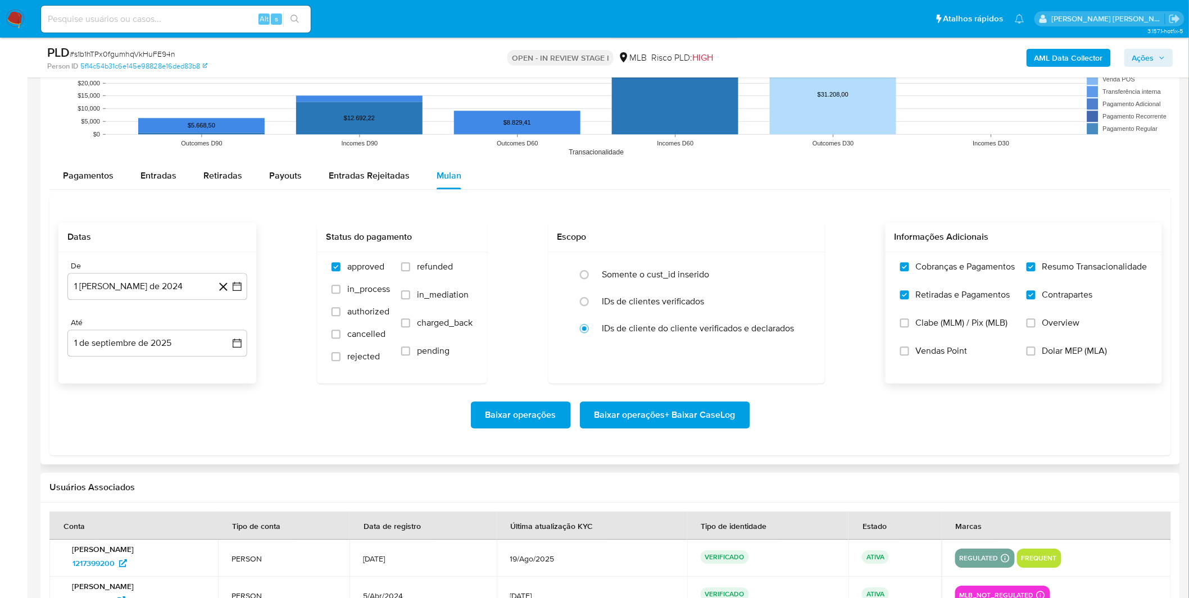
scroll to position [1186, 0]
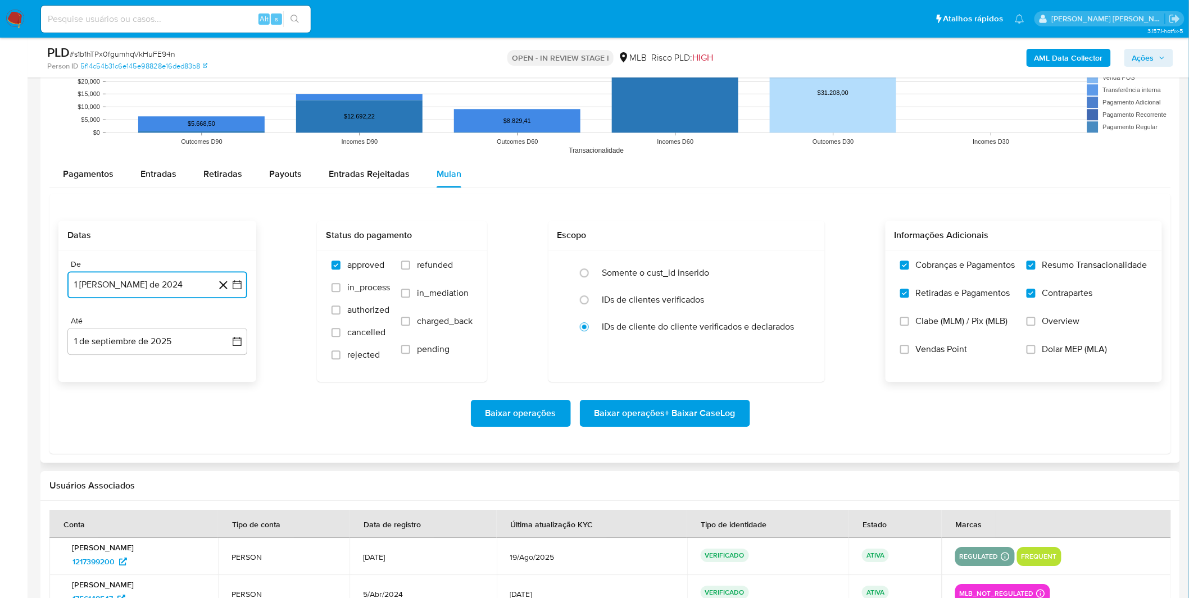
click at [146, 283] on button "1 [PERSON_NAME] de 2024" at bounding box center [157, 284] width 180 height 27
click at [147, 324] on span "agosto 2024" at bounding box center [151, 325] width 51 height 11
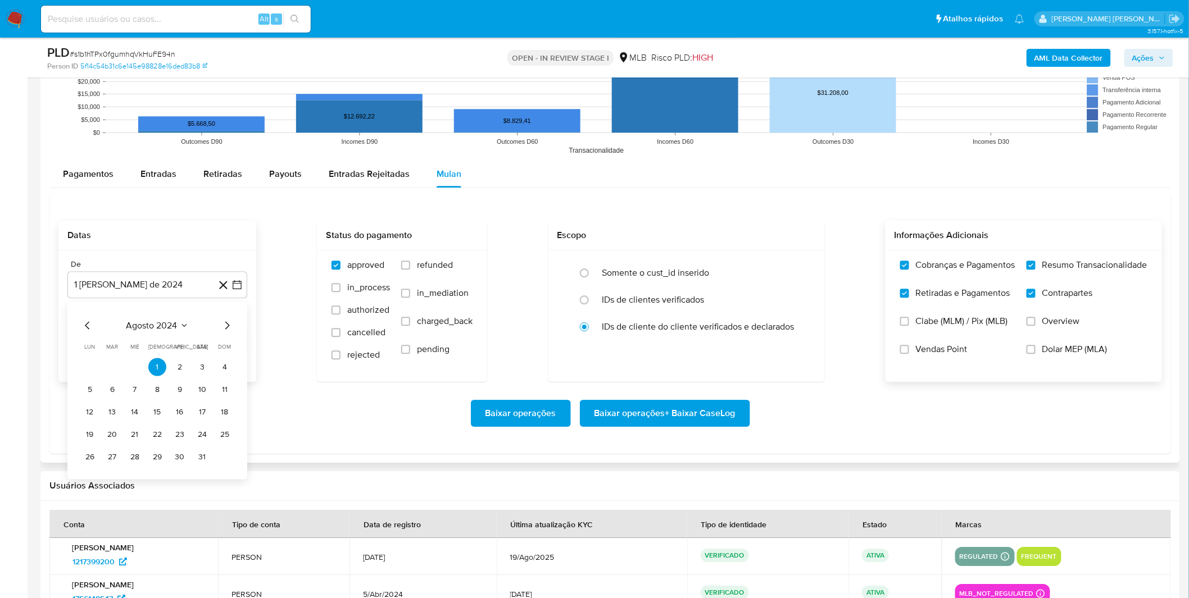
click at [174, 327] on span "agosto 2024" at bounding box center [151, 325] width 51 height 11
click at [216, 326] on div "2024" at bounding box center [156, 325] width 151 height 13
click at [220, 327] on icon "Año siguiente" at bounding box center [224, 325] width 13 height 13
click at [116, 430] on button "[DATE]" at bounding box center [107, 430] width 31 height 18
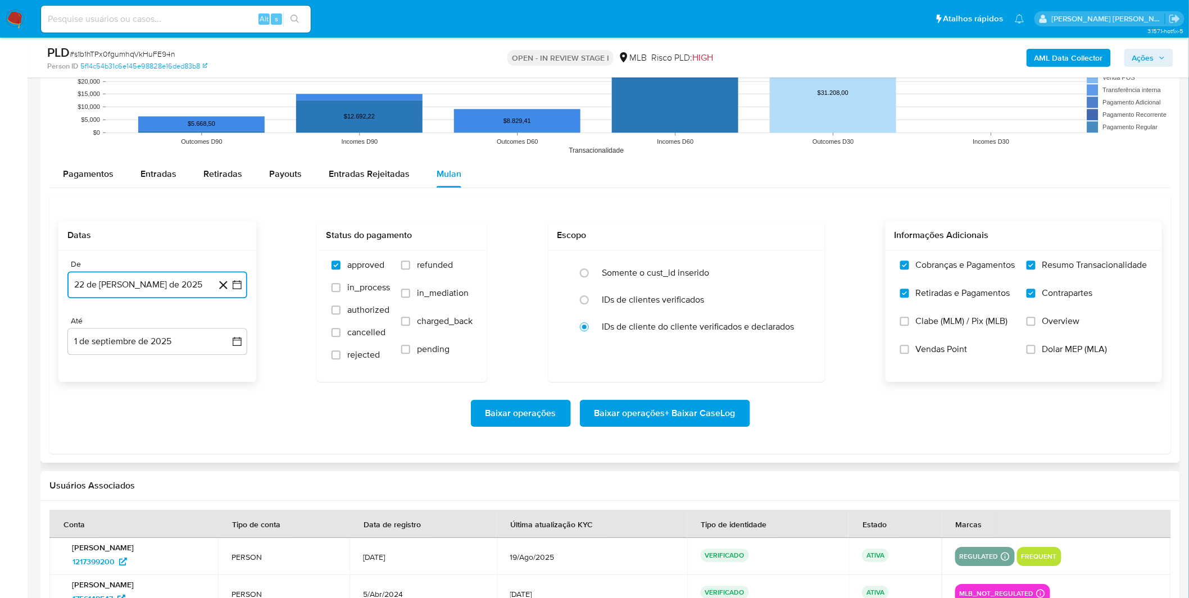
click at [131, 288] on button "22 de julio de 2025" at bounding box center [157, 284] width 180 height 27
click at [138, 288] on button "22 de julio de 2025" at bounding box center [157, 284] width 180 height 27
click at [113, 366] on button "1" at bounding box center [112, 367] width 18 height 18
click at [108, 384] on form "Datas De 1 de julio de 2025 1-07-2025 Até 1 de septiembre de 2025 1-09-2025 Sta…" at bounding box center [609, 333] width 1103 height 224
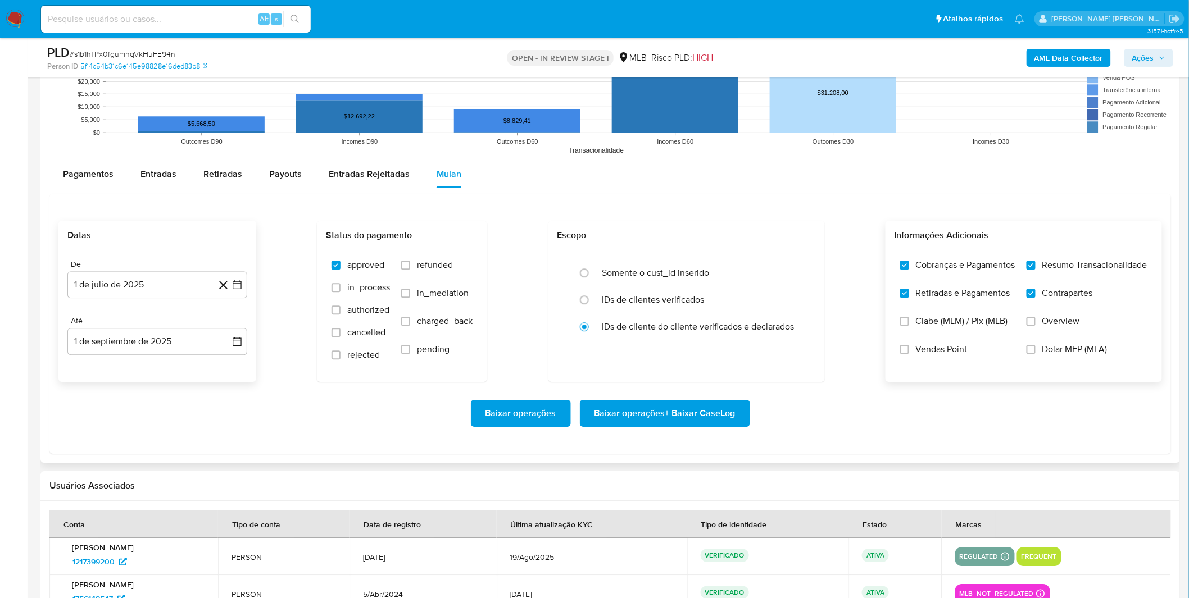
click at [874, 422] on div "Baixar operações Baixar operações + Baixar CaseLog" at bounding box center [609, 413] width 1103 height 27
click at [703, 407] on span "Baixar operações + Baixar CaseLog" at bounding box center [664, 413] width 141 height 25
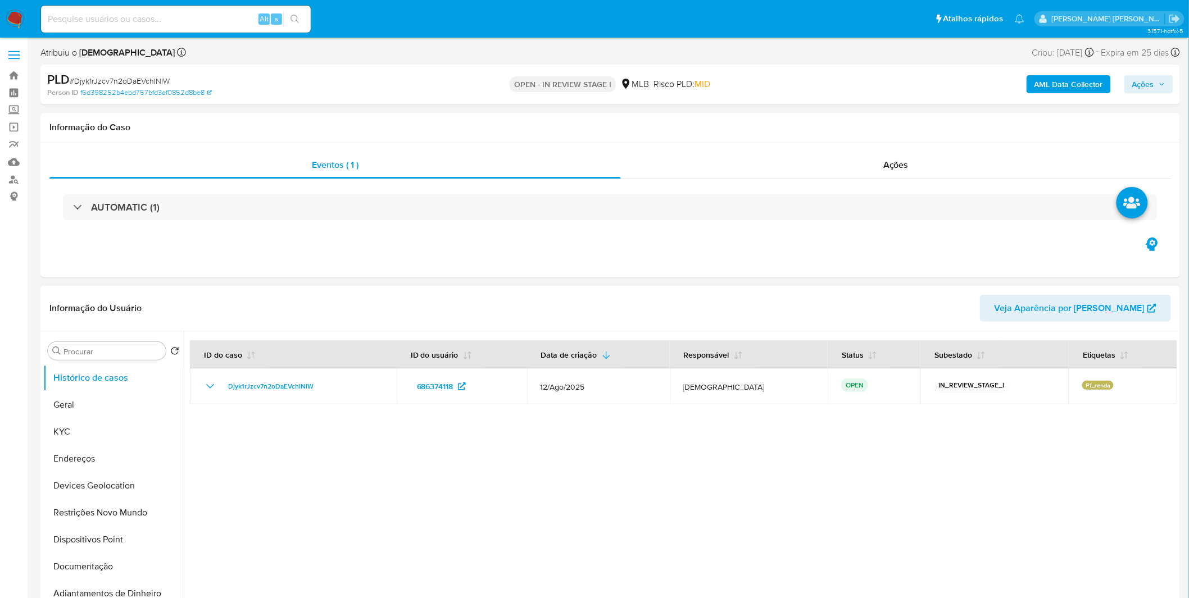
select select "10"
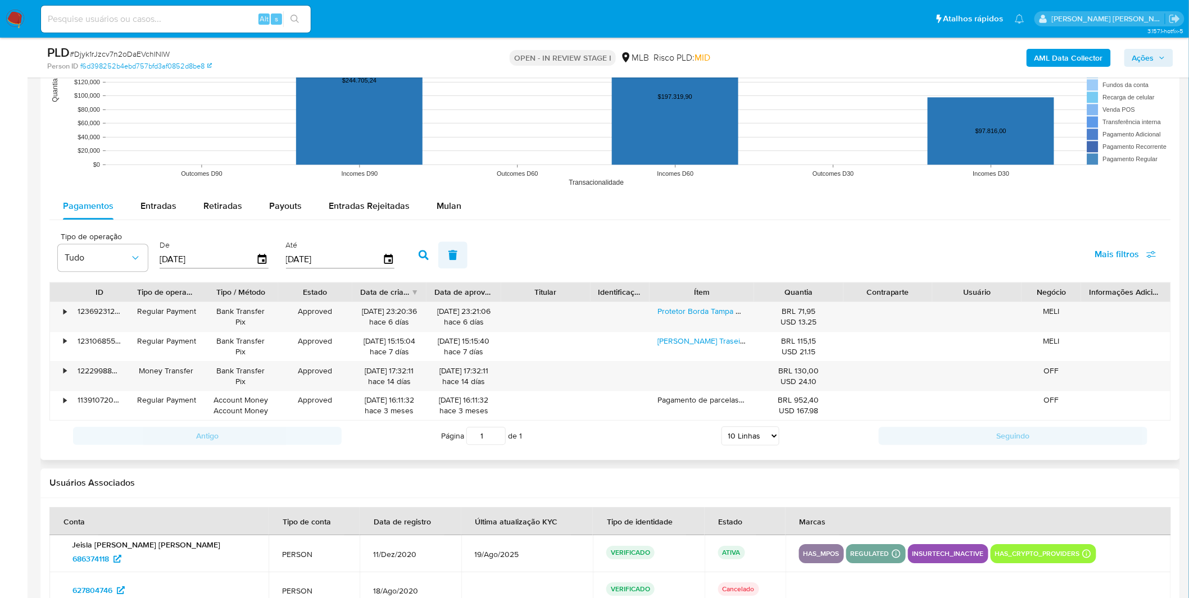
scroll to position [1061, 0]
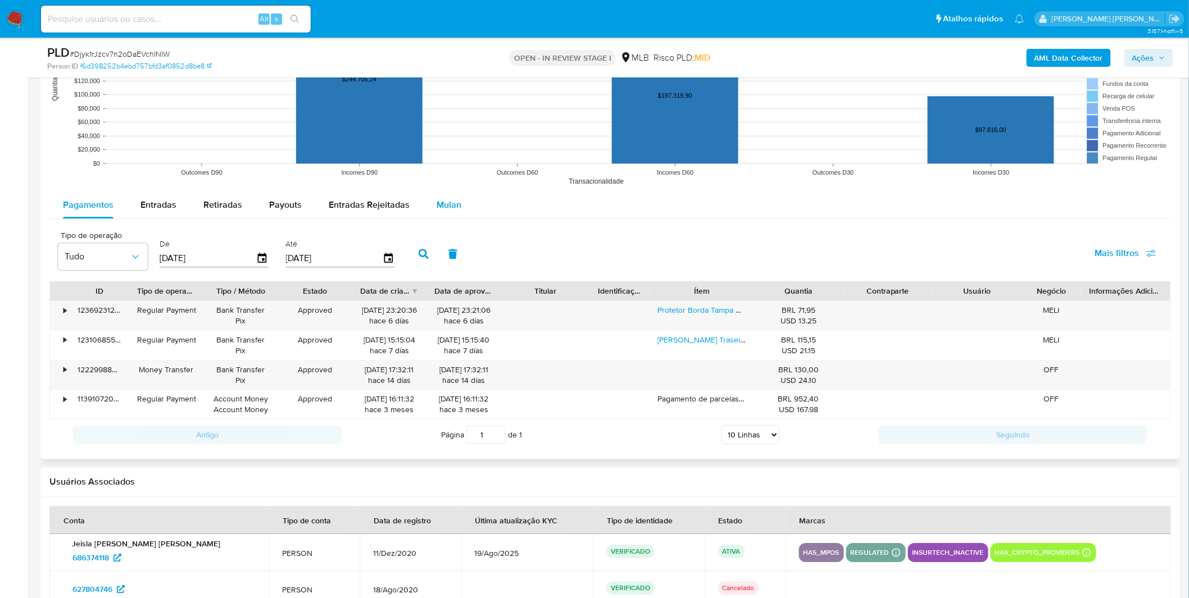
click at [437, 212] on div "Mulan" at bounding box center [449, 205] width 25 height 27
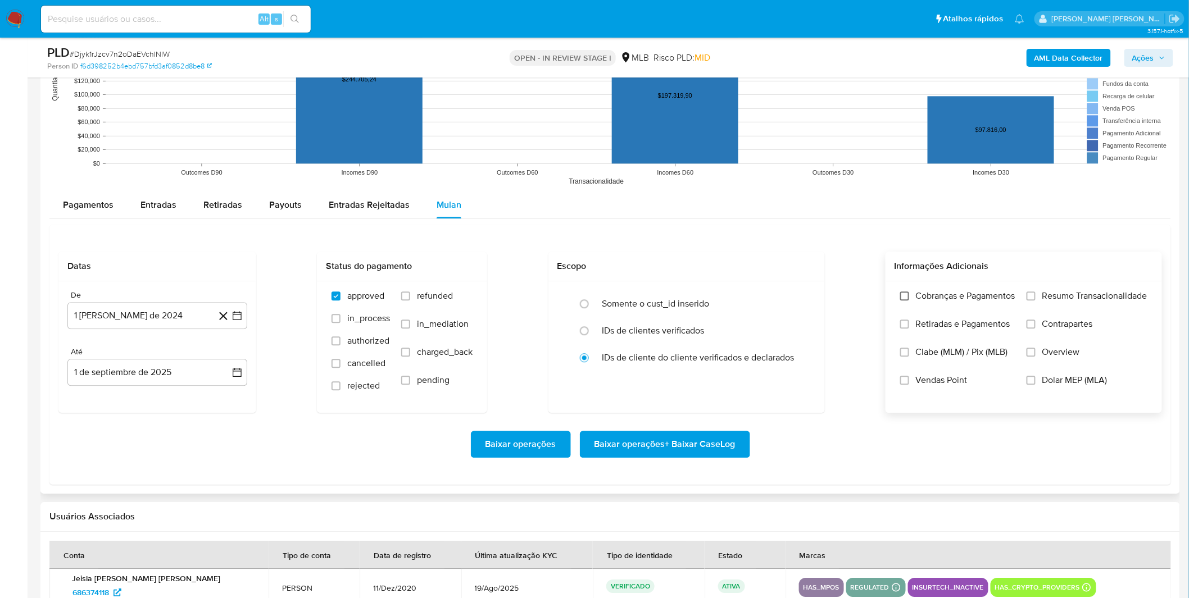
click at [903, 298] on input "Cobranças e Pagamentos" at bounding box center [904, 296] width 9 height 9
click at [916, 324] on span "Retiradas e Pagamentos" at bounding box center [963, 324] width 94 height 11
click at [909, 324] on input "Retiradas e Pagamentos" at bounding box center [904, 324] width 9 height 9
click at [1047, 307] on label "Resumo Transacionalidade" at bounding box center [1086, 304] width 121 height 28
click at [1035, 301] on input "Resumo Transacionalidade" at bounding box center [1030, 296] width 9 height 9
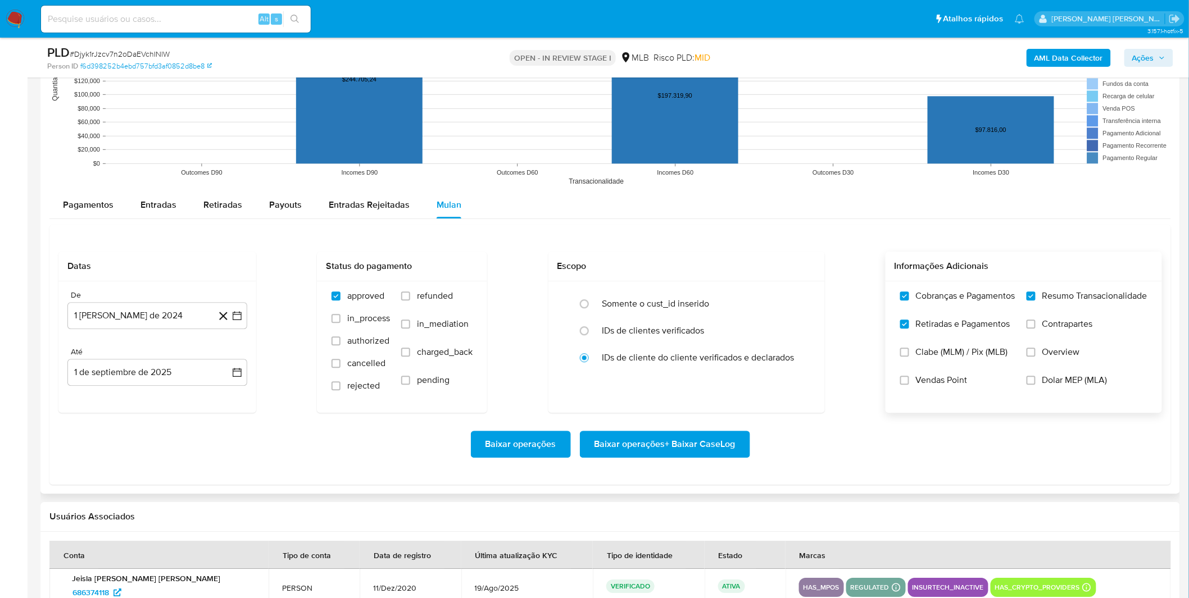
click at [1048, 324] on span "Contrapartes" at bounding box center [1067, 324] width 51 height 11
click at [1035, 324] on input "Contrapartes" at bounding box center [1030, 324] width 9 height 9
click at [113, 308] on button "[DATE]" at bounding box center [157, 315] width 180 height 27
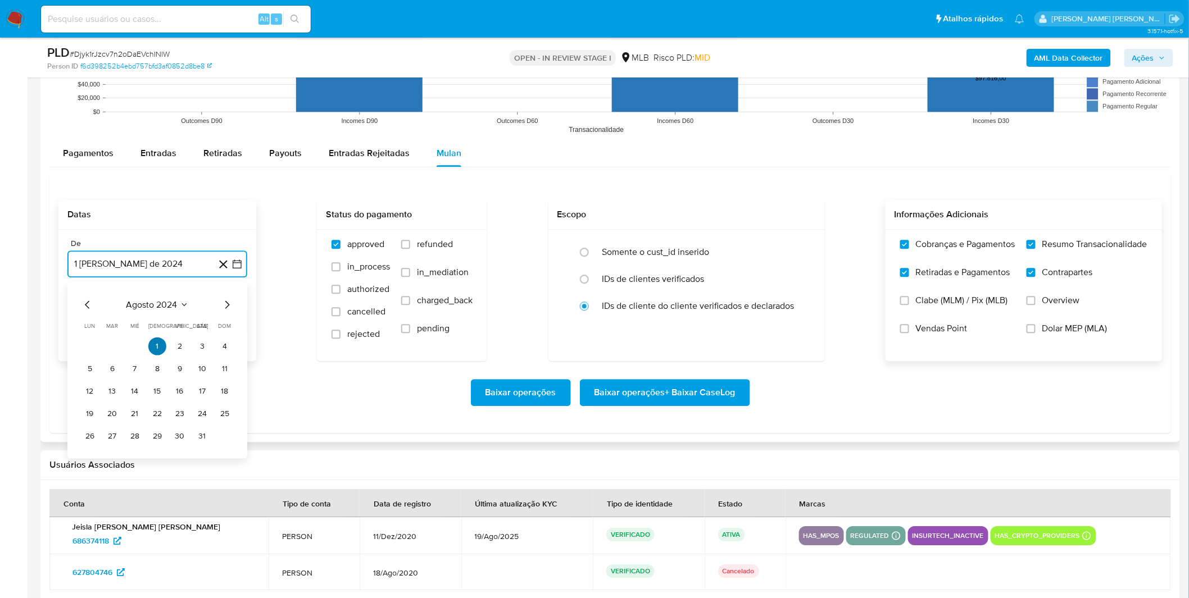
scroll to position [1186, 0]
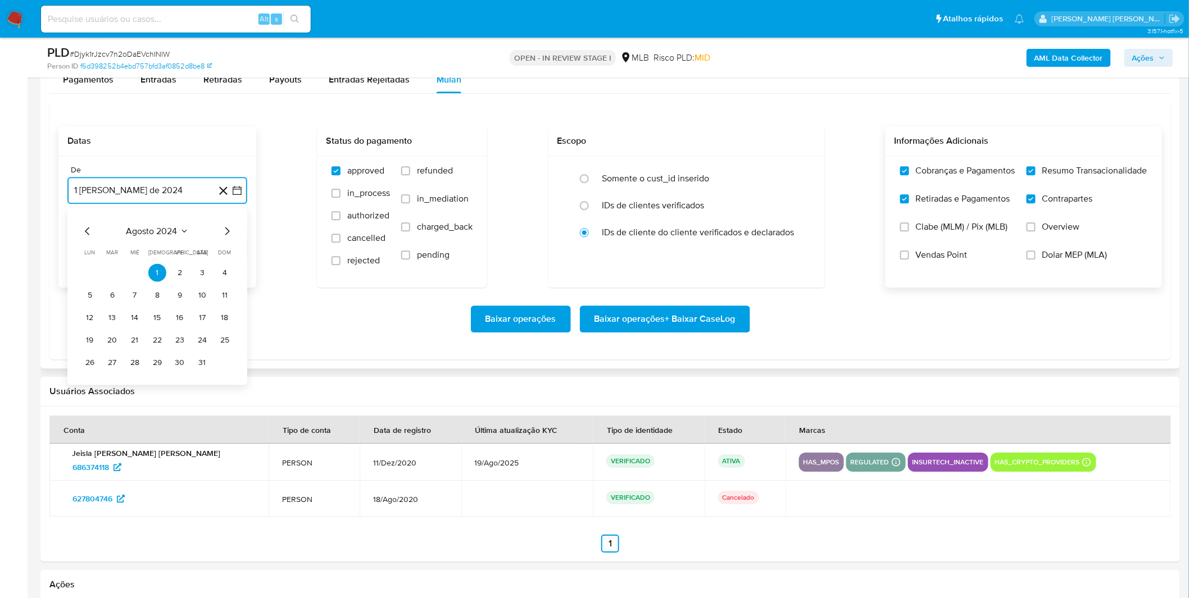
click at [155, 234] on span "agosto 2024" at bounding box center [151, 231] width 51 height 11
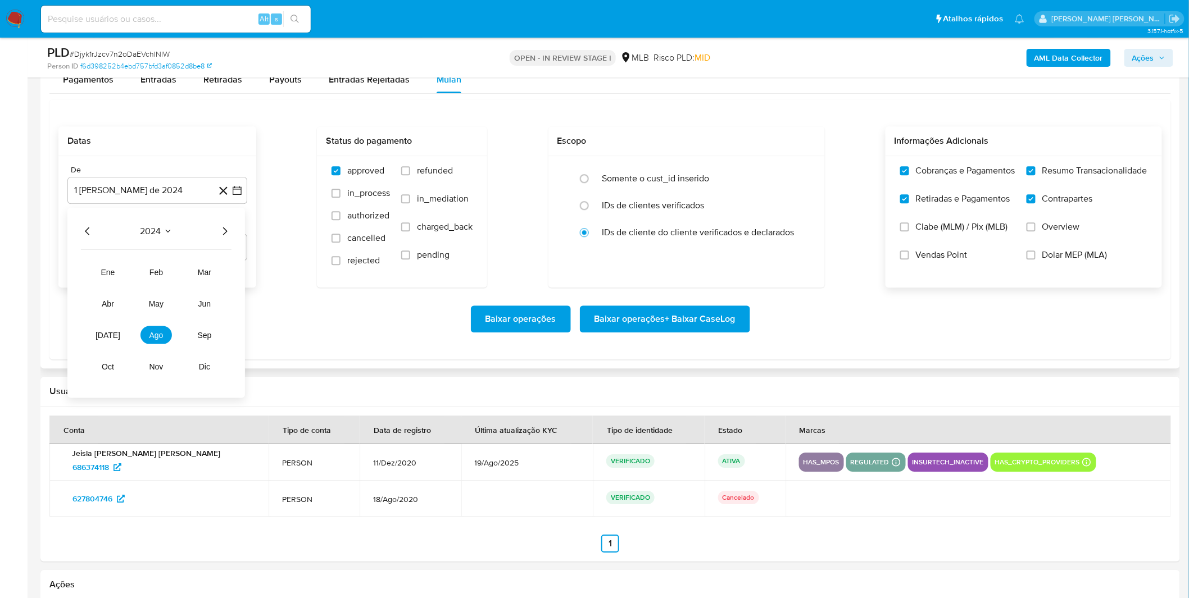
click at [225, 231] on icon "Año siguiente" at bounding box center [224, 231] width 13 height 13
click at [113, 338] on button "[DATE]" at bounding box center [107, 335] width 31 height 18
click at [108, 278] on button "1" at bounding box center [112, 273] width 18 height 18
click at [124, 313] on div "Baixar operações Baixar operações + Baixar CaseLog" at bounding box center [609, 319] width 1103 height 27
click at [664, 326] on span "Baixar operações + Baixar CaseLog" at bounding box center [664, 319] width 141 height 25
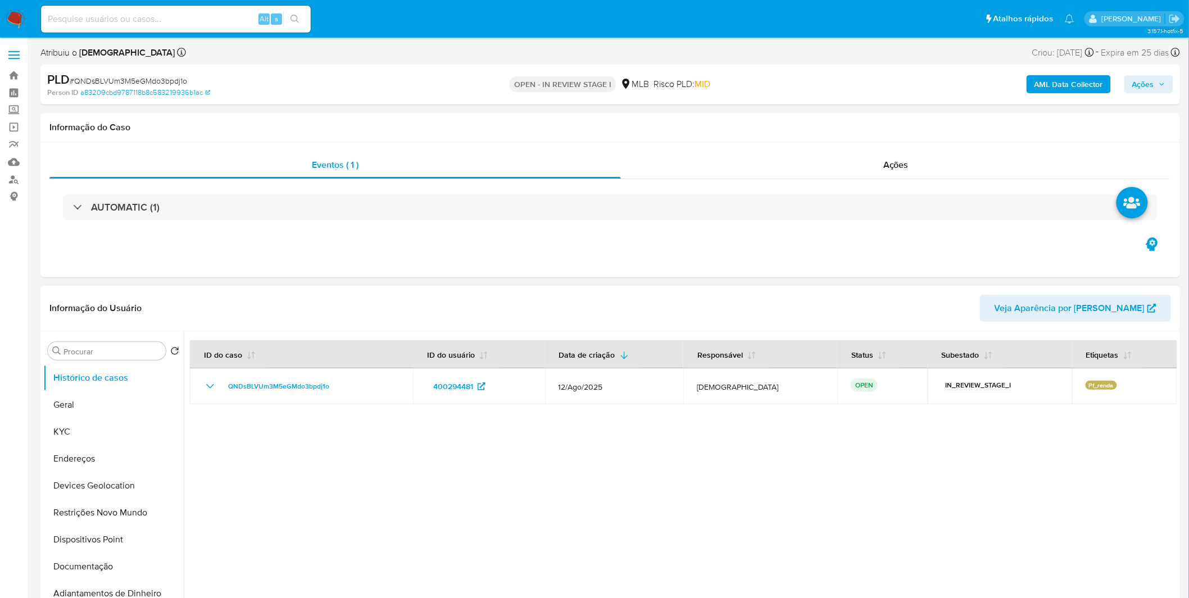
select select "10"
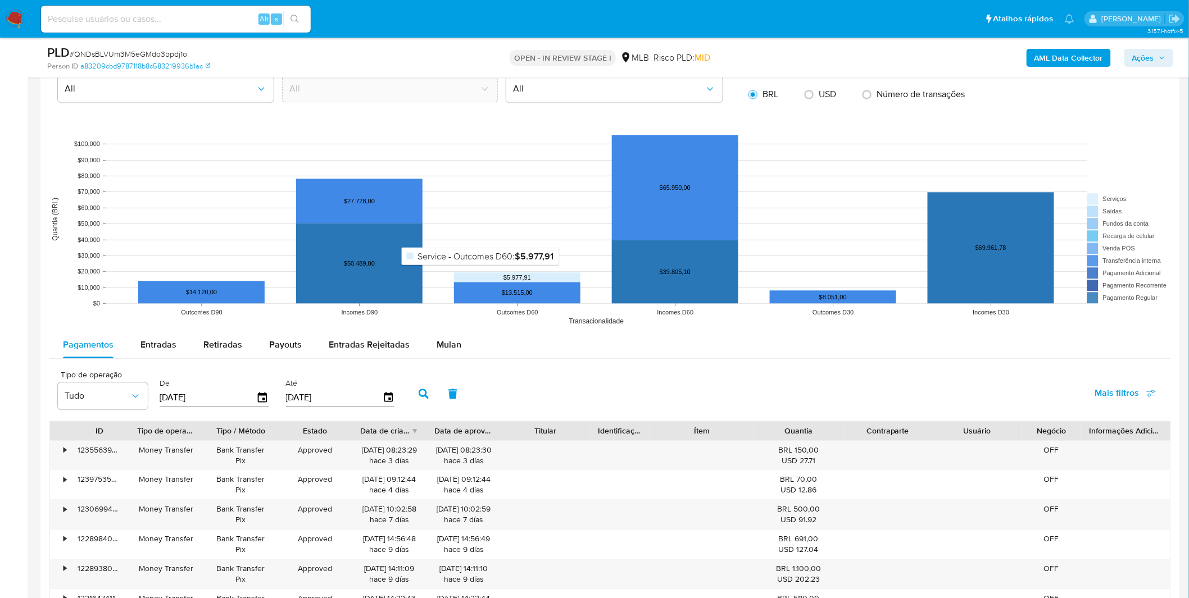
scroll to position [998, 0]
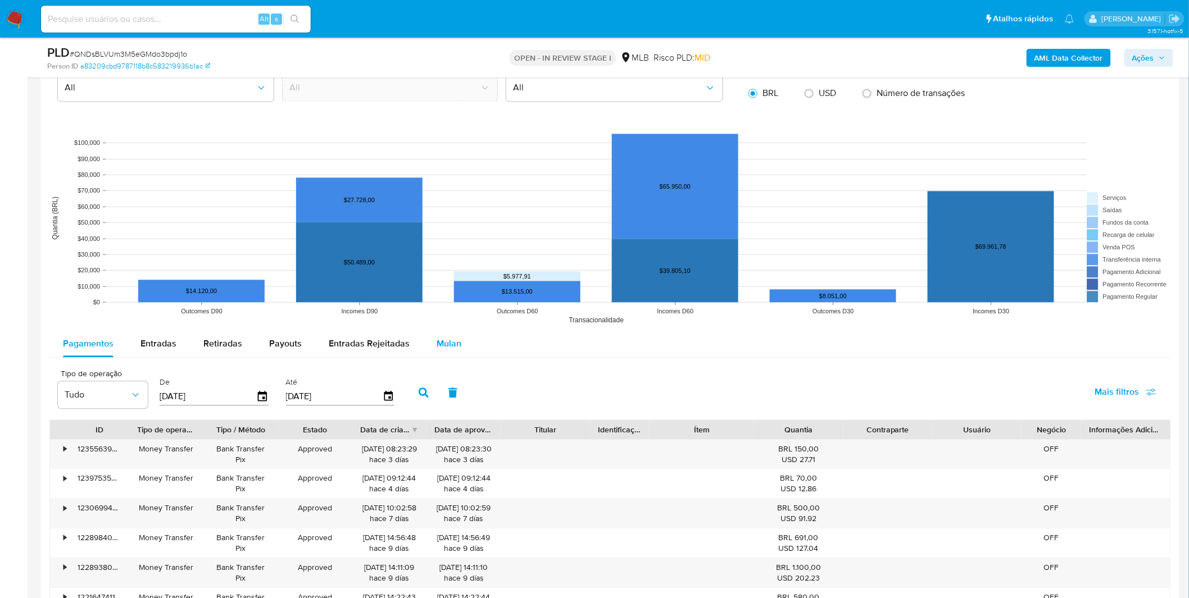
click at [443, 349] on span "Mulan" at bounding box center [449, 343] width 25 height 13
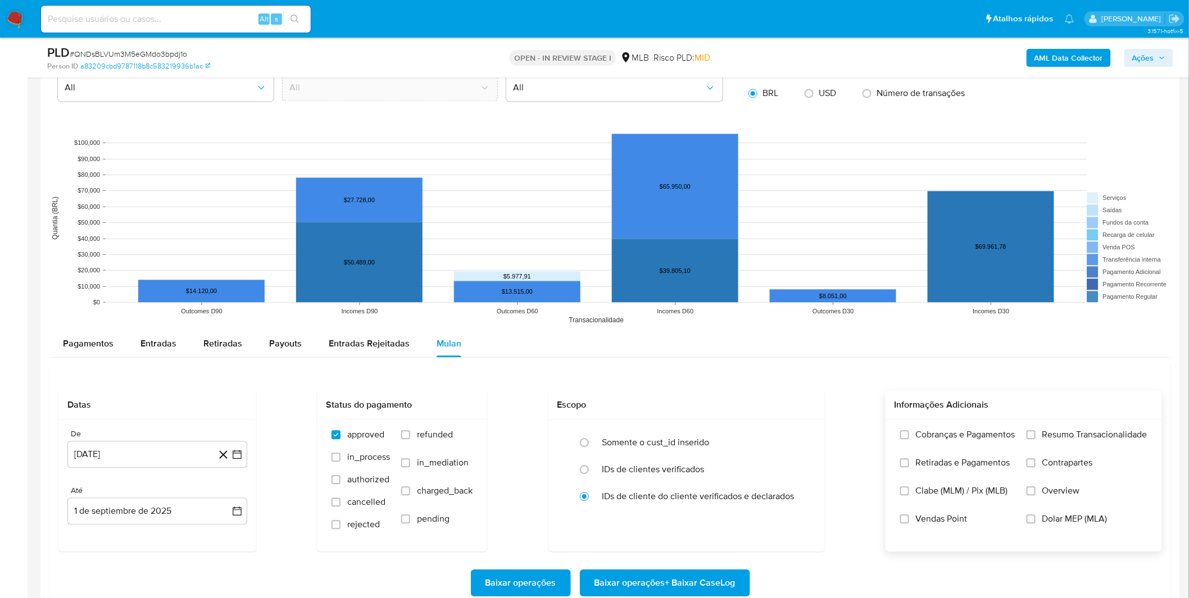
click at [928, 437] on span "Cobranças e Pagamentos" at bounding box center [965, 434] width 99 height 11
click at [909, 437] on input "Cobranças e Pagamentos" at bounding box center [904, 434] width 9 height 9
click at [933, 467] on span "Retiradas e Pagamentos" at bounding box center [963, 462] width 94 height 11
click at [909, 467] on input "Retiradas e Pagamentos" at bounding box center [904, 462] width 9 height 9
click at [1002, 467] on span "Retiradas e Pagamentos" at bounding box center [963, 462] width 94 height 11
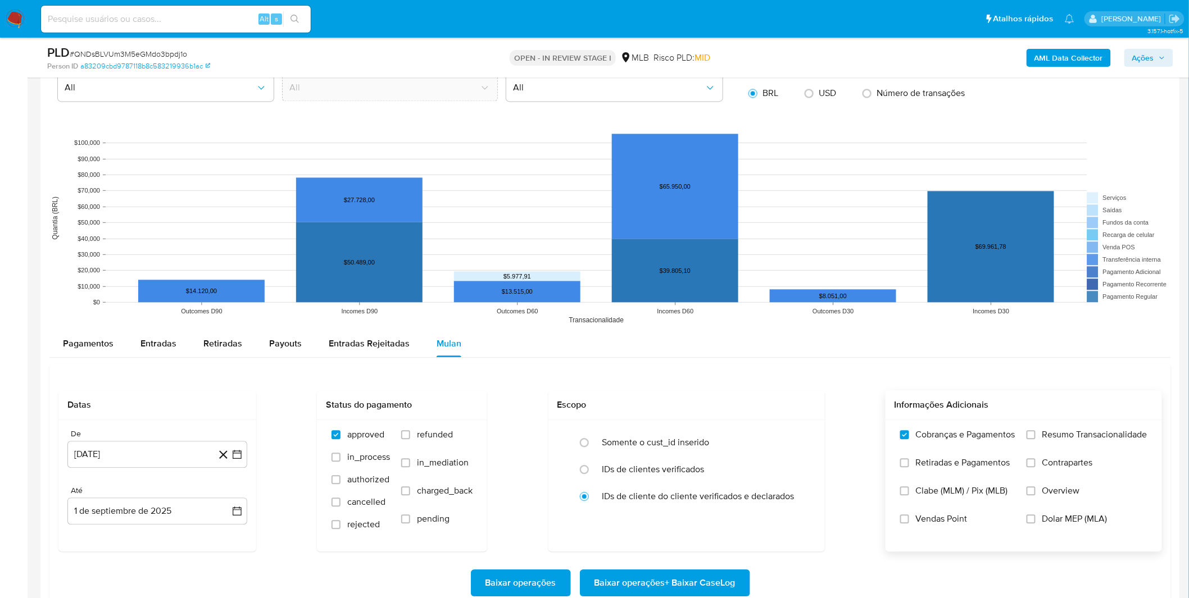
click at [982, 463] on span "Retiradas e Pagamentos" at bounding box center [963, 462] width 94 height 11
click at [909, 463] on input "Retiradas e Pagamentos" at bounding box center [904, 462] width 9 height 9
click at [1051, 444] on label "Resumo Transacionalidade" at bounding box center [1086, 443] width 121 height 28
click at [1035, 439] on input "Resumo Transacionalidade" at bounding box center [1030, 434] width 9 height 9
click at [1048, 458] on span "Contrapartes" at bounding box center [1067, 462] width 51 height 11
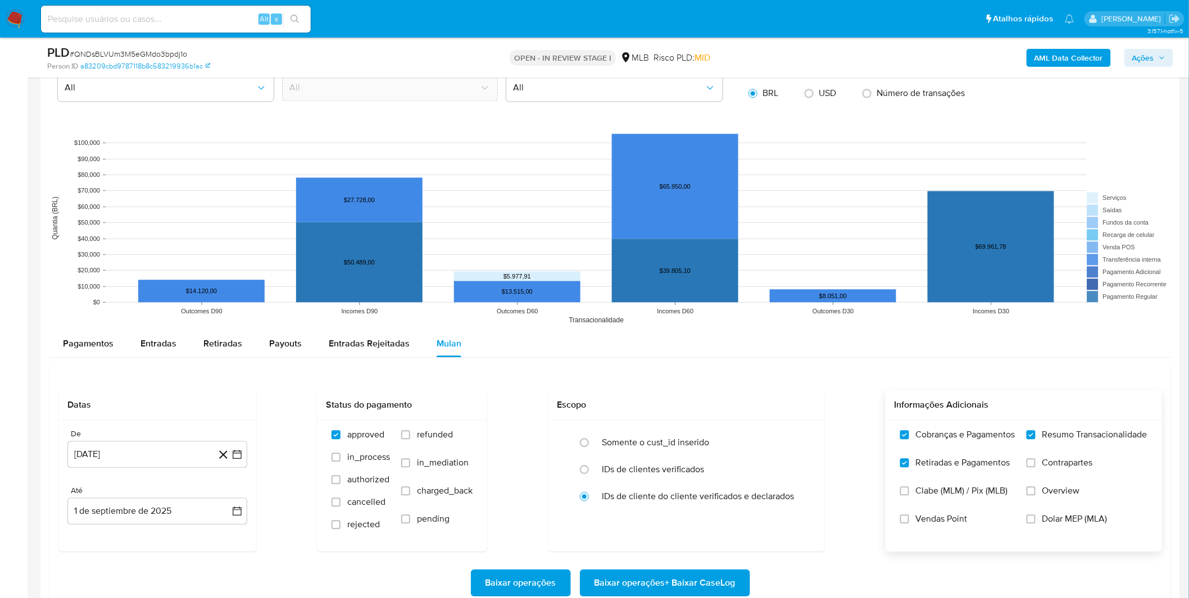
click at [1035, 458] on input "Contrapartes" at bounding box center [1030, 462] width 9 height 9
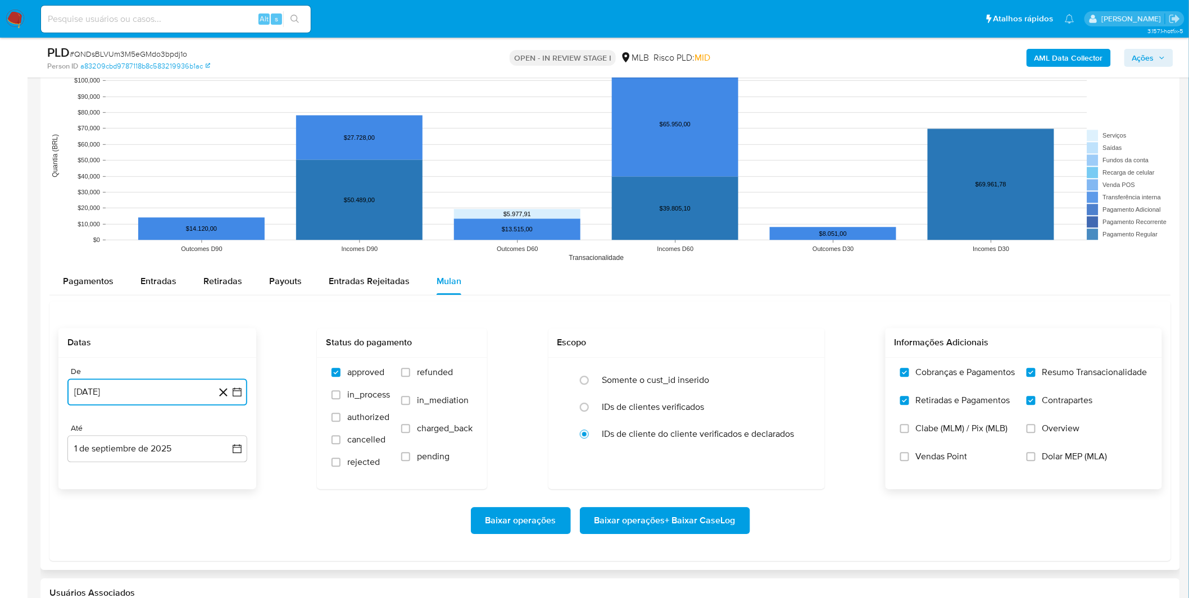
click at [172, 388] on button "1 [PERSON_NAME] de 2024" at bounding box center [157, 392] width 180 height 27
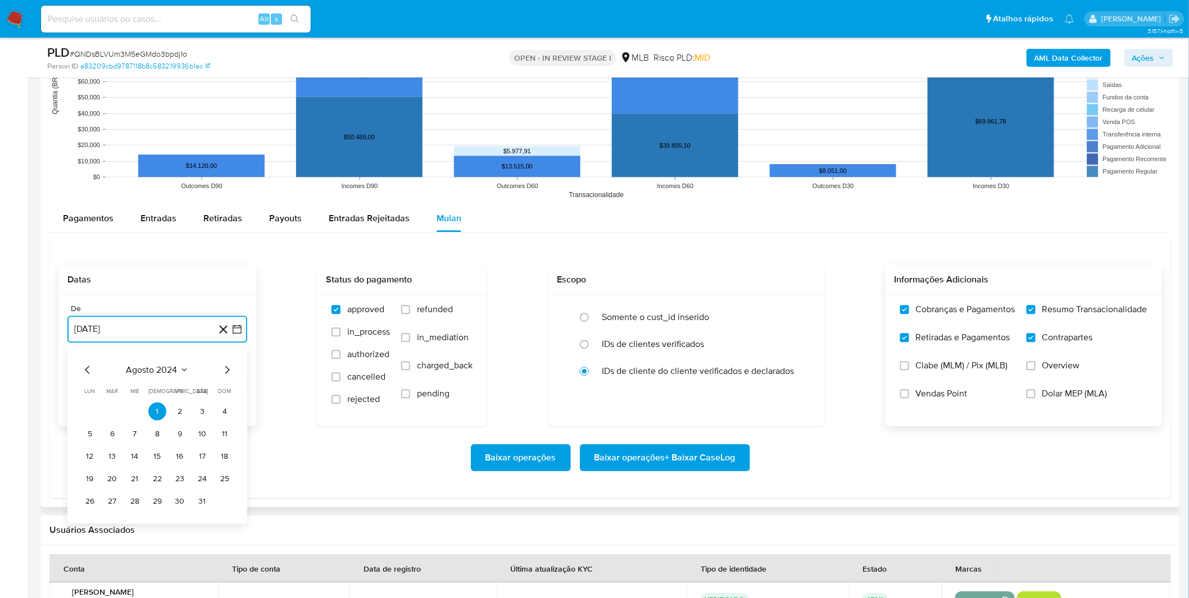
click at [153, 369] on span "agosto 2024" at bounding box center [151, 369] width 51 height 11
click at [181, 372] on icon "Seleccionar mes y año" at bounding box center [184, 369] width 9 height 9
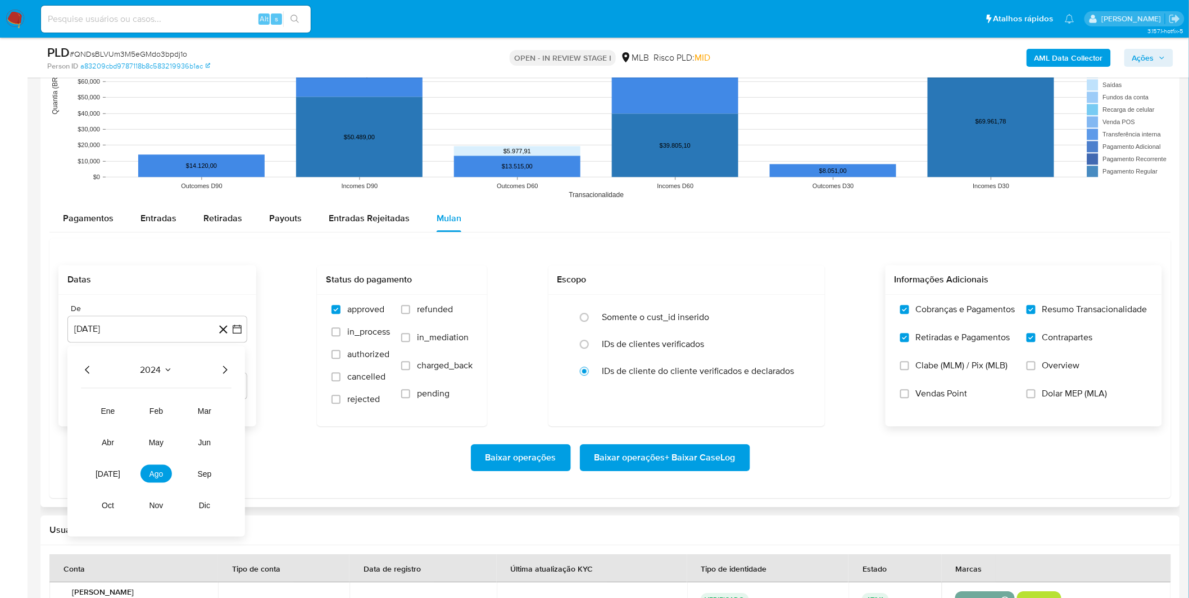
click at [211, 373] on div "2024" at bounding box center [156, 369] width 151 height 13
click at [227, 374] on icon "Año siguiente" at bounding box center [224, 369] width 13 height 13
click at [101, 469] on button "jul" at bounding box center [107, 474] width 31 height 18
click at [105, 414] on button "1" at bounding box center [112, 411] width 18 height 18
click at [105, 414] on div "De 1 de julio de 2025 1-07-2025 Até 1 de septiembre de 2025 1-09-2025" at bounding box center [157, 360] width 198 height 131
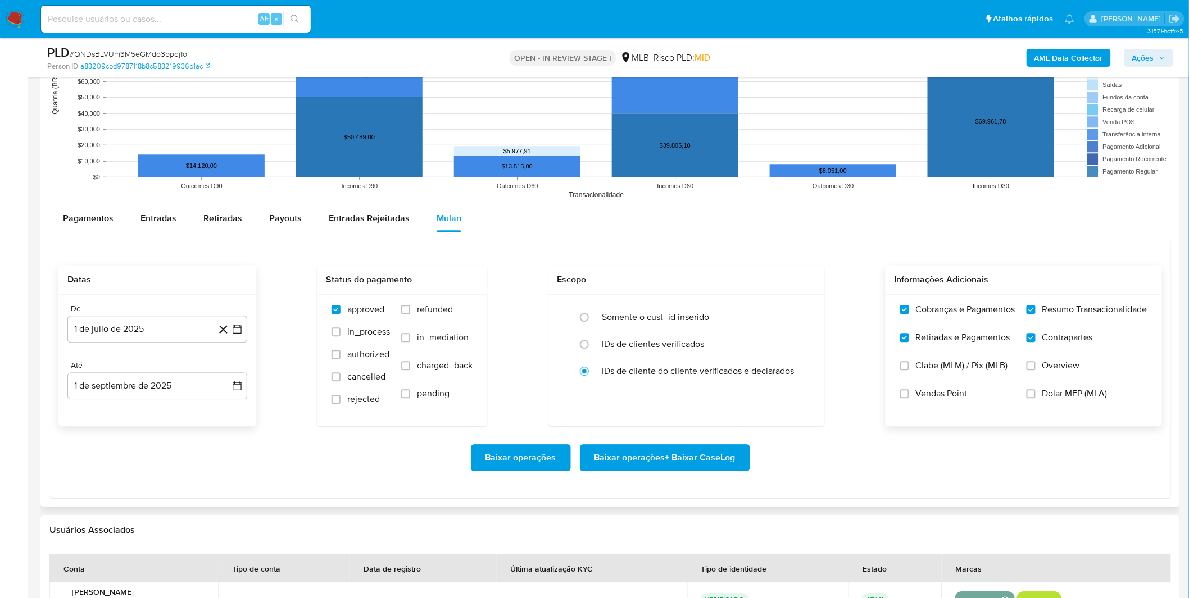
click at [147, 467] on div "Baixar operações Baixar operações + Baixar CaseLog" at bounding box center [609, 457] width 1103 height 27
click at [787, 455] on div "Baixar operações Baixar operações + Baixar CaseLog" at bounding box center [609, 457] width 1103 height 27
click at [714, 452] on span "Baixar operações + Baixar CaseLog" at bounding box center [664, 458] width 141 height 25
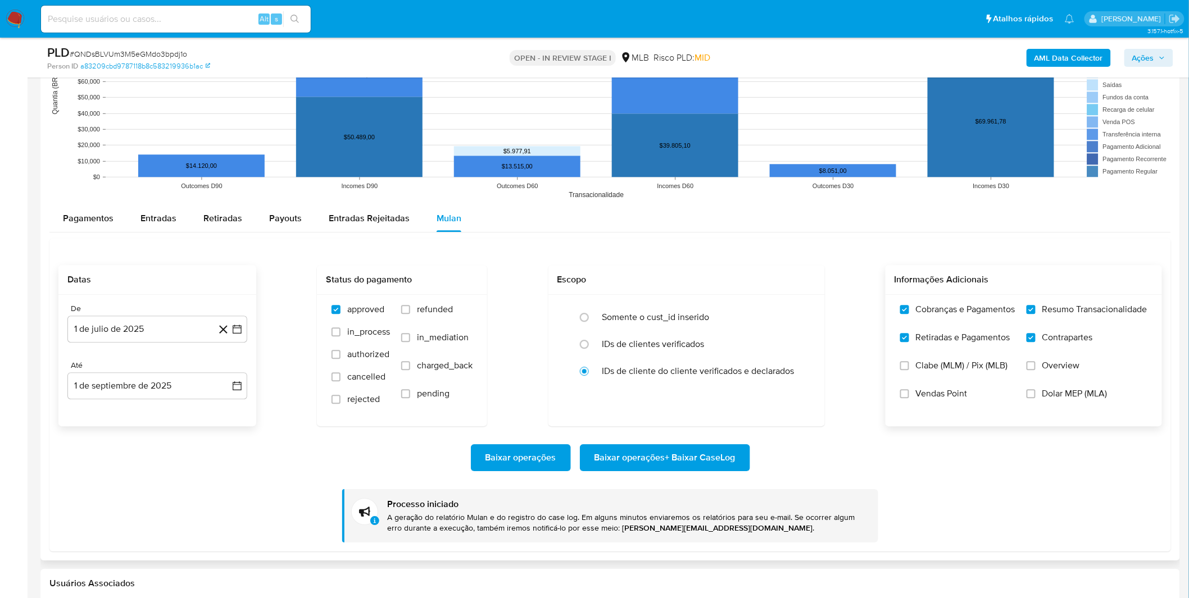
click at [297, 456] on div "Baixar operações Baixar operações + Baixar CaseLog" at bounding box center [609, 457] width 1103 height 27
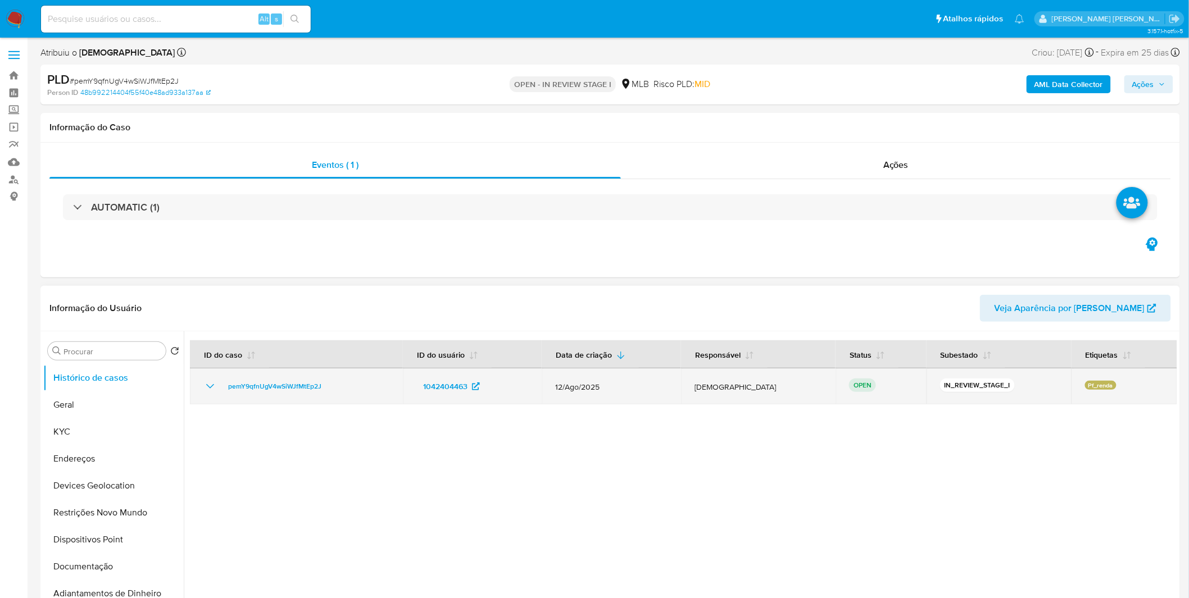
select select "10"
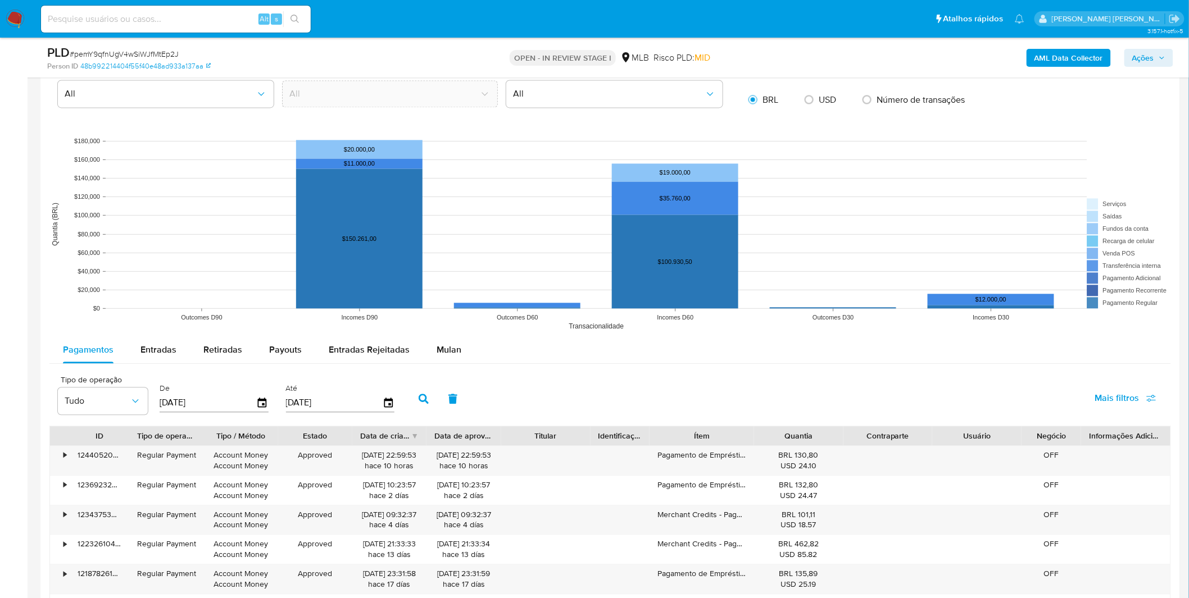
scroll to position [936, 0]
click at [437, 358] on div "Mulan" at bounding box center [449, 348] width 25 height 27
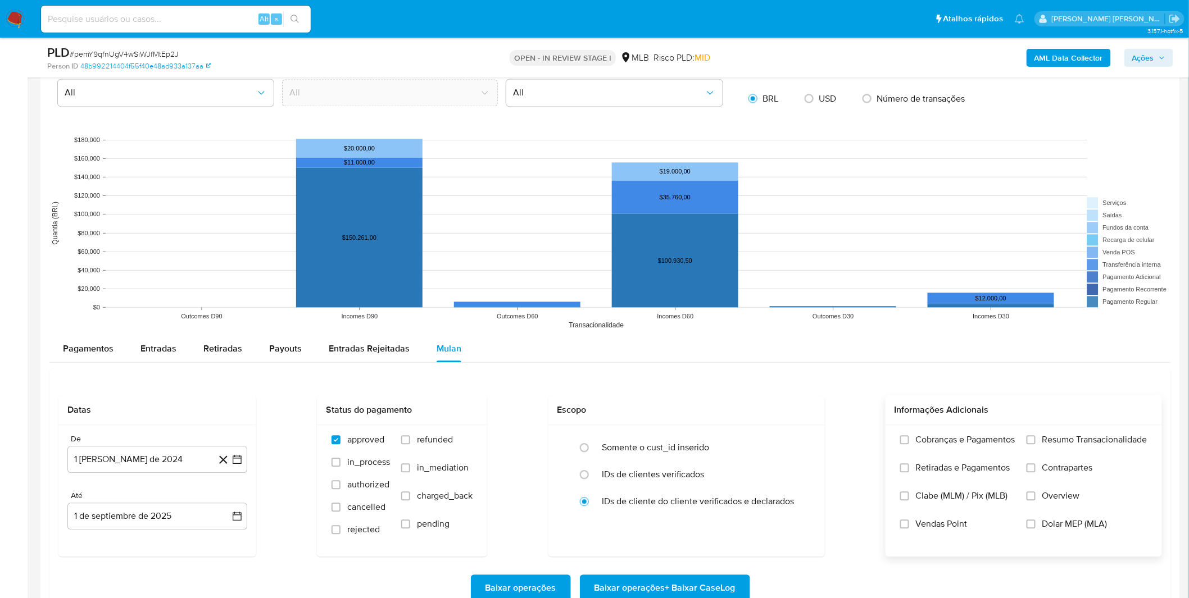
click at [932, 453] on label "Cobranças e Pagamentos" at bounding box center [957, 448] width 115 height 28
click at [909, 444] on input "Cobranças e Pagamentos" at bounding box center [904, 439] width 9 height 9
click at [932, 455] on label "Cobranças e Pagamentos" at bounding box center [957, 448] width 115 height 28
click at [909, 444] on input "Cobranças e Pagamentos" at bounding box center [904, 439] width 9 height 9
click at [932, 474] on span "Retiradas e Pagamentos" at bounding box center [963, 467] width 94 height 11
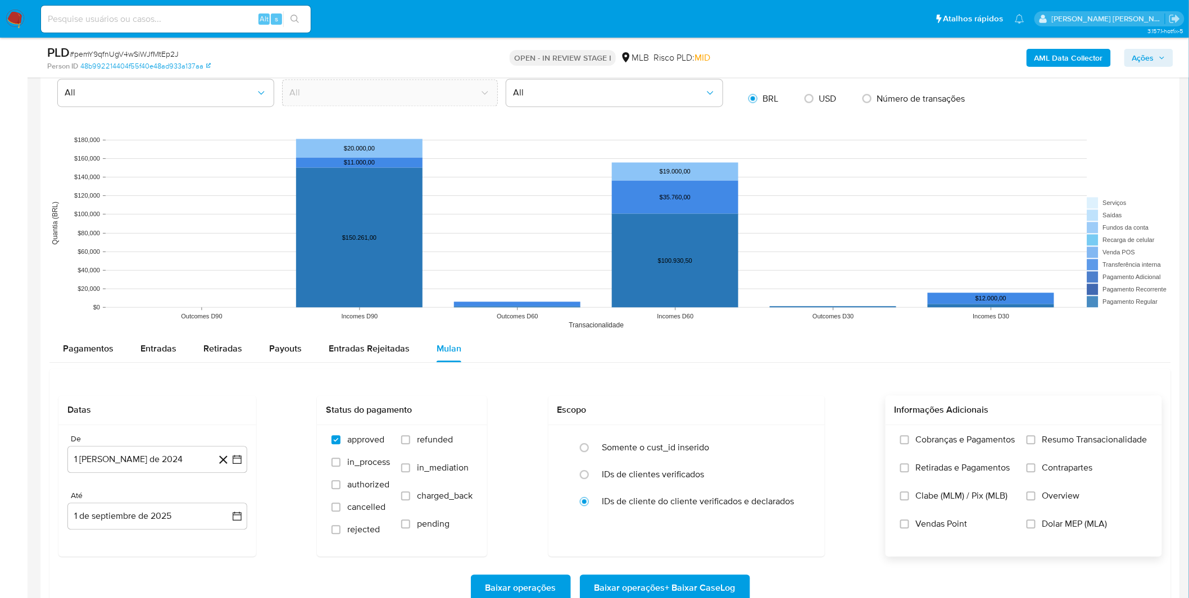
click at [909, 473] on input "Retiradas e Pagamentos" at bounding box center [904, 468] width 9 height 9
click at [934, 439] on span "Cobranças e Pagamentos" at bounding box center [965, 439] width 99 height 11
click at [909, 439] on input "Cobranças e Pagamentos" at bounding box center [904, 439] width 9 height 9
click at [1049, 444] on span "Resumo Transacionalidade" at bounding box center [1094, 439] width 105 height 11
click at [1035, 444] on input "Resumo Transacionalidade" at bounding box center [1030, 439] width 9 height 9
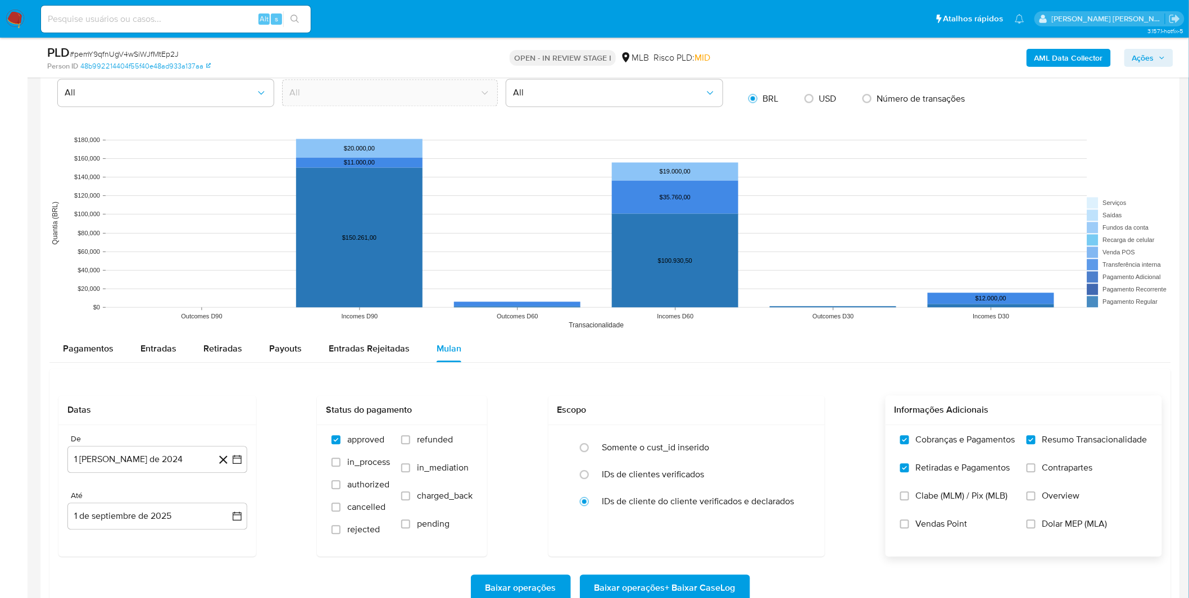
click at [1049, 473] on span "Contrapartes" at bounding box center [1067, 467] width 51 height 11
click at [1035, 473] on input "Contrapartes" at bounding box center [1030, 468] width 9 height 9
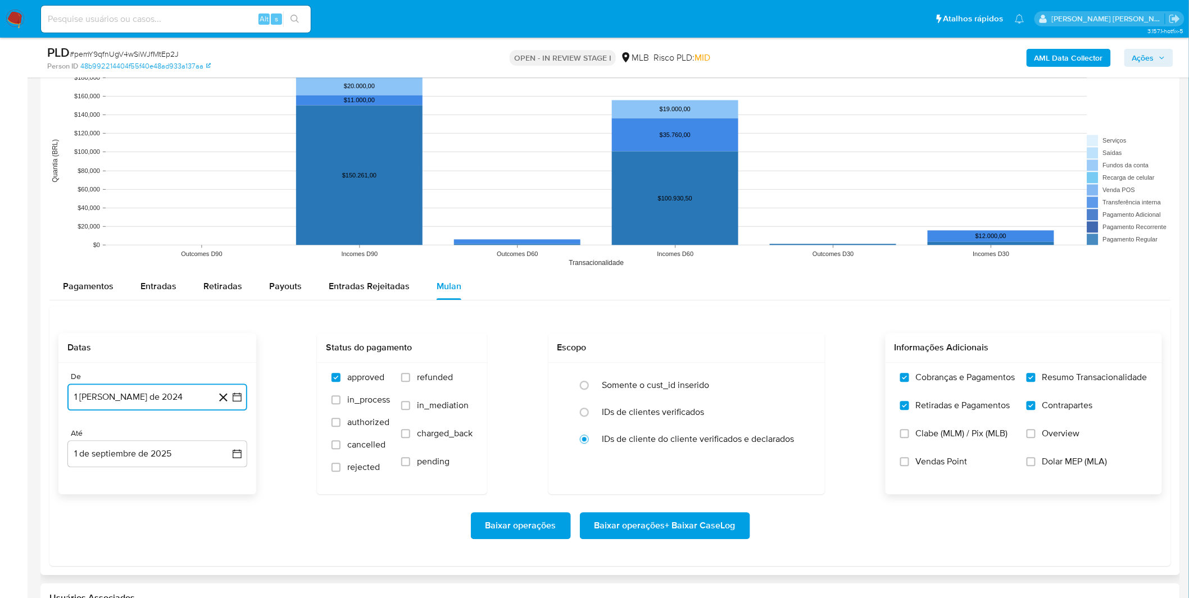
click at [111, 385] on button "1 [PERSON_NAME] de 2024" at bounding box center [157, 397] width 180 height 27
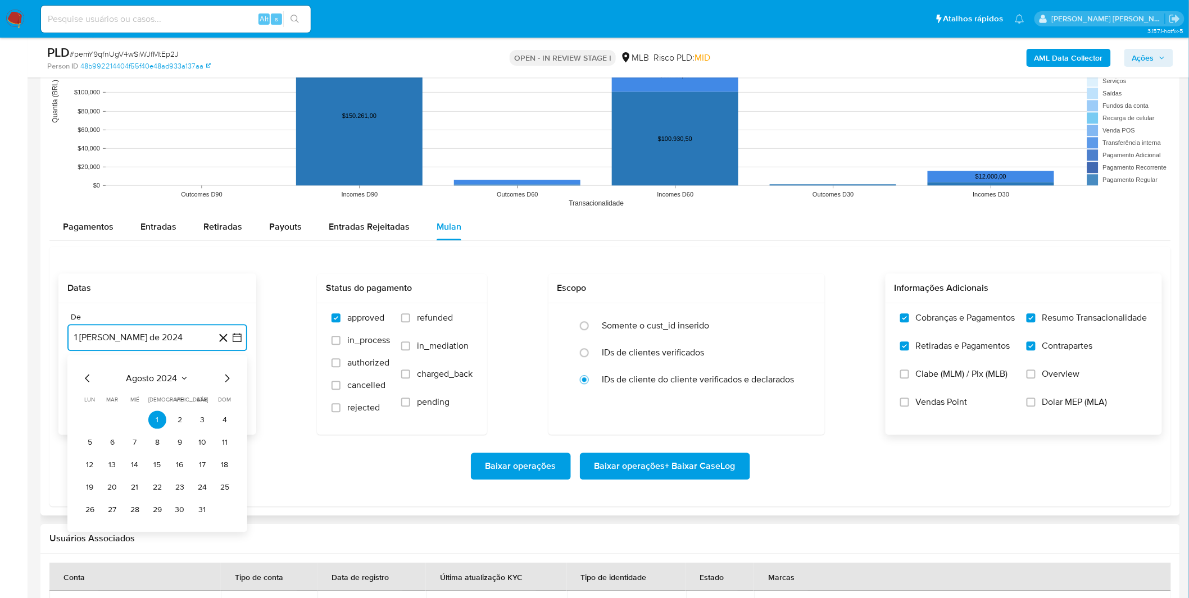
scroll to position [1061, 0]
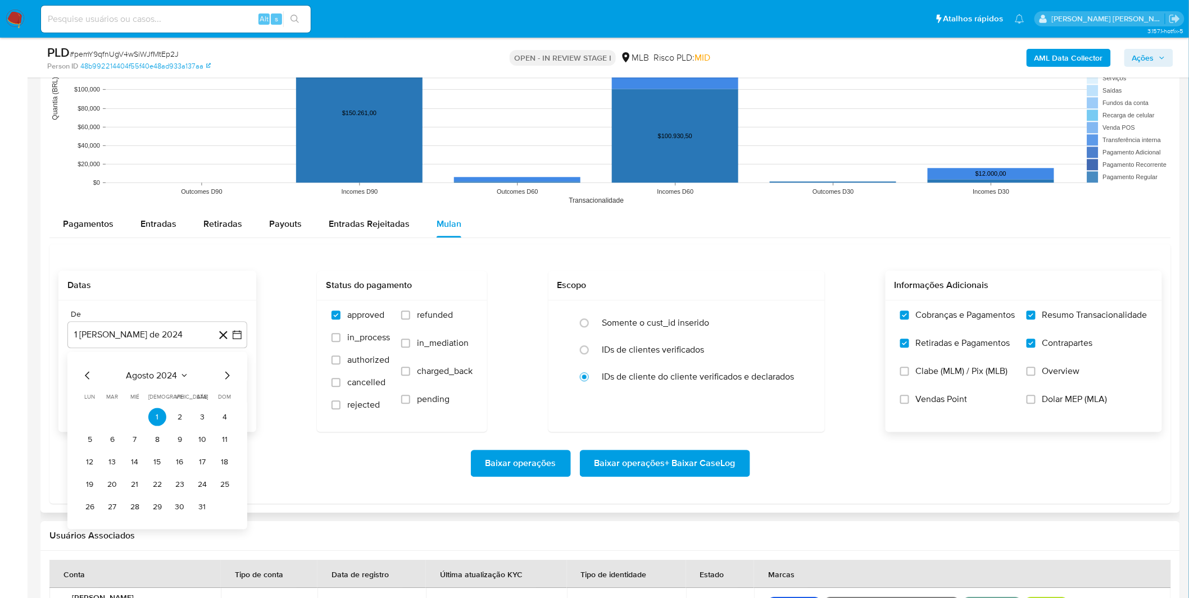
click at [147, 383] on div "agosto 2024 agosto 2024 lun lunes mar martes mié miércoles jue jueves vie viern…" at bounding box center [157, 442] width 153 height 147
click at [164, 380] on span "agosto 2024" at bounding box center [151, 375] width 51 height 11
click at [188, 372] on icon "Seleccionar mes y año" at bounding box center [184, 375] width 9 height 9
click at [221, 375] on icon "Año siguiente" at bounding box center [224, 375] width 13 height 13
click at [115, 485] on button "jul" at bounding box center [107, 479] width 31 height 18
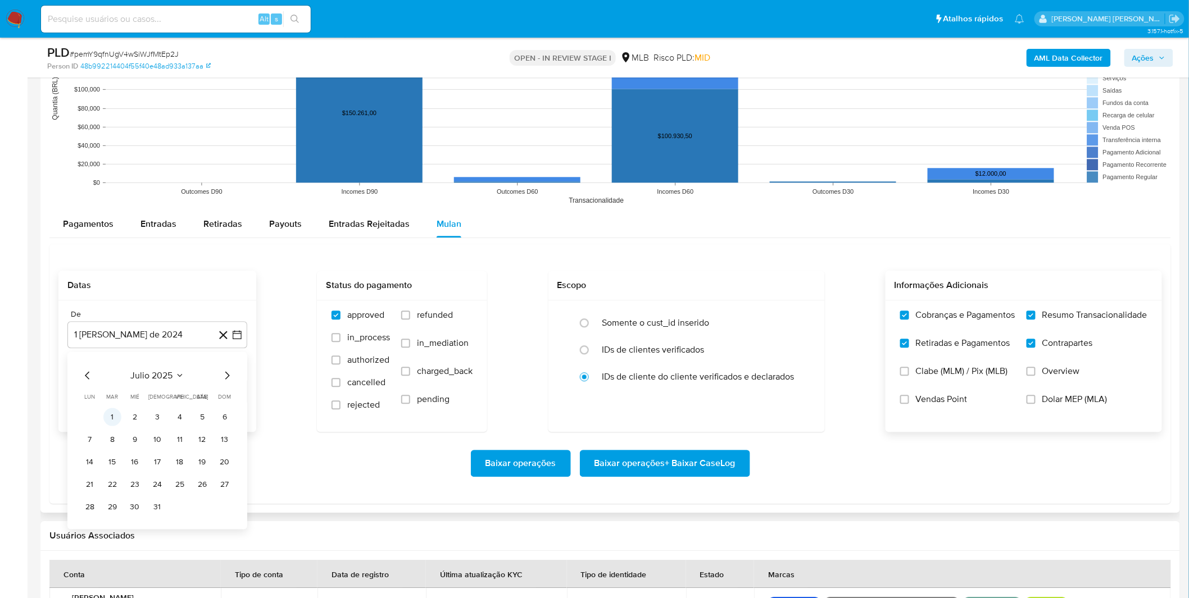
click at [111, 412] on button "1" at bounding box center [112, 417] width 18 height 18
click at [150, 464] on div "Baixar operações Baixar operações + Baixar CaseLog" at bounding box center [609, 463] width 1103 height 27
click at [700, 464] on span "Baixar operações + Baixar CaseLog" at bounding box center [664, 463] width 141 height 25
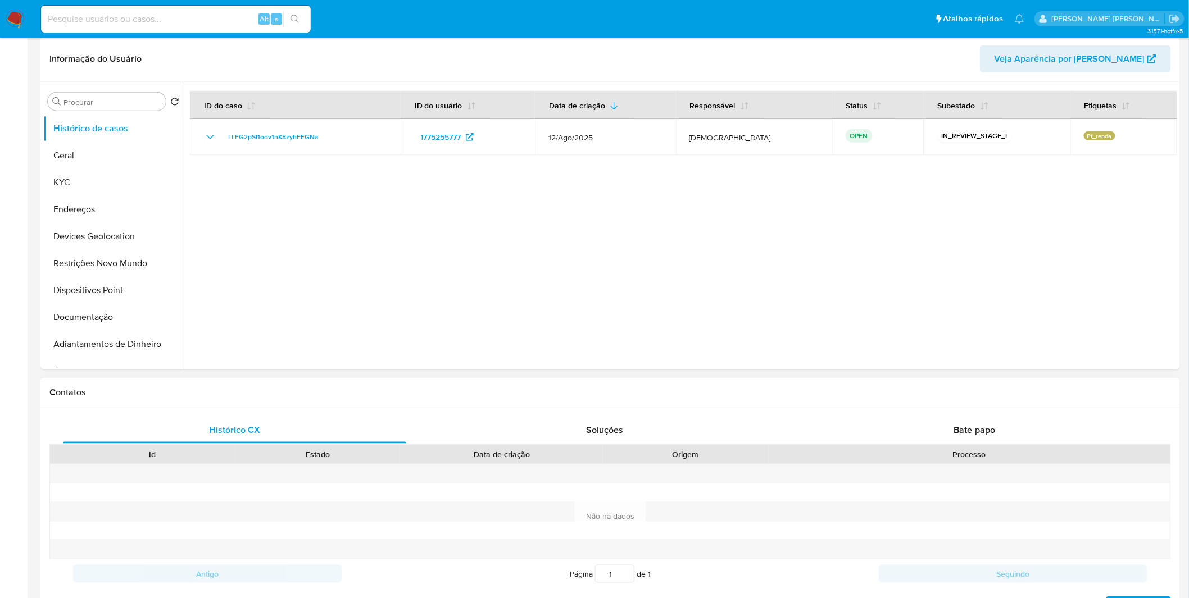
select select "10"
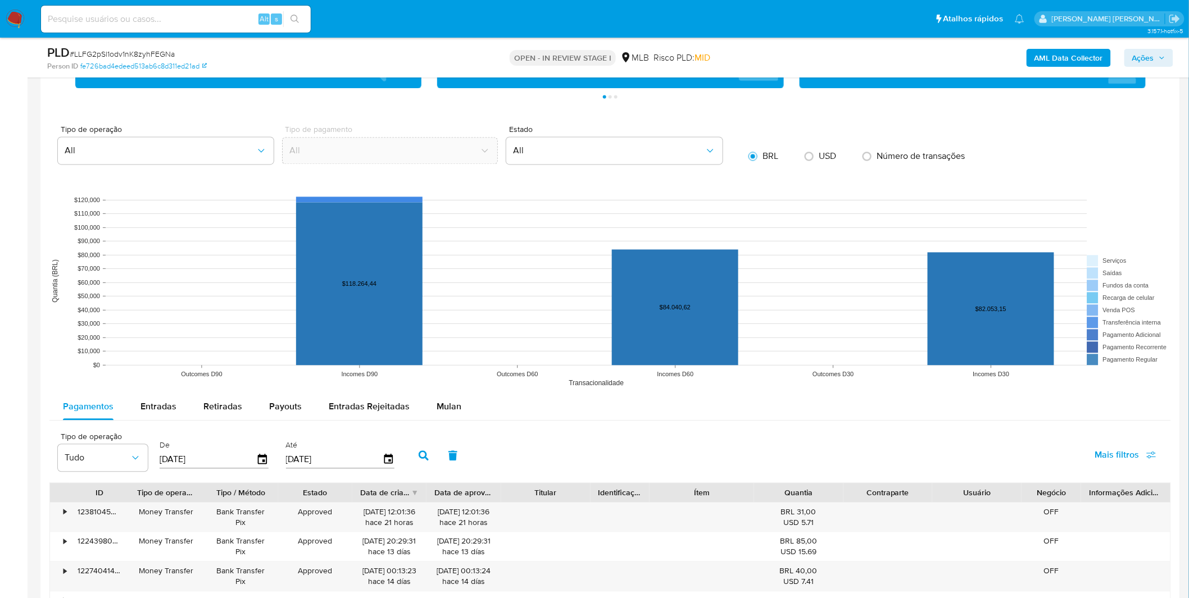
scroll to position [936, 0]
click at [451, 400] on span "Mulan" at bounding box center [449, 405] width 25 height 13
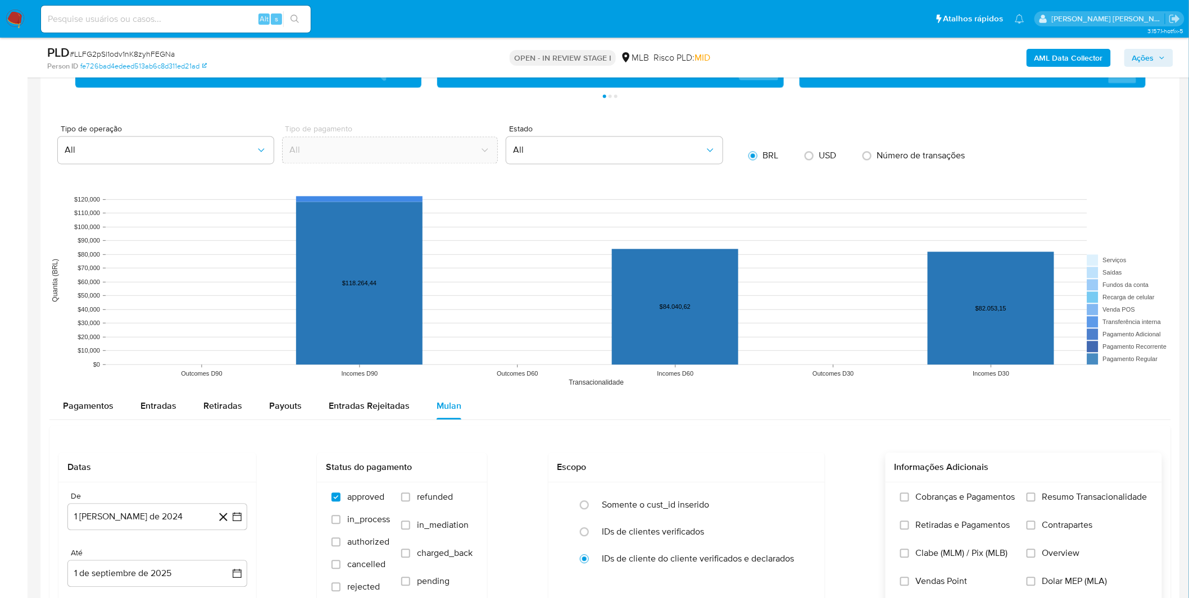
click at [920, 507] on label "Cobranças e Pagamentos" at bounding box center [957, 506] width 115 height 28
click at [909, 502] on input "Cobranças e Pagamentos" at bounding box center [904, 497] width 9 height 9
click at [920, 507] on label "Cobranças e Pagamentos" at bounding box center [957, 506] width 115 height 28
click at [909, 502] on input "Cobranças e Pagamentos" at bounding box center [904, 497] width 9 height 9
click at [919, 526] on span "Retiradas e Pagamentos" at bounding box center [963, 525] width 94 height 11
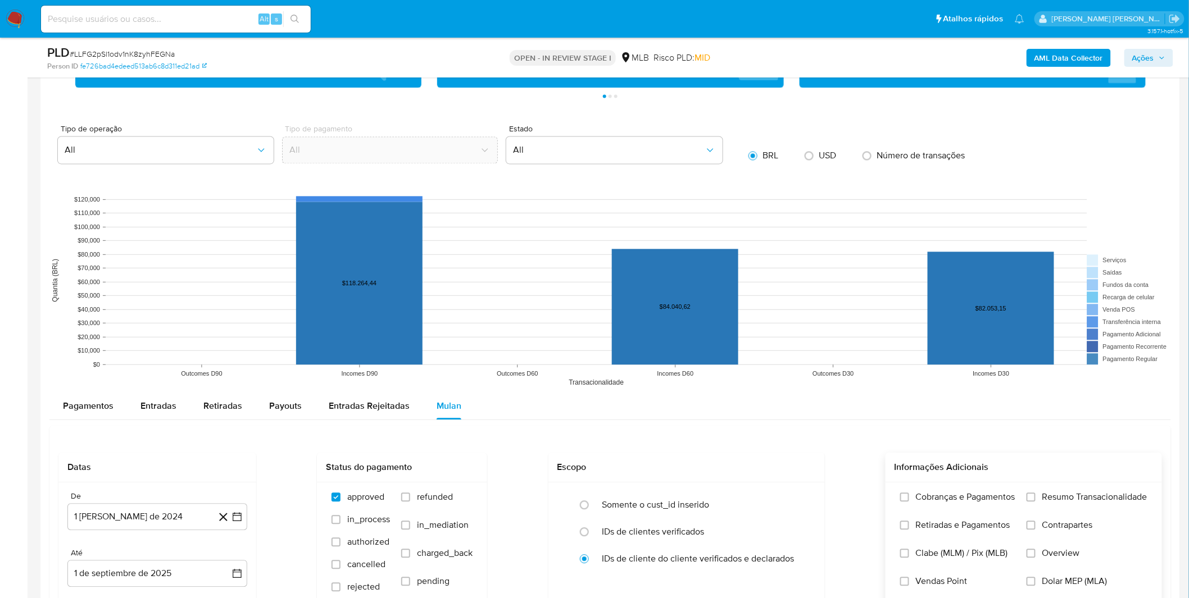
click at [909, 526] on input "Retiradas e Pagamentos" at bounding box center [904, 525] width 9 height 9
click at [924, 505] on label "Cobranças e Pagamentos" at bounding box center [957, 506] width 115 height 28
click at [909, 502] on input "Cobranças e Pagamentos" at bounding box center [904, 497] width 9 height 9
click at [1062, 506] on label "Resumo Transacionalidade" at bounding box center [1086, 506] width 121 height 28
click at [1035, 502] on input "Resumo Transacionalidade" at bounding box center [1030, 497] width 9 height 9
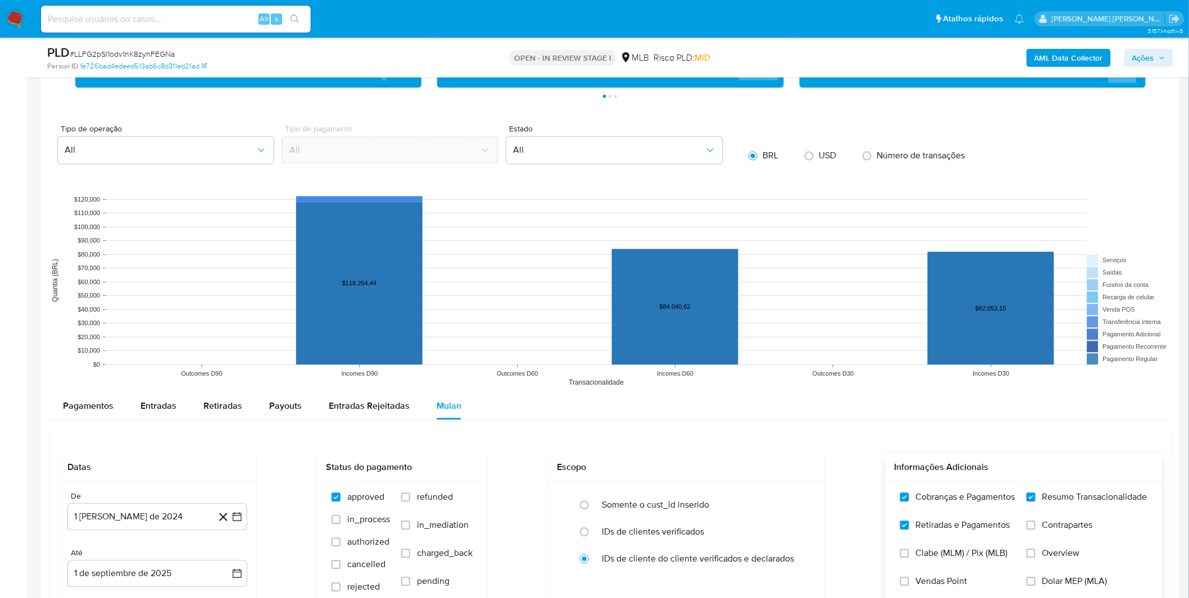
click at [1056, 526] on span "Contrapartes" at bounding box center [1067, 525] width 51 height 11
click at [1035, 526] on input "Contrapartes" at bounding box center [1030, 525] width 9 height 9
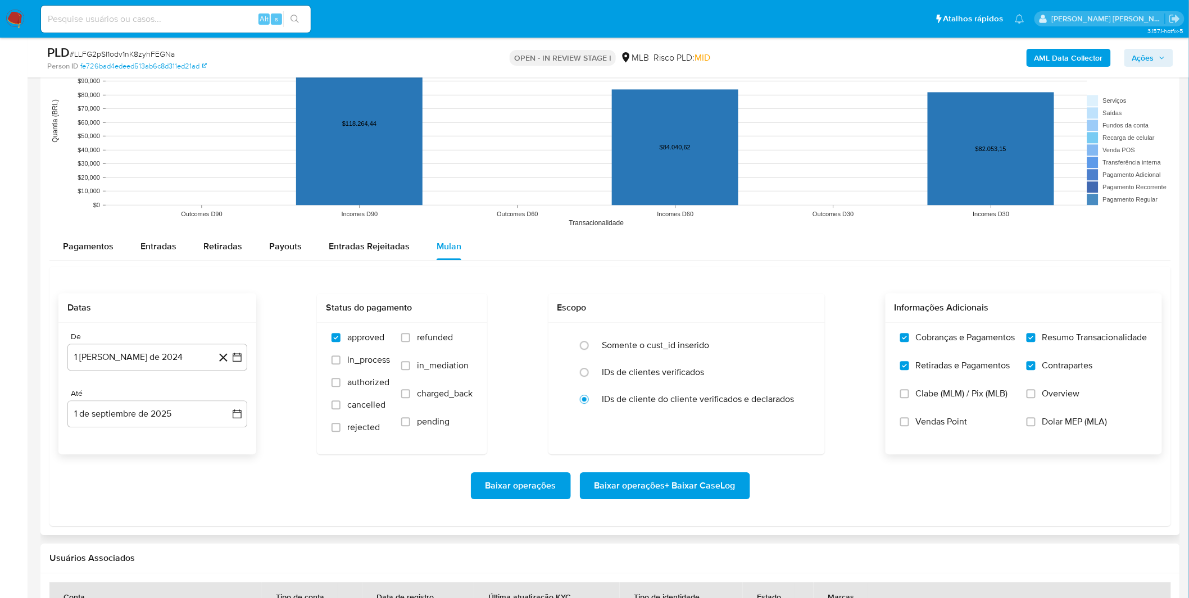
scroll to position [1124, 0]
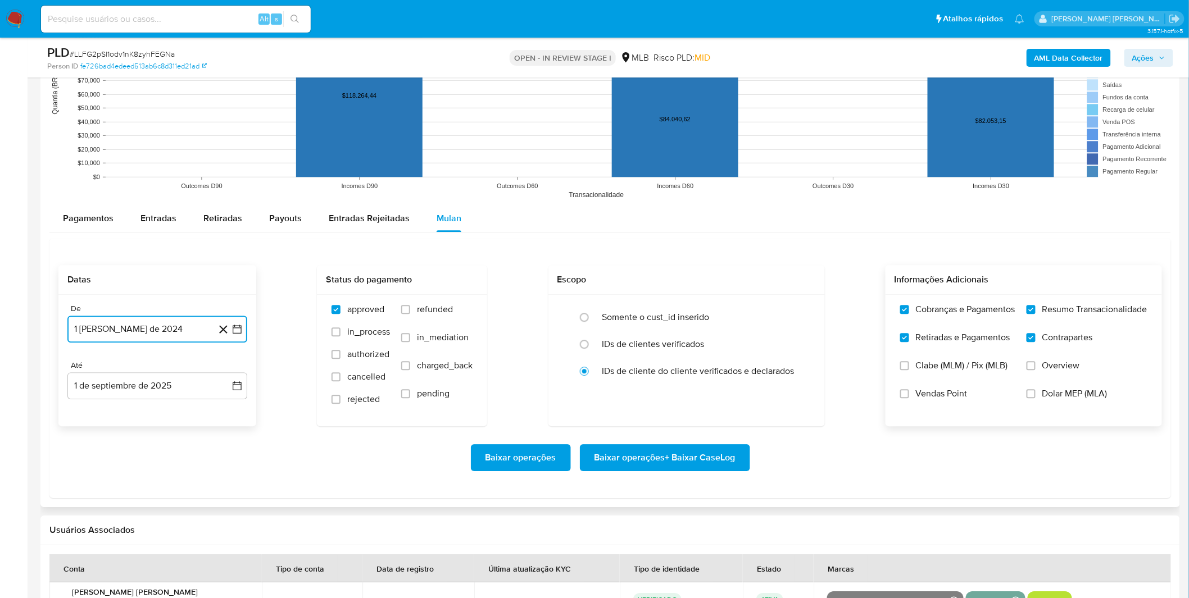
click at [162, 330] on button "1 de agosto de 2024" at bounding box center [157, 329] width 180 height 27
click at [158, 369] on span "agosto 2024" at bounding box center [151, 369] width 51 height 11
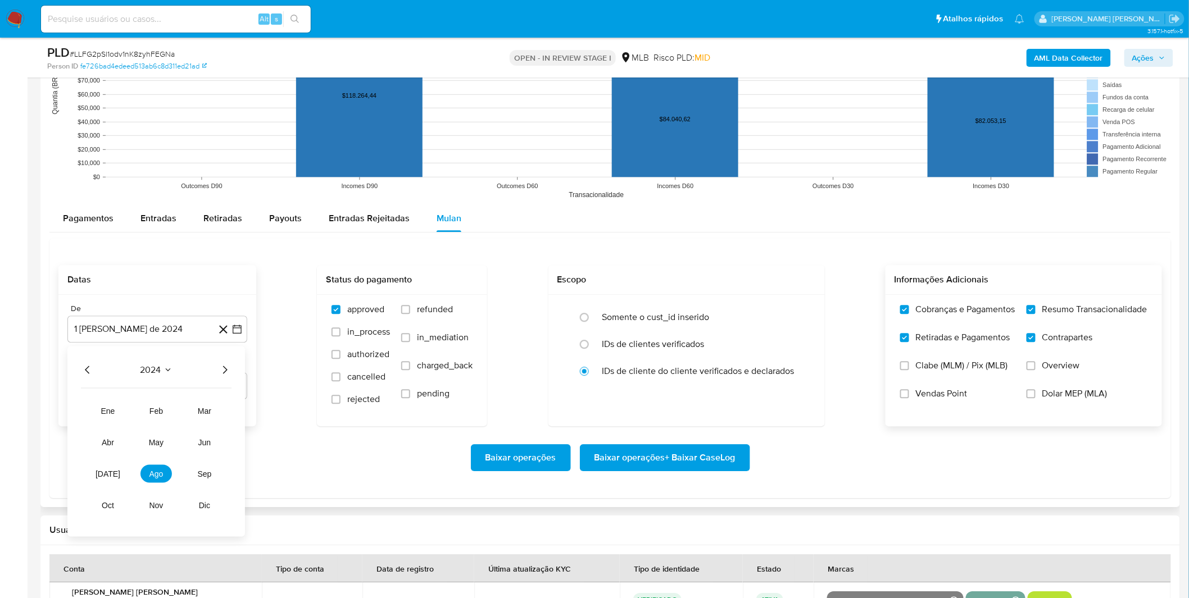
click at [225, 376] on icon "Año siguiente" at bounding box center [224, 369] width 13 height 13
click at [110, 470] on span "jul" at bounding box center [108, 473] width 25 height 9
click at [111, 417] on button "1" at bounding box center [112, 411] width 18 height 18
click at [156, 462] on div "Baixar operações Baixar operações + Baixar CaseLog" at bounding box center [609, 457] width 1103 height 27
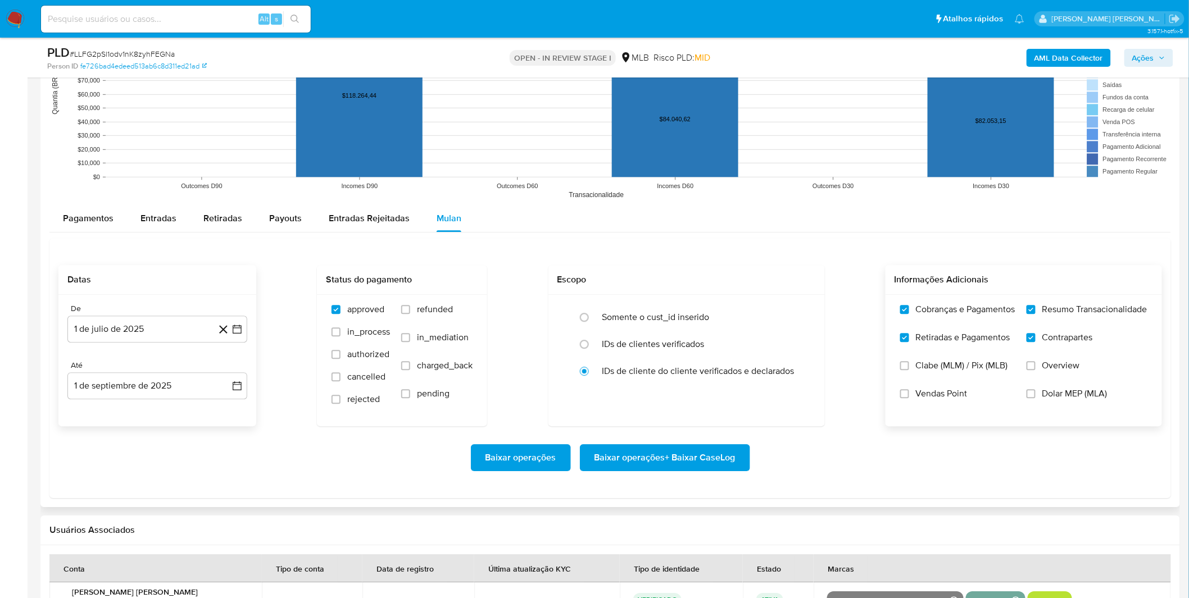
click at [720, 502] on div at bounding box center [609, 128] width 1139 height 758
click at [698, 462] on span "Baixar operações + Baixar CaseLog" at bounding box center [664, 458] width 141 height 25
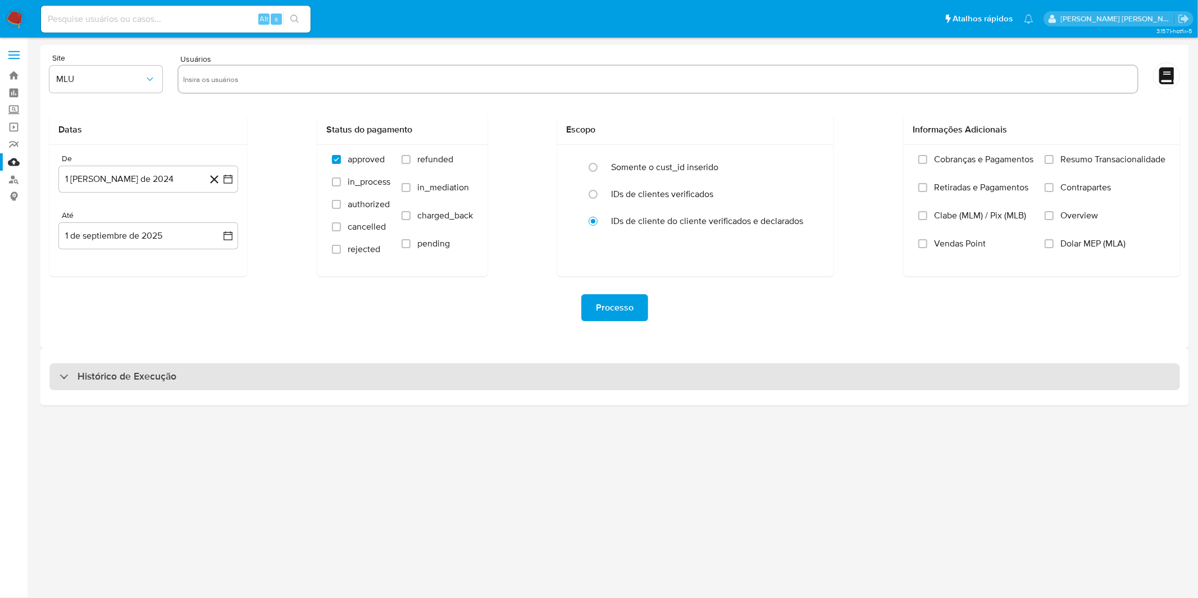
click at [96, 373] on h3 "Histórico de Execução" at bounding box center [127, 376] width 99 height 13
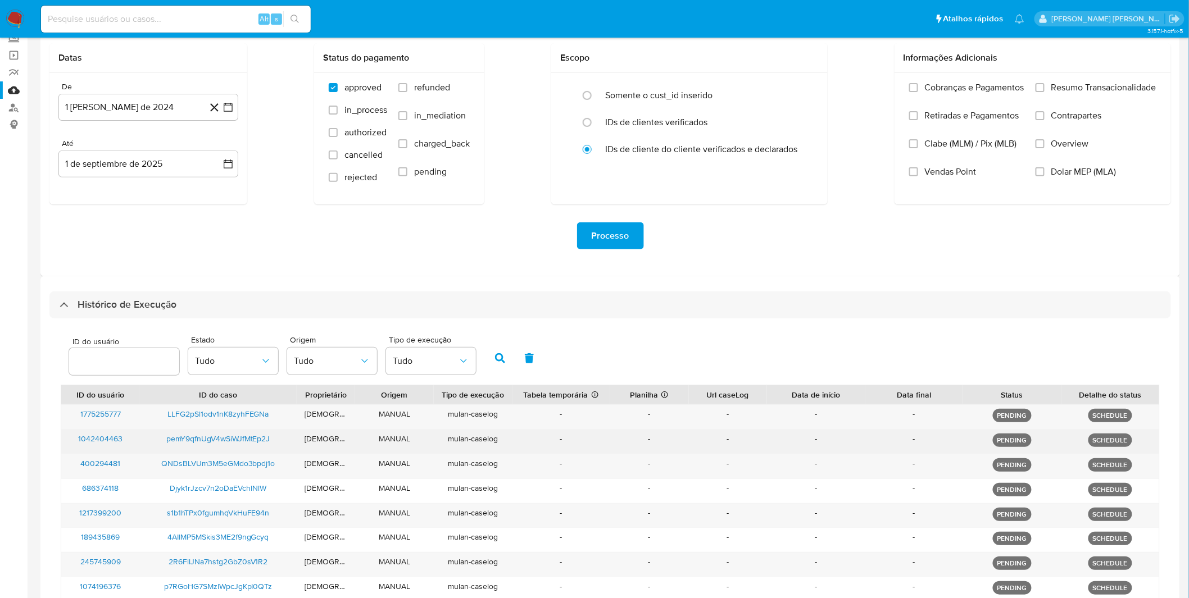
scroll to position [187, 0]
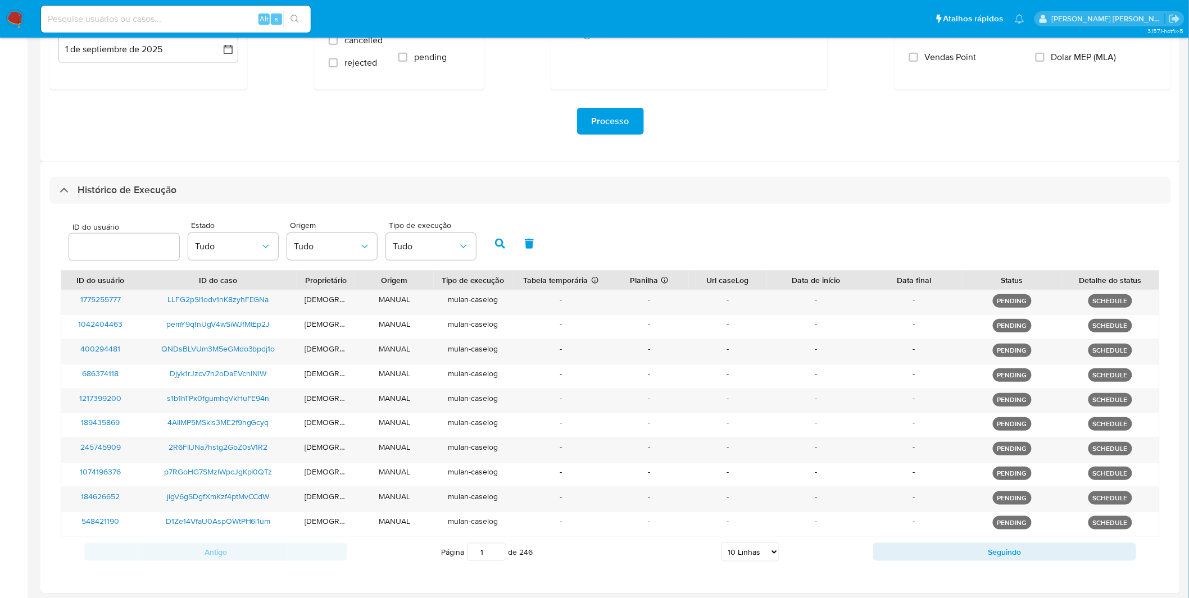
click at [755, 549] on select "5 Linhas 10 Linhas 20 Linhas 25 Linhas 50 Linhas 100 Linhas" at bounding box center [750, 552] width 58 height 19
select select "50"
click at [721, 543] on select "5 Linhas 10 Linhas 20 Linhas 25 Linhas 50 Linhas 100 Linhas" at bounding box center [750, 552] width 58 height 19
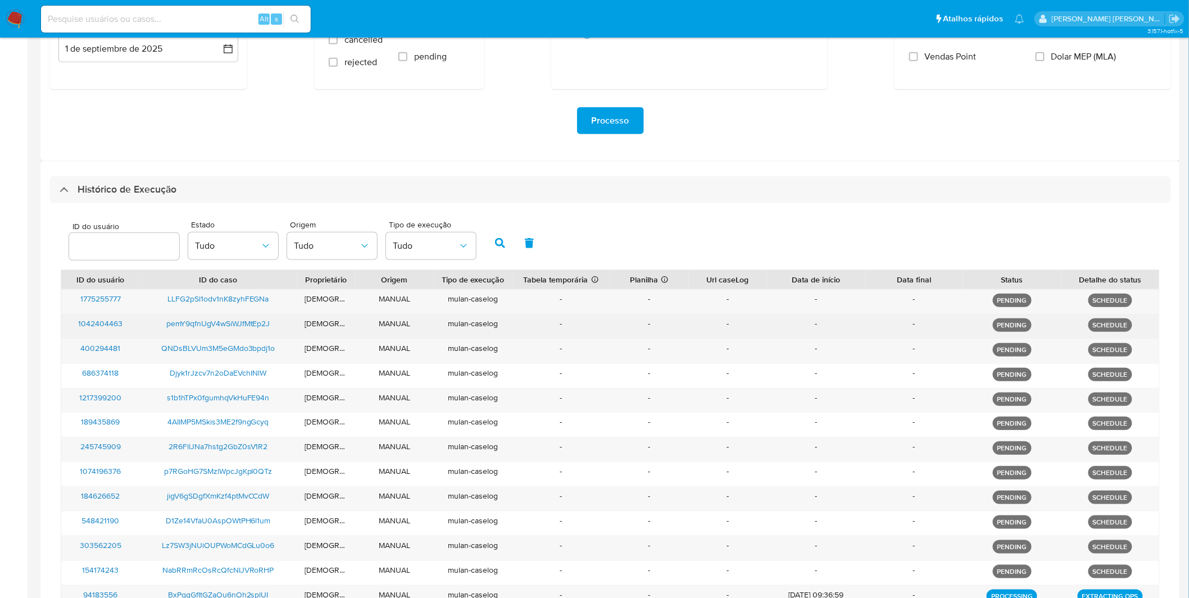
scroll to position [0, 0]
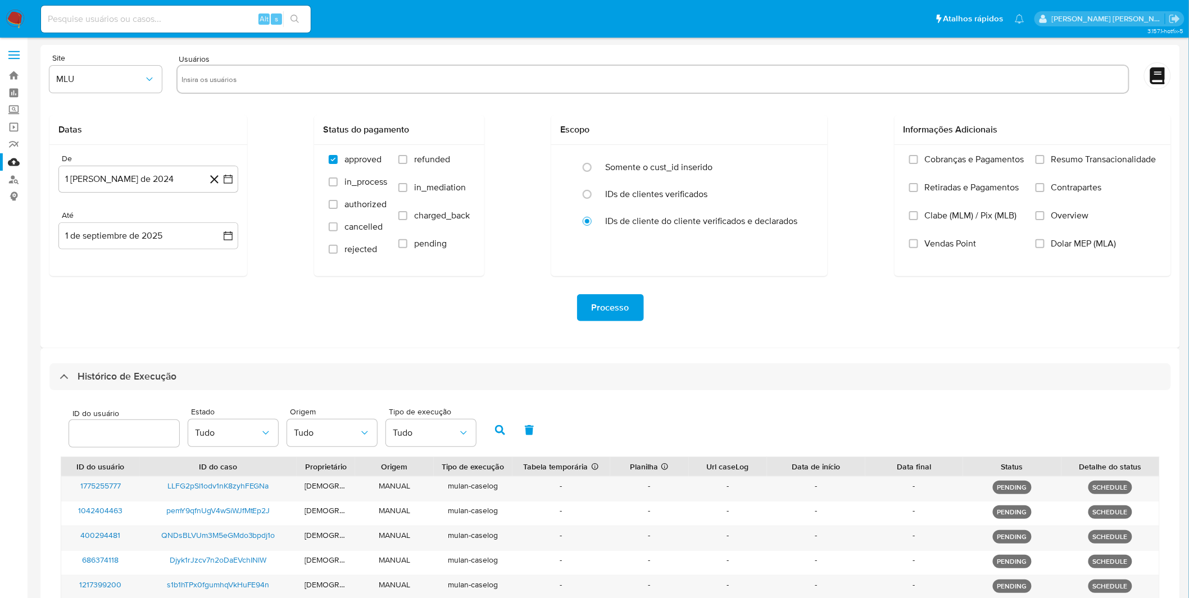
click at [20, 25] on img at bounding box center [15, 19] width 19 height 19
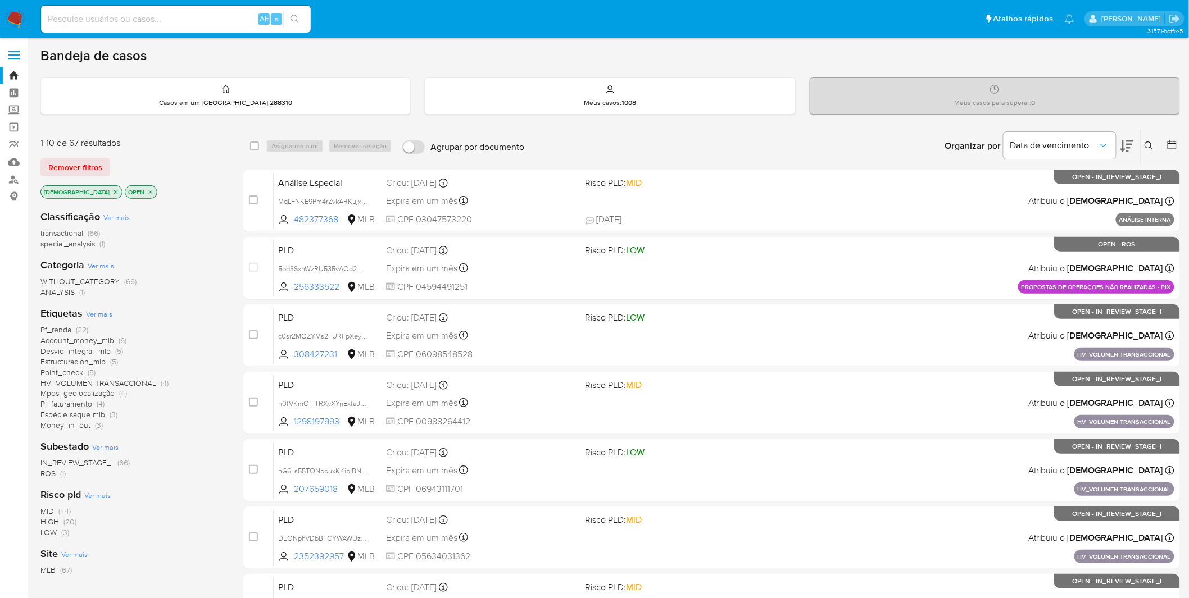
click at [17, 26] on img at bounding box center [15, 19] width 19 height 19
click at [46, 475] on span "ROS" at bounding box center [47, 473] width 15 height 11
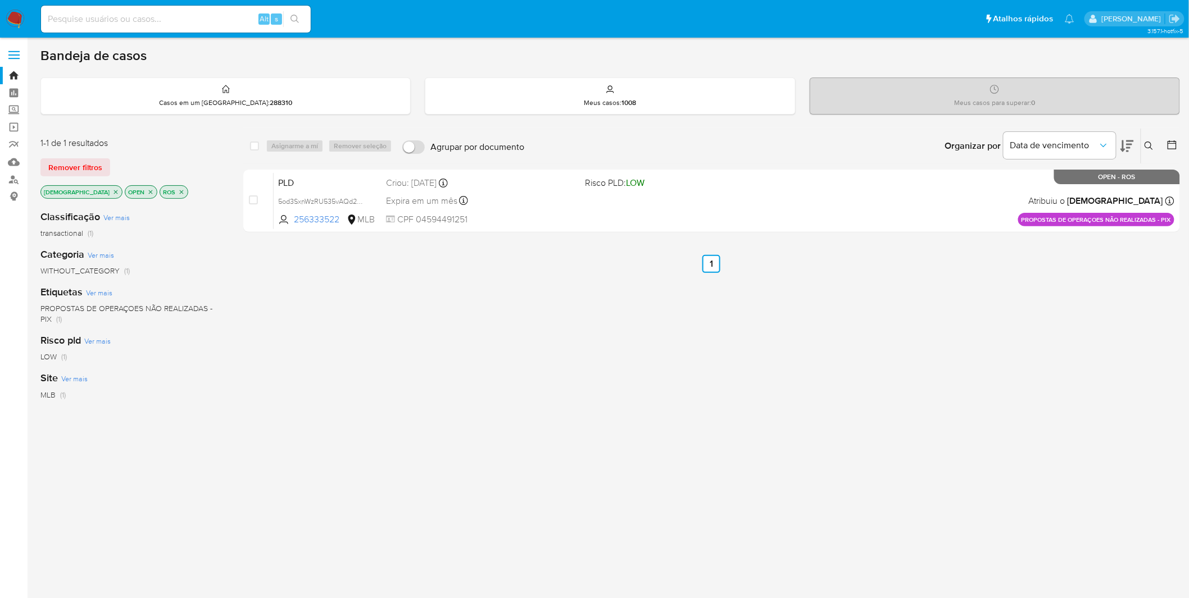
click at [13, 19] on img at bounding box center [15, 19] width 19 height 19
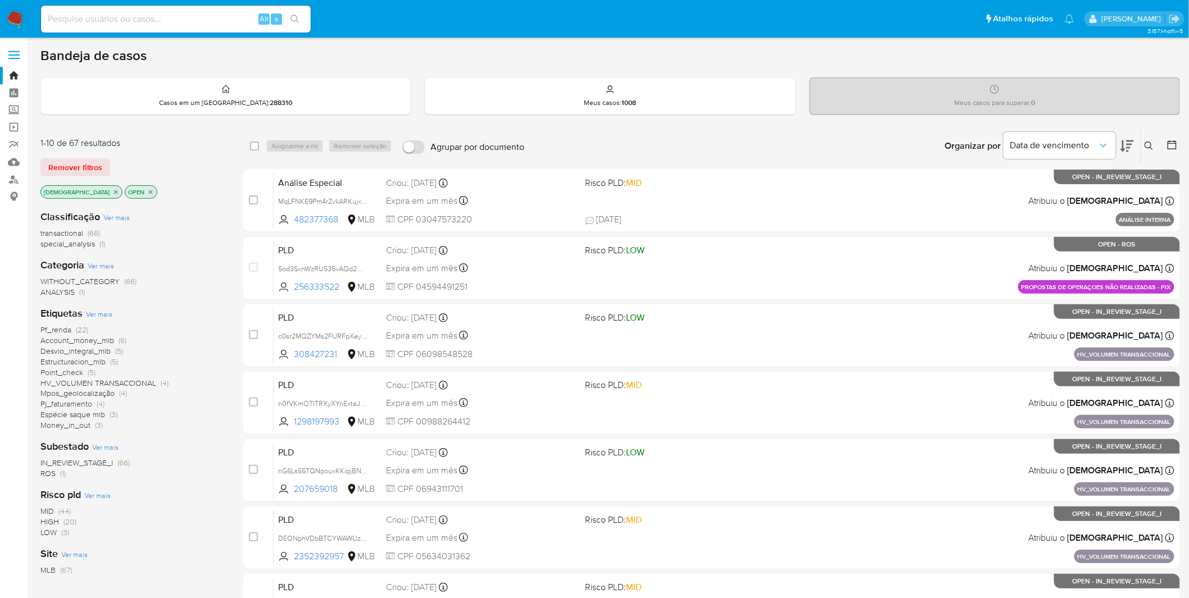
click at [81, 189] on p "[DEMOGRAPHIC_DATA]" at bounding box center [81, 192] width 81 height 12
click at [114, 191] on icon "close-filter" at bounding box center [116, 192] width 4 height 4
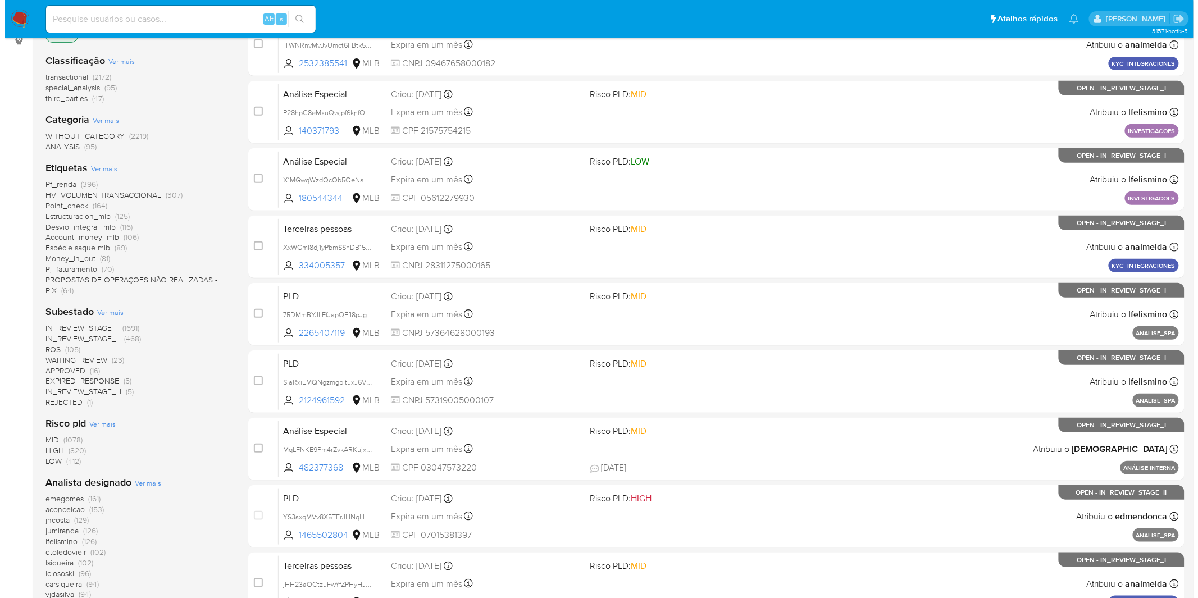
scroll to position [187, 0]
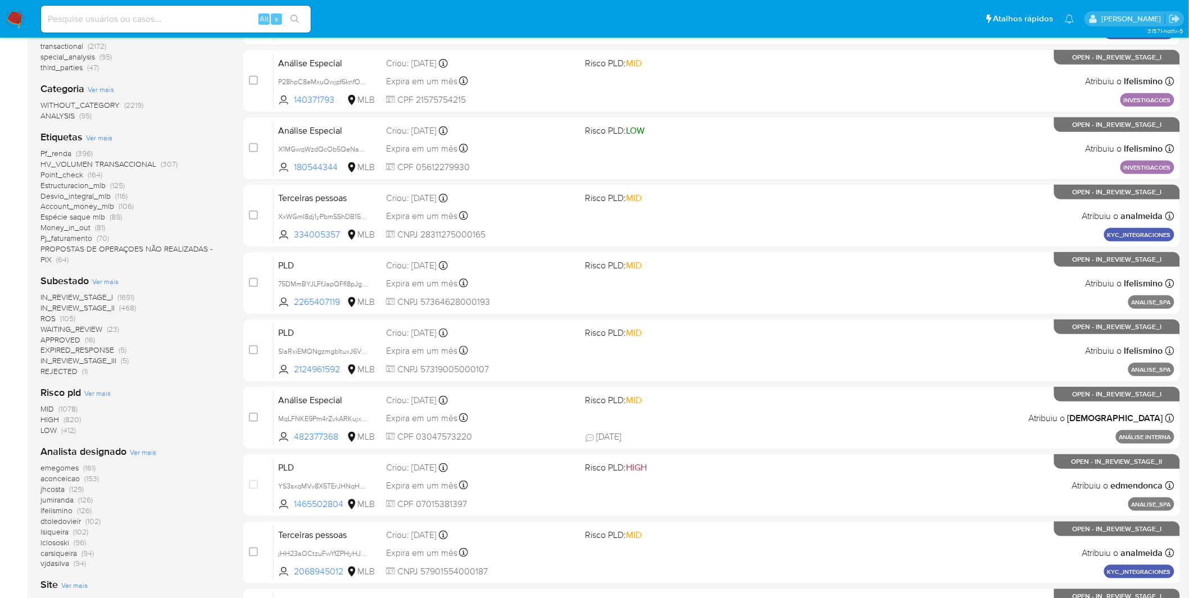
click at [147, 449] on span "Ver mais" at bounding box center [143, 452] width 26 height 10
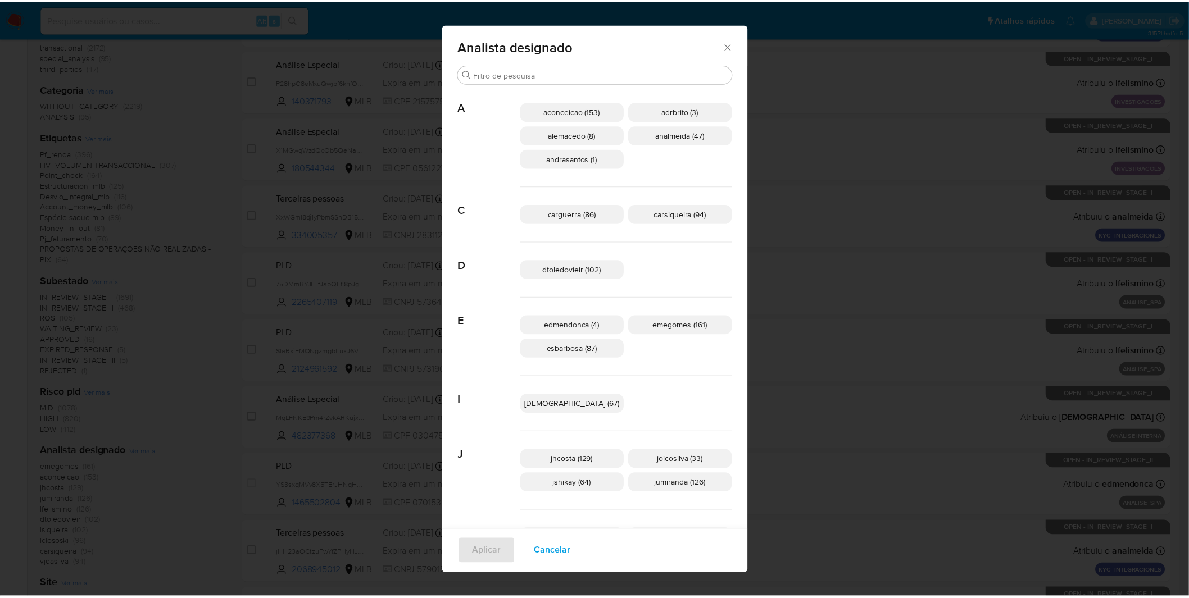
scroll to position [0, 0]
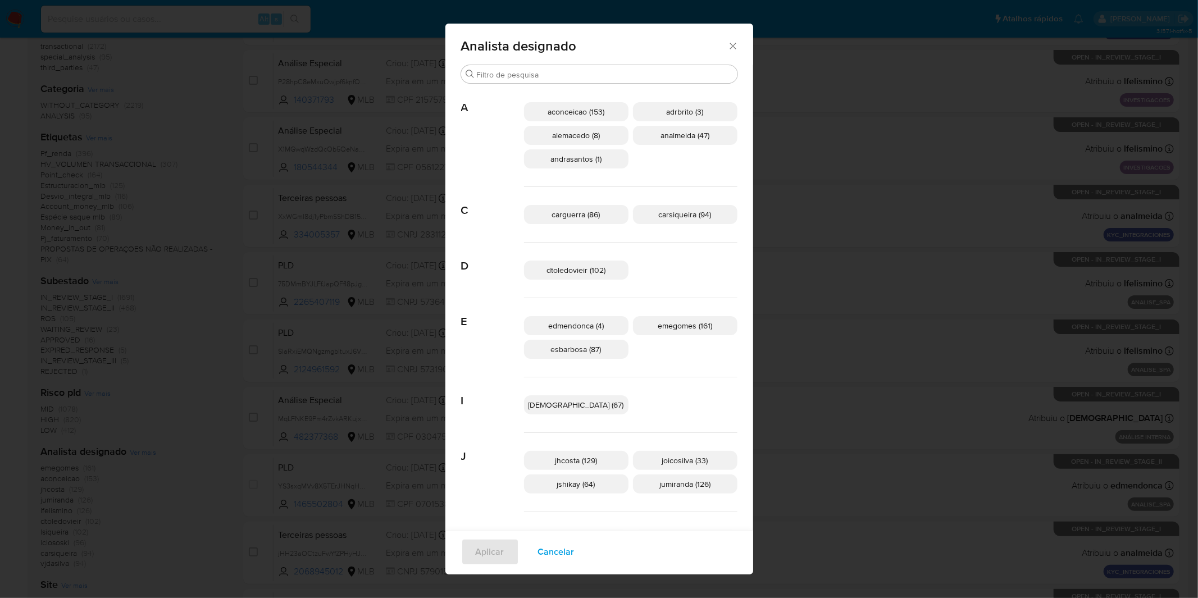
click at [575, 548] on span "Cancelar" at bounding box center [556, 552] width 37 height 25
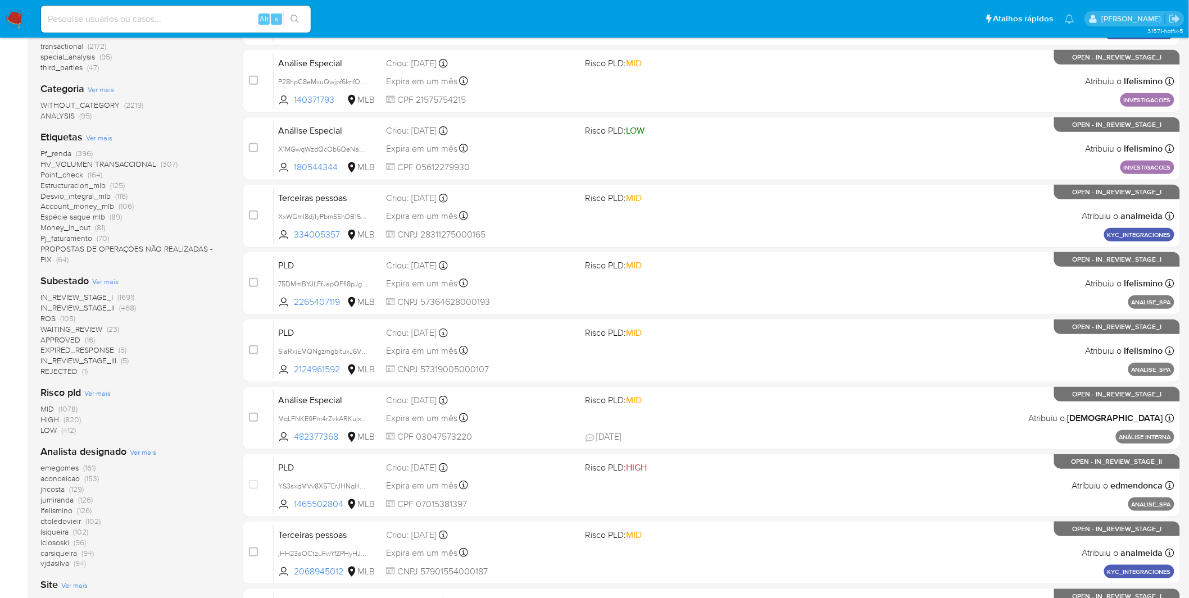
click at [211, 352] on div "IN_REVIEW_STAGE_I (1691) IN_REVIEW_STAGE_II (468) ROS (105) WAITING_REVIEW (23)…" at bounding box center [132, 334] width 185 height 85
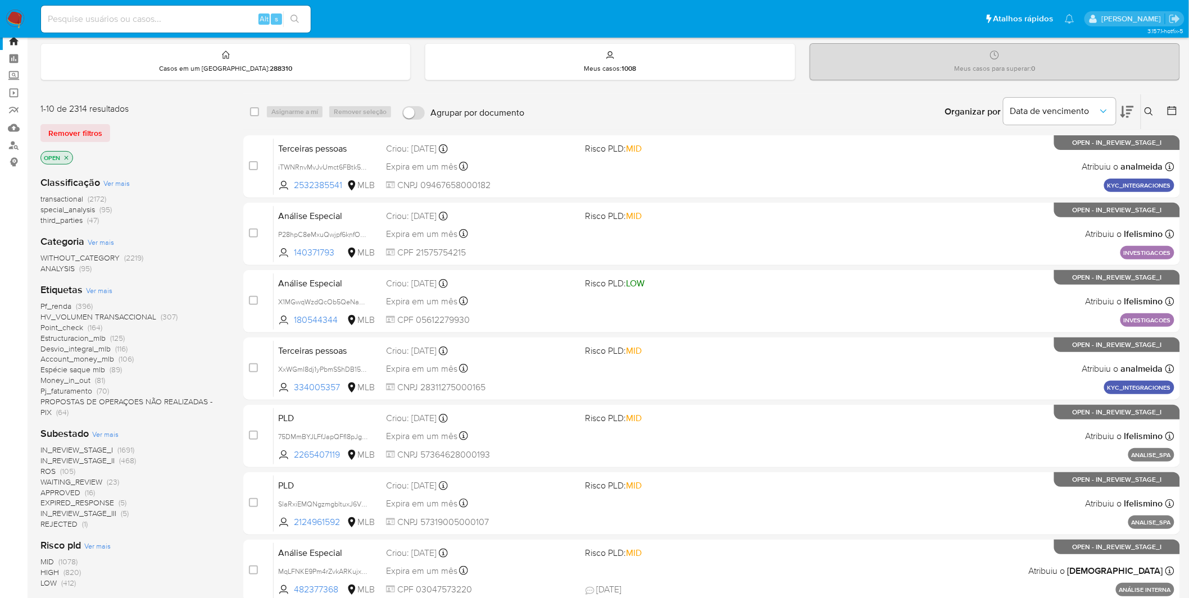
scroll to position [62, 0]
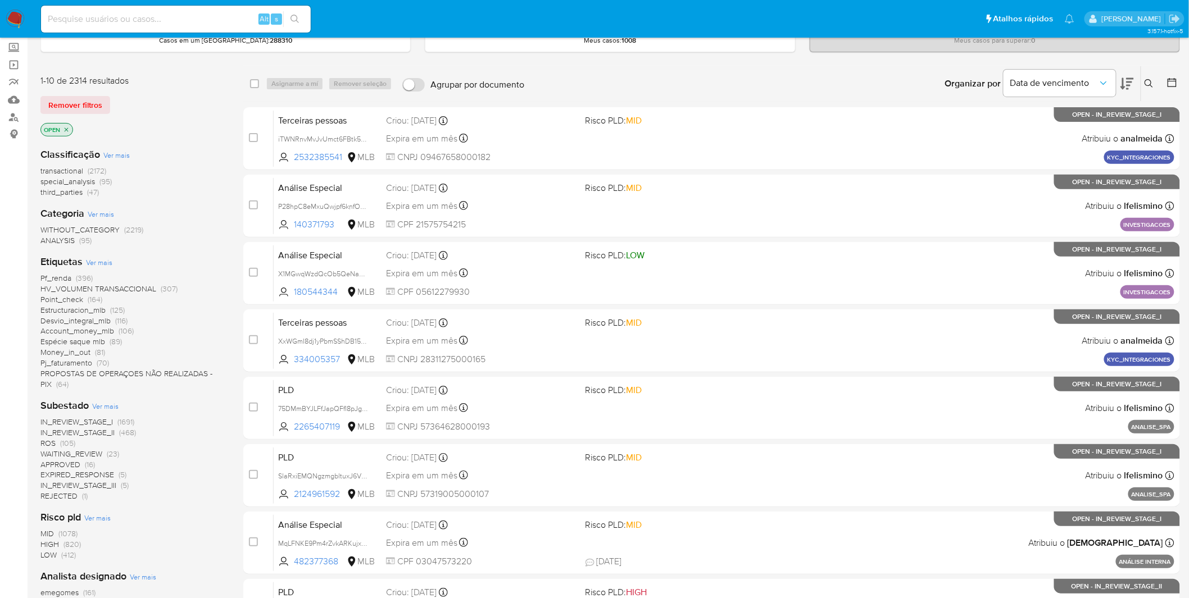
click at [134, 380] on span "PROPOSTAS DE OPERAÇOES NÃO REALIZADAS - PIX (64)" at bounding box center [132, 379] width 185 height 21
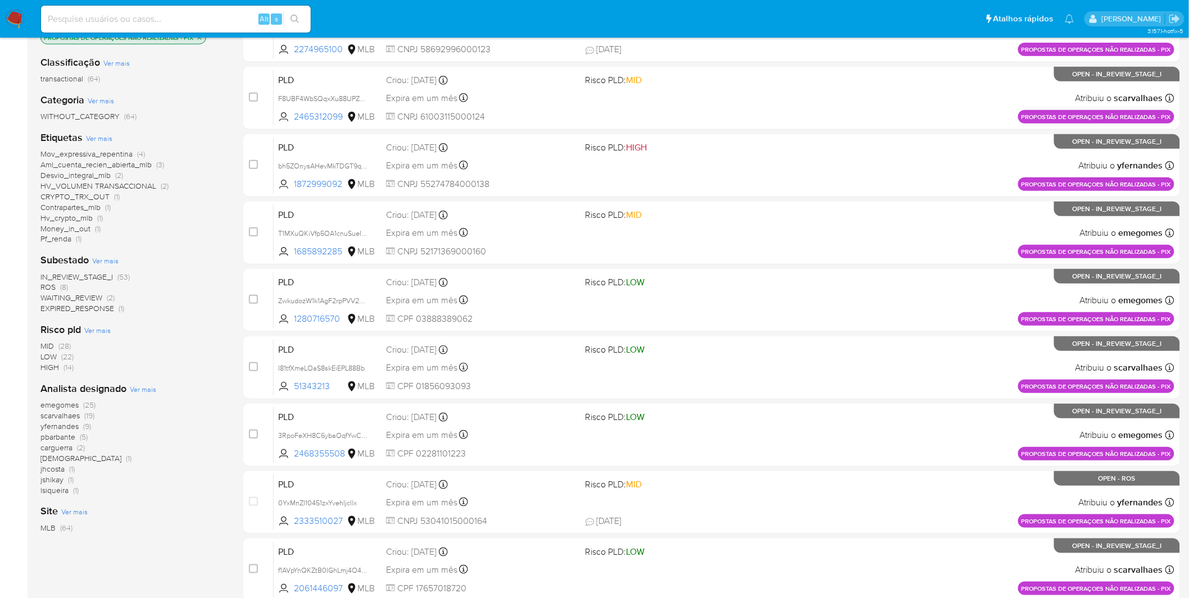
scroll to position [187, 0]
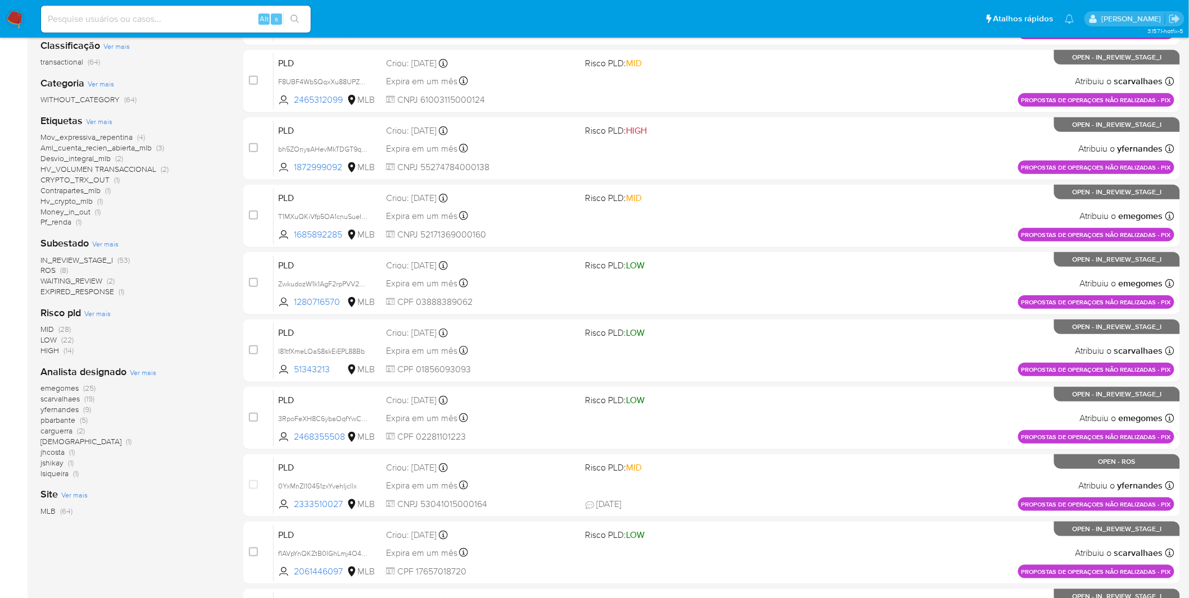
click at [74, 407] on span "yfernandes" at bounding box center [59, 409] width 38 height 11
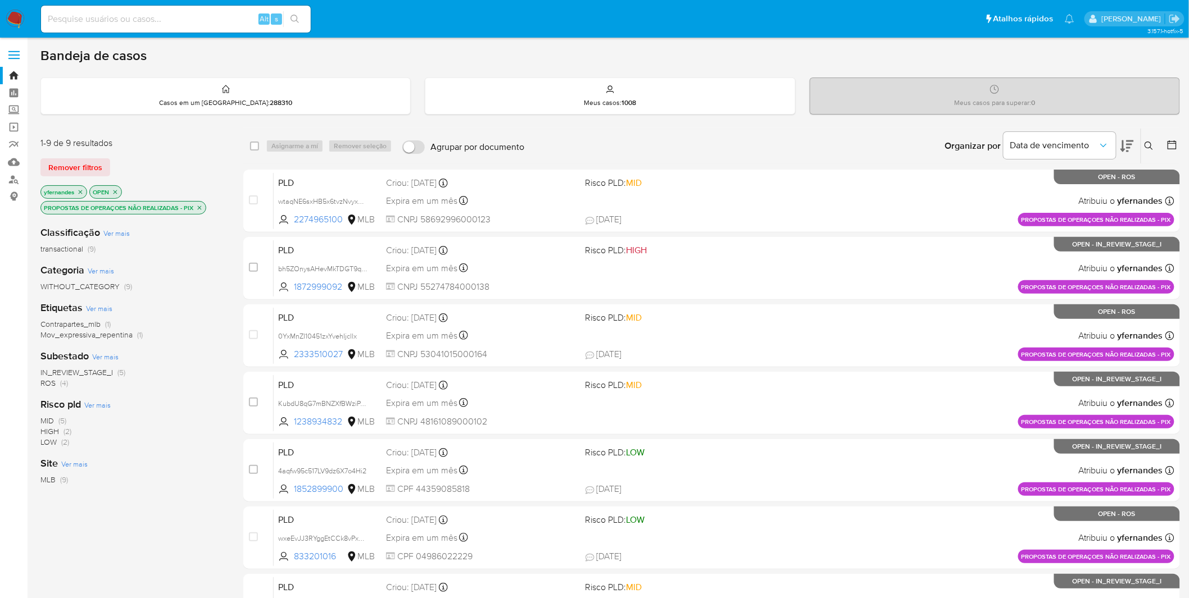
click at [20, 13] on img at bounding box center [15, 19] width 19 height 19
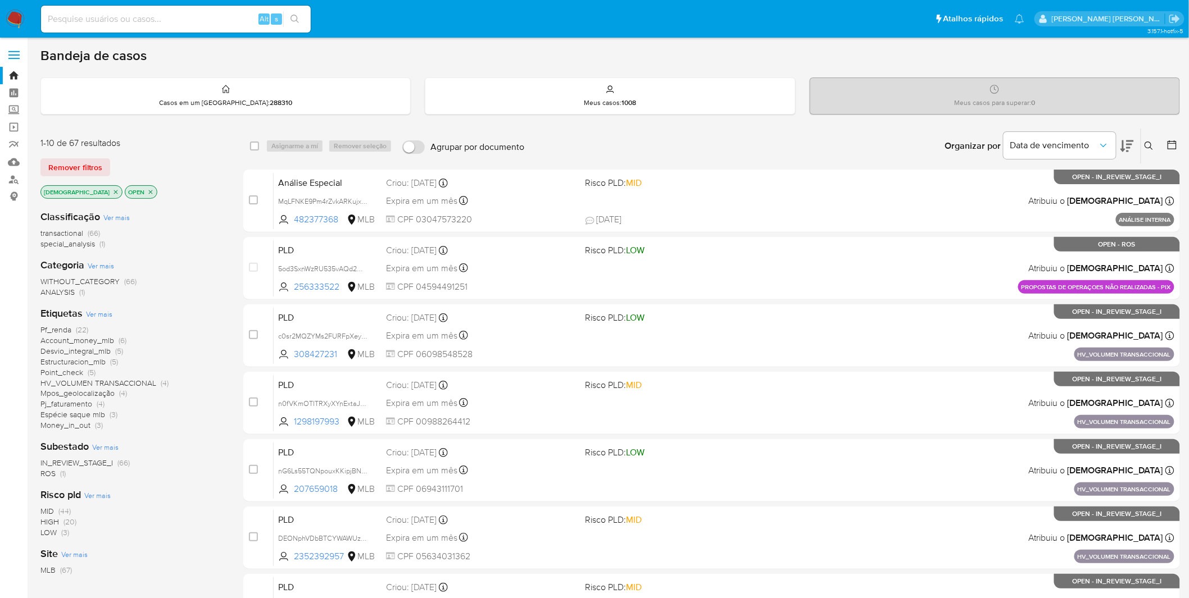
click at [210, 23] on input at bounding box center [176, 19] width 270 height 15
paste input "icG1LfsWUr4CTvJonBhr5xES"
type input "icG1LfsWUr4CTvJonBhr5xES"
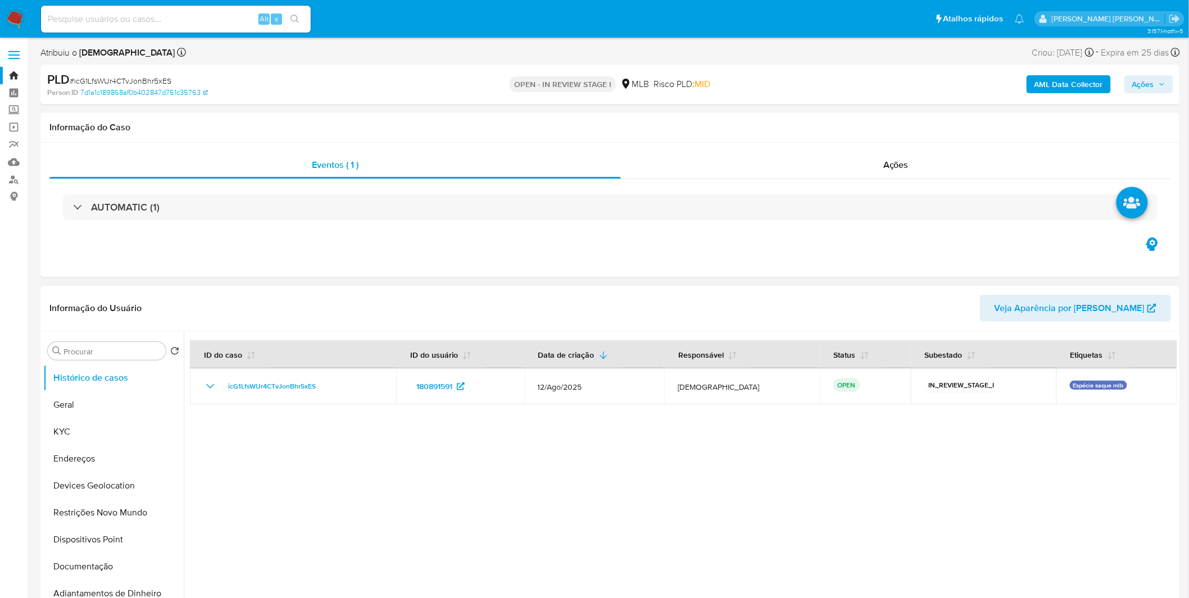
select select "10"
click at [195, 511] on div at bounding box center [680, 475] width 993 height 288
click at [102, 428] on button "KYC" at bounding box center [108, 432] width 131 height 27
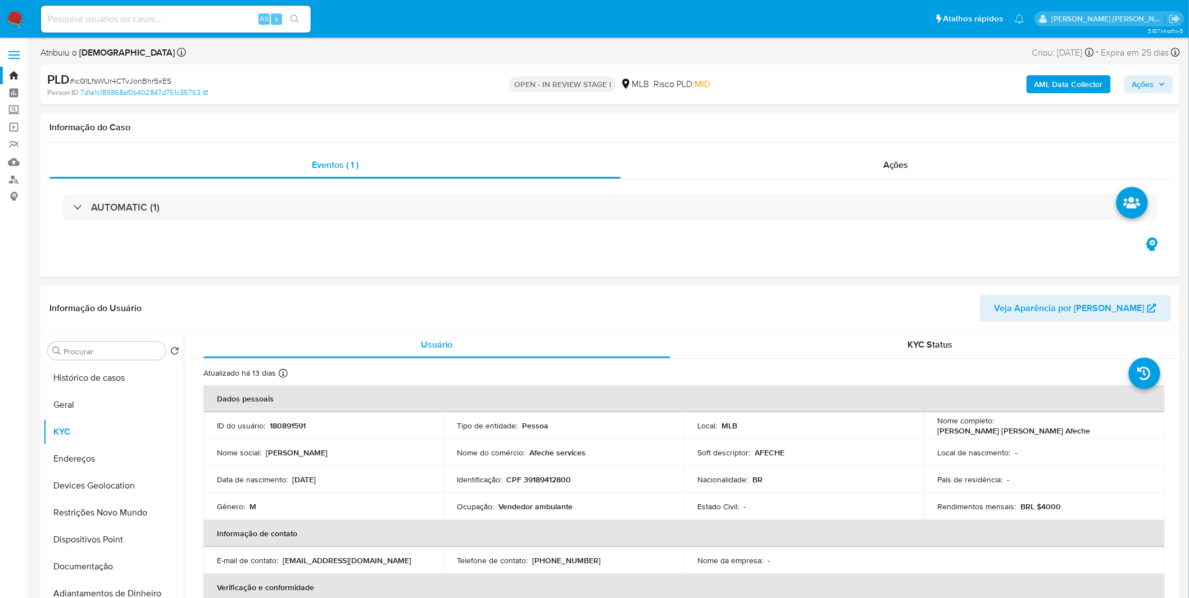
click at [175, 8] on div "Alt s" at bounding box center [176, 19] width 270 height 27
drag, startPoint x: 167, startPoint y: 14, endPoint x: 171, endPoint y: 20, distance: 7.6
click at [171, 20] on input at bounding box center [176, 19] width 270 height 15
paste input "35069206850"
click at [81, 379] on button "Histórico de casos" at bounding box center [108, 378] width 131 height 27
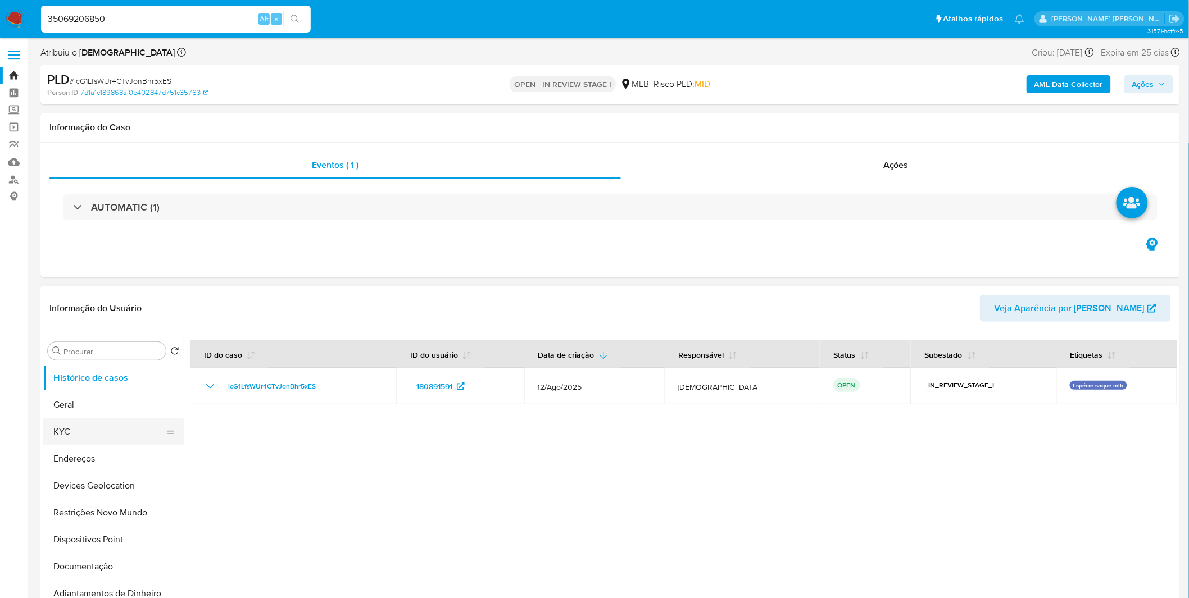
click at [68, 440] on button "KYC" at bounding box center [108, 432] width 131 height 27
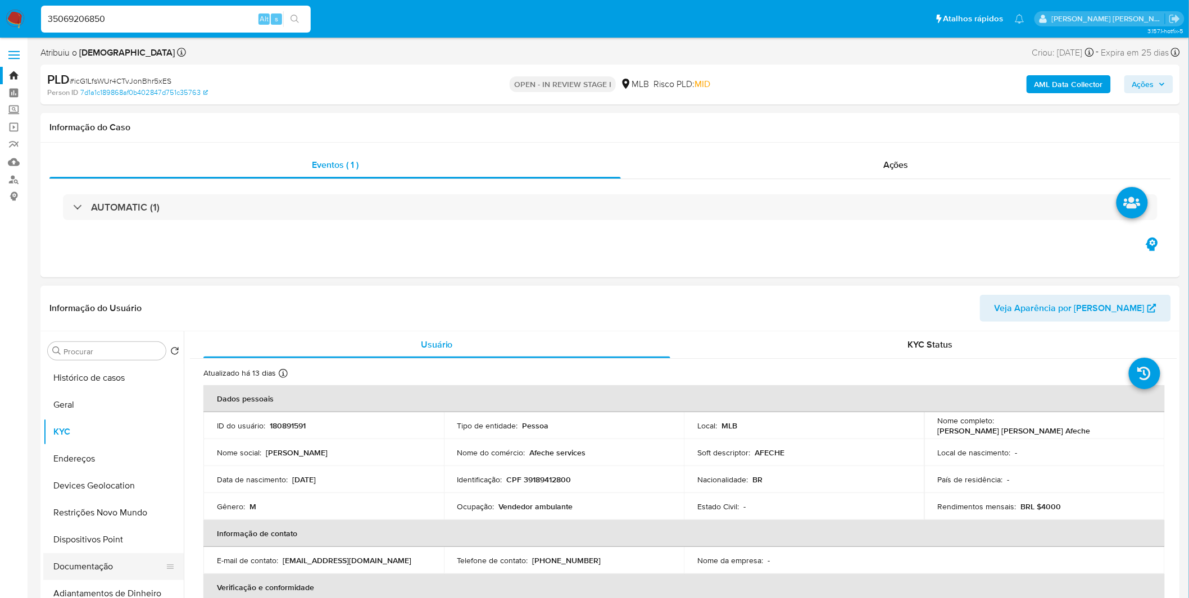
click at [102, 563] on button "Documentação" at bounding box center [108, 566] width 131 height 27
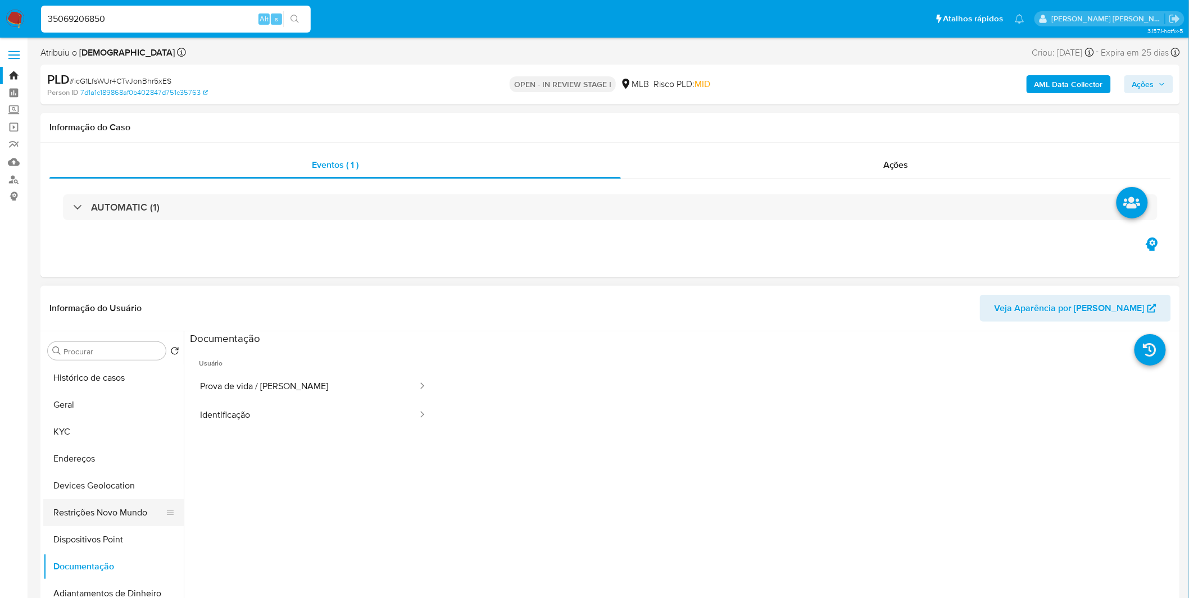
click at [116, 520] on button "Restrições Novo Mundo" at bounding box center [108, 512] width 131 height 27
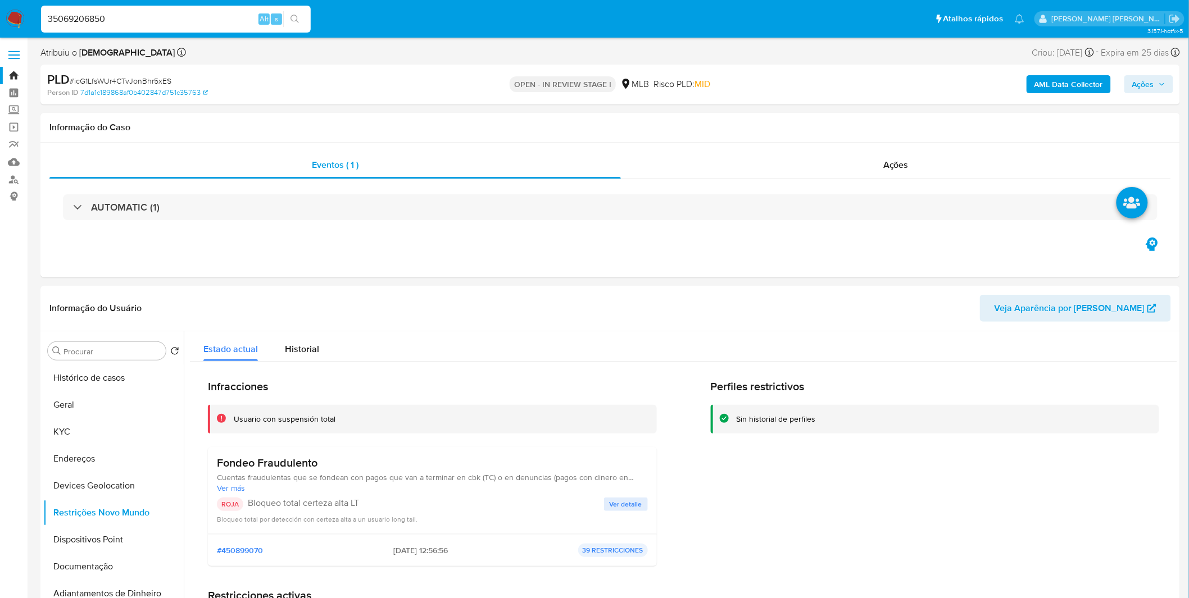
click at [110, 24] on input "35069206850" at bounding box center [176, 19] width 270 height 15
paste input "M0aqKZFSJoHpXqPRyebxoEMh"
type input "M0aqKZFSJoHpXqPRyebxoEMh"
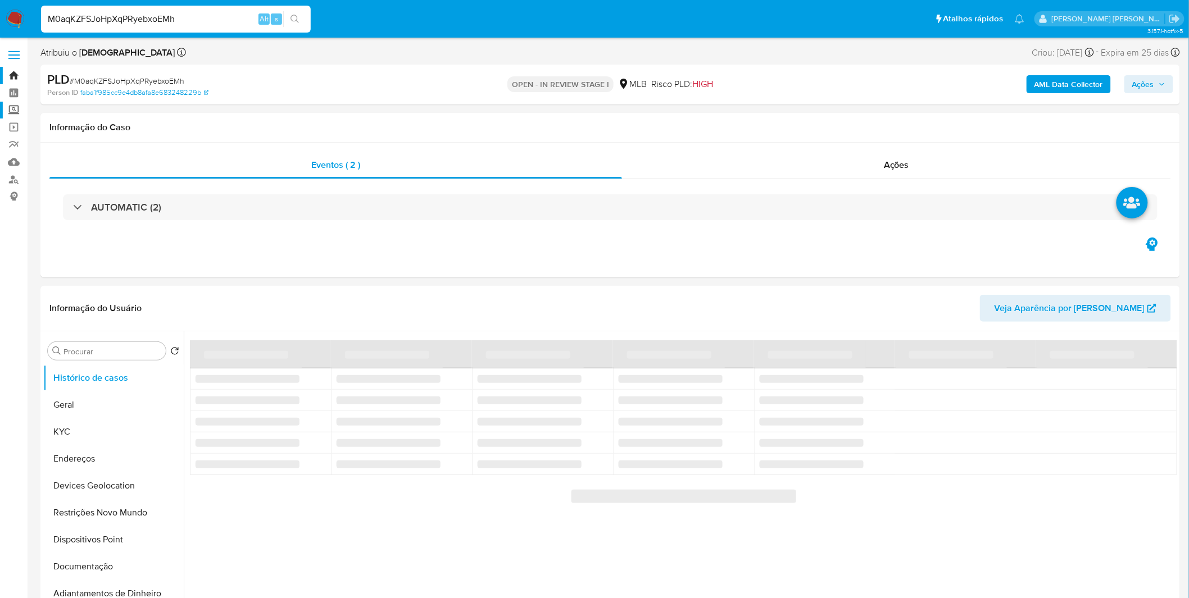
select select "10"
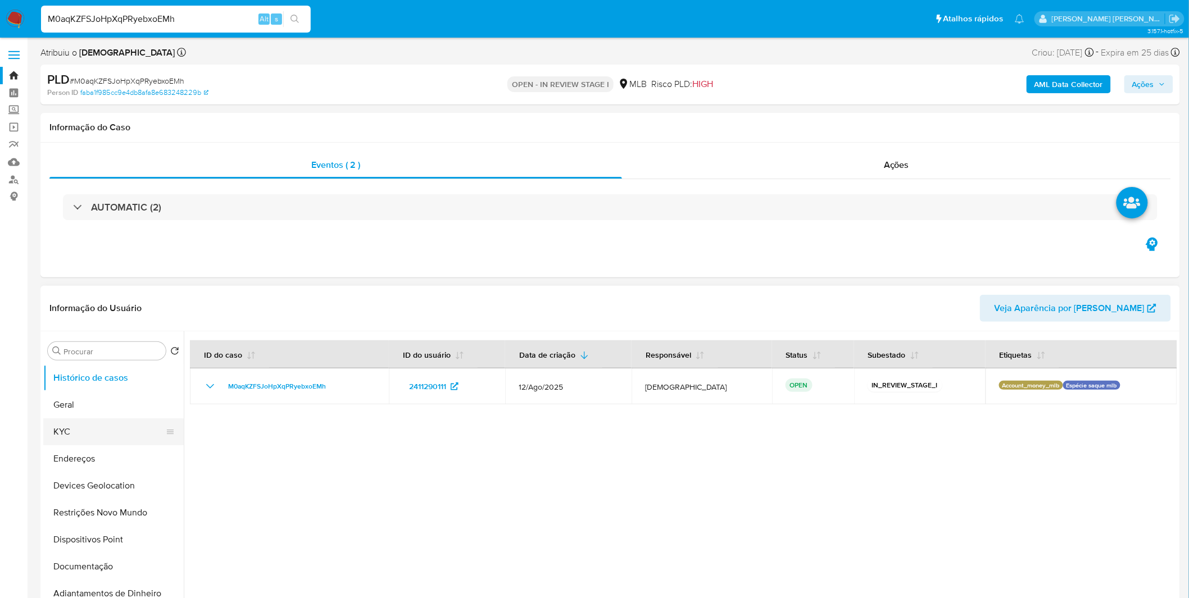
click at [131, 440] on button "KYC" at bounding box center [108, 432] width 131 height 27
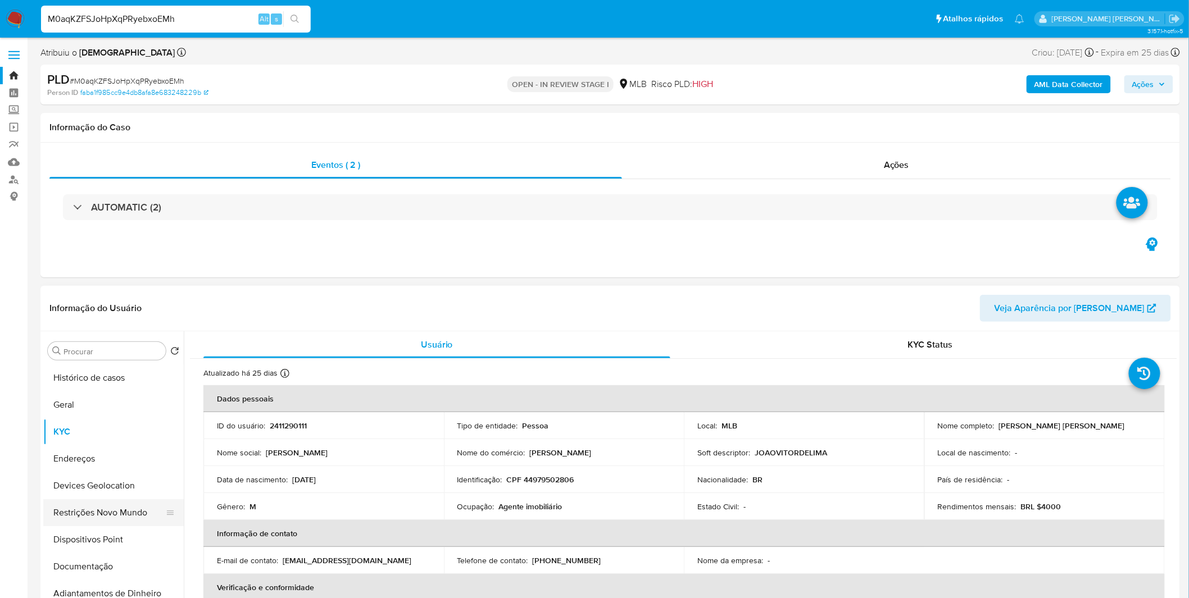
click at [109, 505] on button "Restrições Novo Mundo" at bounding box center [108, 512] width 131 height 27
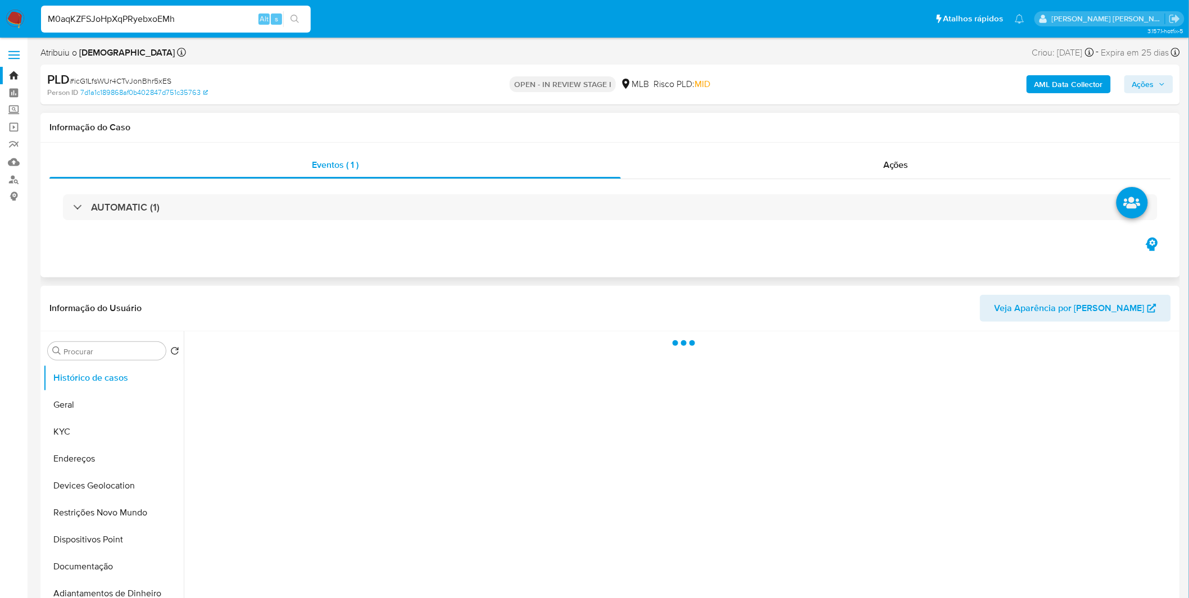
drag, startPoint x: 457, startPoint y: 172, endPoint x: 488, endPoint y: 178, distance: 30.9
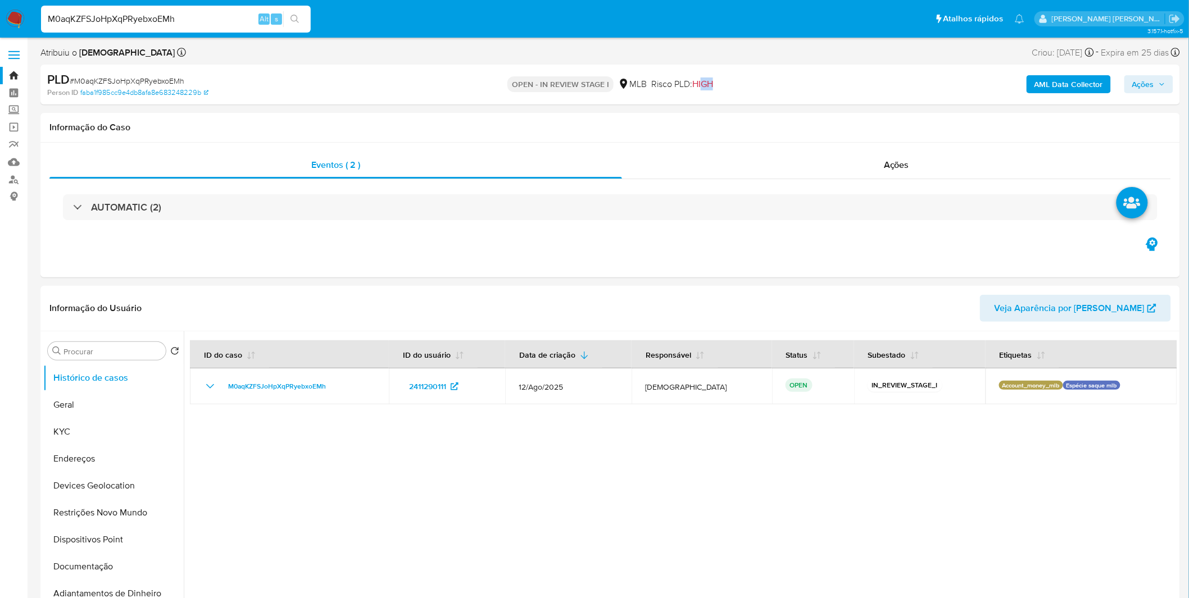
select select "10"
drag, startPoint x: 706, startPoint y: 81, endPoint x: 692, endPoint y: 83, distance: 14.7
click at [692, 83] on div "OPEN - IN REVIEW STAGE I MLB Risco PLD: HIGH" at bounding box center [610, 84] width 373 height 26
click at [665, 311] on header "Informação do Usuário Veja Aparência por Pessoa" at bounding box center [609, 308] width 1121 height 27
drag, startPoint x: 711, startPoint y: 84, endPoint x: 698, endPoint y: 85, distance: 13.5
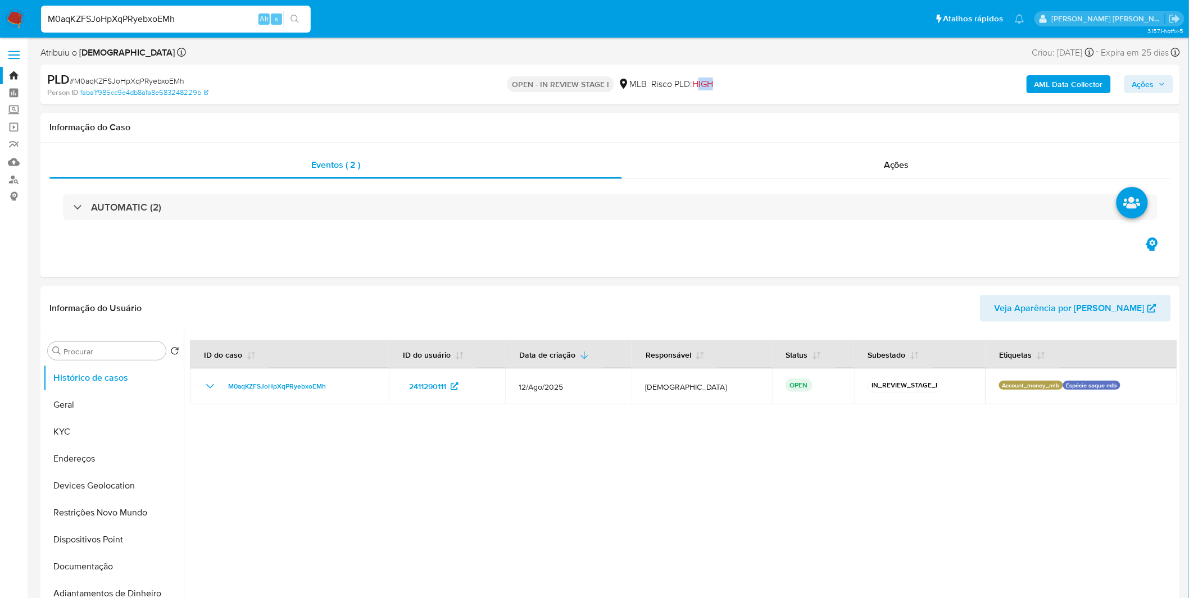
click at [698, 85] on div "OPEN - IN REVIEW STAGE I MLB Risco PLD: HIGH" at bounding box center [610, 84] width 373 height 26
click at [698, 85] on span "HIGH" at bounding box center [702, 84] width 21 height 13
click at [716, 90] on div "OPEN - IN REVIEW STAGE I MLB Risco PLD: HIGH" at bounding box center [610, 84] width 373 height 26
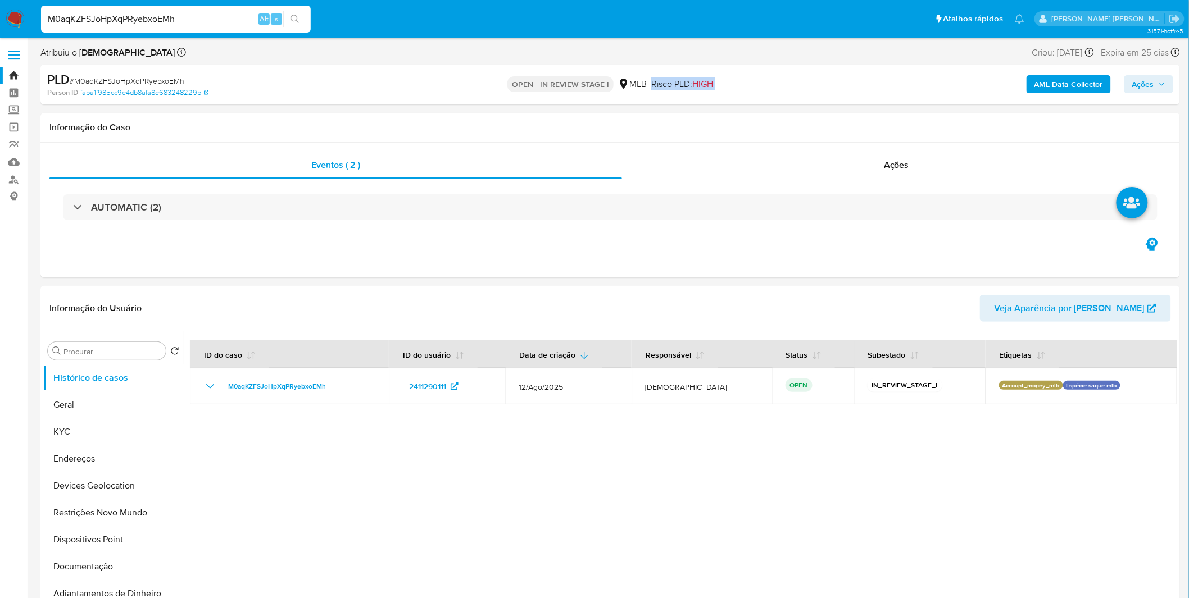
drag, startPoint x: 716, startPoint y: 90, endPoint x: 706, endPoint y: 88, distance: 10.9
click at [706, 88] on div "OPEN - IN REVIEW STAGE I MLB Risco PLD: HIGH" at bounding box center [610, 84] width 373 height 26
click at [706, 88] on span "HIGH" at bounding box center [702, 84] width 21 height 13
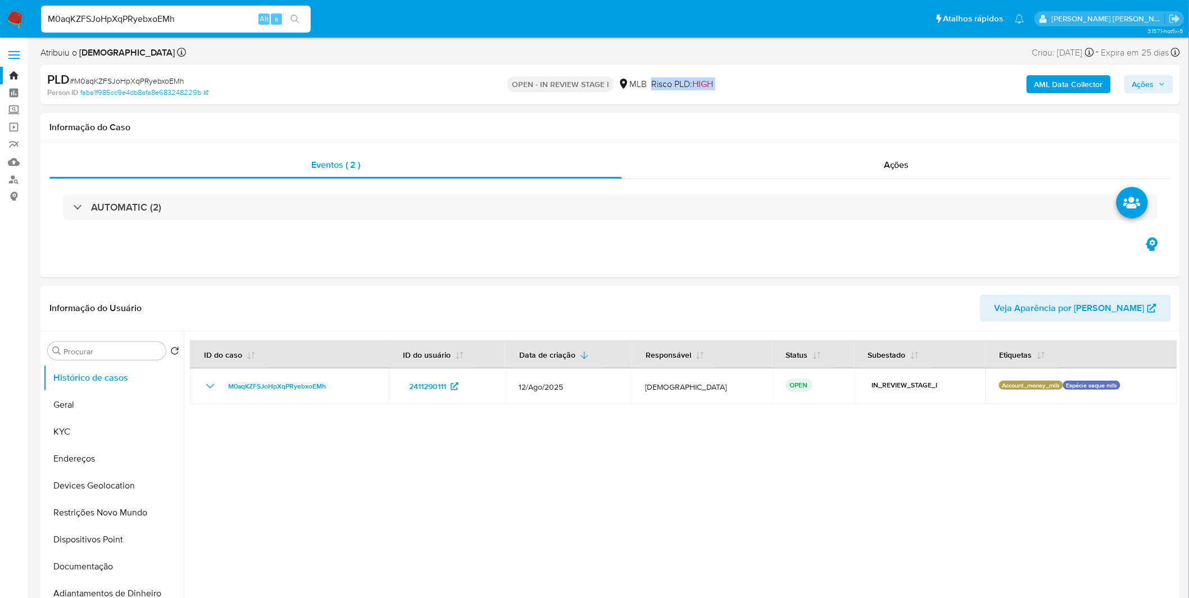
click at [158, 13] on input "M0aqKZFSJoHpXqPRyebxoEMh" at bounding box center [176, 19] width 270 height 15
paste input "WQSbPxDxqAoCn7AGa4ocoZmq"
type input "WQSbPxDxqAoCn7AGa4ocoZmq"
select select "10"
click at [63, 429] on button "KYC" at bounding box center [108, 432] width 131 height 27
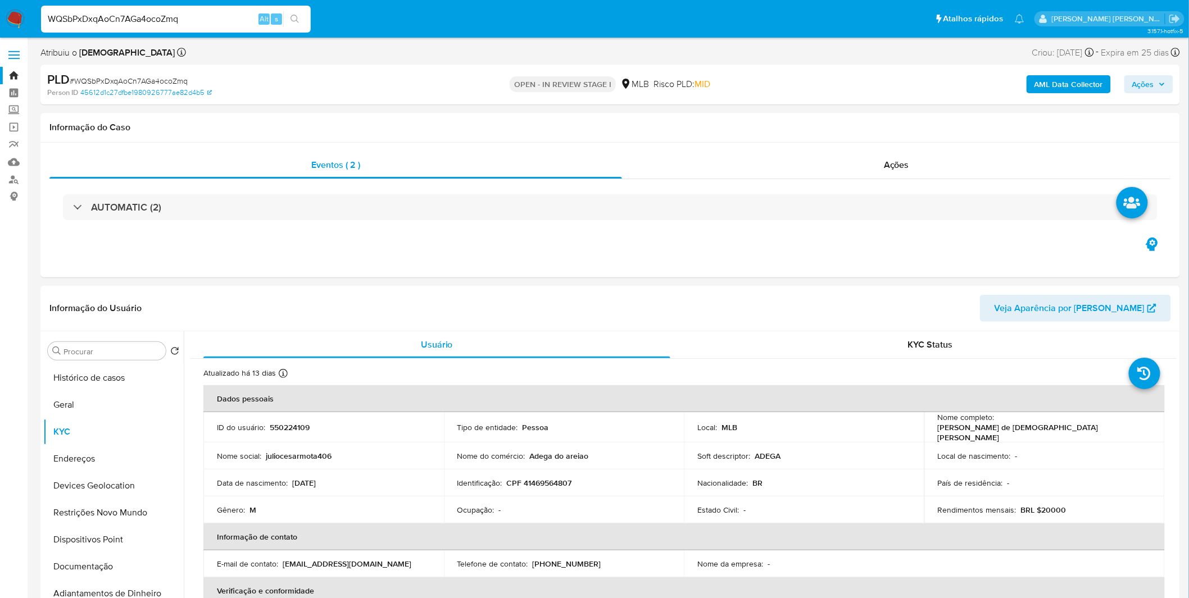
click at [160, 8] on div "WQSbPxDxqAoCn7AGa4ocoZmq Alt s" at bounding box center [176, 19] width 270 height 27
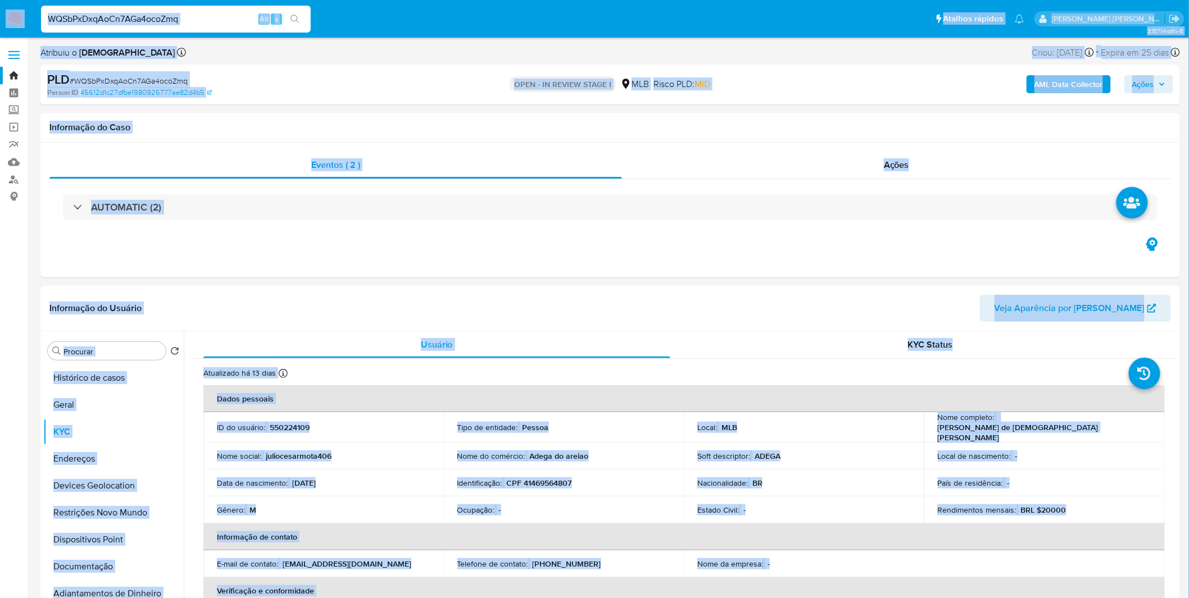
click at [157, 21] on input "WQSbPxDxqAoCn7AGa4ocoZmq" at bounding box center [176, 19] width 270 height 15
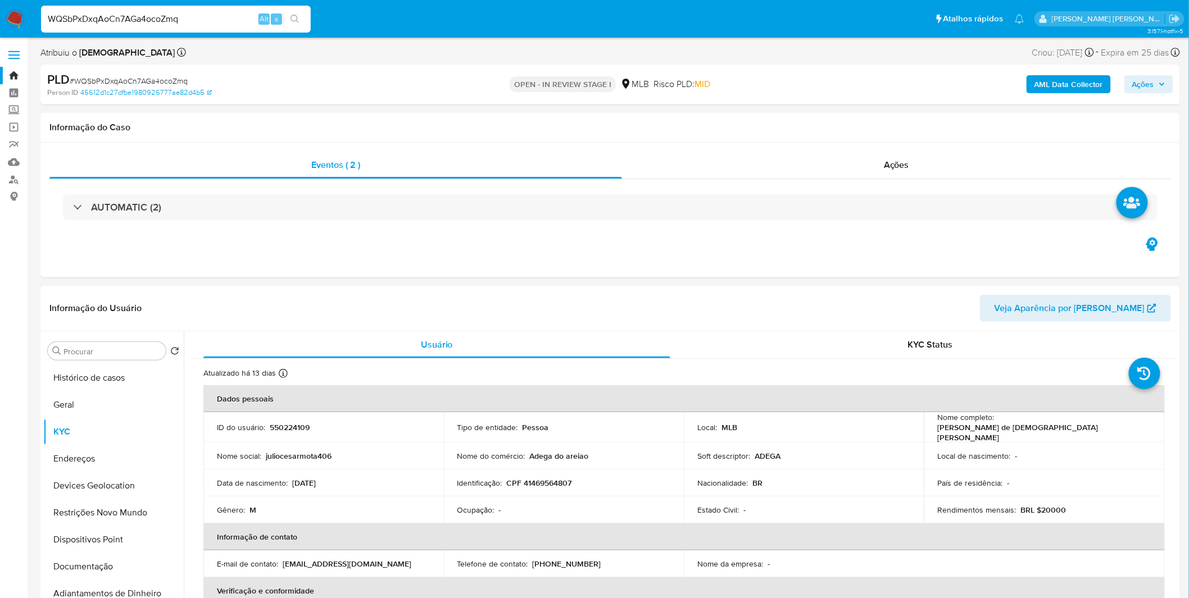
paste input "3Jv3ZlCvinb8KeQYsPGvJnXC"
type input "3Jv3ZlCvinb8KeQYsPGvJnXC"
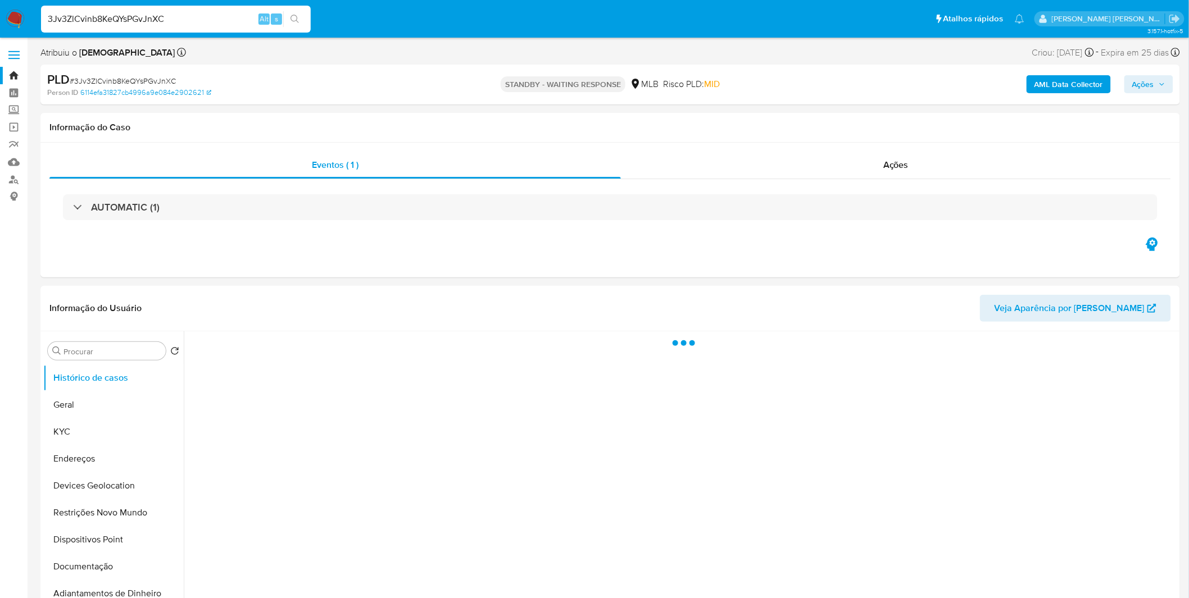
select select "10"
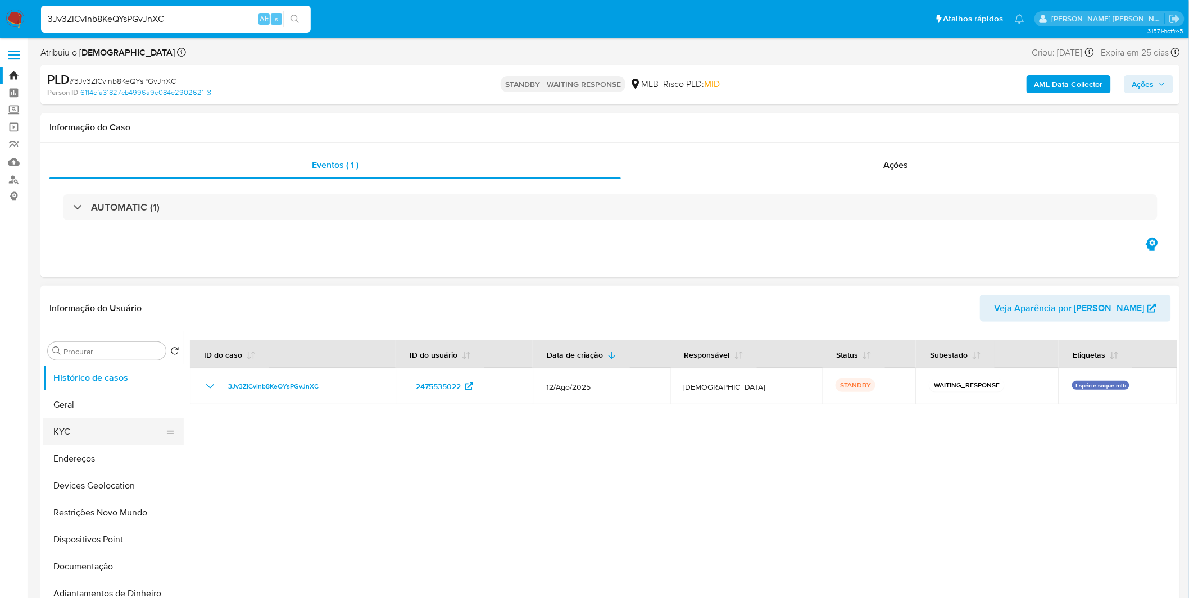
click at [93, 433] on button "KYC" at bounding box center [108, 432] width 131 height 27
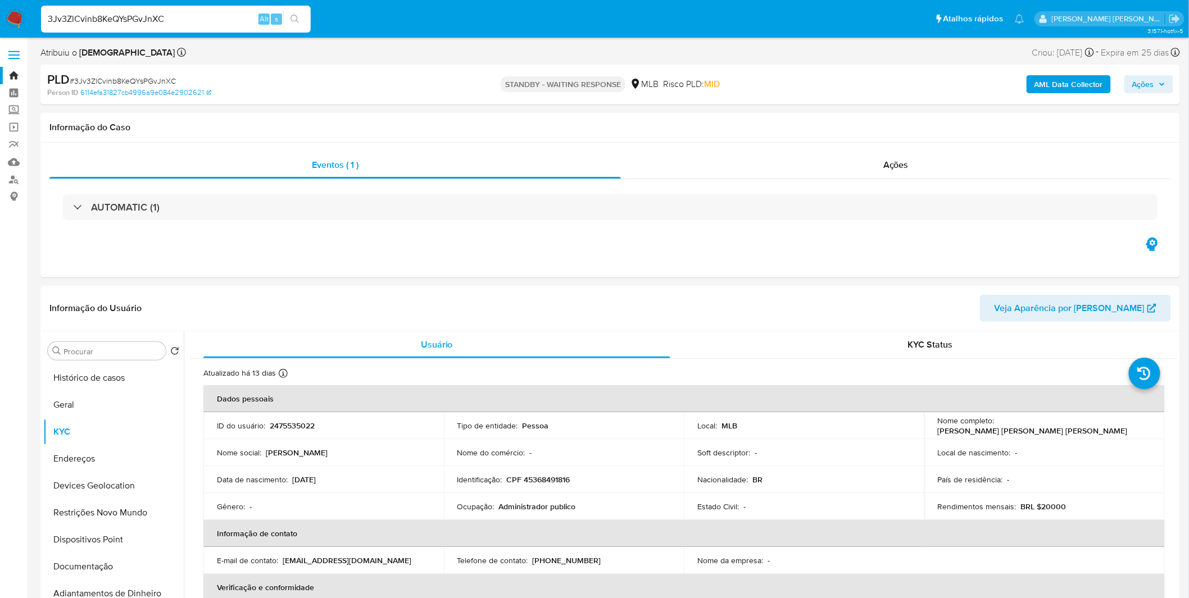
click at [105, 17] on input "3Jv3ZlCvinb8KeQYsPGvJnXC" at bounding box center [176, 19] width 270 height 15
paste input "yHA16hcg8F6GJWI5Xd7tkyjQ"
type input "yHA16hcg8F6GJWI5Xd7tkyjQ"
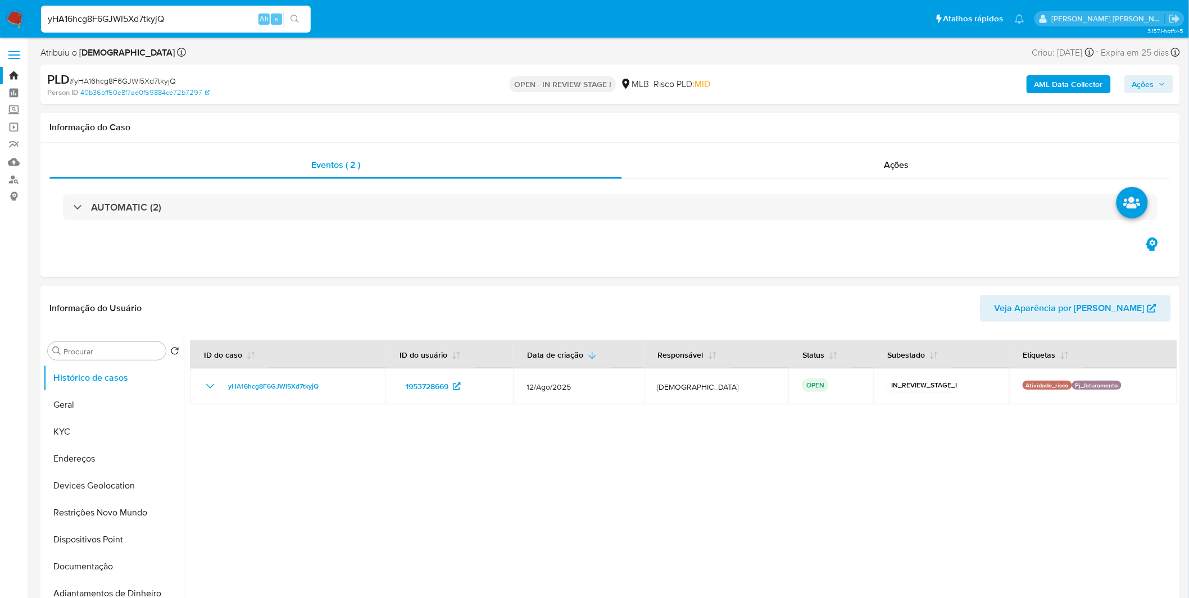
select select "10"
click at [75, 419] on button "KYC" at bounding box center [108, 432] width 131 height 27
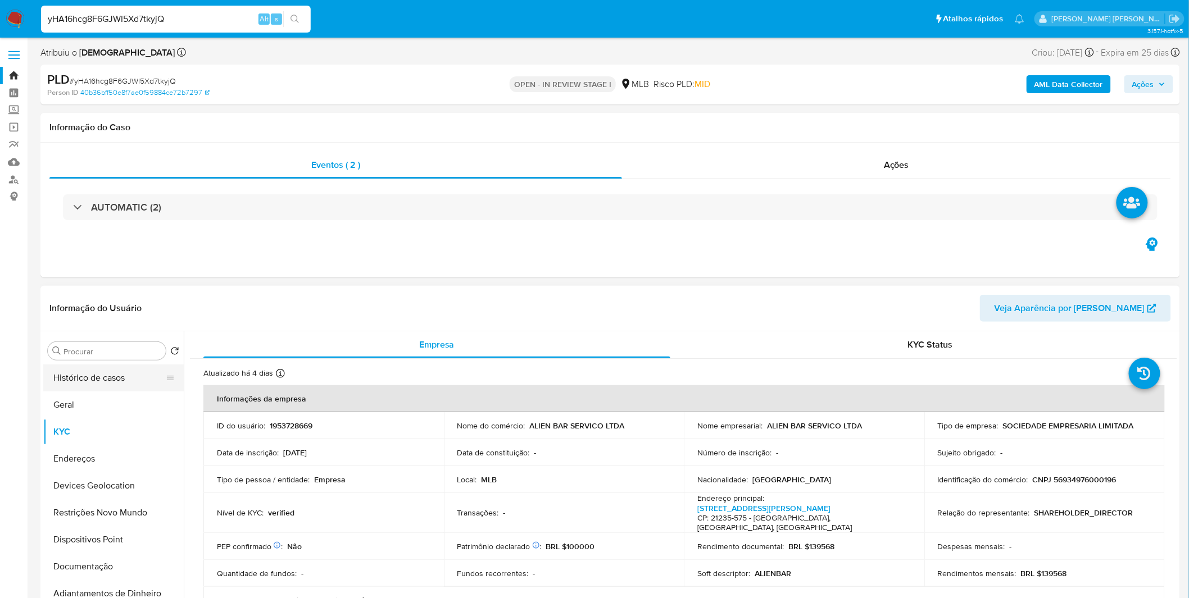
click at [81, 378] on button "Histórico de casos" at bounding box center [108, 378] width 131 height 27
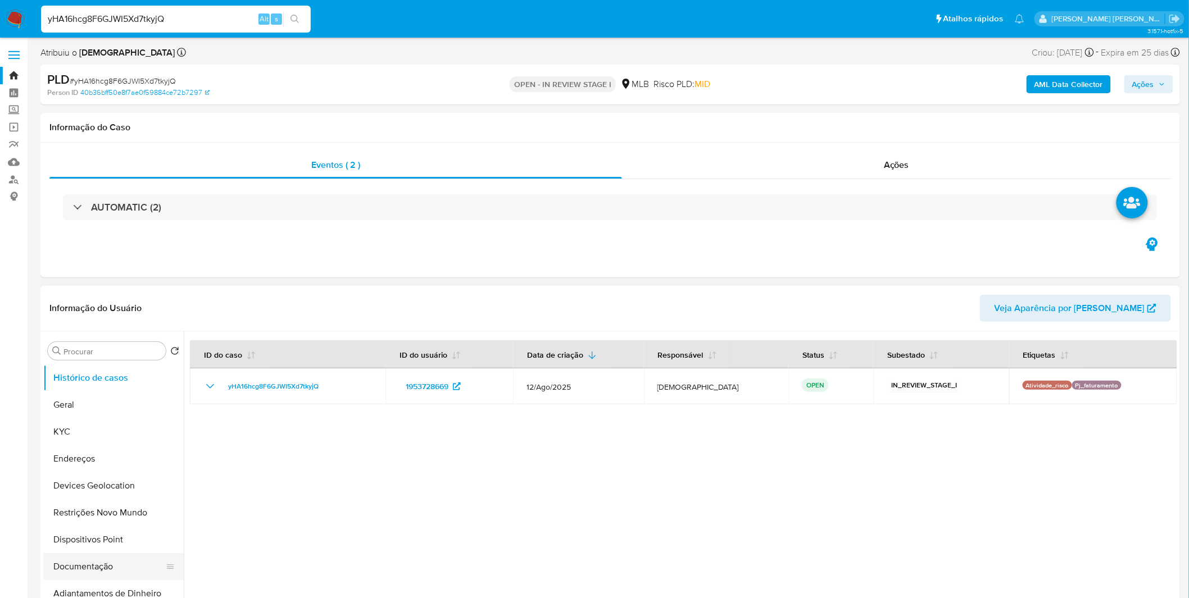
click at [105, 570] on button "Documentação" at bounding box center [108, 566] width 131 height 27
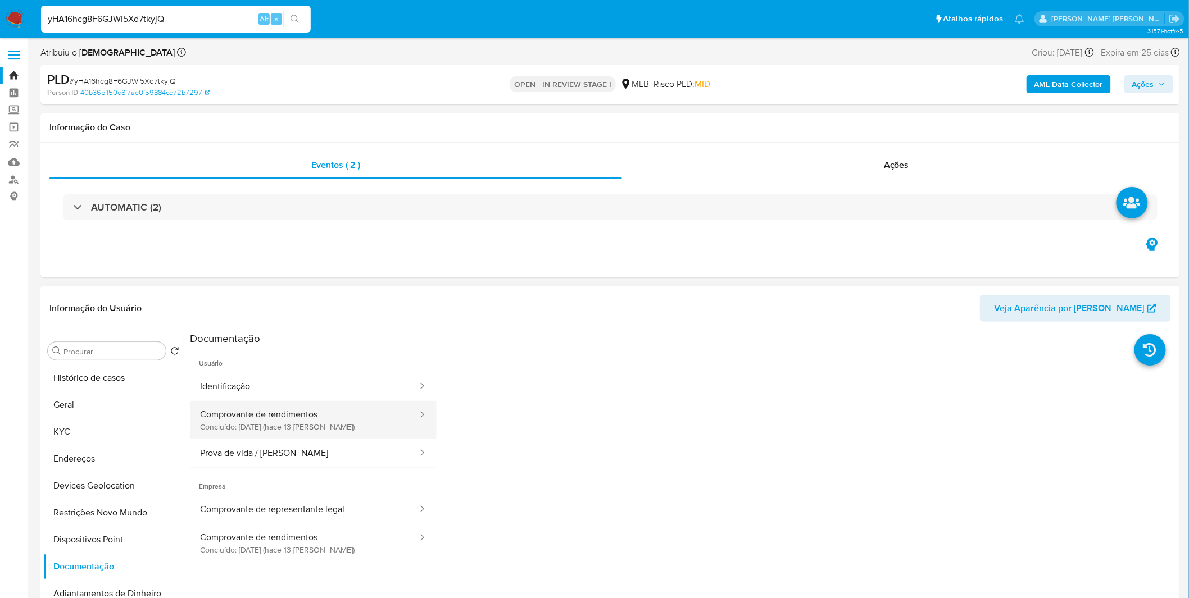
click at [311, 428] on button "Comprovante de rendimentos Concluído: 19/08/2025 (hace 13 días)" at bounding box center [304, 420] width 229 height 38
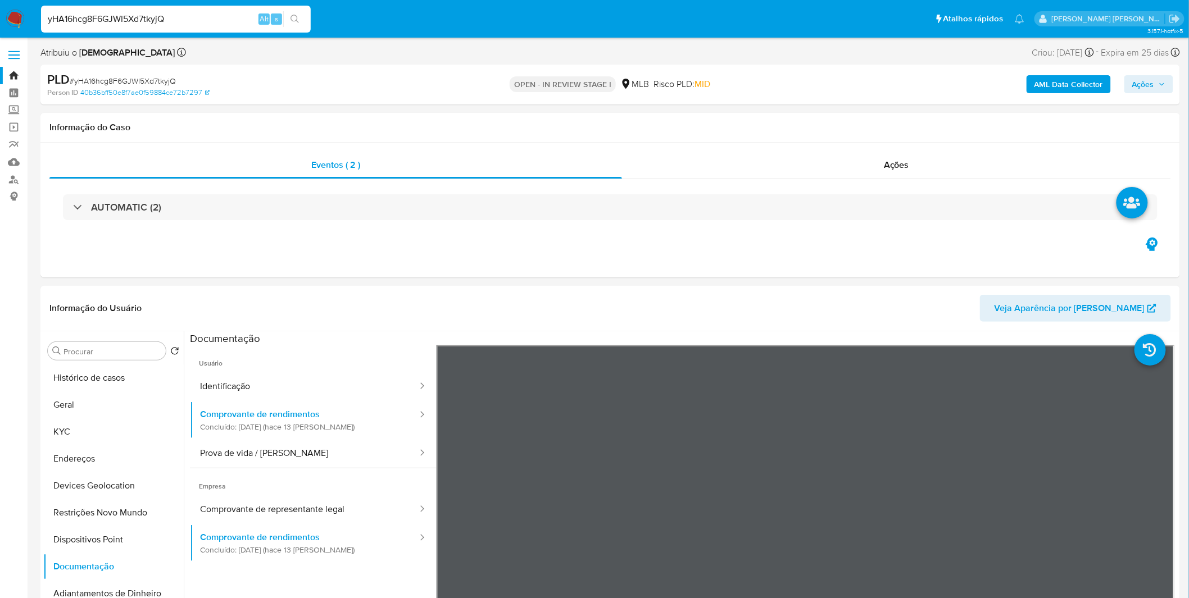
click at [97, 28] on div "yHA16hcg8F6GJWI5Xd7tkyjQ Alt s" at bounding box center [176, 19] width 270 height 27
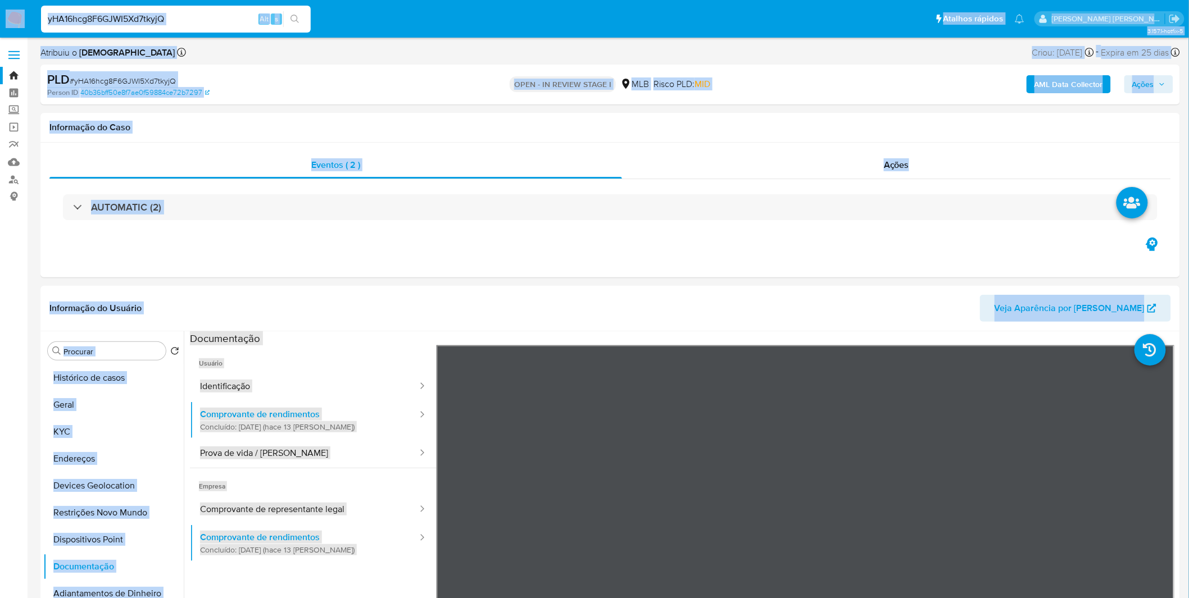
click at [101, 23] on input "yHA16hcg8F6GJWI5Xd7tkyjQ" at bounding box center [176, 19] width 270 height 15
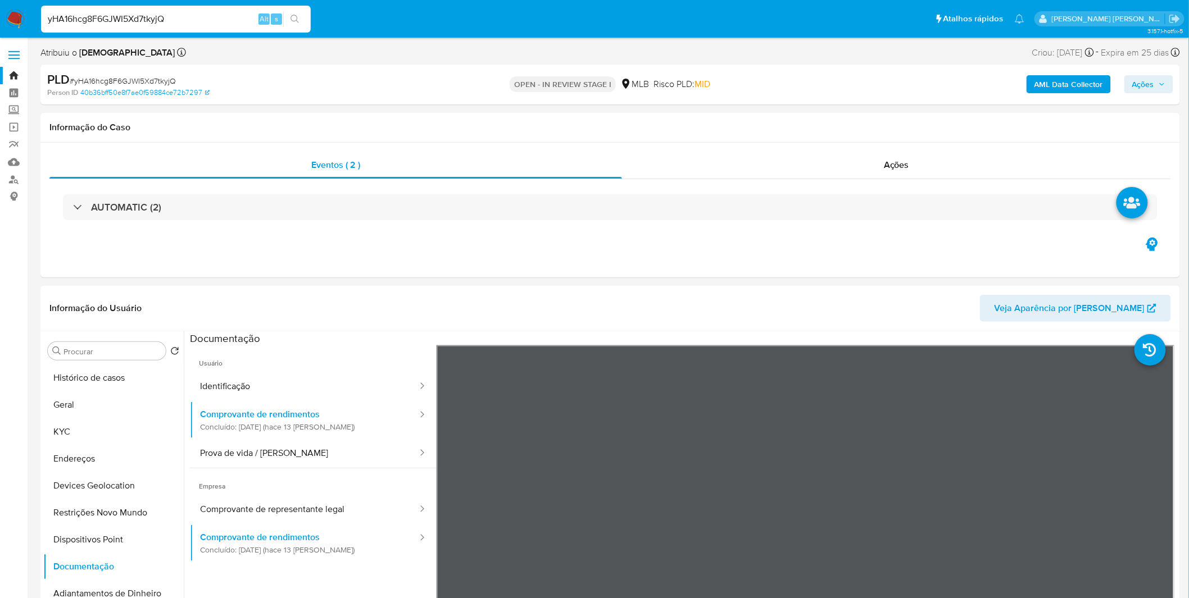
click at [101, 23] on input "yHA16hcg8F6GJWI5Xd7tkyjQ" at bounding box center [176, 19] width 270 height 15
paste input "vV4v8YJ9LQvkaf3aoFEGbVa7"
type input "vV4v8YJ9LQvkaf3aoFEGbVa7"
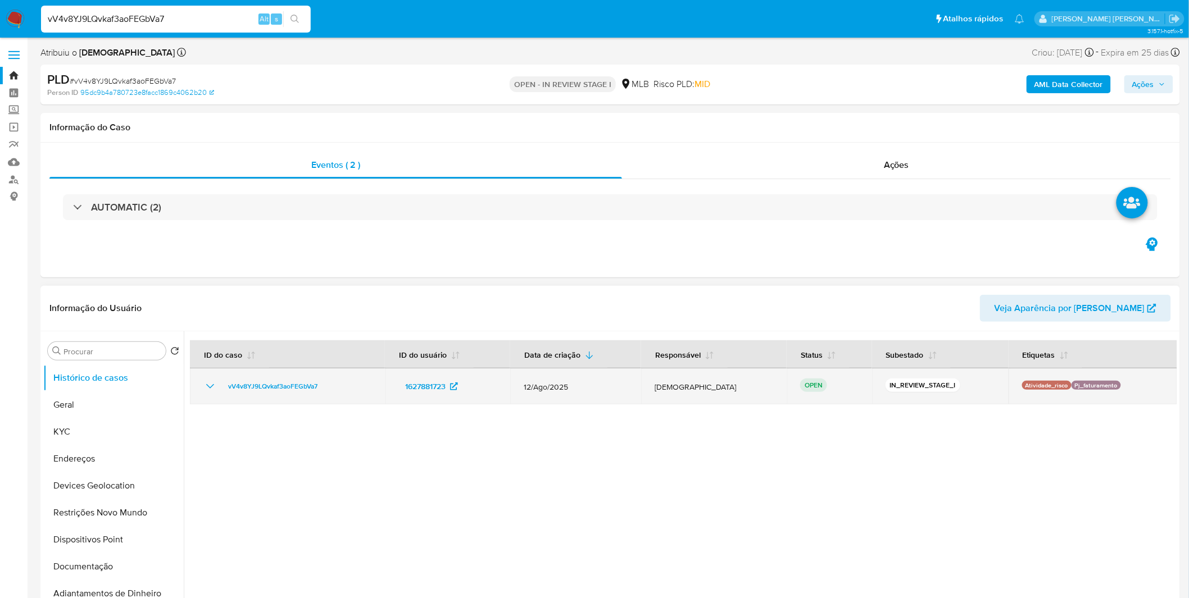
select select "10"
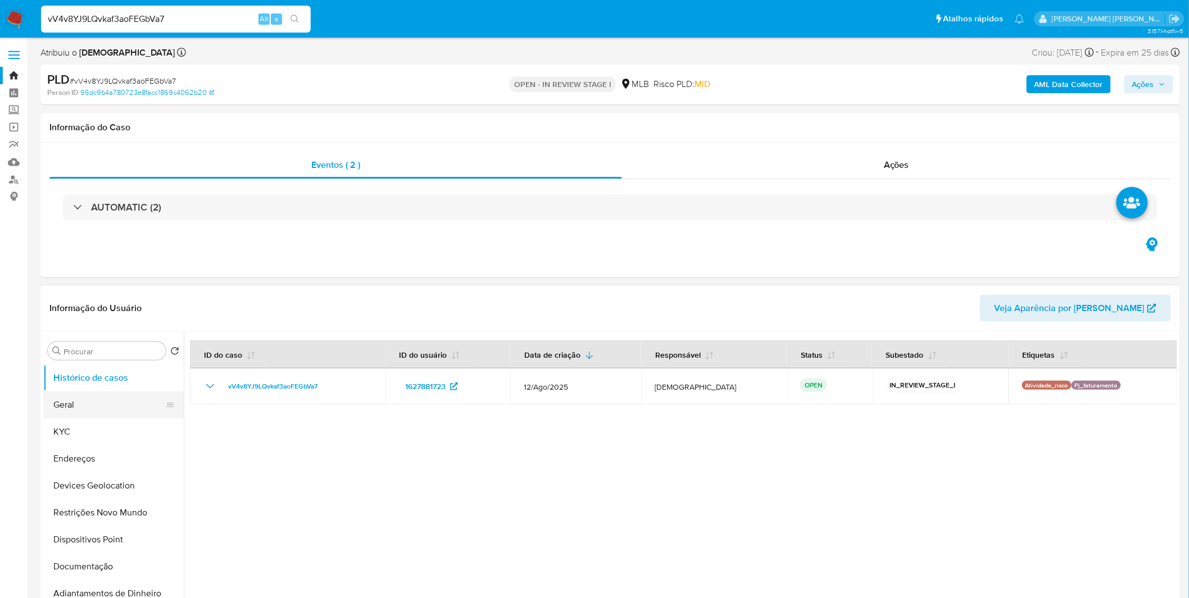
click at [108, 407] on button "Geral" at bounding box center [108, 405] width 131 height 27
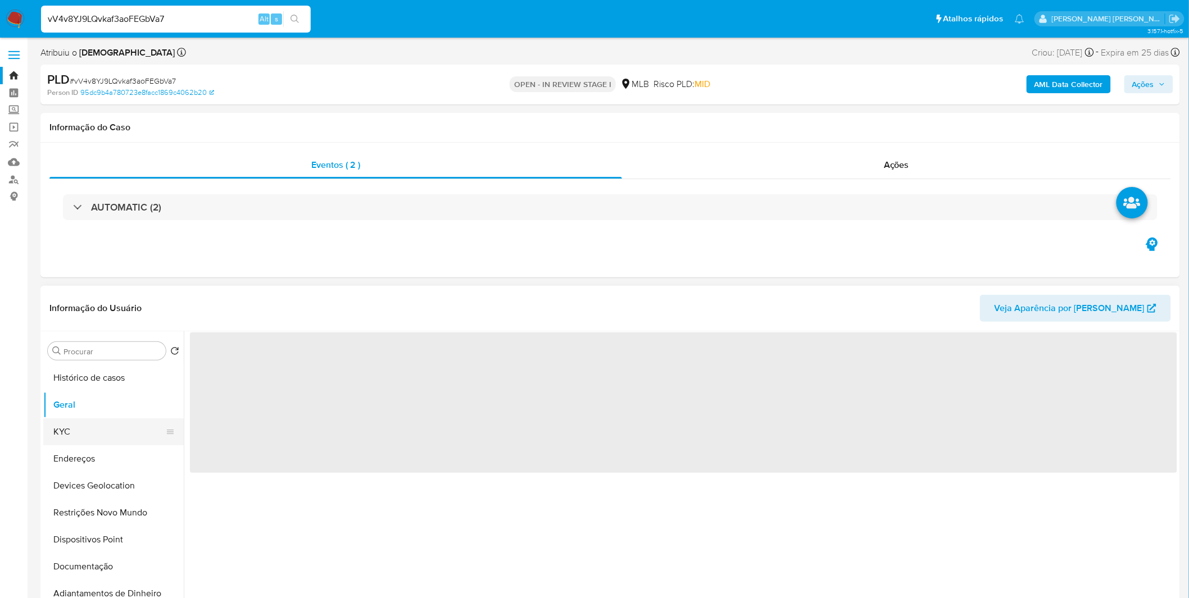
click at [107, 421] on button "KYC" at bounding box center [108, 432] width 131 height 27
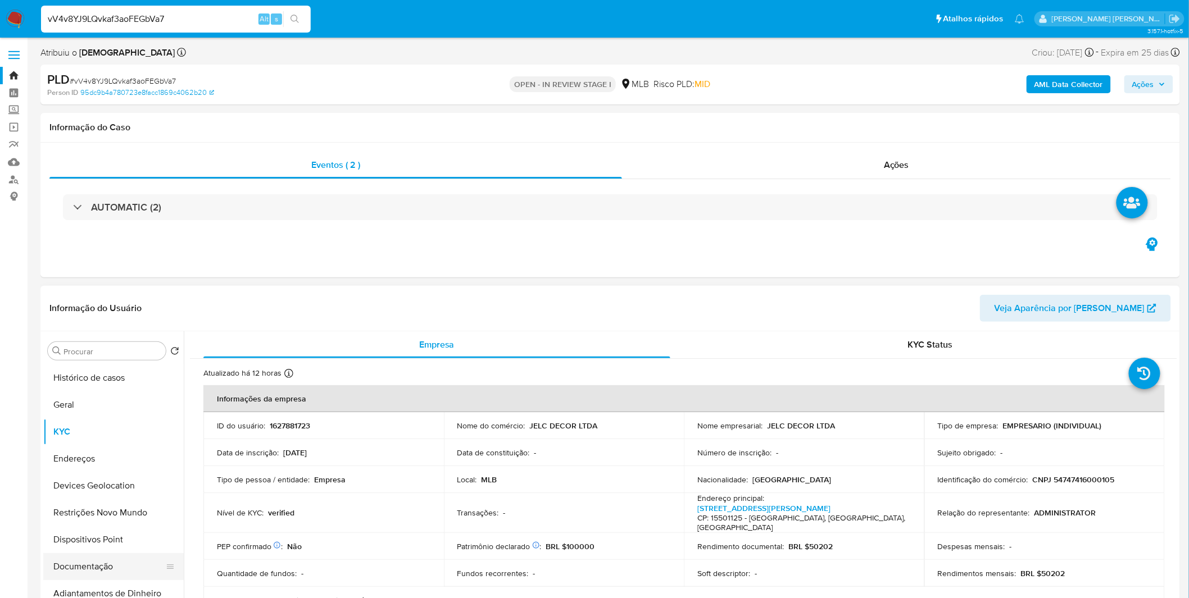
click at [138, 571] on button "Documentação" at bounding box center [108, 566] width 131 height 27
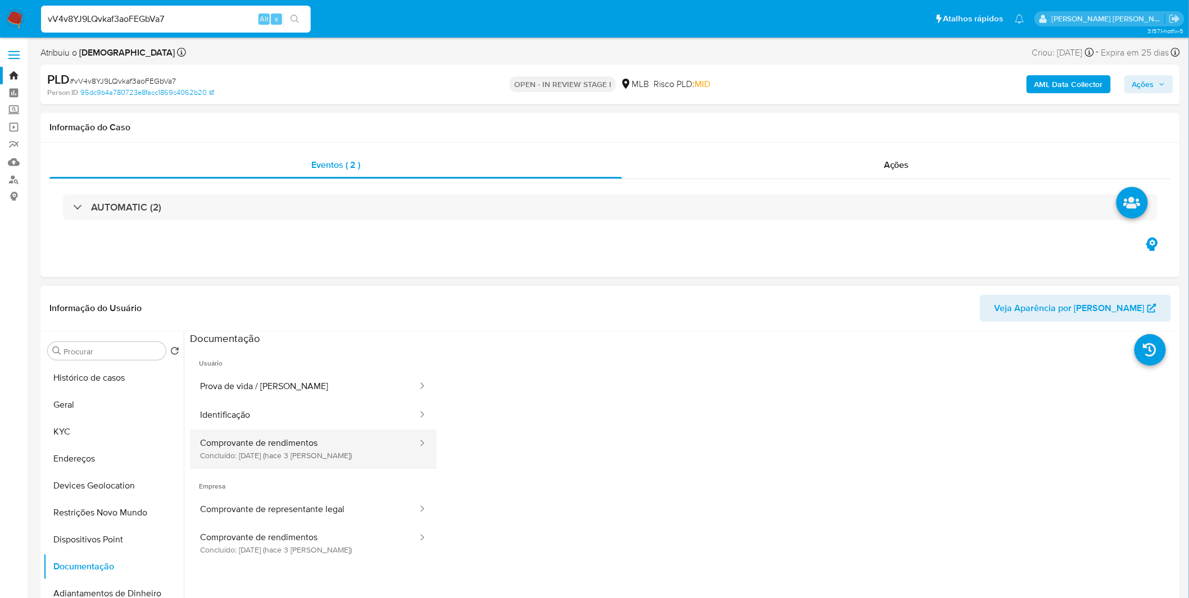
click at [253, 430] on button "Comprovante de rendimentos Concluído: 29/08/2025 (hace 3 días)" at bounding box center [304, 449] width 229 height 38
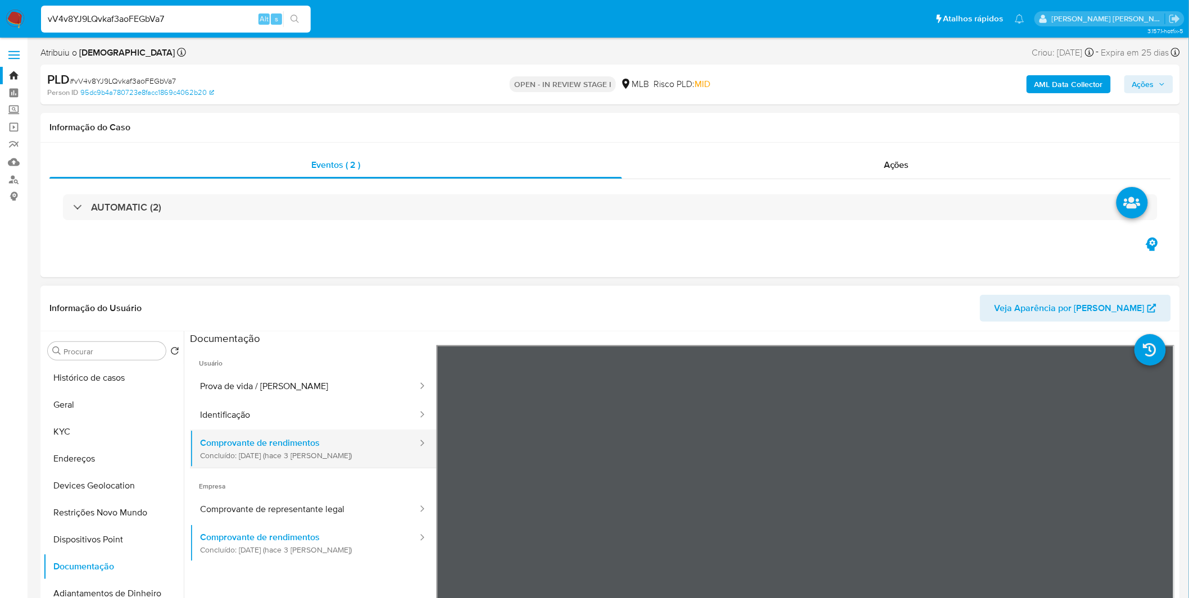
click at [253, 430] on button "Comprovante de rendimentos Concluído: 29/08/2025 (hace 3 días)" at bounding box center [304, 449] width 229 height 38
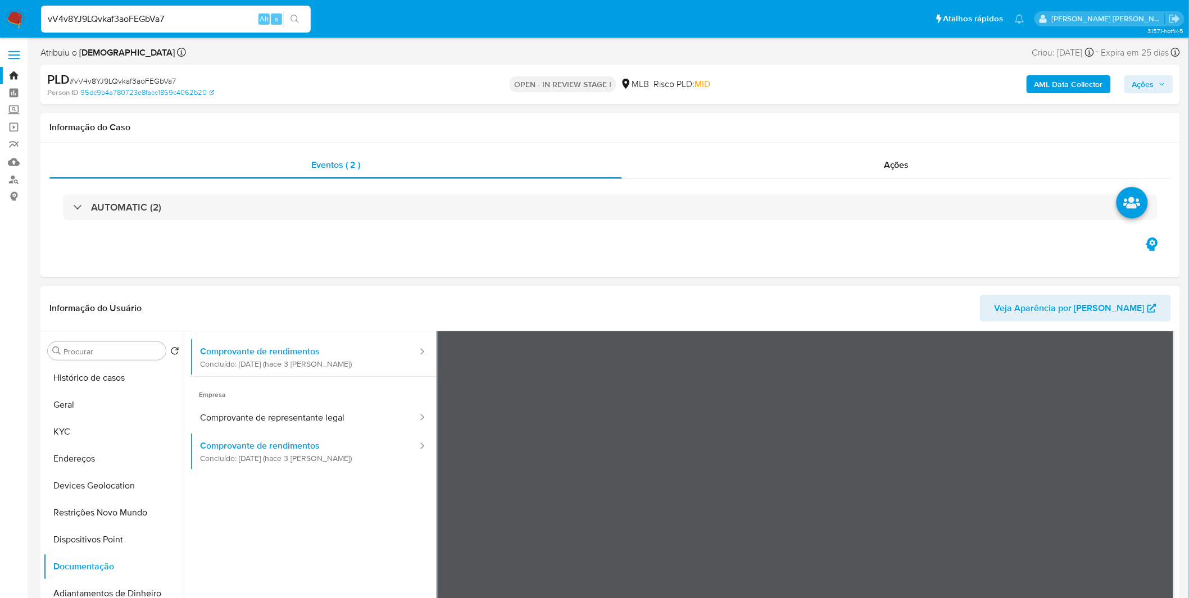
scroll to position [97, 0]
click at [74, 440] on button "KYC" at bounding box center [108, 432] width 131 height 27
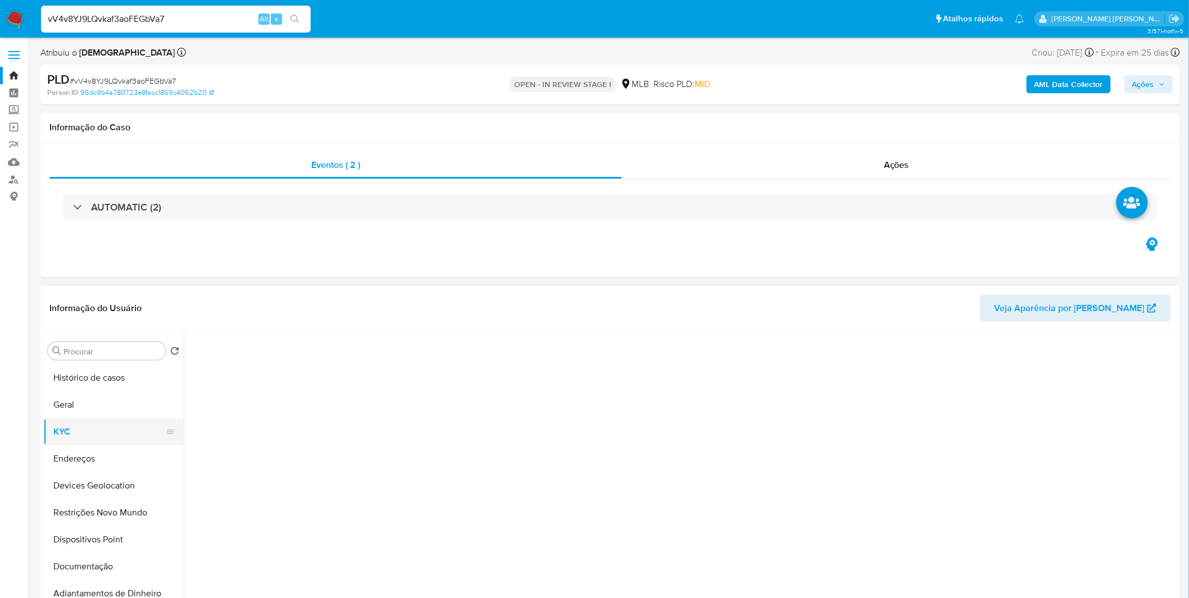
scroll to position [0, 0]
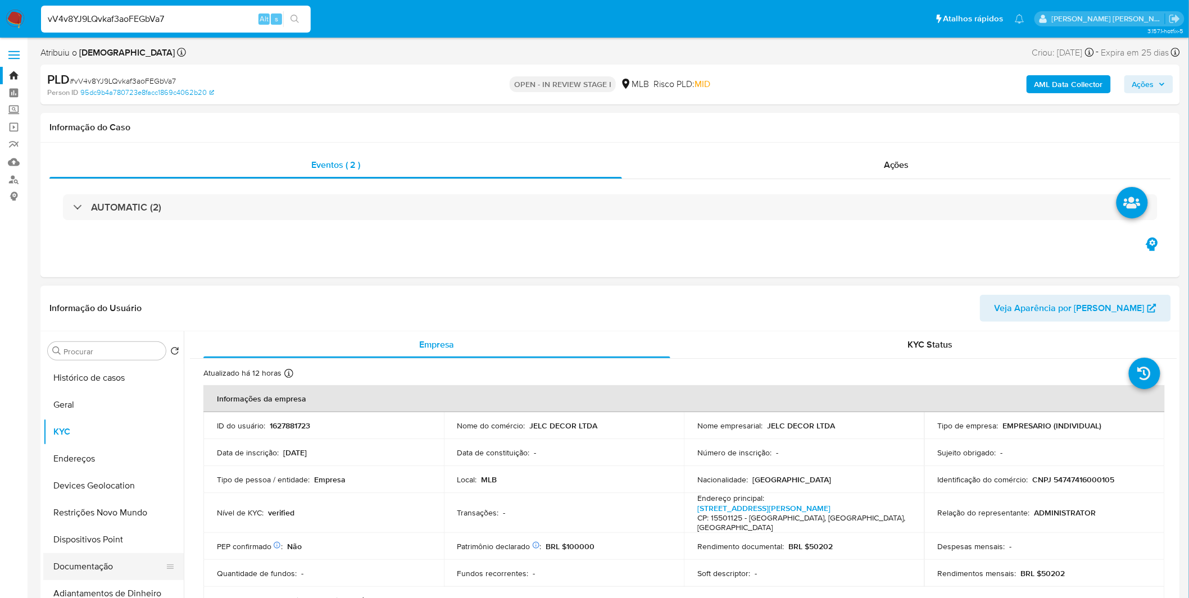
click at [99, 560] on button "Documentação" at bounding box center [108, 566] width 131 height 27
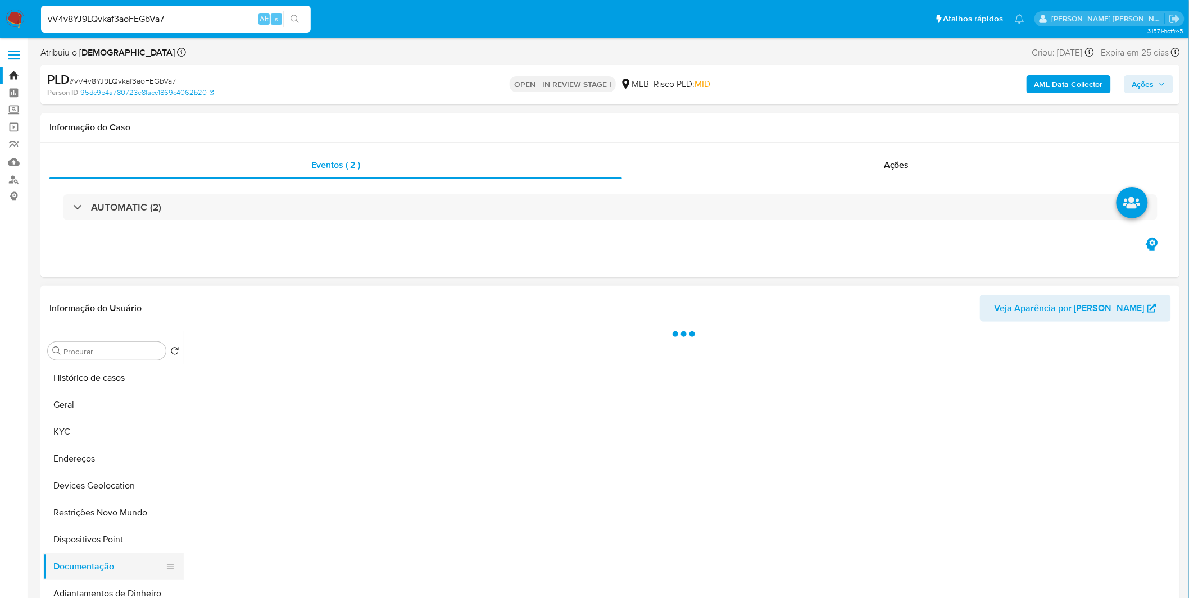
click at [99, 560] on button "Documentação" at bounding box center [108, 566] width 131 height 27
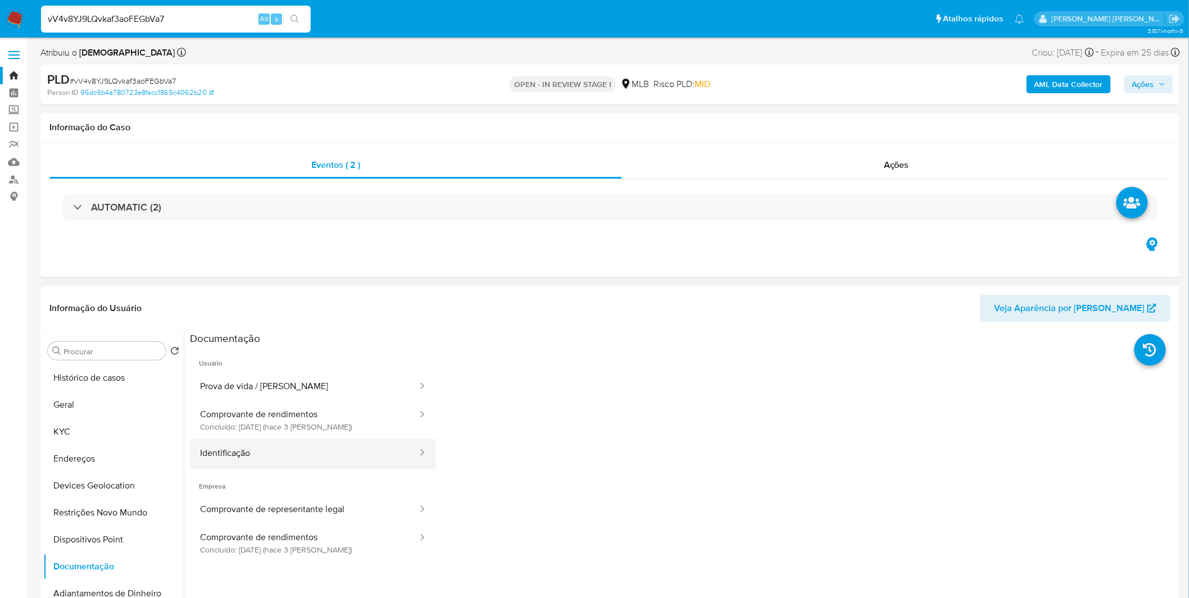
click at [303, 451] on button "Identificação" at bounding box center [304, 453] width 229 height 29
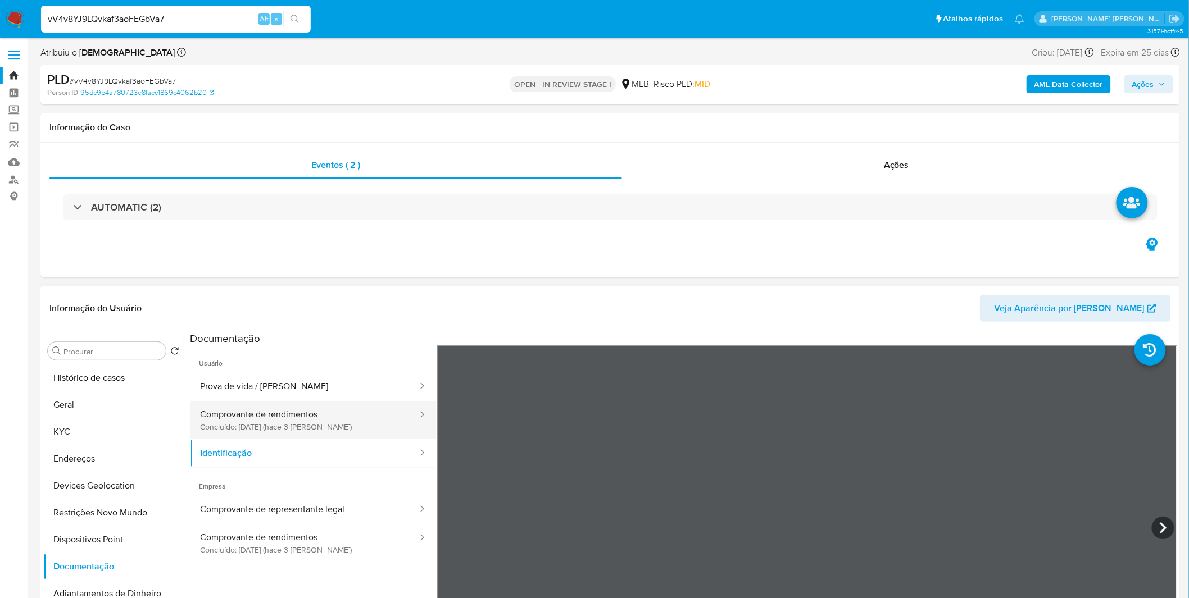
click at [251, 417] on button "Comprovante de rendimentos Concluído: 29/08/2025 (hace 3 días)" at bounding box center [304, 420] width 229 height 38
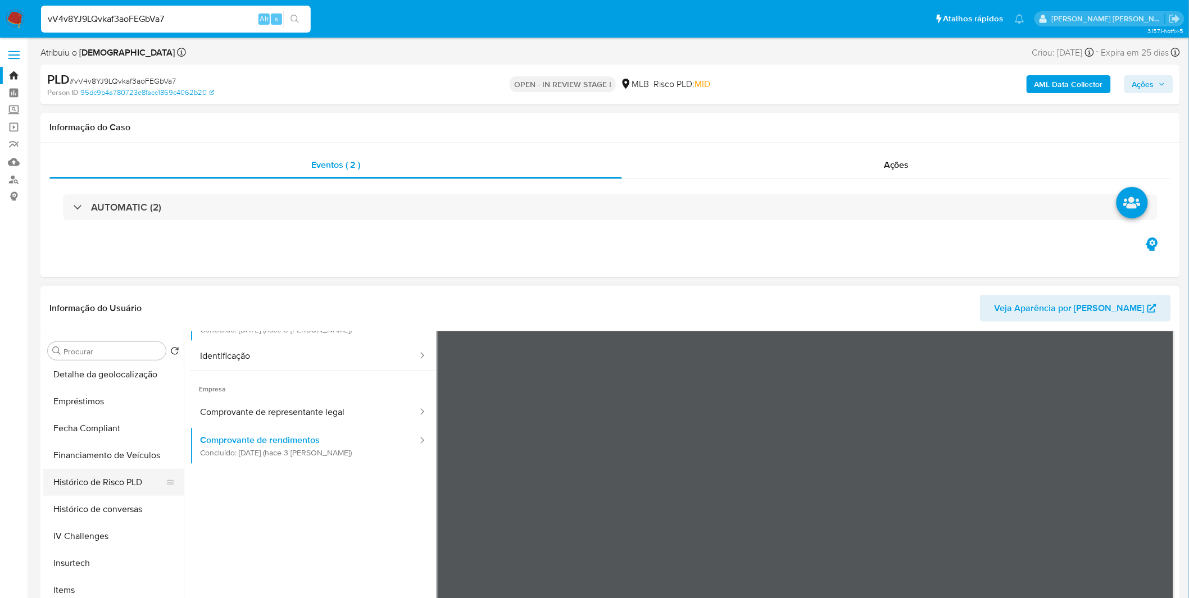
scroll to position [499, 0]
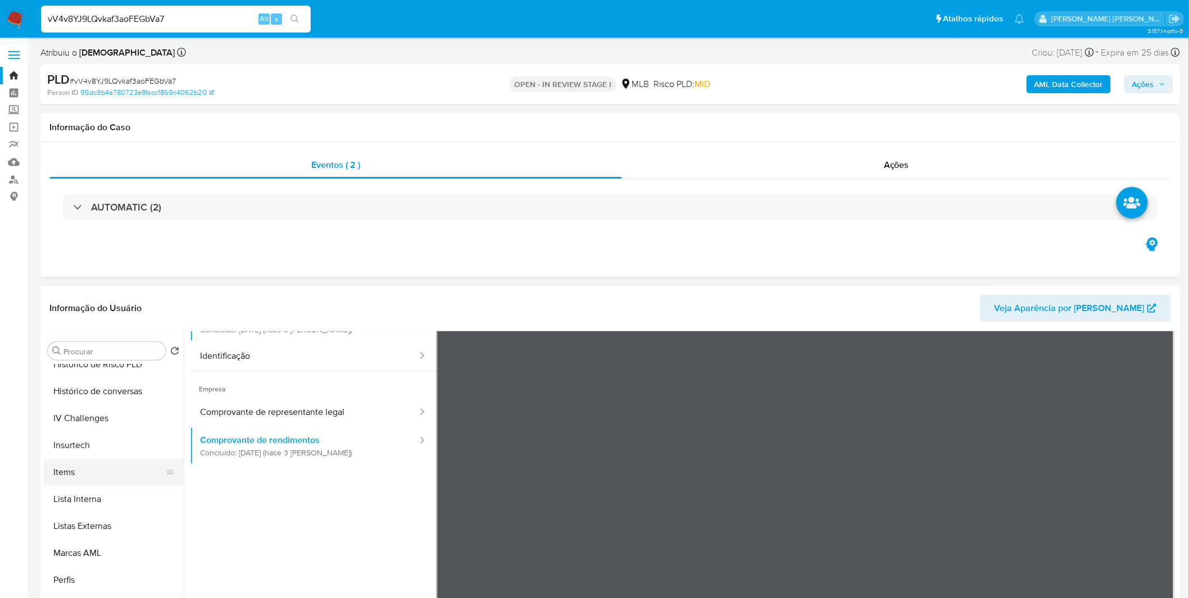
click at [92, 478] on button "Items" at bounding box center [108, 472] width 131 height 27
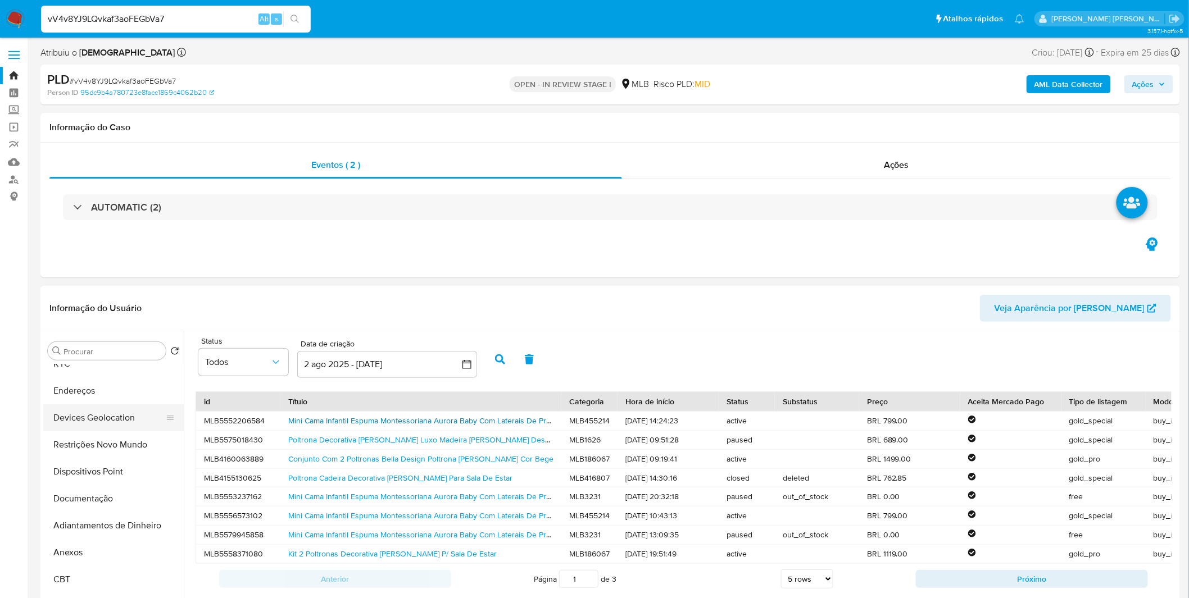
scroll to position [0, 0]
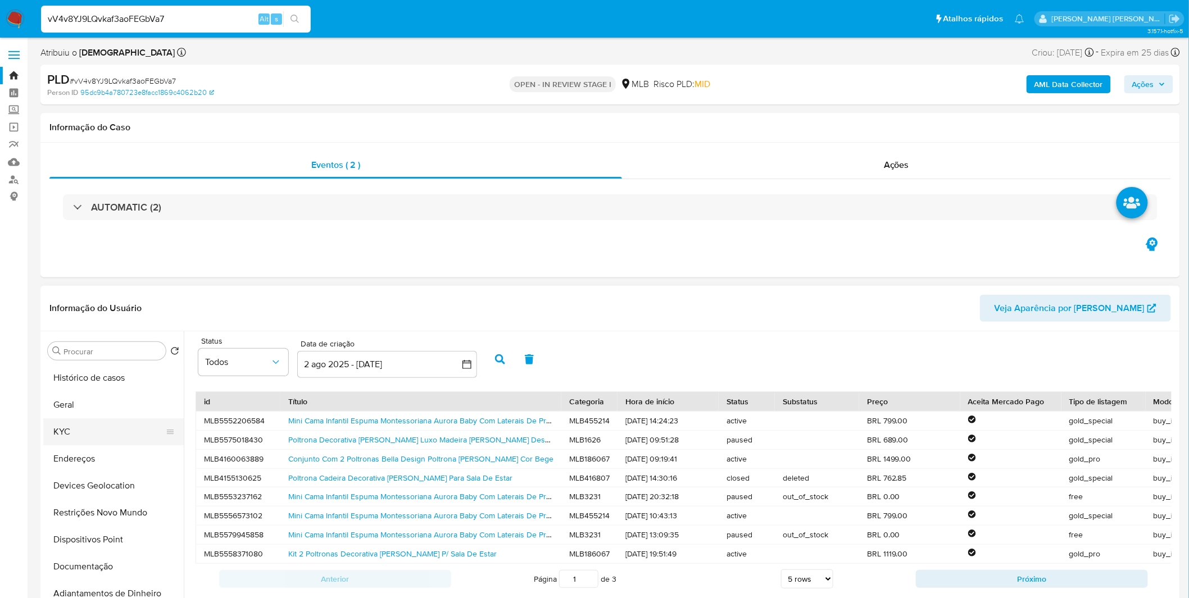
click at [85, 435] on button "KYC" at bounding box center [108, 432] width 131 height 27
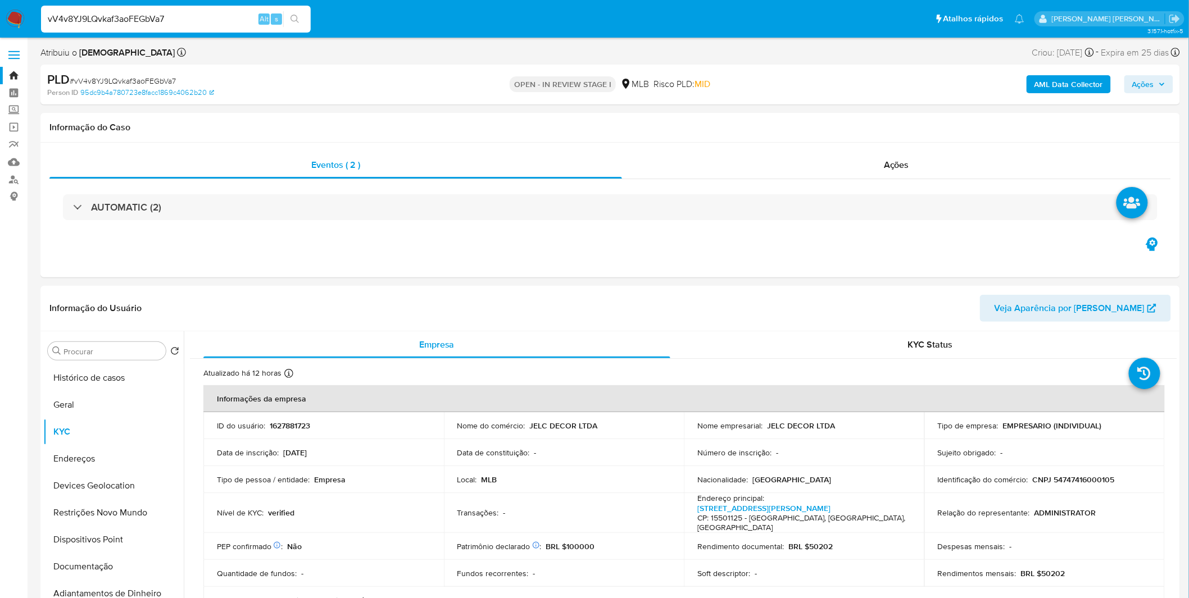
click at [125, 15] on input "vV4v8YJ9LQvkaf3aoFEGbVa7" at bounding box center [176, 19] width 270 height 15
paste input "WIiUqtAgqIUhR9neyVYJEShU"
type input "WIiUqtAgqIUhR9neyVYJEShU"
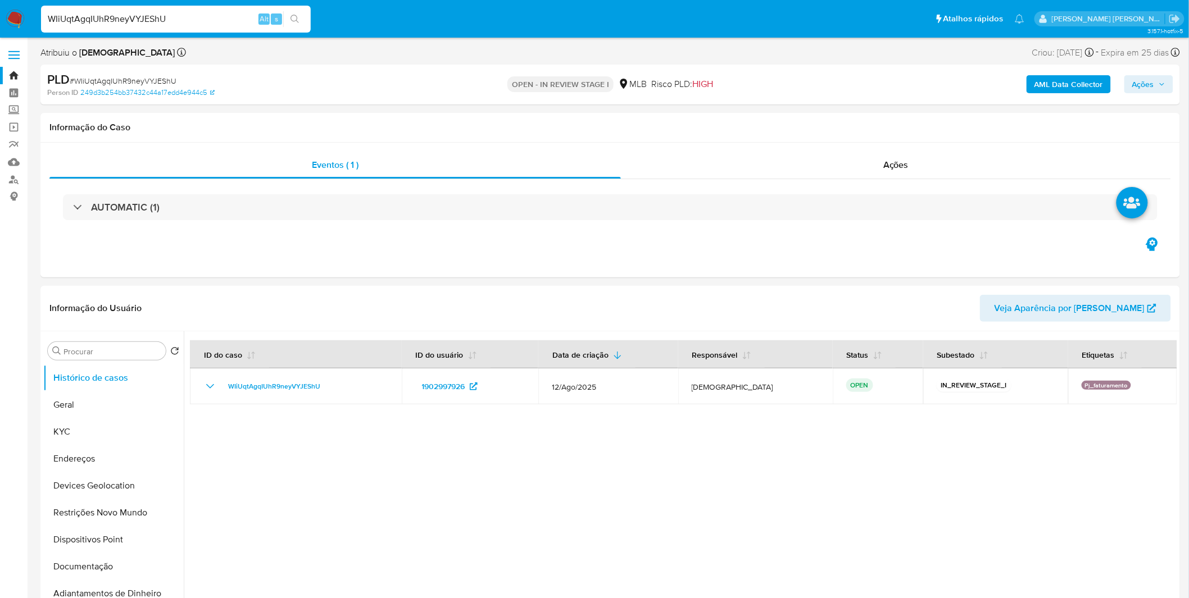
select select "10"
click at [109, 439] on button "KYC" at bounding box center [108, 432] width 131 height 27
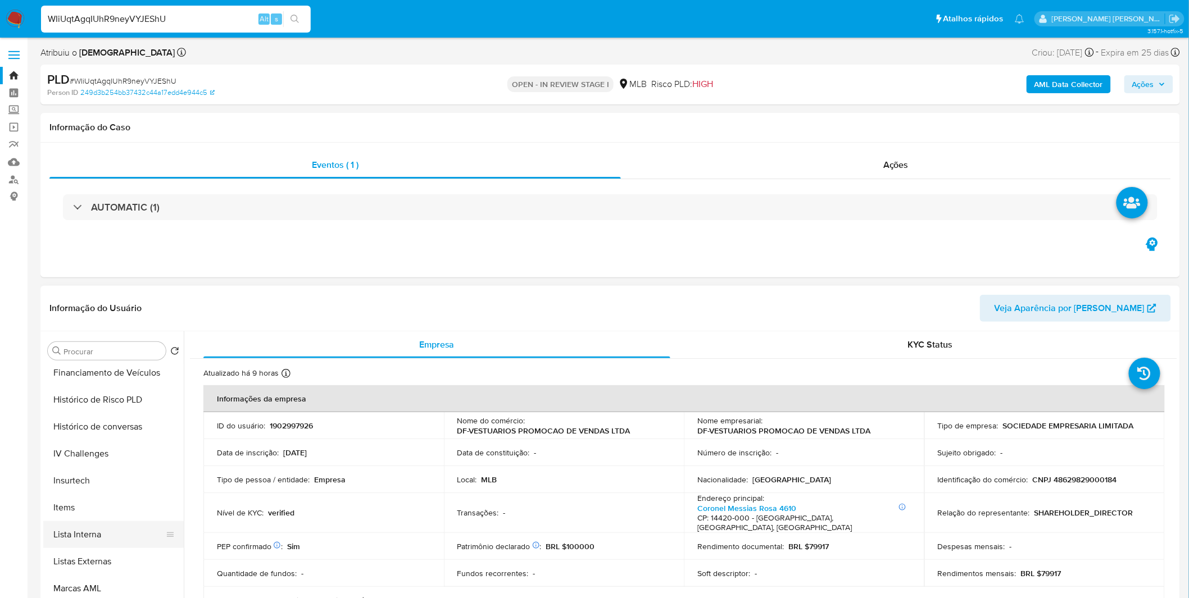
scroll to position [499, 0]
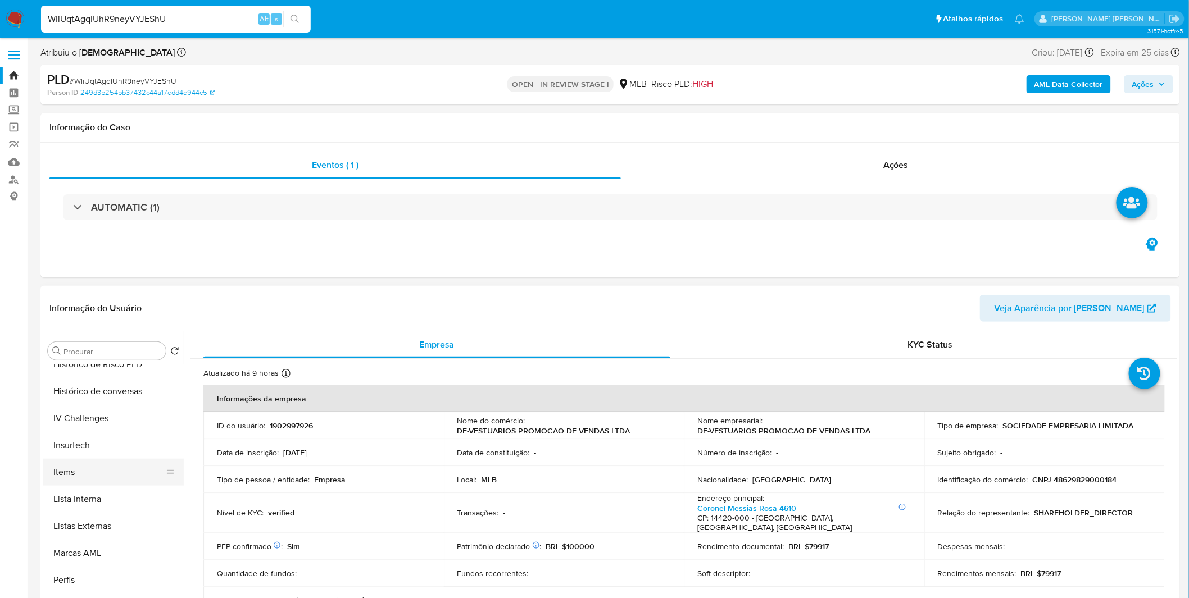
click at [98, 480] on button "Items" at bounding box center [108, 472] width 131 height 27
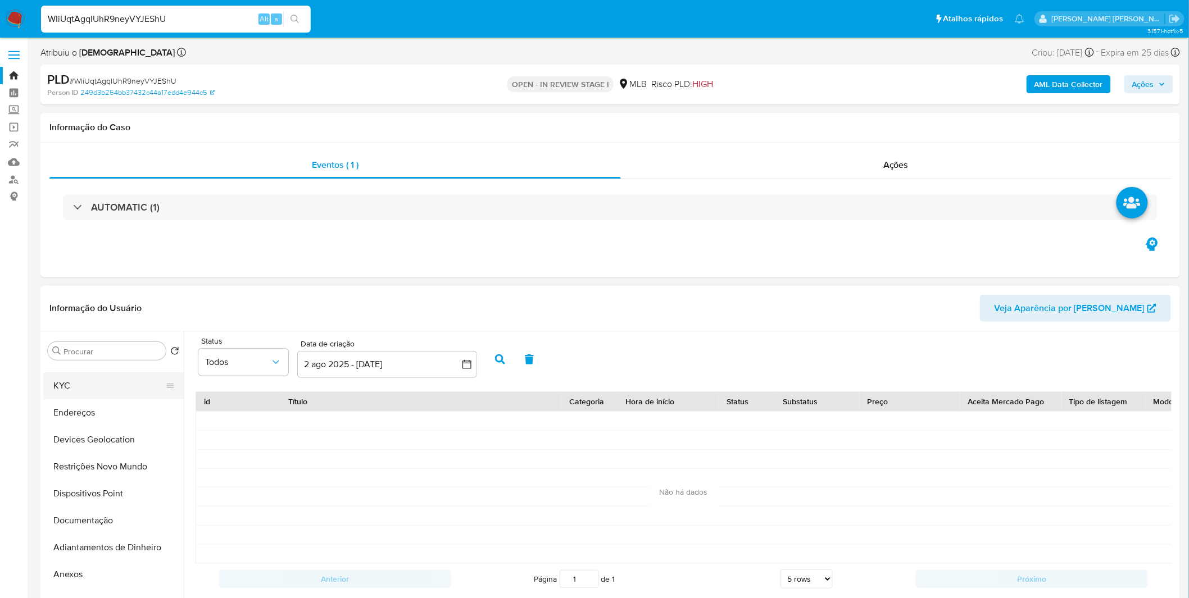
scroll to position [0, 0]
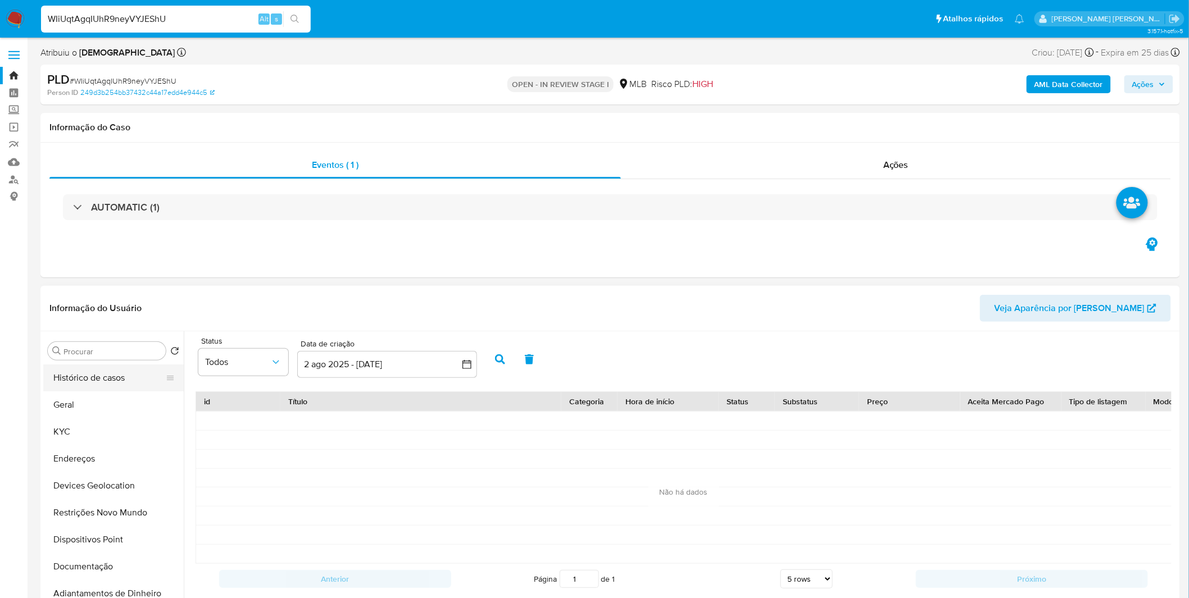
click at [111, 379] on button "Histórico de casos" at bounding box center [108, 378] width 131 height 27
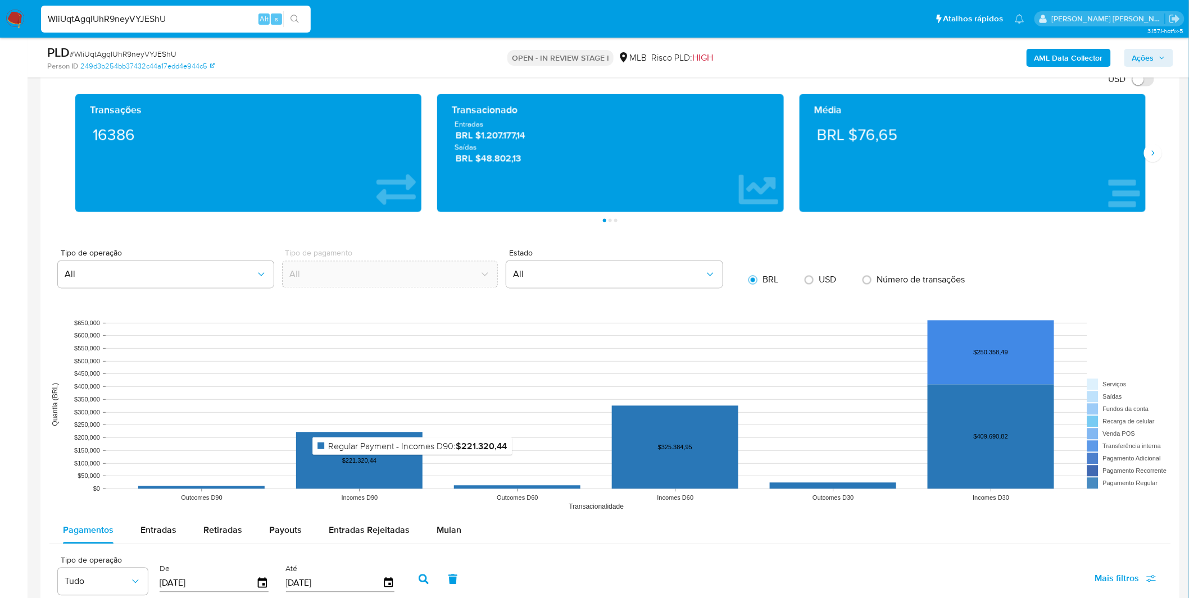
scroll to position [1186, 0]
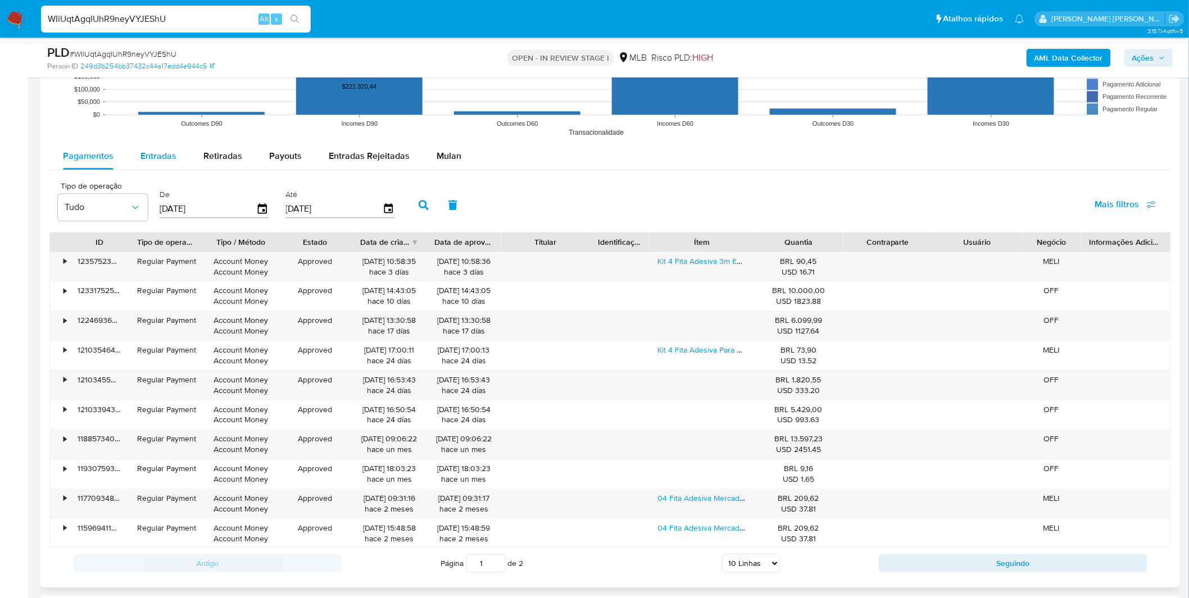
click at [162, 158] on span "Entradas" at bounding box center [158, 155] width 36 height 13
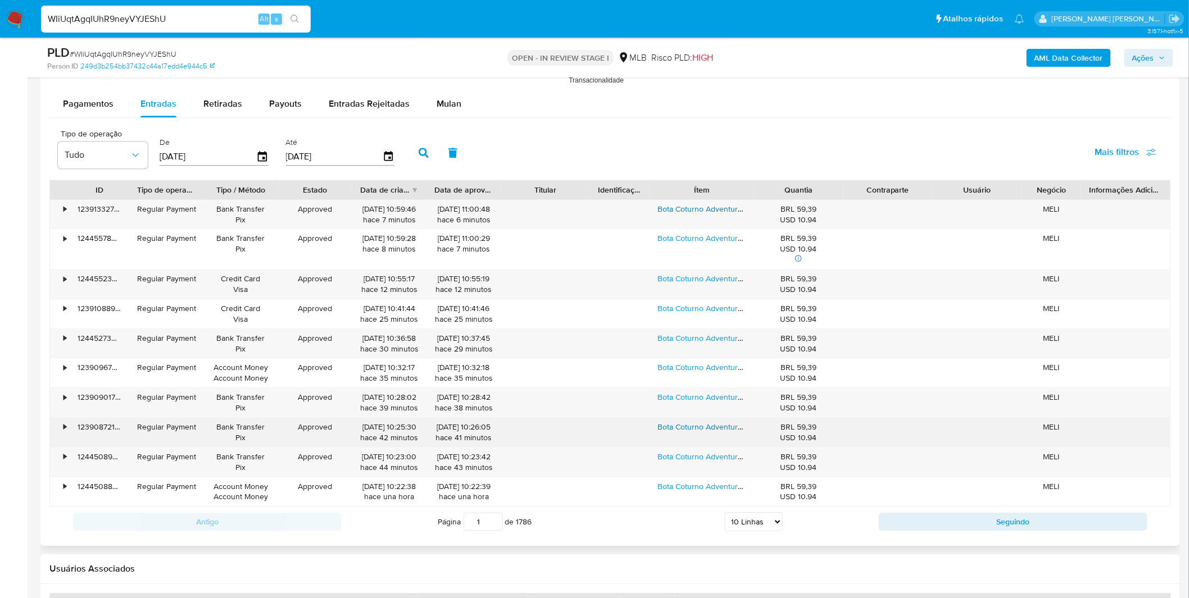
scroll to position [1311, 0]
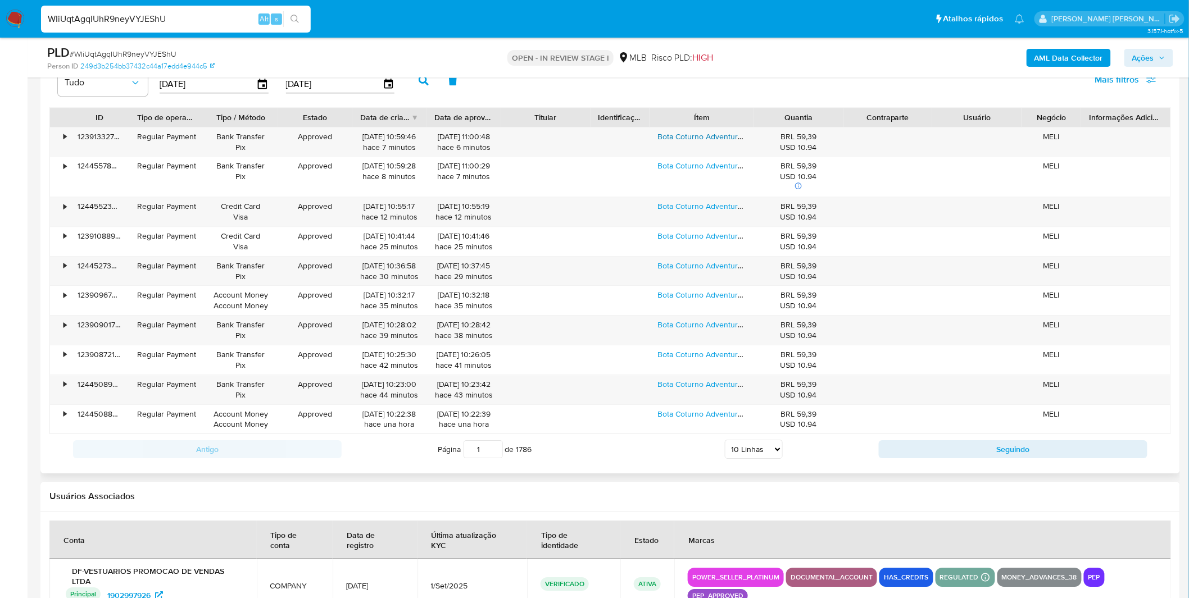
click at [771, 447] on select "5 Linhas 10 Linhas 20 Linhas 25 Linhas 50 Linhas 100 Linhas" at bounding box center [754, 449] width 58 height 19
select select "100"
click at [725, 442] on select "5 Linhas 10 Linhas 20 Linhas 25 Linhas 50 Linhas 100 Linhas" at bounding box center [754, 449] width 58 height 19
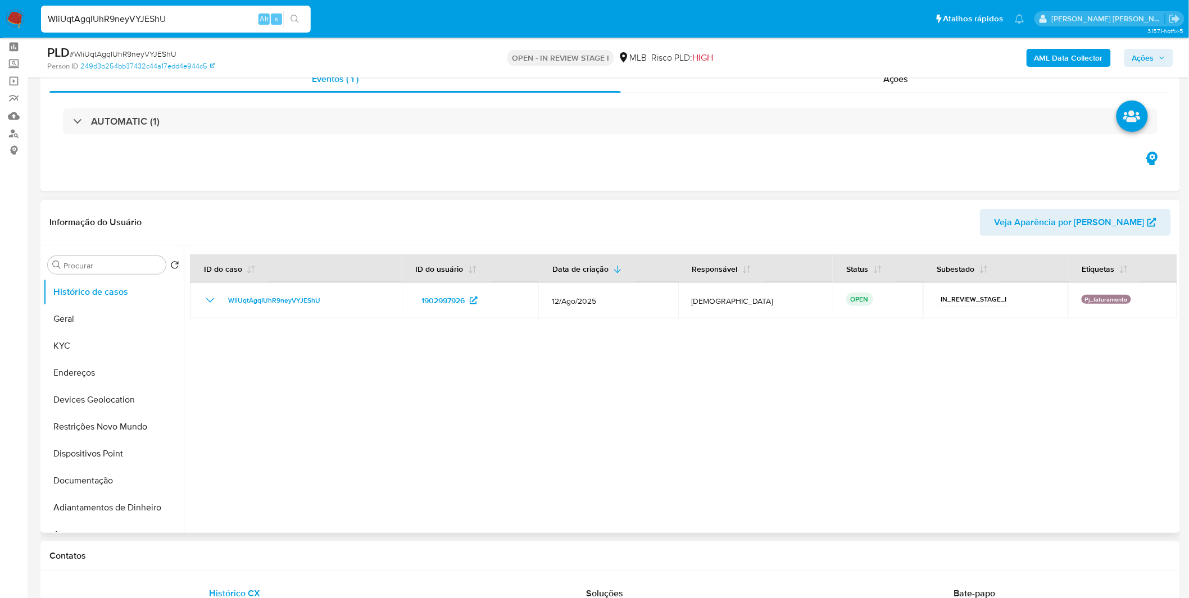
scroll to position [0, 0]
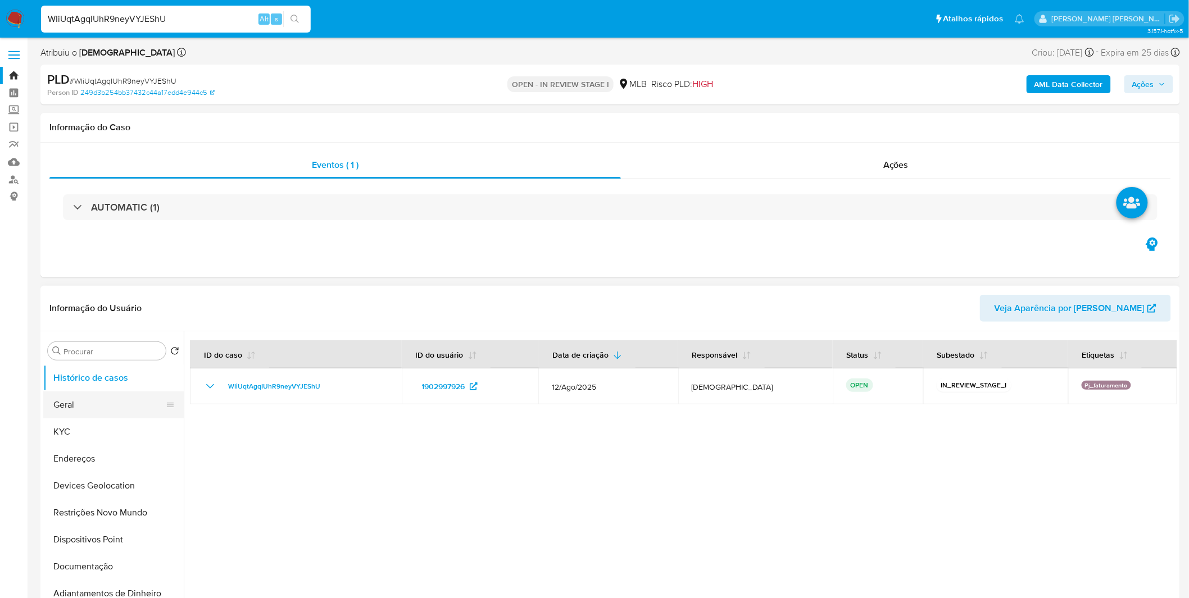
click at [119, 381] on button "Histórico de casos" at bounding box center [113, 378] width 140 height 27
click at [116, 397] on button "Geral" at bounding box center [108, 405] width 131 height 27
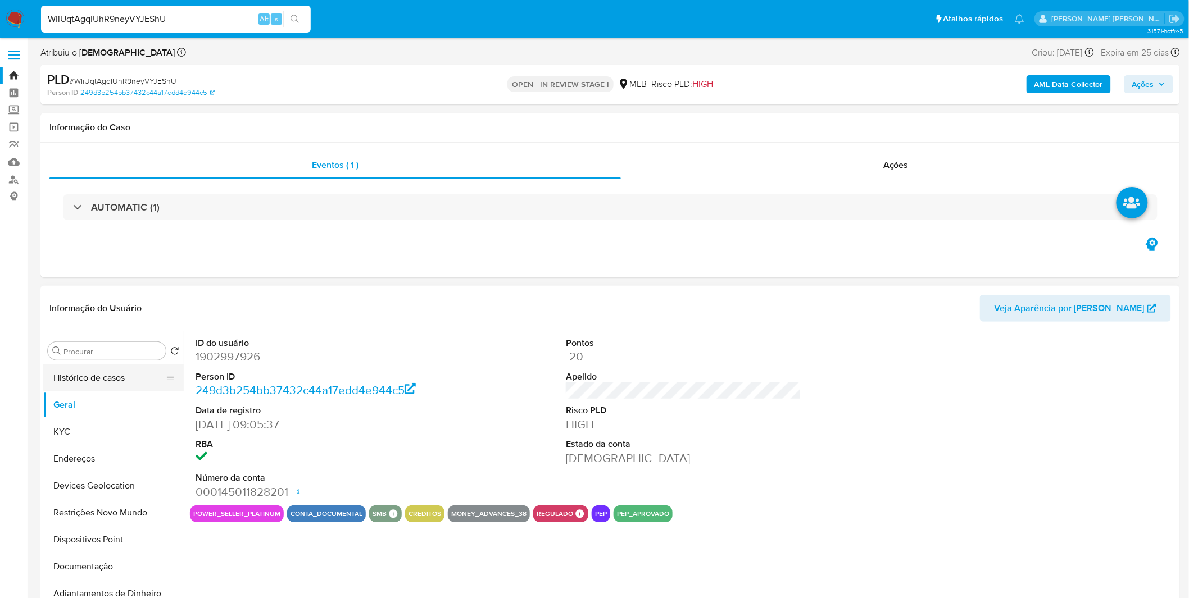
click at [125, 385] on button "Histórico de casos" at bounding box center [108, 378] width 131 height 27
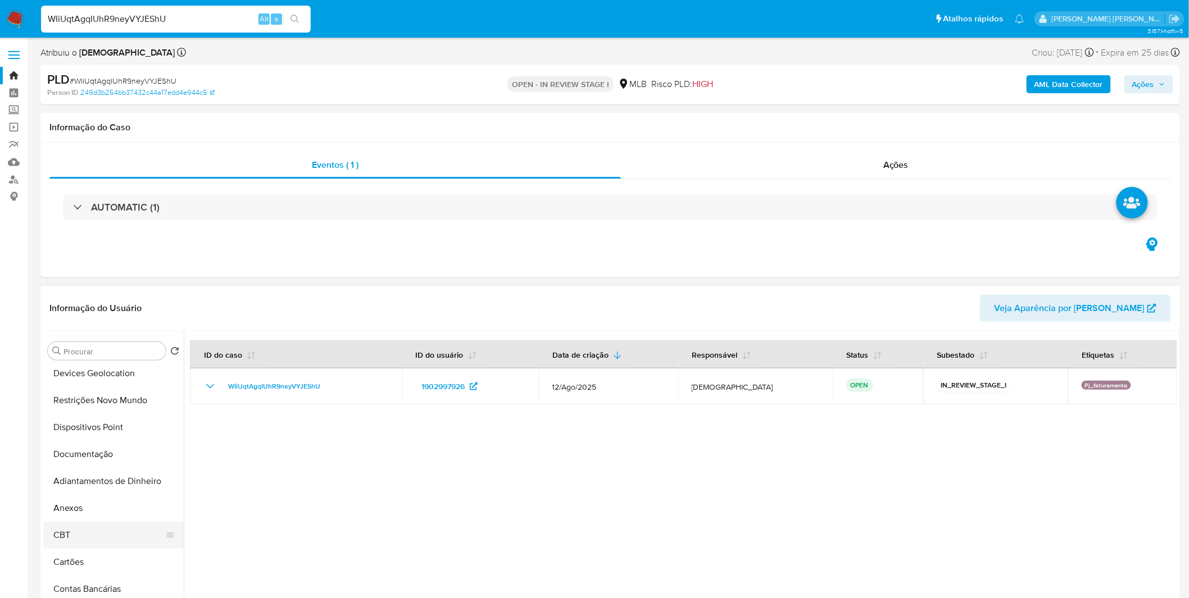
scroll to position [125, 0]
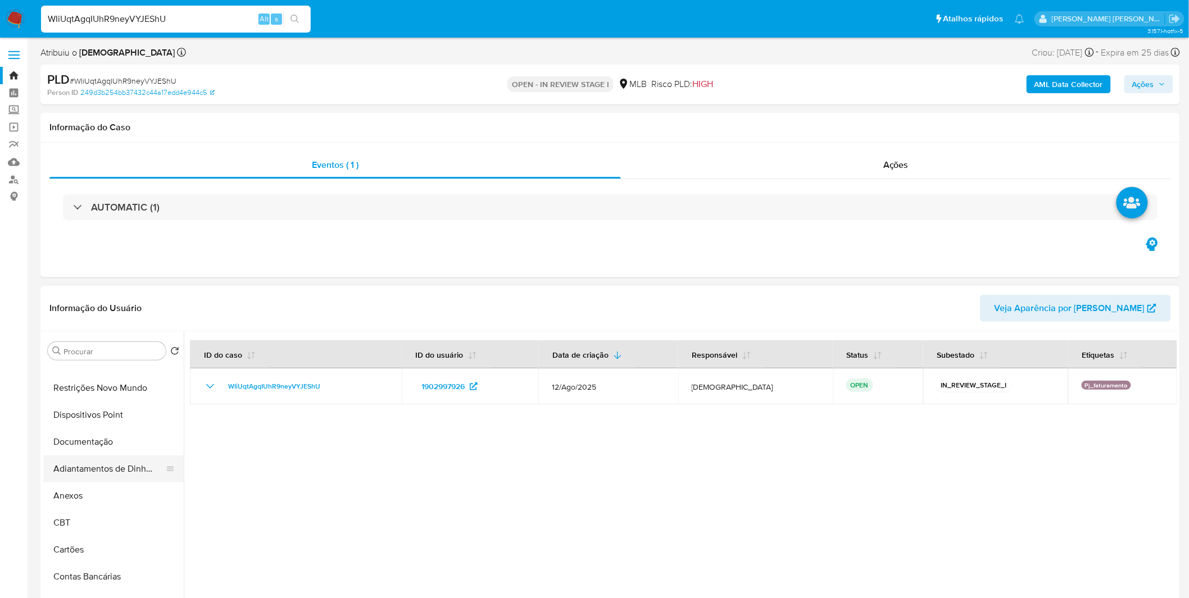
click at [109, 456] on button "Adiantamentos de Dinheiro" at bounding box center [108, 469] width 131 height 27
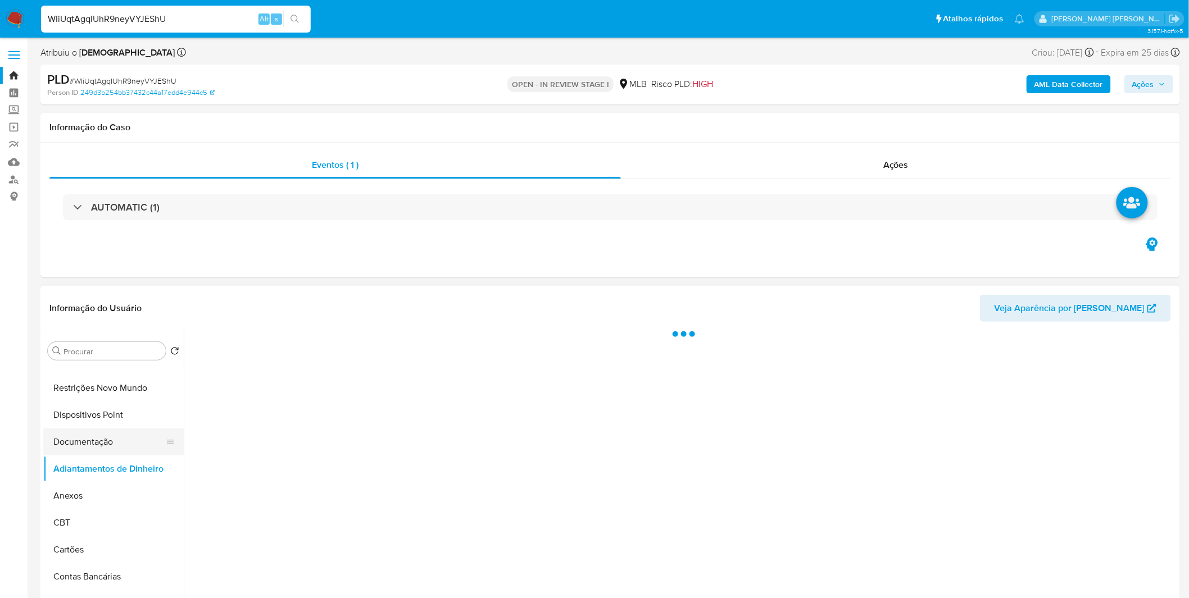
click at [118, 445] on button "Documentação" at bounding box center [108, 442] width 131 height 27
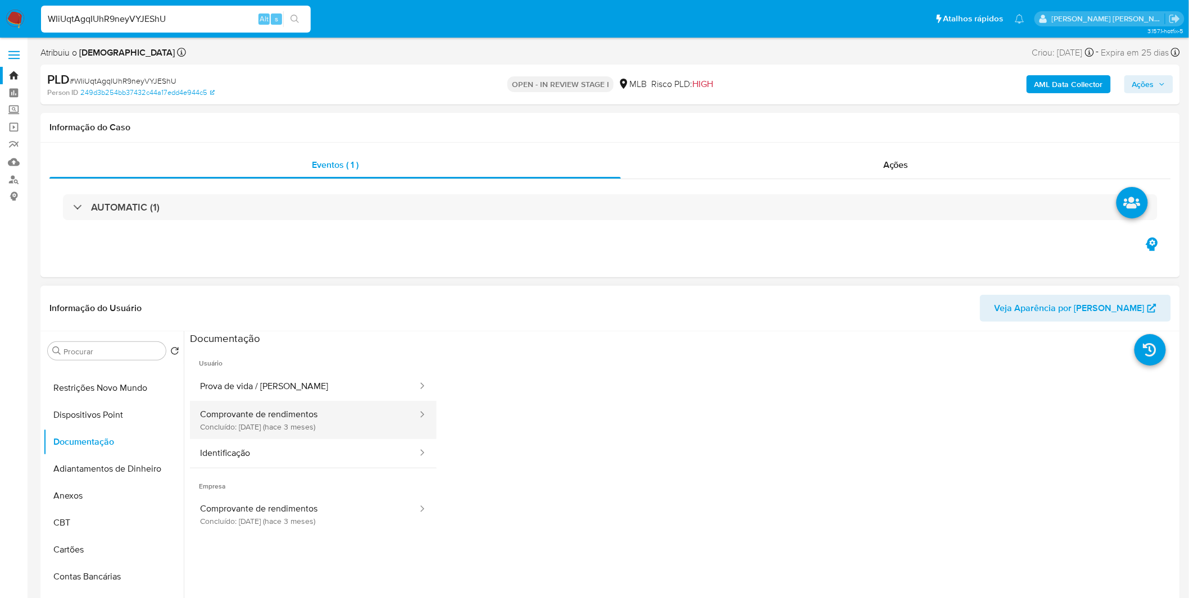
click at [255, 425] on button "Comprovante de rendimentos Concluído: 06/06/2025 (hace 3 meses)" at bounding box center [304, 420] width 229 height 38
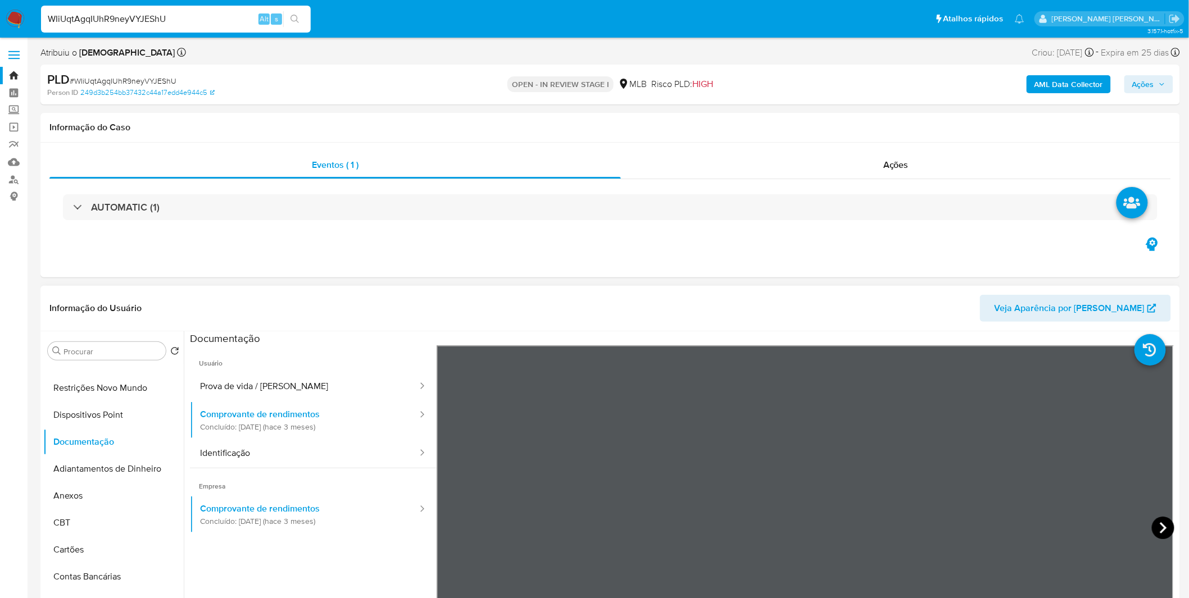
click at [1153, 525] on icon at bounding box center [1163, 528] width 22 height 22
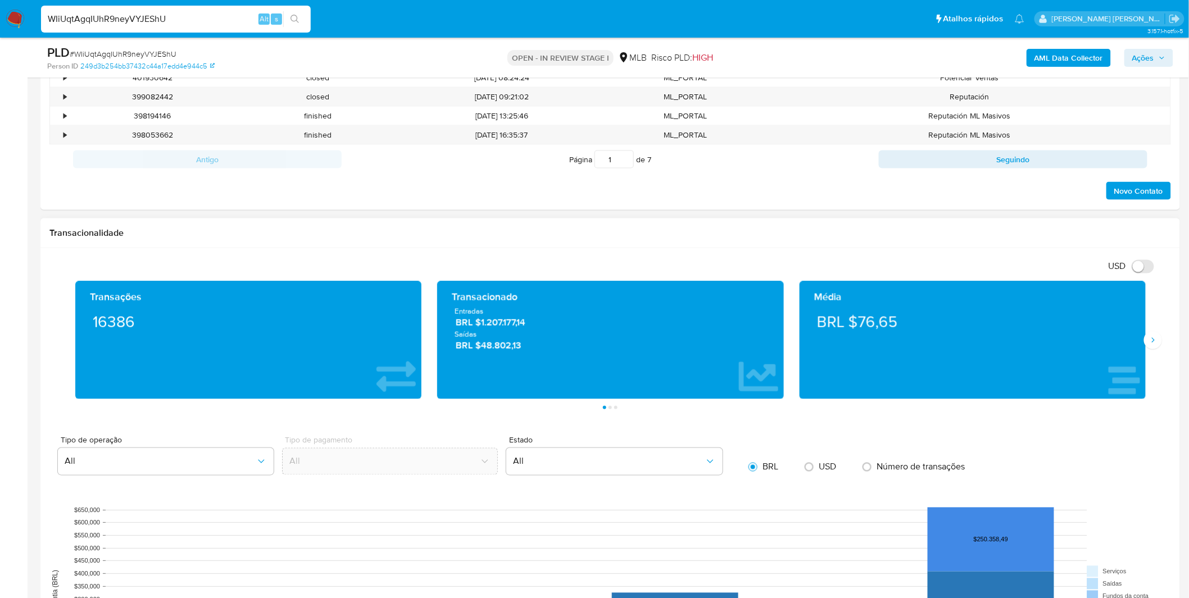
scroll to position [374, 0]
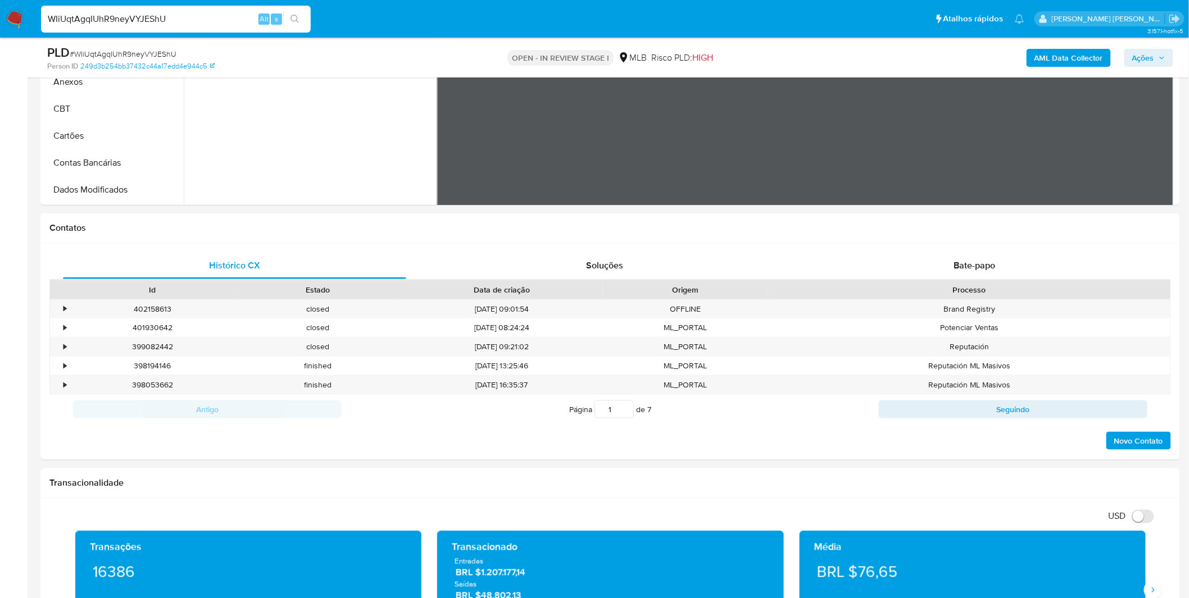
click at [108, 25] on input "WIiUqtAgqIUhR9neyVYJEShU" at bounding box center [176, 19] width 270 height 15
paste input "uuAKlkMB6I7yLdfs6GCU95yR"
type input "uuAKlkMB6I7yLdfs6GCU95yR"
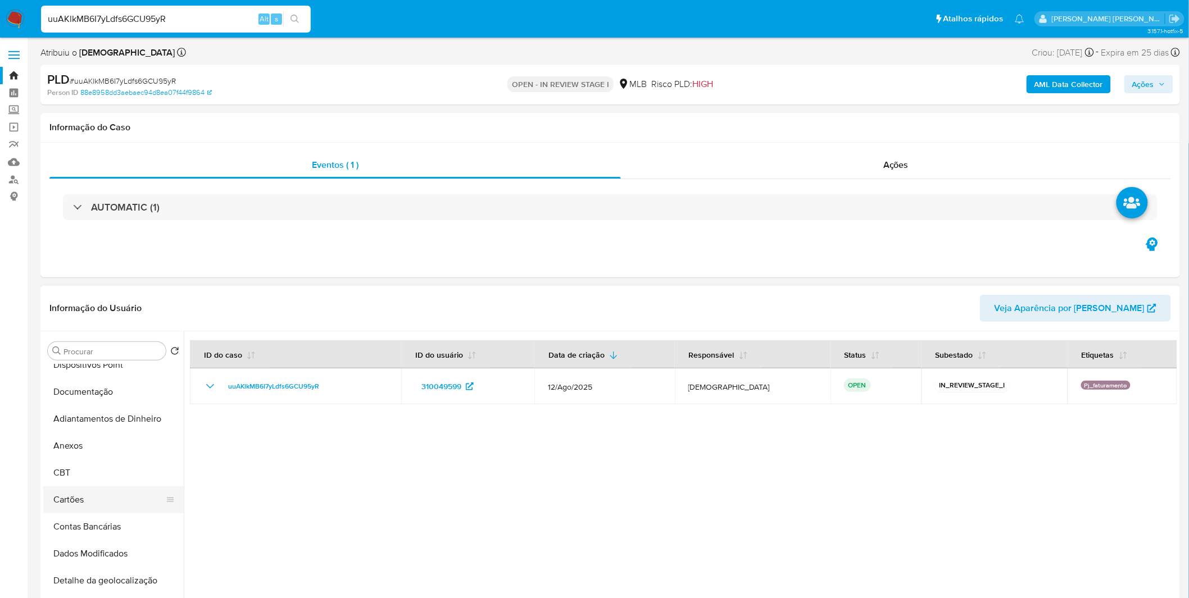
select select "10"
click at [101, 463] on button "Items" at bounding box center [108, 472] width 131 height 27
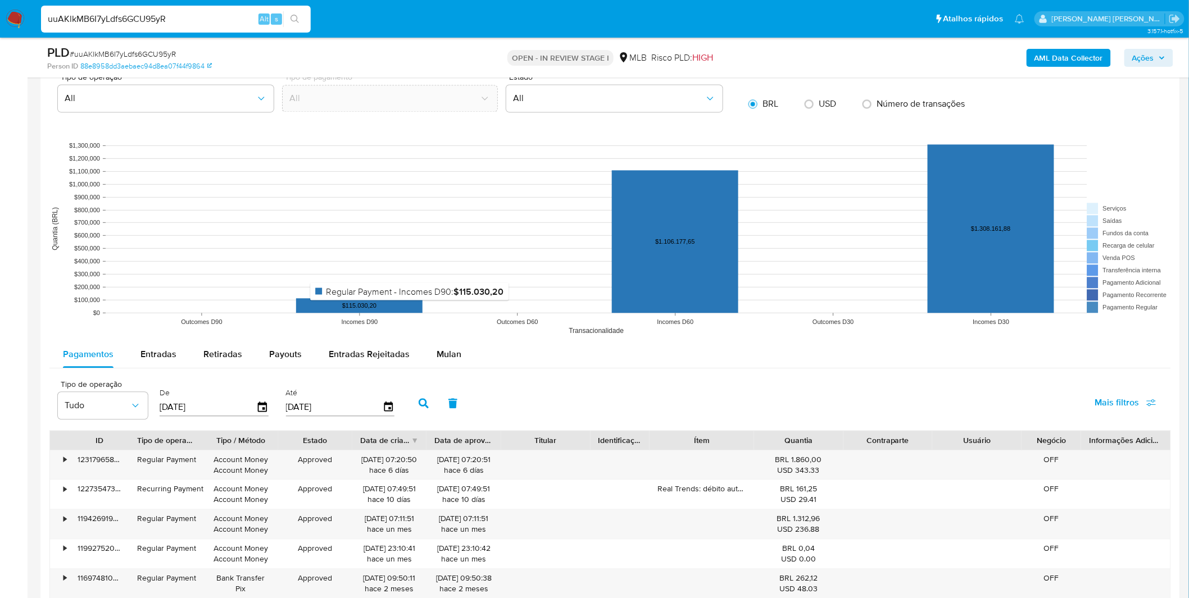
scroll to position [1186, 0]
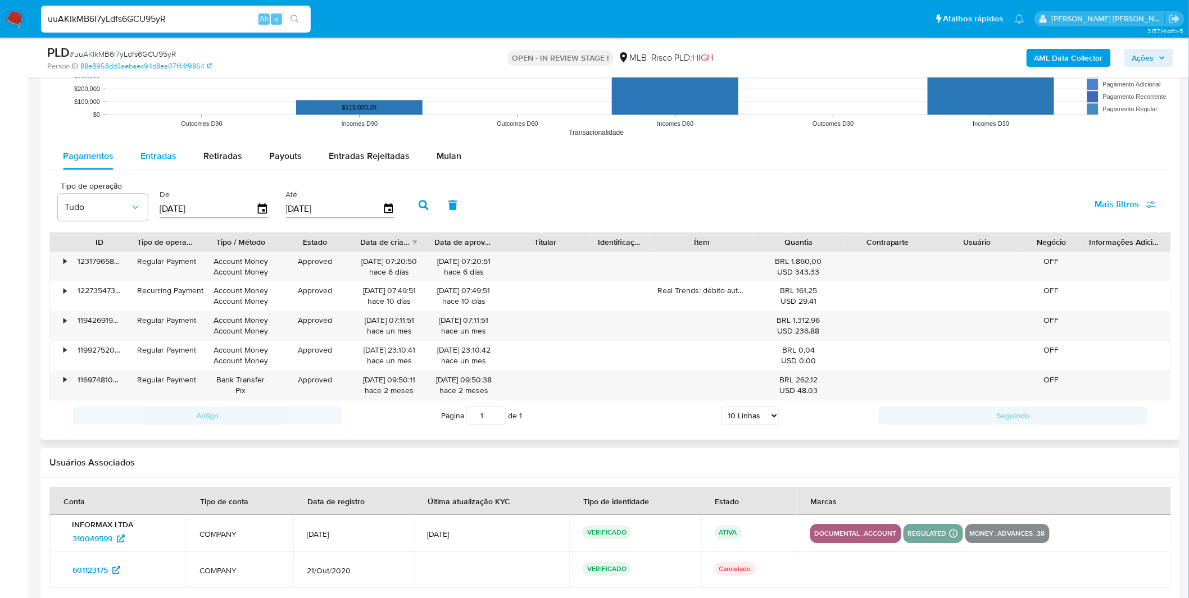
click at [161, 156] on span "Entradas" at bounding box center [158, 155] width 36 height 13
select select "10"
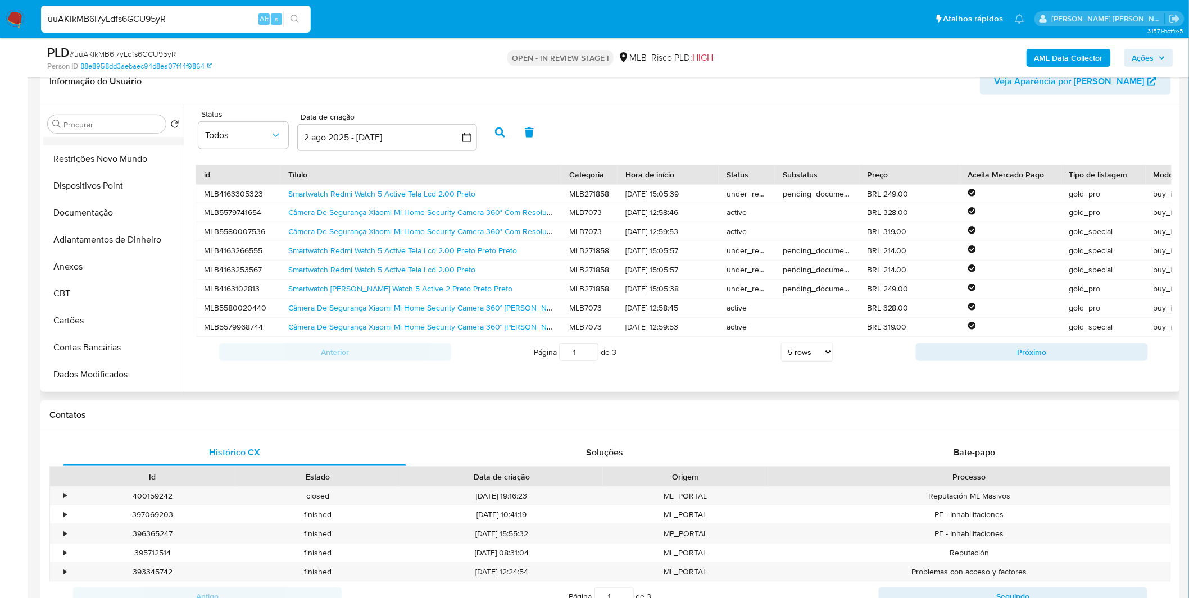
scroll to position [0, 0]
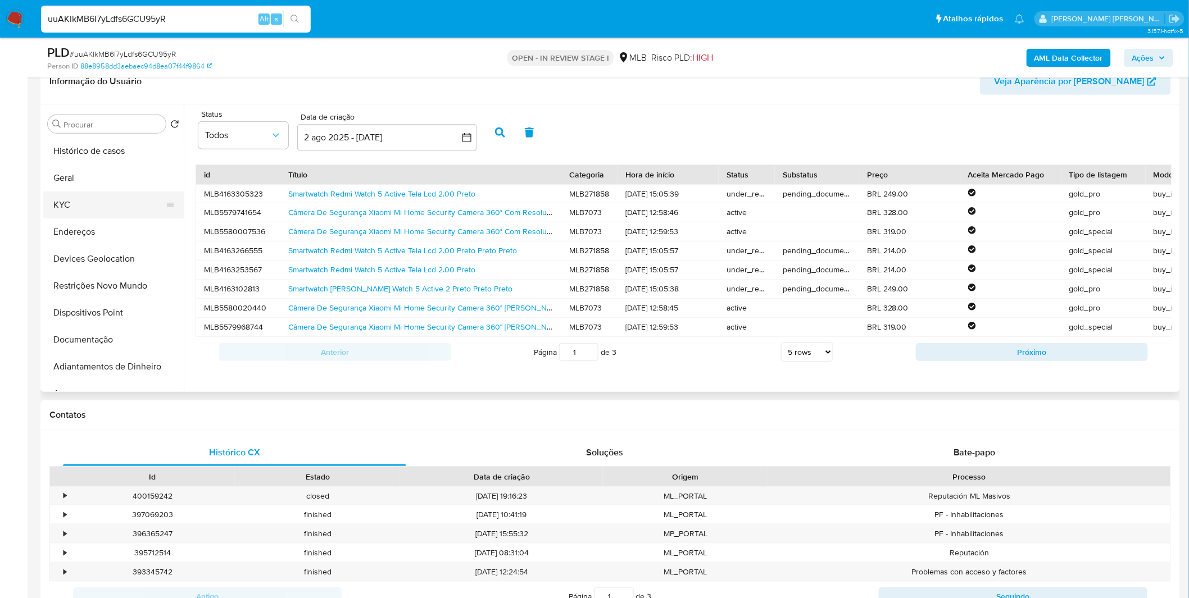
click at [121, 211] on button "KYC" at bounding box center [108, 205] width 131 height 27
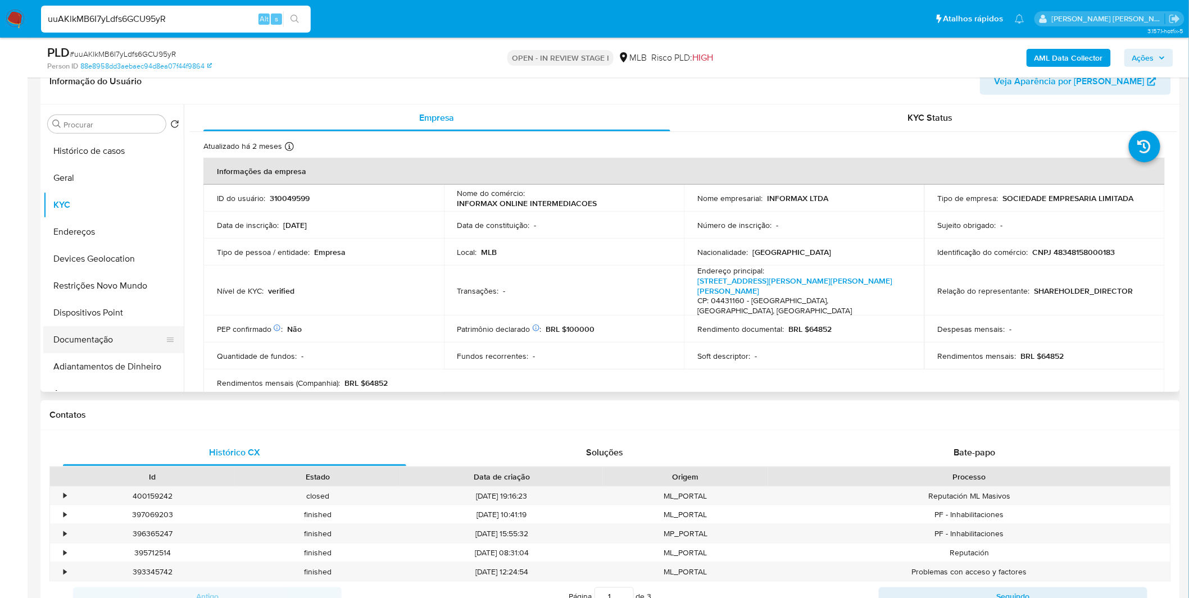
click at [96, 339] on button "Documentação" at bounding box center [108, 339] width 131 height 27
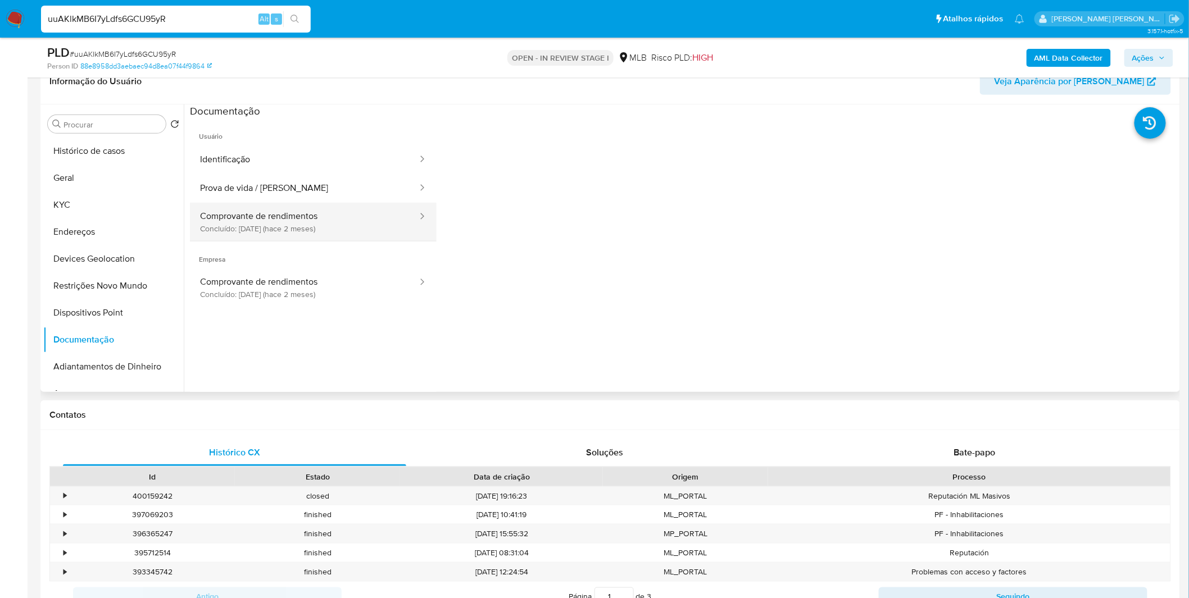
click at [301, 220] on button "Comprovante de rendimentos Concluído: 25/06/2025 (hace 2 meses)" at bounding box center [304, 222] width 229 height 38
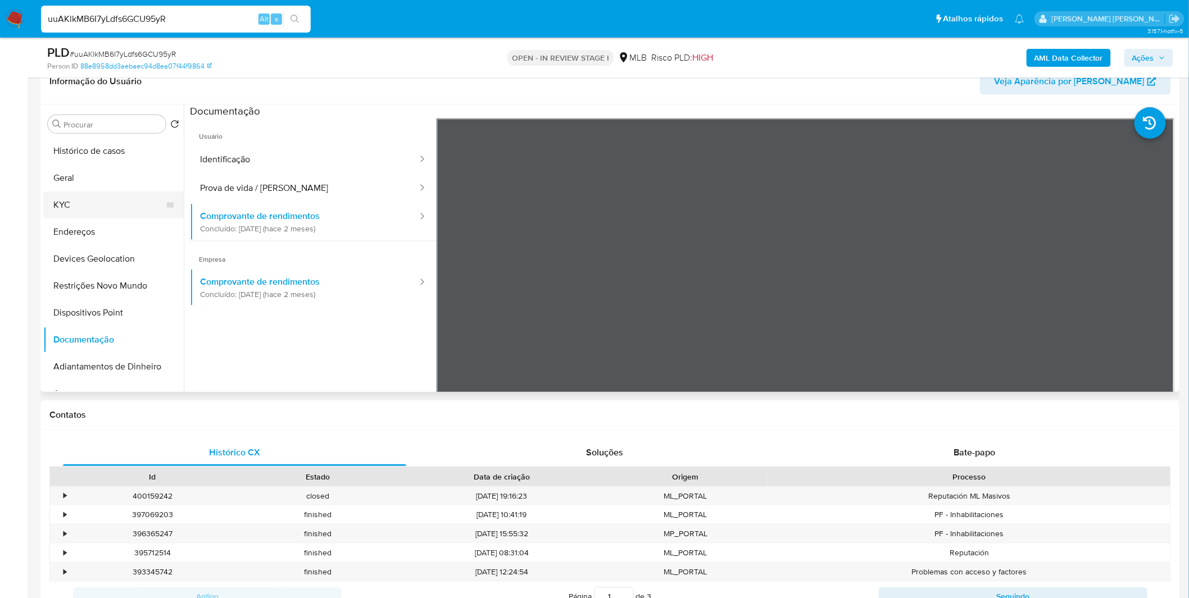
click at [93, 208] on button "KYC" at bounding box center [108, 205] width 131 height 27
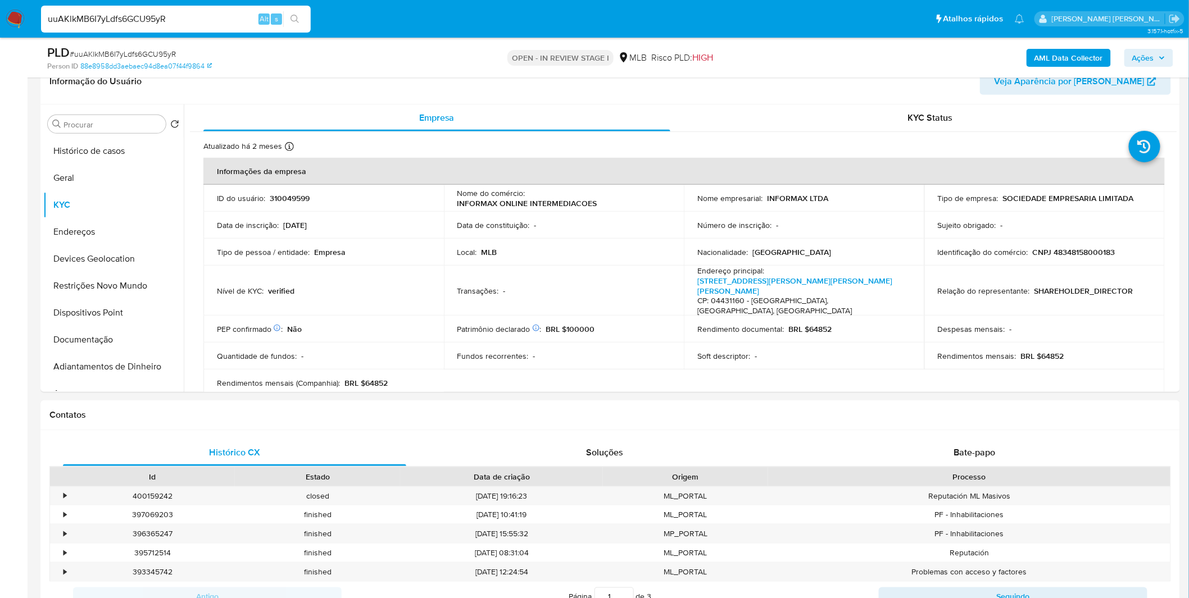
click at [29, 20] on nav "Pausado Ver notificaciones uuAKlkMB6I7yLdfs6GCU95yR Alt s Atalhos rápidos Presi…" at bounding box center [594, 19] width 1189 height 38
click at [19, 19] on img at bounding box center [15, 19] width 19 height 19
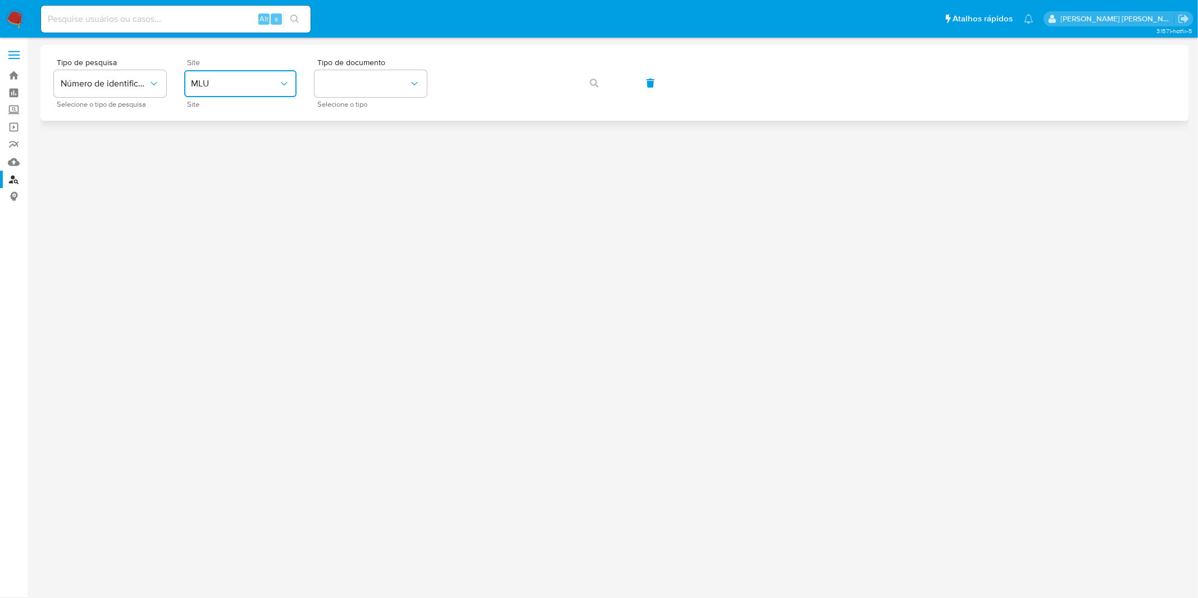
click at [246, 71] on button "MLU" at bounding box center [240, 83] width 112 height 27
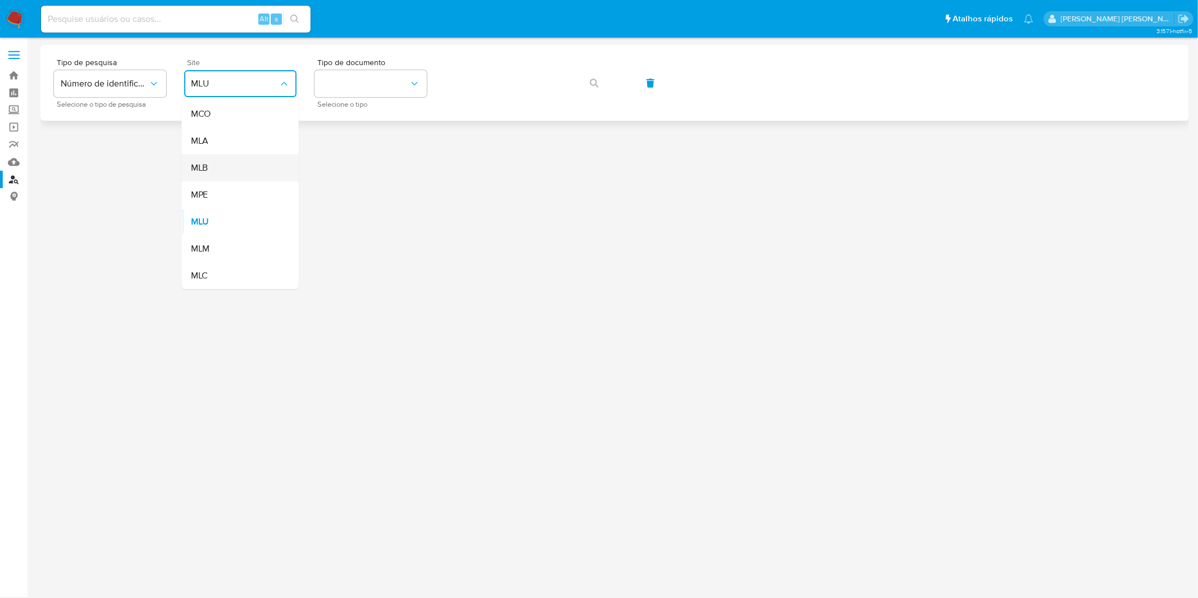
click at [254, 167] on div "MLB" at bounding box center [237, 168] width 92 height 27
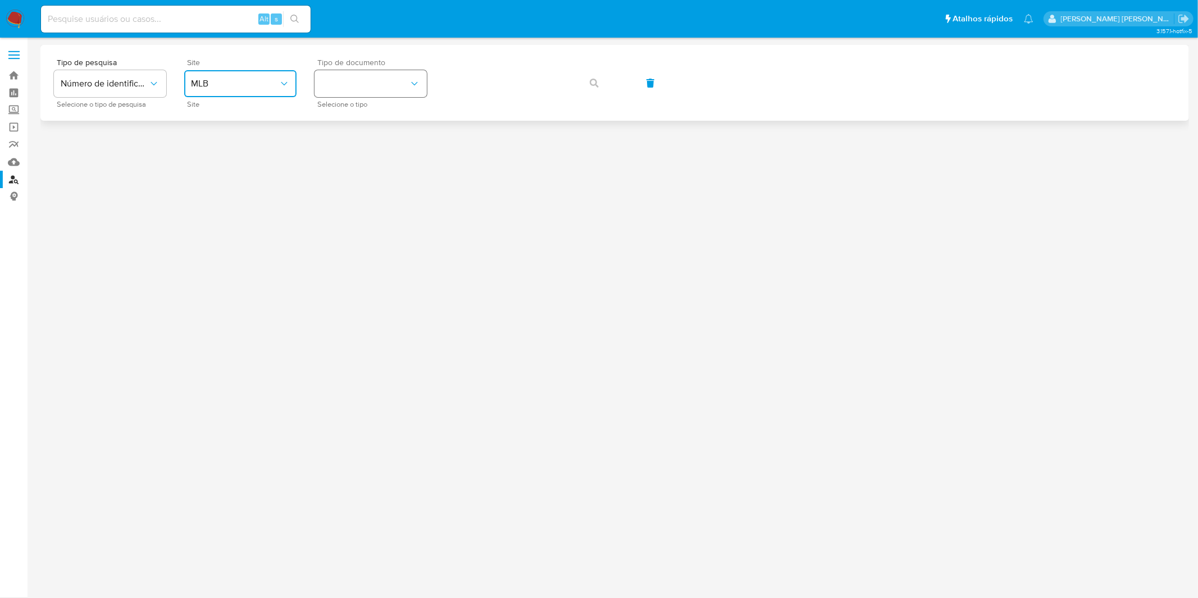
click at [356, 78] on button "identificationType" at bounding box center [371, 83] width 112 height 27
click at [354, 156] on div "CPF CPF" at bounding box center [367, 158] width 92 height 38
click at [593, 85] on icon "button" at bounding box center [594, 83] width 9 height 9
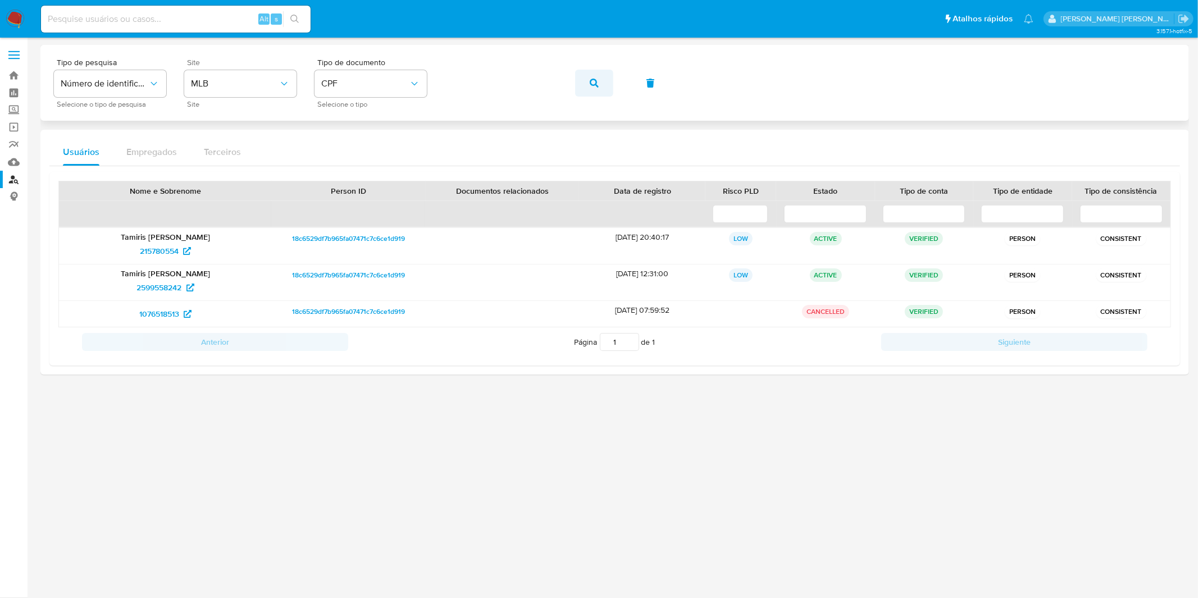
click at [576, 88] on button "button" at bounding box center [594, 83] width 38 height 27
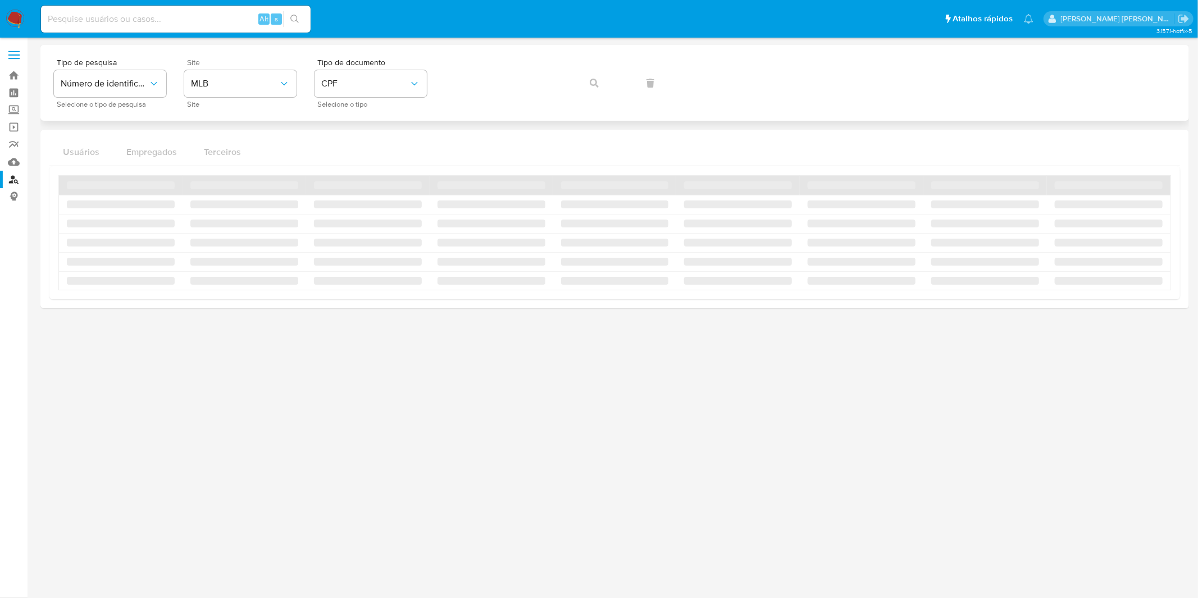
click at [576, 88] on div "Tipo de pesquisa Número de identificação Selecione o tipo de pesquisa Site MLB …" at bounding box center [615, 82] width 1122 height 49
click at [603, 89] on div "Tipo de pesquisa Número de identificação Selecione o tipo de pesquisa Site MLB …" at bounding box center [615, 82] width 1122 height 49
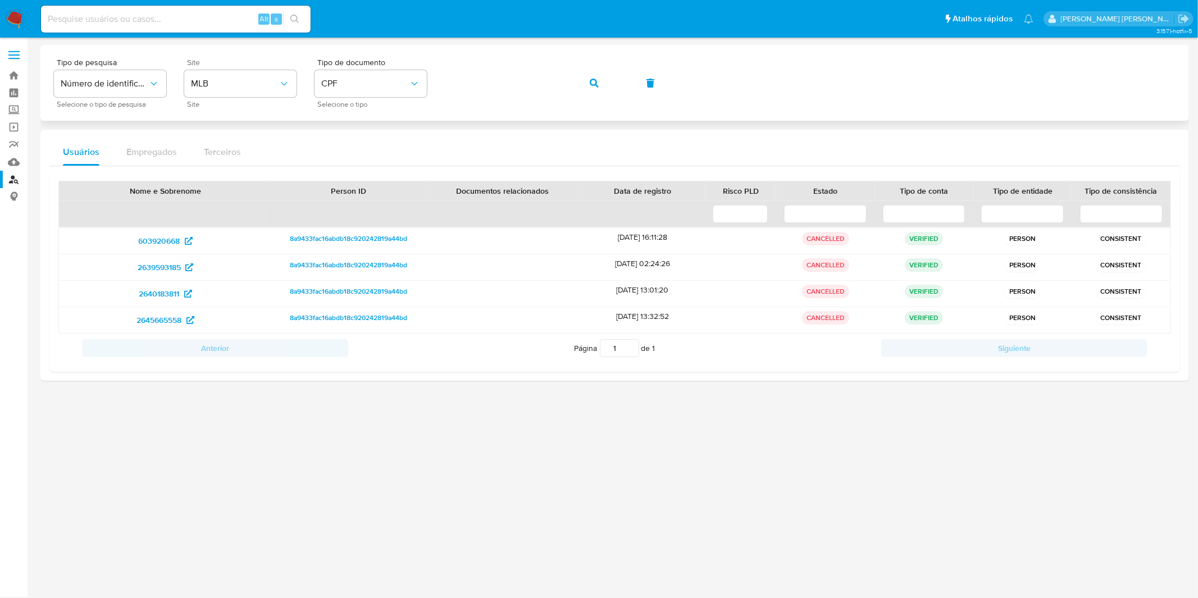
click at [591, 80] on icon "button" at bounding box center [594, 83] width 9 height 9
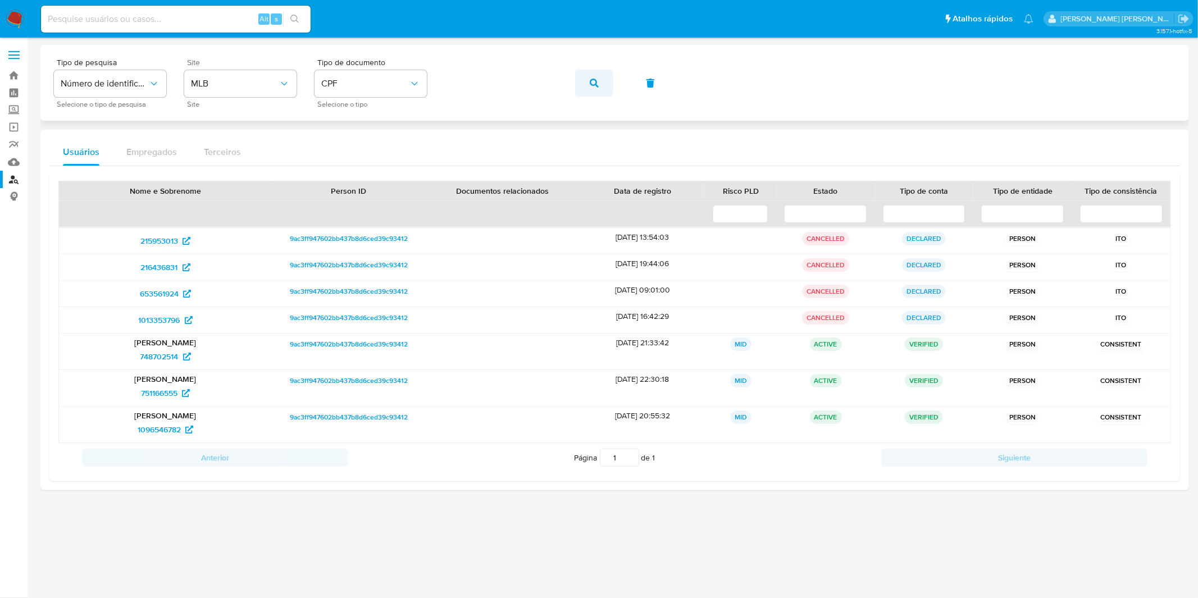
click at [591, 85] on icon "button" at bounding box center [594, 83] width 9 height 9
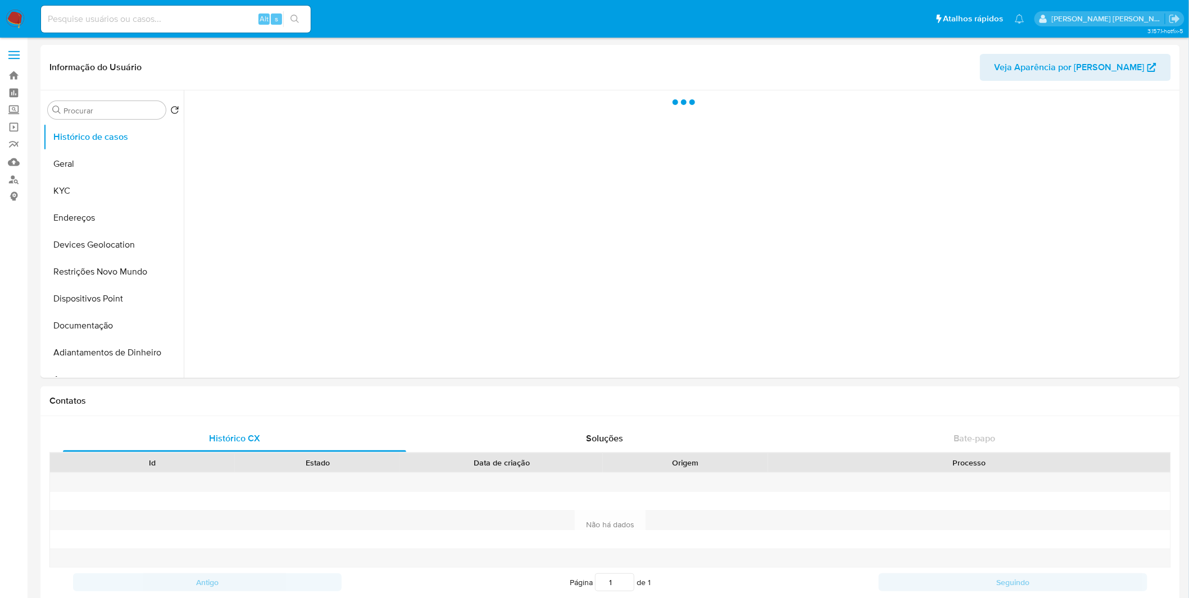
select select "10"
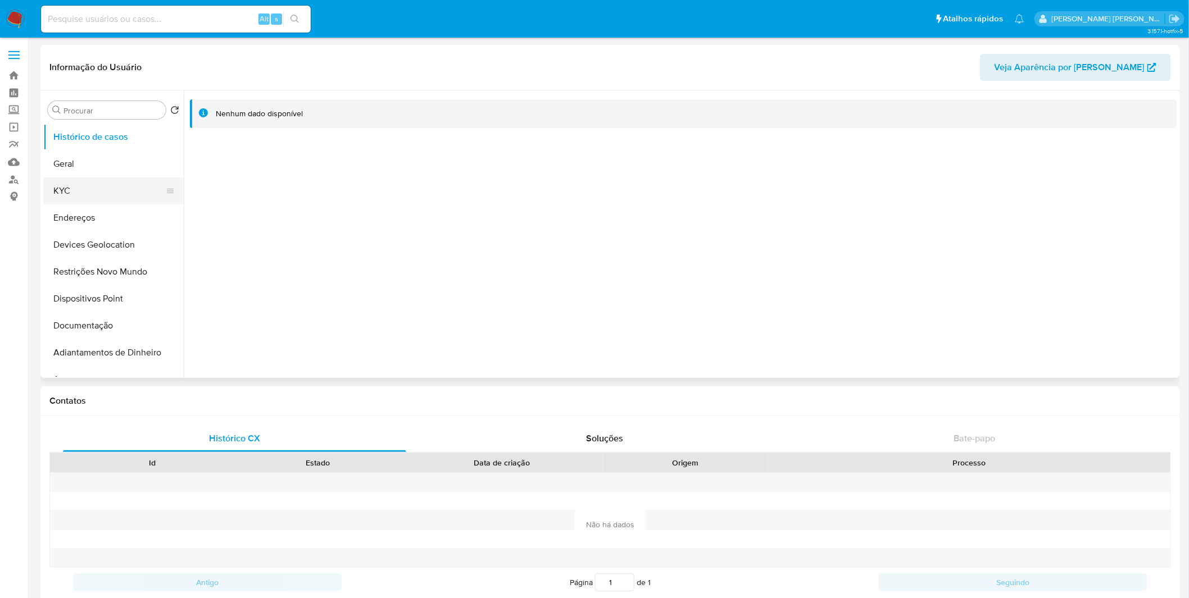
click at [135, 188] on button "KYC" at bounding box center [108, 191] width 131 height 27
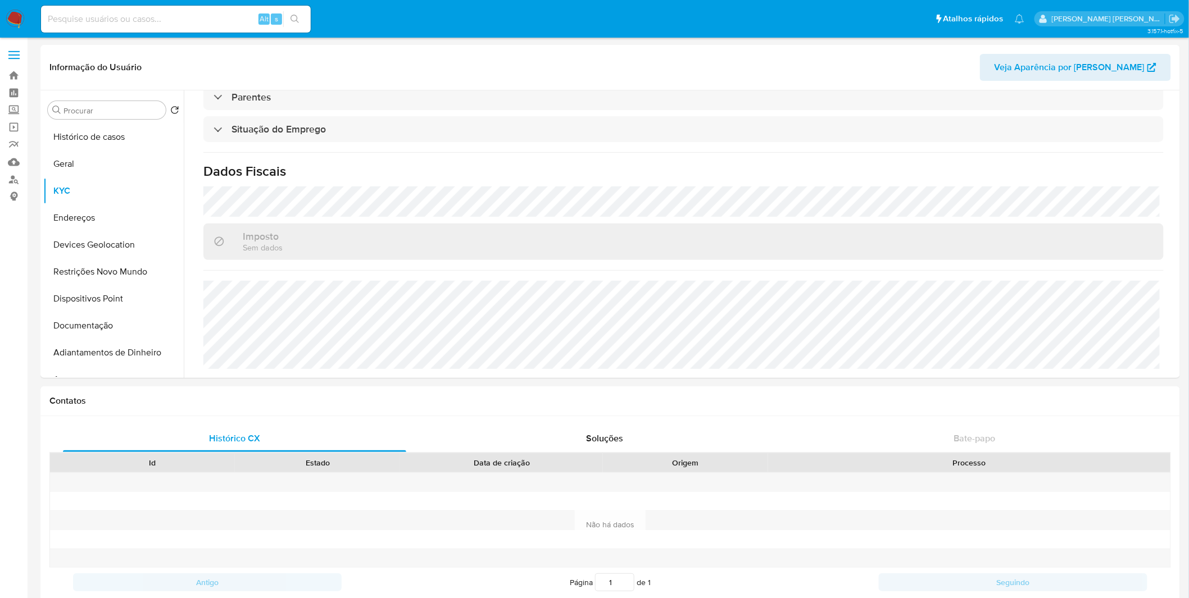
scroll to position [482, 0]
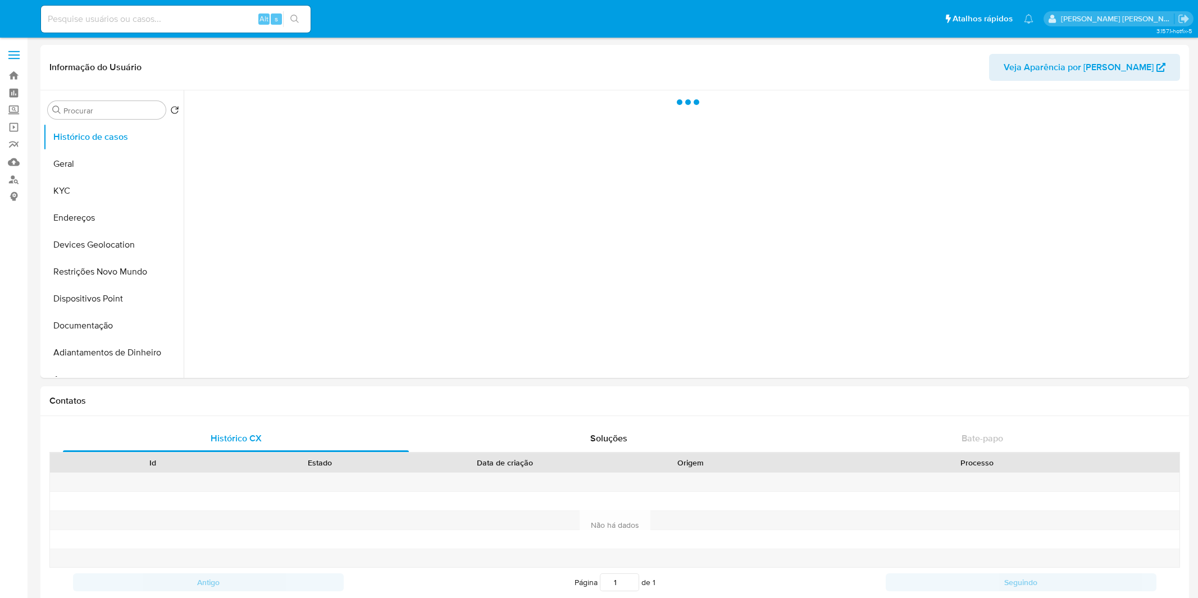
select select "10"
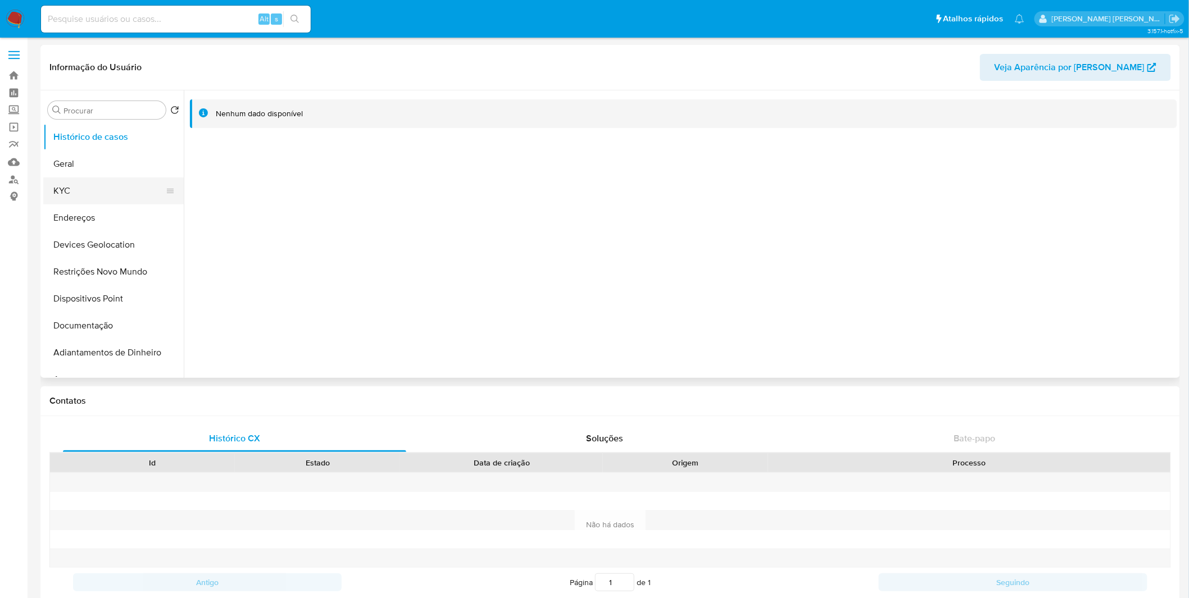
click at [126, 193] on button "KYC" at bounding box center [108, 191] width 131 height 27
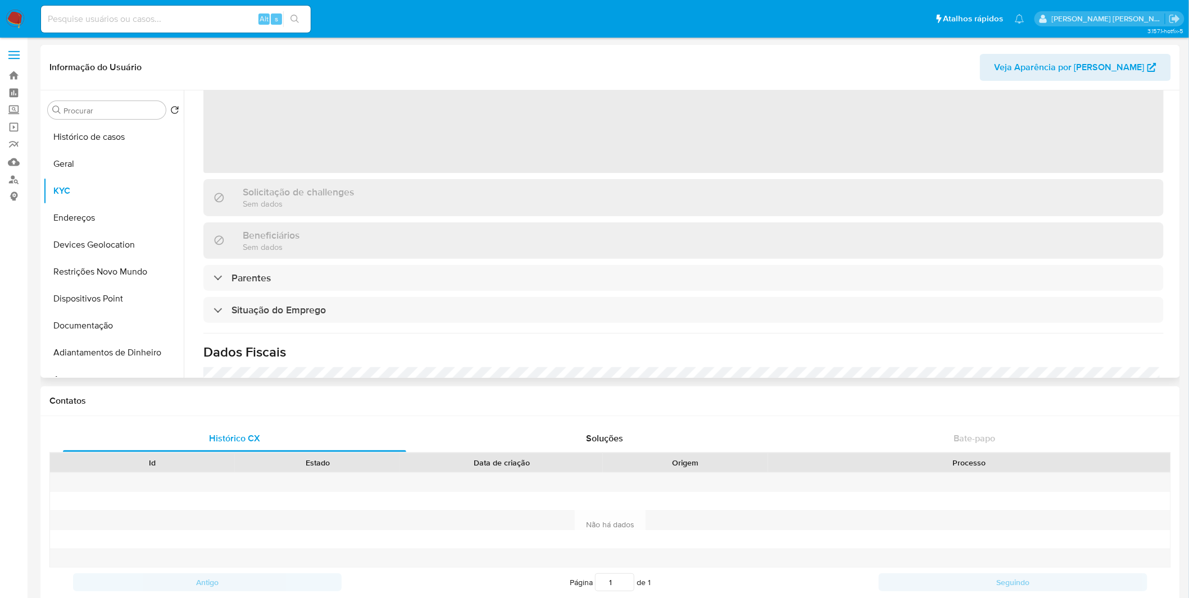
scroll to position [294, 0]
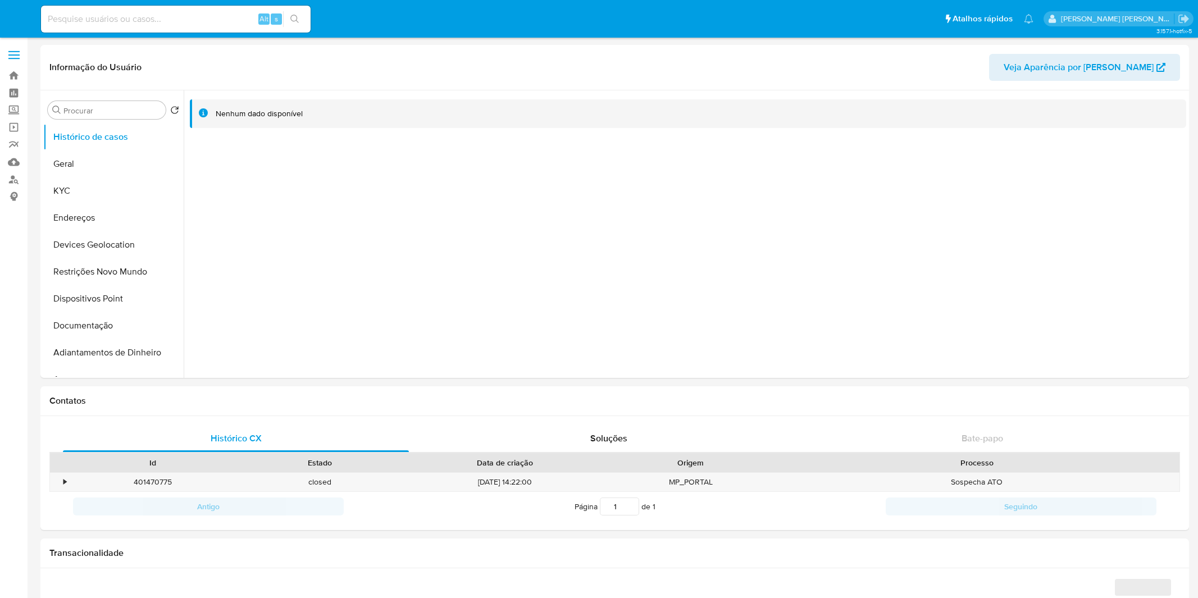
select select "10"
click at [87, 205] on button "Endereços" at bounding box center [108, 218] width 131 height 27
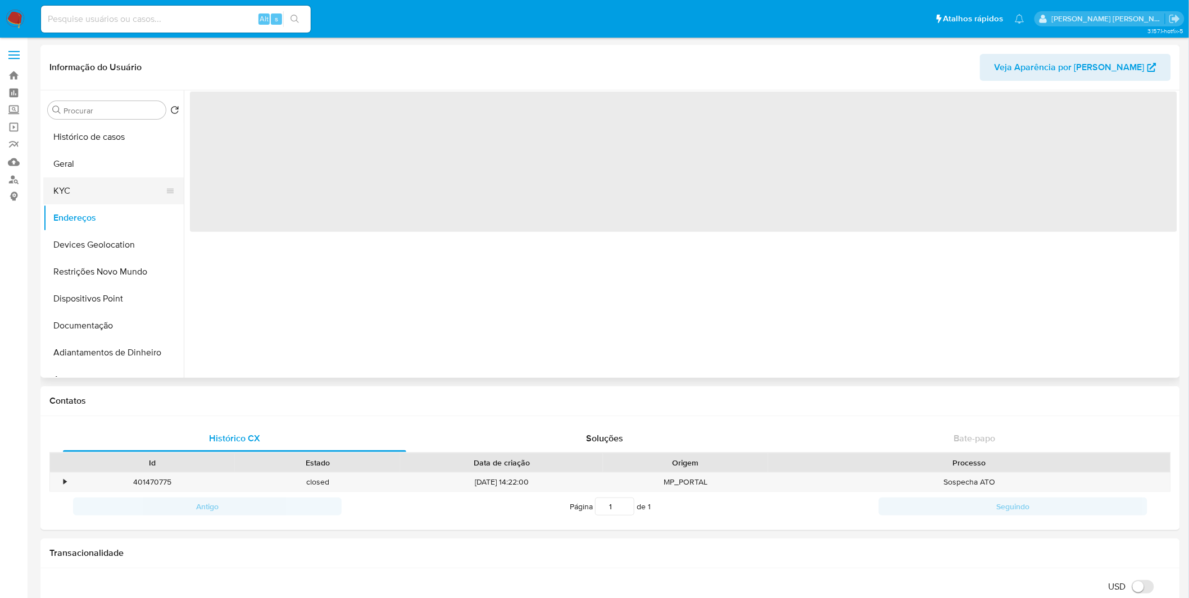
click at [89, 200] on button "KYC" at bounding box center [108, 191] width 131 height 27
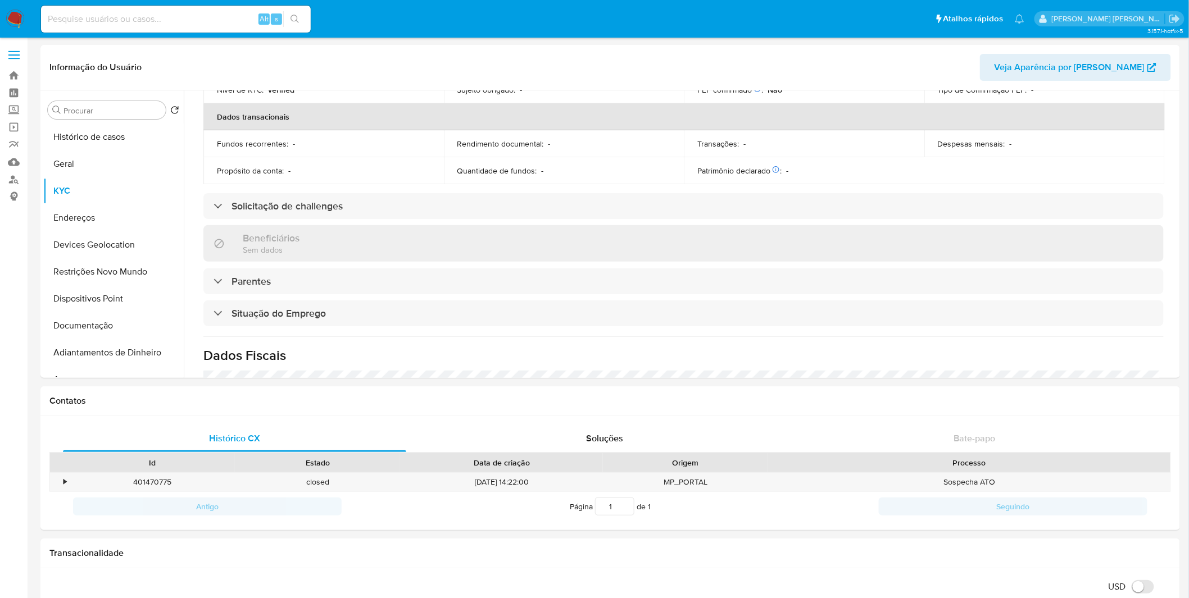
scroll to position [467, 0]
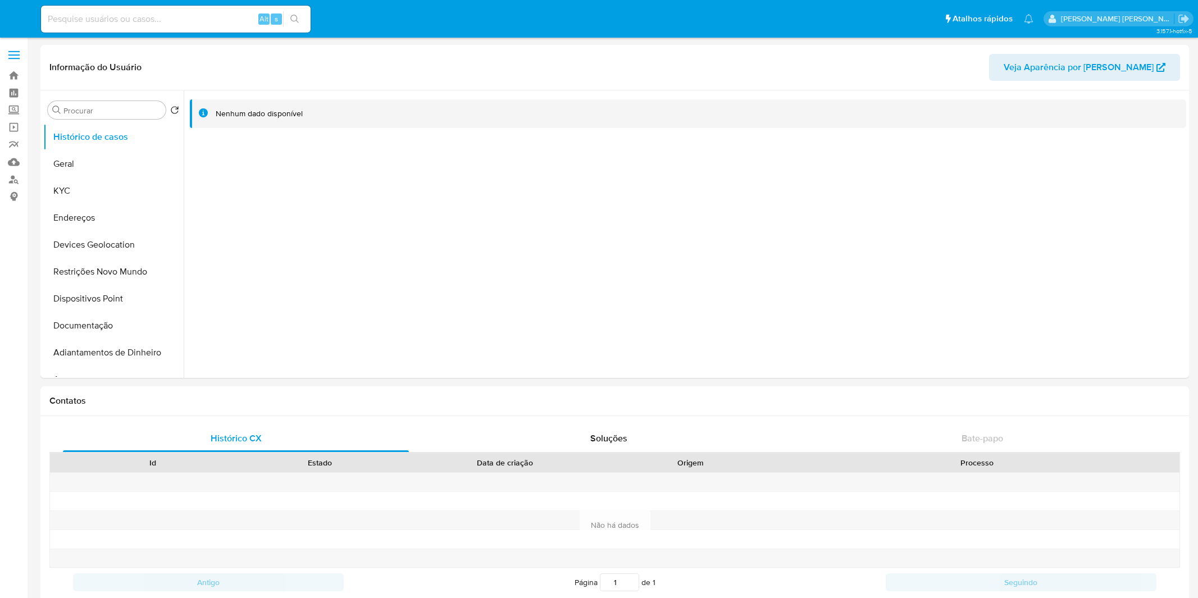
select select "10"
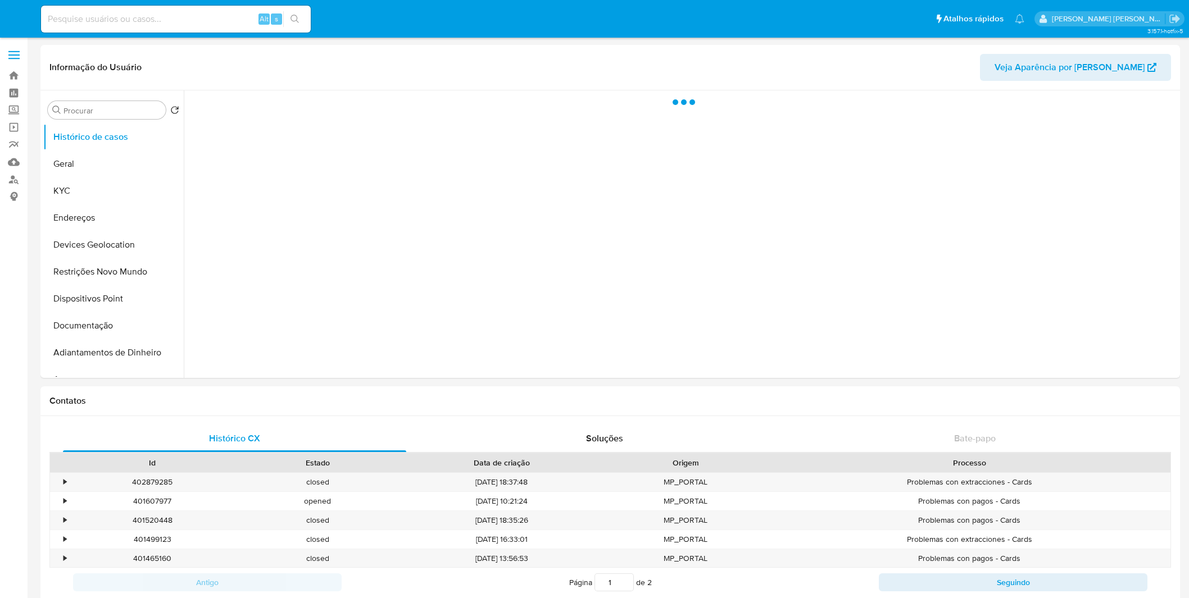
select select "10"
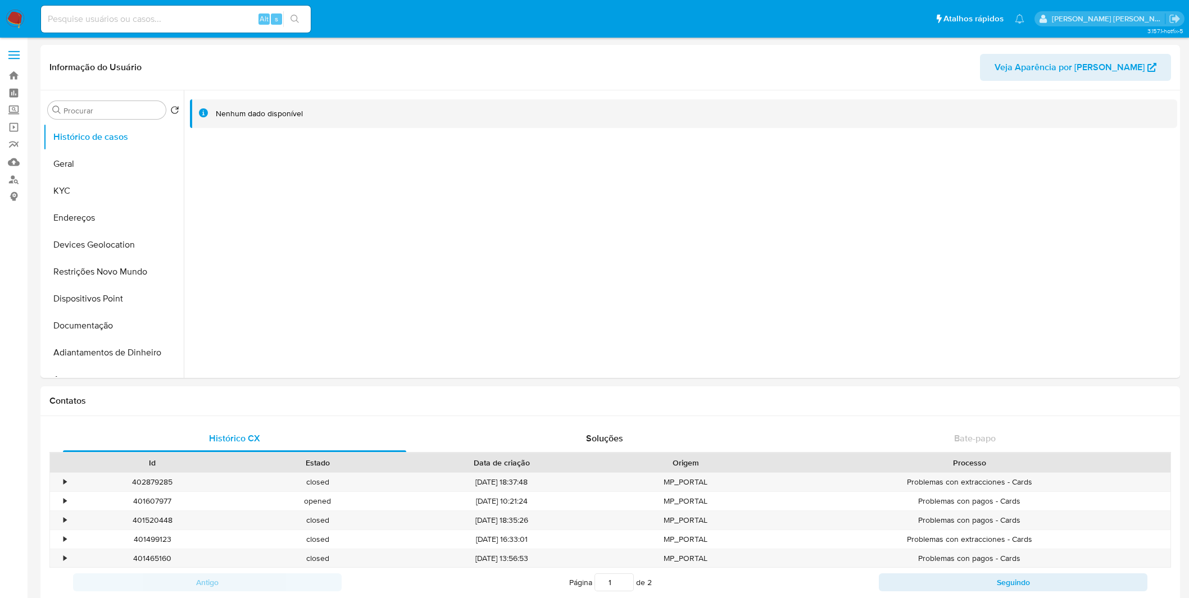
select select "10"
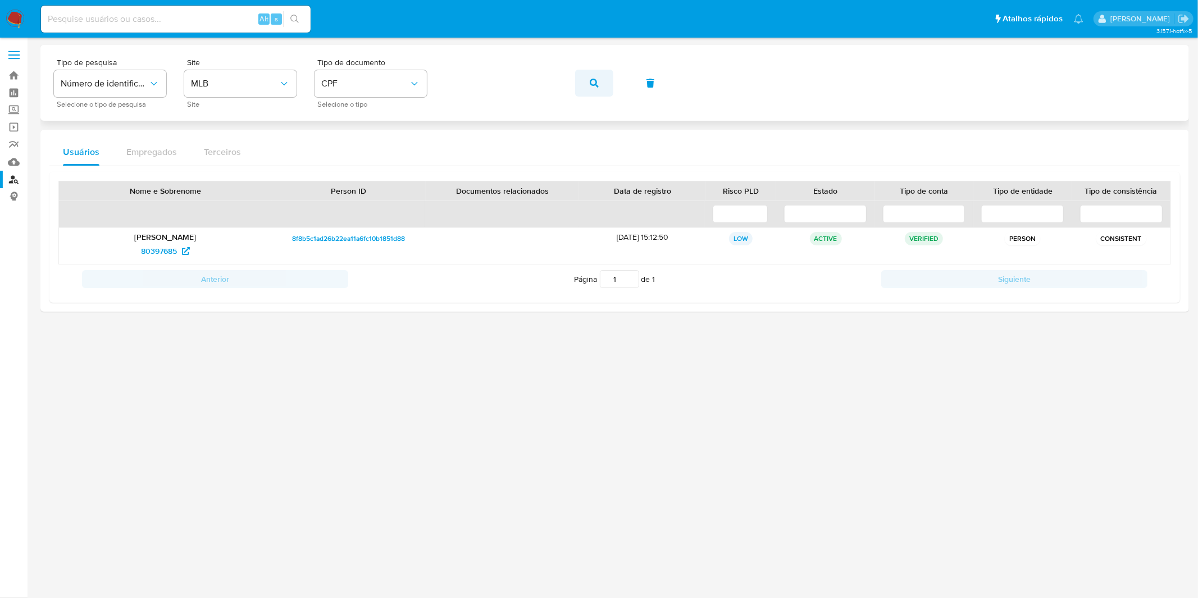
click at [585, 87] on button "button" at bounding box center [594, 83] width 38 height 27
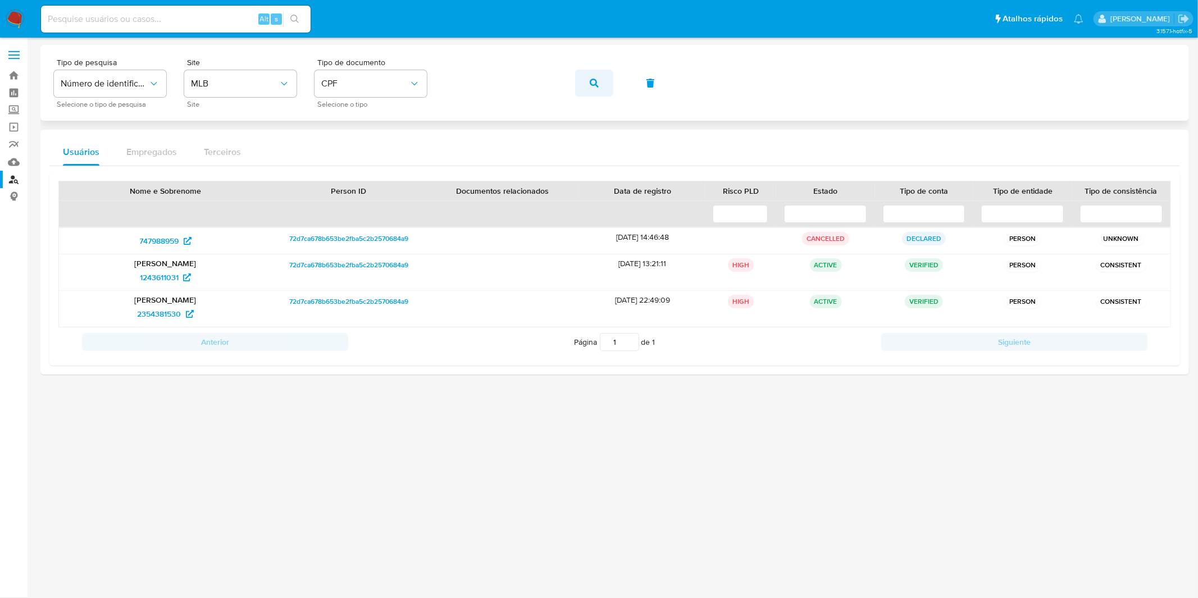
click at [592, 80] on icon "button" at bounding box center [594, 83] width 9 height 9
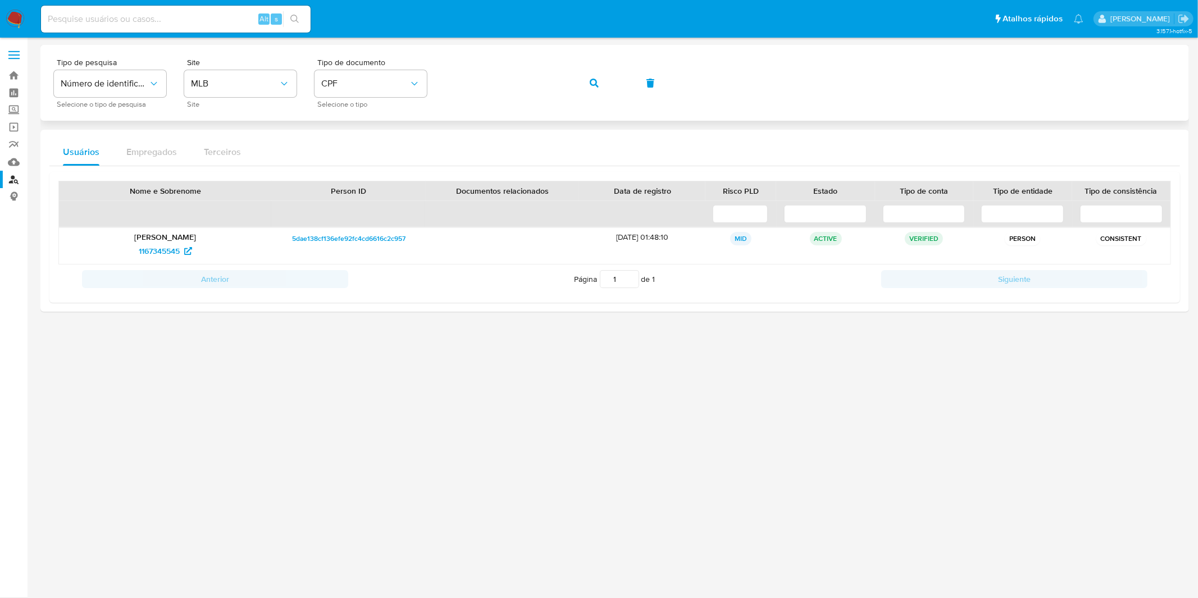
click at [591, 85] on icon "button" at bounding box center [594, 83] width 9 height 9
click at [607, 83] on button "button" at bounding box center [594, 83] width 38 height 27
click at [597, 89] on span "button" at bounding box center [594, 83] width 9 height 25
click at [593, 90] on span "button" at bounding box center [594, 83] width 9 height 25
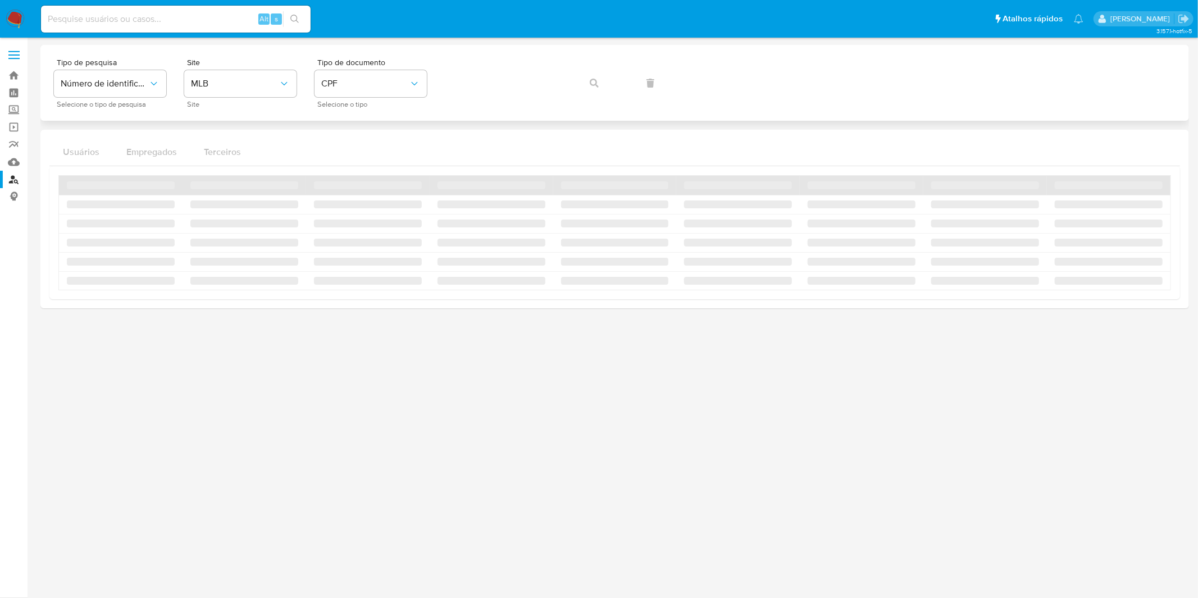
click at [593, 90] on div "Tipo de pesquisa Número de identificação Selecione o tipo de pesquisa Site MLB …" at bounding box center [615, 82] width 1122 height 49
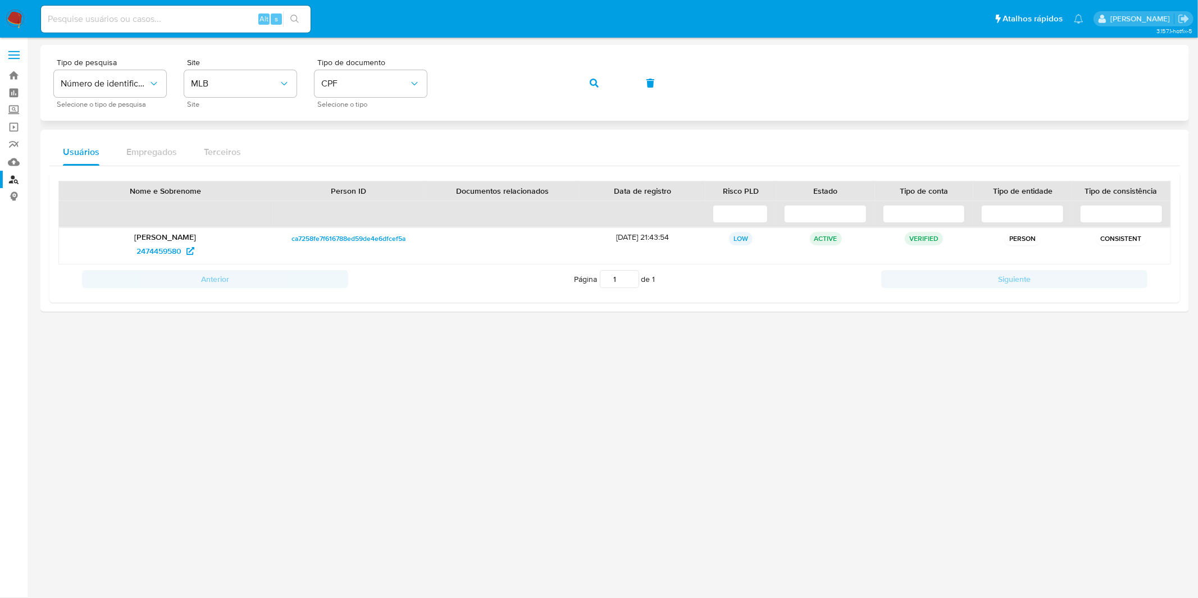
click at [615, 87] on div "Tipo de pesquisa Número de identificação Selecione o tipo de pesquisa Site MLB …" at bounding box center [615, 82] width 1122 height 49
click at [597, 88] on span "button" at bounding box center [594, 83] width 9 height 25
click at [597, 88] on div "Tipo de pesquisa Número de identificação Selecione o tipo de pesquisa Site MLB …" at bounding box center [615, 82] width 1122 height 49
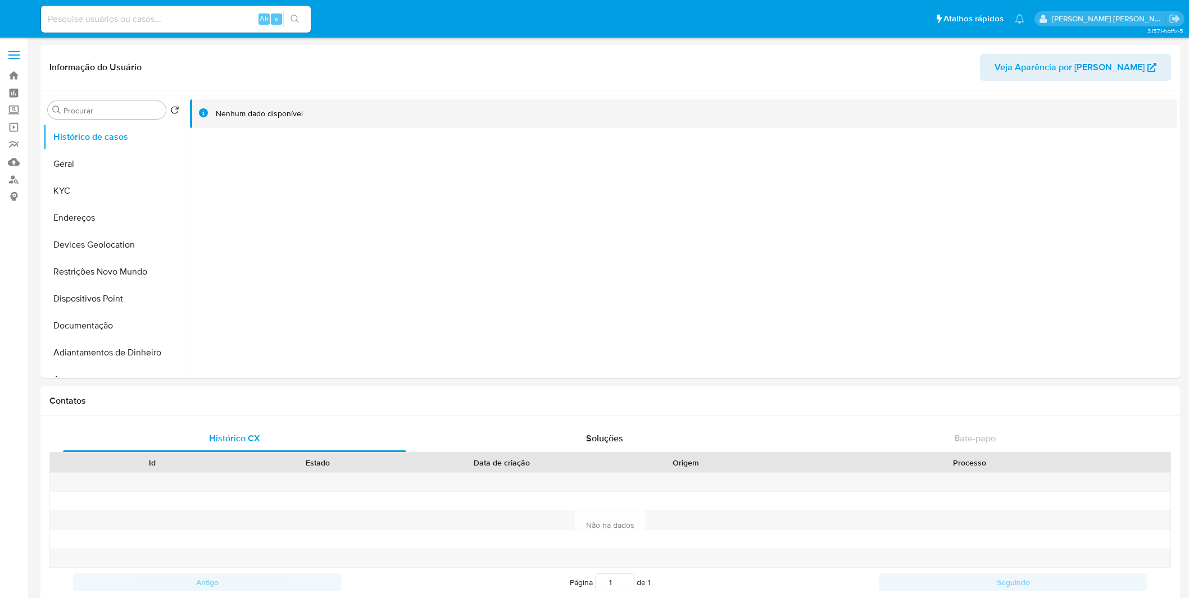
select select "10"
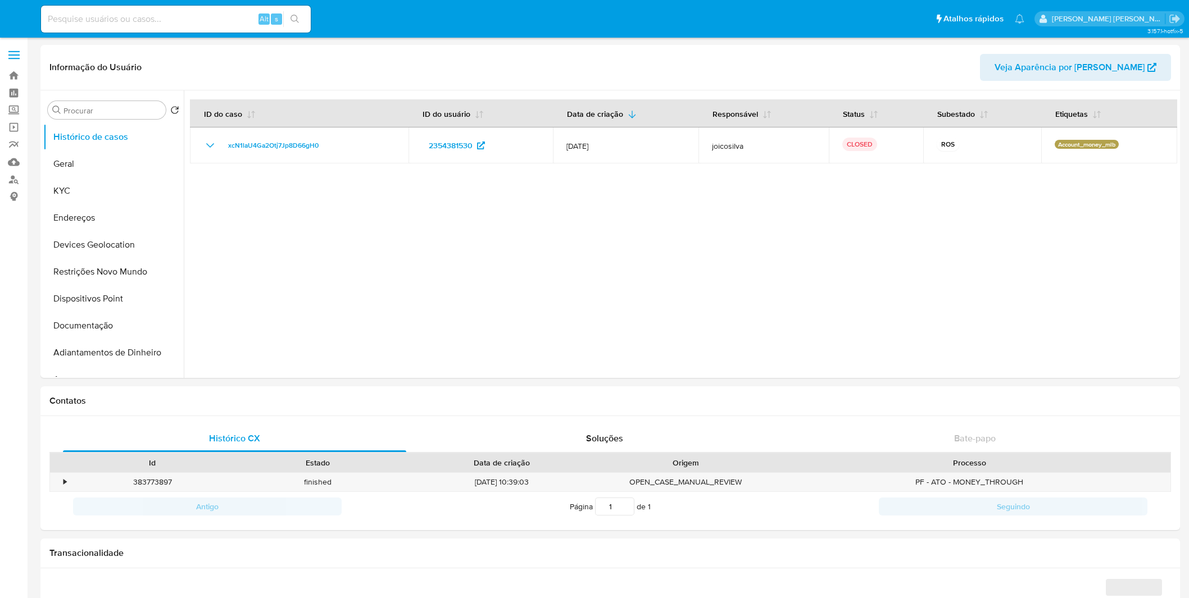
select select "10"
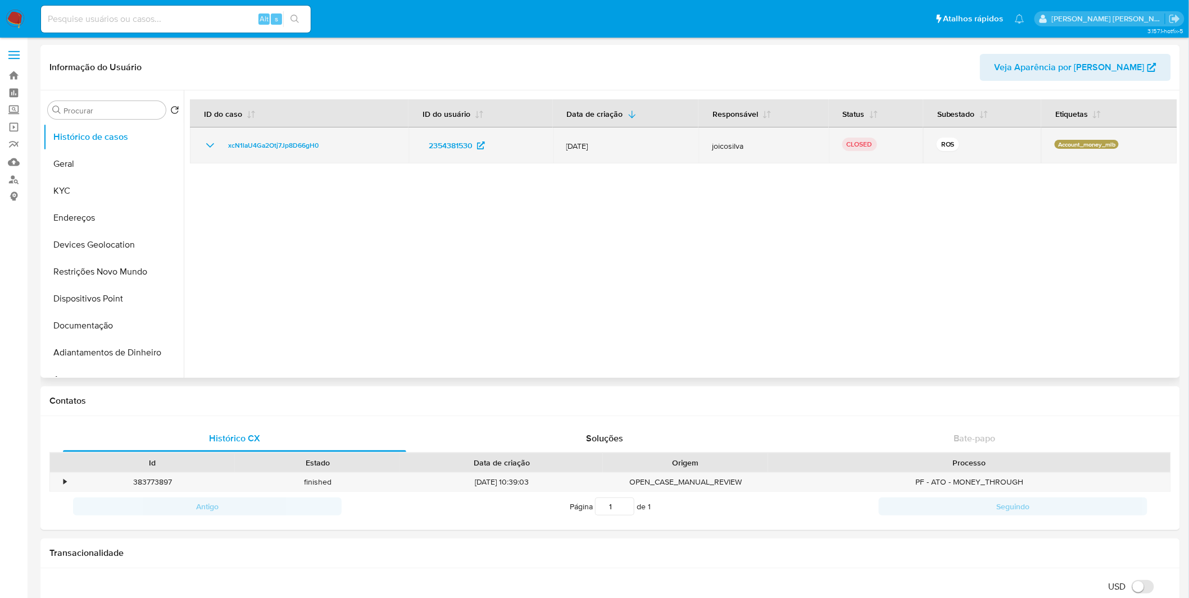
click at [212, 142] on icon "Mostrar/Ocultar" at bounding box center [209, 145] width 13 height 13
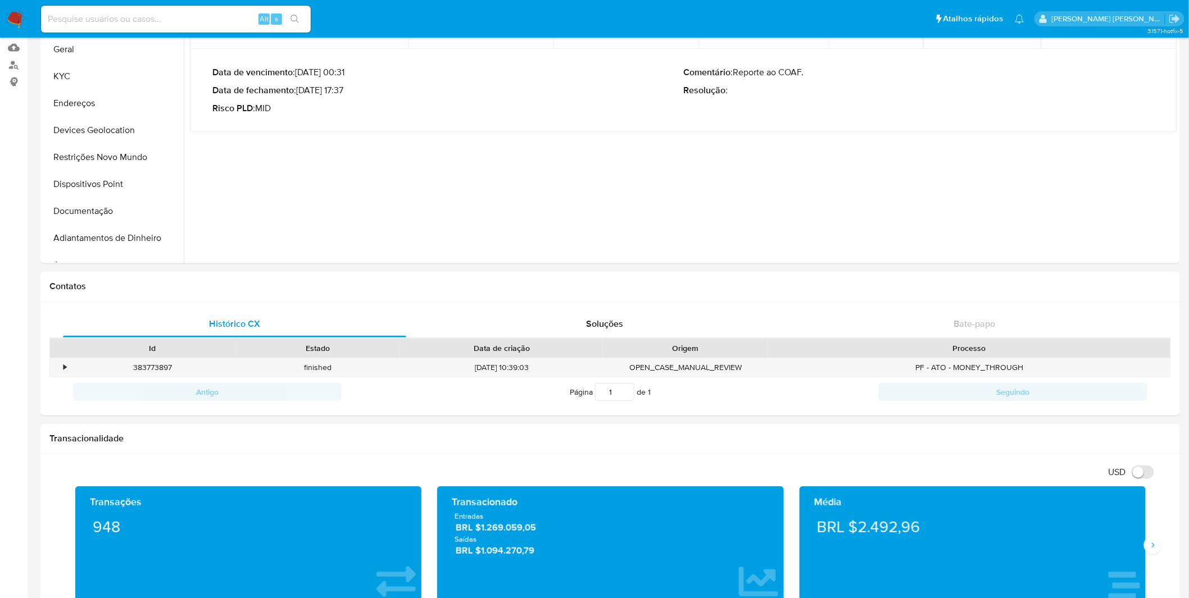
scroll to position [125, 0]
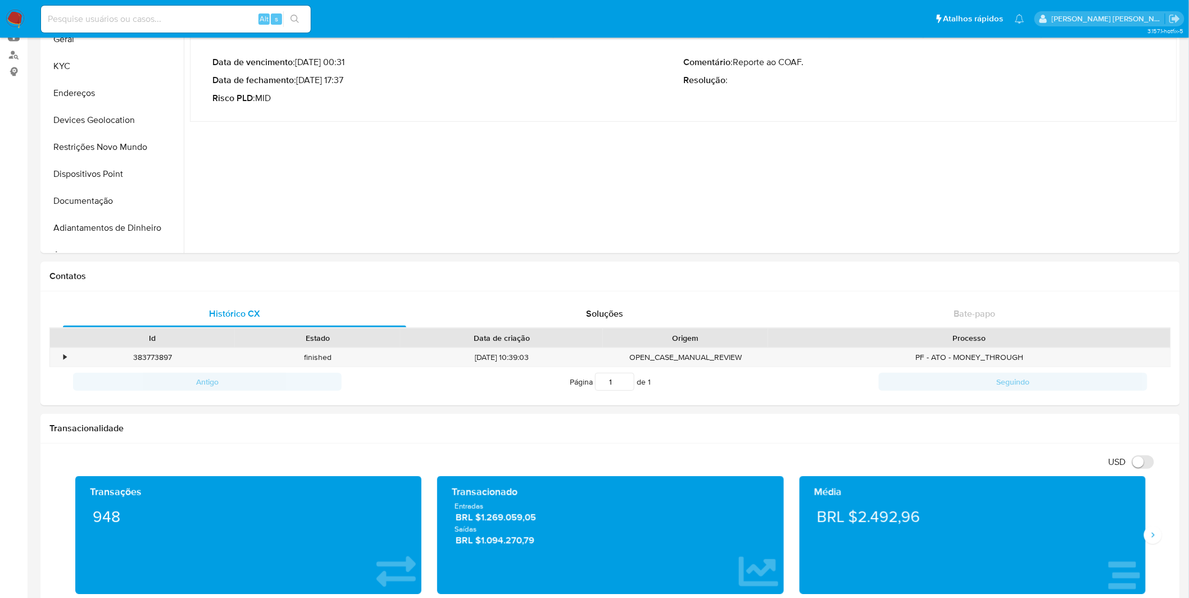
click at [212, 15] on input at bounding box center [176, 19] width 270 height 15
paste input "1551359661"
type input "1551359661"
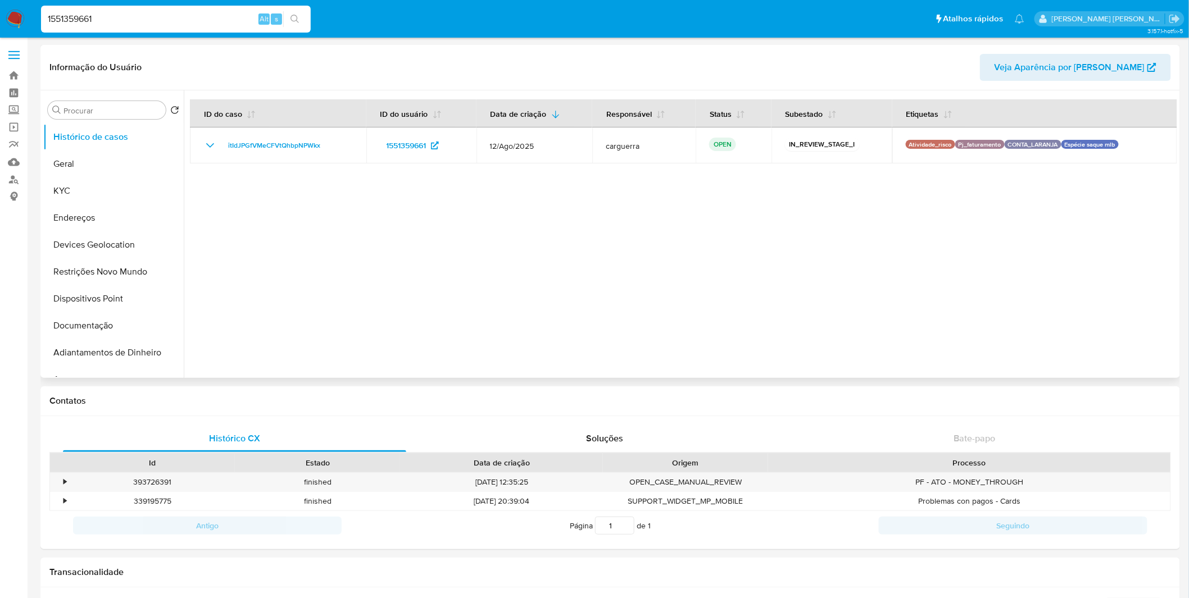
select select "10"
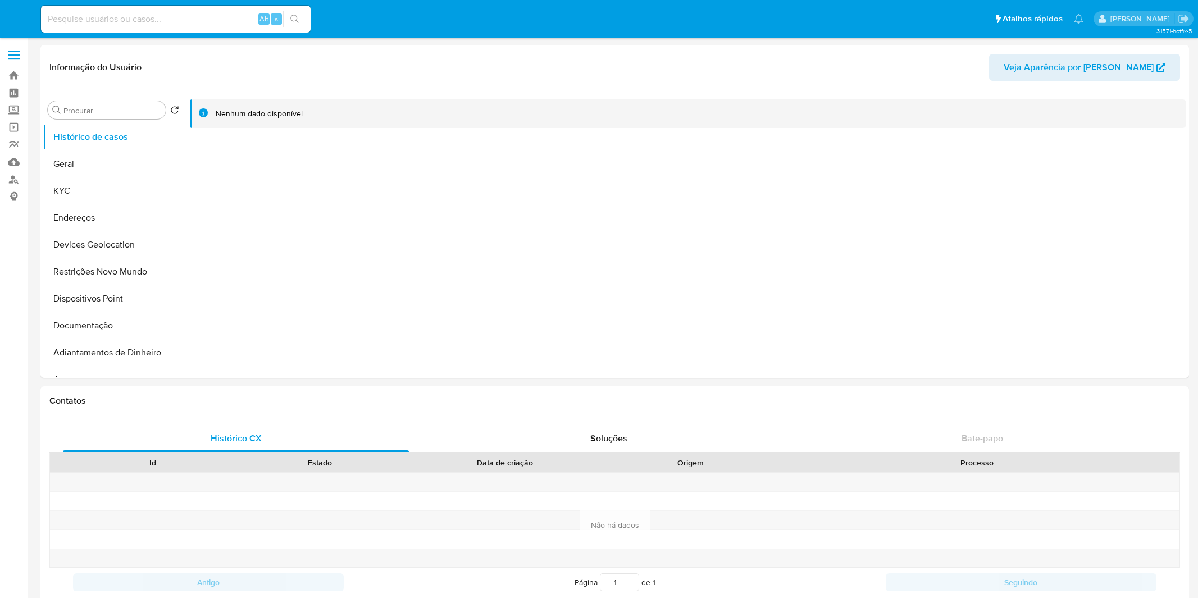
select select "10"
click at [98, 187] on button "KYC" at bounding box center [108, 191] width 131 height 27
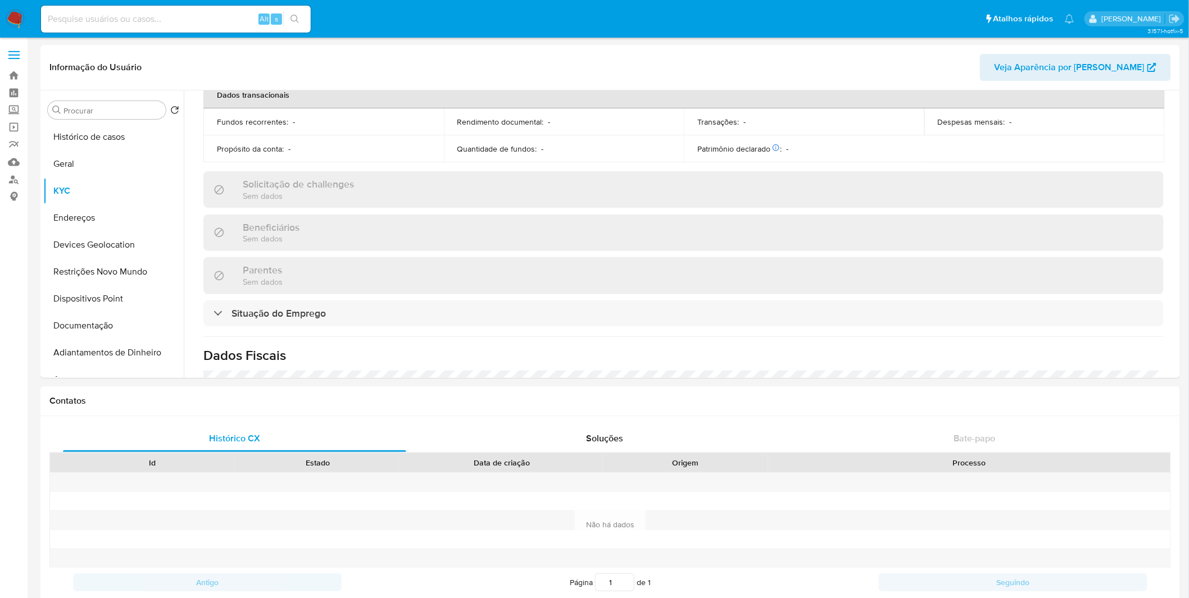
scroll to position [489, 0]
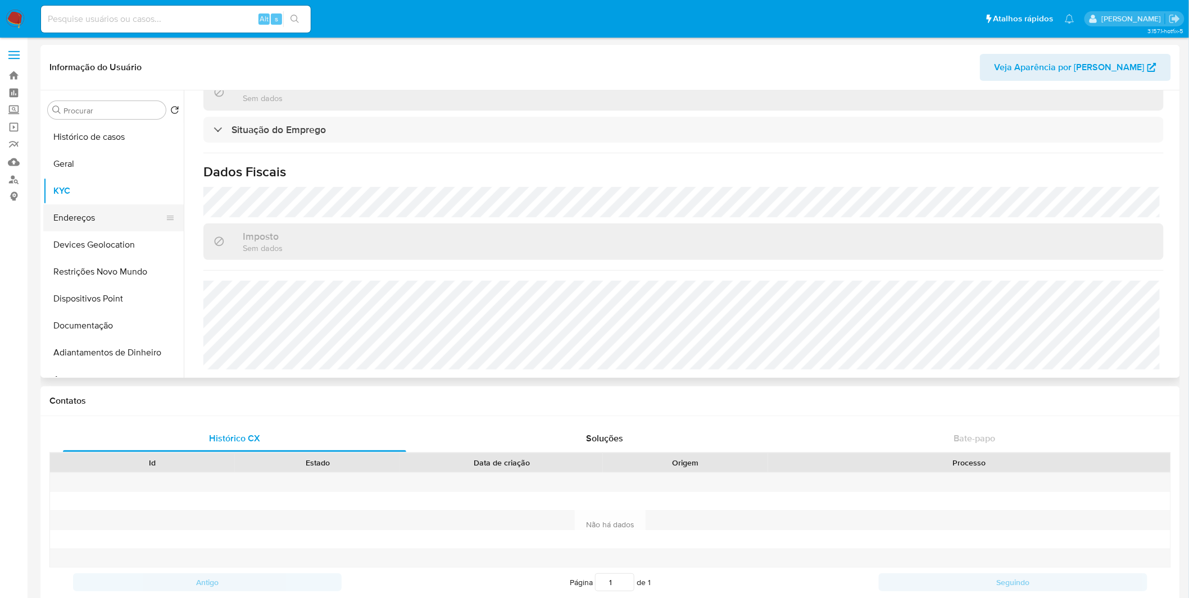
click at [61, 205] on button "Endereços" at bounding box center [108, 218] width 131 height 27
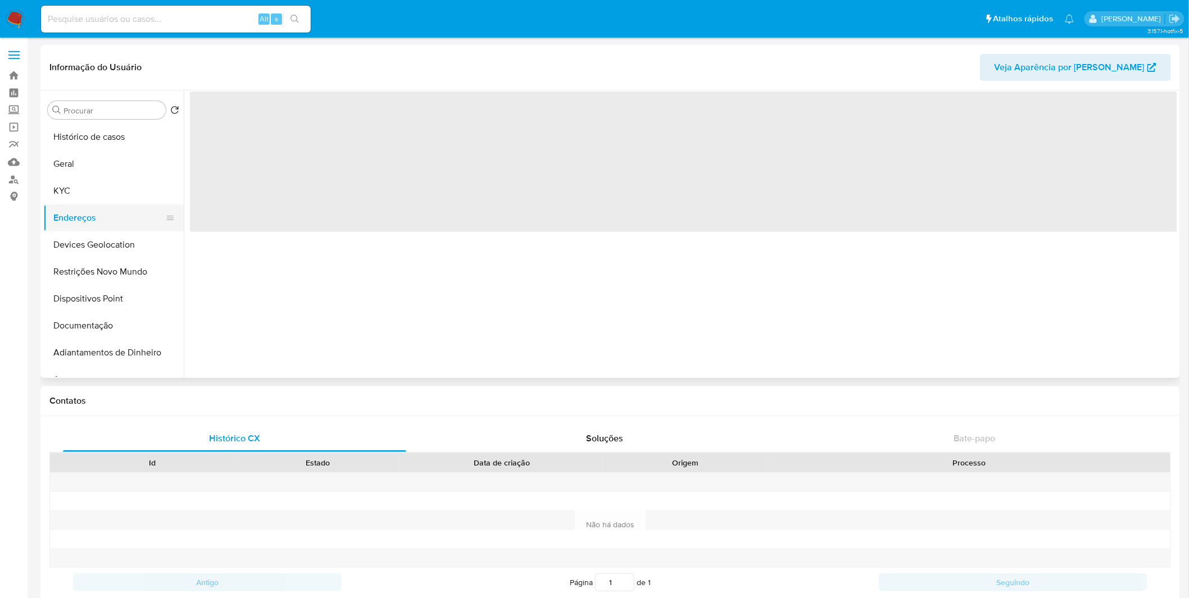
scroll to position [0, 0]
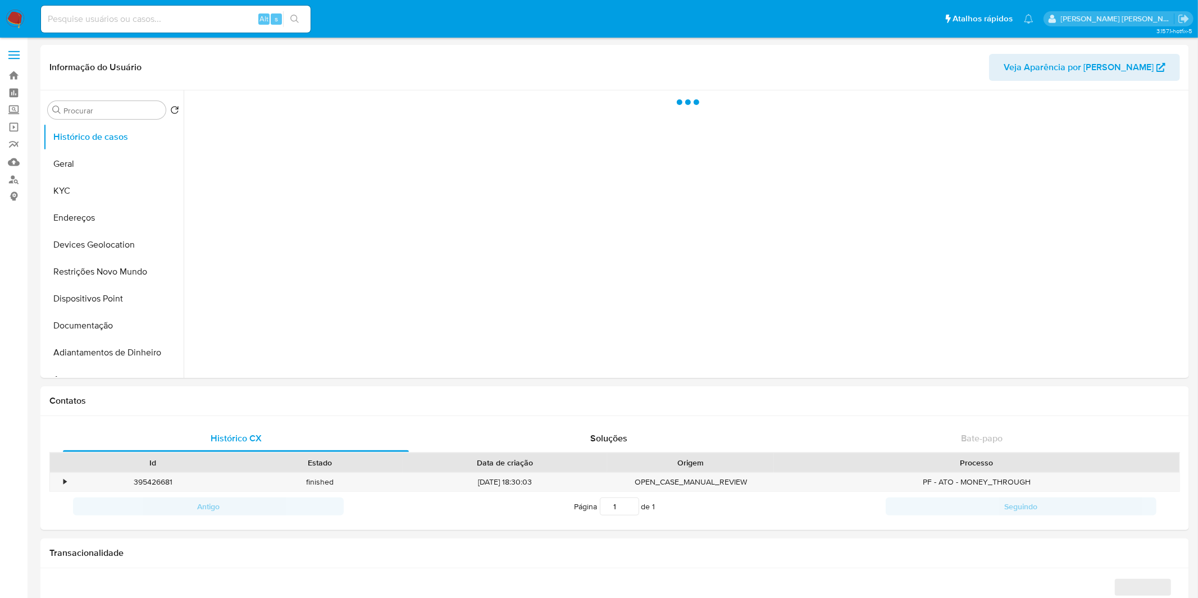
select select "10"
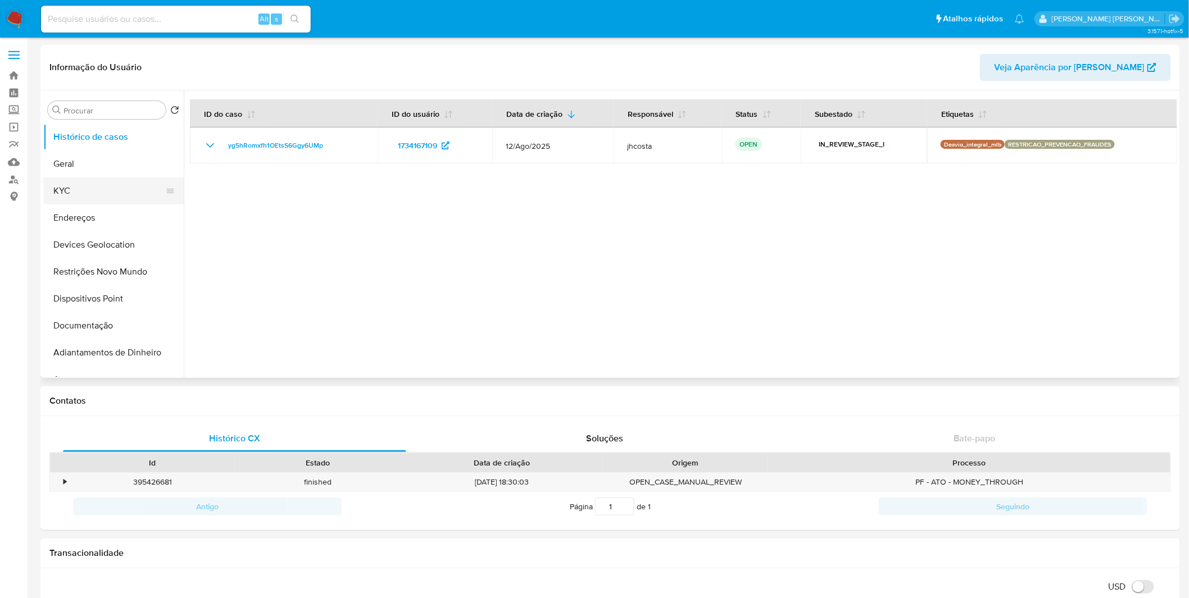
click at [102, 185] on button "KYC" at bounding box center [108, 191] width 131 height 27
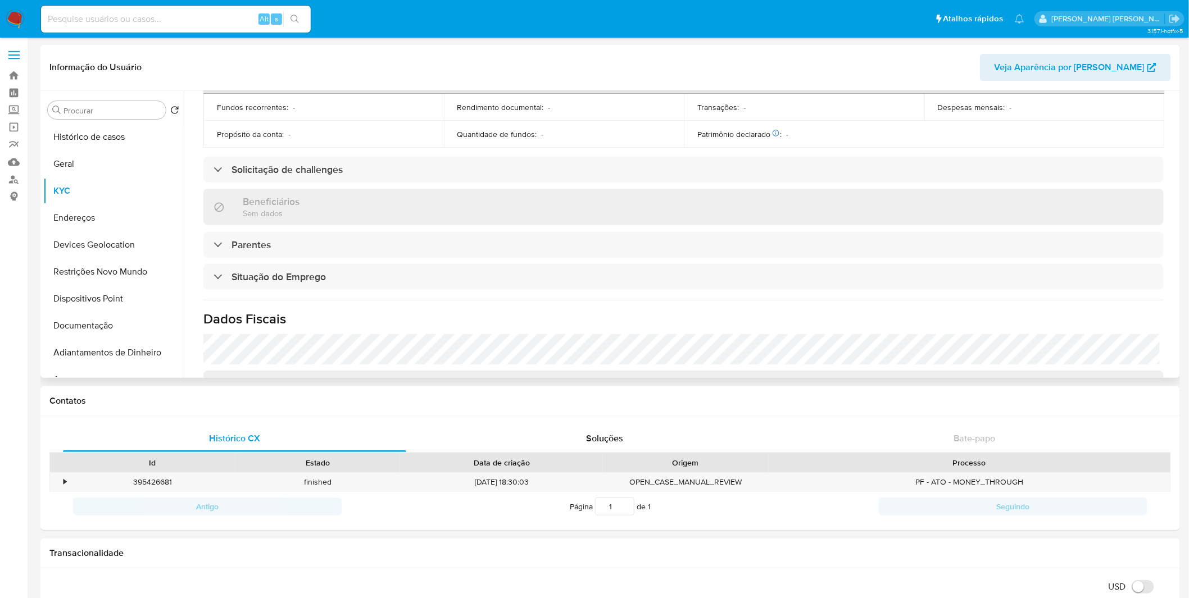
scroll to position [467, 0]
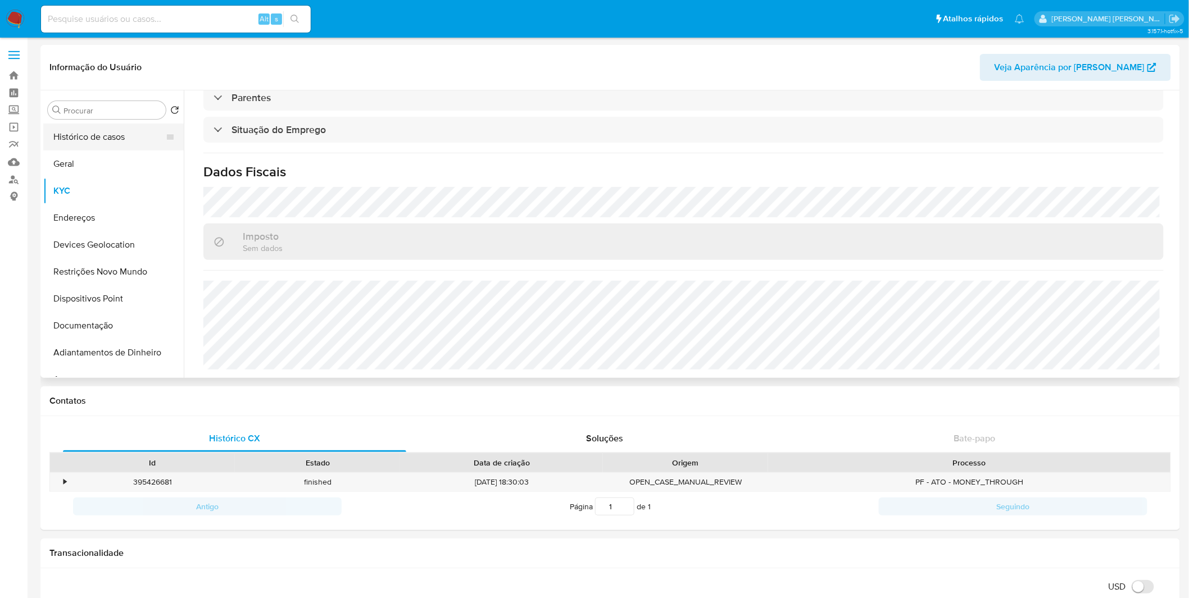
click at [116, 148] on button "Histórico de casos" at bounding box center [108, 137] width 131 height 27
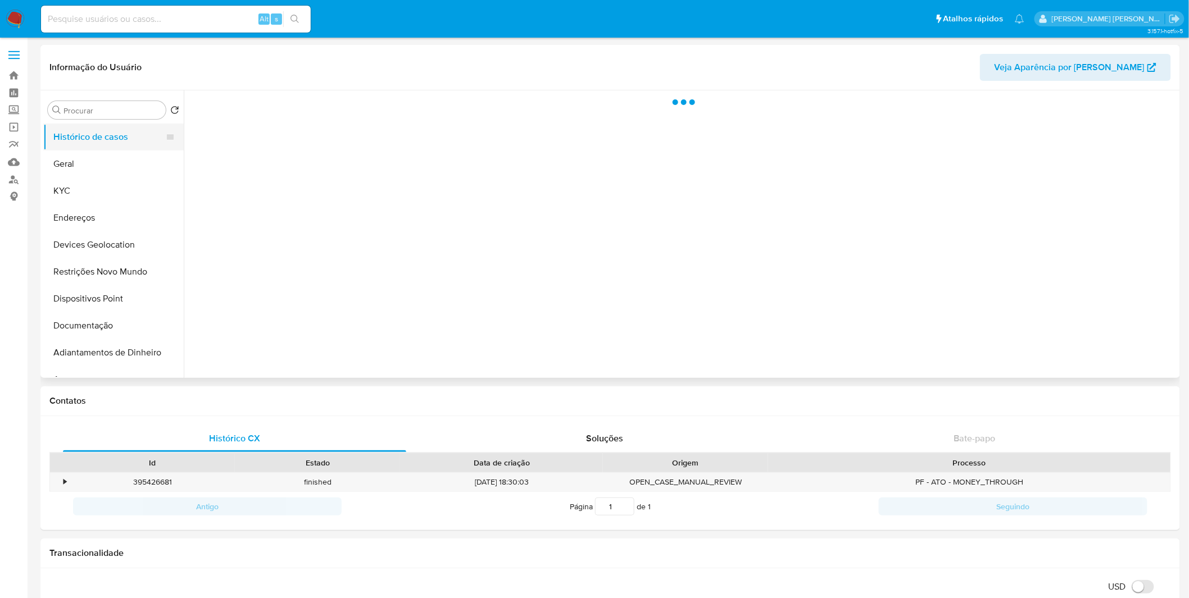
scroll to position [0, 0]
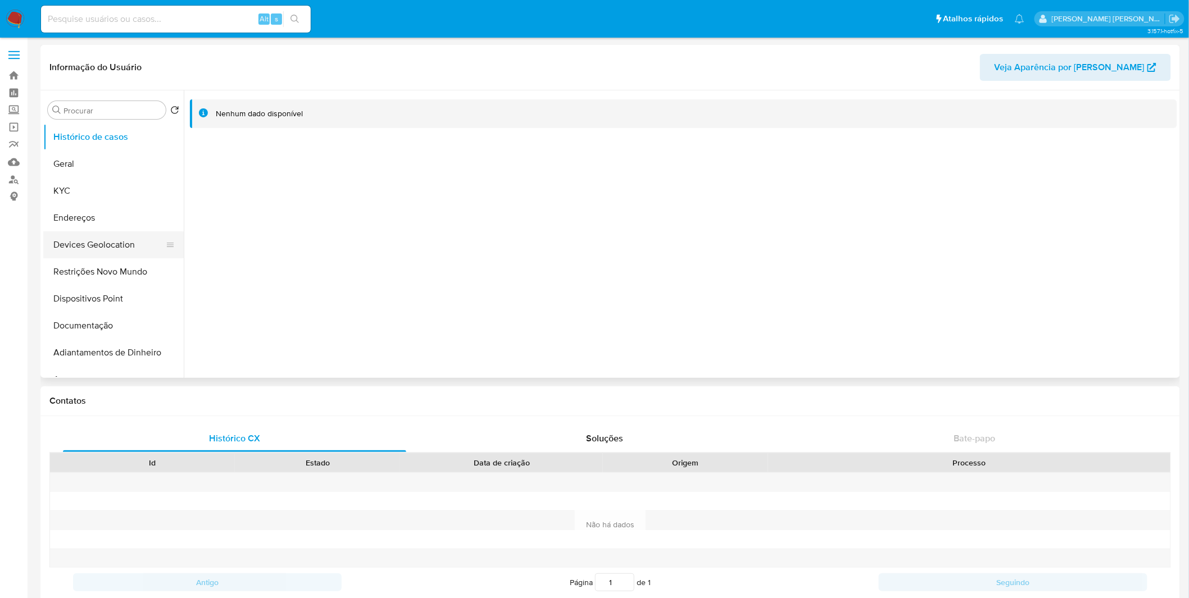
select select "10"
click at [128, 182] on button "KYC" at bounding box center [108, 191] width 131 height 27
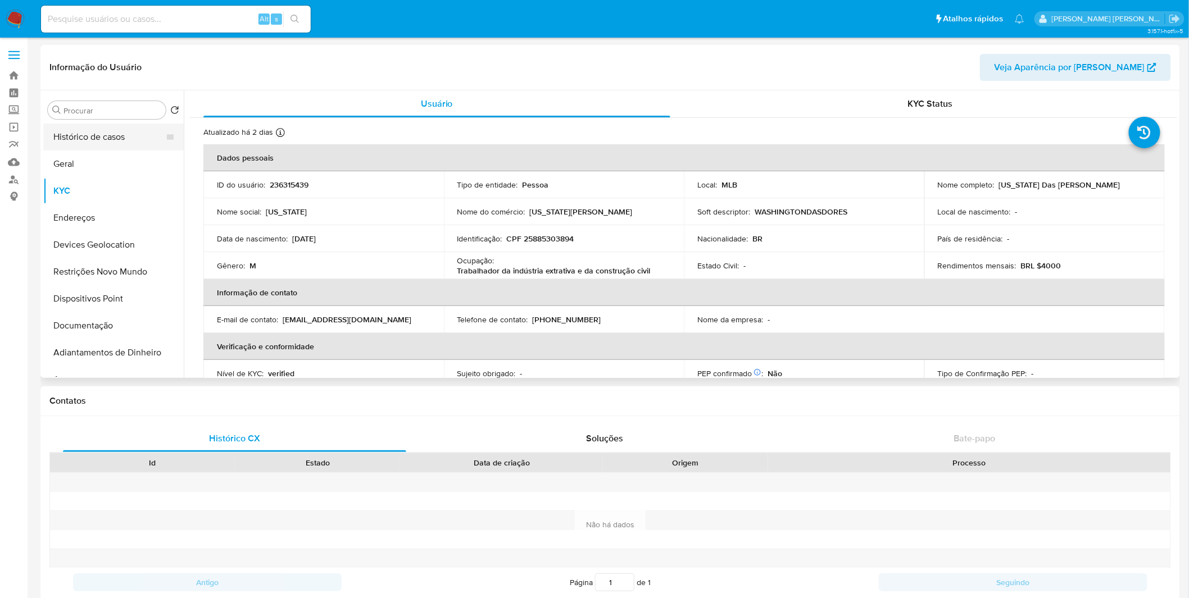
click at [94, 135] on button "Histórico de casos" at bounding box center [108, 137] width 131 height 27
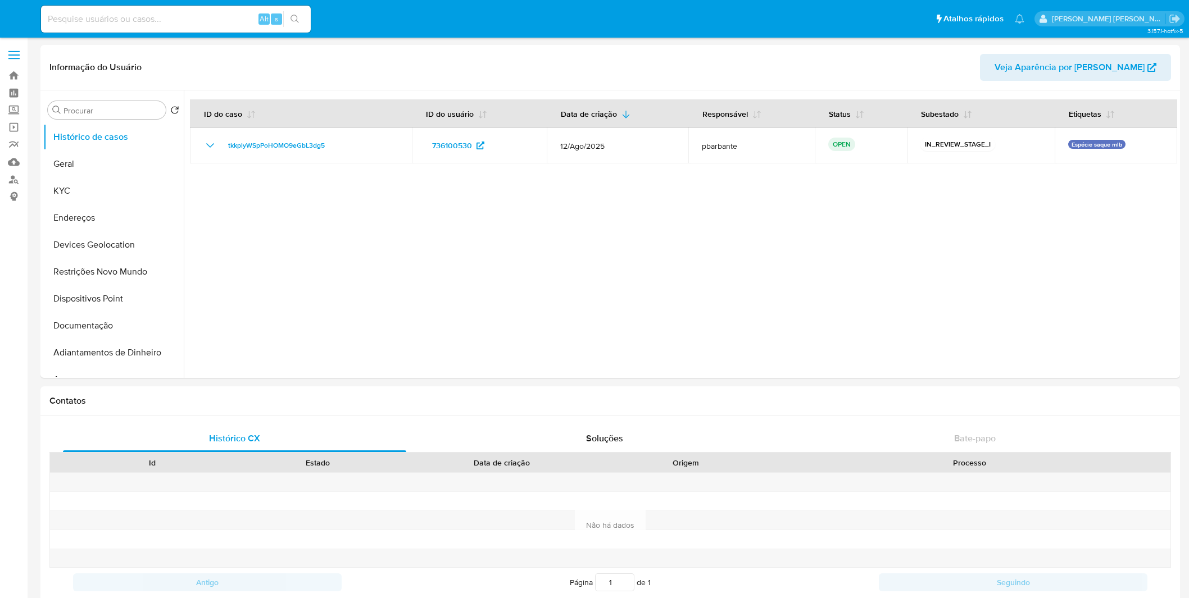
select select "10"
click at [103, 195] on button "KYC" at bounding box center [108, 191] width 131 height 27
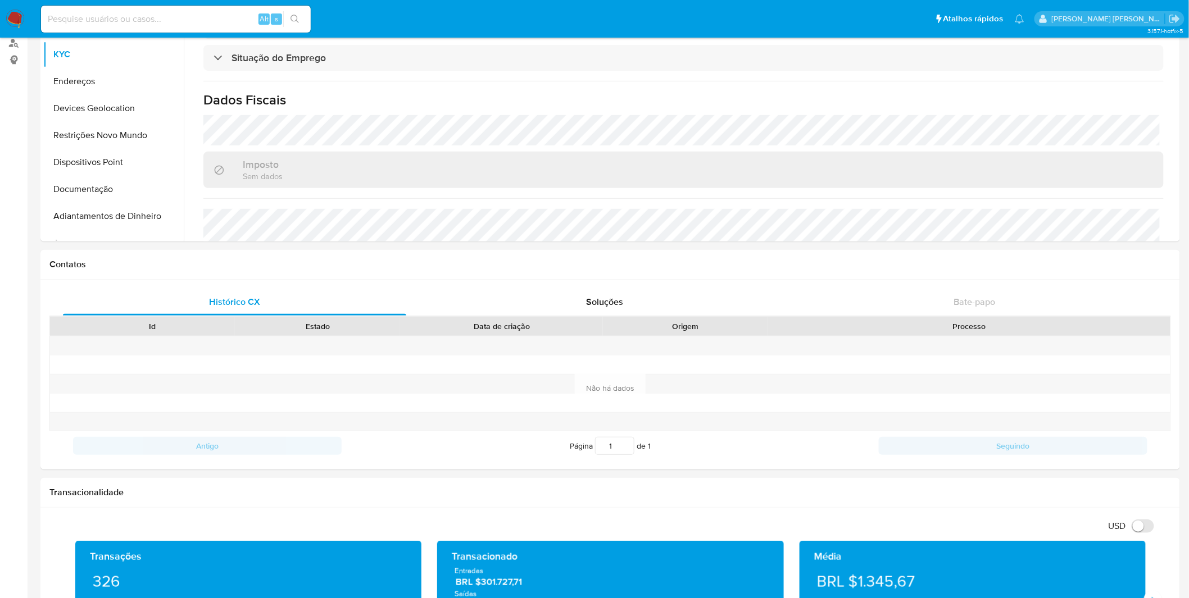
scroll to position [125, 0]
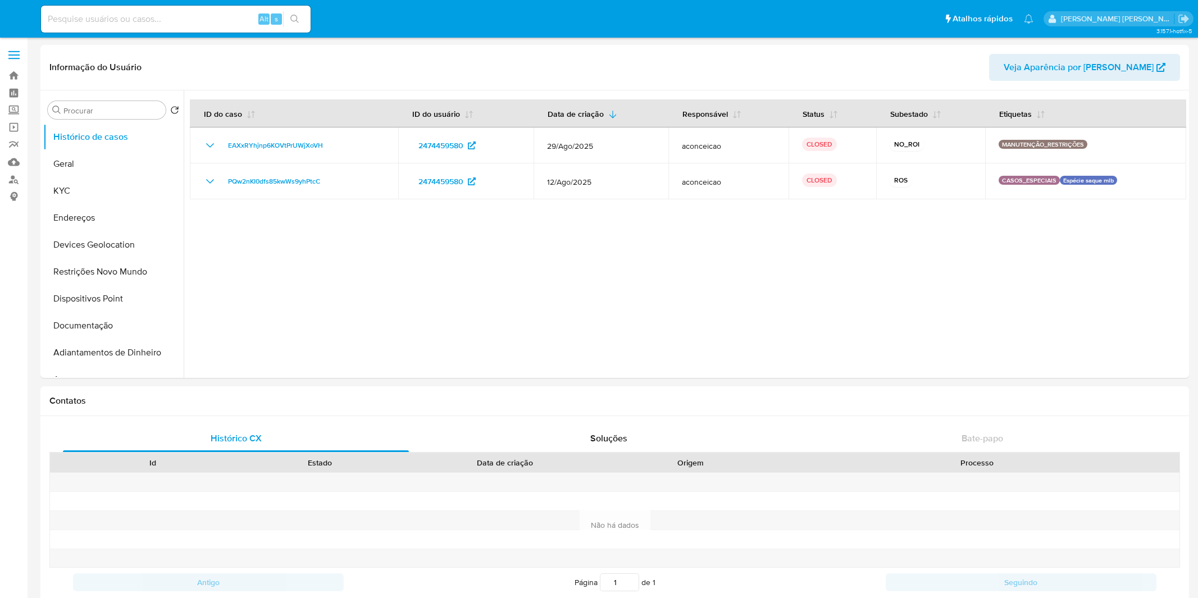
select select "10"
click at [120, 195] on button "KYC" at bounding box center [108, 191] width 131 height 27
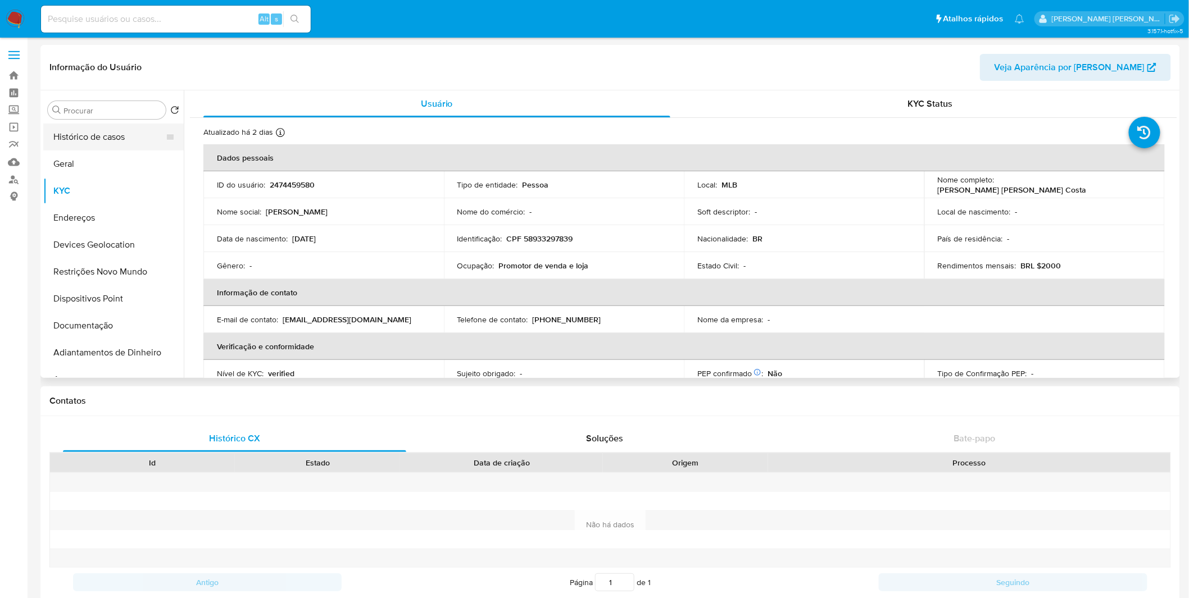
click at [98, 139] on button "Histórico de casos" at bounding box center [108, 137] width 131 height 27
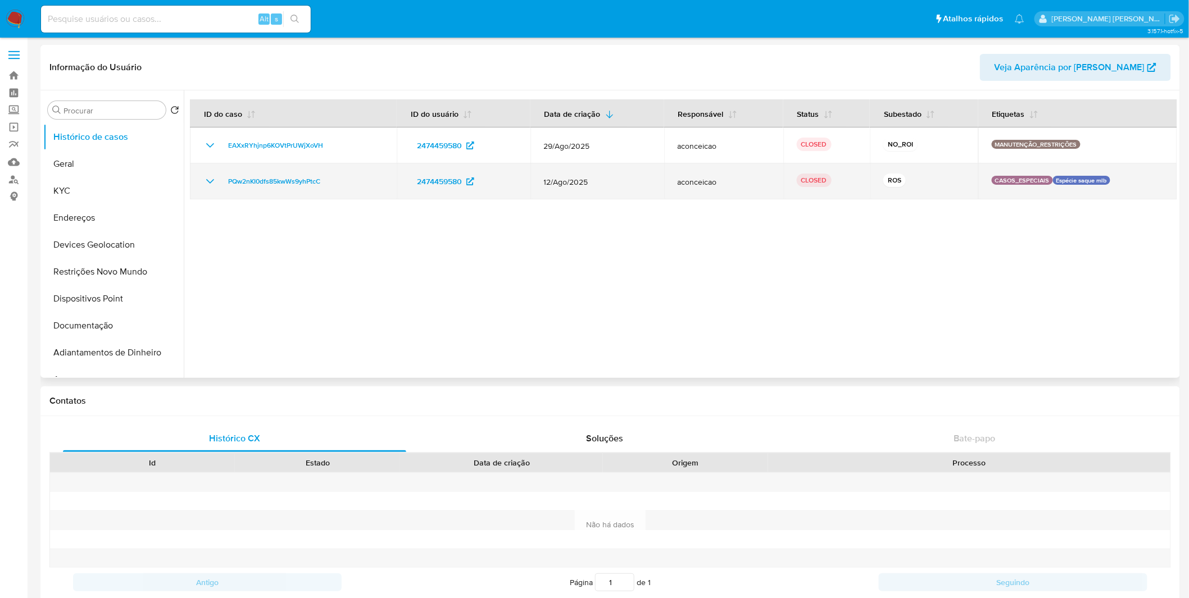
click at [208, 182] on icon "Mostrar/Ocultar" at bounding box center [209, 181] width 13 height 13
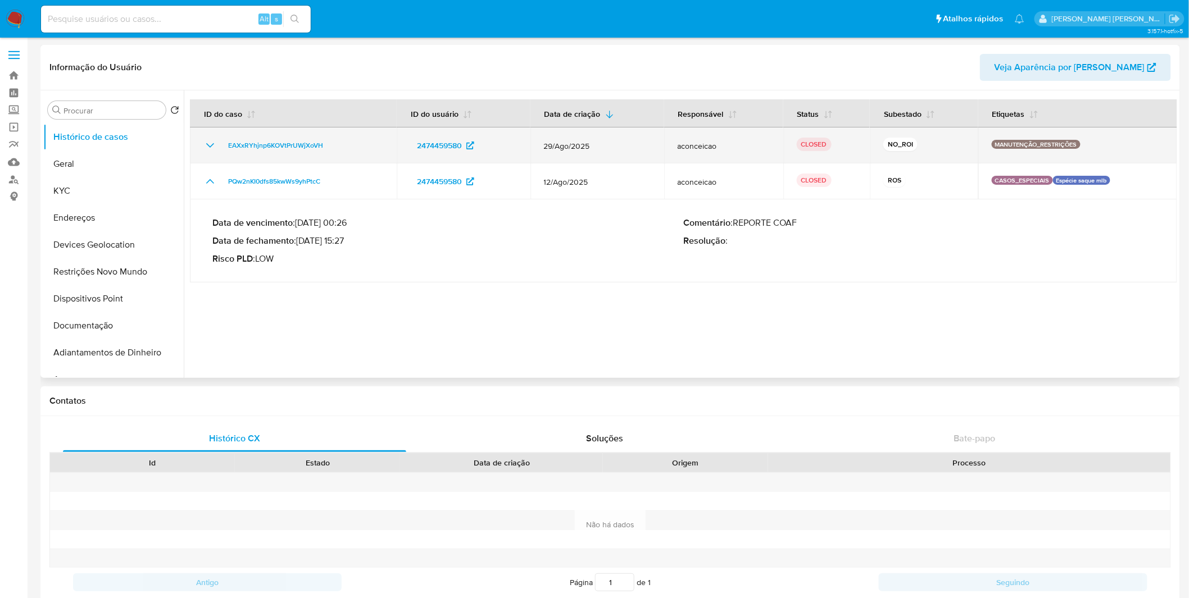
click at [206, 147] on icon "Mostrar/Ocultar" at bounding box center [209, 145] width 13 height 13
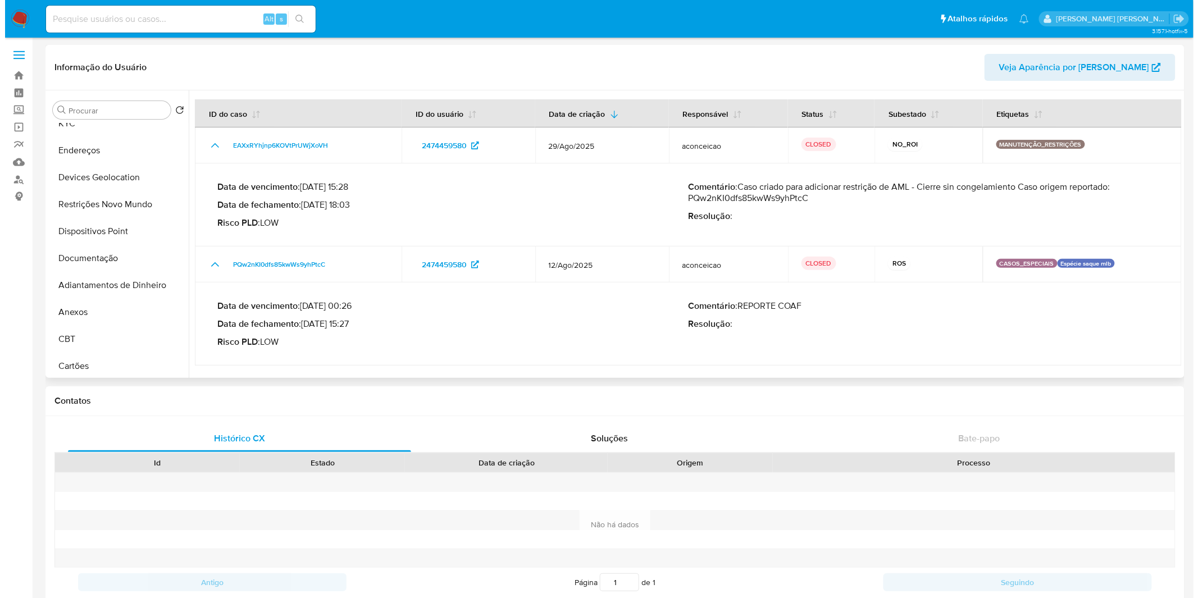
scroll to position [187, 0]
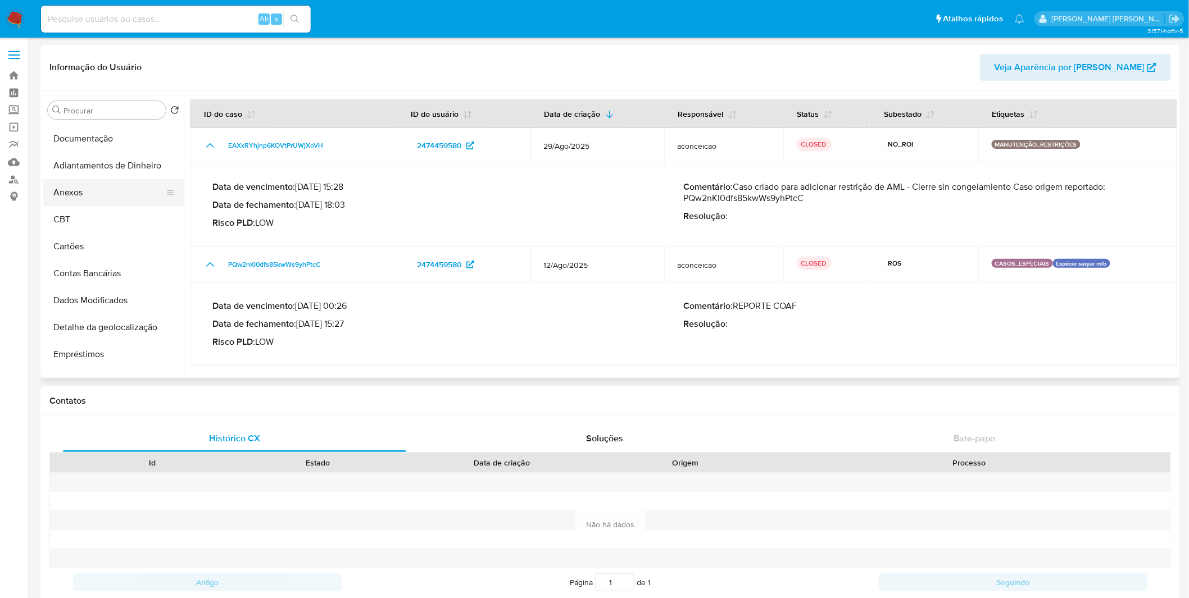
click at [81, 200] on button "Anexos" at bounding box center [108, 192] width 131 height 27
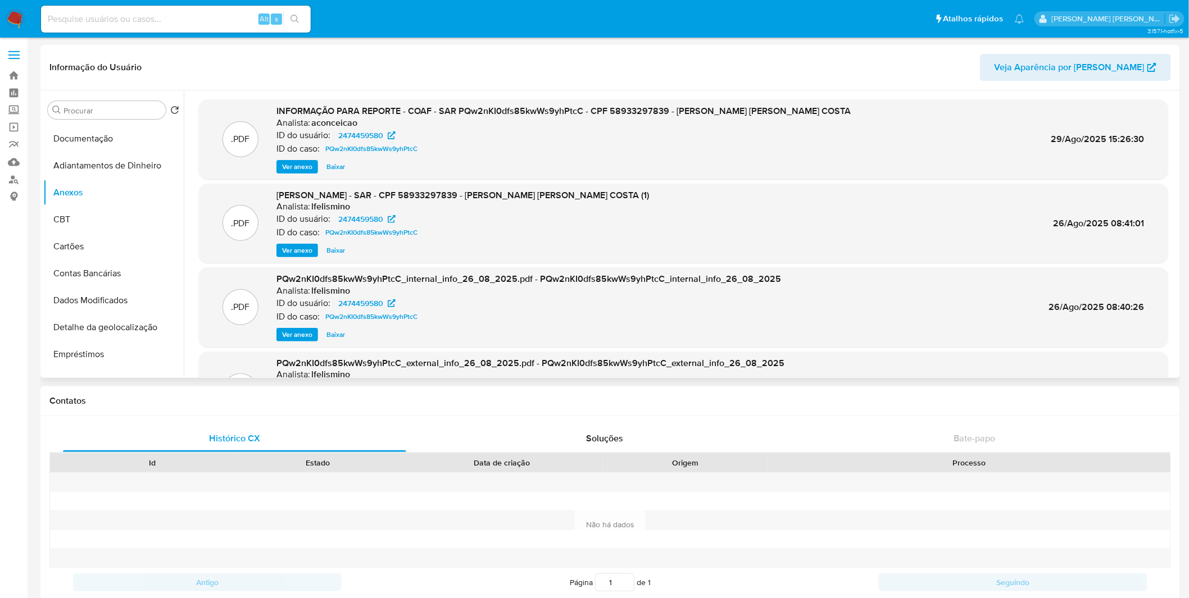
click at [298, 166] on span "Ver anexo" at bounding box center [297, 166] width 30 height 11
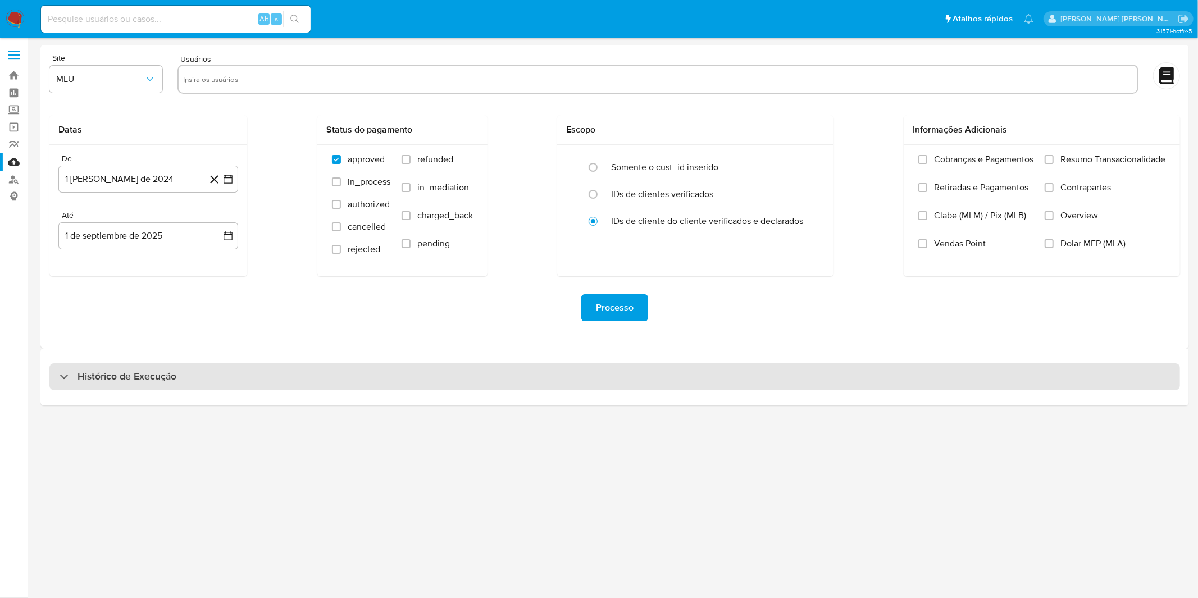
click at [353, 374] on div "Histórico de Execução" at bounding box center [614, 377] width 1131 height 27
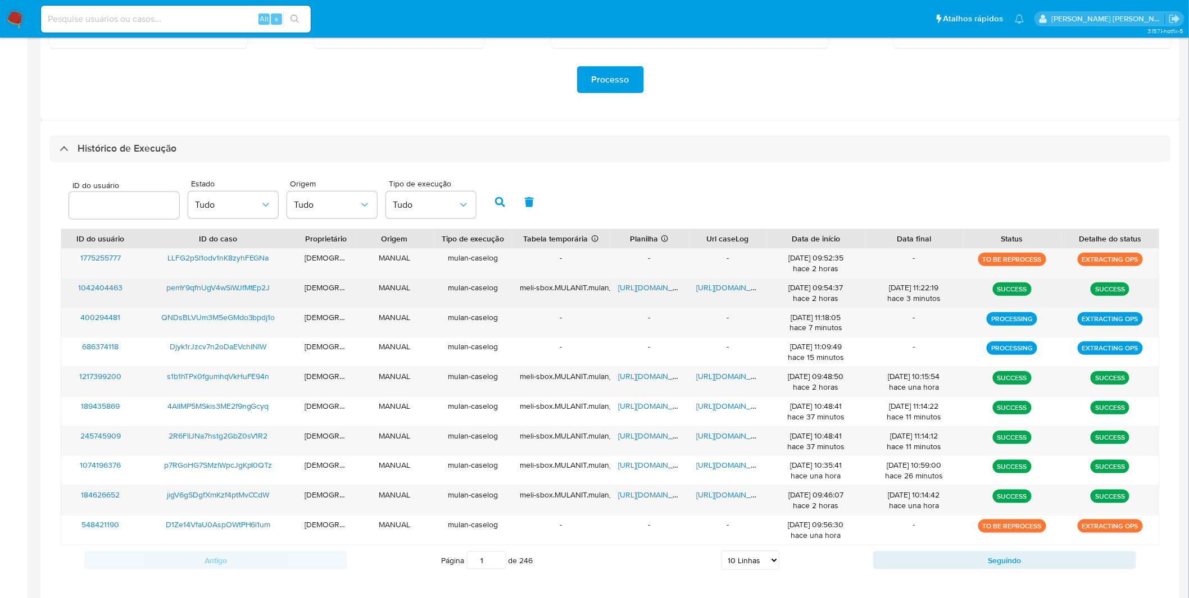
scroll to position [239, 0]
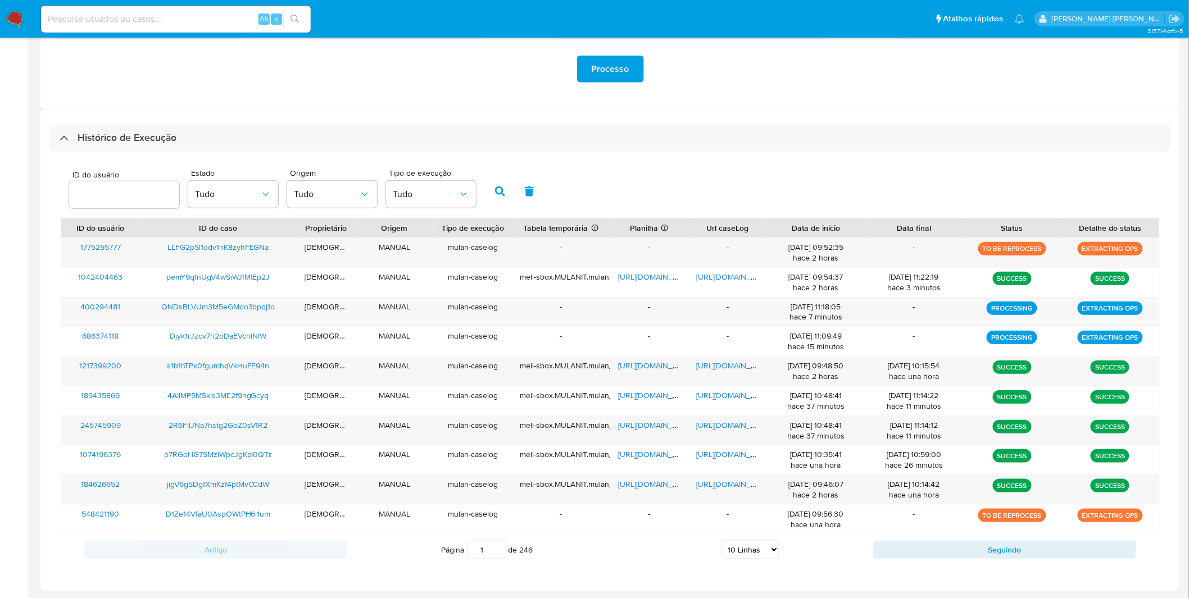
click at [744, 552] on select "5 Linhas 10 Linhas 20 Linhas 25 Linhas 50 Linhas 100 Linhas" at bounding box center [750, 549] width 58 height 19
click at [743, 548] on select "5 Linhas 10 Linhas 20 Linhas 25 Linhas 50 Linhas 100 Linhas" at bounding box center [750, 549] width 58 height 19
select select "50"
click at [721, 541] on select "5 Linhas 10 Linhas 20 Linhas 25 Linhas 50 Linhas 100 Linhas" at bounding box center [750, 549] width 58 height 19
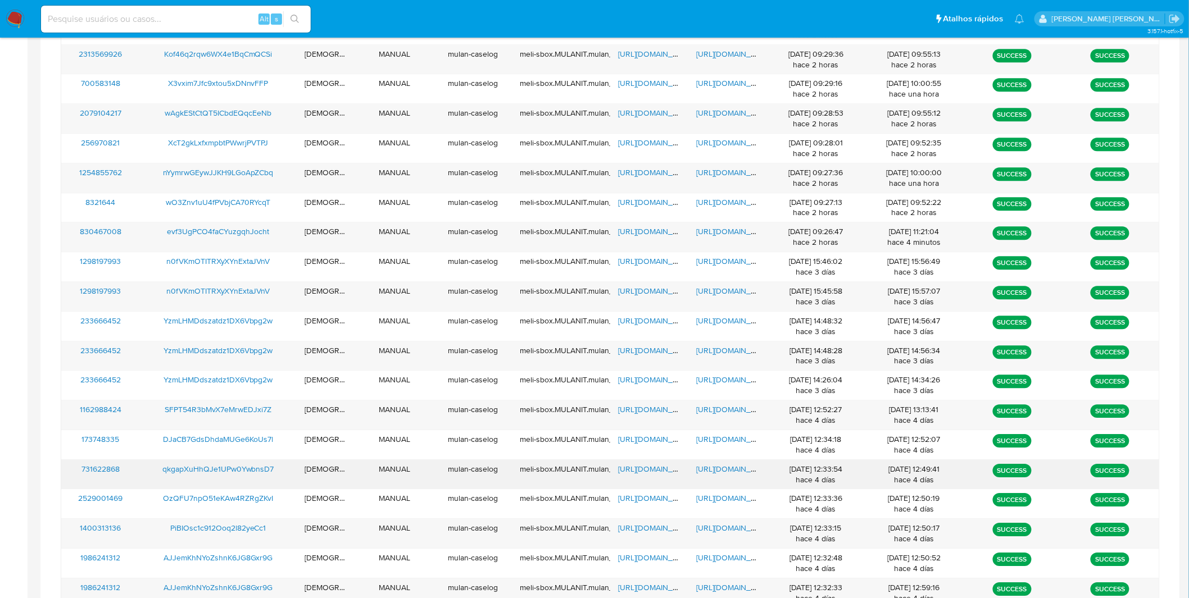
scroll to position [1146, 0]
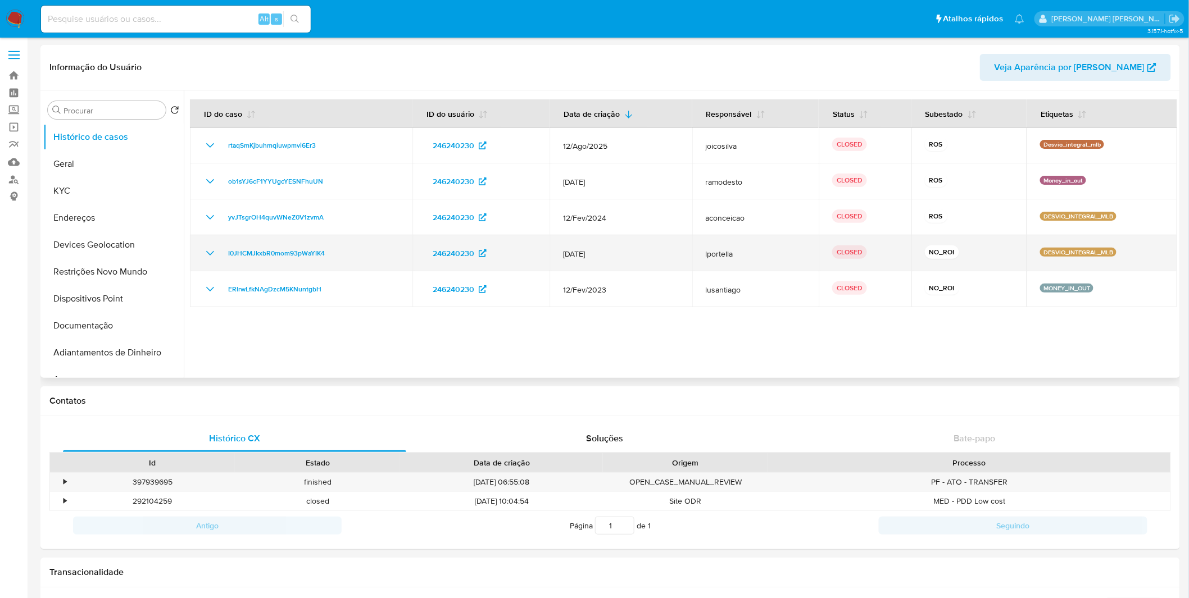
select select "10"
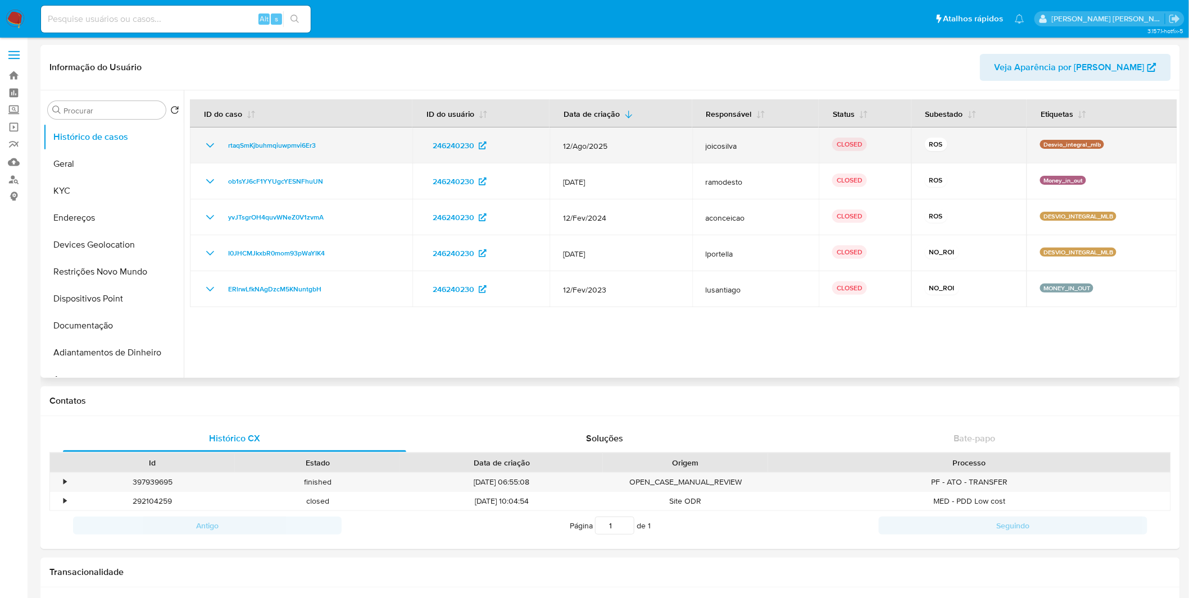
click at [217, 145] on div "rtaqSmKjbuhmqiuwpmvi6Er3" at bounding box center [301, 145] width 196 height 13
click at [211, 144] on icon "Mostrar/Ocultar" at bounding box center [209, 145] width 13 height 13
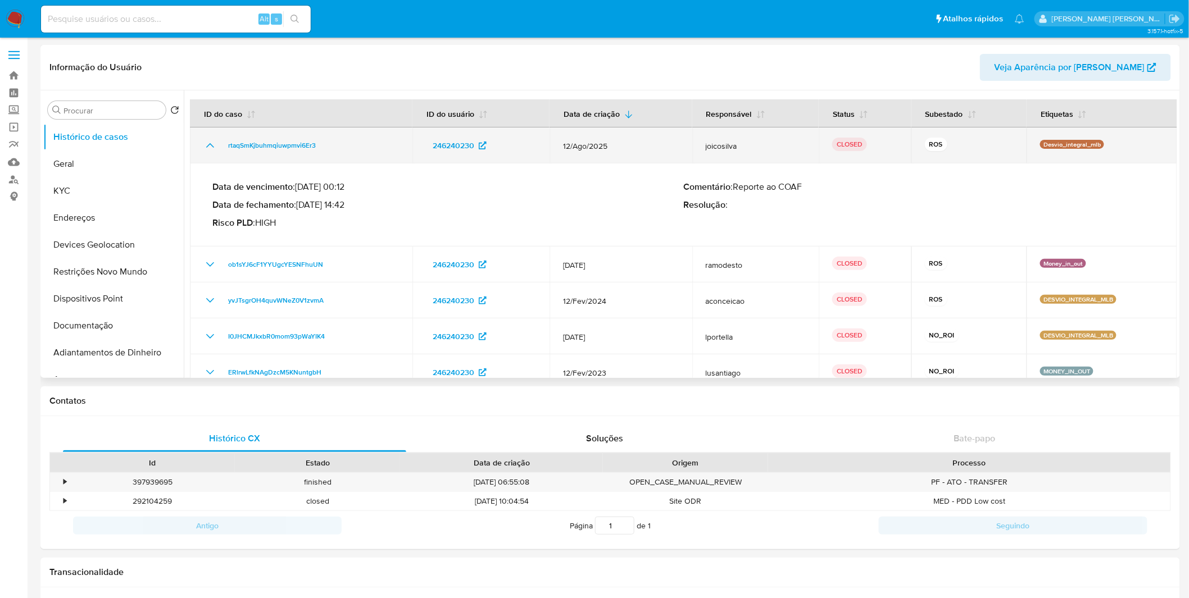
click at [211, 144] on icon "Mostrar/Ocultar" at bounding box center [210, 145] width 8 height 4
click at [211, 144] on icon "Mostrar/Ocultar" at bounding box center [209, 145] width 13 height 13
click at [216, 151] on icon "Mostrar/Ocultar" at bounding box center [209, 145] width 13 height 13
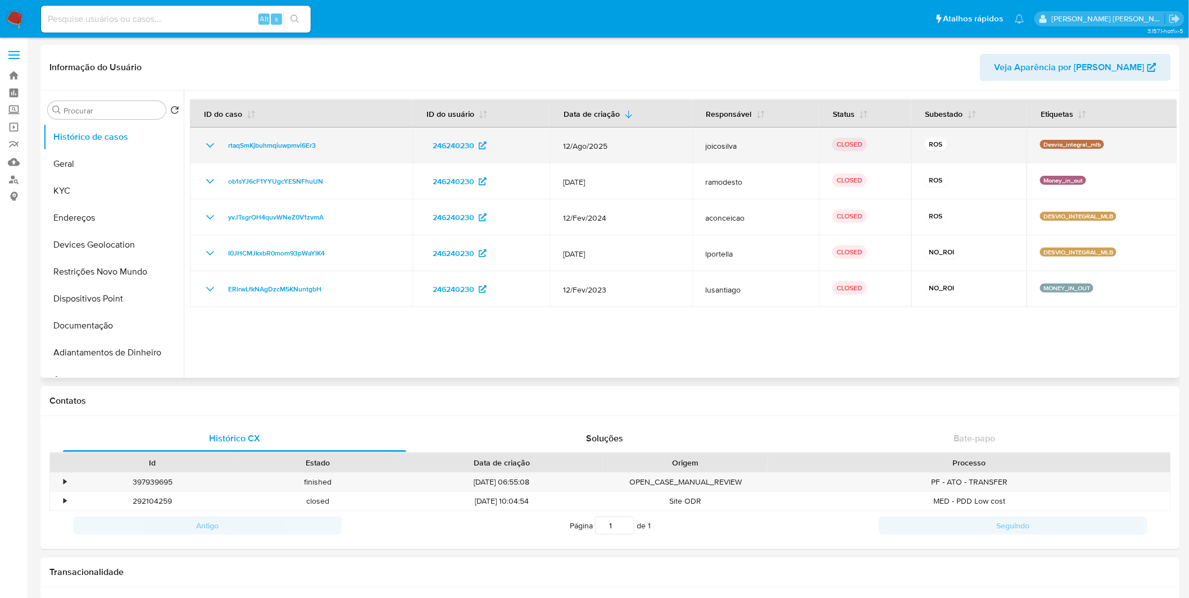
click at [212, 140] on icon "Mostrar/Ocultar" at bounding box center [209, 145] width 13 height 13
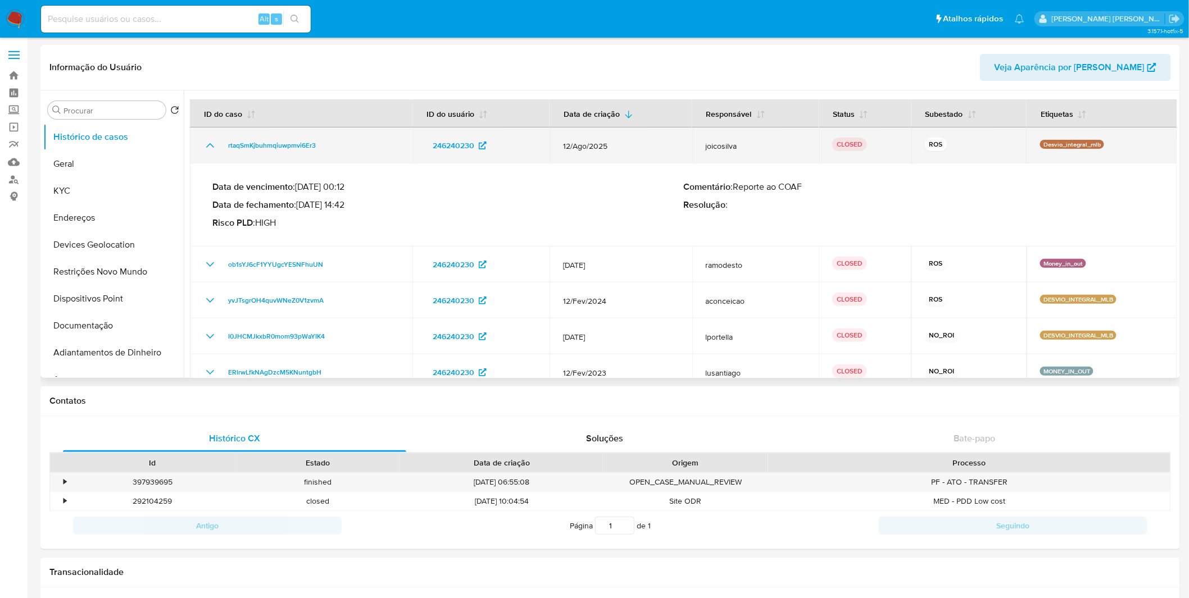
click at [212, 140] on icon "Mostrar/Ocultar" at bounding box center [209, 145] width 13 height 13
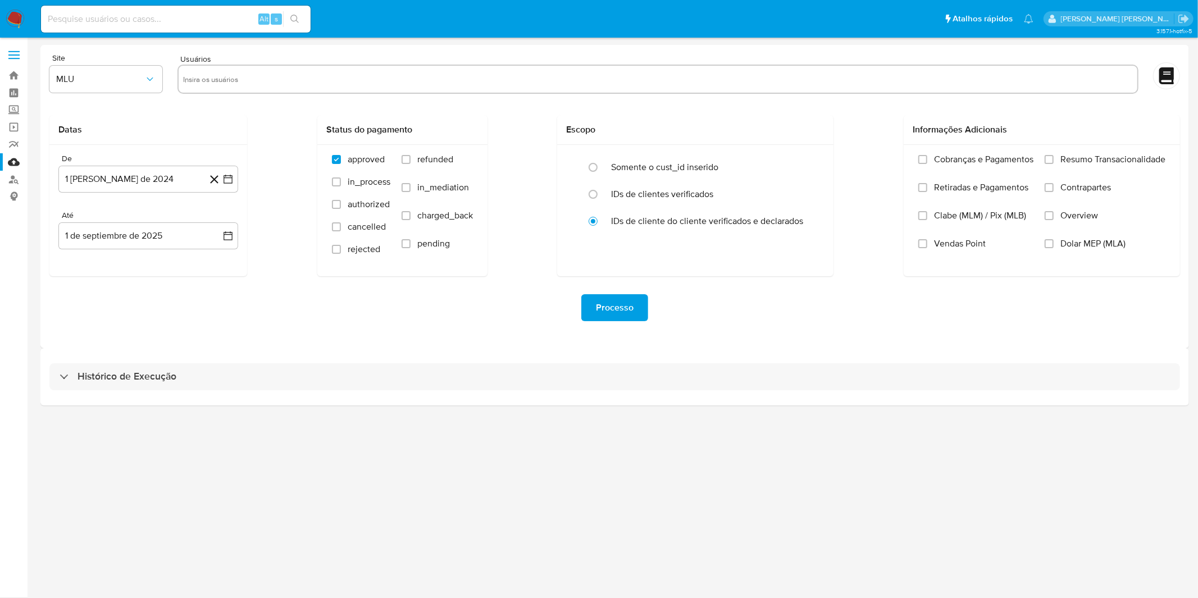
click at [500, 394] on div "Histórico de Execução" at bounding box center [614, 376] width 1149 height 57
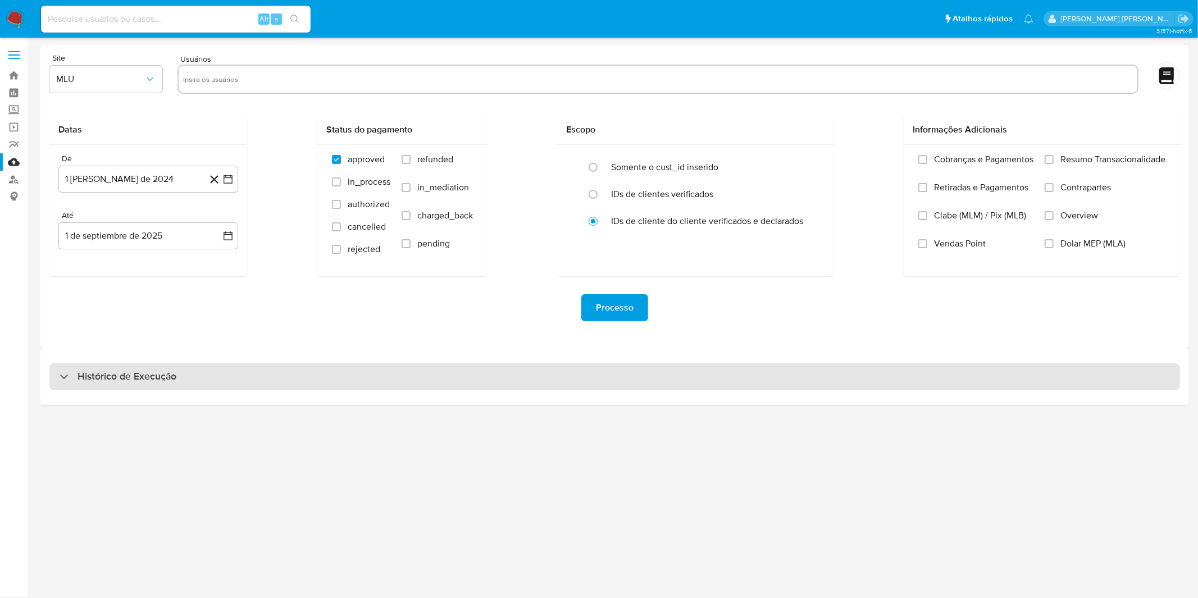
click at [502, 385] on div "Histórico de Execução" at bounding box center [614, 377] width 1131 height 27
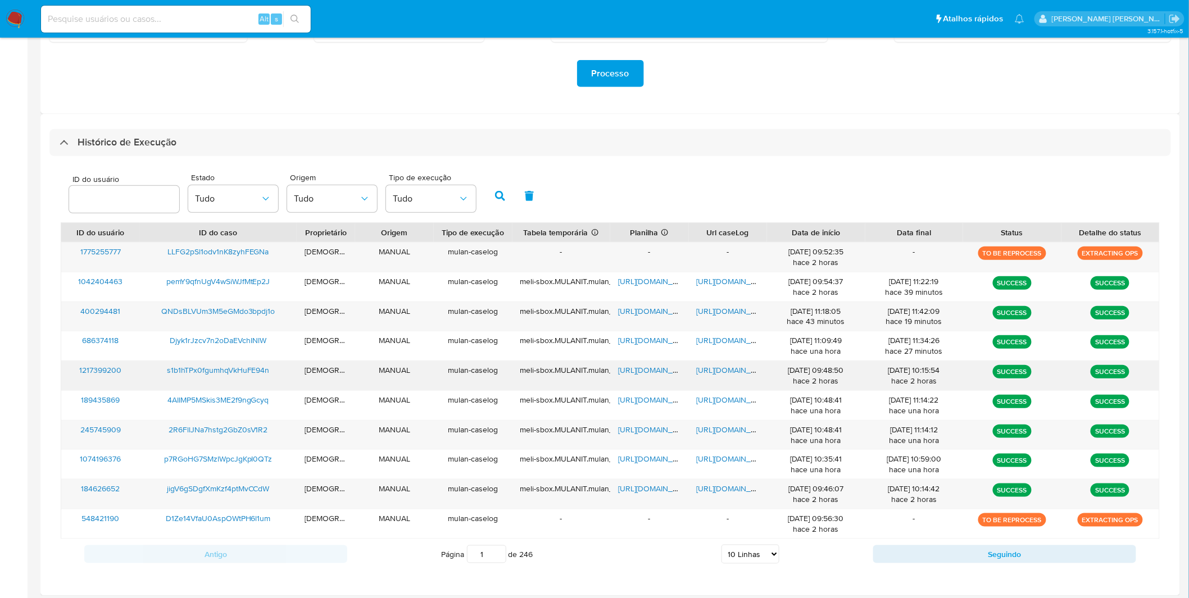
scroll to position [239, 0]
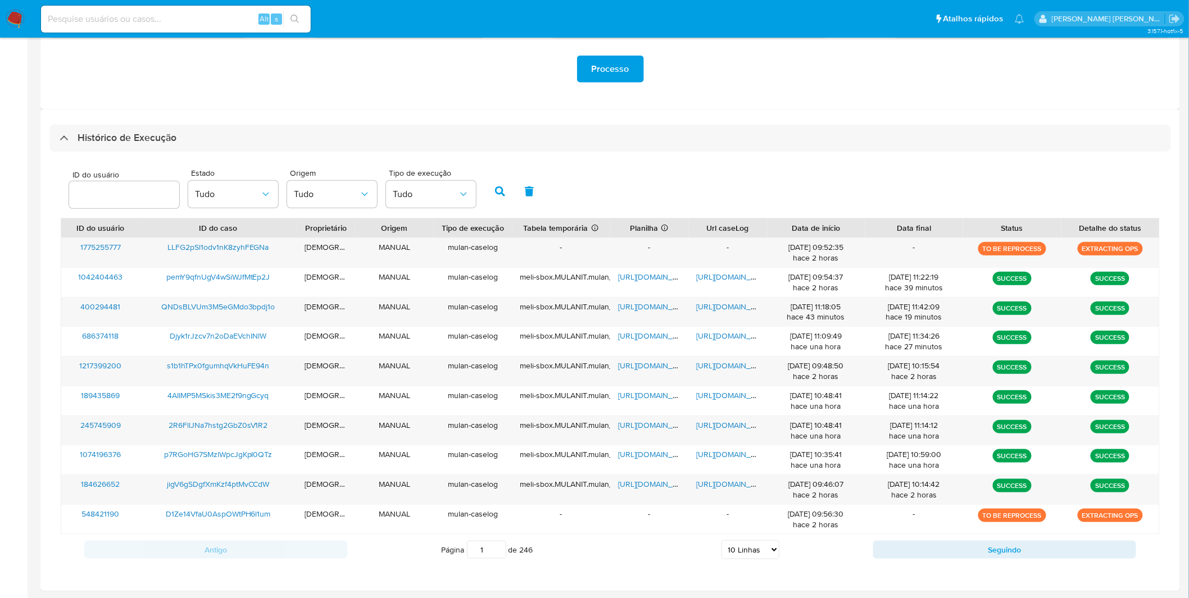
click at [741, 553] on select "5 Linhas 10 Linhas 20 Linhas 25 Linhas 50 Linhas 100 Linhas" at bounding box center [750, 549] width 58 height 19
click at [751, 555] on select "5 Linhas 10 Linhas 20 Linhas 25 Linhas 50 Linhas 100 Linhas" at bounding box center [750, 549] width 58 height 19
select select "50"
click at [721, 541] on select "5 Linhas 10 Linhas 20 Linhas 25 Linhas 50 Linhas 100 Linhas" at bounding box center [750, 549] width 58 height 19
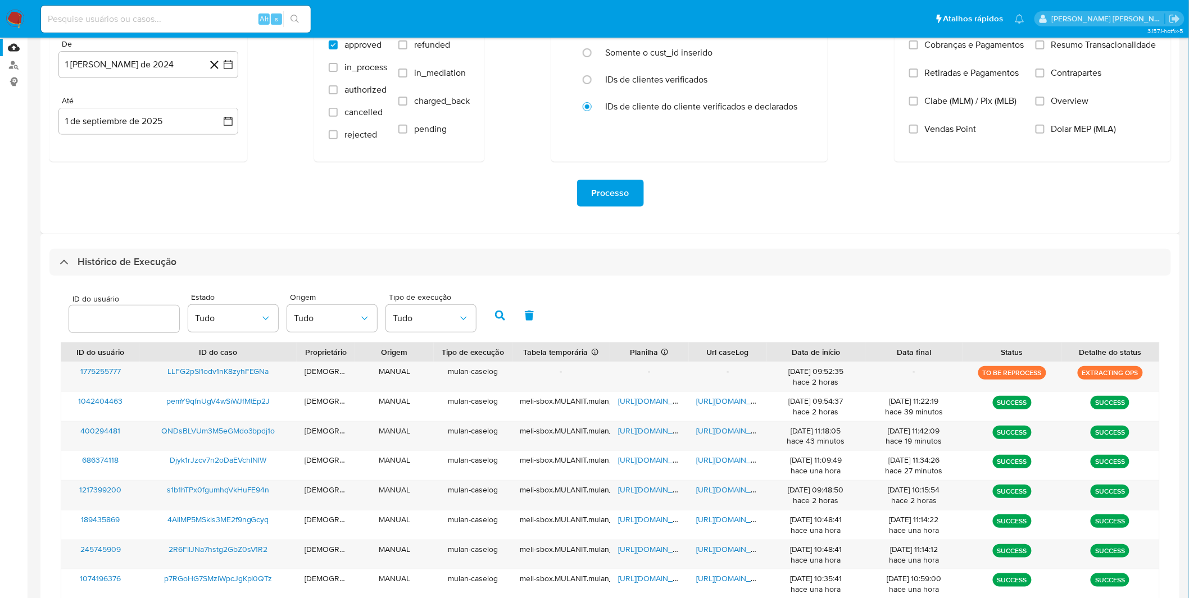
scroll to position [114, 0]
click at [183, 20] on input at bounding box center [176, 19] width 270 height 15
paste input "WIiUqtAgqIUhR9neyVYJEShU"
type input "WIiUqtAgqIUhR9neyVYJEShU"
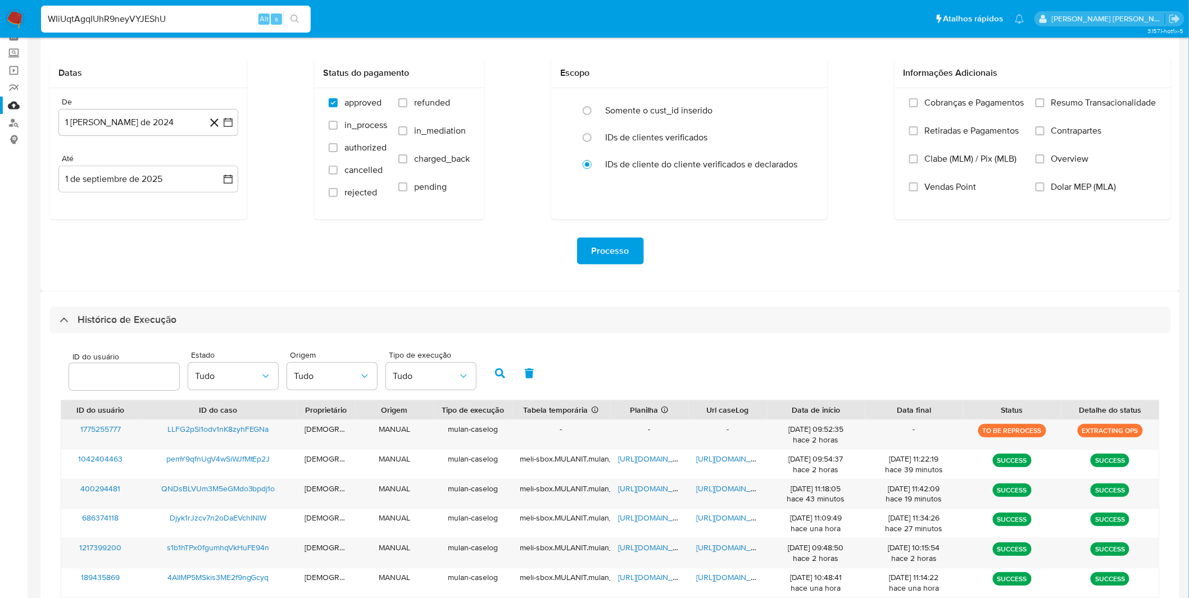
scroll to position [0, 0]
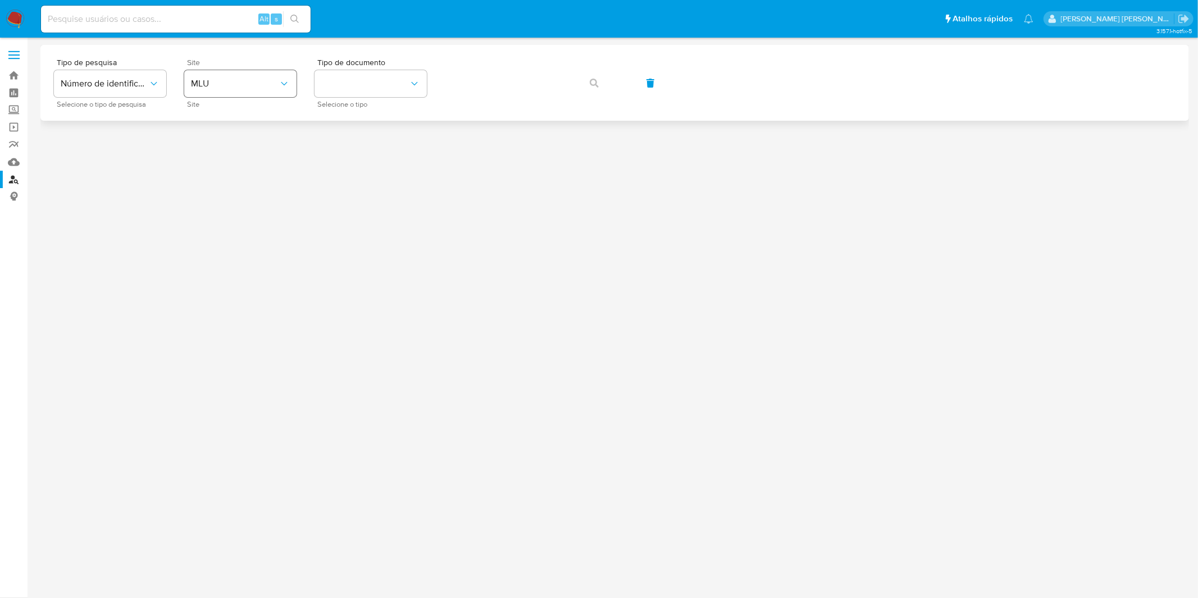
click at [257, 83] on span "MLU" at bounding box center [235, 83] width 88 height 11
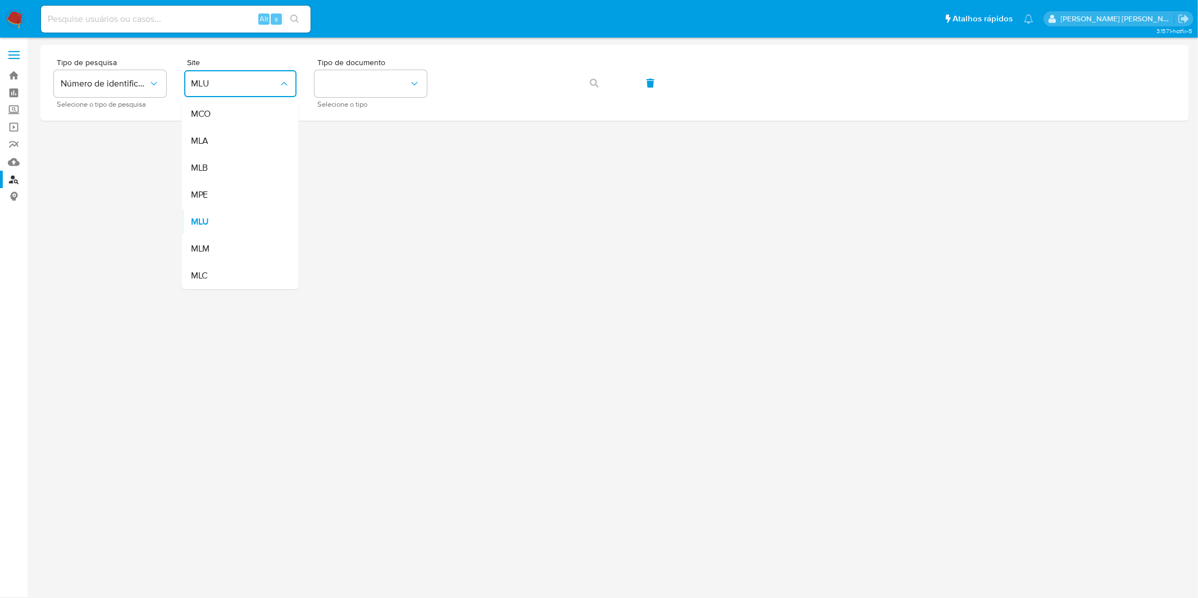
click at [246, 158] on div "MLB" at bounding box center [237, 168] width 92 height 27
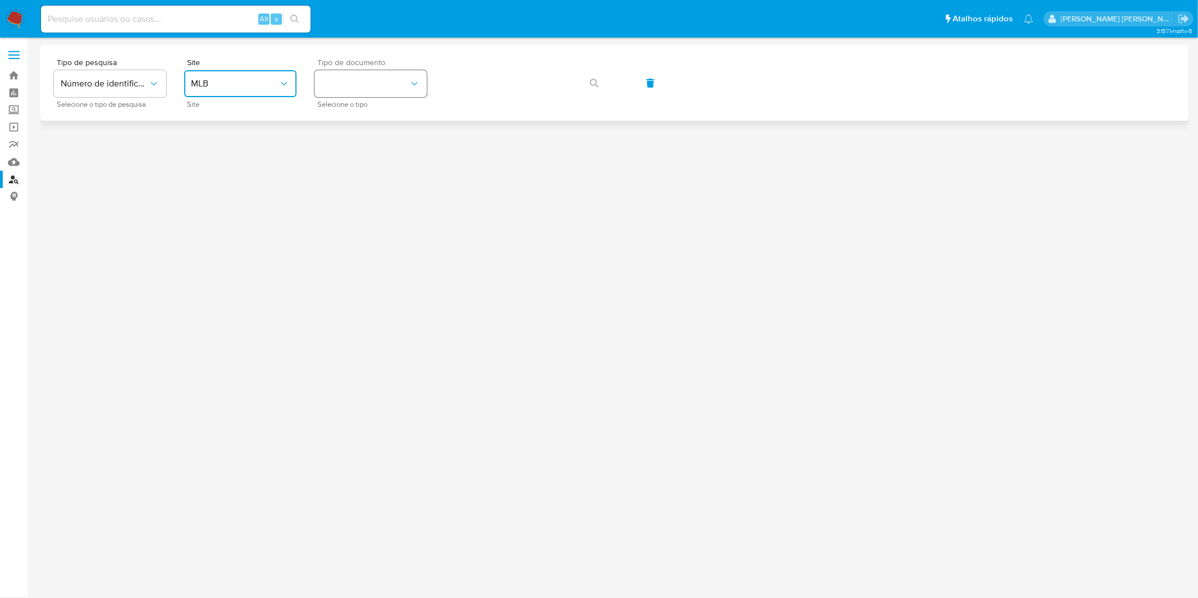
click at [339, 81] on button "identificationType" at bounding box center [371, 83] width 112 height 27
click at [342, 161] on div "CPF CPF" at bounding box center [367, 158] width 92 height 38
click at [611, 85] on button "button" at bounding box center [594, 83] width 38 height 27
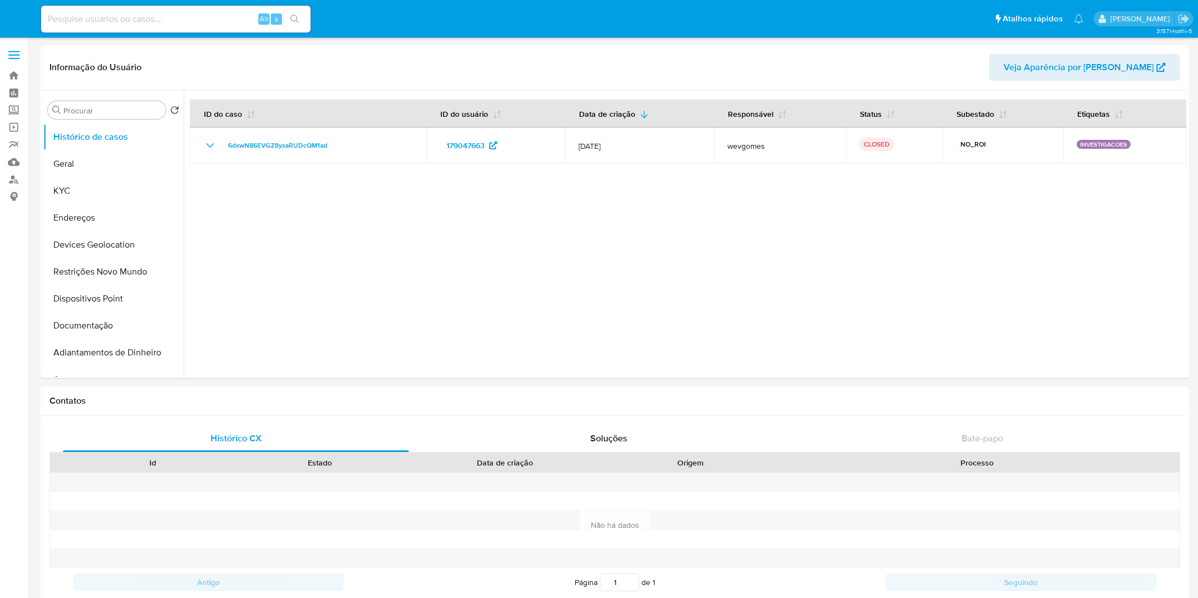
select select "10"
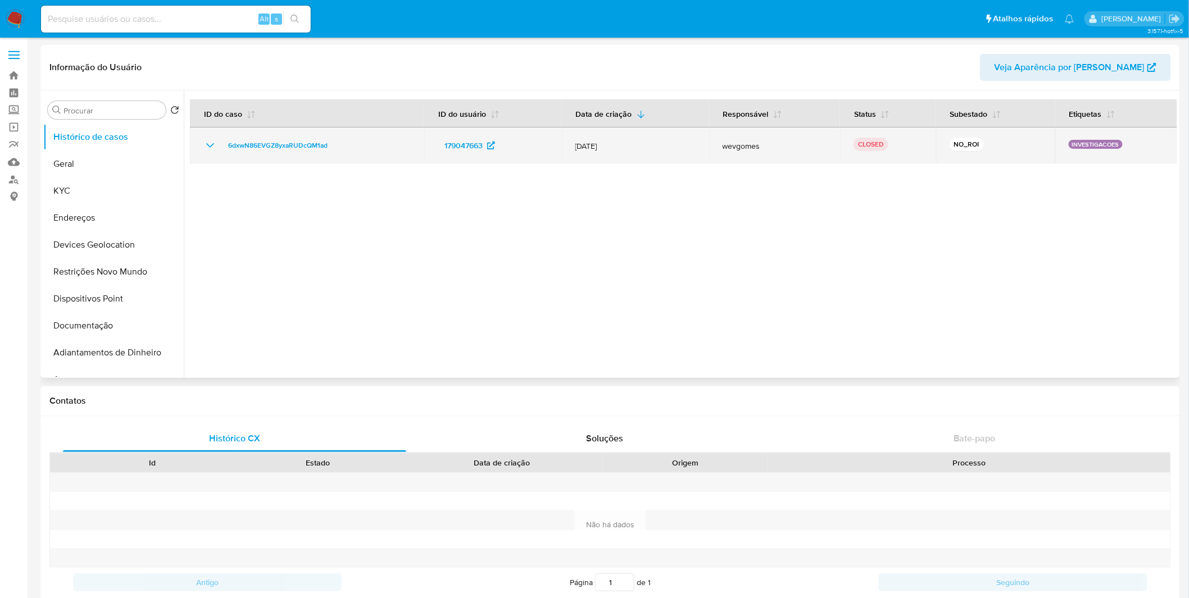
click at [214, 143] on icon "Mostrar/Ocultar" at bounding box center [209, 145] width 13 height 13
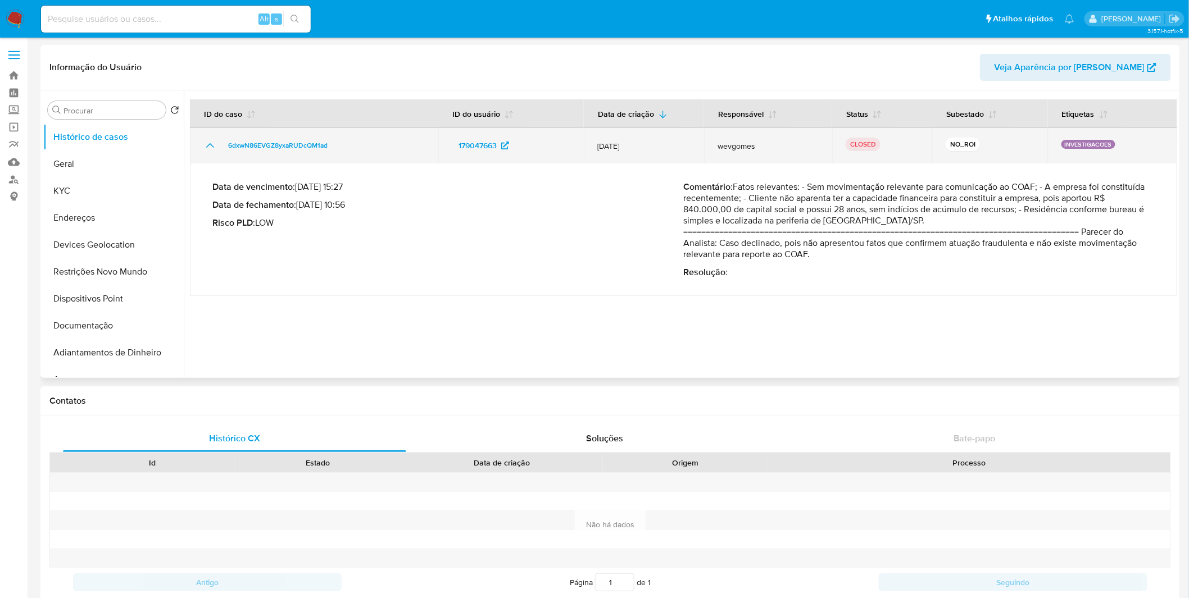
click at [214, 143] on icon "Mostrar/Ocultar" at bounding box center [209, 145] width 13 height 13
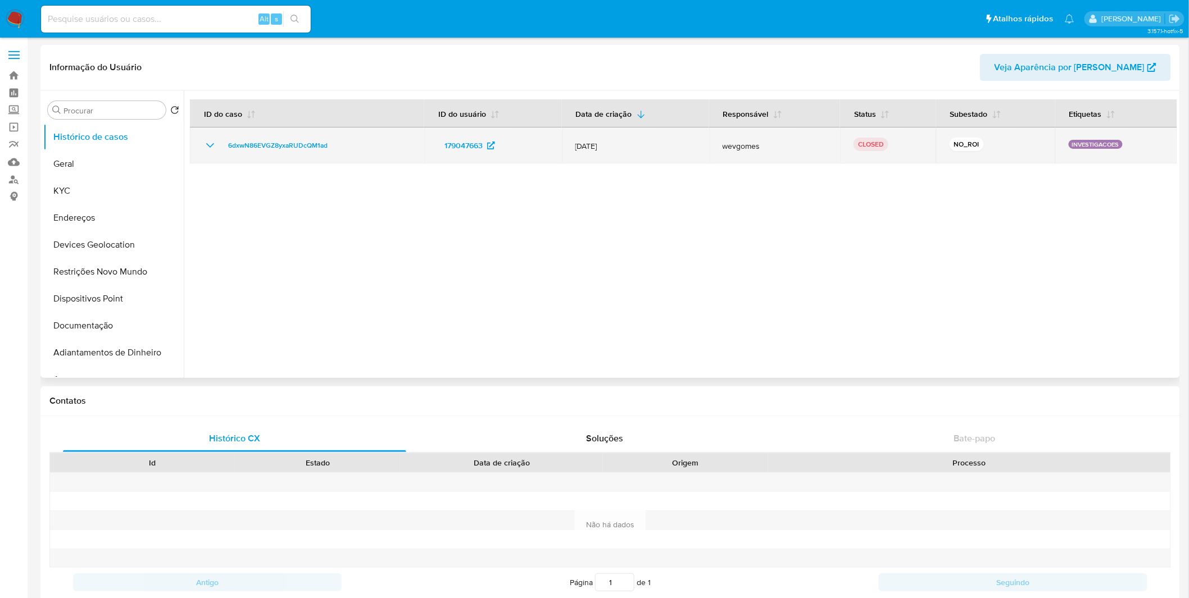
click at [214, 143] on icon "Mostrar/Ocultar" at bounding box center [209, 145] width 13 height 13
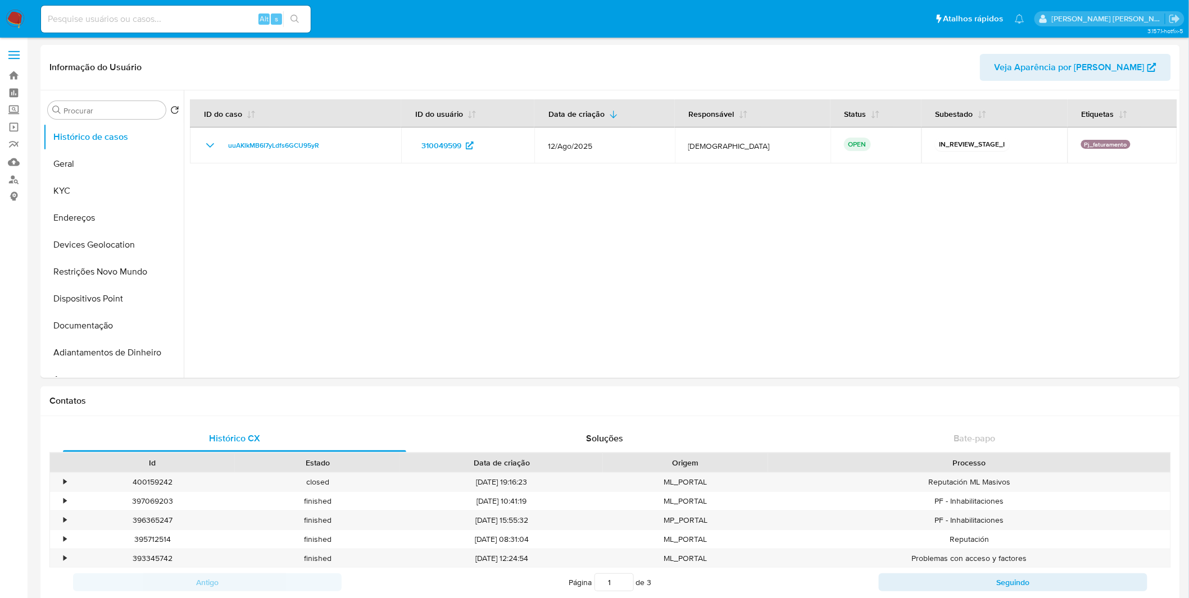
select select "10"
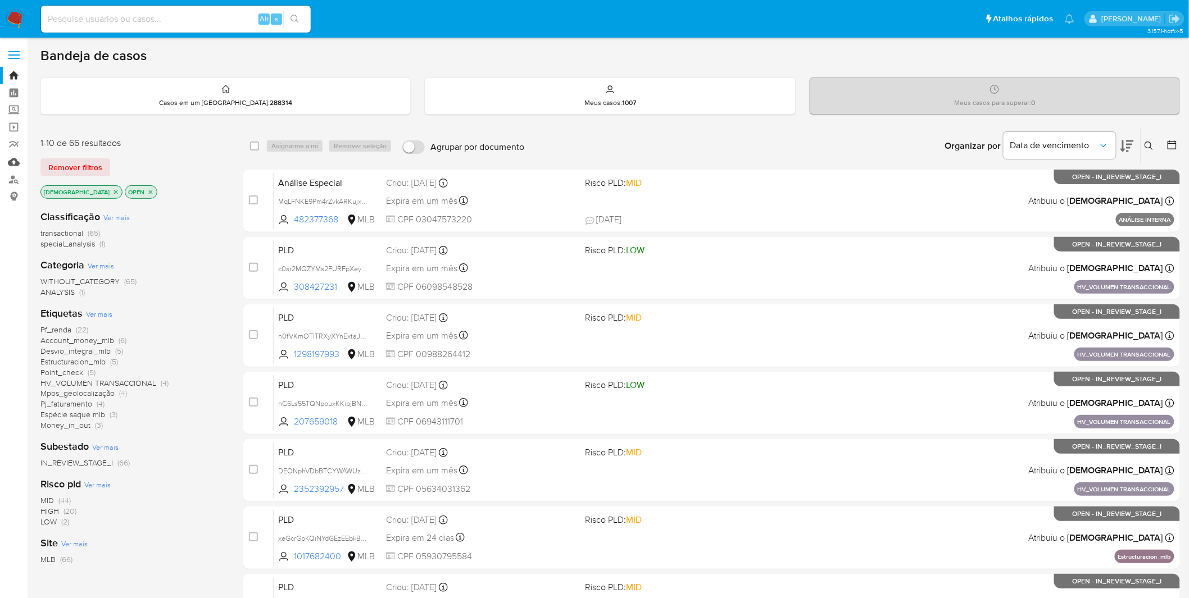
click at [7, 165] on link "Mulan" at bounding box center [67, 161] width 134 height 17
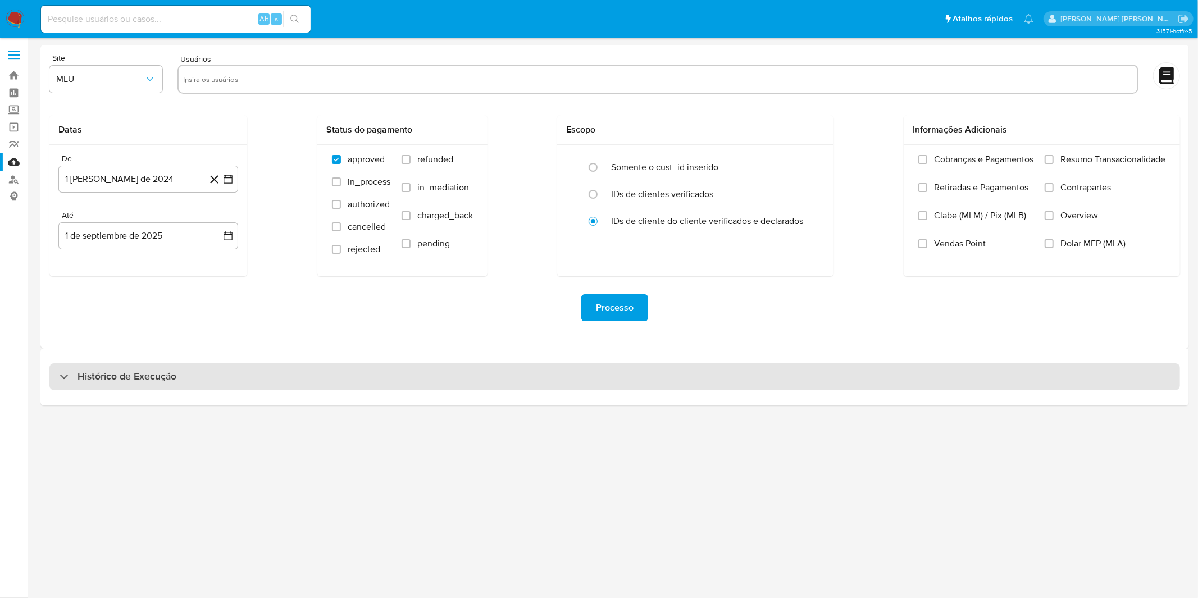
click at [308, 379] on div "Histórico de Execução" at bounding box center [614, 377] width 1131 height 27
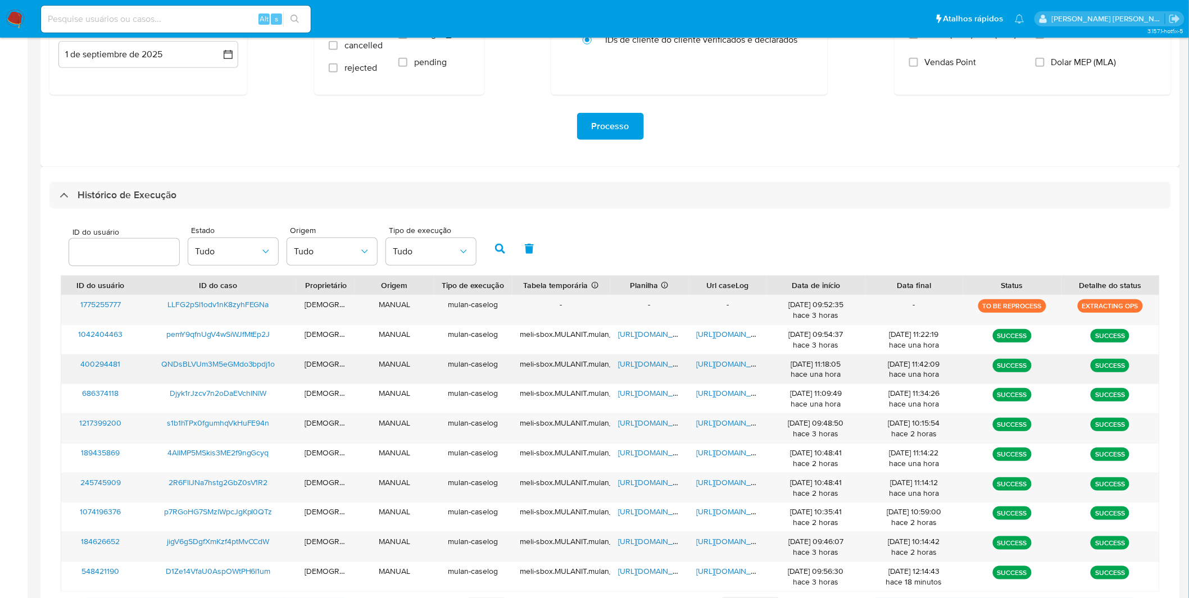
scroll to position [239, 0]
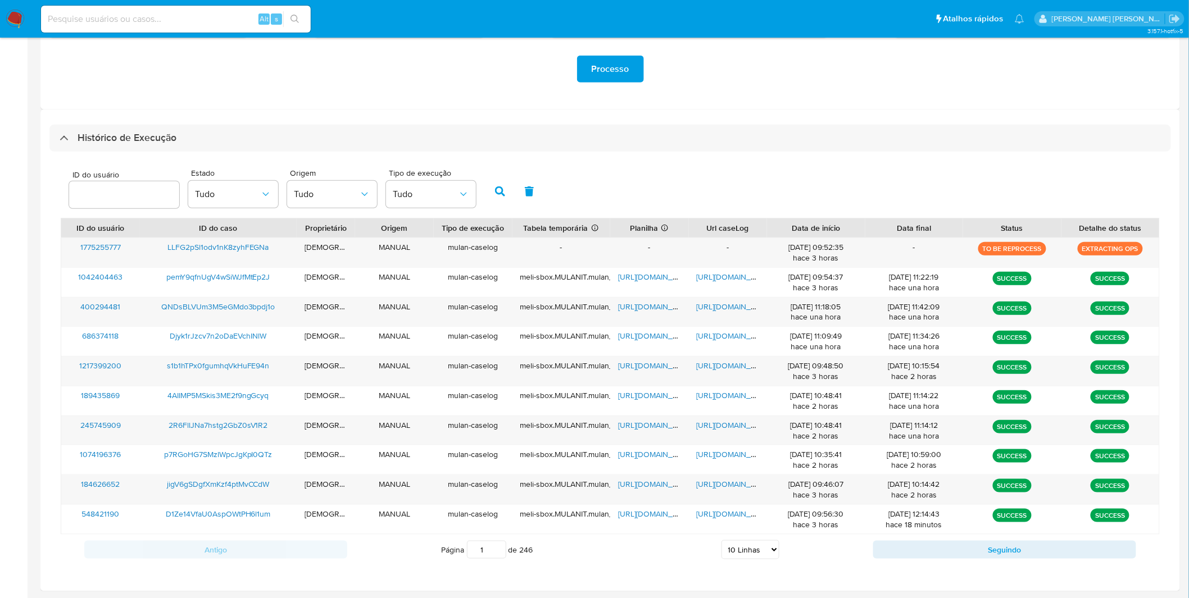
click at [750, 543] on select "5 Linhas 10 Linhas 20 Linhas 25 Linhas 50 Linhas 100 Linhas" at bounding box center [750, 549] width 58 height 19
select select "50"
click at [721, 541] on select "5 Linhas 10 Linhas 20 Linhas 25 Linhas 50 Linhas 100 Linhas" at bounding box center [750, 549] width 58 height 19
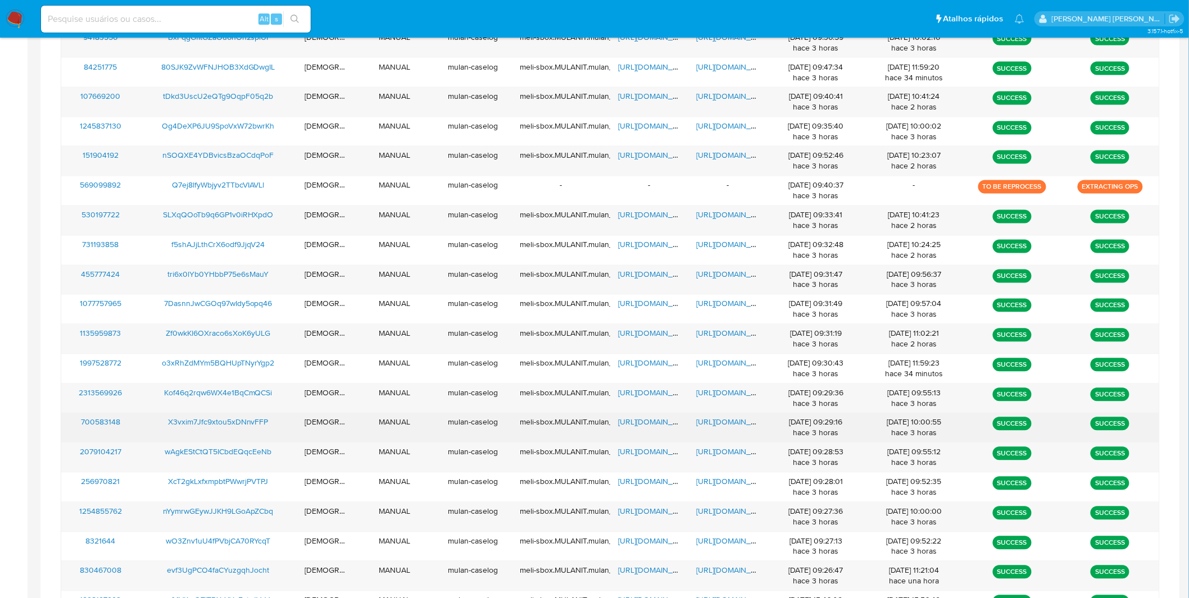
scroll to position [801, 0]
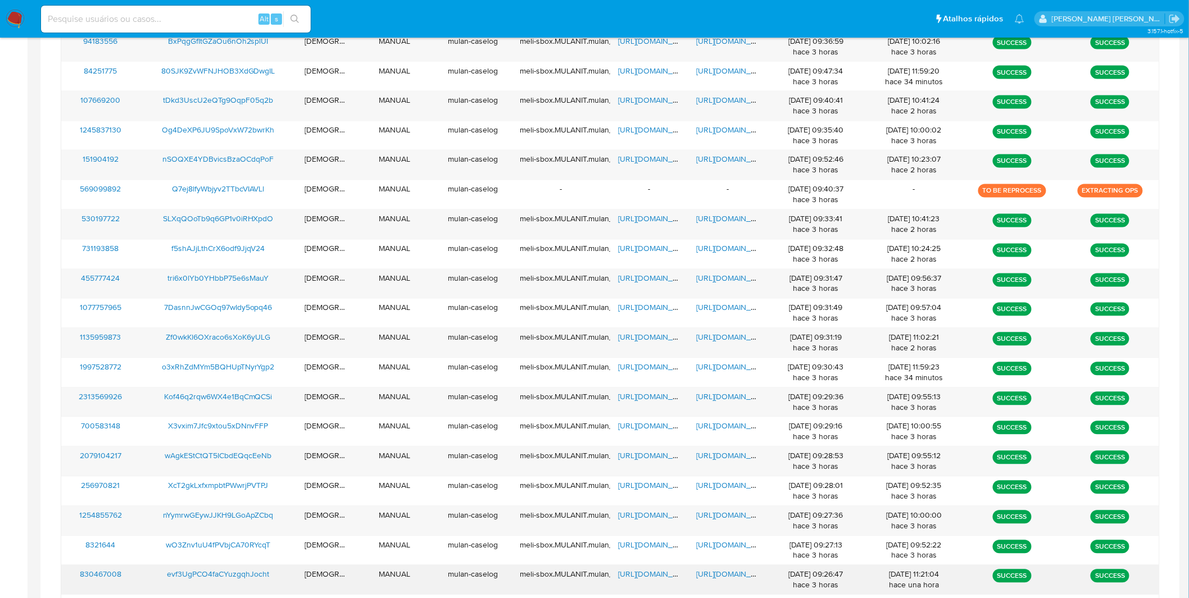
click at [738, 579] on span "https://docs.google.com/document/d/1jv0BVbBklwMUpWMh4deXFw31gedBWqKoXcvaD0lwdEw…" at bounding box center [736, 574] width 78 height 11
click at [642, 580] on span "https://docs.google.com/spreadsheets/d/1X7nheOGtA-y8hXylf8bEReRazKzjPoKra3NbT8y…" at bounding box center [657, 574] width 78 height 11
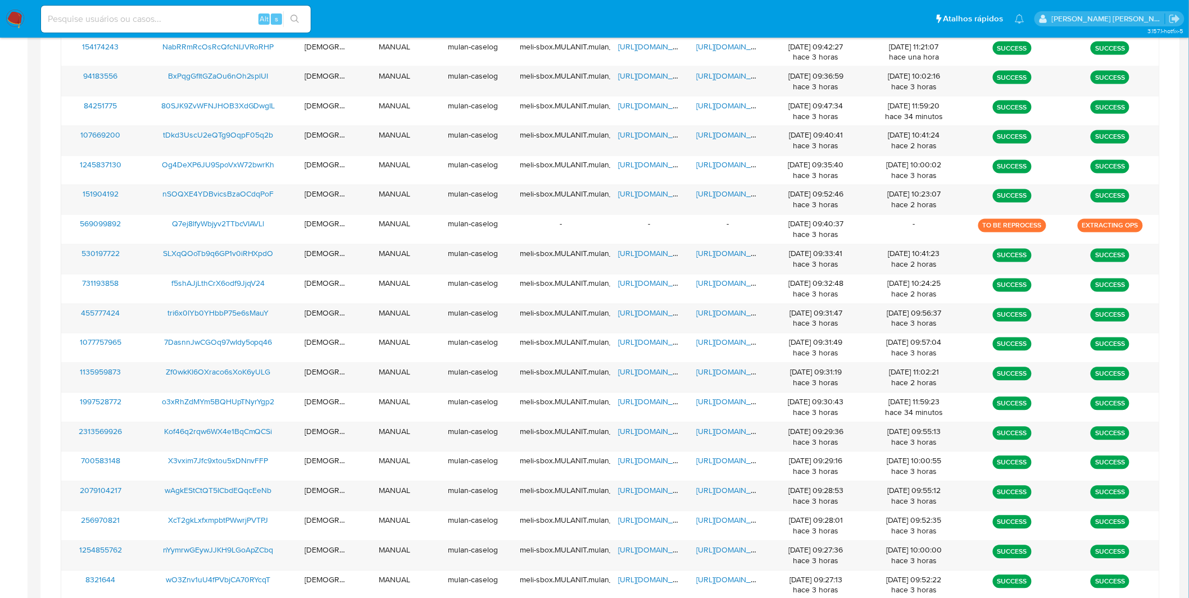
scroll to position [765, 0]
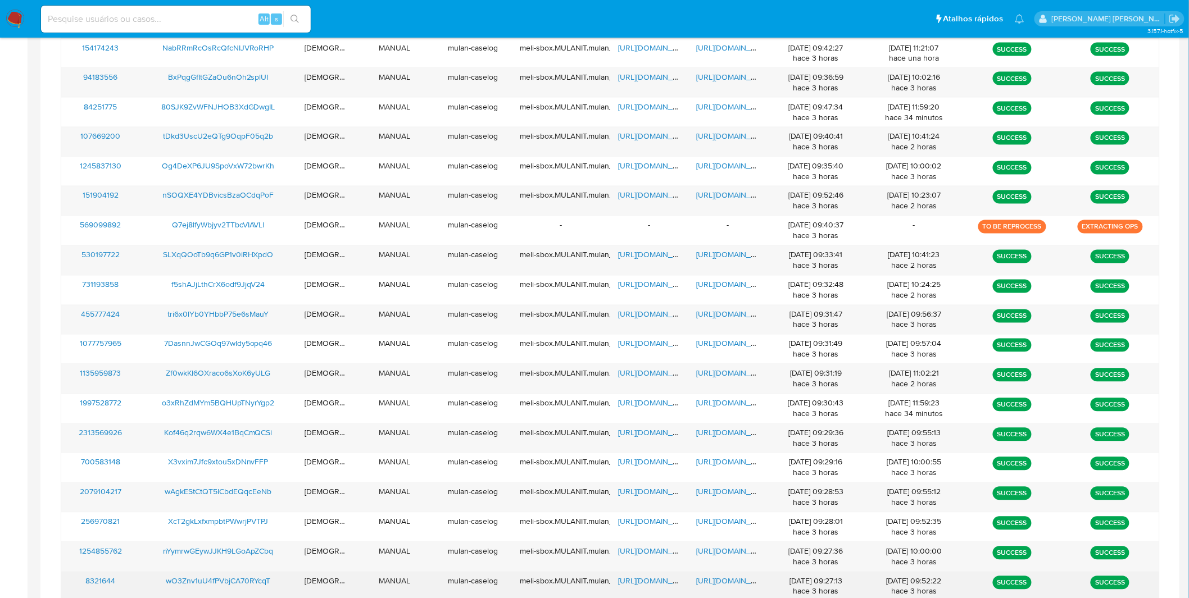
click at [752, 585] on span "https://docs.google.com/document/d/1UVhTj0Kd1Z8cBj8-fhFHqROQMuMcevFKHkR0GhDaMQE…" at bounding box center [736, 581] width 78 height 11
click at [627, 577] on div "https://docs.google.com/spreadsheets/d/1pT0nyiX2SCnYhP1ox7mLl8R4rRRMVthgMn_xiqD…" at bounding box center [649, 587] width 79 height 29
click at [632, 583] on span "https://docs.google.com/spreadsheets/d/1pT0nyiX2SCnYhP1ox7mLl8R4rRRMVthgMn_xiqD…" at bounding box center [657, 581] width 78 height 11
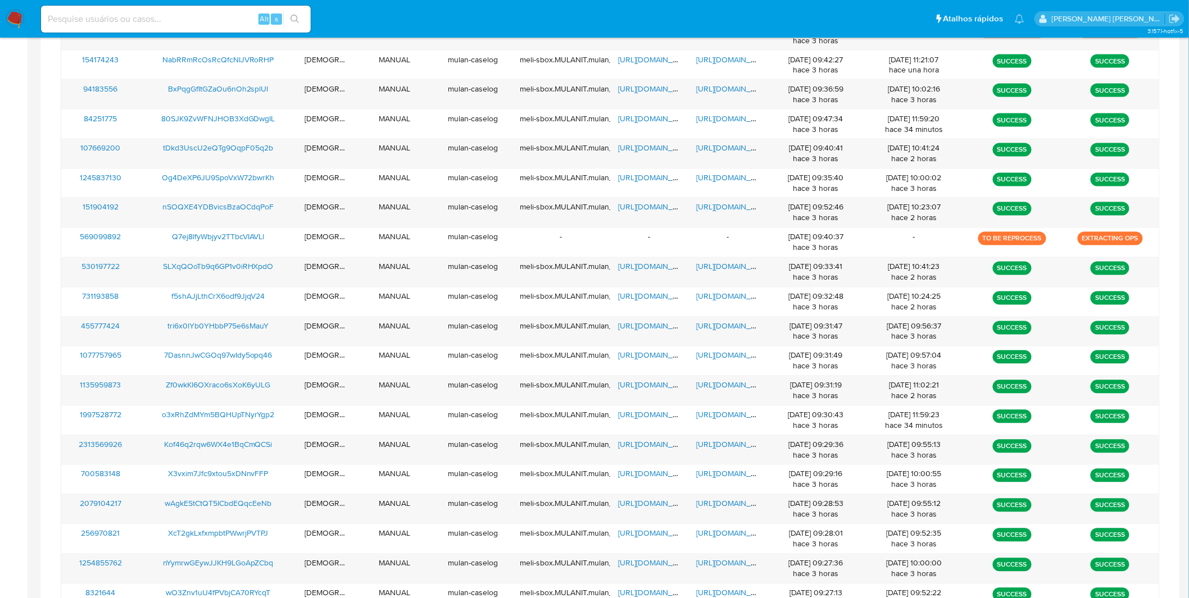
scroll to position [741, 0]
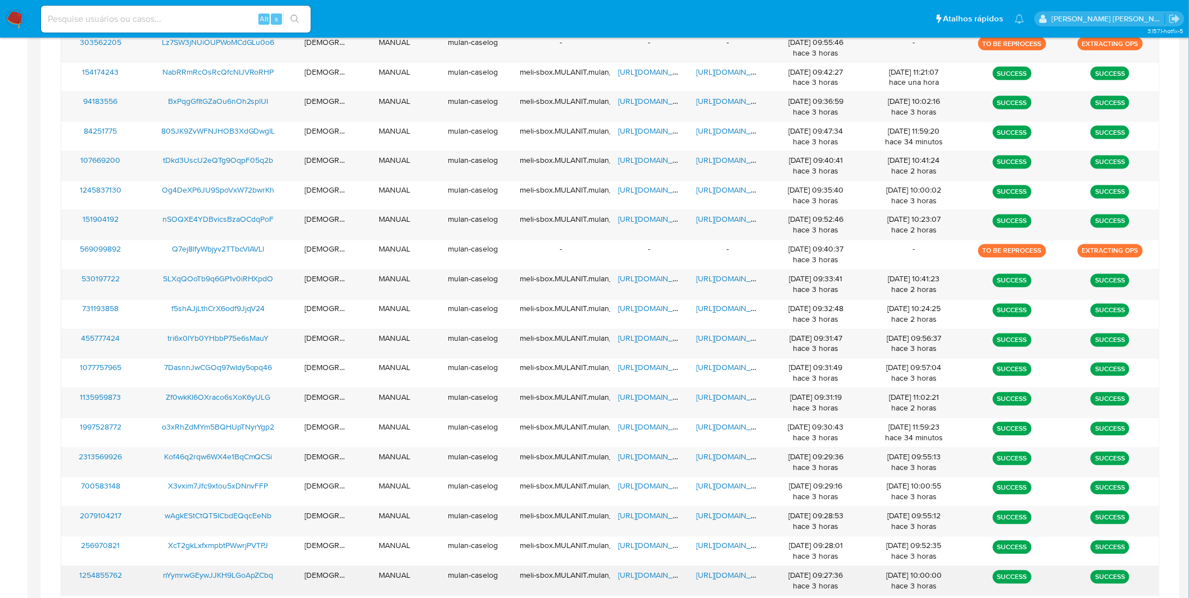
click at [701, 579] on span "https://docs.google.com/document/d/1voGB-SziswGIvWzd83gjIs-F8yfqWYAcxDJi80wXKQE…" at bounding box center [736, 575] width 78 height 11
click at [649, 577] on span "https://docs.google.com/spreadsheets/d/1HlAeFOAm-HdyYdacmYU_oVQxFNAeSQrurayRkIo…" at bounding box center [657, 575] width 78 height 11
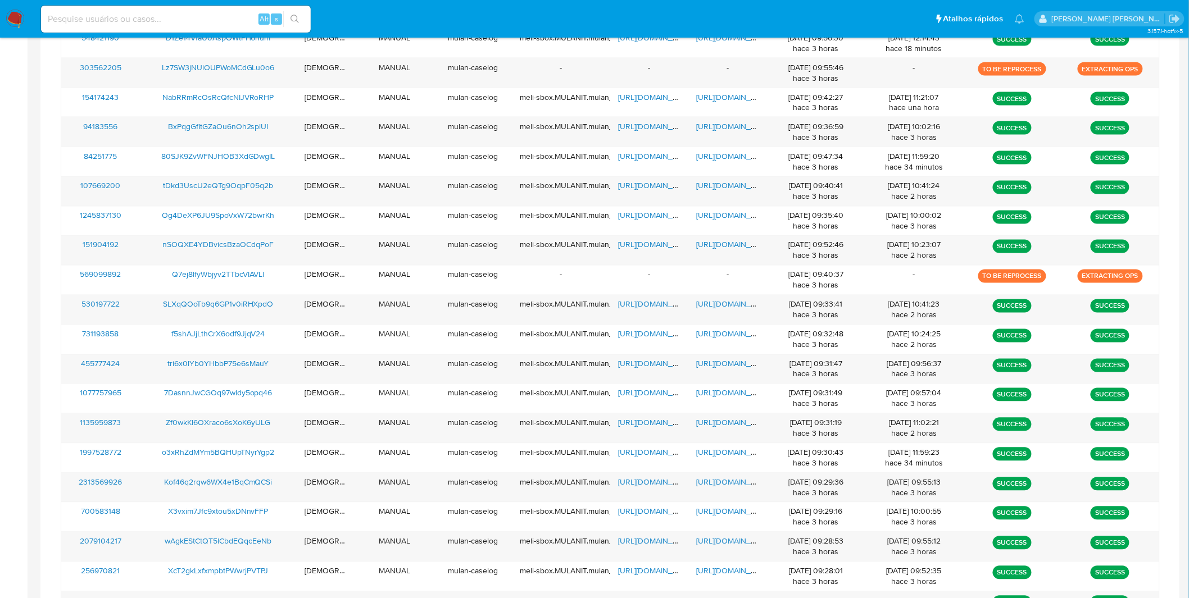
scroll to position [708, 0]
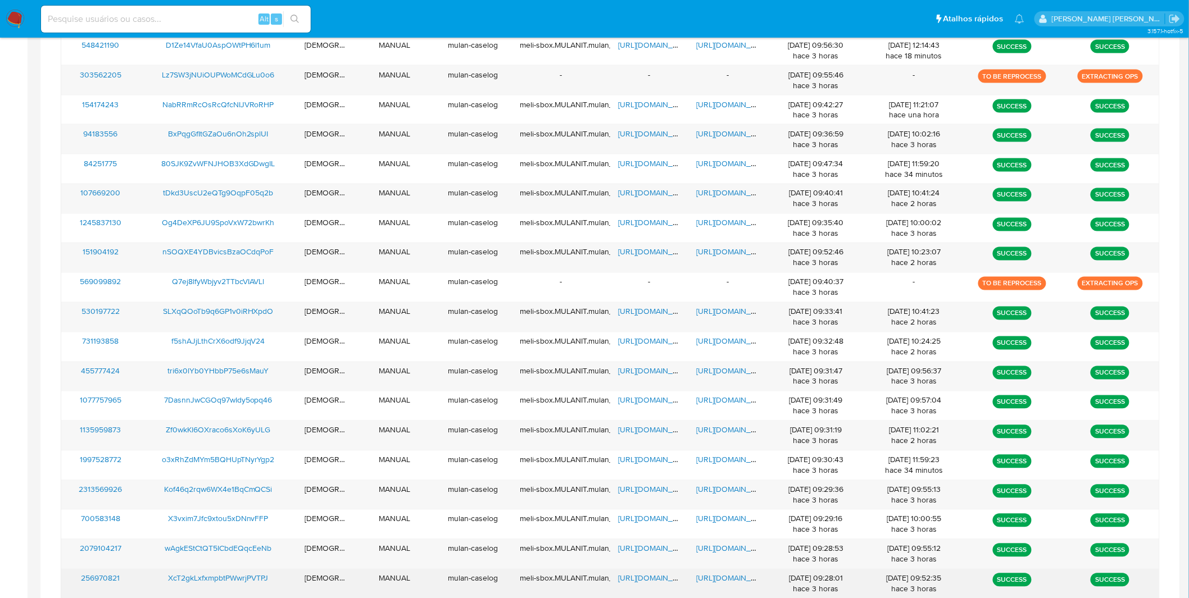
click at [742, 584] on span "https://docs.google.com/document/d/1h-5ntpyiTkaFye_KzAOJsShIIq2C8twWRPJRQ4g7cbk…" at bounding box center [736, 578] width 78 height 11
click at [641, 579] on span "https://docs.google.com/spreadsheets/d/1rzISeI5wxoxxlpWtxabbgfUQH0LmukeqZNIcODe…" at bounding box center [657, 578] width 78 height 11
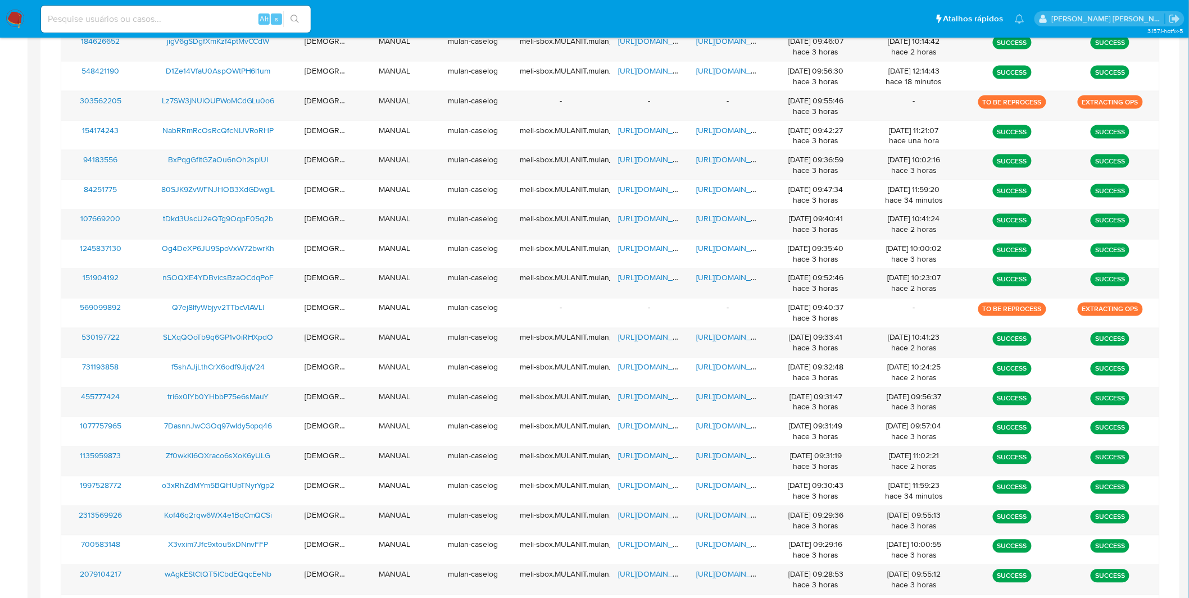
scroll to position [679, 0]
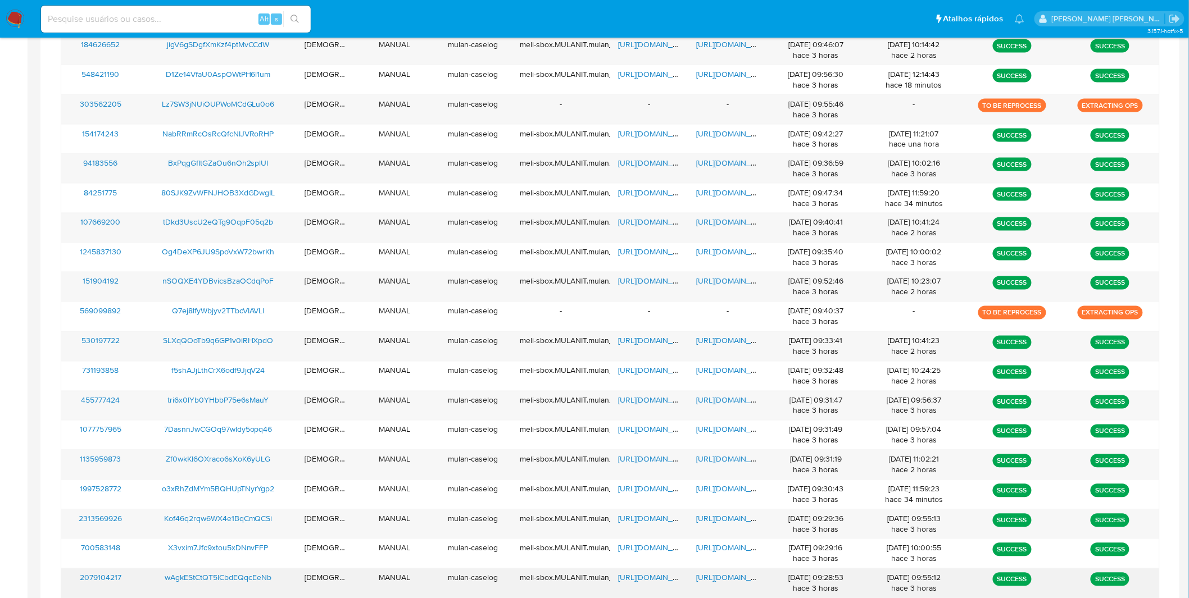
click at [727, 582] on span "https://docs.google.com/document/d/1p4lAtsqclsnJN4ivtL2HLuHgw28GBAF1wvrITyW8hBA…" at bounding box center [736, 578] width 78 height 11
click at [649, 580] on span "https://docs.google.com/spreadsheets/d/1bbuOU6_DntdZH2xJq_FA5BhJ2MUdrPDJMwDHzR4…" at bounding box center [657, 578] width 78 height 11
drag, startPoint x: 18, startPoint y: 508, endPoint x: 24, endPoint y: 506, distance: 6.4
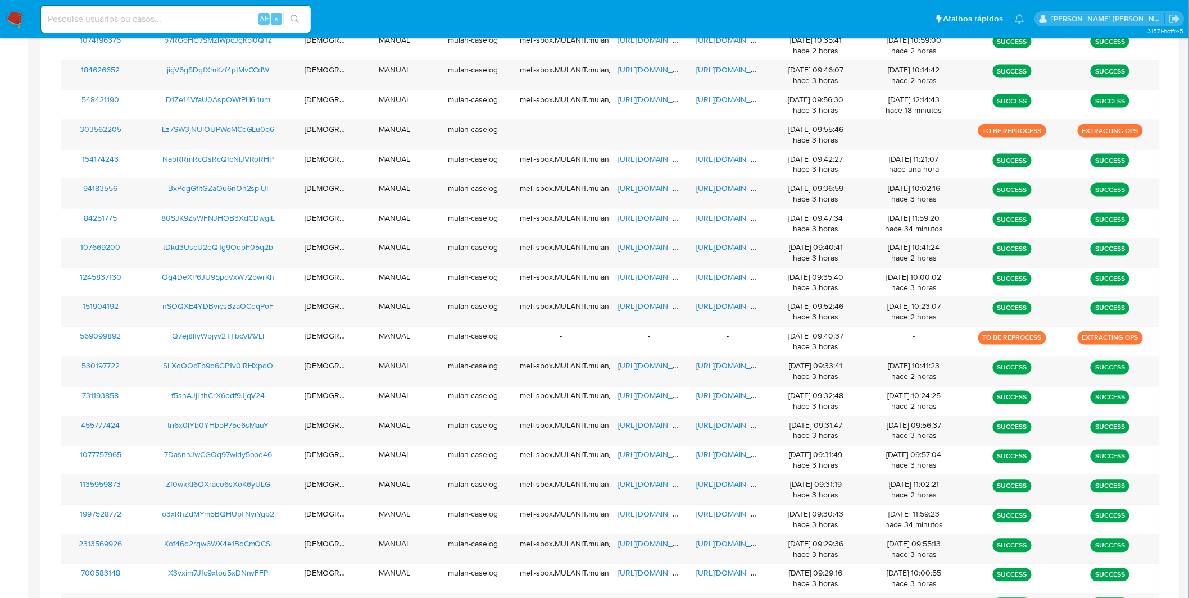
scroll to position [651, 0]
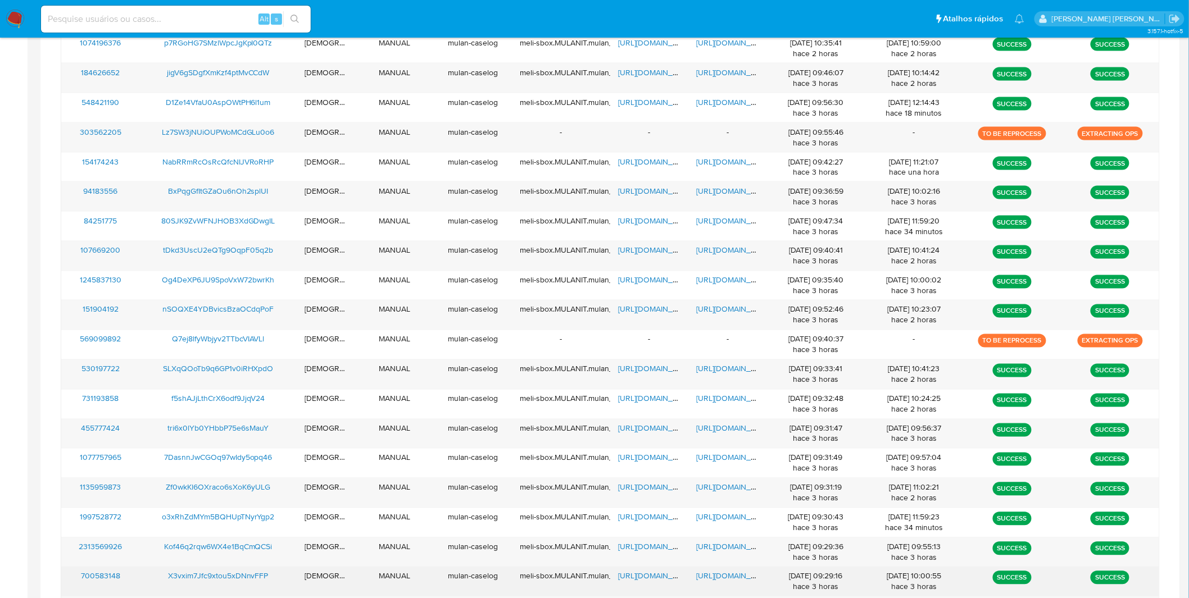
click at [723, 580] on span "https://docs.google.com/document/d/1s5JxUjivuHwKj7OZL1r_omCeIfbRIm491BWac5H-mk4…" at bounding box center [736, 576] width 78 height 11
click at [665, 571] on div "https://docs.google.com/spreadsheets/d/1SLJLmX4D--gnLWaPAfcjKZP15qMwg448V1Qh48t…" at bounding box center [649, 581] width 79 height 29
click at [661, 575] on span "https://docs.google.com/spreadsheets/d/1SLJLmX4D--gnLWaPAfcjKZP15qMwg448V1Qh48t…" at bounding box center [657, 576] width 78 height 11
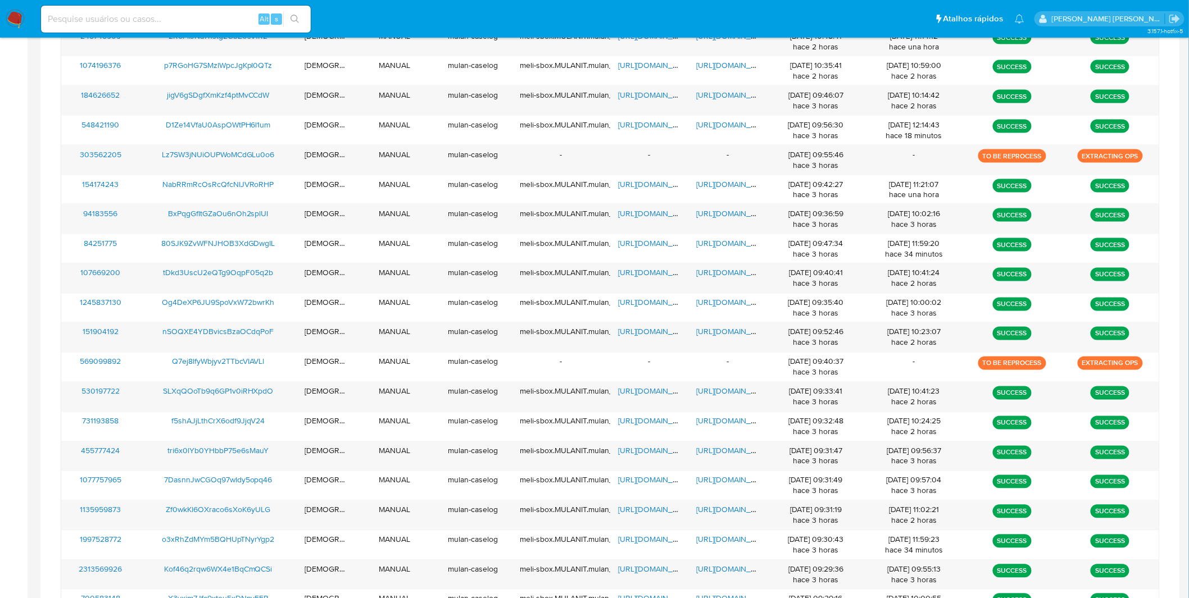
scroll to position [615, 0]
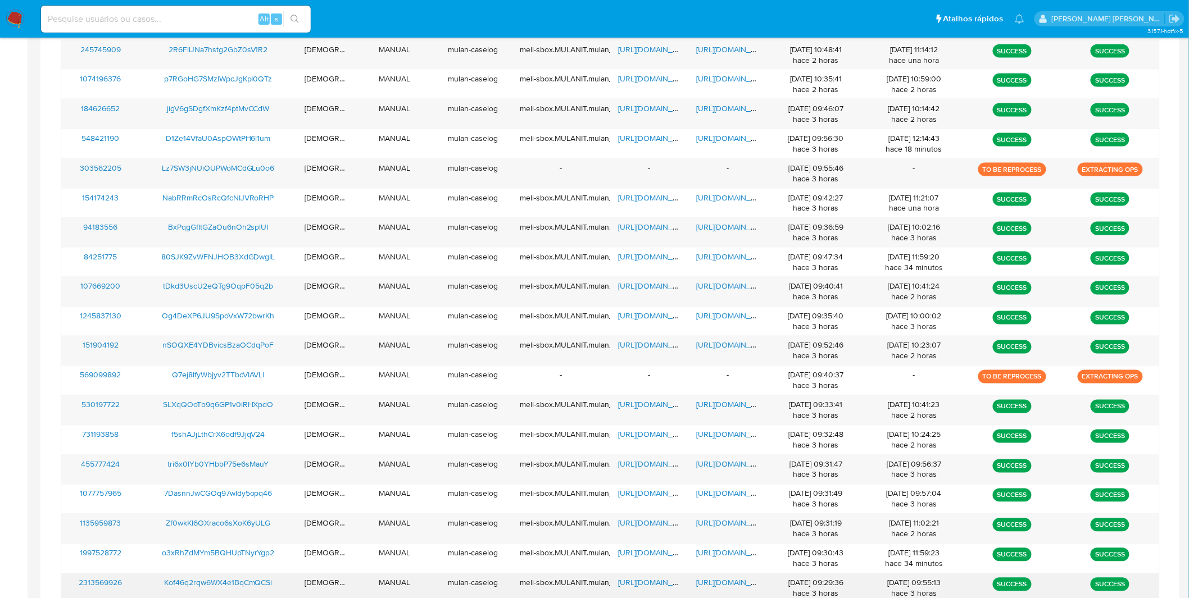
click at [707, 584] on span "https://docs.google.com/document/d/1v0gi-XSOqOZqq3_bxc0fpBMUpryKO9-g6t4R_3IrD-I…" at bounding box center [736, 583] width 78 height 11
click at [660, 583] on span "https://docs.google.com/spreadsheets/d/1IayMiNBvrqTE-2ybVx_mjc62RbeK9iH_cBbWjTR…" at bounding box center [657, 583] width 78 height 11
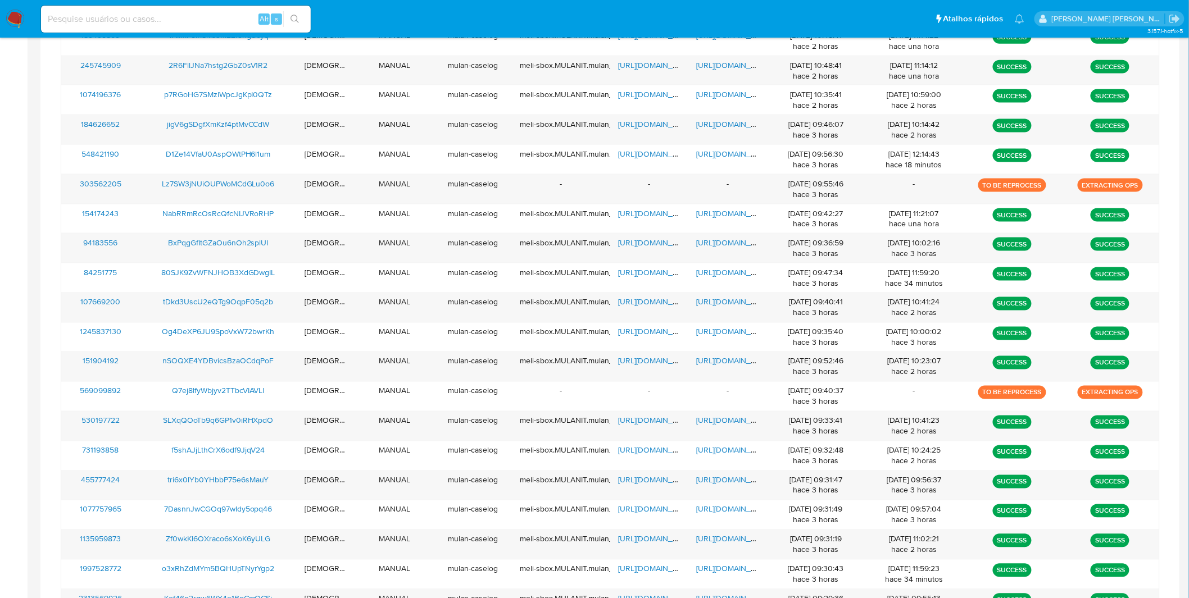
scroll to position [594, 0]
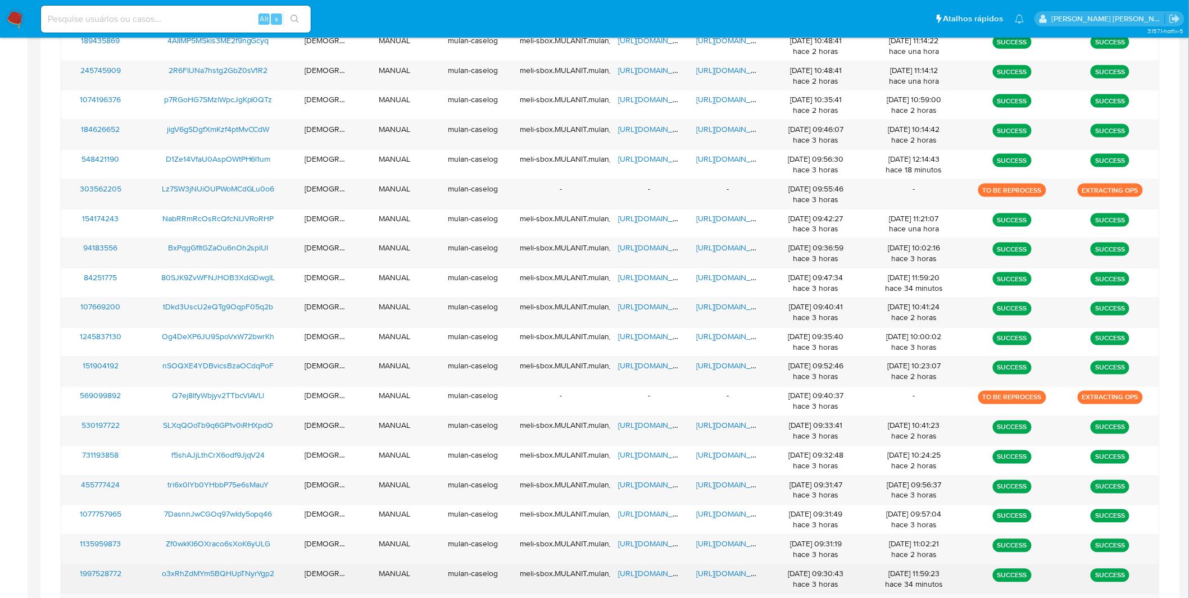
click at [714, 576] on span "https://docs.google.com/document/d/1WgWFUTwnHHdo8OSCDC5wa0hlTcVuKPLRrlYWo4BmI4E…" at bounding box center [736, 574] width 78 height 11
click at [655, 575] on span "https://docs.google.com/spreadsheets/d/1ICX5itKRYjZtDhrKAbHQWF6X0C-It9uYhXF-v3-…" at bounding box center [657, 574] width 78 height 11
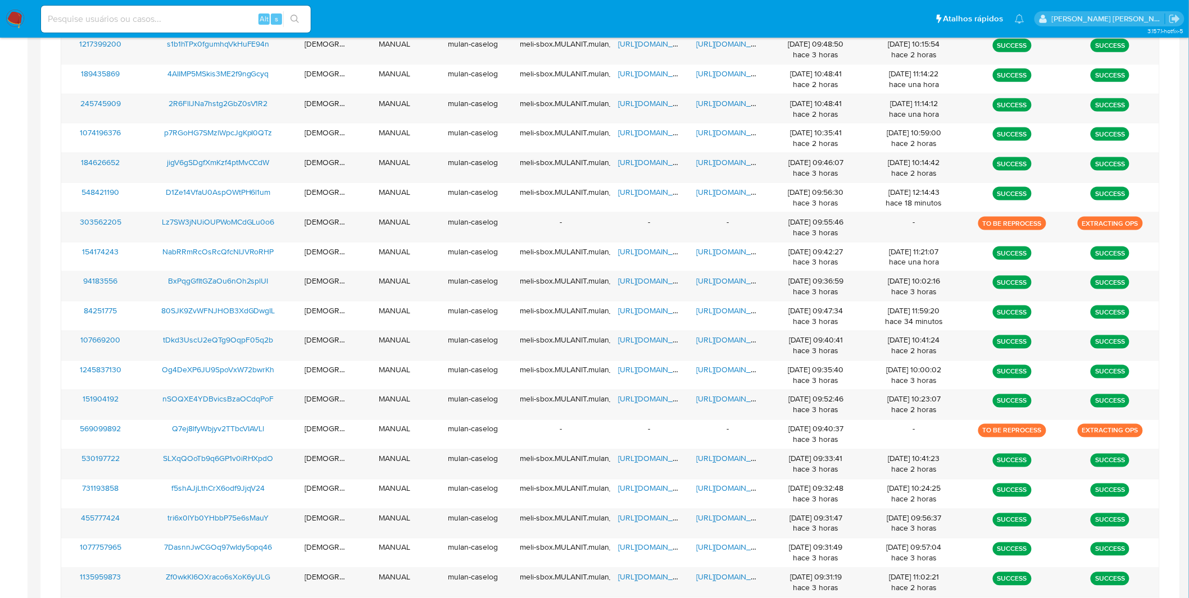
scroll to position [560, 0]
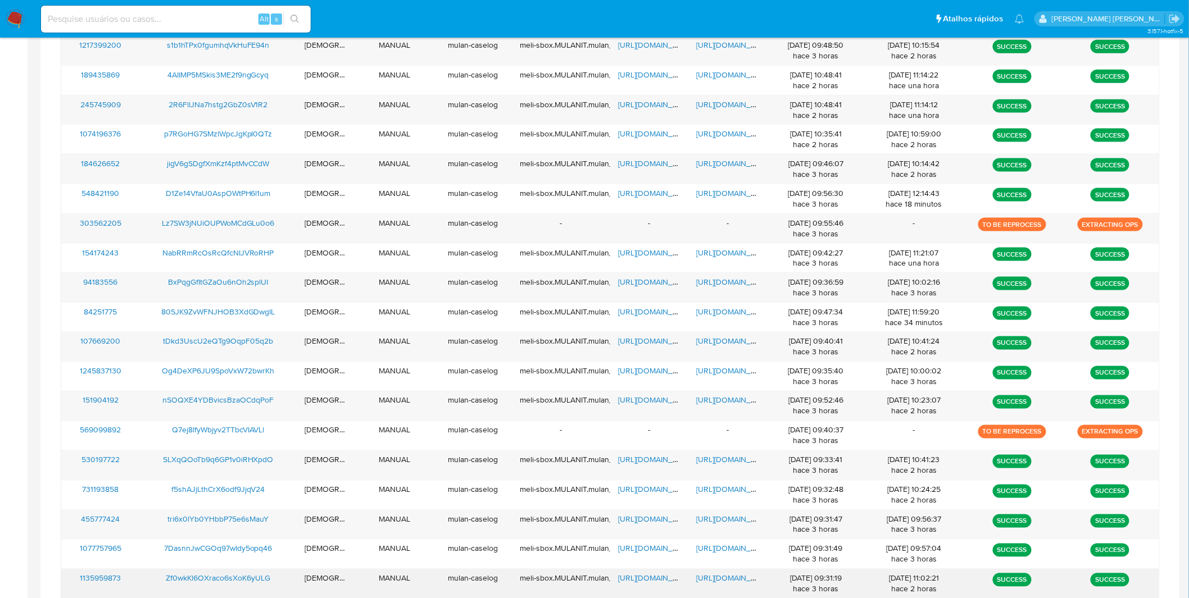
click at [739, 578] on span "https://docs.google.com/document/d/1K_Qu0UNpp5mYW9UOLQ_cFyGQF-4NStYaMWZcK2cMMJs…" at bounding box center [736, 578] width 78 height 11
click at [663, 580] on span "https://docs.google.com/spreadsheets/d/1E5XatReBhezQ8Ikv54f2D35YZTMBtWlcEpTpUhp…" at bounding box center [657, 578] width 78 height 11
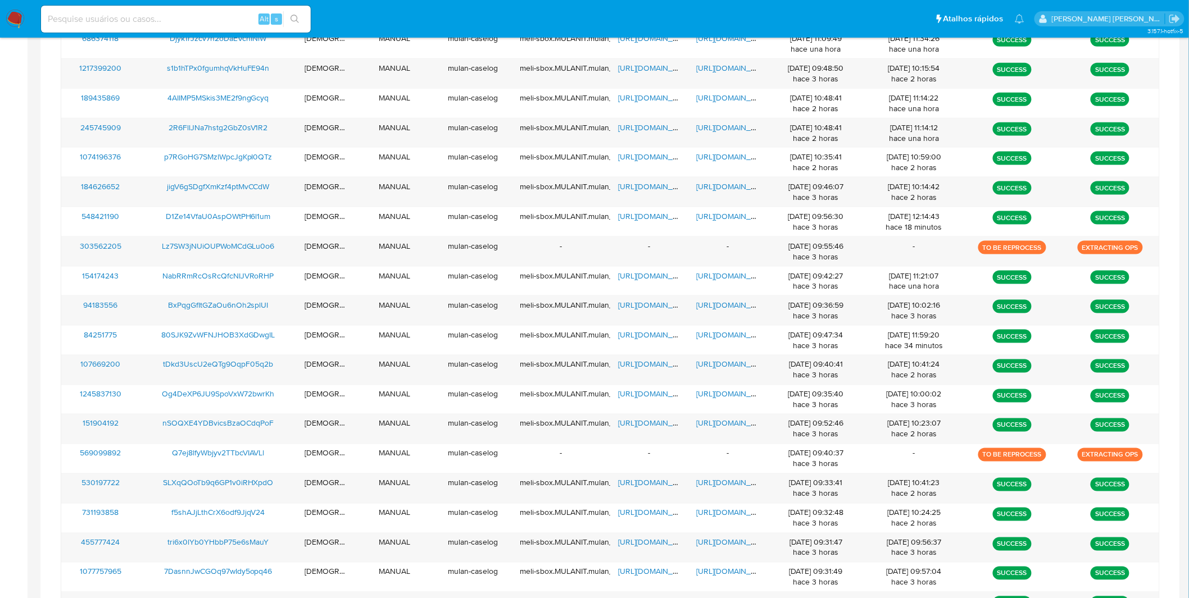
scroll to position [534, 0]
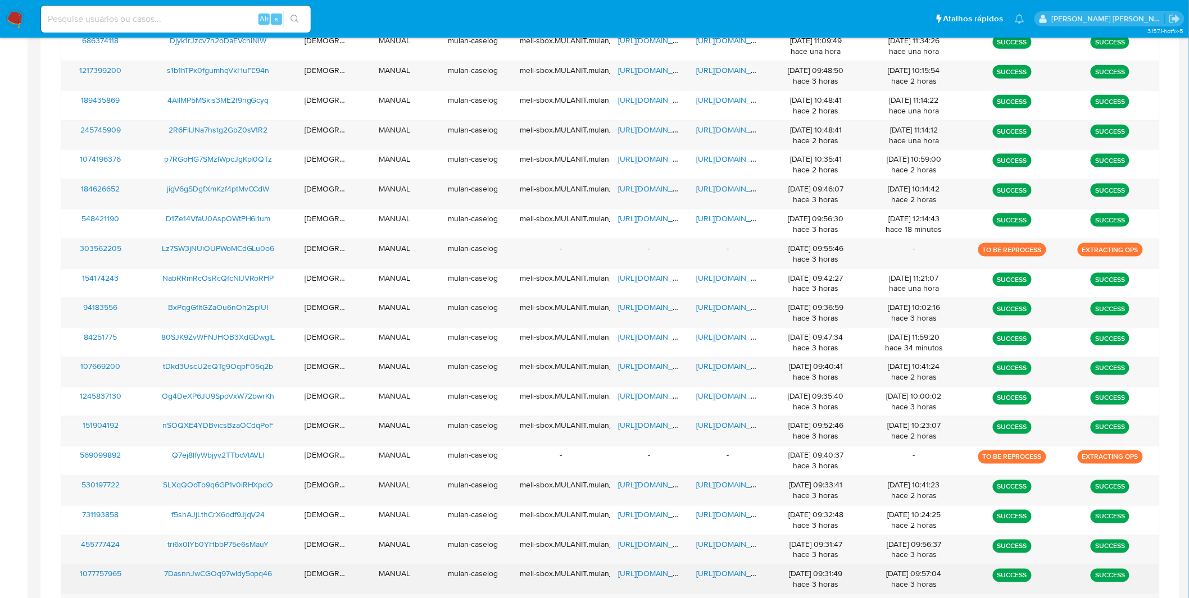
click at [708, 576] on span "https://docs.google.com/document/d/1fPqd1P-h0UpTBVldmQADujQDO3Laln1PmoVMMZg2jaA…" at bounding box center [736, 574] width 78 height 11
click at [652, 580] on span "https://docs.google.com/spreadsheets/d/13MnH71E1eNLp51r0ekc2396oio6KJSYx1IJGTDw…" at bounding box center [657, 574] width 78 height 11
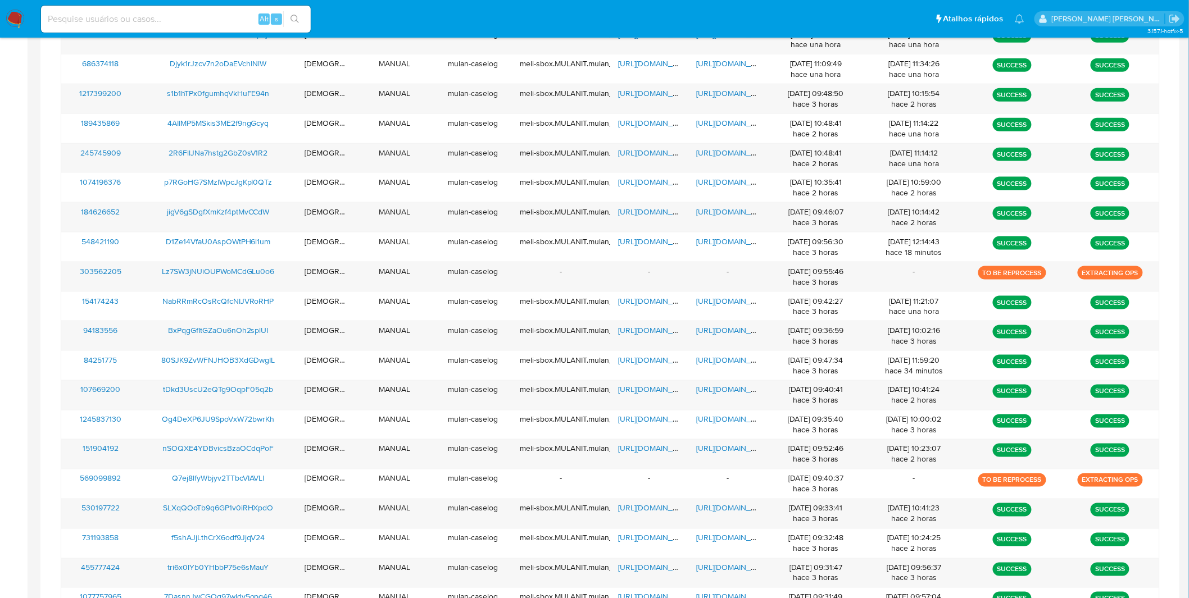
scroll to position [506, 0]
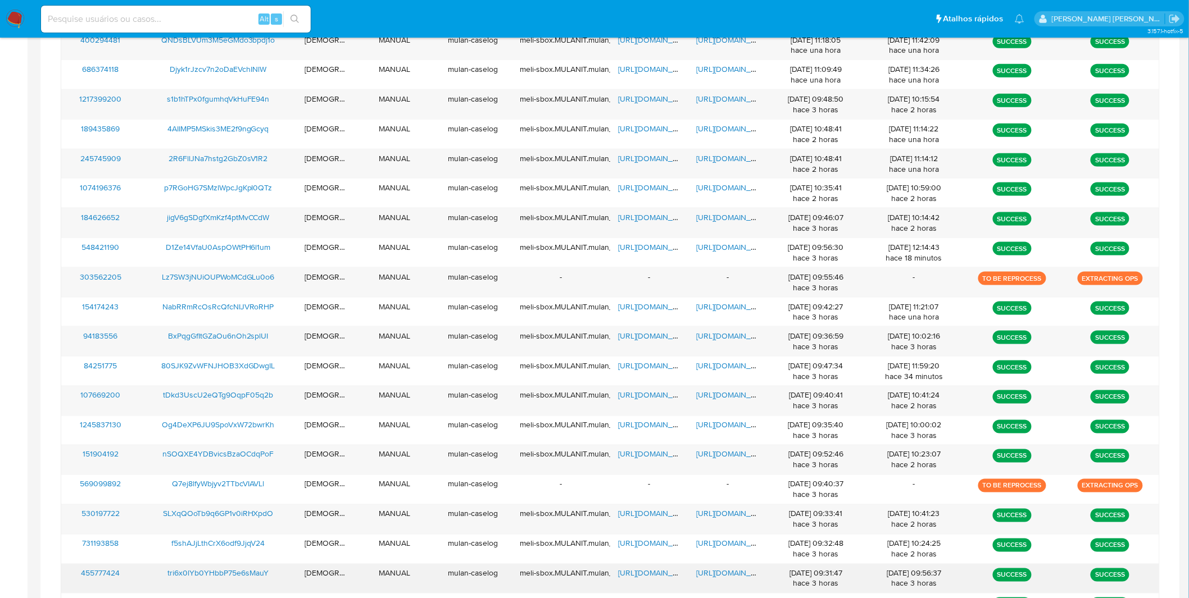
click at [719, 578] on span "https://docs.google.com/document/d/1hKd6YcndJkfx_F5A_pK7jjY86CJ7EgOLWytVslyIHn8…" at bounding box center [736, 573] width 78 height 11
click at [655, 575] on span "https://docs.google.com/spreadsheets/d/18eql6mJp1jFdBdK0bccXg2fKCZAyyXFVSOrBWuX…" at bounding box center [657, 573] width 78 height 11
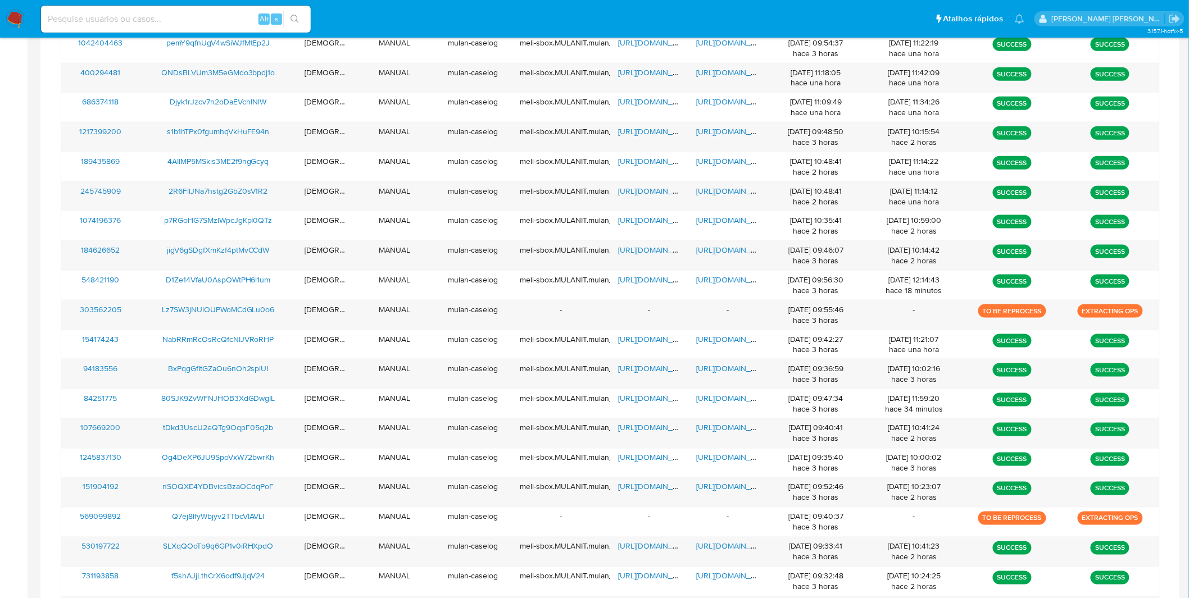
scroll to position [467, 0]
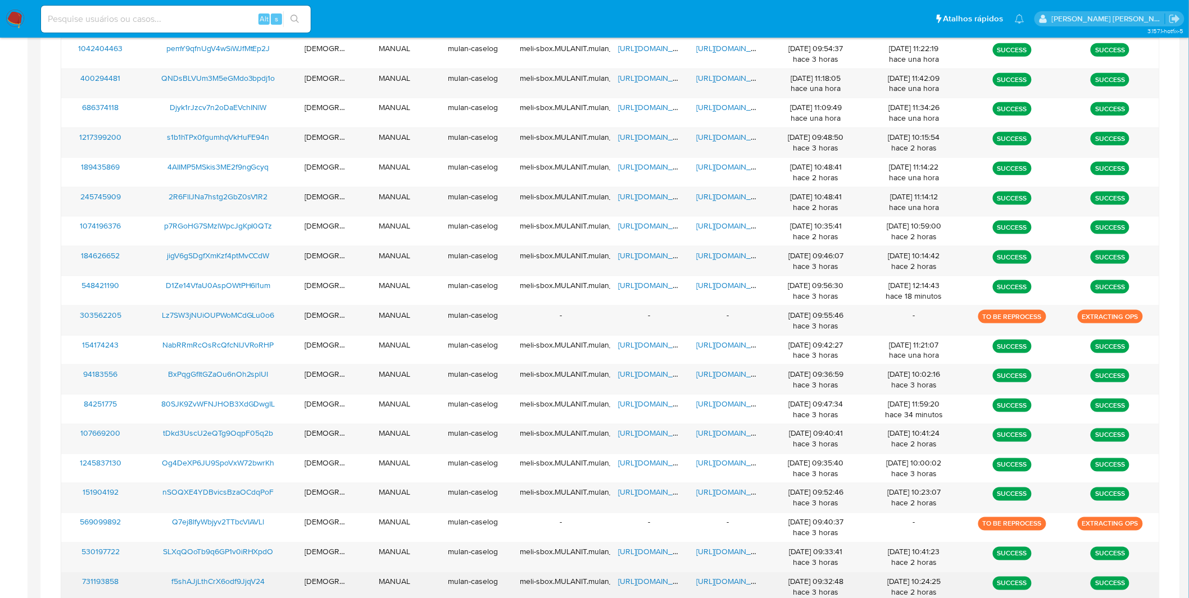
click at [709, 579] on span "https://docs.google.com/document/d/1myGWRDkz1uHkFWgGnE6uPhwLYJ9FRwHOxRobmkV5Za4…" at bounding box center [736, 581] width 78 height 11
click at [647, 579] on span "https://docs.google.com/spreadsheets/d/14rkaEFHU93hE_Td_iBbEmMGtvWZ2LMKmWnEpfoO…" at bounding box center [657, 581] width 78 height 11
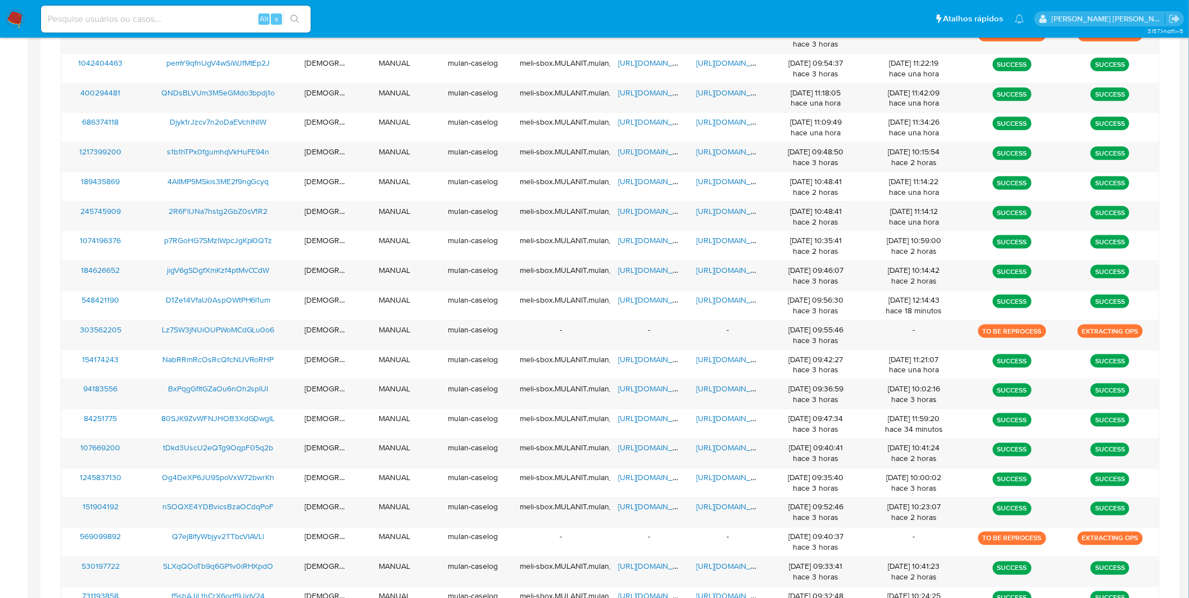
scroll to position [443, 0]
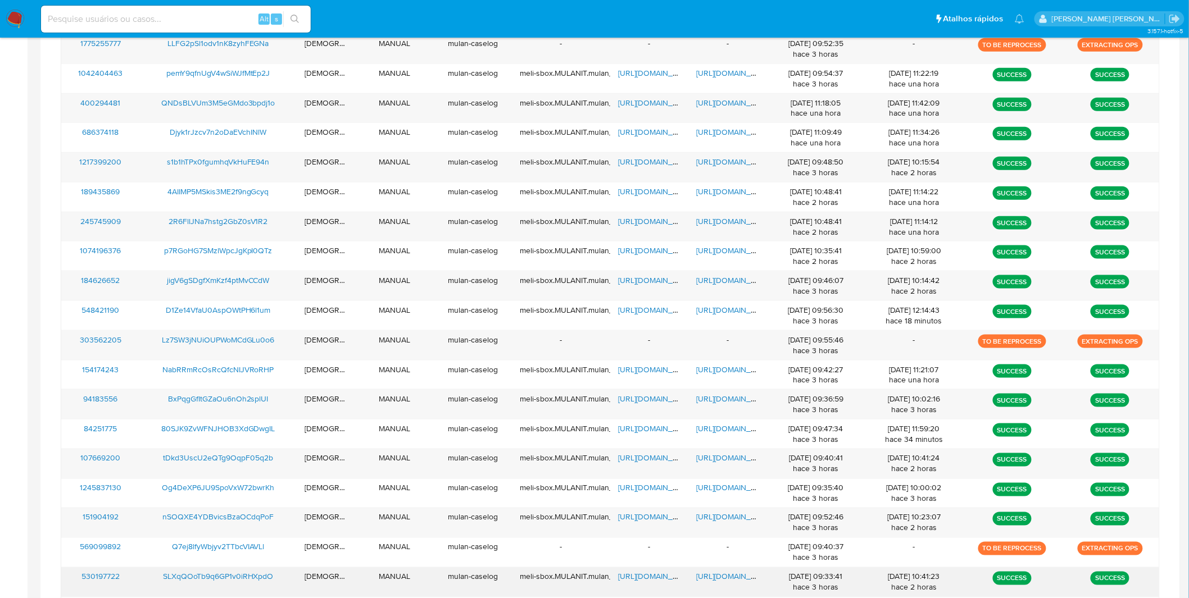
click at [714, 582] on span "https://docs.google.com/document/d/1AaViakuuoxmhngCSRivMmReTWuFSYwCrmJnOK6wZP6I…" at bounding box center [736, 576] width 78 height 11
click at [658, 580] on span "https://docs.google.com/spreadsheets/d/1-ZuD01RlC4393oo3VjdXj5WxU65-_QcUGKPGBPt…" at bounding box center [657, 576] width 78 height 11
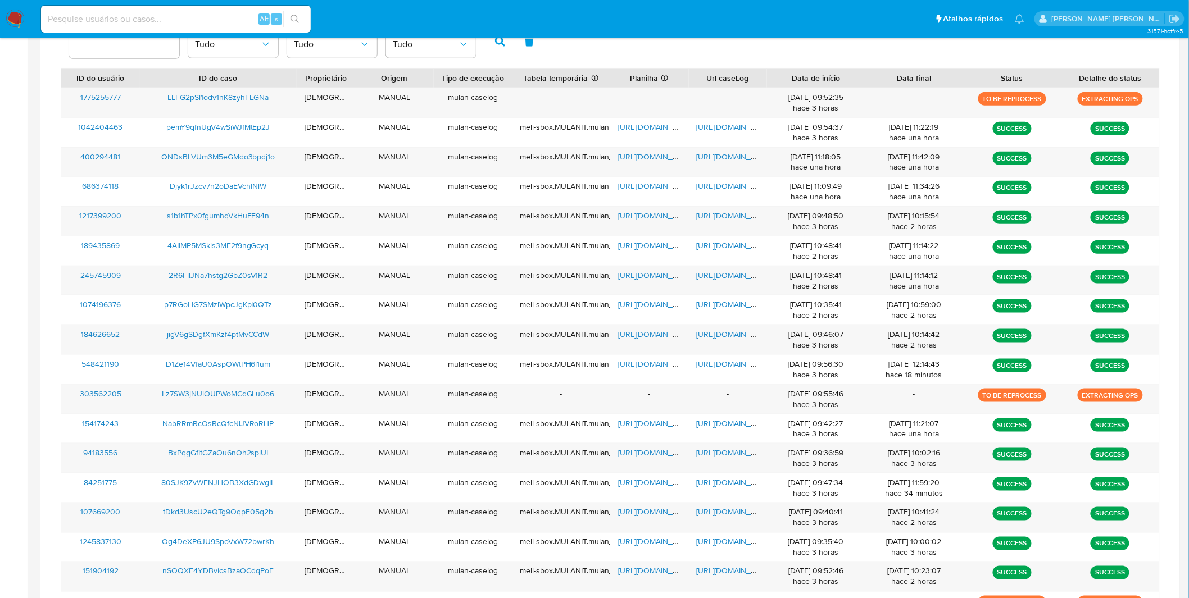
scroll to position [383, 0]
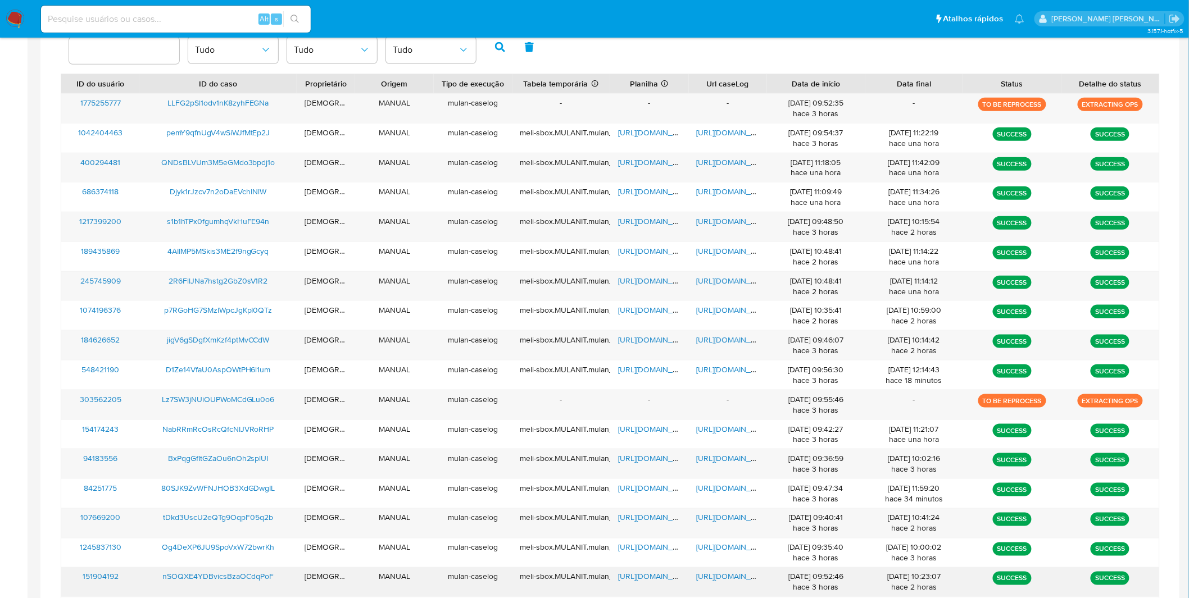
click at [742, 580] on span "https://docs.google.com/document/d/1rOY9zYqxoJtDxxtvRFxepsQlHm9zzDtCH8EOSIxJayk…" at bounding box center [736, 576] width 78 height 11
click at [656, 578] on span "https://docs.google.com/spreadsheets/d/1lHexoBtuZsh__7dGppDqnzPdDmZUfW65uVF4ce8…" at bounding box center [657, 576] width 78 height 11
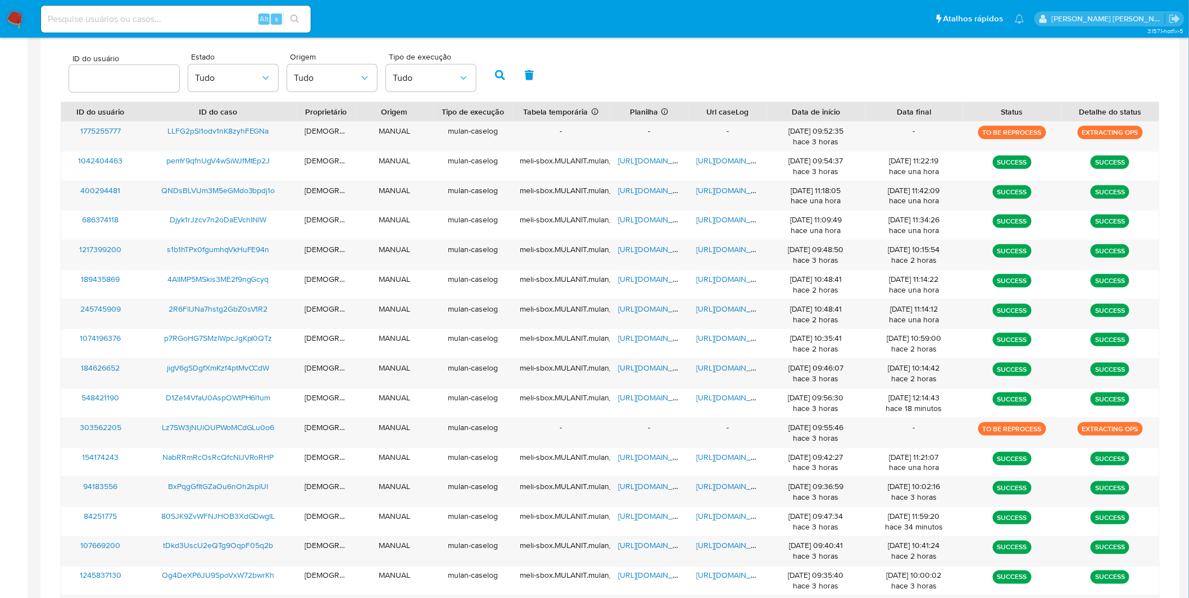
scroll to position [354, 0]
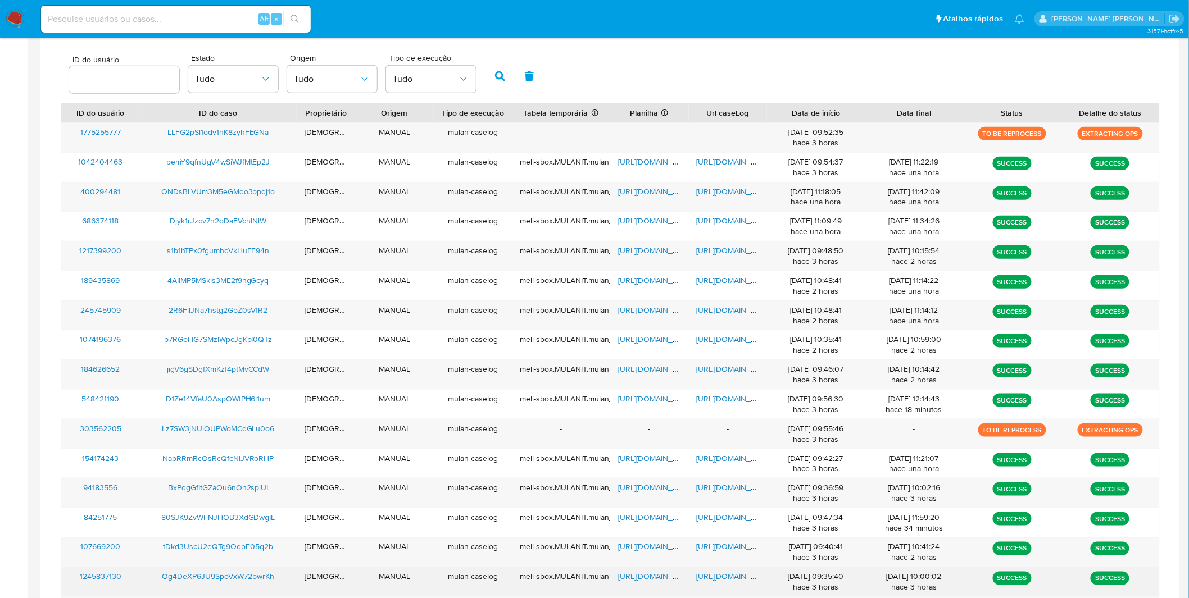
click at [706, 580] on span "https://docs.google.com/document/d/1vThtaV1nAQQvGhFdunEXwwTF_hKDVjvxBZ7u4WKps04…" at bounding box center [736, 576] width 78 height 11
click at [636, 575] on span "https://docs.google.com/spreadsheets/d/14LknQtI-SiSHBPpDNJRKuKIVK3F1mPPIleZY35L…" at bounding box center [657, 576] width 78 height 11
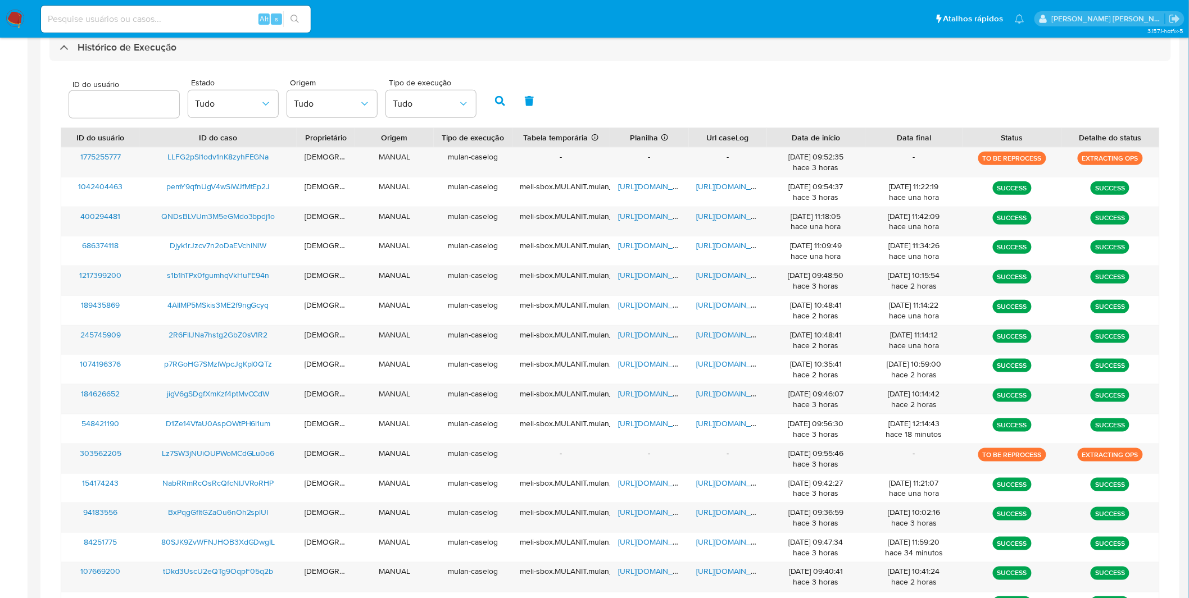
scroll to position [324, 0]
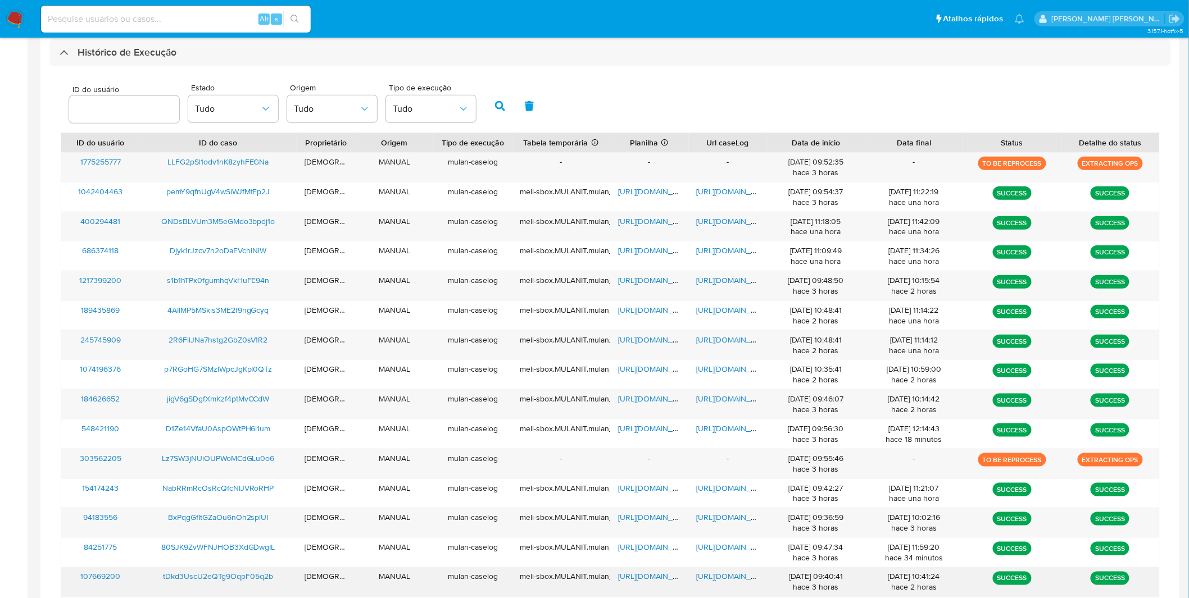
click at [734, 585] on div "https://docs.google.com/document/d/1QkoGvWm7g6BZe67RznAZXGn5lmZFBX6iVk0XbaCCyYE…" at bounding box center [728, 582] width 79 height 29
click at [726, 581] on span "https://docs.google.com/document/d/1QkoGvWm7g6BZe67RznAZXGn5lmZFBX6iVk0XbaCCyYE…" at bounding box center [736, 576] width 78 height 11
click at [651, 576] on span "https://docs.google.com/spreadsheets/d/11EN0jzM8tc9_C54wwWxTdEFRcWJm3XGenjNv3d7…" at bounding box center [657, 576] width 78 height 11
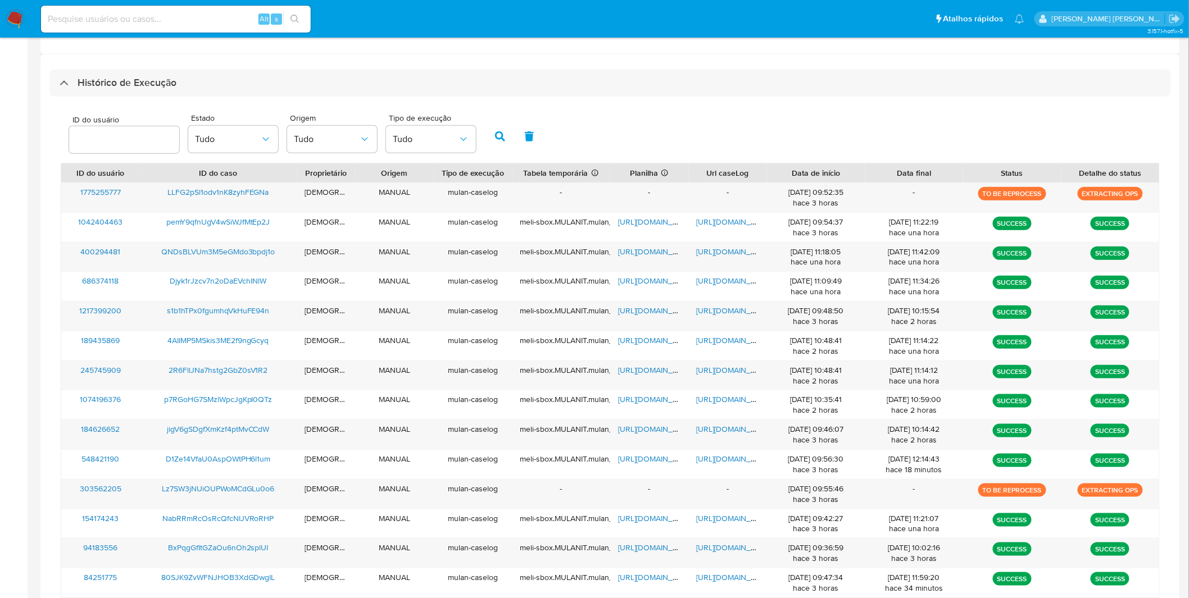
scroll to position [293, 0]
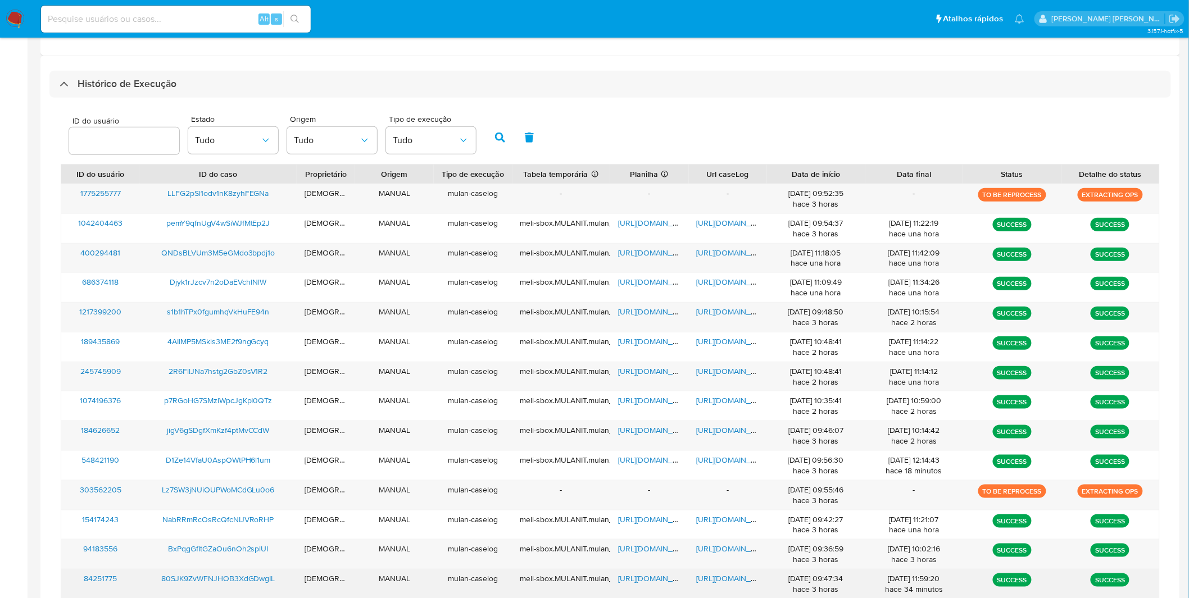
click at [704, 580] on span "https://docs.google.com/document/d/1uuI4uDkfNuNXS_NRUayeriU30j9iUBZRN6A2FC9ZgIY…" at bounding box center [736, 578] width 78 height 11
click at [648, 583] on span "https://docs.google.com/spreadsheets/d/1n5_wbzaJurSQrJqWidnwN-nSSeVDF3NJgzqyKsa…" at bounding box center [657, 578] width 78 height 11
click at [714, 582] on span "https://docs.google.com/document/d/1uuI4uDkfNuNXS_NRUayeriU30j9iUBZRN6A2FC9ZgIY…" at bounding box center [736, 578] width 78 height 11
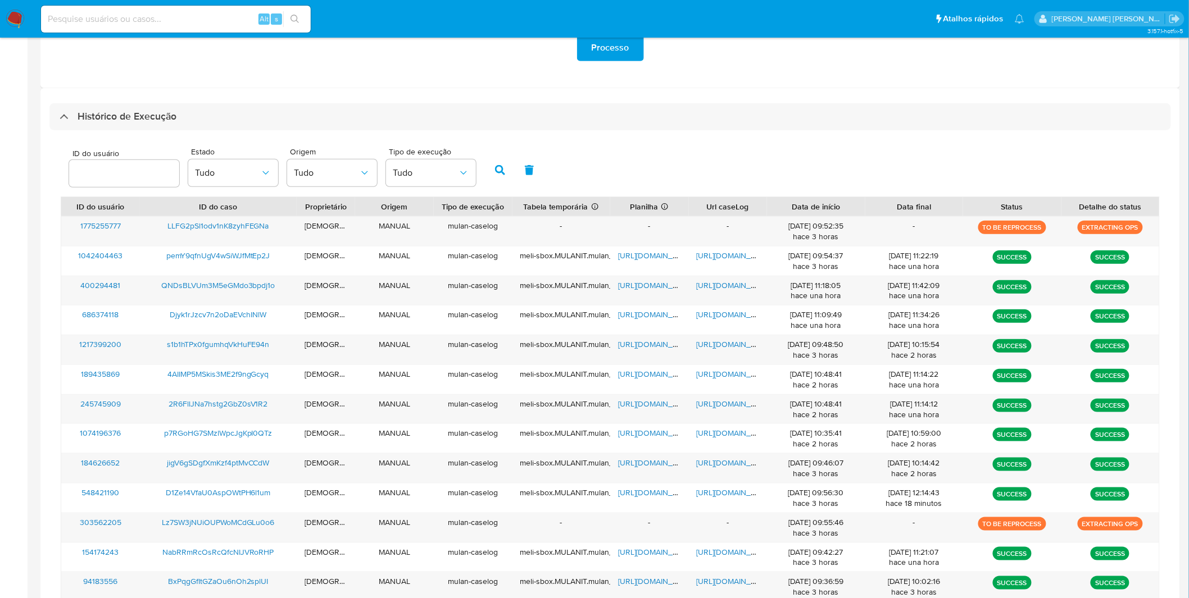
scroll to position [257, 0]
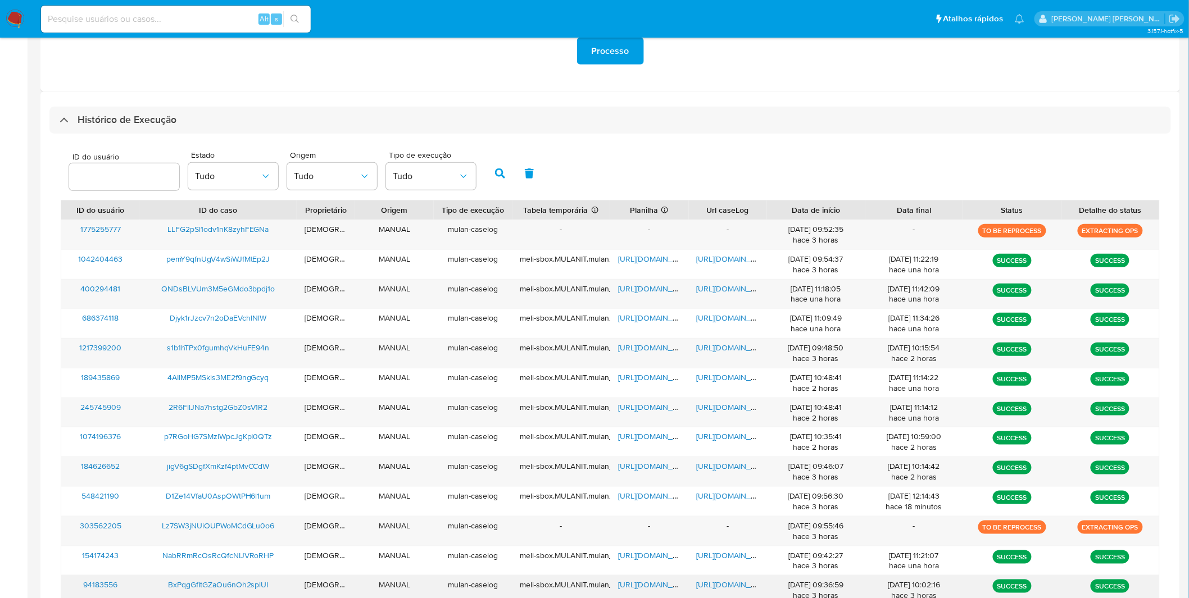
click at [724, 587] on span "https://docs.google.com/document/d/1pxZmkwo7J91GI-umlUOpopzi4vGhbk2yRc12AHZwcIo…" at bounding box center [736, 584] width 78 height 11
click at [642, 585] on span "https://docs.google.com/spreadsheets/d/1wuntG0LEUXiUH16wPADd69ERgiHLH1hrWE1NGLv…" at bounding box center [657, 584] width 78 height 11
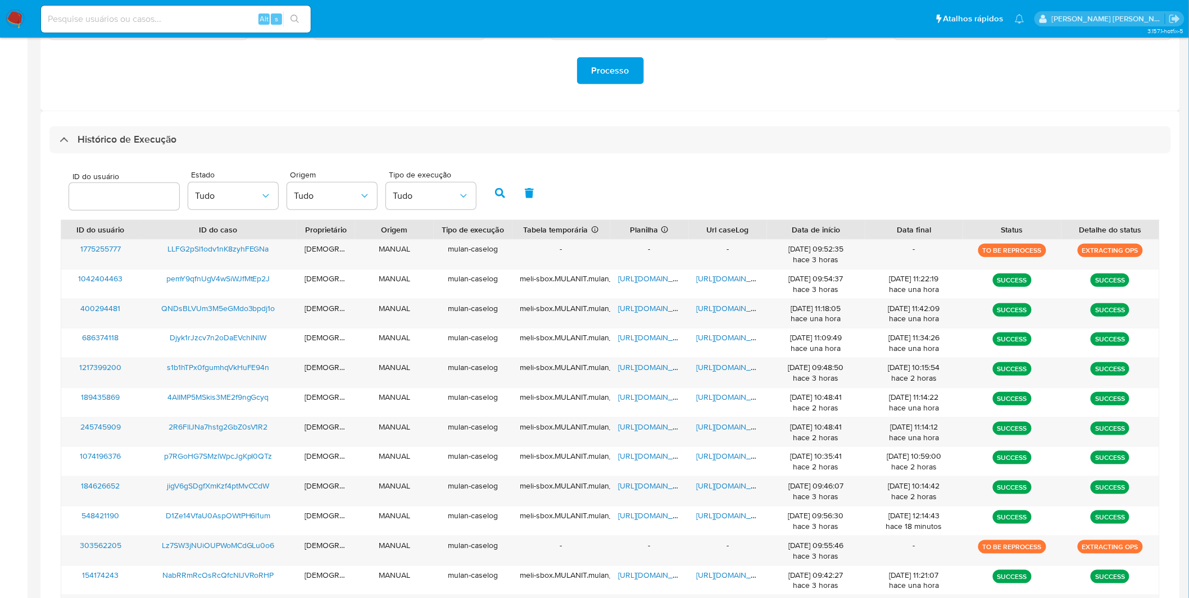
scroll to position [234, 0]
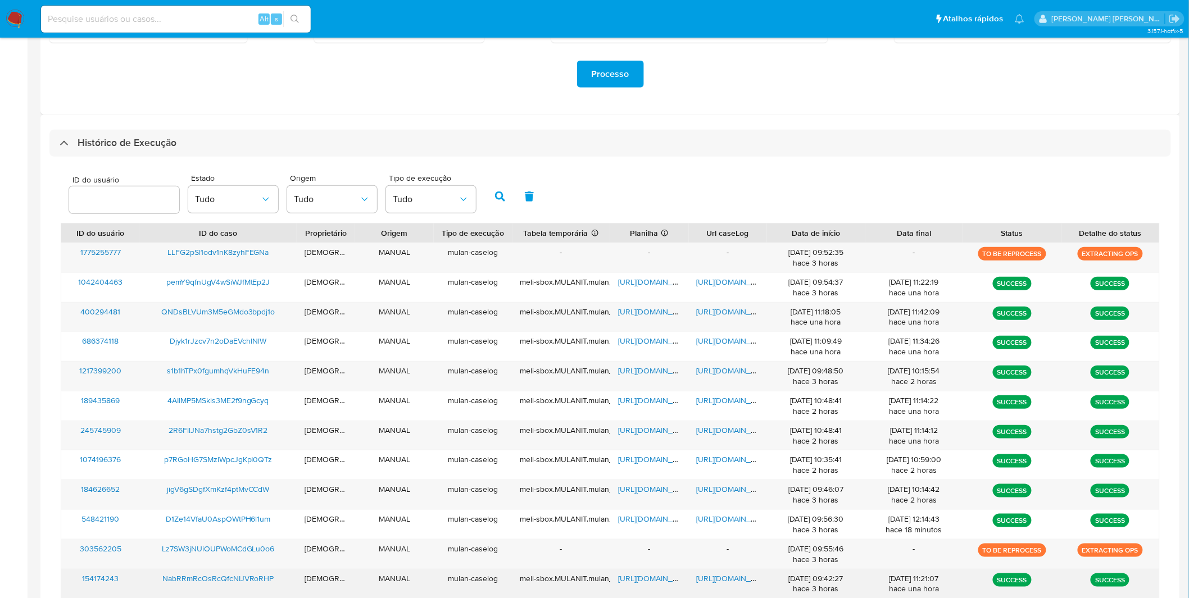
click at [701, 580] on span "https://docs.google.com/document/d/1-x5Y2WwJZlO8hmUd5Cm97XA8fcYJbxC-lXwEygi-V6E…" at bounding box center [736, 578] width 78 height 11
click at [637, 580] on span "https://docs.google.com/spreadsheets/d/1Xiy7KAlfxiknDMMrefJDCFWZevlEi8cBNPOzRFj…" at bounding box center [657, 578] width 78 height 11
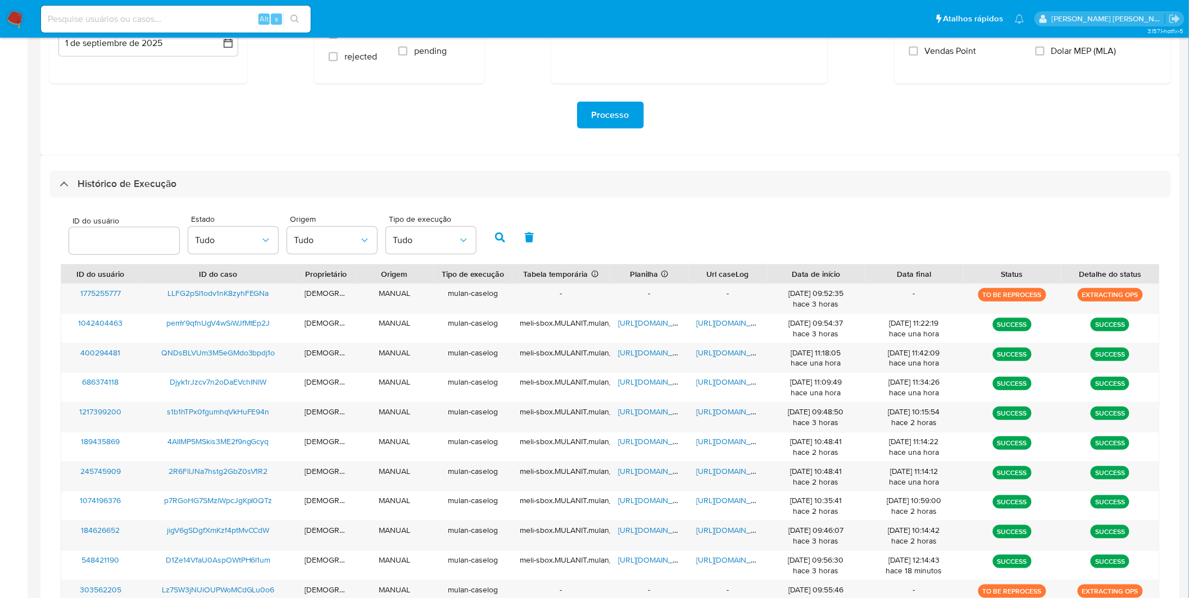
scroll to position [182, 0]
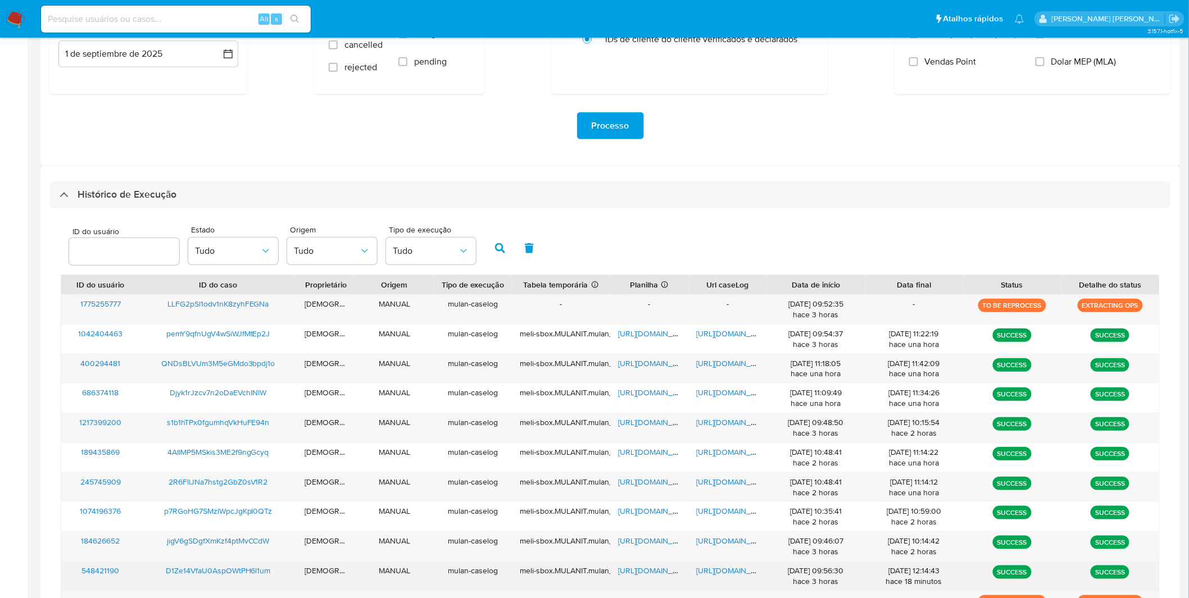
click at [716, 571] on span "https://docs.google.com/document/d/1OTDfEeYSRCAoSwvcZB03aJrR0YG7TEGIbRNrkJUOhFc…" at bounding box center [736, 570] width 78 height 11
click at [644, 570] on span "https://docs.google.com/spreadsheets/d/14-XSi2FMVcB3Zjd6B1raKRLB0Tt13lgKUaHZWWy…" at bounding box center [657, 570] width 78 height 11
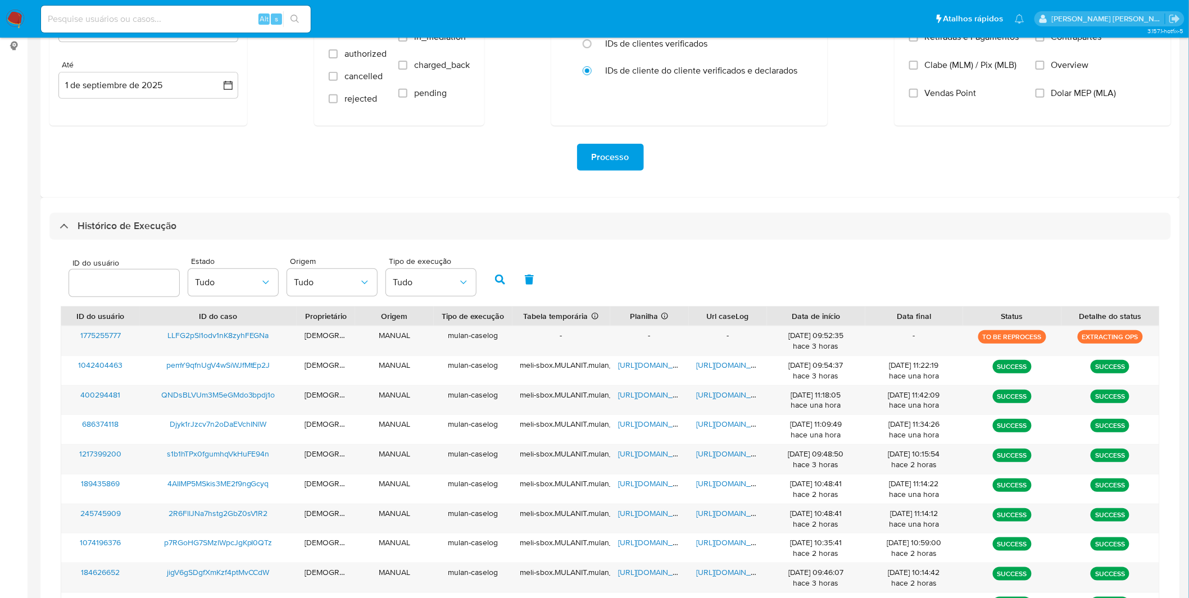
scroll to position [147, 0]
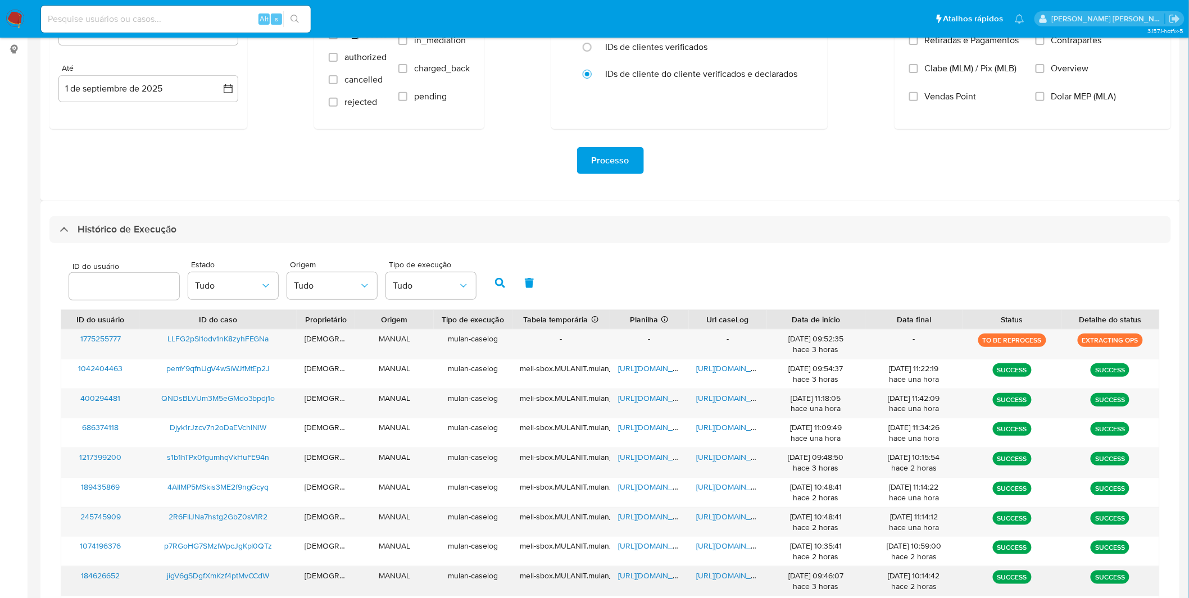
click at [737, 575] on span "https://docs.google.com/document/d/1HC9JylMMCScWFqU3QEUKR0E2i-GG2l6HVZzwjD-payk…" at bounding box center [736, 575] width 78 height 11
click at [632, 581] on span "https://docs.google.com/spreadsheets/d/1EHsfa428bWJBVQP9r1ntIyQzJ_A2SZlDOagi8OM…" at bounding box center [657, 575] width 78 height 11
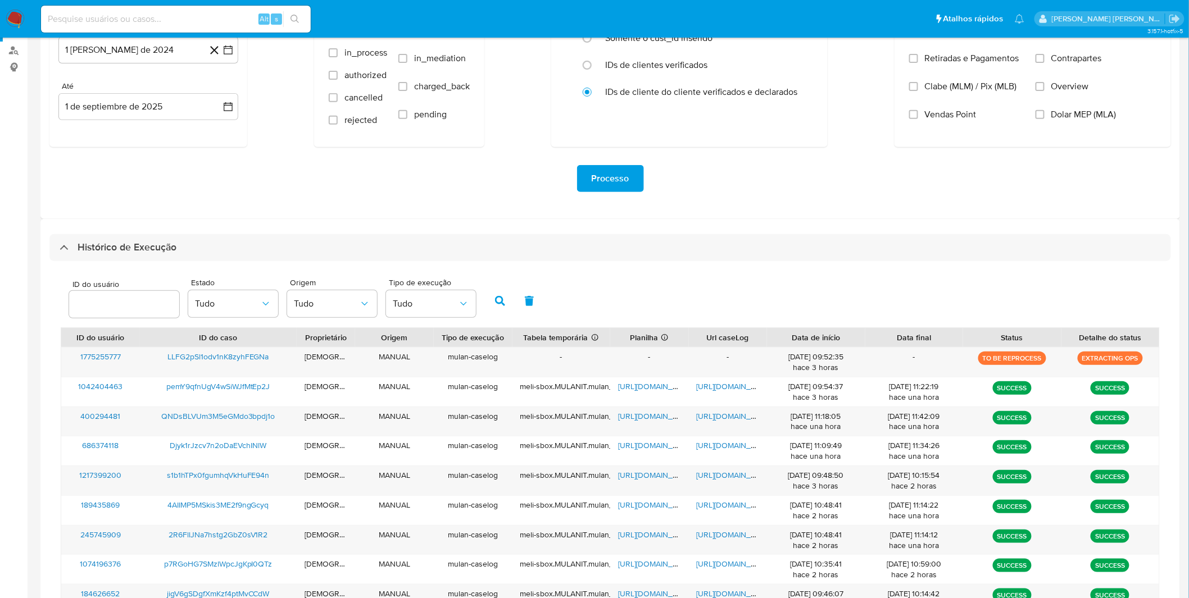
scroll to position [119, 0]
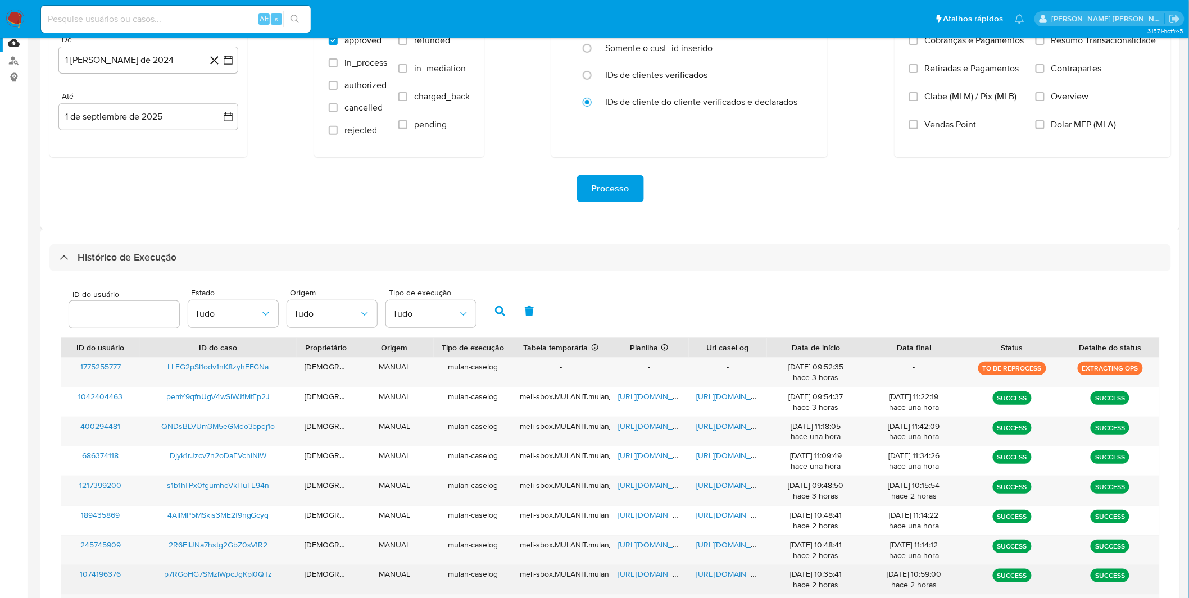
click at [712, 575] on span "https://docs.google.com/document/d/1Cp4O9WzV-tPtkSwQiCuHpT5MVeRP2q72-i932orxlKs…" at bounding box center [736, 574] width 78 height 11
click at [644, 570] on span "https://docs.google.com/spreadsheets/d/15sfvly_hCcmOS1HJ4QQfp4u2G1Fk56MSkVbcoao…" at bounding box center [657, 574] width 78 height 11
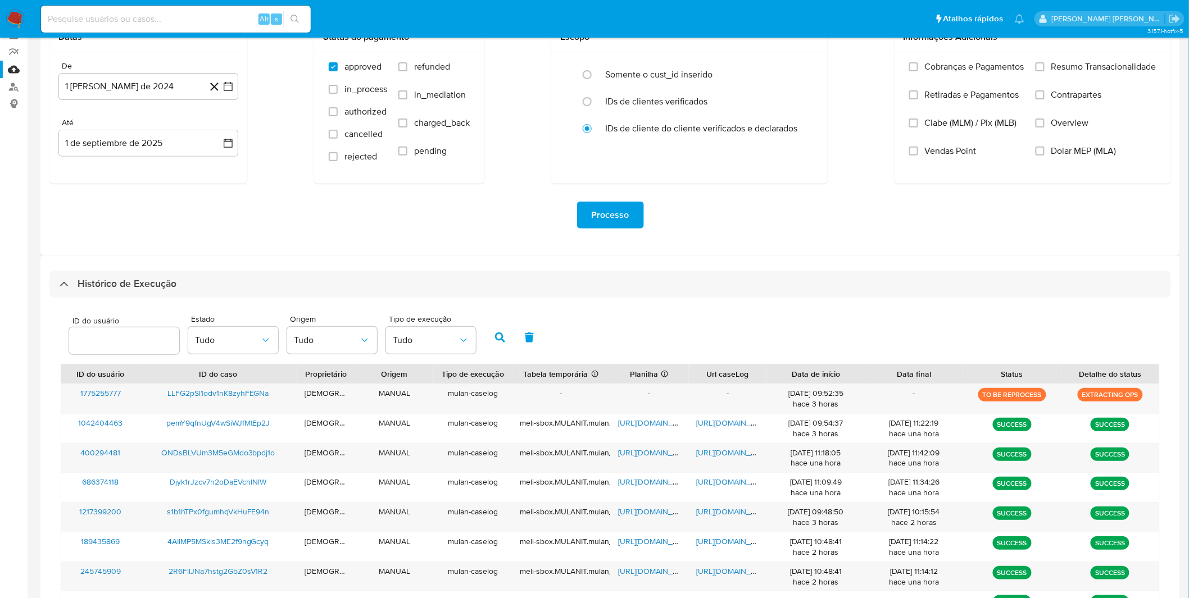
scroll to position [87, 0]
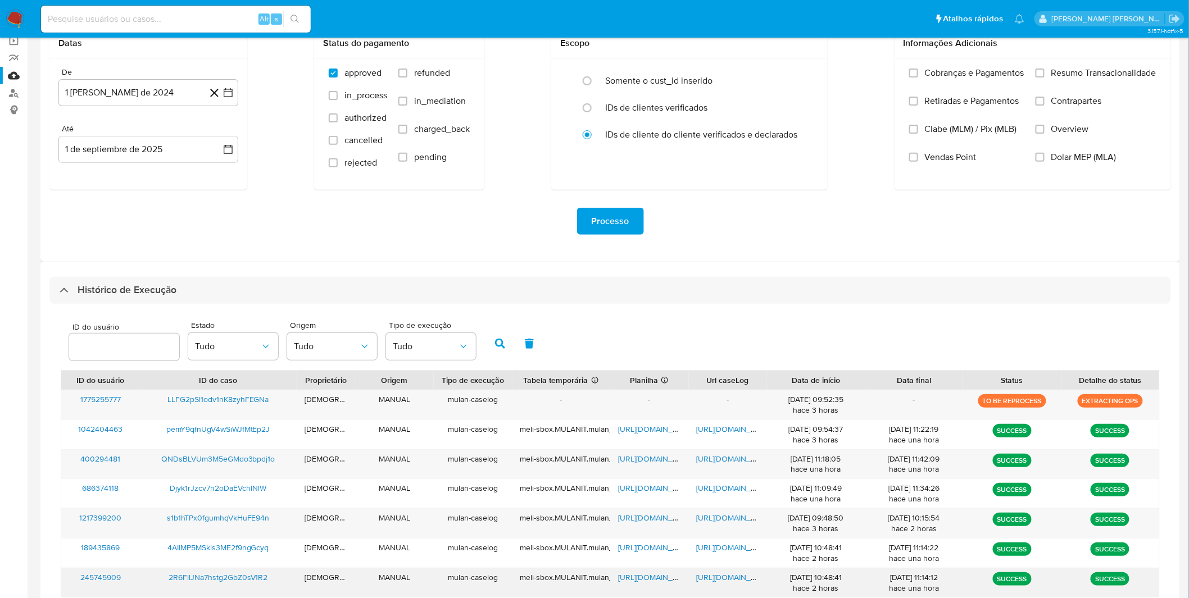
click at [740, 570] on div "https://docs.google.com/document/d/1iEIs5Lp-9gNRnulThM6rpOtwLu35z80qztWS0GhFUUE…" at bounding box center [728, 583] width 79 height 29
click at [736, 575] on span "https://docs.google.com/document/d/1iEIs5Lp-9gNRnulThM6rpOtwLu35z80qztWS0GhFUUE…" at bounding box center [736, 577] width 78 height 11
click at [644, 574] on span "https://docs.google.com/spreadsheets/d/1S6UbNpLJxcJNtBX1o5p_ozIcd7AjUzLnvCRG1Ln…" at bounding box center [657, 577] width 78 height 11
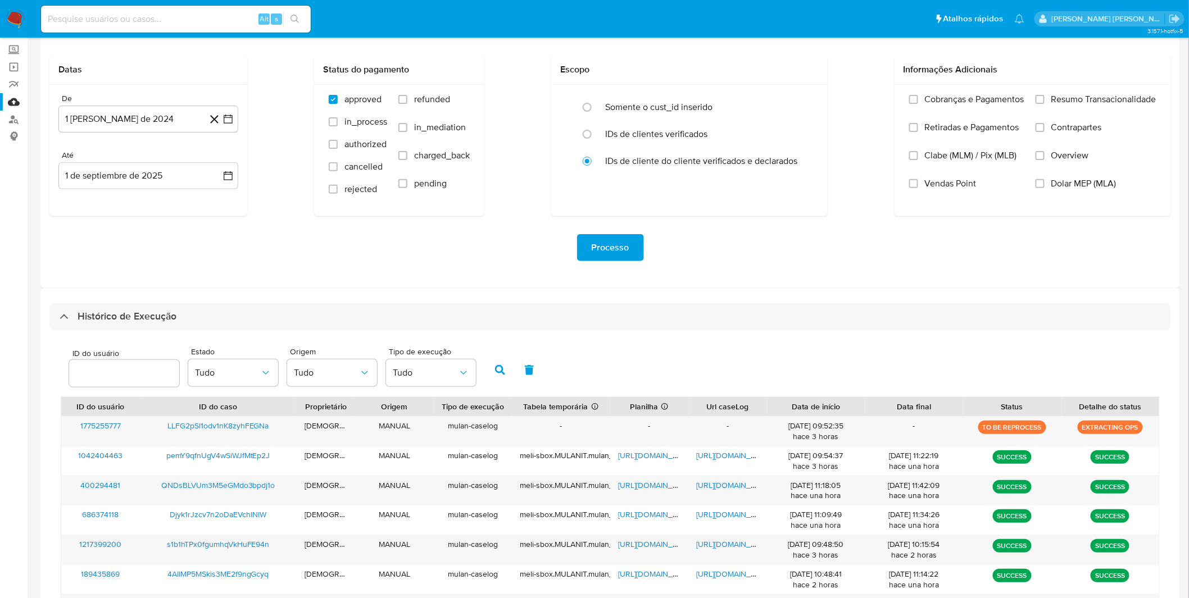
scroll to position [57, 0]
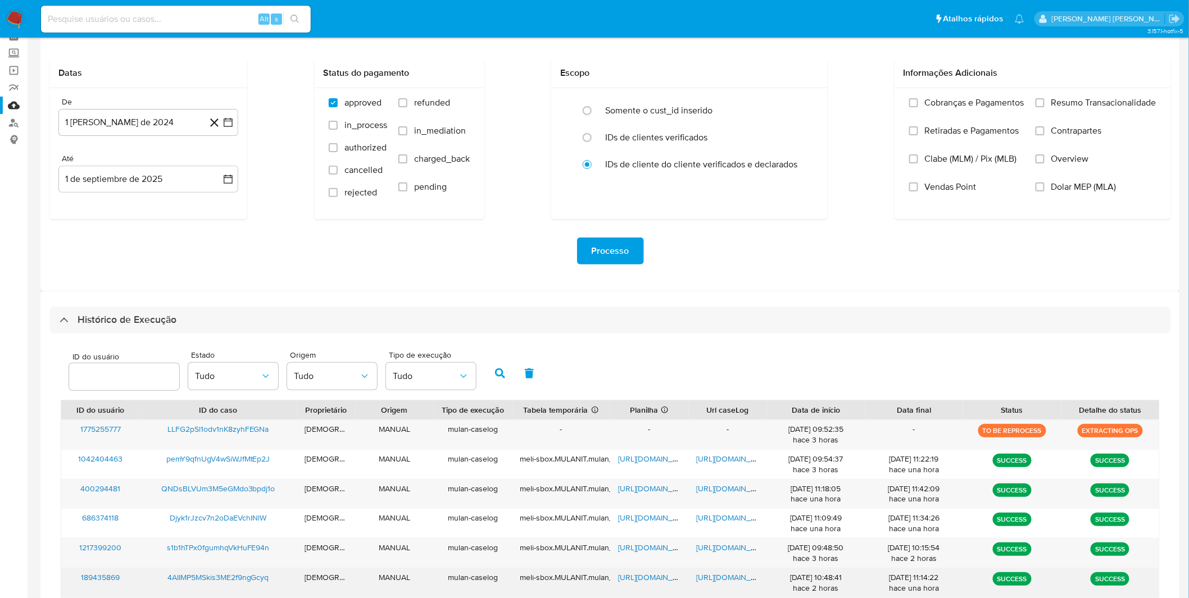
click at [706, 579] on span "https://docs.google.com/document/d/1IKD6oI0r7G9ShyhWn2FPf4GMvJeQV3YhtgMZcNgRQ60…" at bounding box center [736, 577] width 78 height 11
click at [645, 576] on span "https://docs.google.com/spreadsheets/d/1hEaIh5RpoasyJsKoF9jKzpQkWt4VJDaN9VjfHBj…" at bounding box center [657, 577] width 78 height 11
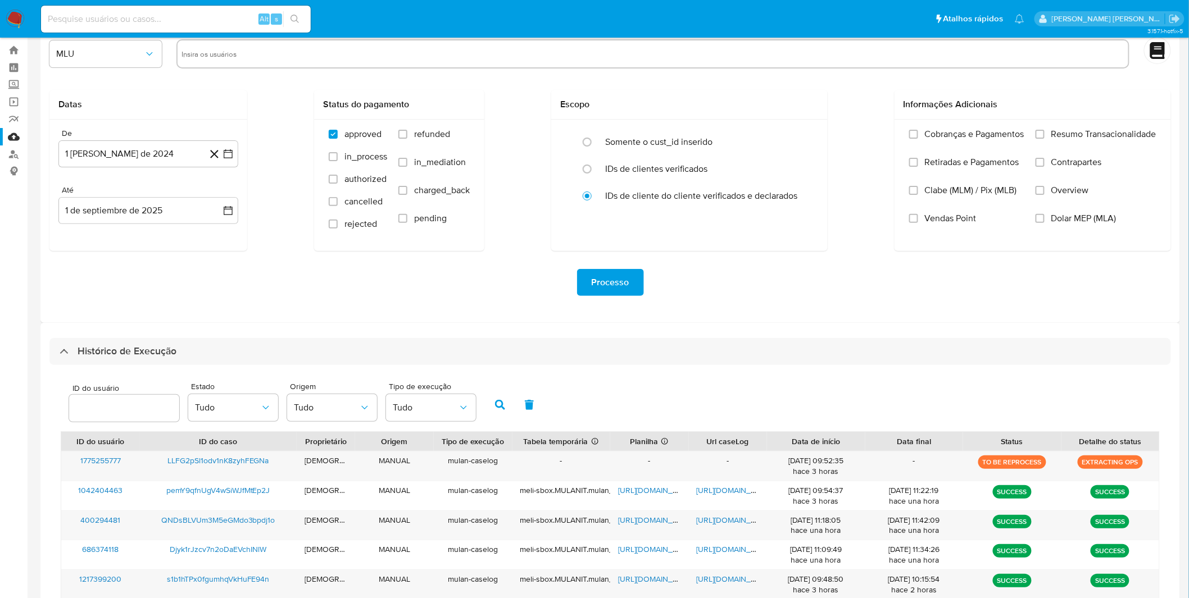
scroll to position [24, 0]
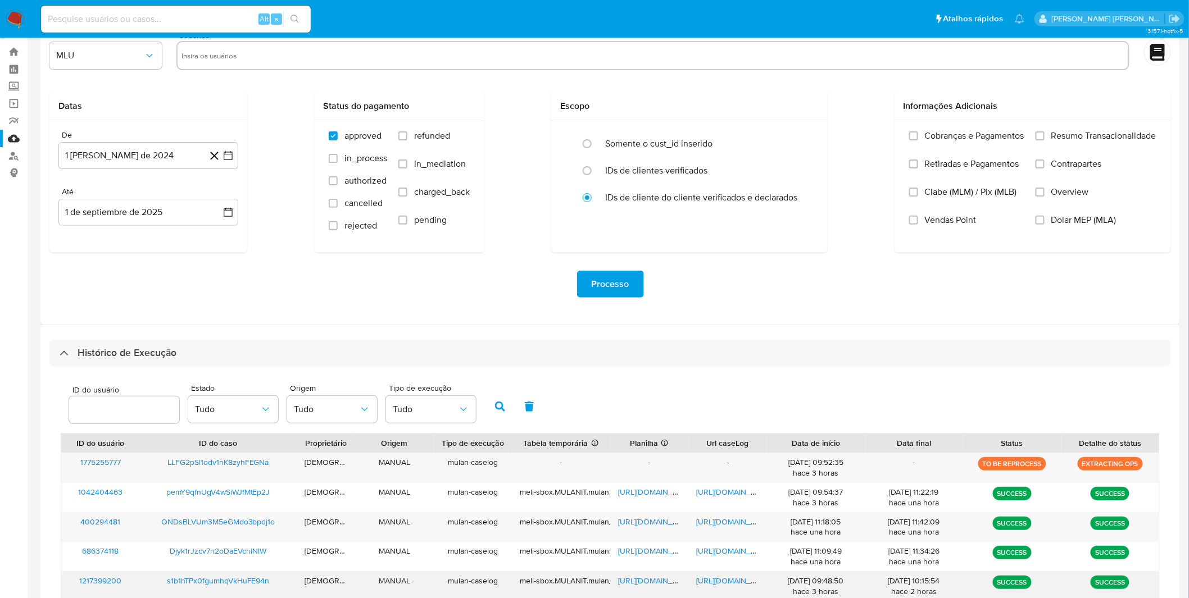
click at [745, 582] on span "https://docs.google.com/document/d/1IBWavcsYCkmPhqNJL3cRCljPVeSa9dM7RqP9VW_4FGo…" at bounding box center [736, 580] width 78 height 11
click at [655, 580] on span "https://docs.google.com/spreadsheets/d/18dJrEbKofFgejm1ZQjKtFicOeszKAJWJl_VzkRi…" at bounding box center [657, 580] width 78 height 11
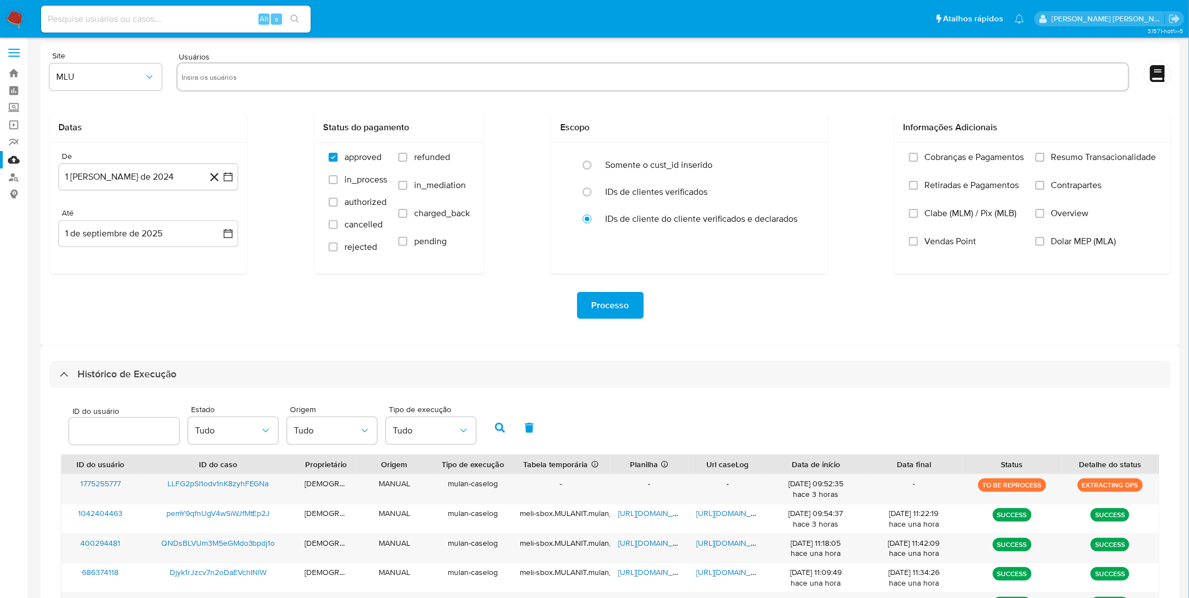
scroll to position [0, 0]
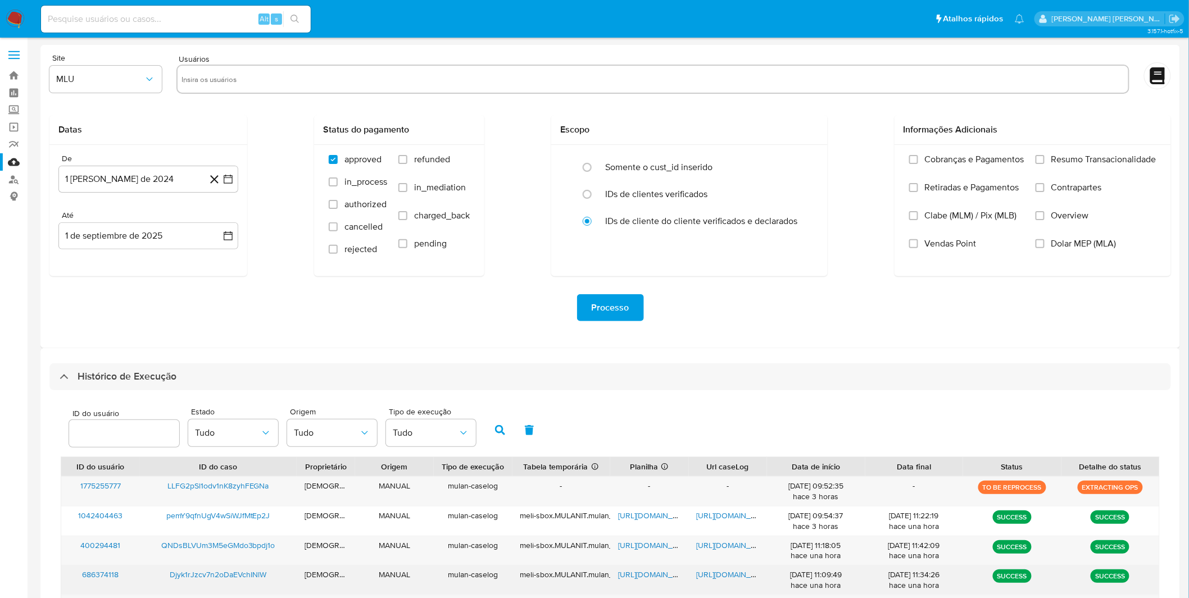
click at [709, 570] on span "https://docs.google.com/document/d/1Fx5eVKb5olTlMV5-Ur2-XBWgK7K35FEPSWZx21DZjYQ…" at bounding box center [736, 574] width 78 height 11
click at [637, 573] on span "https://docs.google.com/spreadsheets/d/1xjUqBzd5bGzfvF9dZRQeEDMs6c9HryaeDjlrRT9…" at bounding box center [657, 574] width 78 height 11
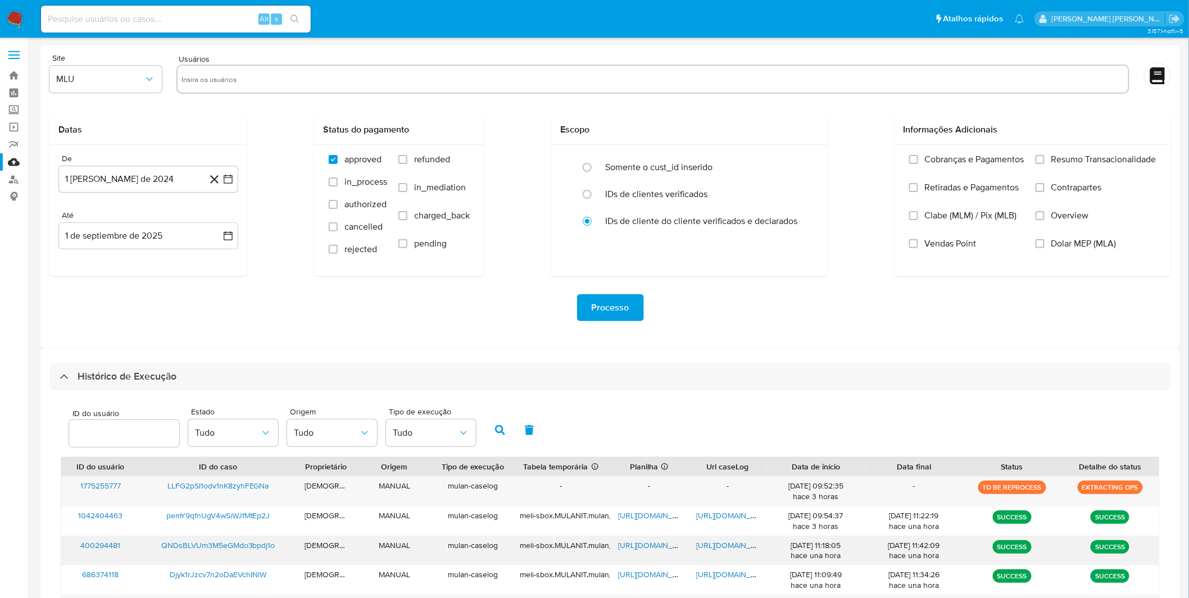
click at [739, 543] on span "https://docs.google.com/document/d/1k9lQI7sHfceMq1z2OtAY-RxtC4rZ_qWs2gtpGwS7gFw…" at bounding box center [736, 545] width 78 height 11
click at [632, 543] on span "https://docs.google.com/spreadsheets/d/1W_MBBVDNcrUbVI8-mv6crW0MSqp39BenkZX0WMK…" at bounding box center [657, 545] width 78 height 11
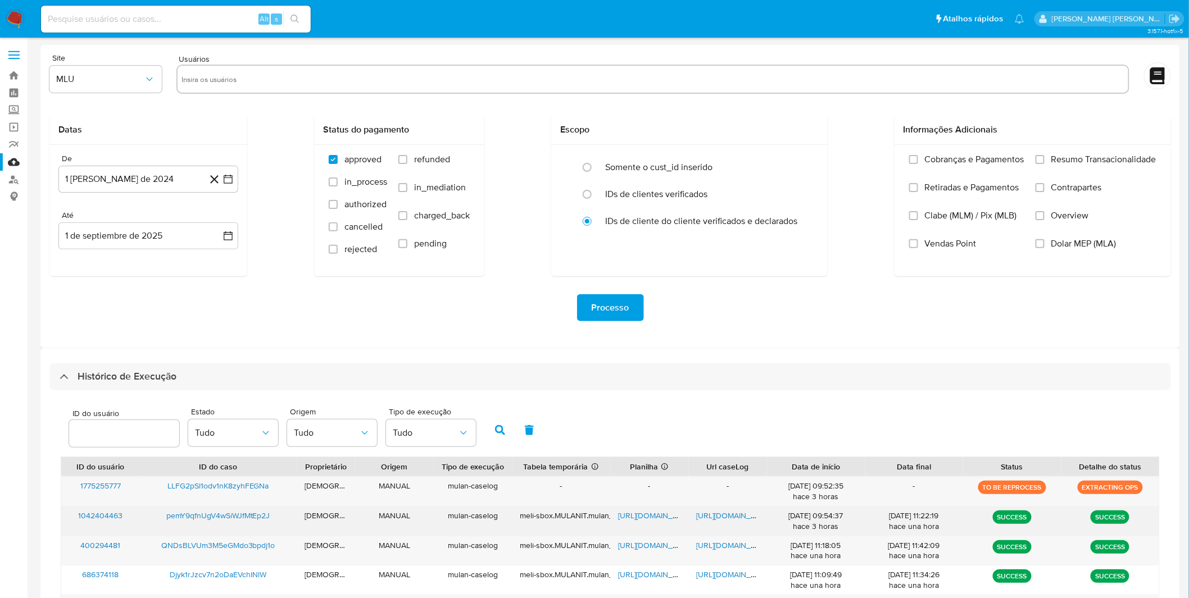
click at [733, 523] on div "https://docs.google.com/document/d/12DaqVOQ5Z_M8mkOhqn1bRuFsIZ0sQRRm-lFZ4xjIQ2s…" at bounding box center [728, 521] width 79 height 29
click at [728, 518] on span "https://docs.google.com/document/d/12DaqVOQ5Z_M8mkOhqn1bRuFsIZ0sQRRm-lFZ4xjIQ2s…" at bounding box center [736, 515] width 78 height 11
click at [659, 520] on span "https://docs.google.com/spreadsheets/d/1Vf3AxuNcS4s6--2w-iBScweF_ndDRCRvOIv_tUL…" at bounding box center [657, 515] width 78 height 11
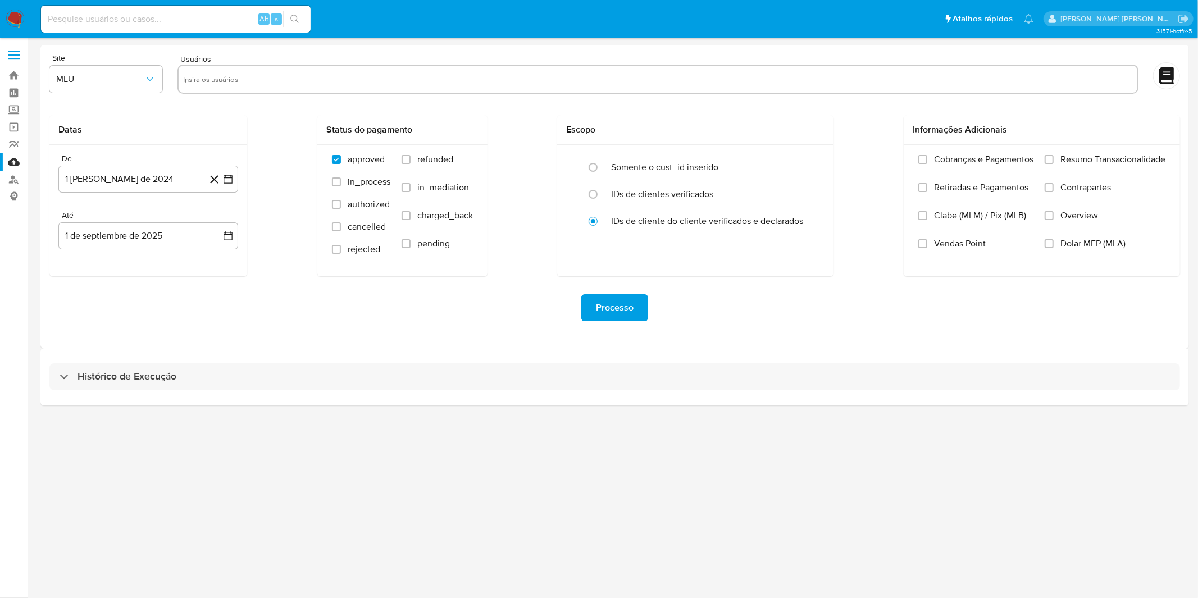
click at [447, 393] on div "Histórico de Execução" at bounding box center [614, 376] width 1149 height 57
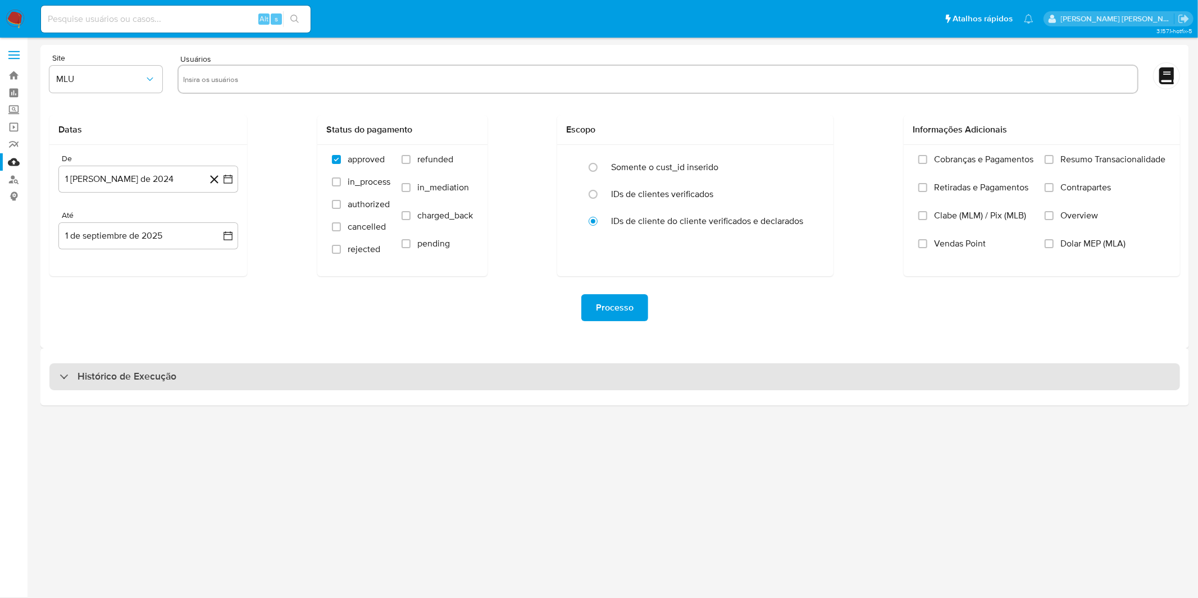
click at [435, 379] on div "Histórico de Execução" at bounding box center [614, 377] width 1131 height 27
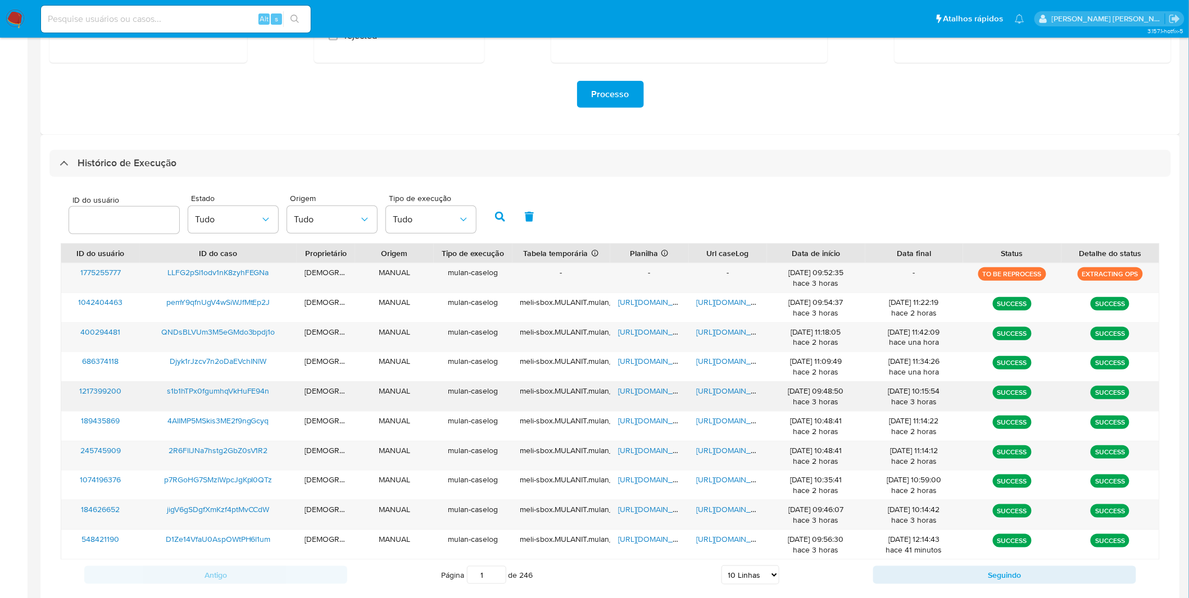
scroll to position [239, 0]
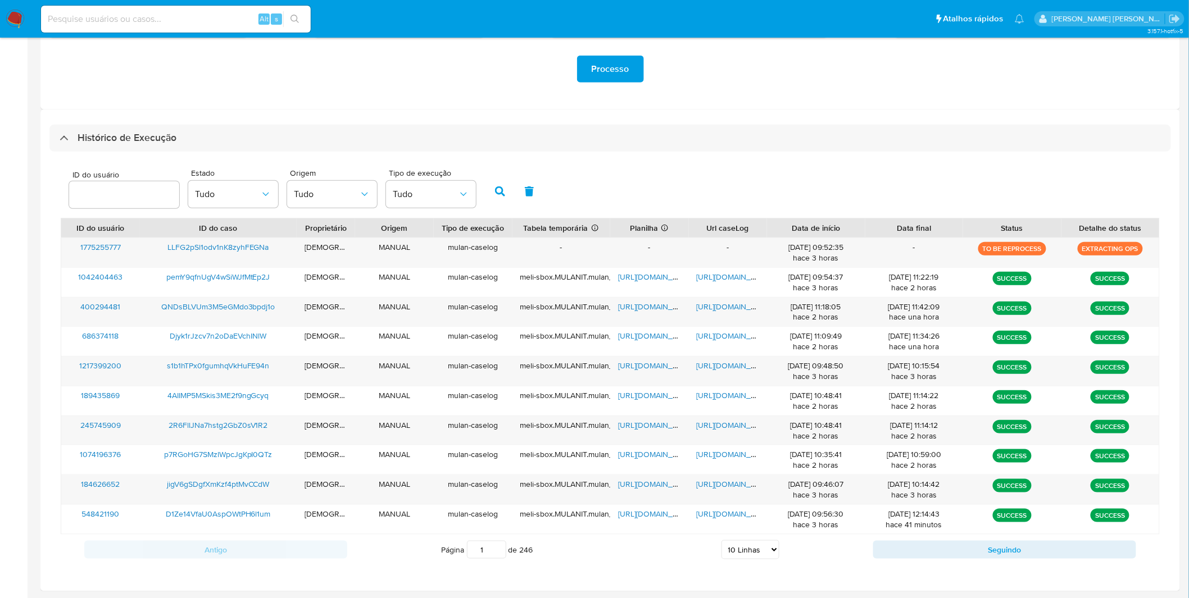
click at [765, 542] on select "5 Linhas 10 Linhas 20 Linhas 25 Linhas 50 Linhas 100 Linhas" at bounding box center [750, 549] width 58 height 19
select select "50"
click at [721, 541] on select "5 Linhas 10 Linhas 20 Linhas 25 Linhas 50 Linhas 100 Linhas" at bounding box center [750, 549] width 58 height 19
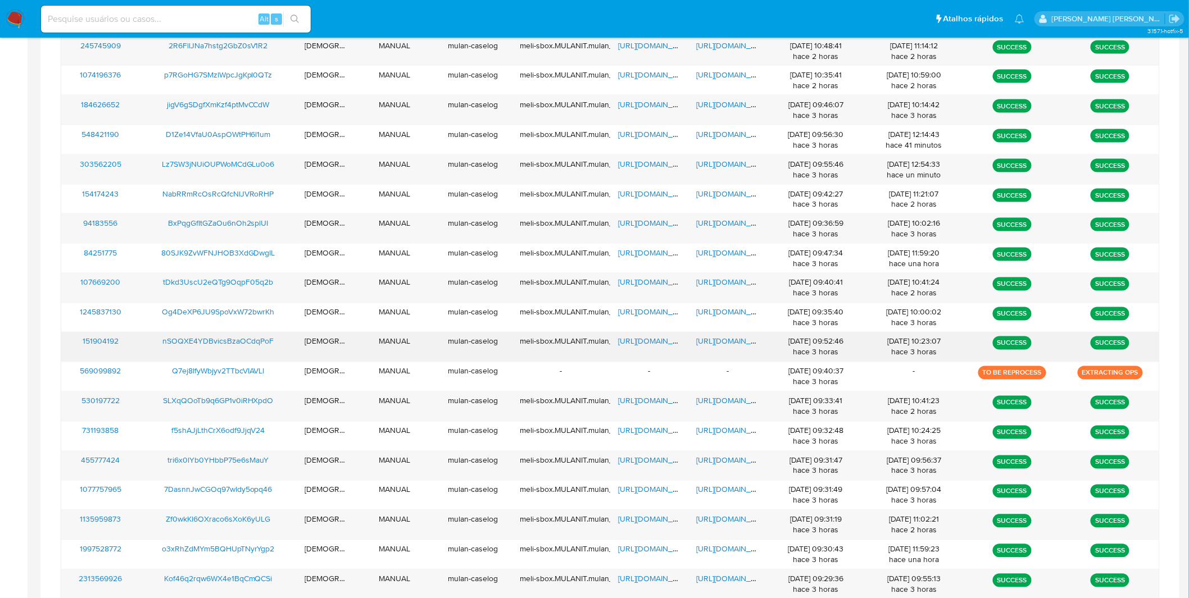
scroll to position [738, 0]
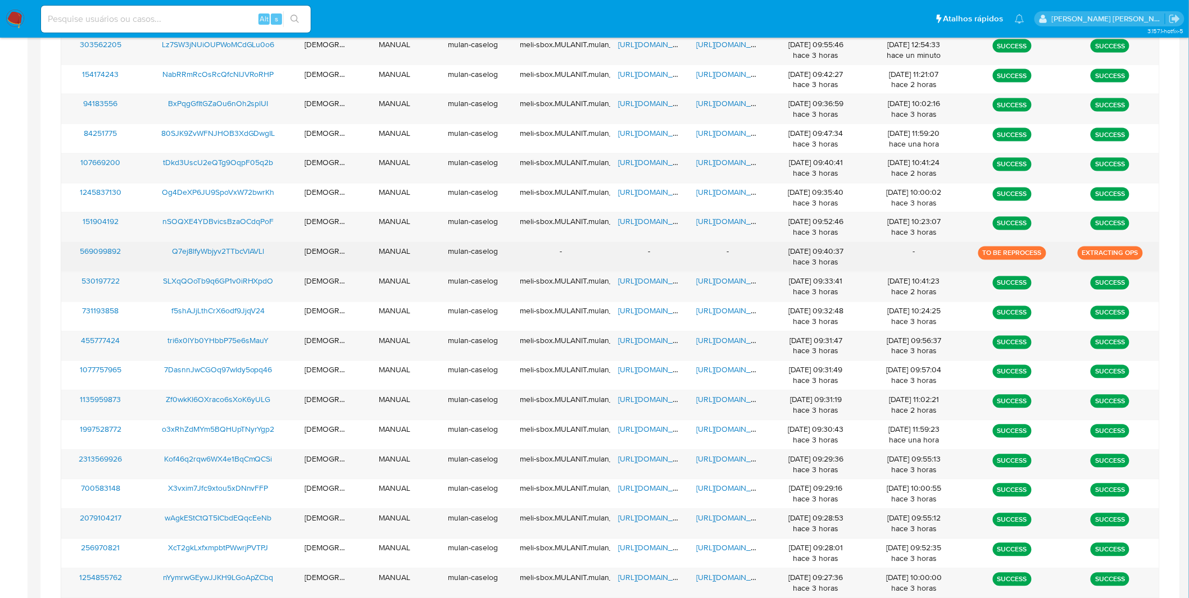
click at [261, 255] on span "Q7ej8lfyWbjyv2TTbcVIAVLl" at bounding box center [218, 251] width 93 height 11
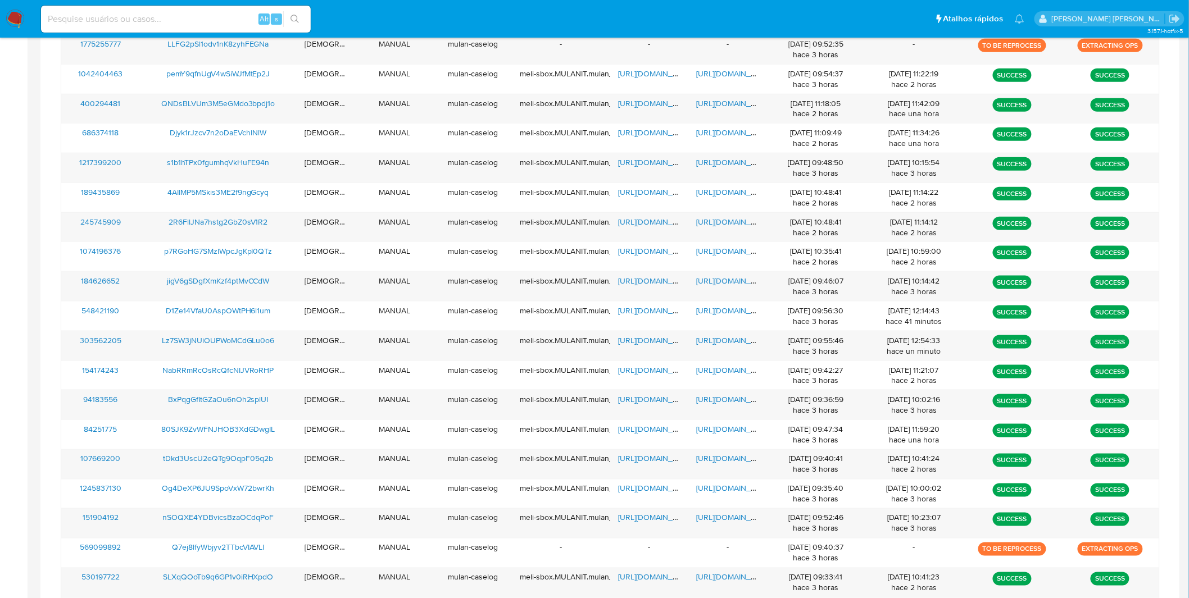
scroll to position [239, 0]
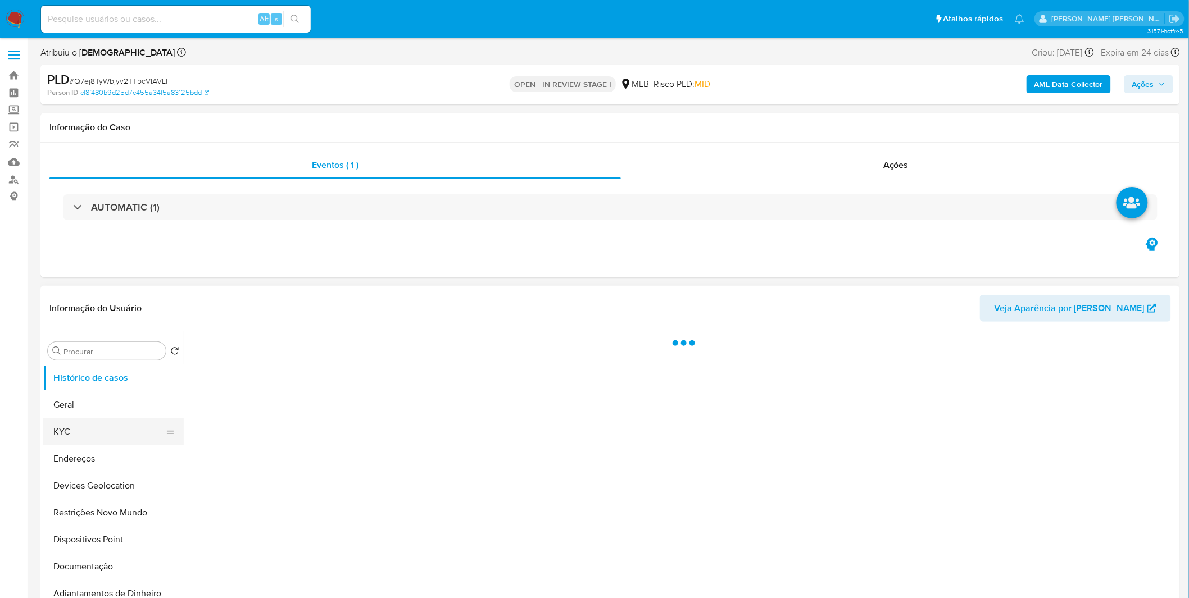
click at [105, 419] on button "KYC" at bounding box center [108, 432] width 131 height 27
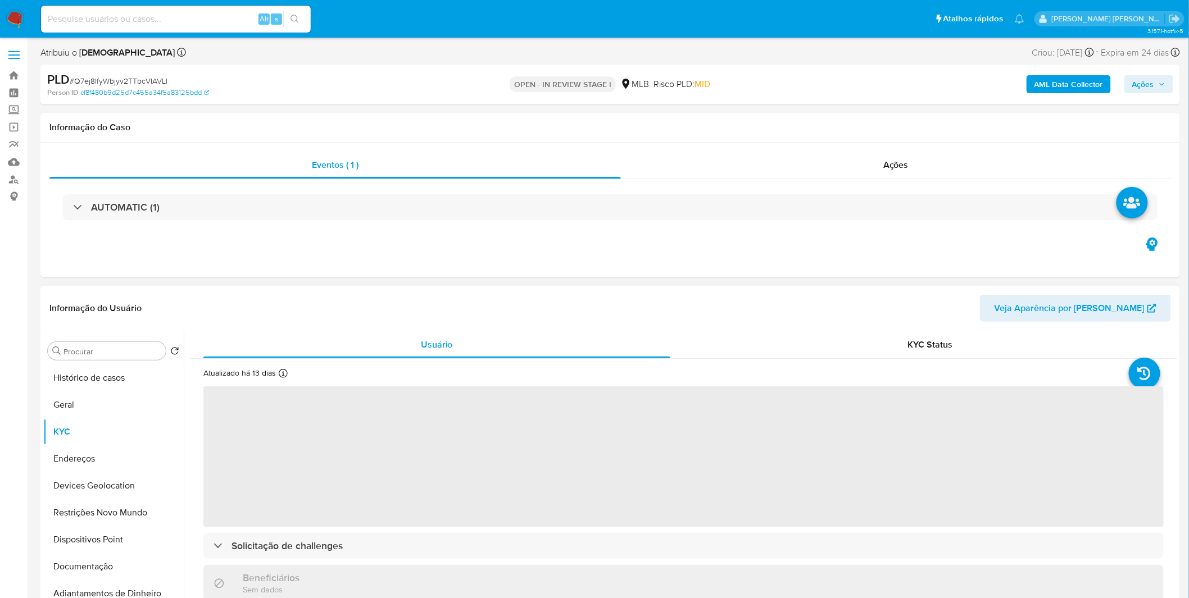
select select "10"
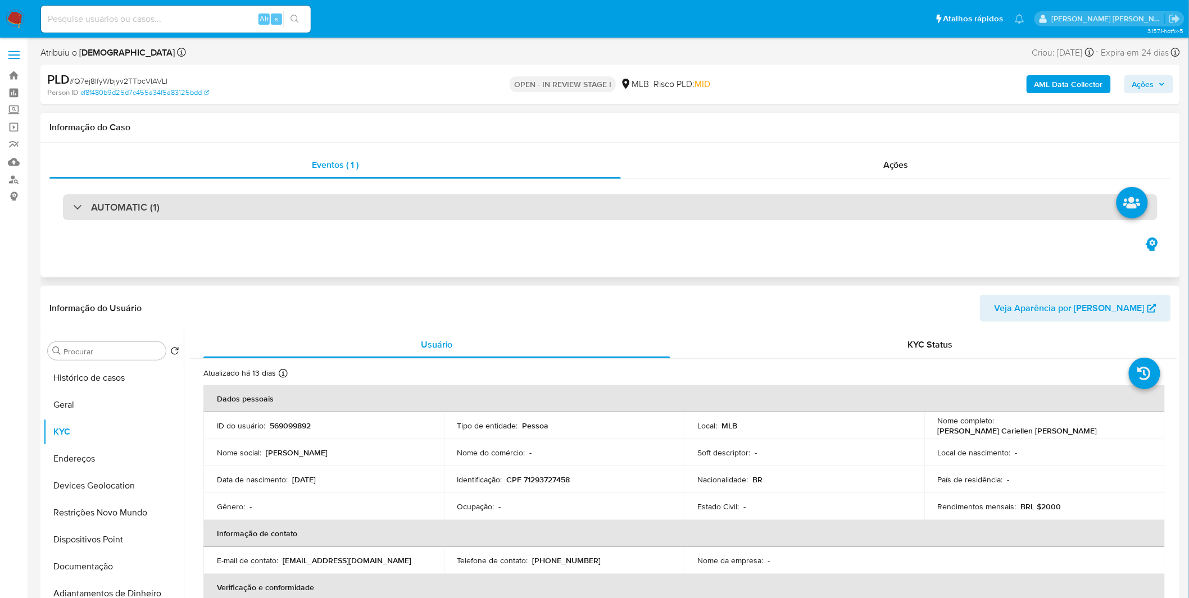
click at [115, 206] on h3 "AUTOMATIC (1)" at bounding box center [125, 207] width 69 height 12
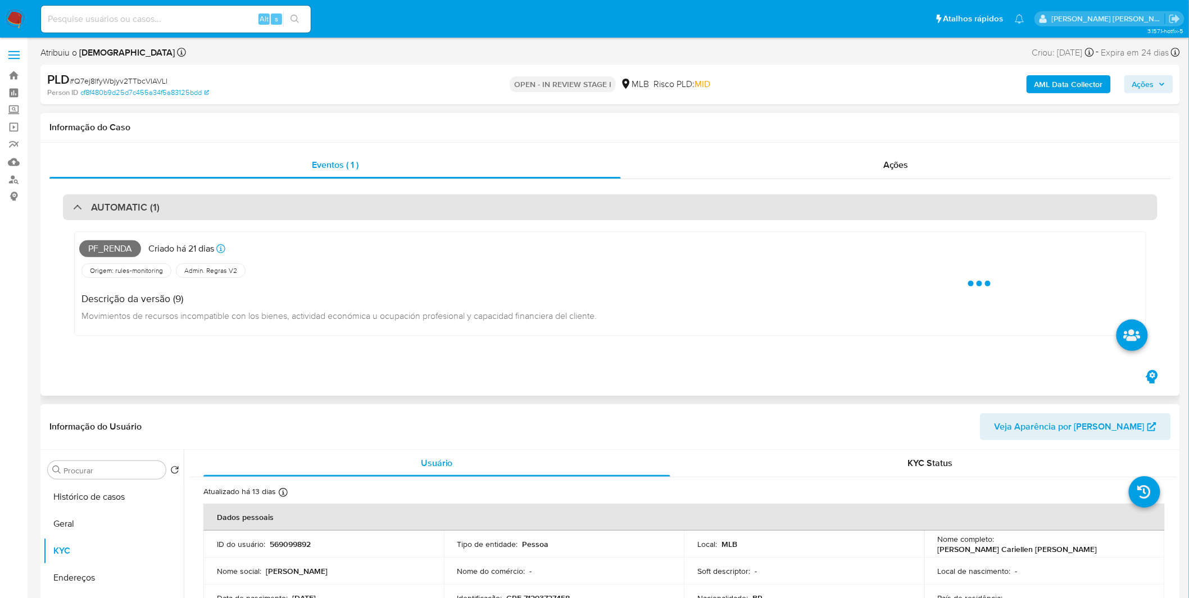
click at [116, 207] on h3 "AUTOMATIC (1)" at bounding box center [125, 207] width 69 height 12
